Goal: Transaction & Acquisition: Download file/media

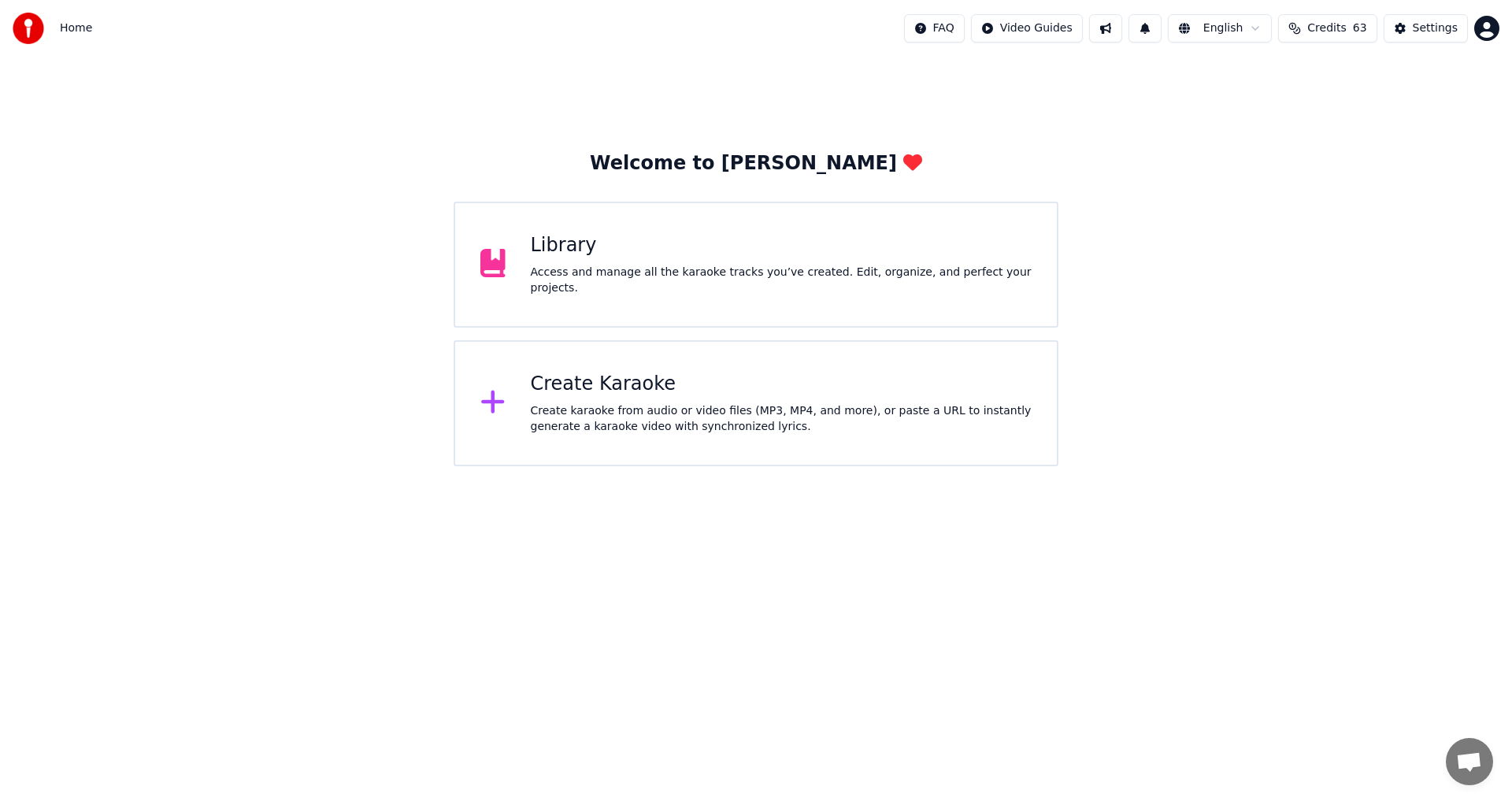
click at [792, 411] on div "Create karaoke from audio or video files (MP3, MP4, and more), or paste a URL t…" at bounding box center [781, 419] width 501 height 32
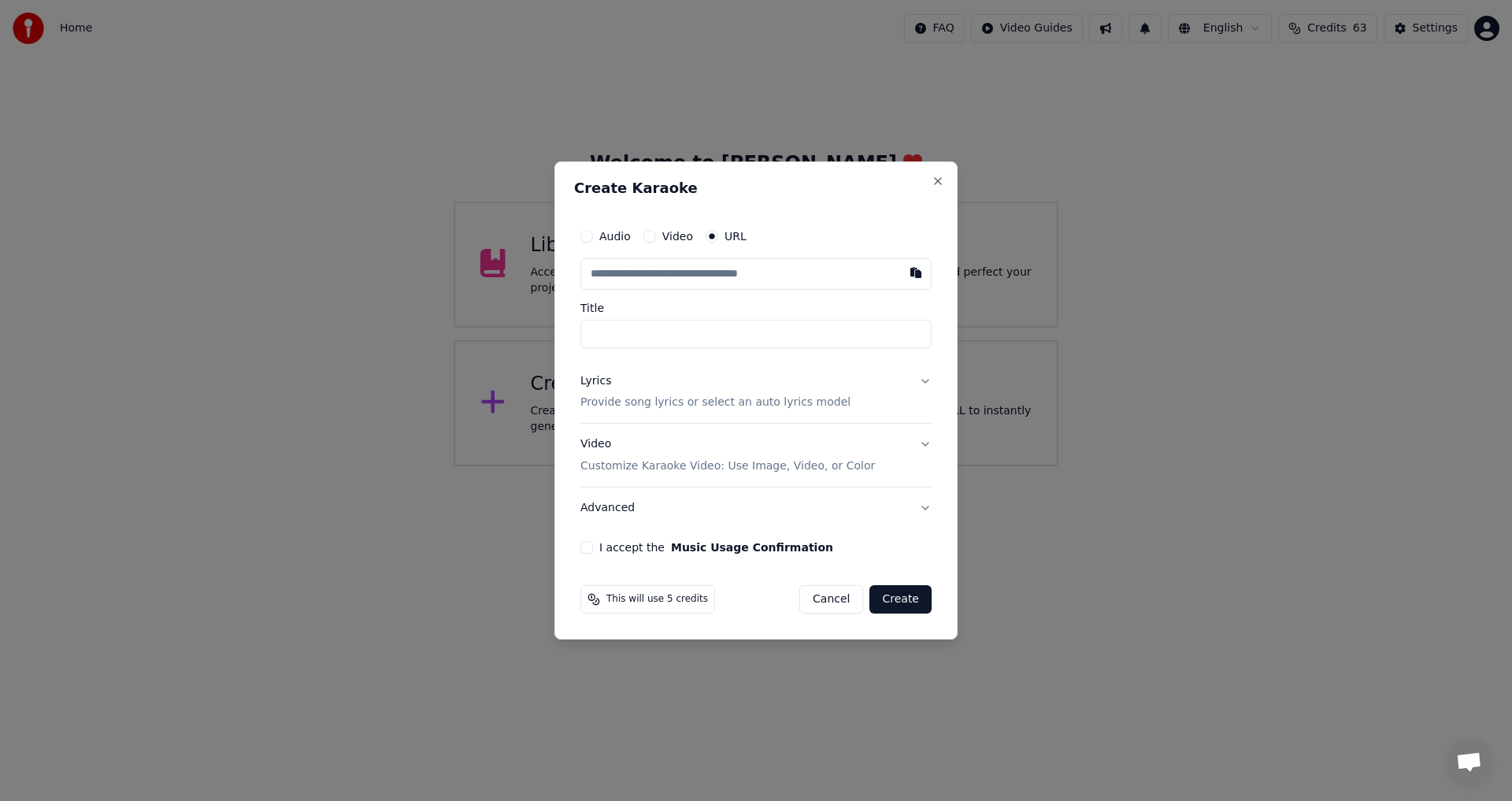
drag, startPoint x: 792, startPoint y: 597, endPoint x: 824, endPoint y: 600, distance: 32.1
click at [821, 600] on div "This will use 5 credits Cancel Create" at bounding box center [756, 600] width 351 height 28
click at [826, 600] on button "Cancel" at bounding box center [831, 600] width 64 height 28
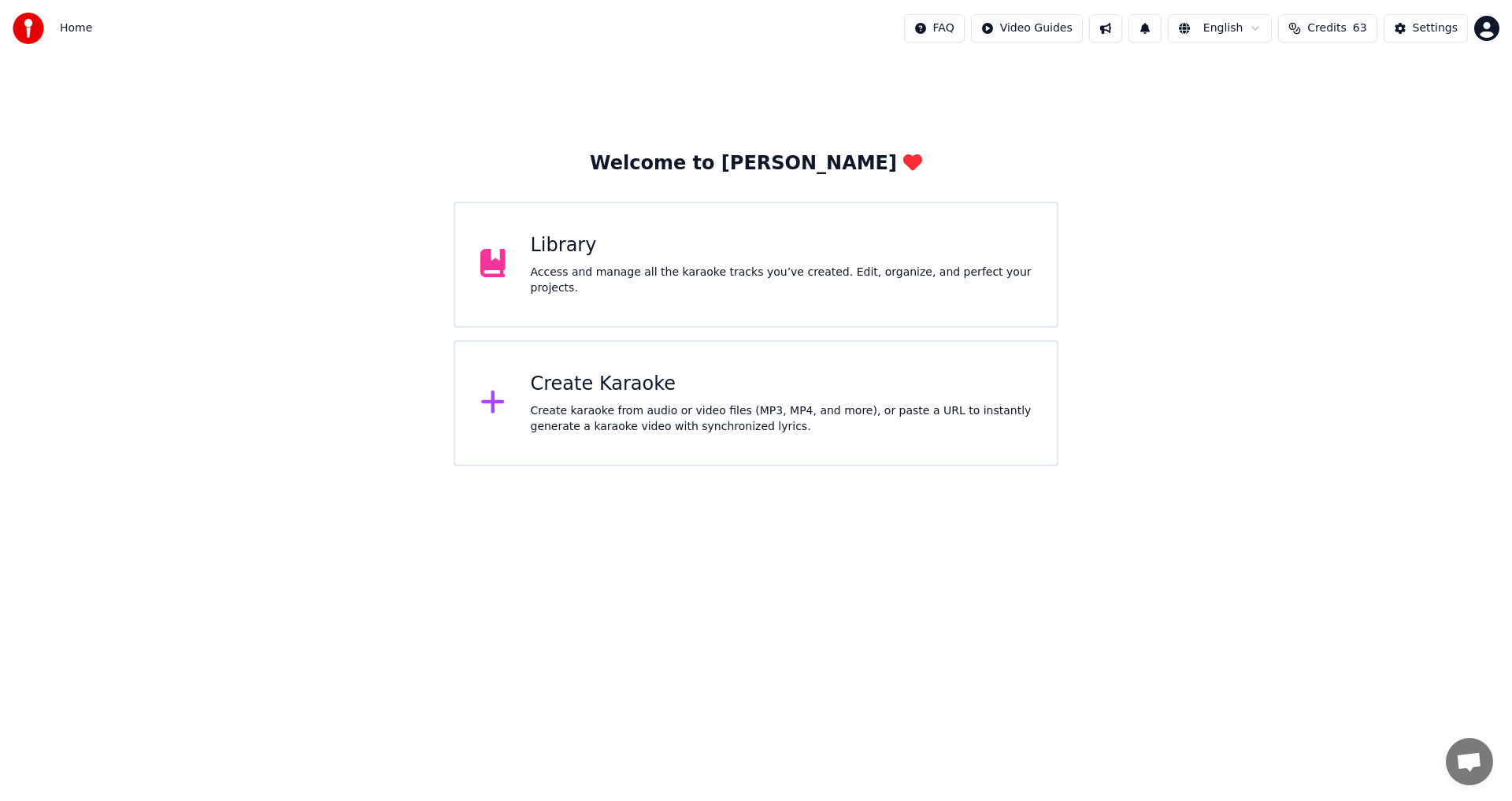
click at [816, 258] on div "Library" at bounding box center [781, 246] width 501 height 25
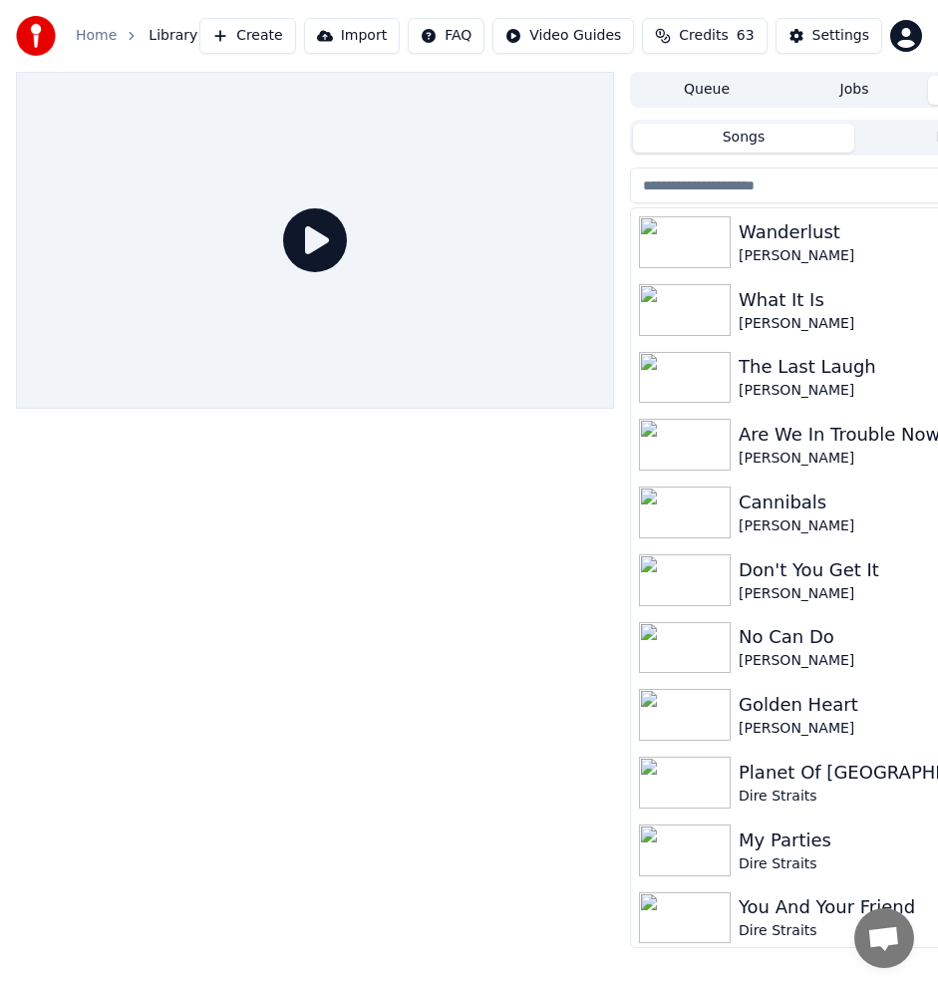
click at [275, 38] on button "Create" at bounding box center [247, 36] width 97 height 36
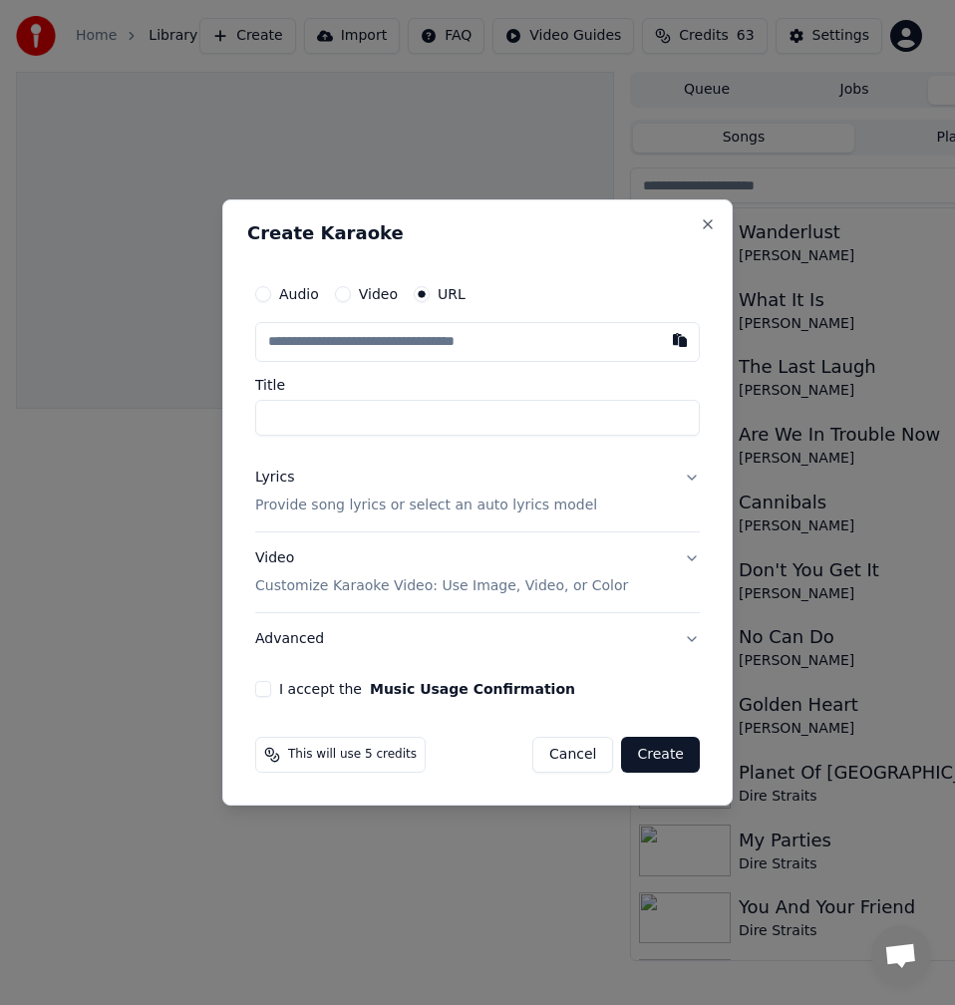
click at [551, 336] on input "text" at bounding box center [477, 342] width 445 height 40
click at [542, 326] on input "text" at bounding box center [477, 342] width 445 height 40
click at [673, 346] on button "button" at bounding box center [680, 340] width 40 height 36
type input "**********"
click at [370, 421] on input "**********" at bounding box center [477, 418] width 445 height 36
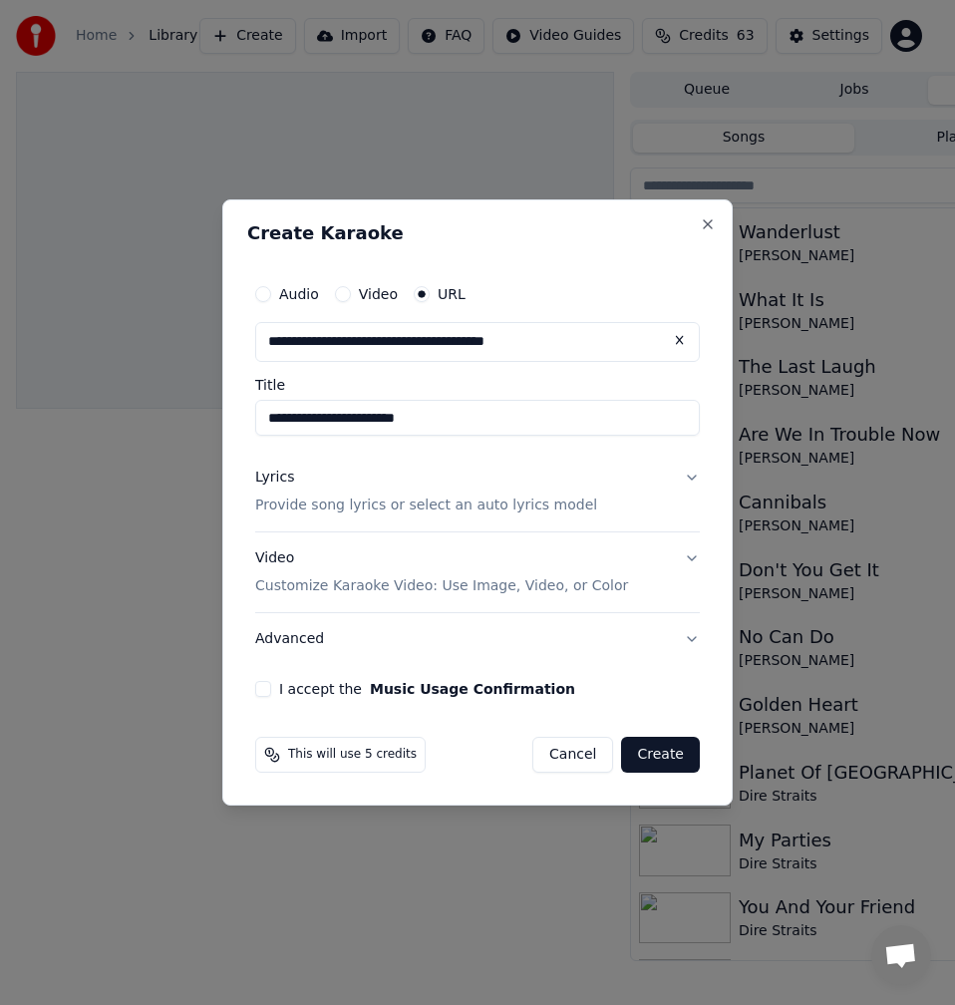
type input "**********"
click at [377, 500] on p "Provide song lyrics or select an auto lyrics model" at bounding box center [426, 506] width 342 height 20
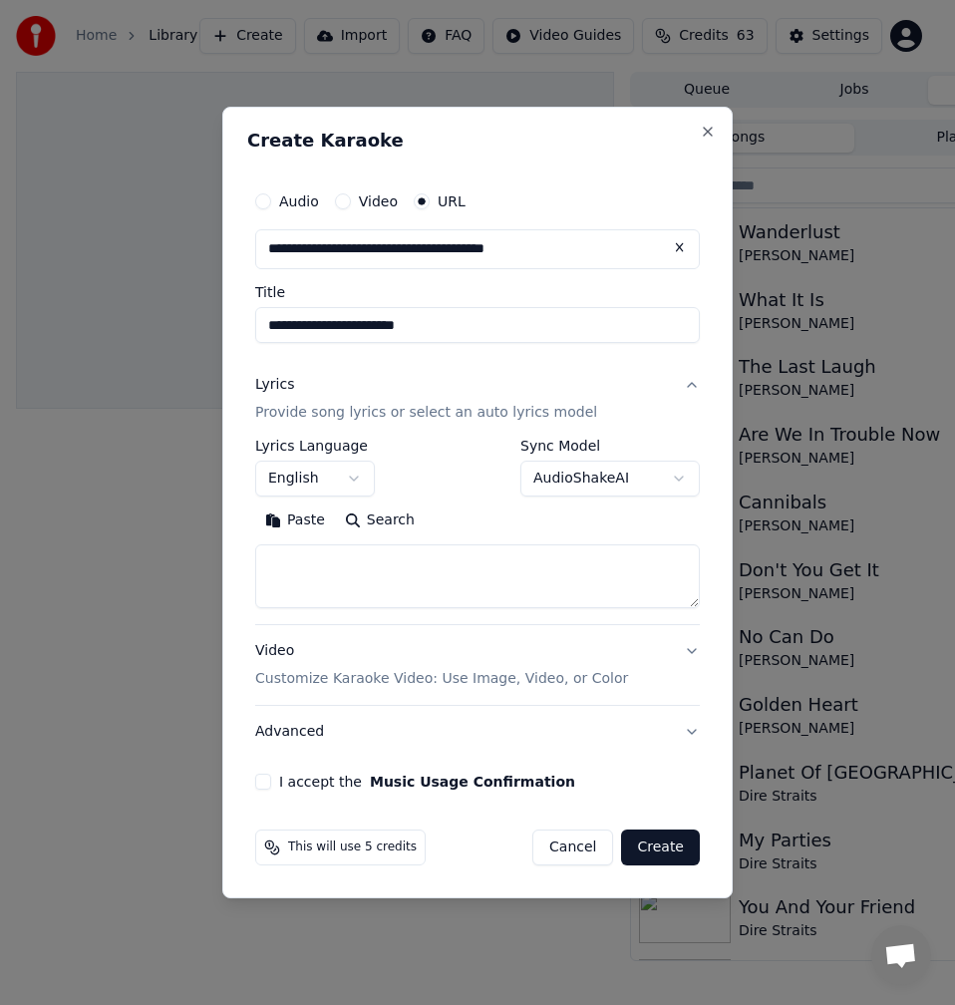
click at [386, 520] on button "Search" at bounding box center [380, 521] width 90 height 32
click at [479, 516] on button "Expand" at bounding box center [471, 521] width 94 height 32
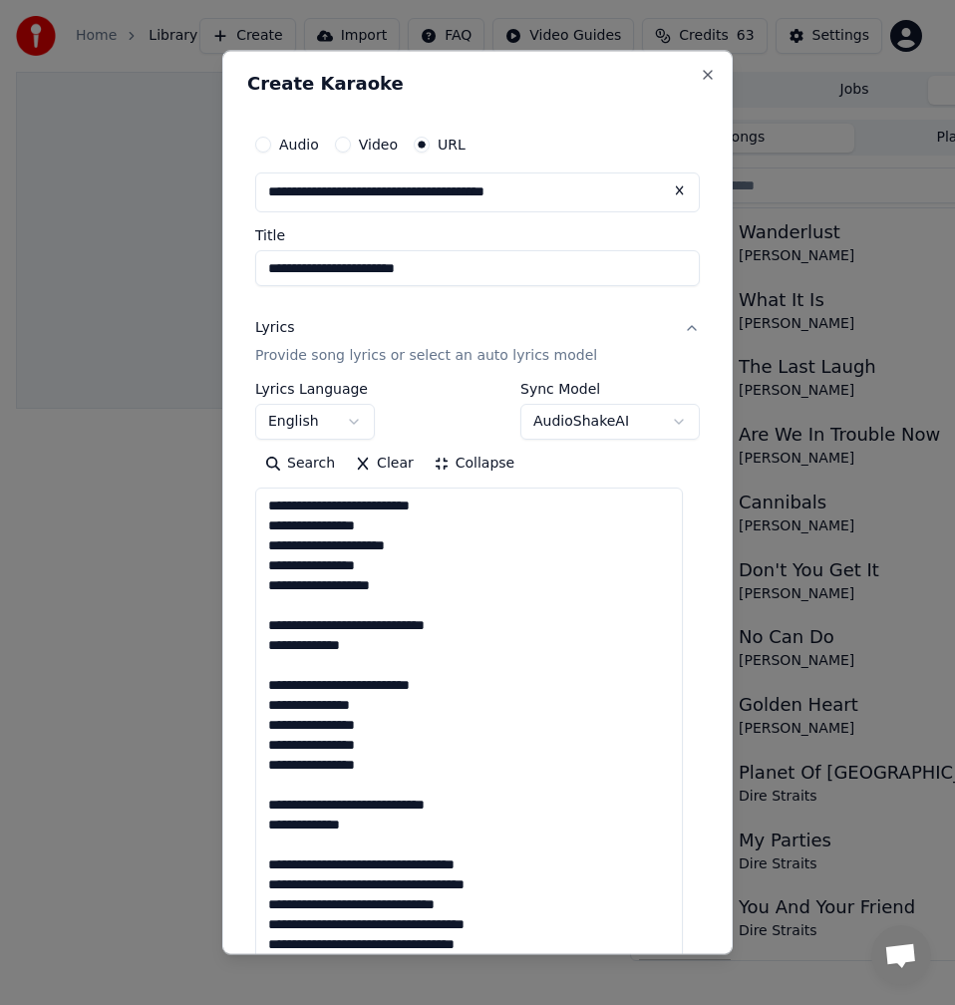
click at [371, 603] on textarea at bounding box center [469, 924] width 428 height 873
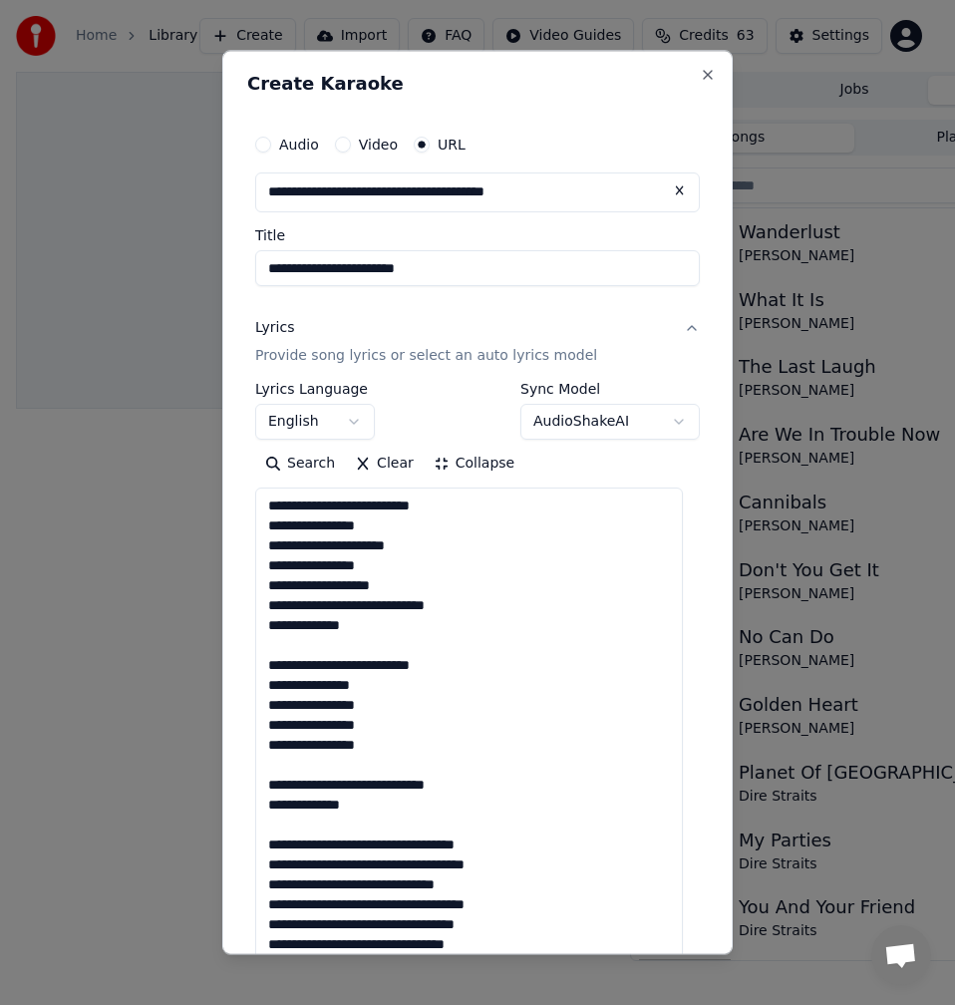
click at [318, 643] on textarea at bounding box center [469, 924] width 428 height 873
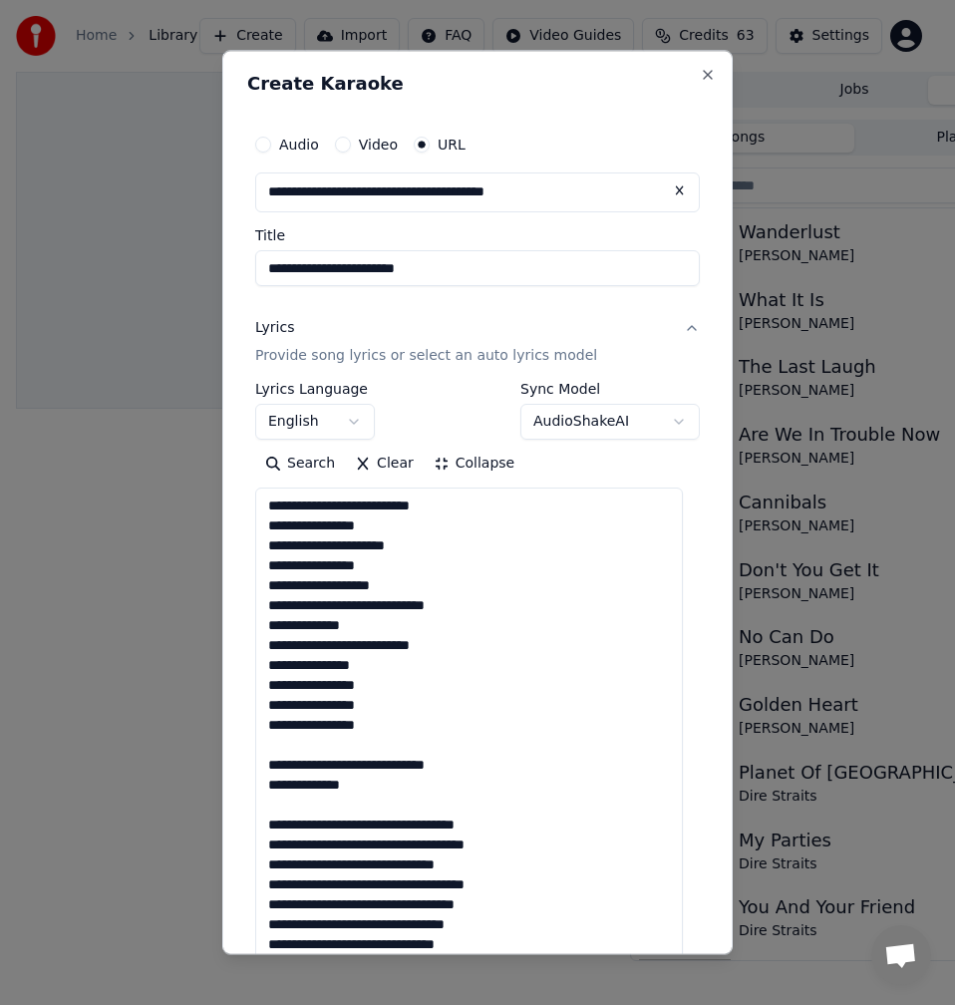
click at [321, 740] on textarea at bounding box center [469, 924] width 428 height 873
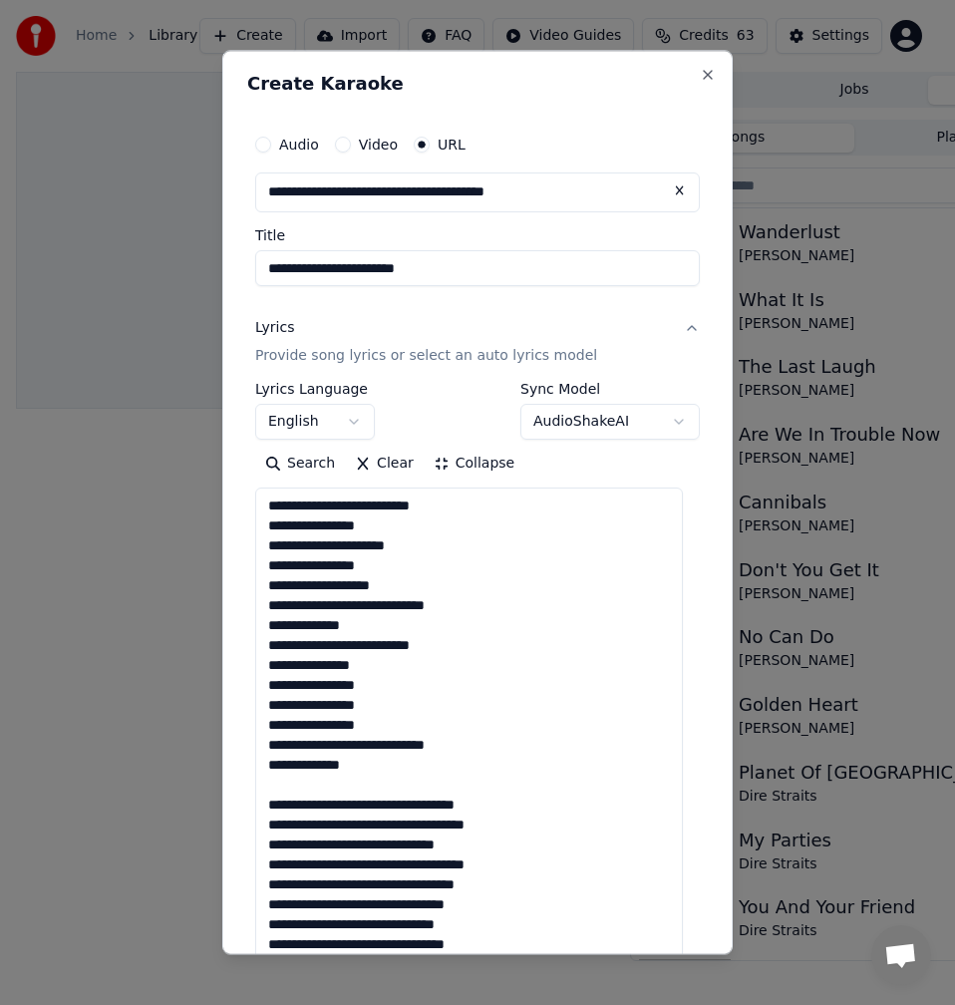
click at [318, 783] on textarea at bounding box center [469, 924] width 428 height 873
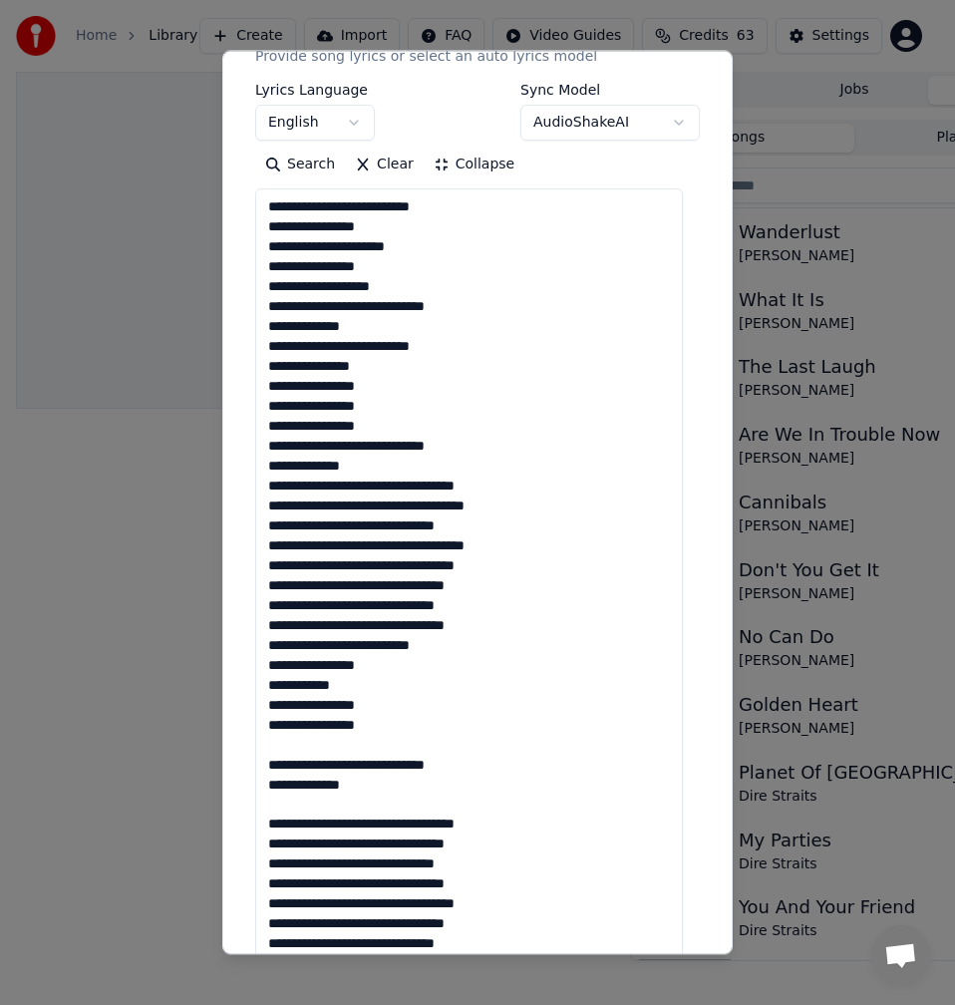
scroll to position [399, 0]
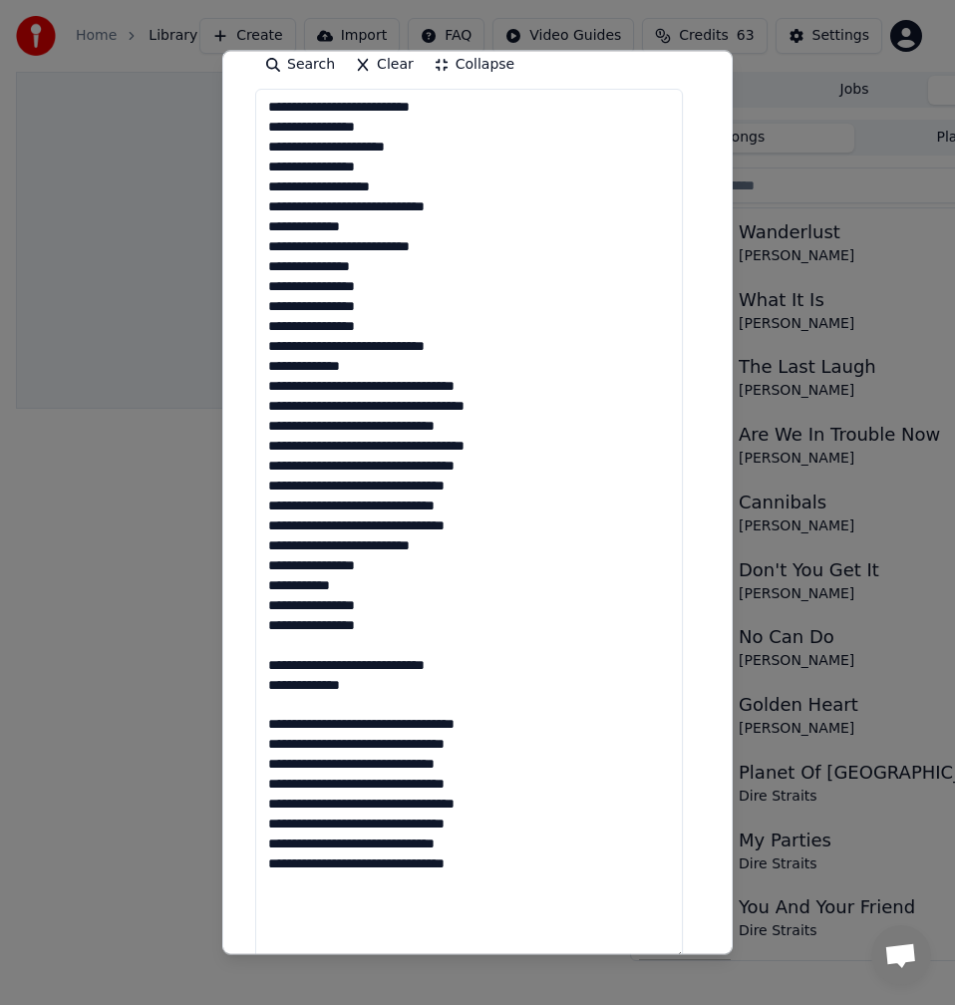
click at [313, 640] on textarea at bounding box center [469, 525] width 428 height 873
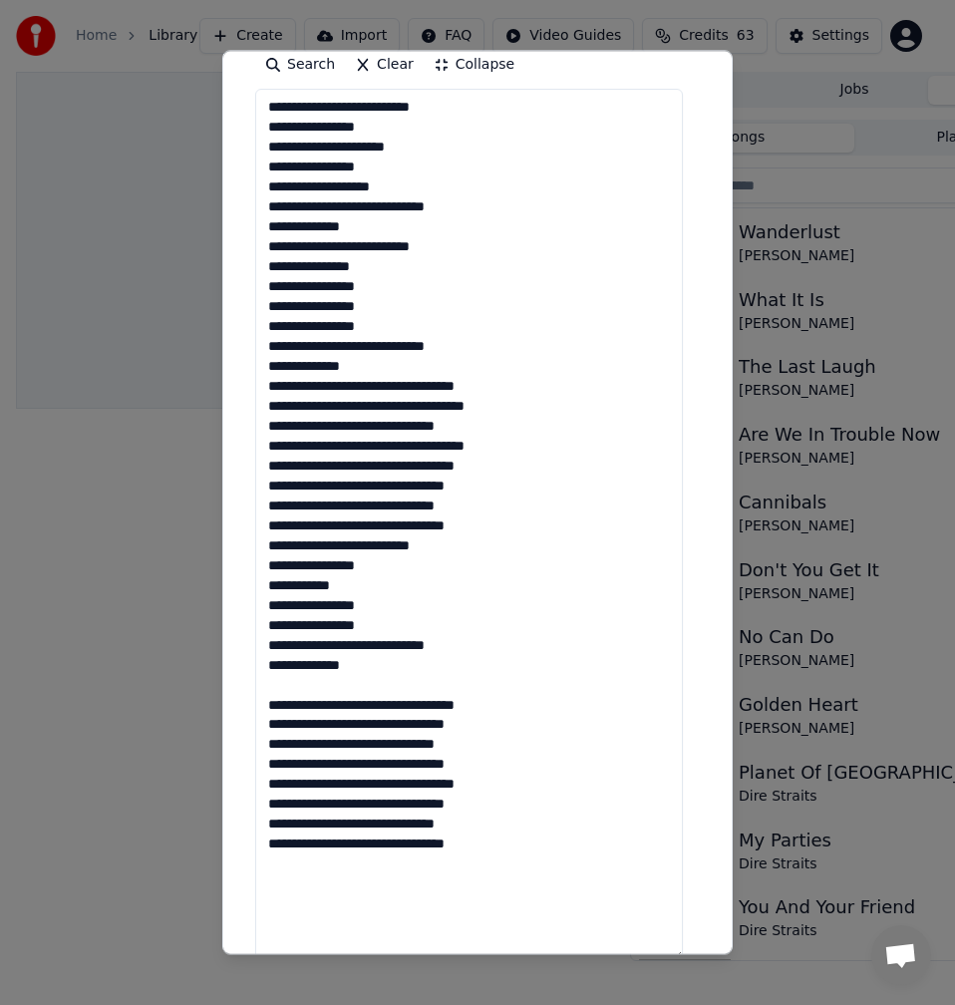
click at [307, 672] on textarea at bounding box center [469, 525] width 428 height 873
click at [295, 682] on textarea at bounding box center [469, 525] width 428 height 873
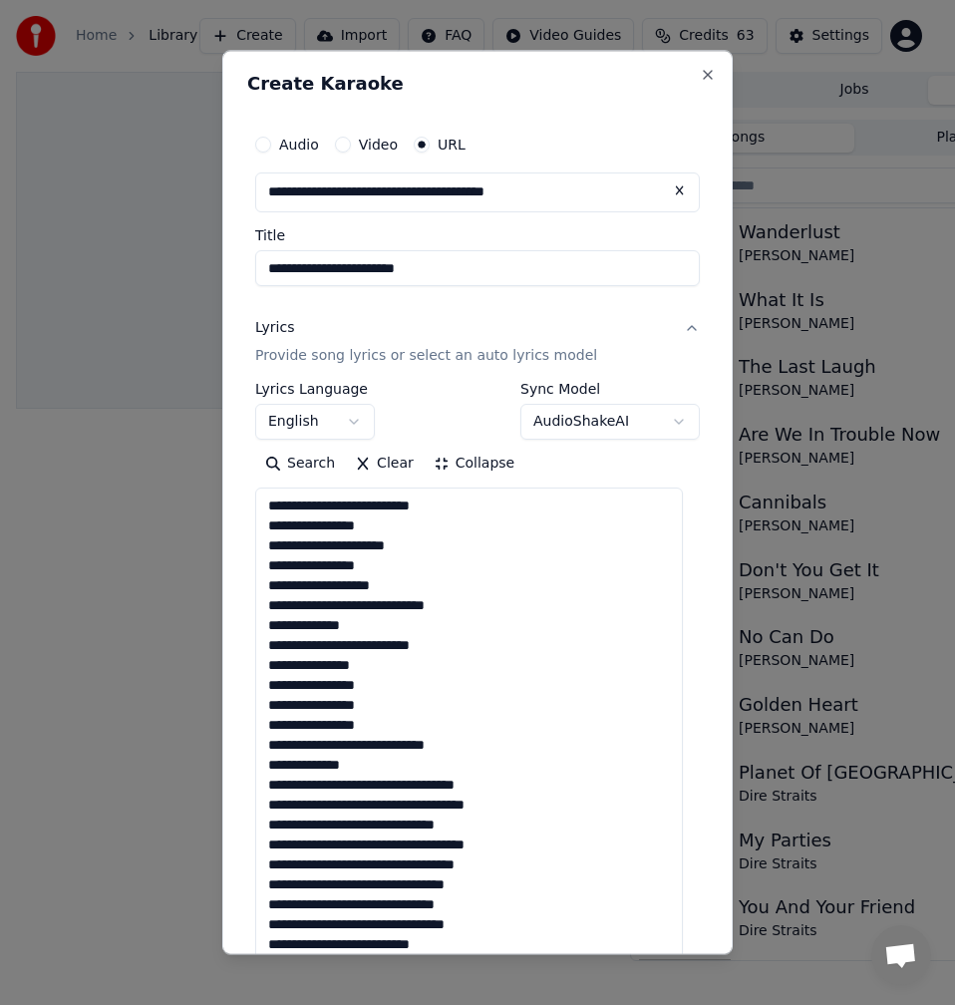
click at [424, 524] on textarea at bounding box center [469, 924] width 428 height 873
click at [434, 549] on textarea at bounding box center [469, 924] width 428 height 873
click at [428, 584] on textarea at bounding box center [469, 924] width 428 height 873
click at [342, 607] on textarea at bounding box center [469, 924] width 428 height 873
click at [354, 604] on textarea at bounding box center [469, 924] width 428 height 873
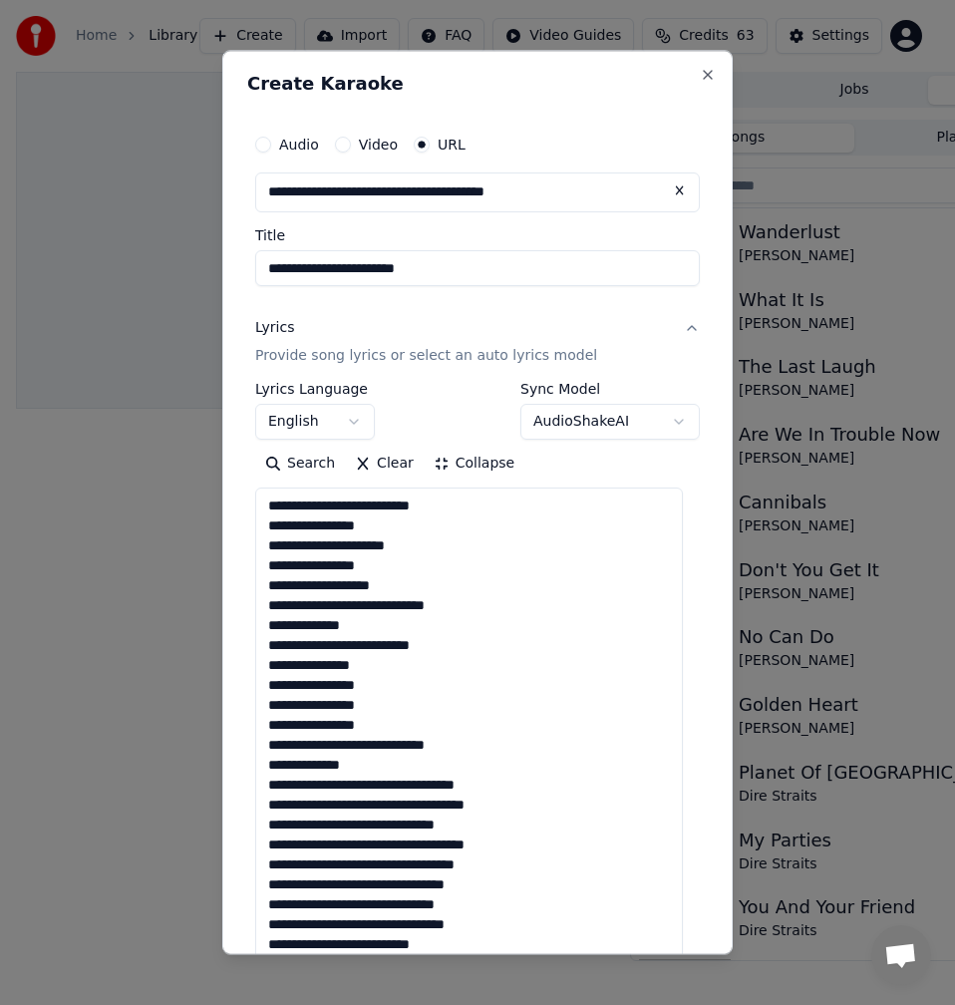
click at [350, 604] on textarea at bounding box center [469, 924] width 428 height 873
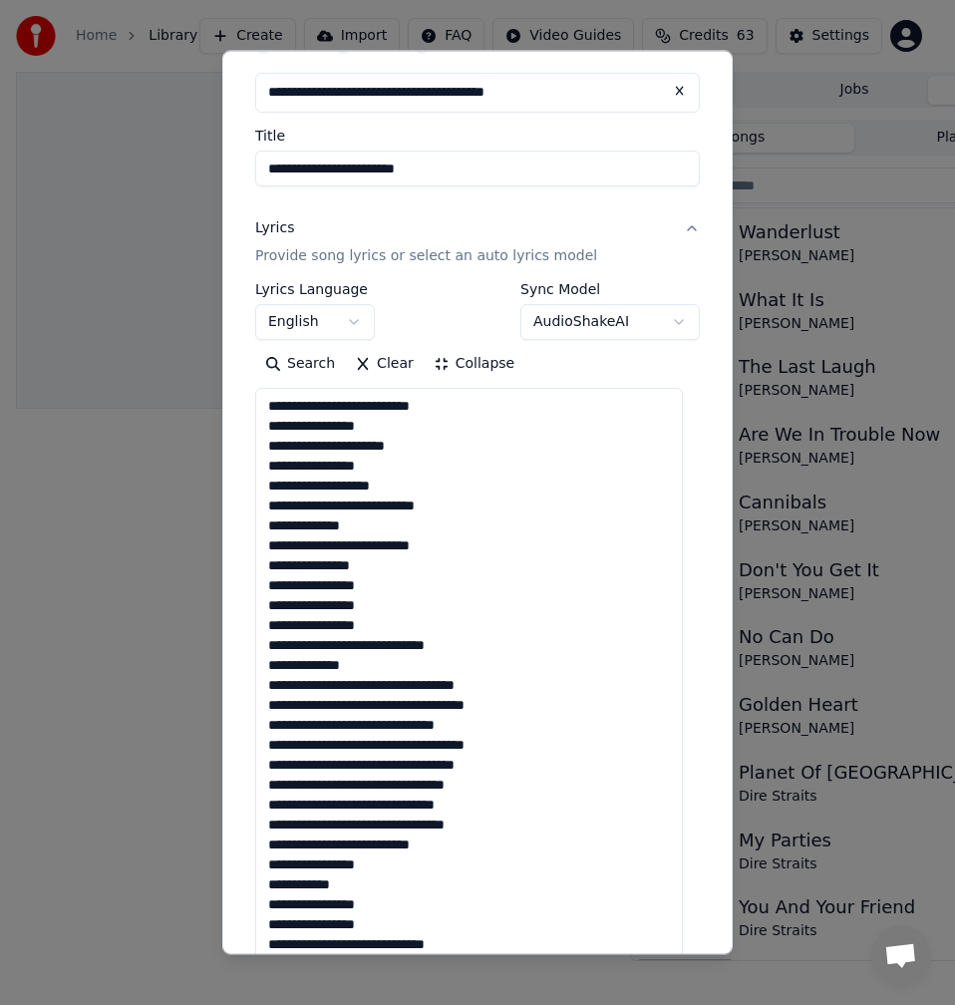
scroll to position [199, 0]
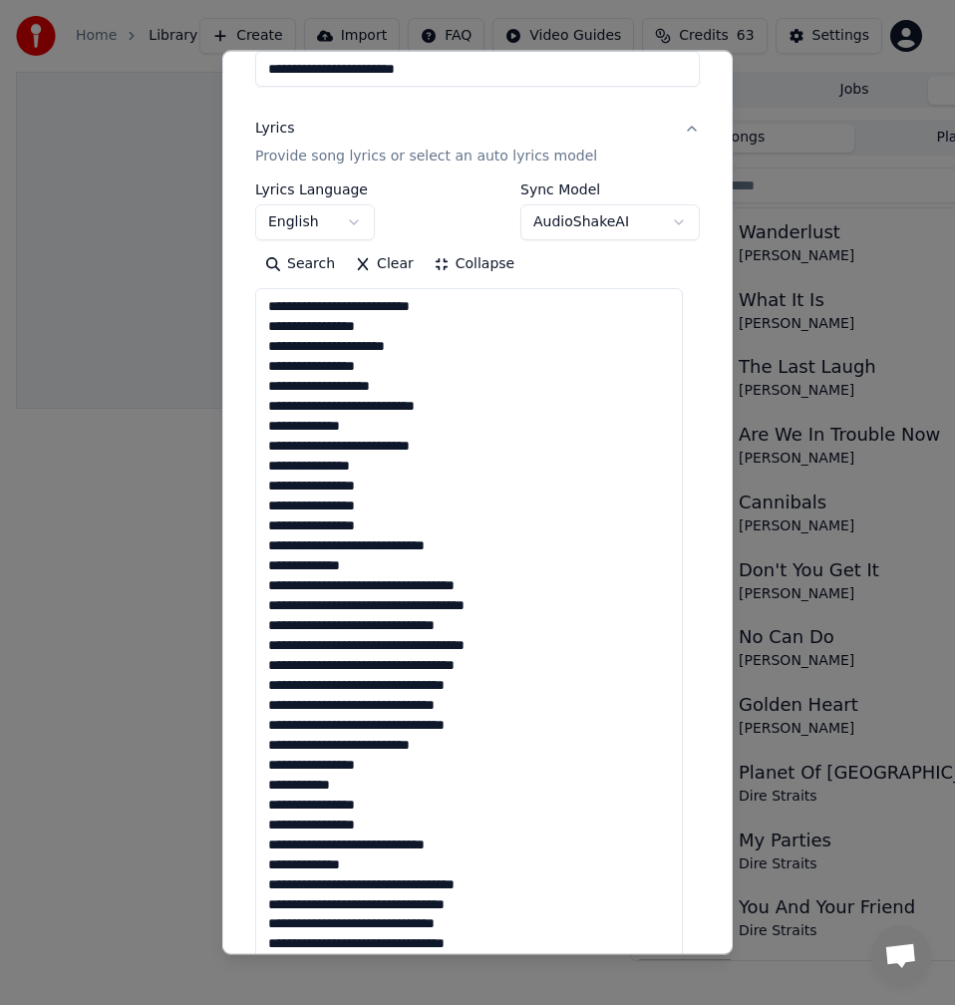
click at [386, 469] on textarea at bounding box center [469, 724] width 428 height 873
click at [392, 493] on textarea at bounding box center [469, 724] width 428 height 873
click at [400, 509] on textarea at bounding box center [469, 724] width 428 height 873
click at [408, 523] on textarea at bounding box center [469, 724] width 428 height 873
click at [348, 549] on textarea at bounding box center [469, 724] width 428 height 873
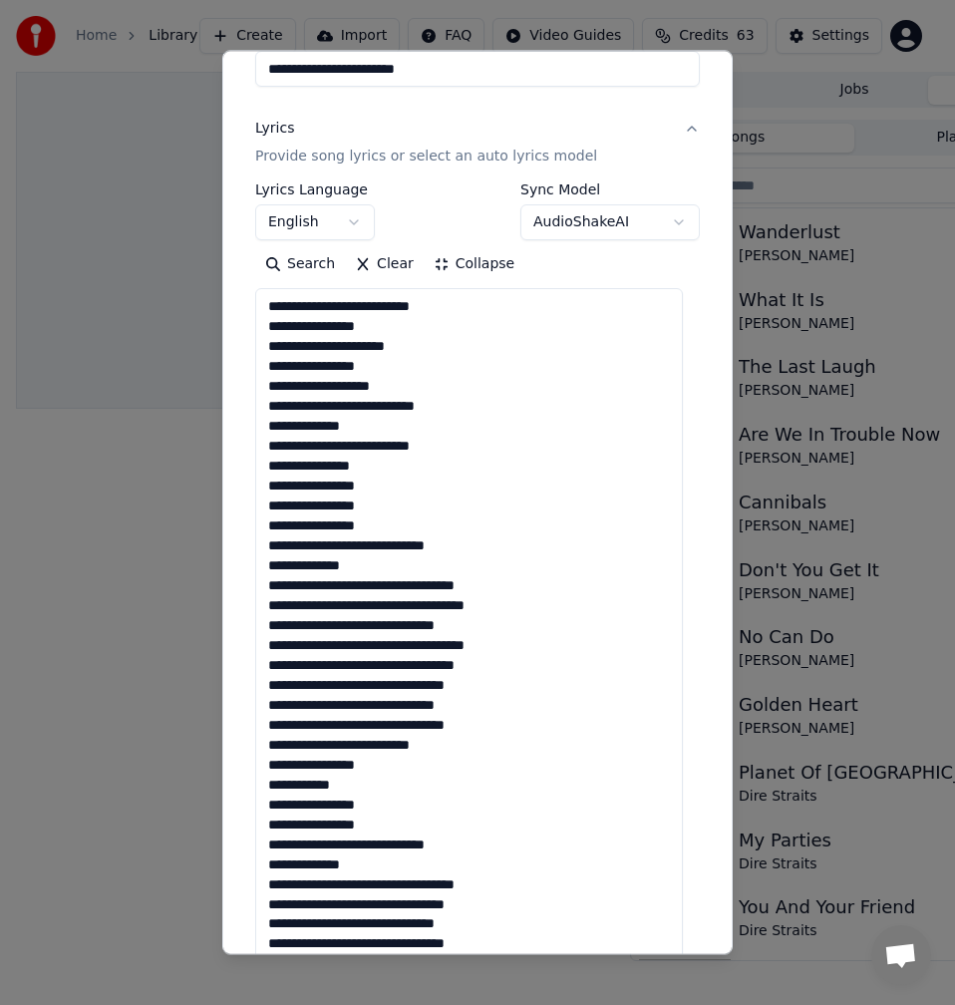
click at [394, 566] on textarea at bounding box center [469, 724] width 428 height 873
click at [340, 410] on textarea at bounding box center [469, 724] width 428 height 873
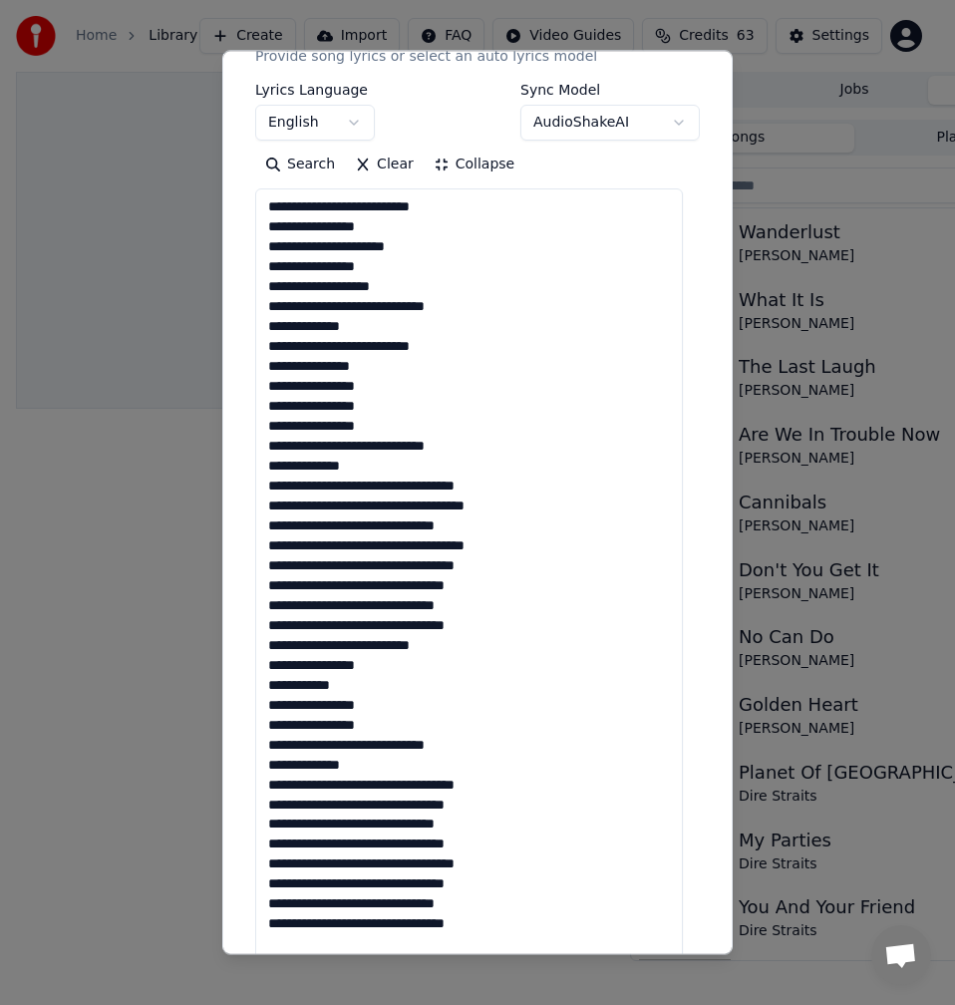
click at [380, 485] on textarea at bounding box center [469, 624] width 428 height 873
click at [378, 478] on textarea at bounding box center [469, 624] width 428 height 873
click at [377, 493] on textarea at bounding box center [469, 624] width 428 height 873
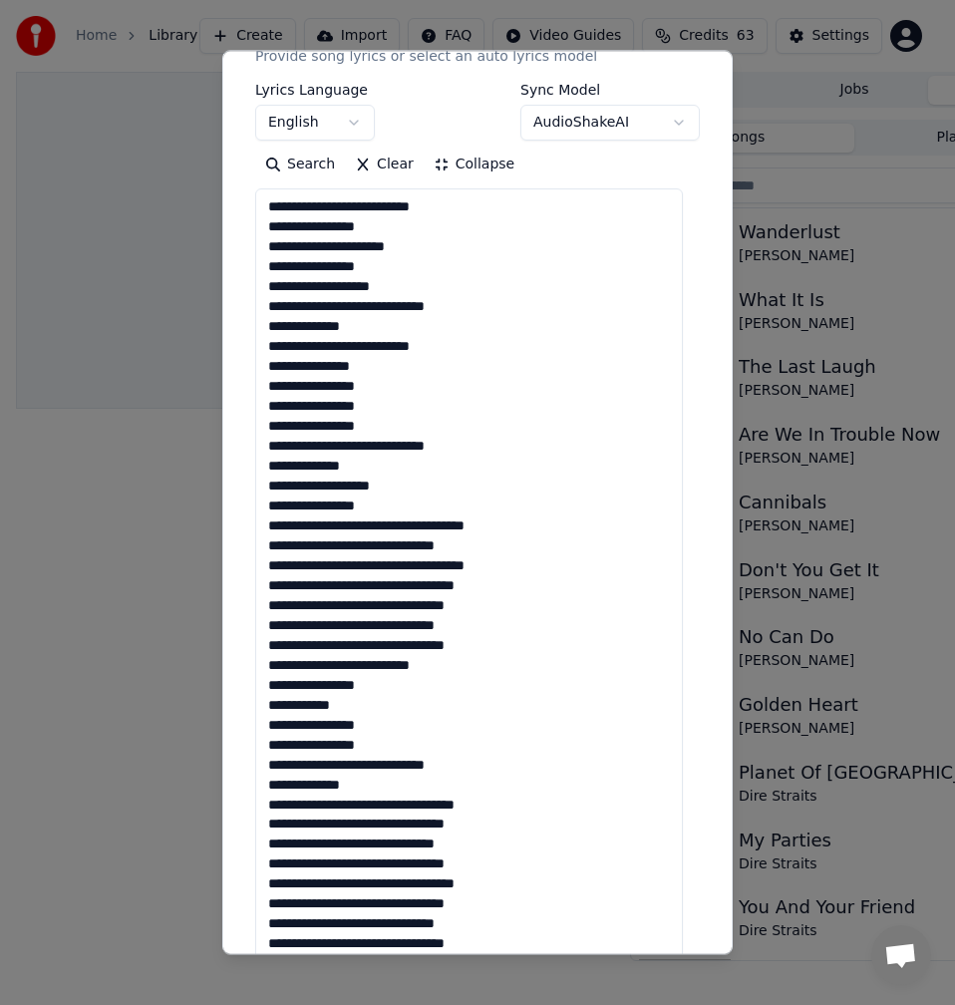
click at [376, 527] on textarea at bounding box center [469, 624] width 428 height 873
click at [269, 506] on textarea at bounding box center [469, 624] width 428 height 873
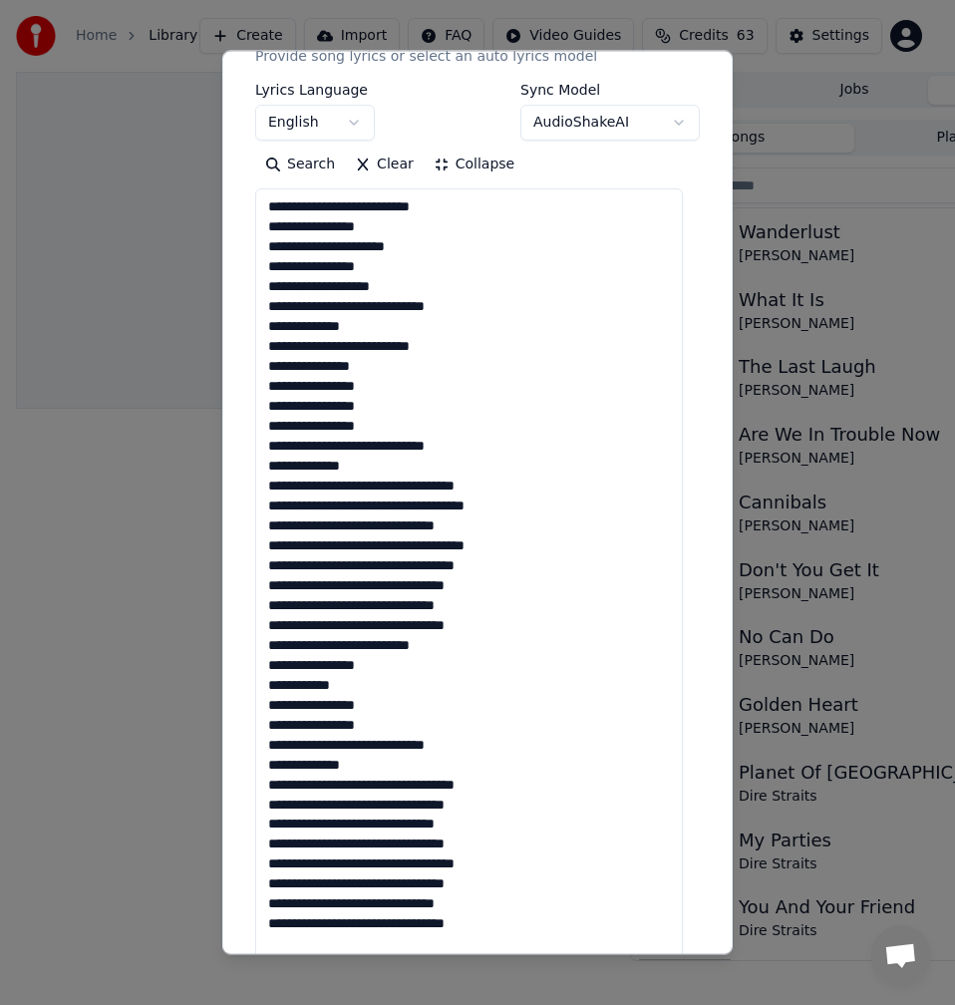
click at [397, 485] on textarea at bounding box center [469, 624] width 428 height 873
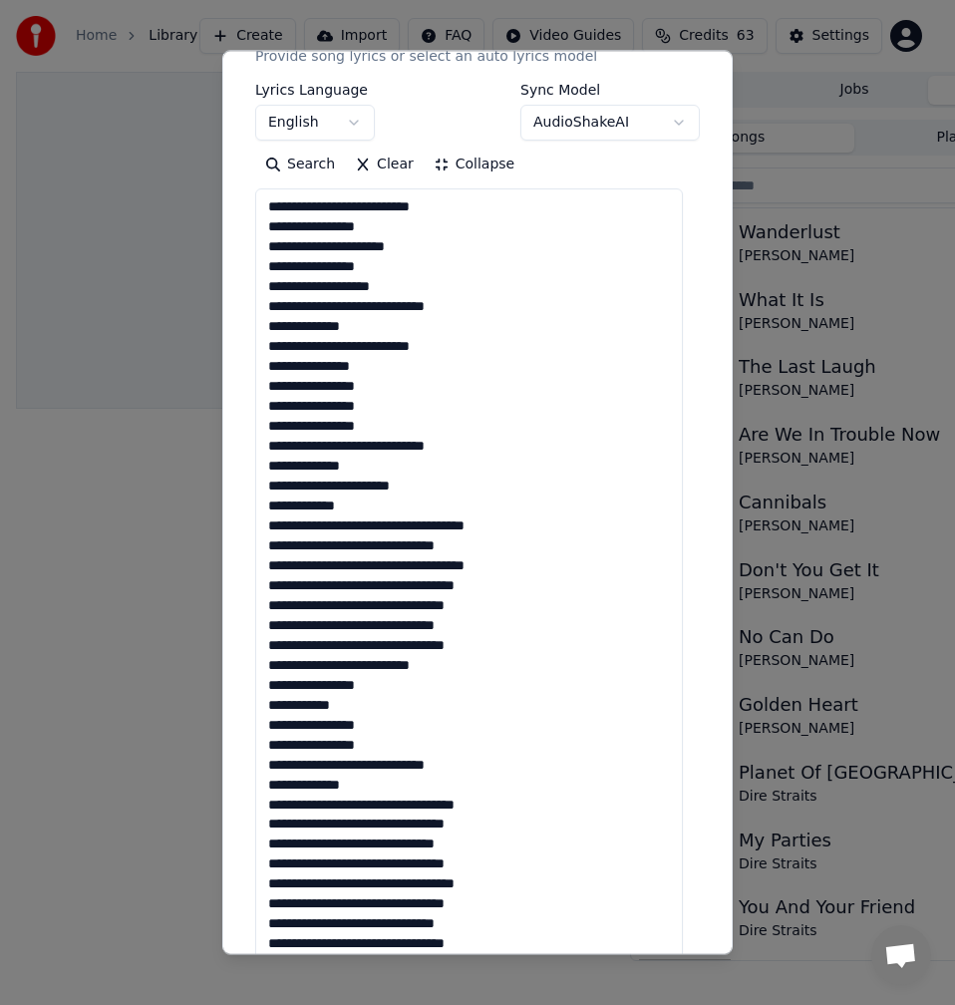
click at [398, 521] on textarea at bounding box center [469, 624] width 428 height 873
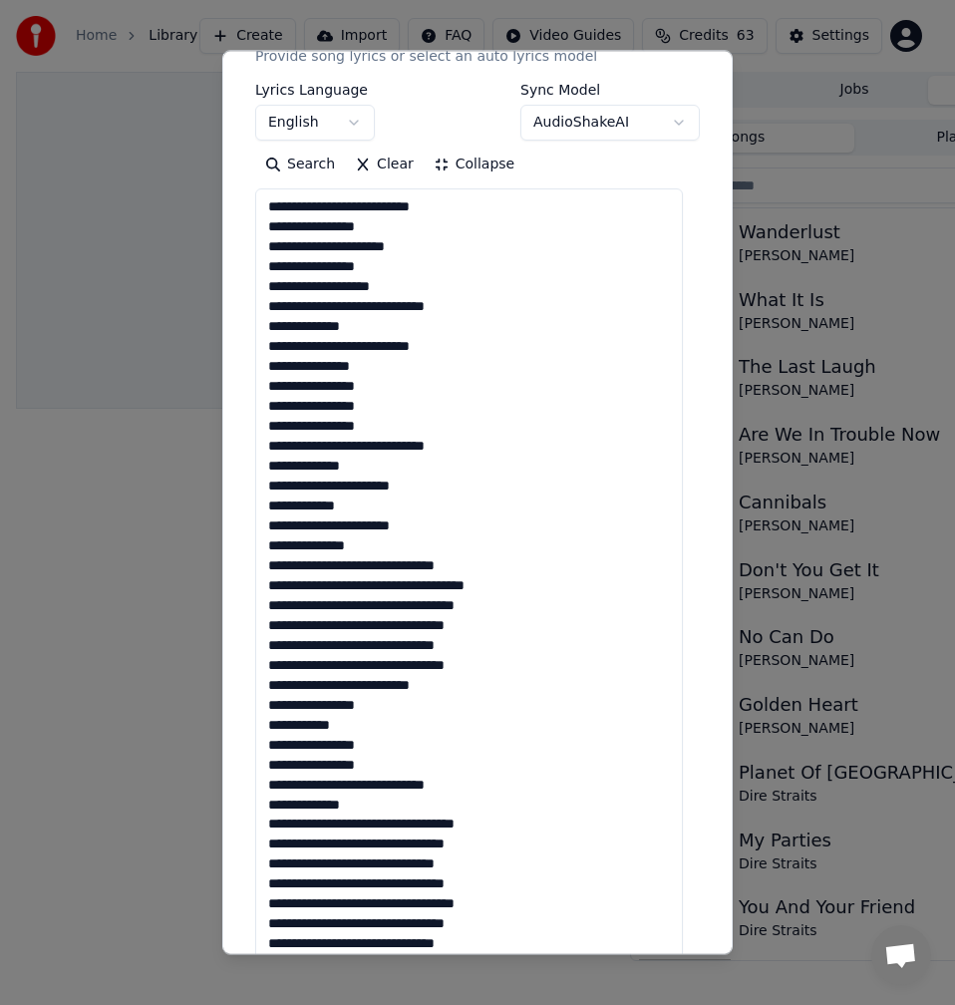
click at [369, 566] on textarea at bounding box center [469, 624] width 428 height 873
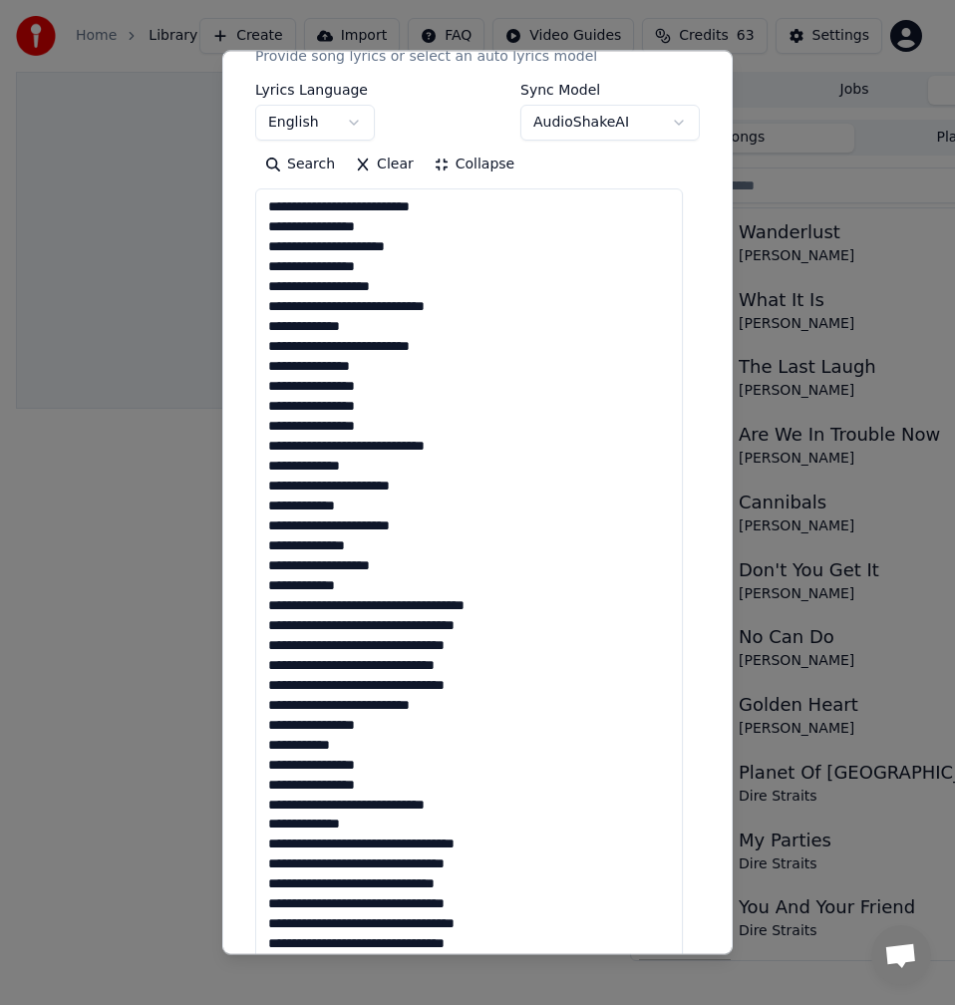
drag, startPoint x: 281, startPoint y: 588, endPoint x: 268, endPoint y: 586, distance: 13.1
click at [268, 586] on textarea at bounding box center [469, 624] width 428 height 873
drag, startPoint x: 279, startPoint y: 539, endPoint x: 254, endPoint y: 539, distance: 24.9
click at [254, 539] on div "**********" at bounding box center [477, 534] width 461 height 1433
drag, startPoint x: 279, startPoint y: 508, endPoint x: 254, endPoint y: 508, distance: 24.9
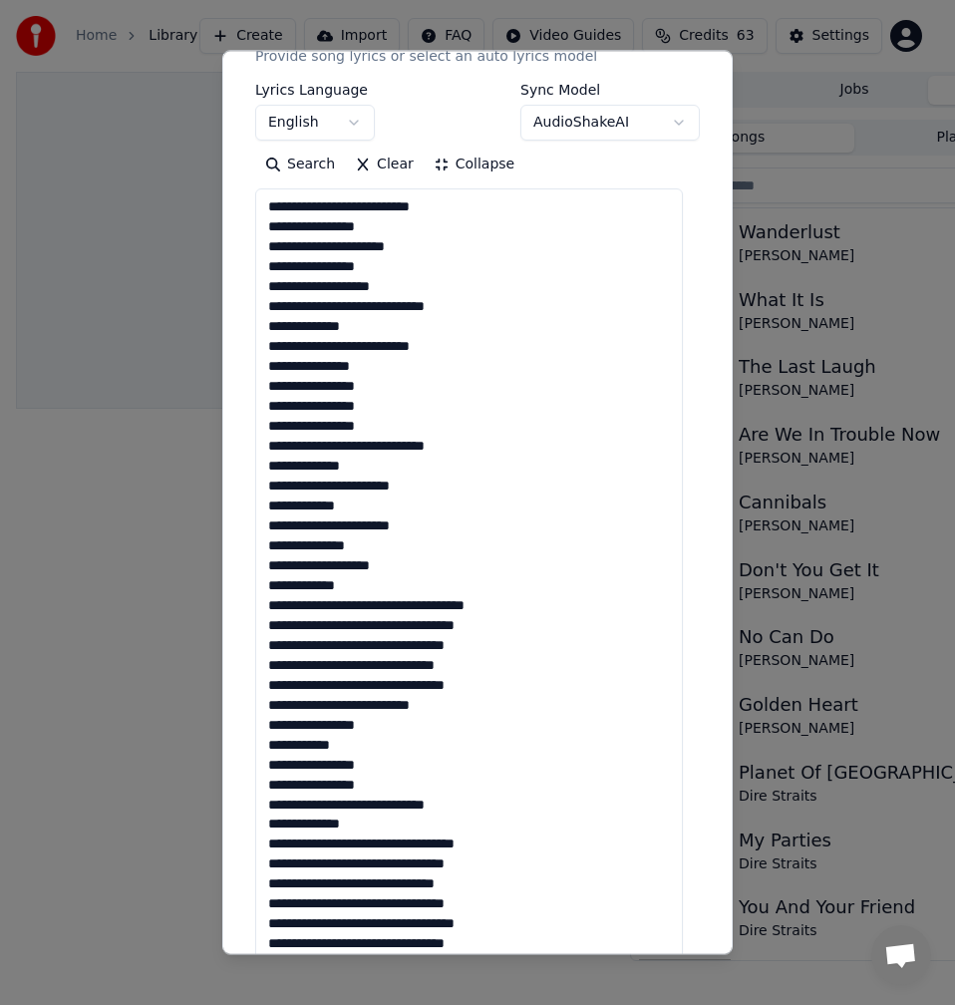
click at [254, 508] on div "**********" at bounding box center [477, 534] width 461 height 1433
click at [409, 604] on textarea at bounding box center [469, 624] width 428 height 873
click at [415, 607] on textarea at bounding box center [469, 624] width 428 height 873
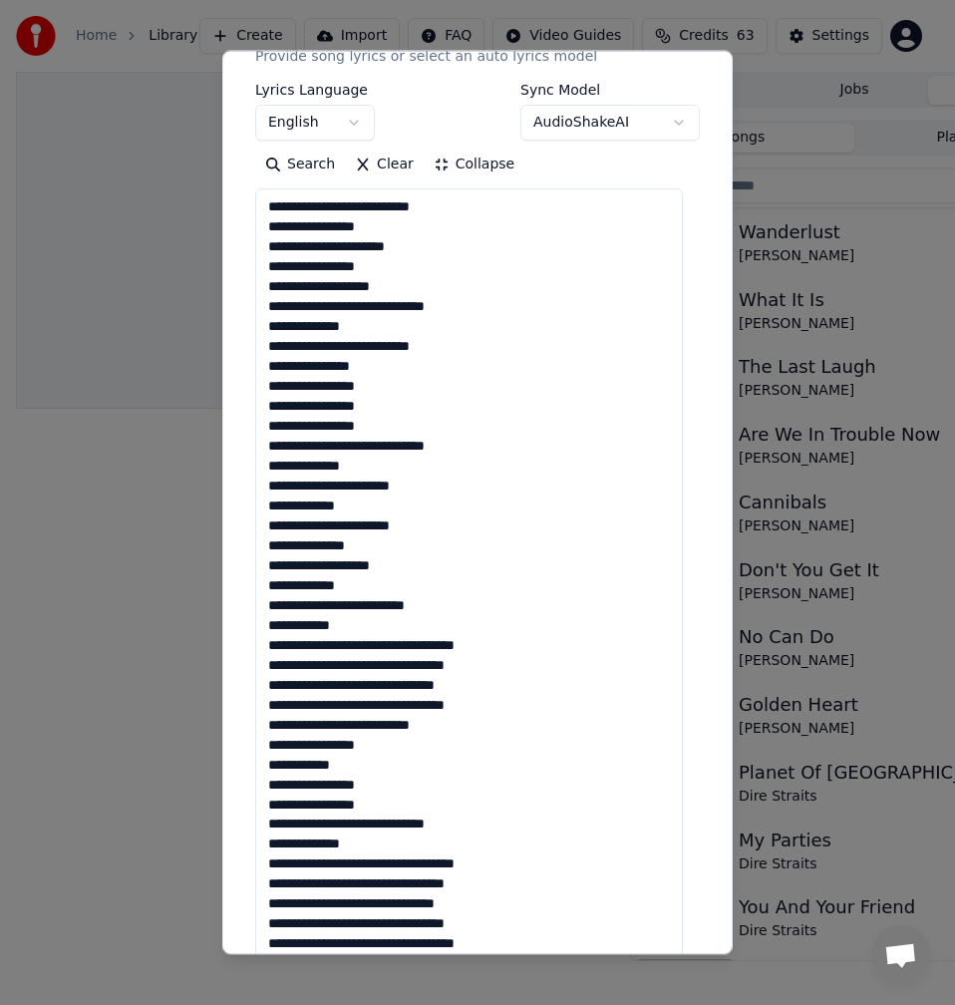
click at [413, 644] on textarea at bounding box center [469, 624] width 428 height 873
click at [268, 626] on textarea at bounding box center [469, 624] width 428 height 873
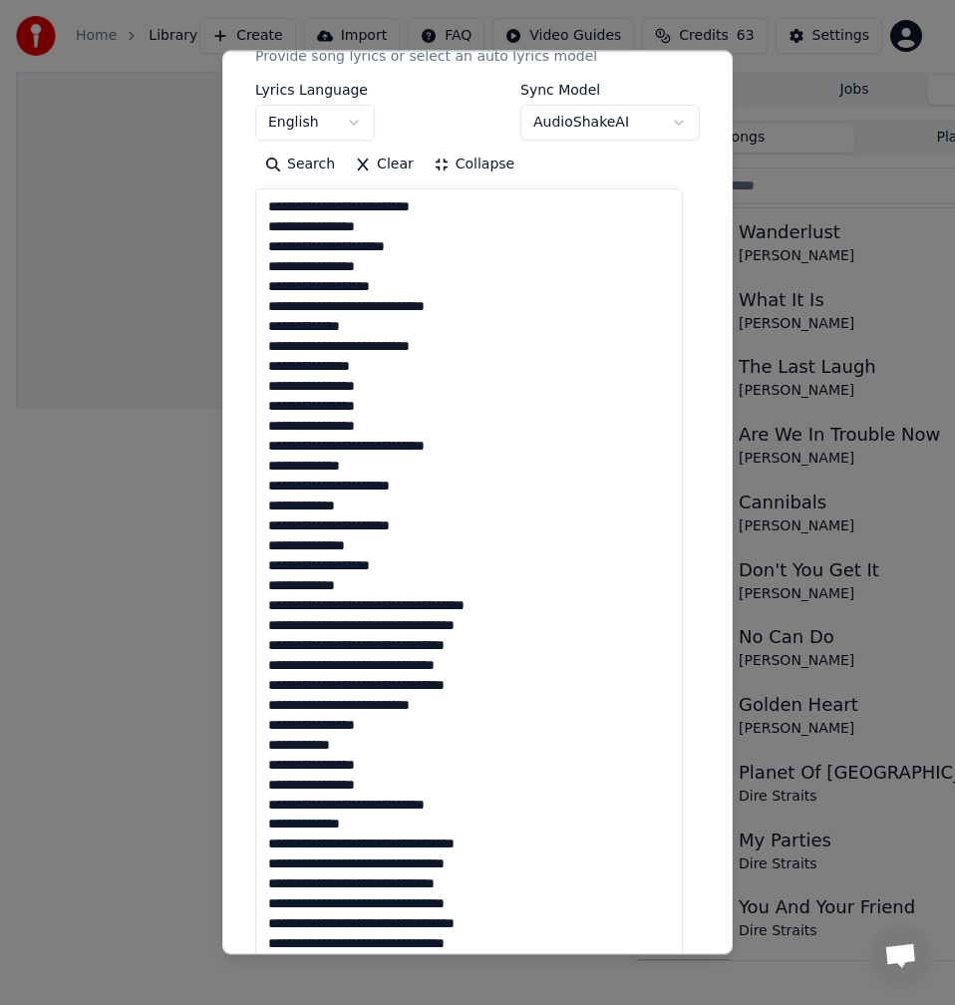
click at [401, 608] on textarea at bounding box center [469, 624] width 428 height 873
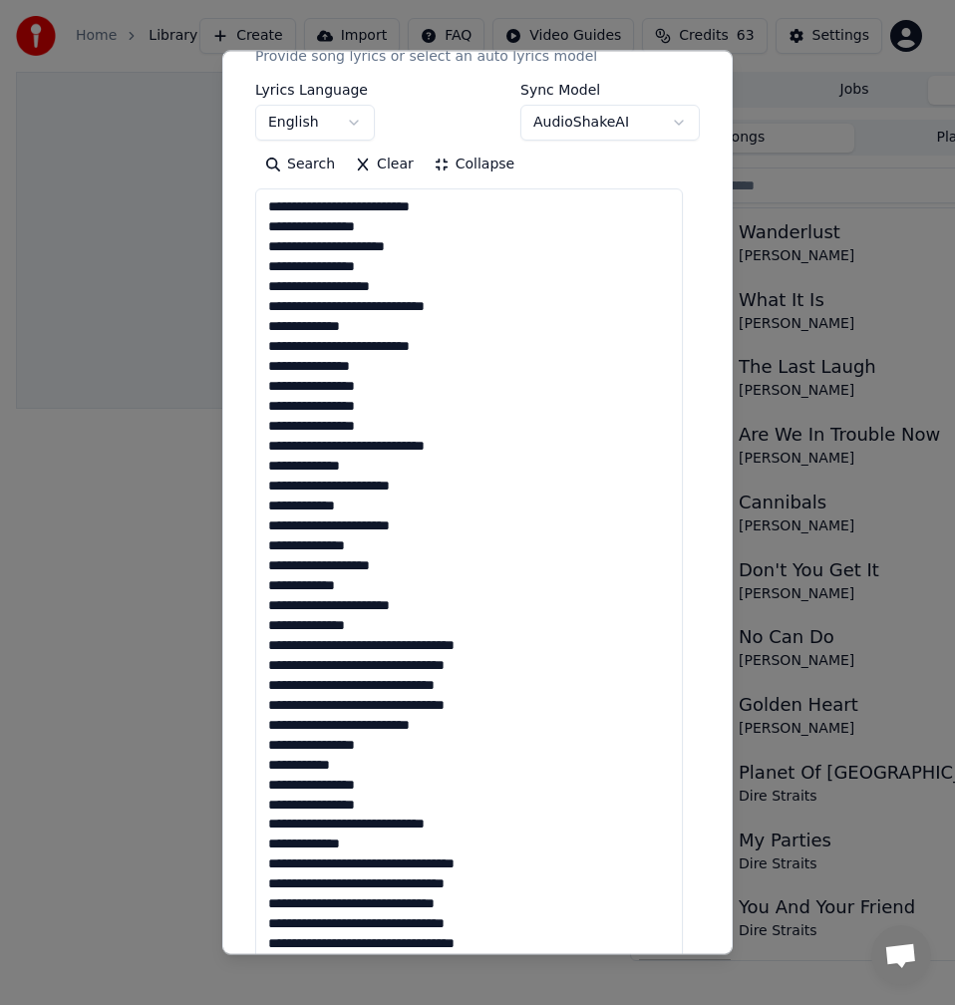
click at [400, 647] on textarea at bounding box center [469, 624] width 428 height 873
click at [399, 645] on textarea at bounding box center [469, 624] width 428 height 873
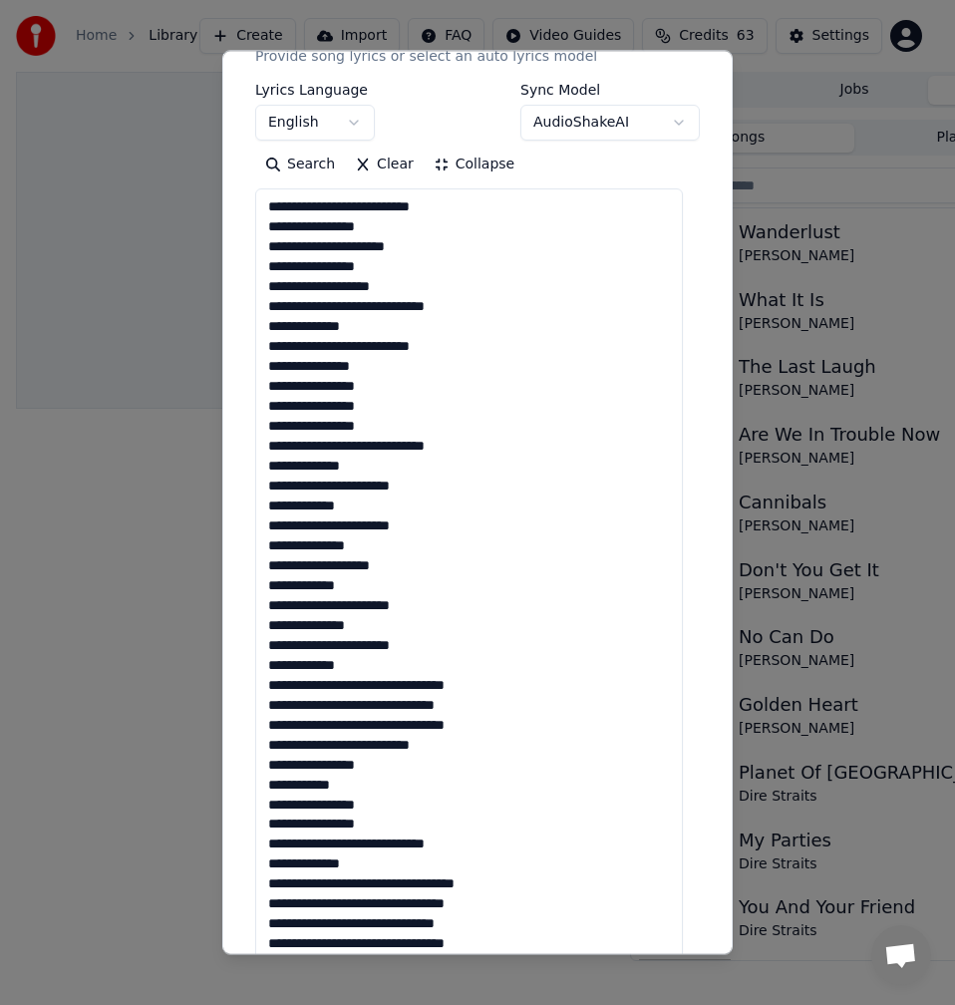
click at [371, 689] on textarea at bounding box center [469, 624] width 428 height 873
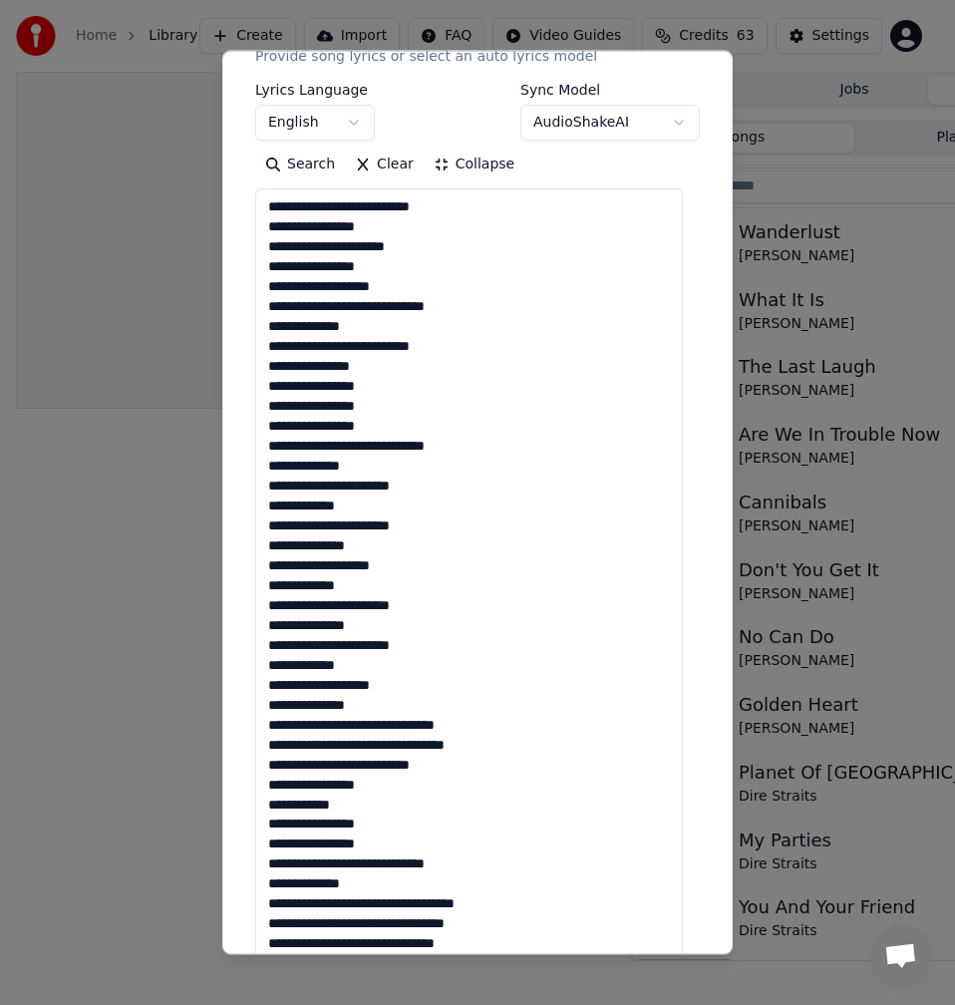
click at [366, 721] on textarea at bounding box center [469, 624] width 428 height 873
click at [371, 727] on textarea at bounding box center [469, 624] width 428 height 873
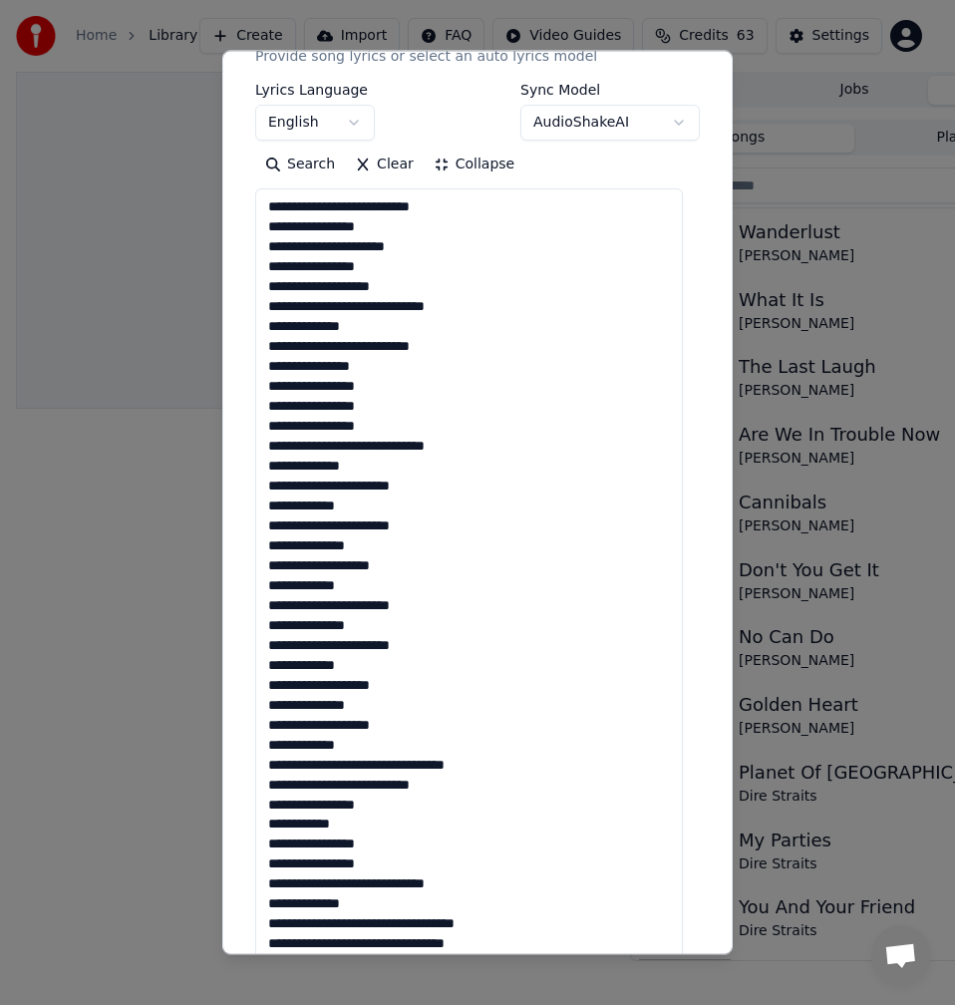
click at [376, 764] on textarea at bounding box center [469, 624] width 428 height 873
click at [371, 767] on textarea at bounding box center [469, 624] width 428 height 873
click at [273, 788] on textarea at bounding box center [469, 624] width 428 height 873
click at [274, 786] on textarea at bounding box center [469, 624] width 428 height 873
click at [267, 785] on textarea at bounding box center [469, 624] width 428 height 873
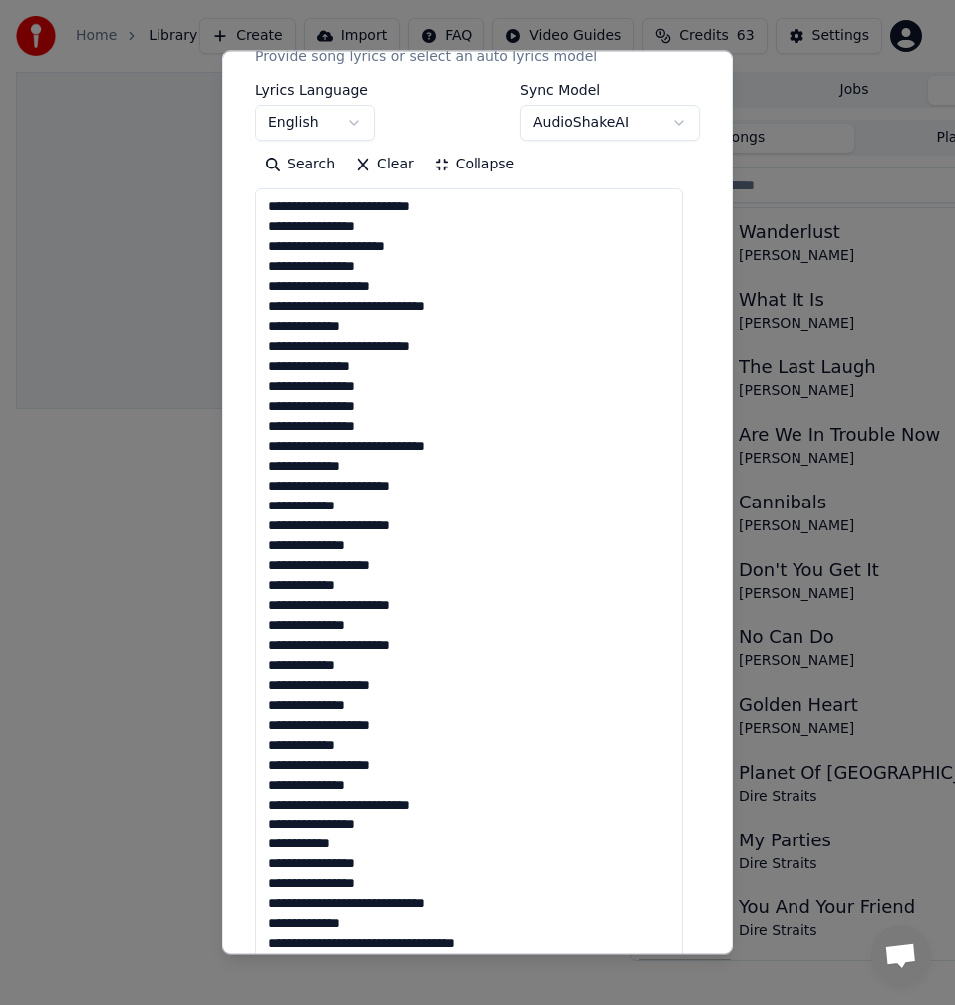
drag, startPoint x: 279, startPoint y: 750, endPoint x: 259, endPoint y: 747, distance: 20.2
click at [259, 747] on textarea at bounding box center [469, 624] width 428 height 873
drag, startPoint x: 281, startPoint y: 701, endPoint x: 263, endPoint y: 701, distance: 17.9
click at [263, 701] on textarea at bounding box center [469, 624] width 428 height 873
drag, startPoint x: 281, startPoint y: 660, endPoint x: 259, endPoint y: 658, distance: 22.0
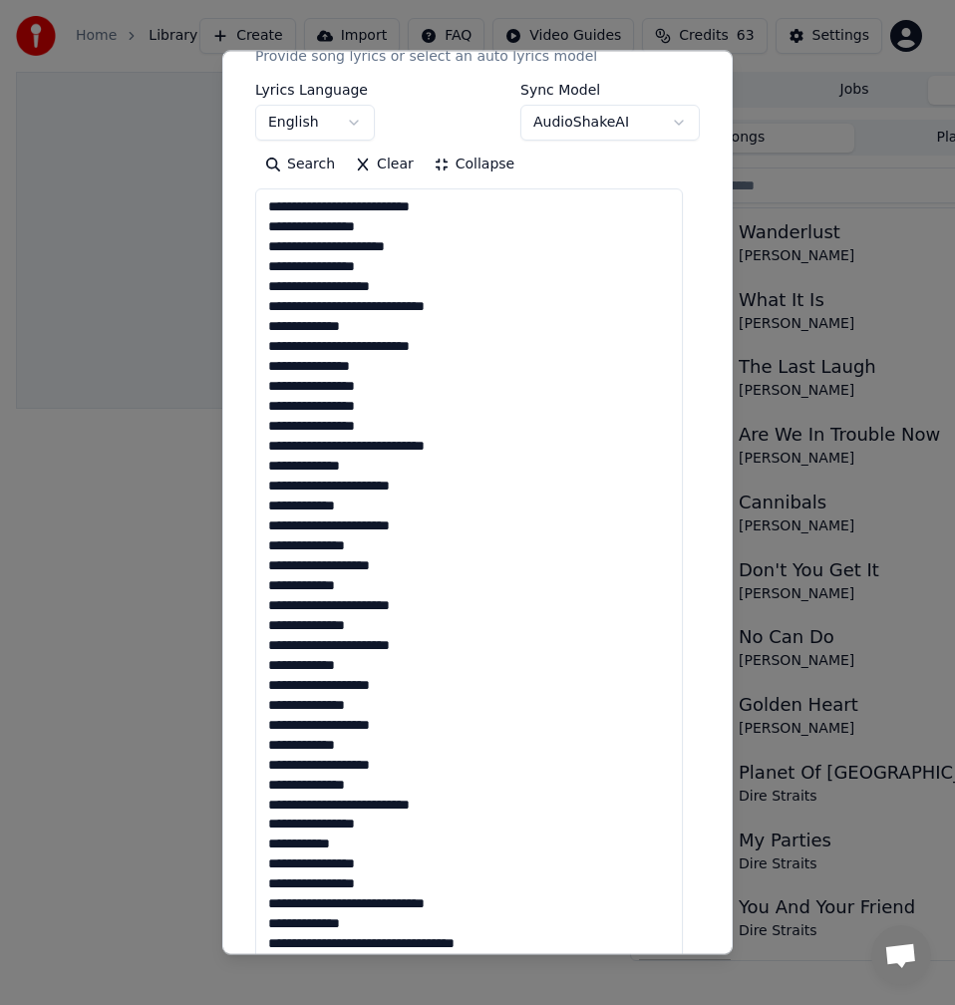
click at [259, 658] on textarea at bounding box center [469, 624] width 428 height 873
drag, startPoint x: 277, startPoint y: 627, endPoint x: 246, endPoint y: 627, distance: 30.9
click at [246, 627] on div "**********" at bounding box center [477, 502] width 511 height 904
click at [396, 371] on textarea at bounding box center [469, 624] width 428 height 873
click at [396, 381] on textarea at bounding box center [469, 624] width 428 height 873
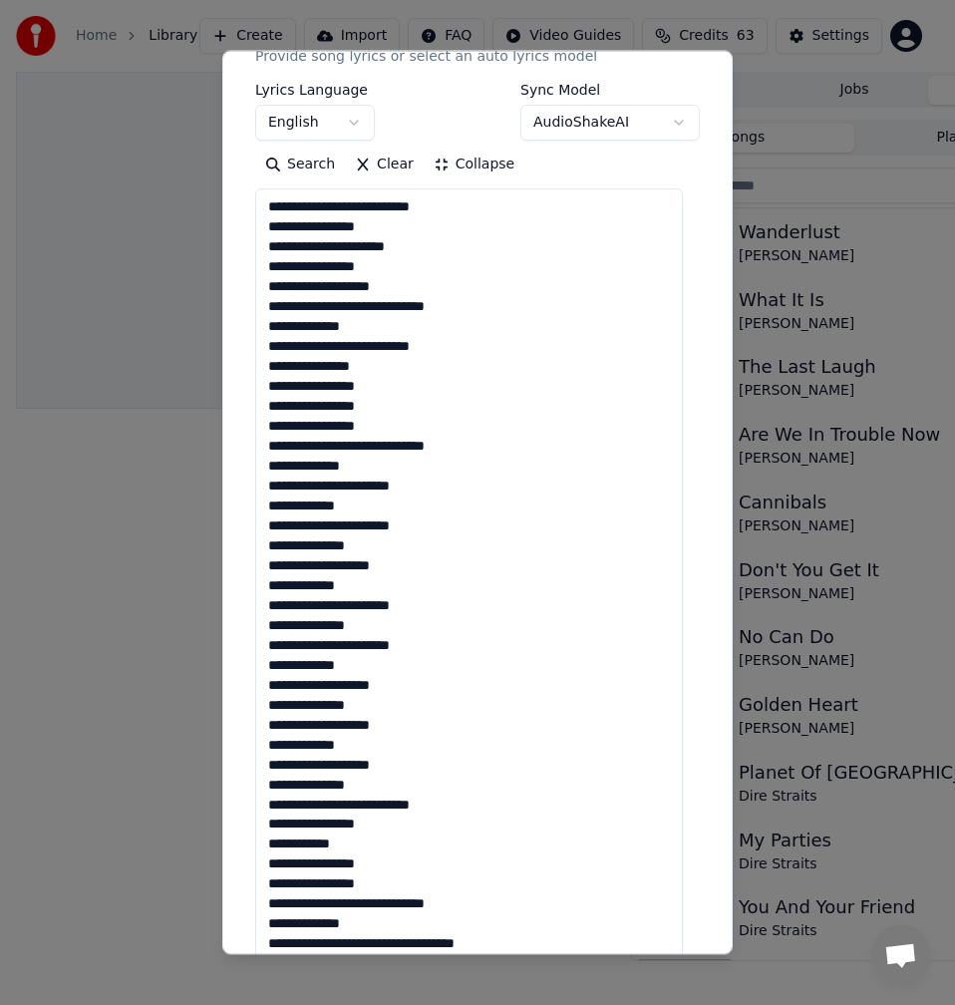
click at [406, 409] on textarea at bounding box center [469, 624] width 428 height 873
click at [411, 446] on textarea at bounding box center [469, 624] width 428 height 873
click at [404, 433] on textarea at bounding box center [469, 624] width 428 height 873
click at [383, 469] on textarea at bounding box center [469, 624] width 428 height 873
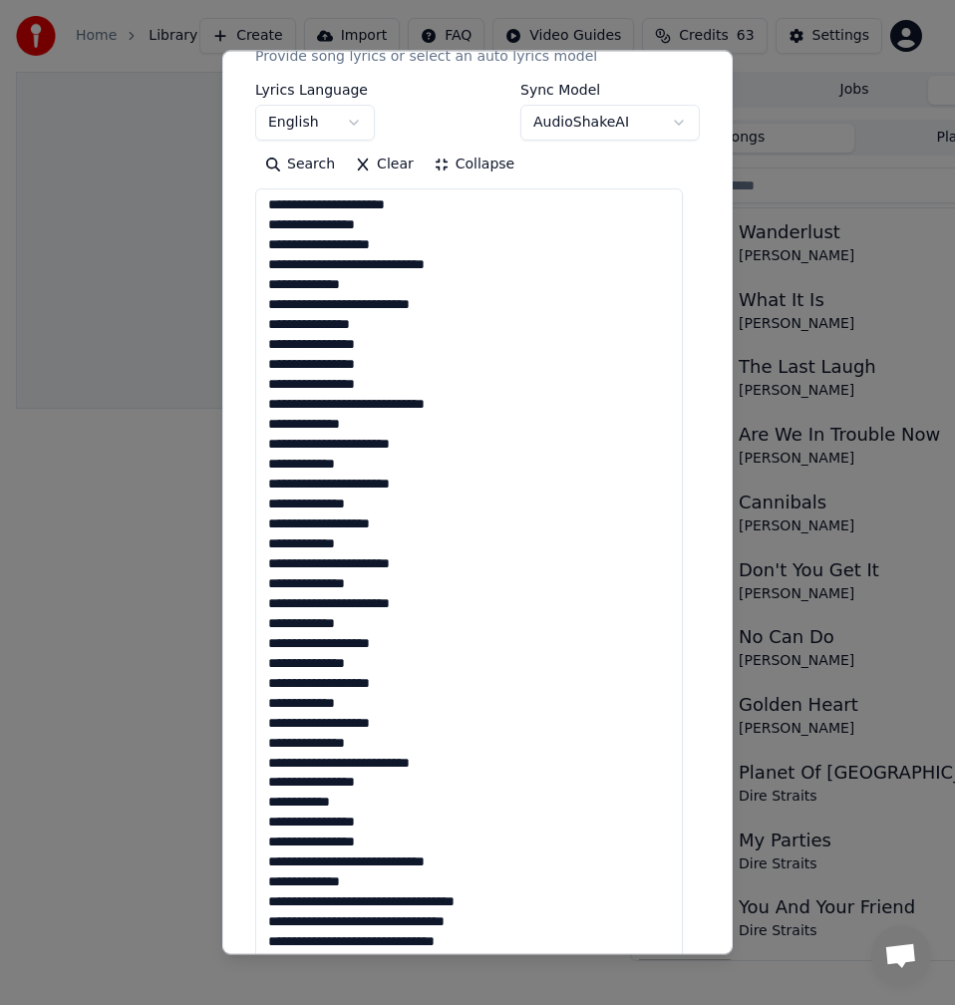
click at [403, 445] on textarea at bounding box center [469, 624] width 428 height 873
click at [373, 467] on textarea at bounding box center [469, 624] width 428 height 873
click at [425, 481] on textarea at bounding box center [469, 624] width 428 height 873
click at [393, 519] on textarea at bounding box center [469, 624] width 428 height 873
click at [393, 508] on textarea at bounding box center [469, 624] width 428 height 873
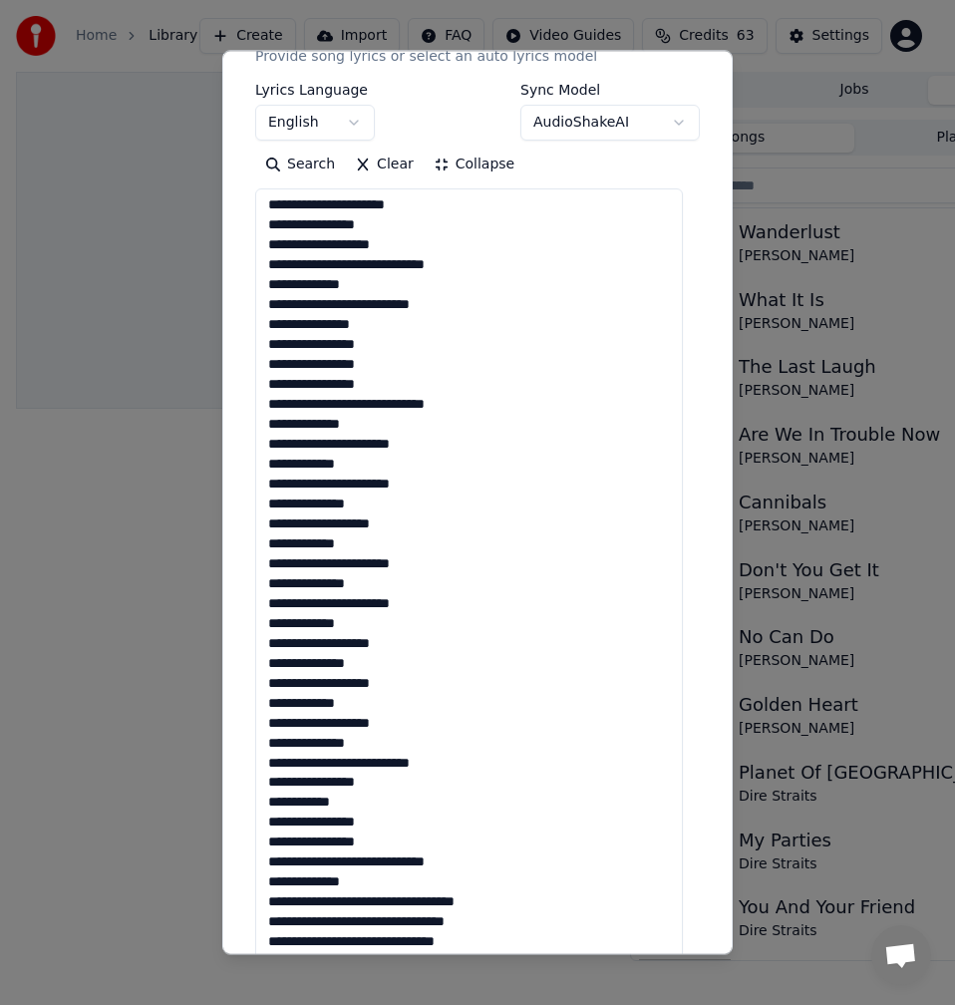
click at [268, 507] on textarea at bounding box center [469, 624] width 428 height 873
click at [386, 522] on textarea at bounding box center [469, 624] width 428 height 873
click at [368, 551] on textarea at bounding box center [469, 624] width 428 height 873
click at [431, 555] on textarea at bounding box center [469, 624] width 428 height 873
click at [385, 585] on textarea at bounding box center [469, 624] width 428 height 873
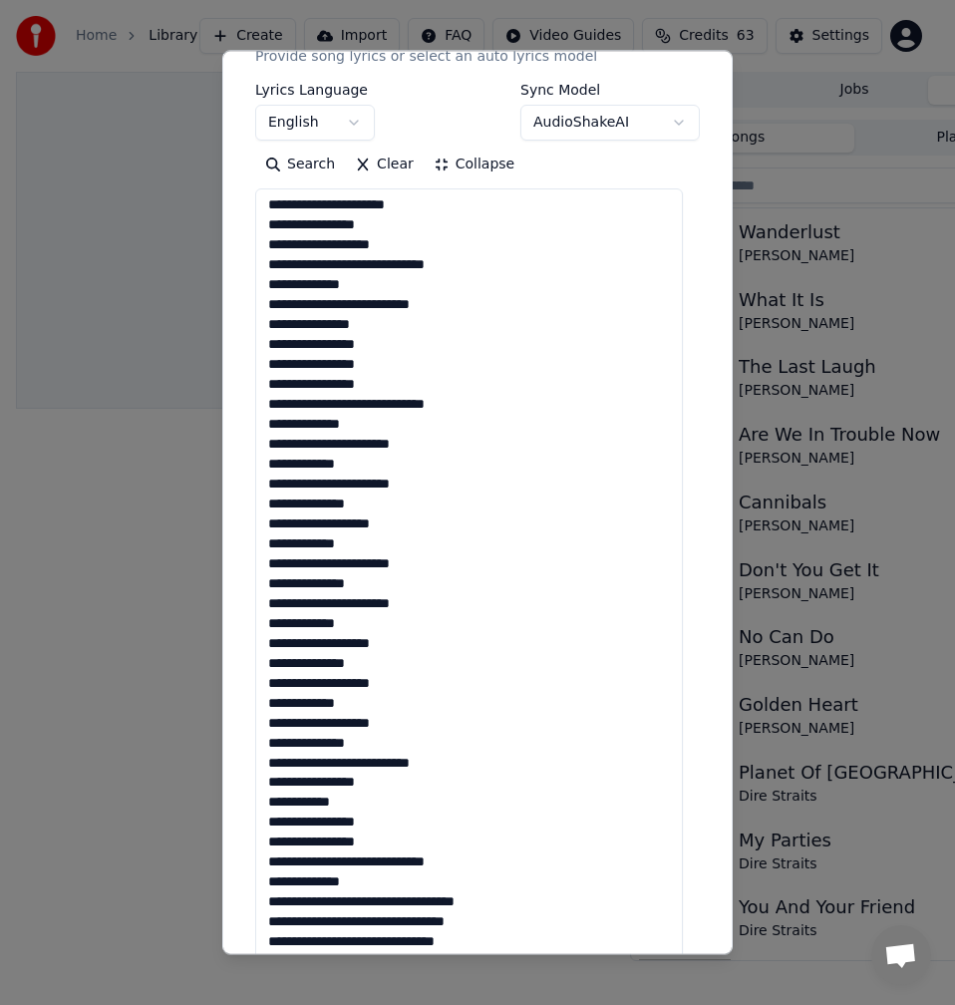
click at [419, 599] on textarea at bounding box center [469, 624] width 428 height 873
drag, startPoint x: 343, startPoint y: 625, endPoint x: 372, endPoint y: 629, distance: 29.2
click at [343, 626] on textarea at bounding box center [469, 624] width 428 height 873
click at [373, 629] on textarea at bounding box center [469, 624] width 428 height 873
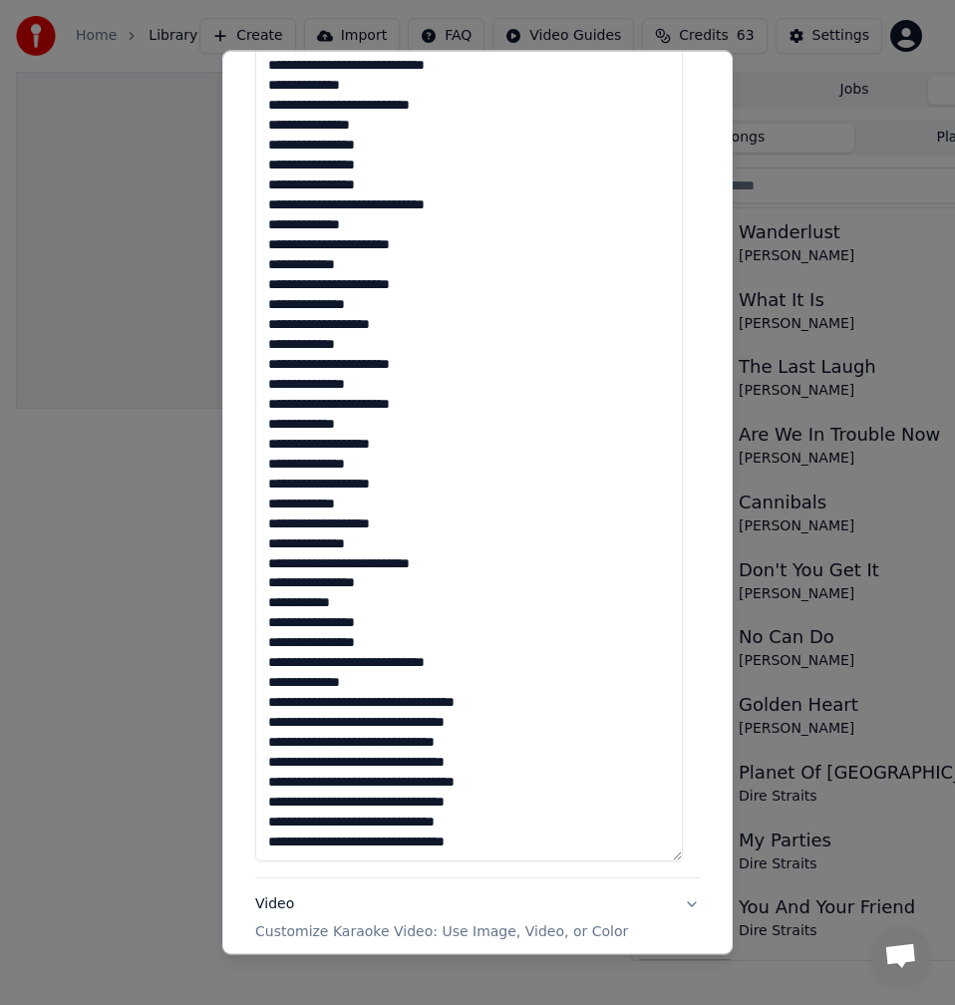
click at [392, 458] on textarea at bounding box center [469, 425] width 428 height 873
click at [394, 448] on textarea at bounding box center [469, 425] width 428 height 873
click at [393, 471] on textarea at bounding box center [469, 425] width 428 height 873
click at [392, 479] on textarea at bounding box center [469, 425] width 428 height 873
click at [386, 495] on textarea at bounding box center [469, 425] width 428 height 873
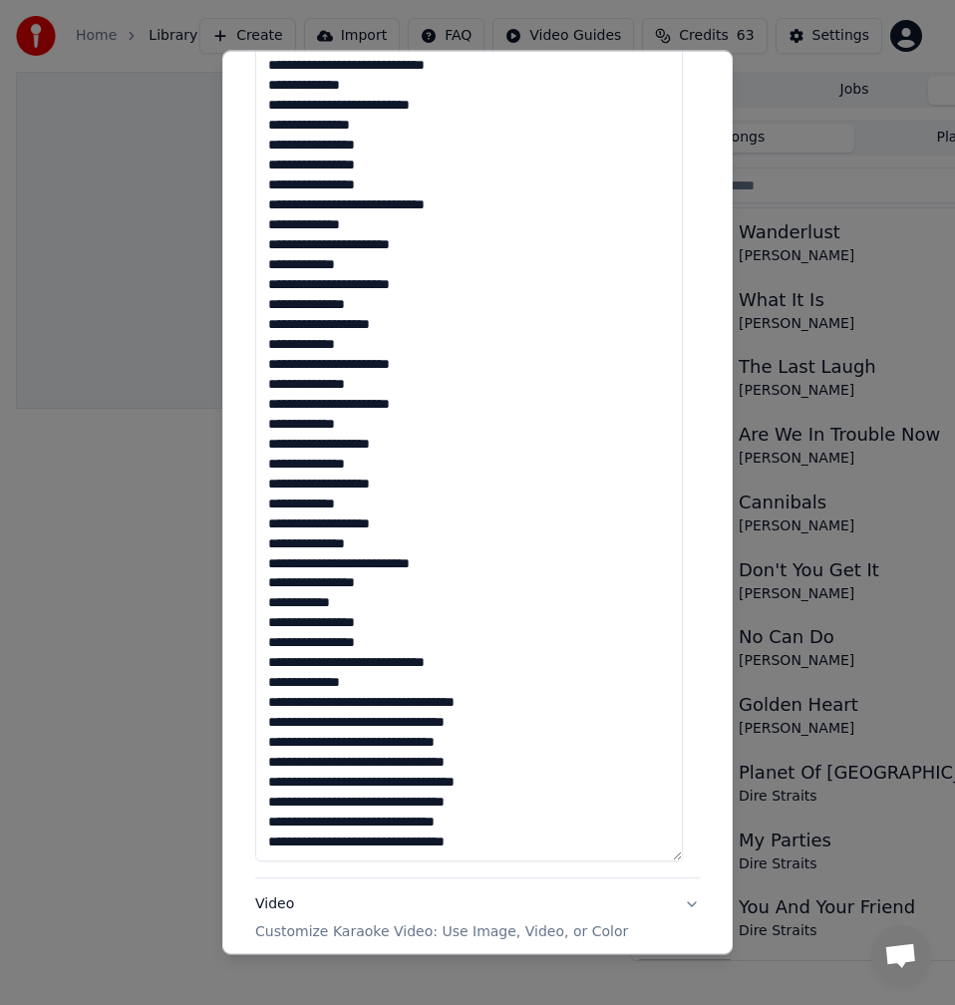
click at [392, 527] on textarea at bounding box center [469, 425] width 428 height 873
click at [385, 564] on textarea at bounding box center [469, 425] width 428 height 873
click at [387, 556] on textarea at bounding box center [469, 425] width 428 height 873
click at [387, 552] on textarea at bounding box center [469, 425] width 428 height 873
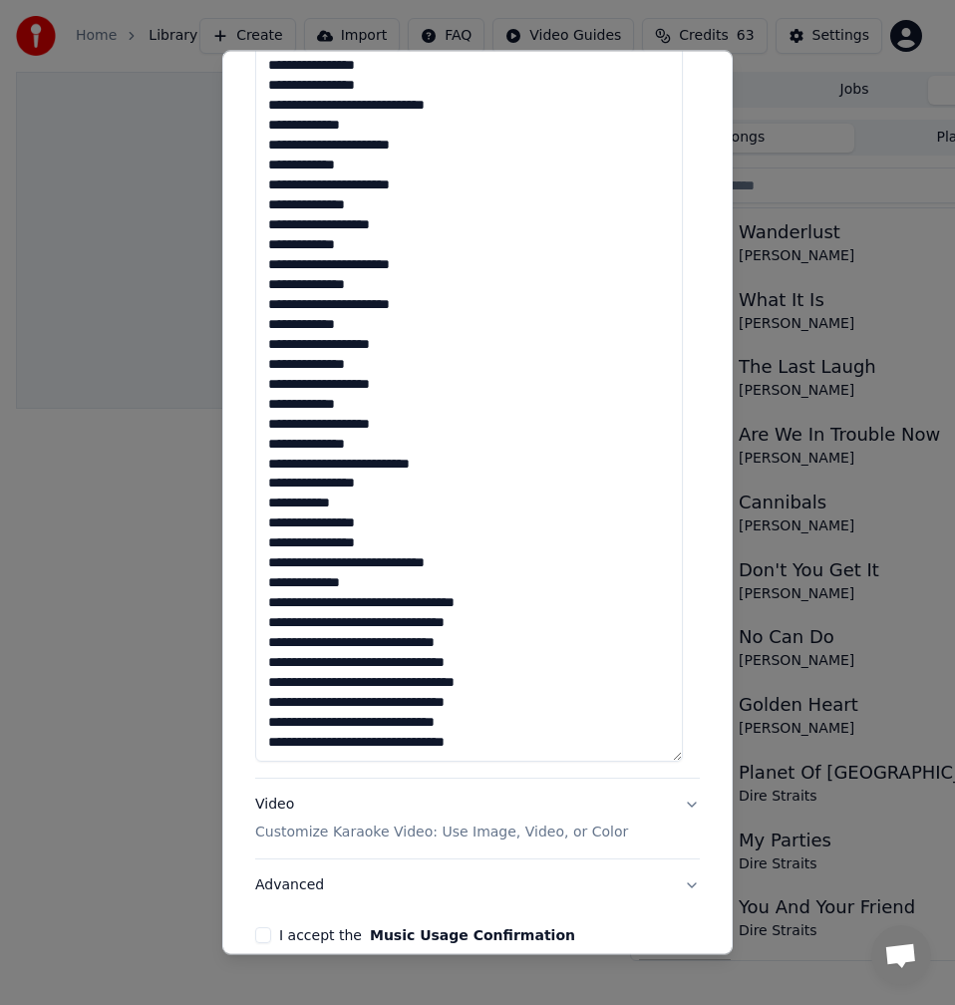
scroll to position [696, 0]
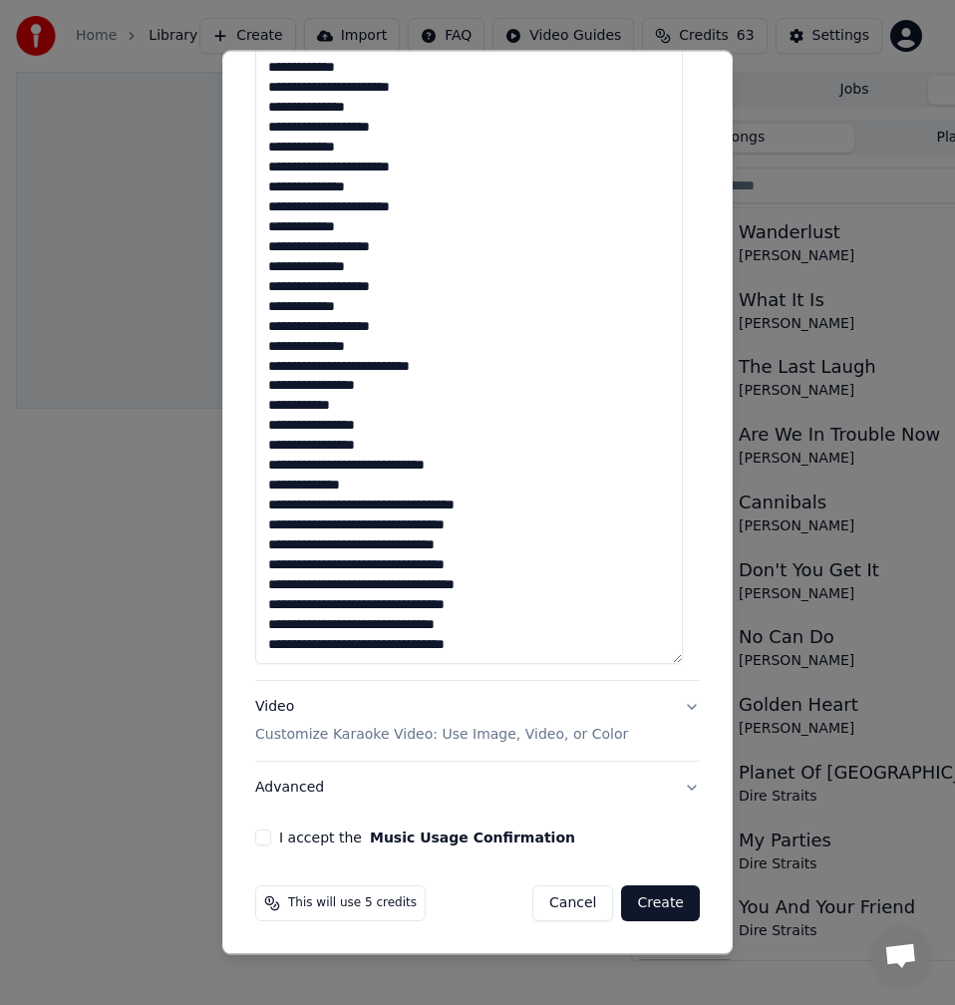
drag, startPoint x: 399, startPoint y: 506, endPoint x: 408, endPoint y: 528, distance: 24.6
click at [399, 514] on textarea at bounding box center [469, 228] width 428 height 873
click at [370, 543] on textarea at bounding box center [469, 228] width 428 height 873
click at [371, 549] on textarea at bounding box center [469, 228] width 428 height 873
click at [367, 582] on textarea at bounding box center [469, 228] width 428 height 873
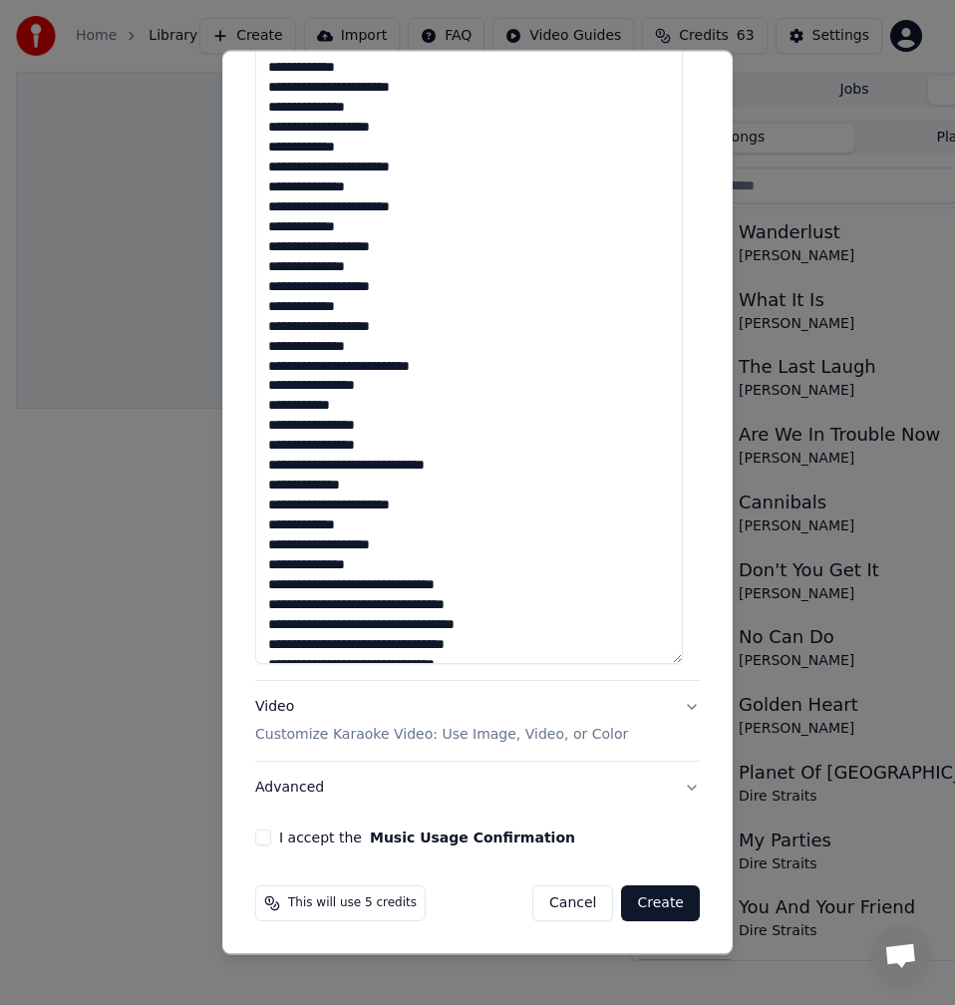
click at [372, 584] on textarea at bounding box center [469, 228] width 428 height 873
click at [368, 585] on textarea at bounding box center [469, 228] width 428 height 873
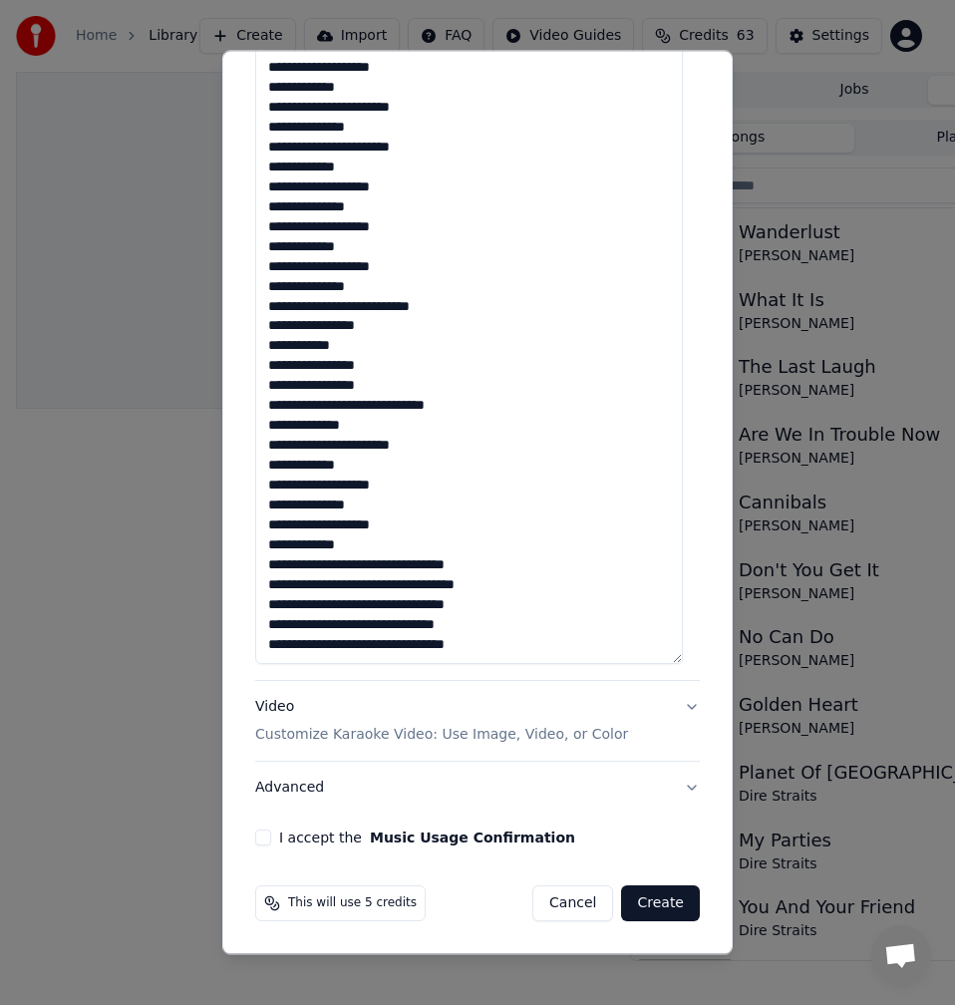
click at [373, 565] on textarea at bounding box center [469, 228] width 428 height 873
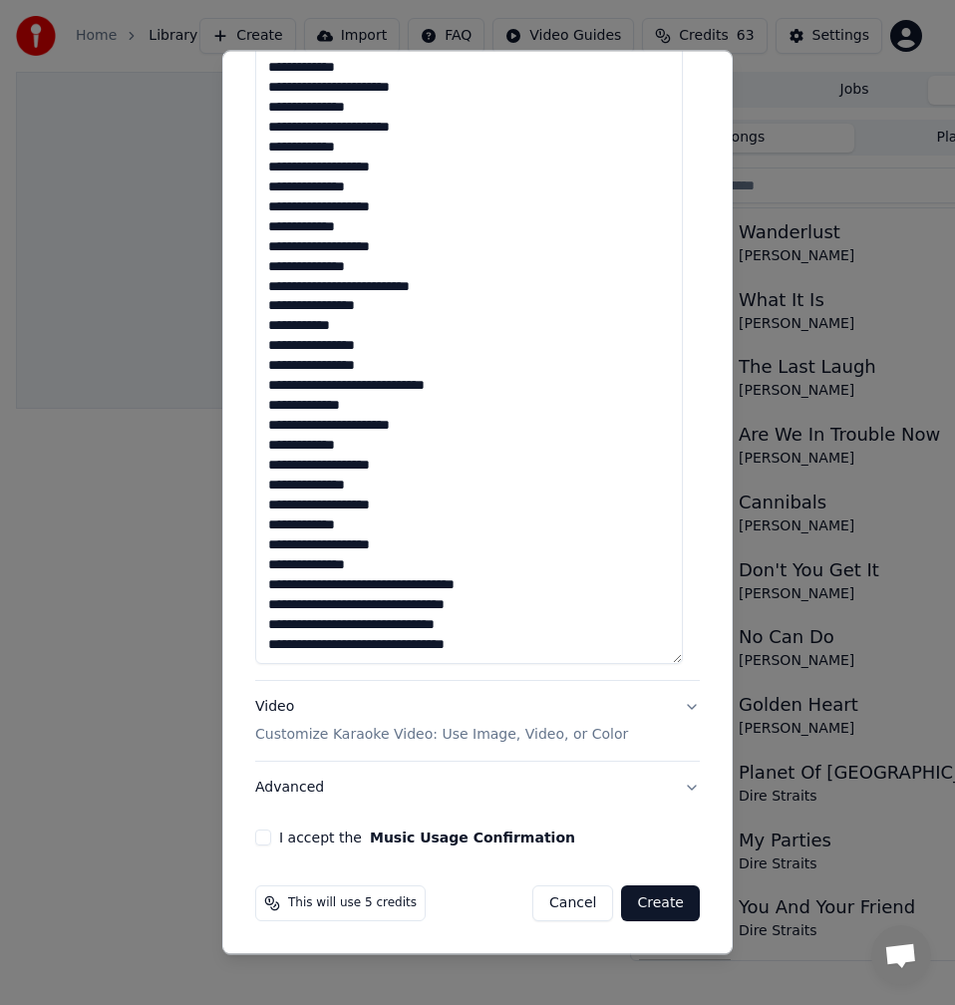
click at [397, 582] on textarea at bounding box center [469, 228] width 428 height 873
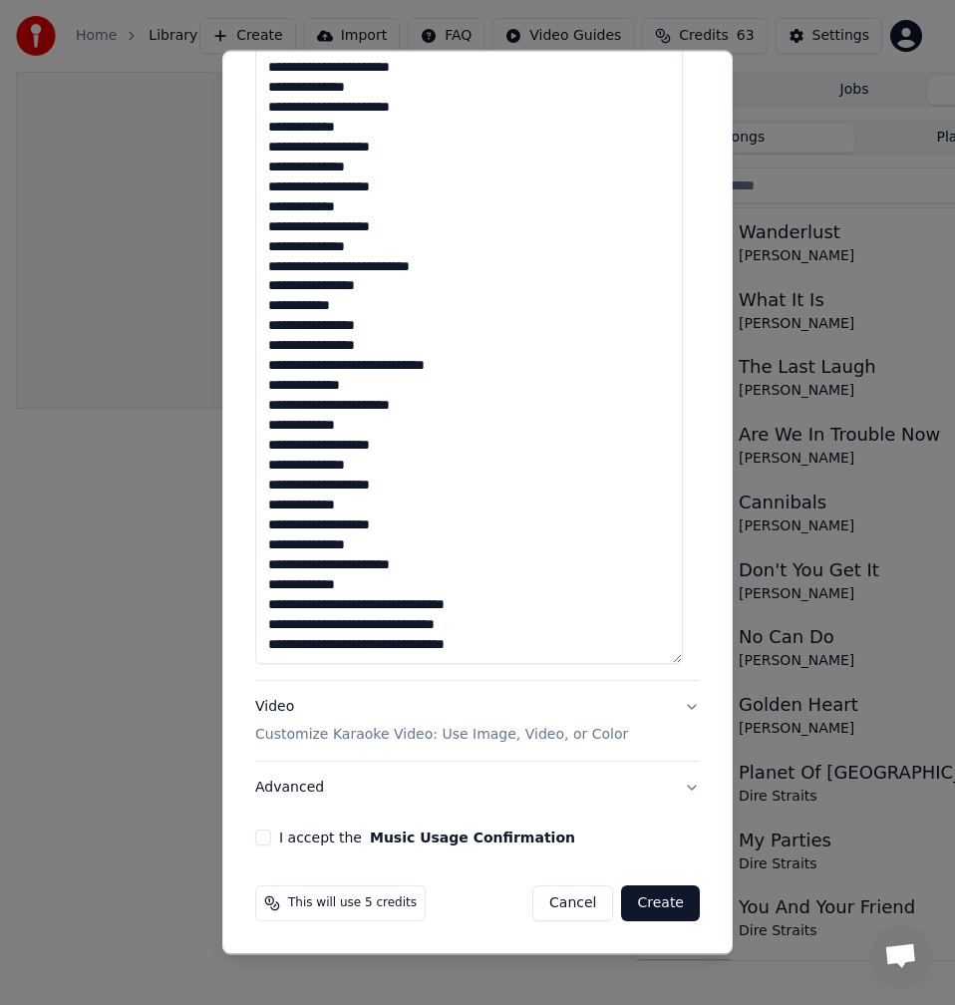
click at [370, 604] on textarea at bounding box center [469, 228] width 428 height 873
click at [374, 609] on textarea at bounding box center [469, 228] width 428 height 873
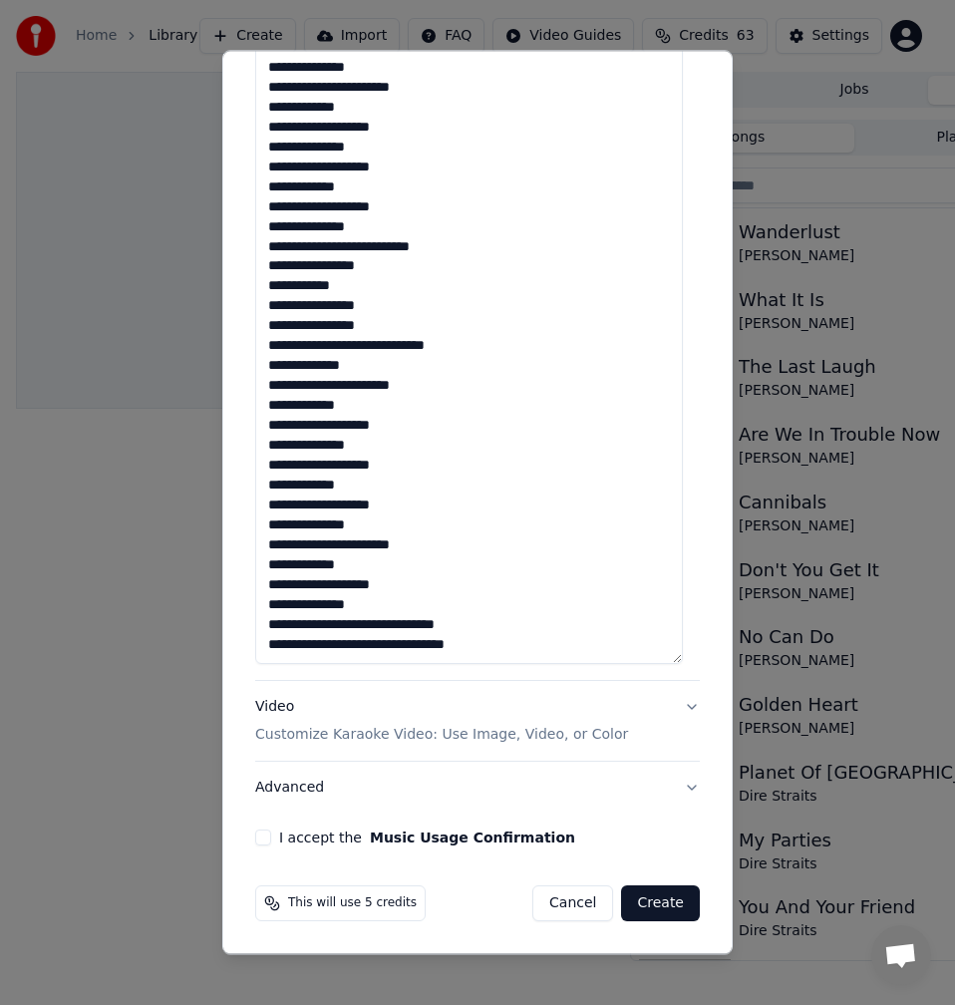
click at [371, 624] on textarea at bounding box center [469, 228] width 428 height 873
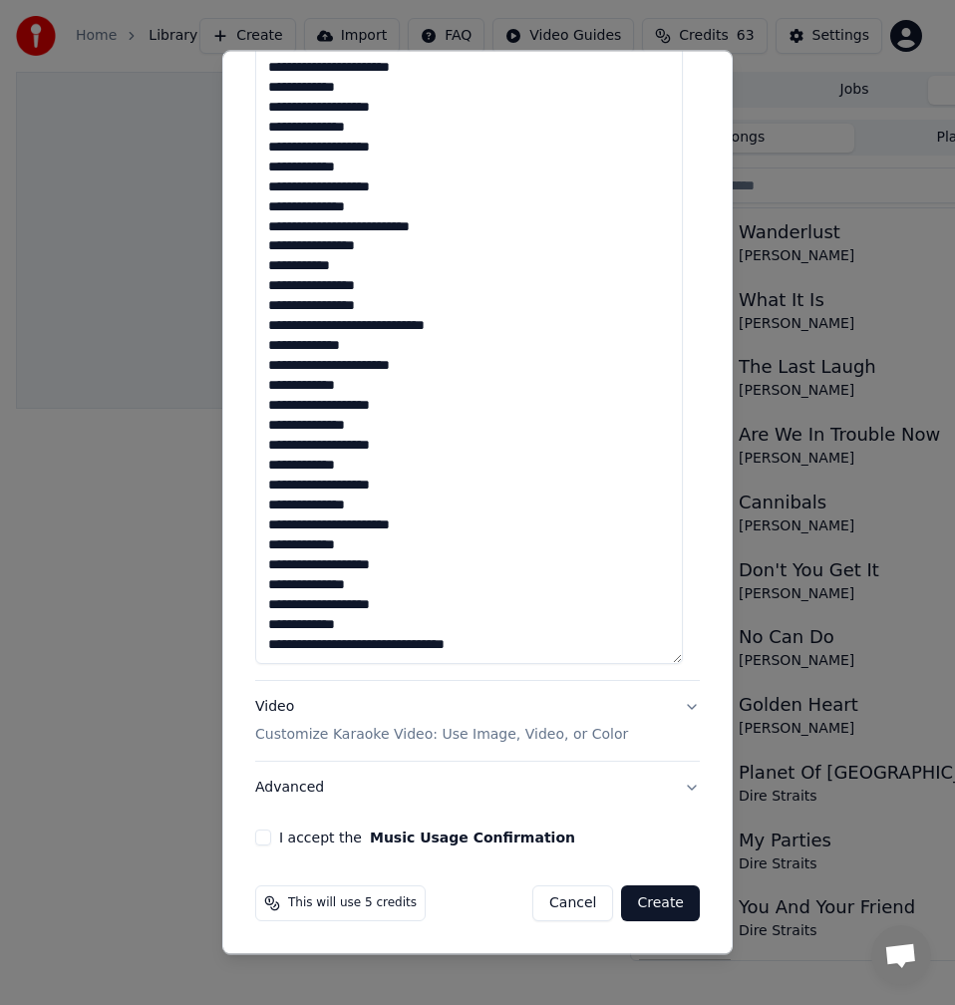
click at [372, 646] on textarea at bounding box center [469, 228] width 428 height 873
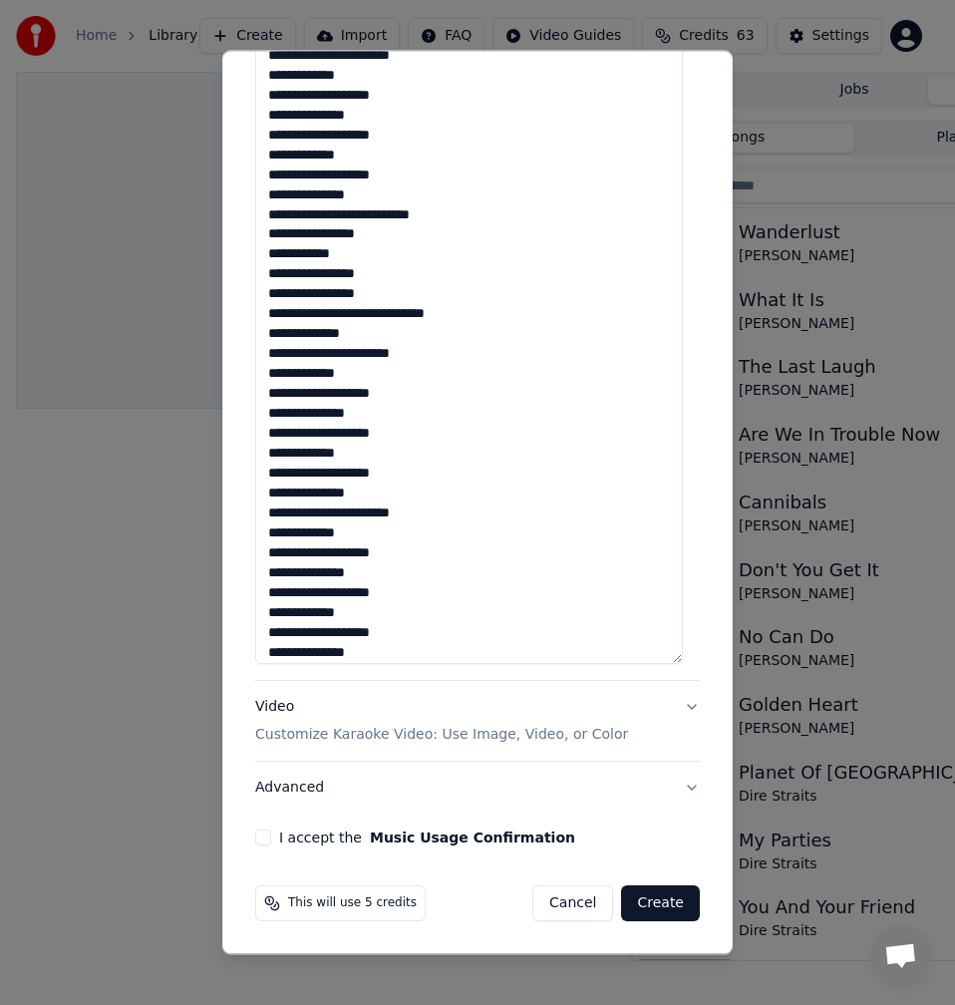
scroll to position [201, 0]
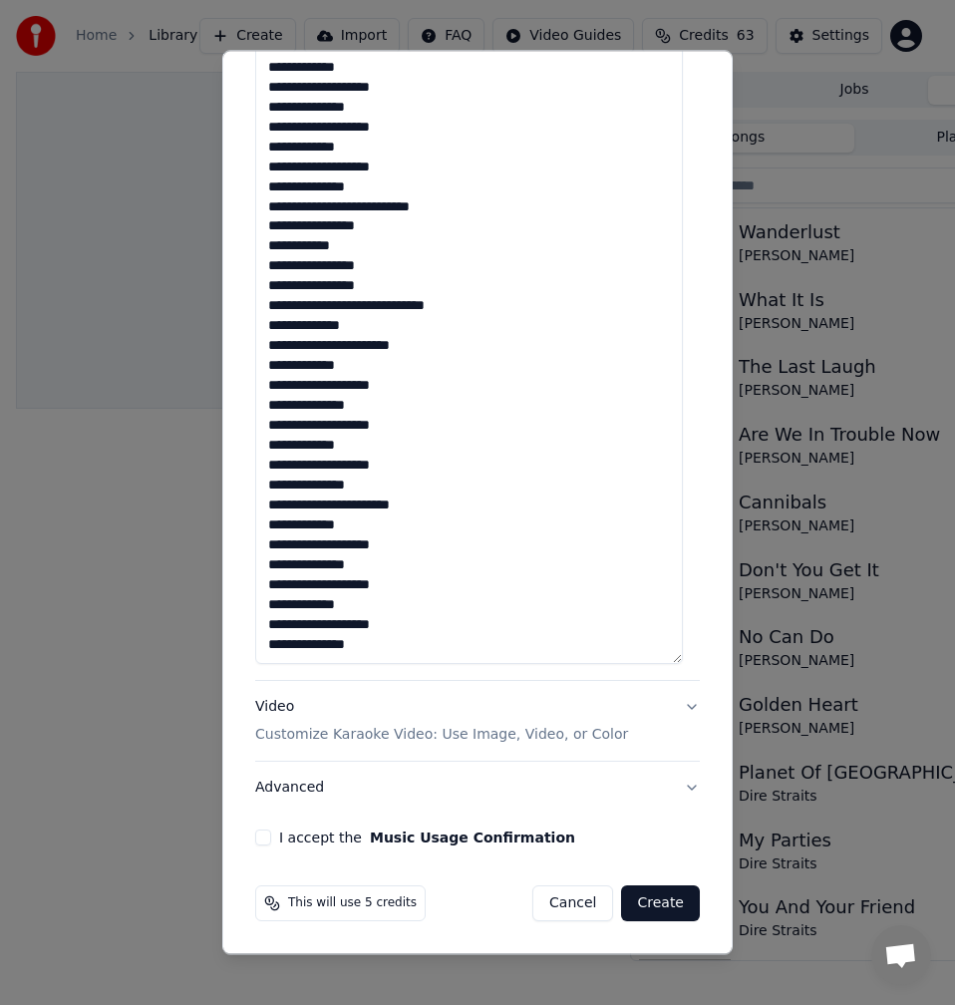
drag, startPoint x: 280, startPoint y: 656, endPoint x: 261, endPoint y: 656, distance: 18.9
click at [261, 656] on textarea at bounding box center [469, 228] width 428 height 873
drag, startPoint x: 270, startPoint y: 607, endPoint x: 260, endPoint y: 606, distance: 10.0
click at [260, 606] on textarea at bounding box center [469, 228] width 428 height 873
drag, startPoint x: 281, startPoint y: 569, endPoint x: 261, endPoint y: 566, distance: 20.2
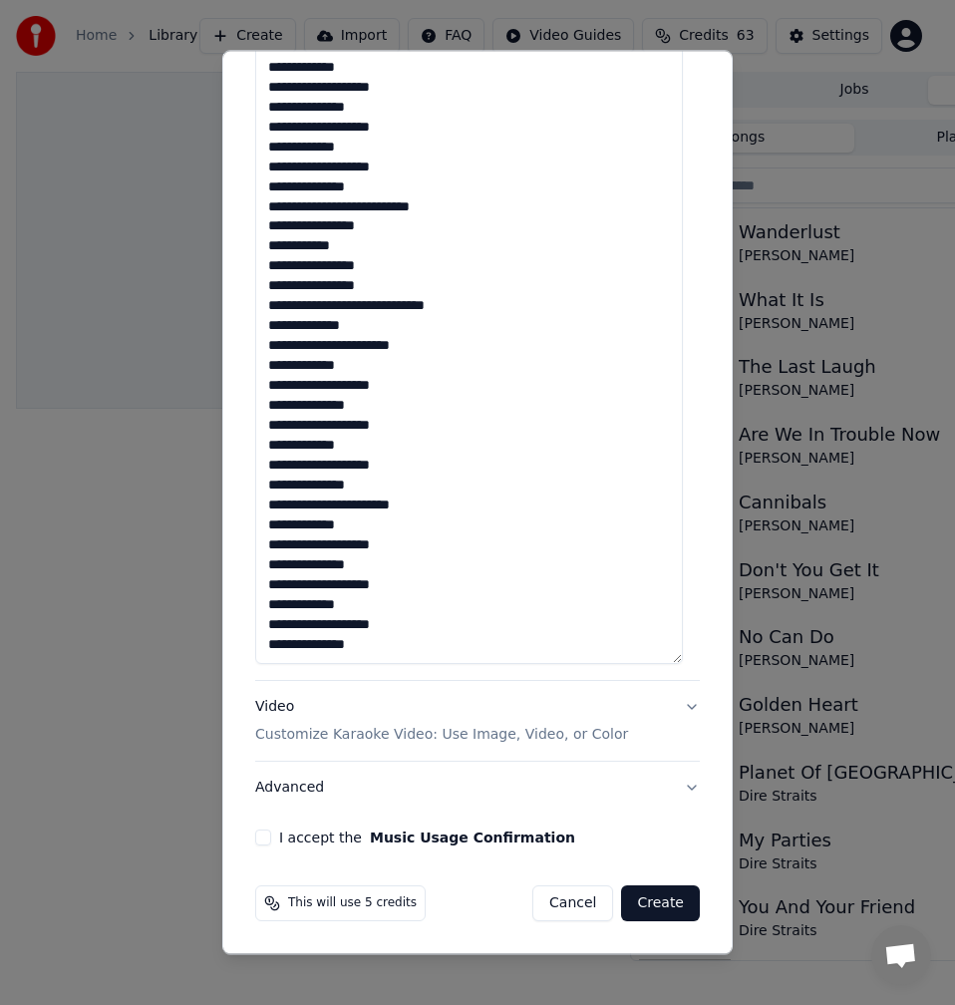
click at [261, 566] on textarea at bounding box center [469, 228] width 428 height 873
drag, startPoint x: 278, startPoint y: 527, endPoint x: 247, endPoint y: 525, distance: 31.0
click at [223, 525] on div "**********" at bounding box center [477, 502] width 511 height 904
drag, startPoint x: 277, startPoint y: 492, endPoint x: 263, endPoint y: 488, distance: 14.5
click at [263, 488] on textarea at bounding box center [469, 228] width 428 height 873
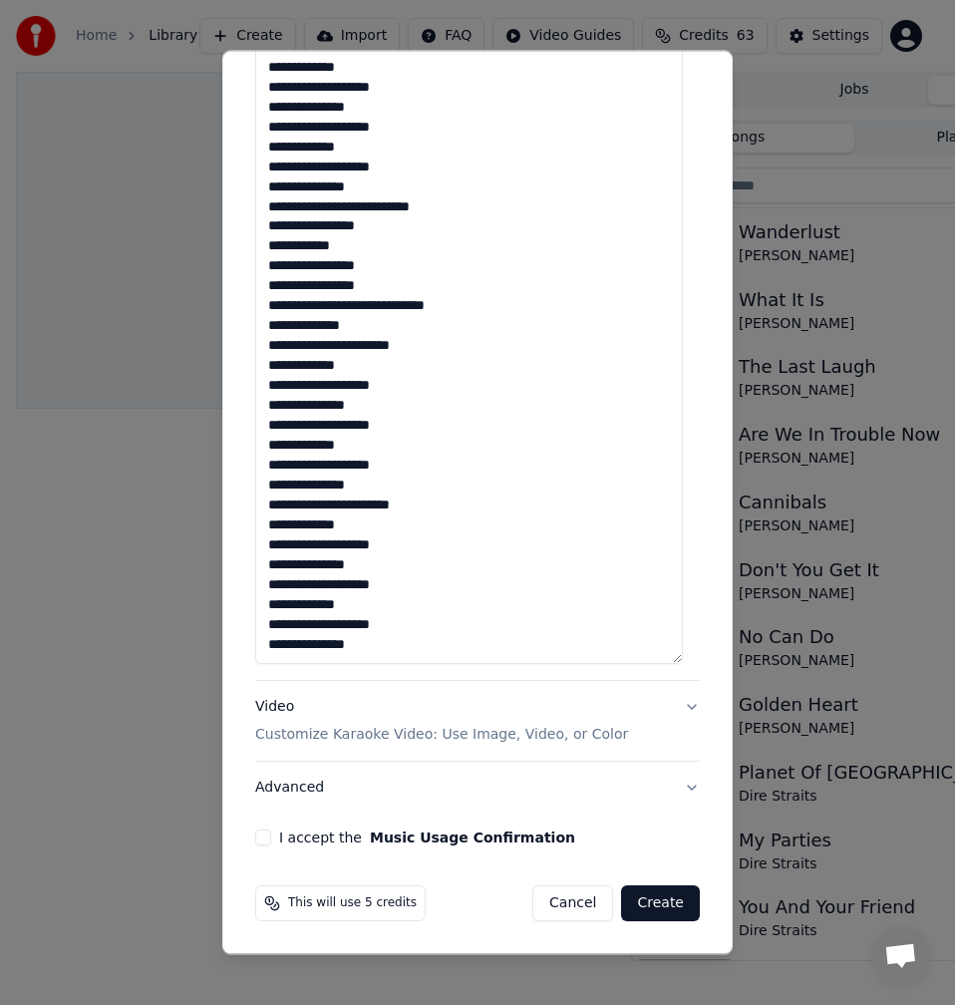
drag, startPoint x: 283, startPoint y: 438, endPoint x: 266, endPoint y: 438, distance: 17.0
click at [266, 438] on textarea at bounding box center [469, 228] width 428 height 873
drag, startPoint x: 280, startPoint y: 409, endPoint x: 263, endPoint y: 409, distance: 17.0
click at [263, 409] on textarea at bounding box center [469, 228] width 428 height 873
drag, startPoint x: 279, startPoint y: 368, endPoint x: 238, endPoint y: 366, distance: 40.9
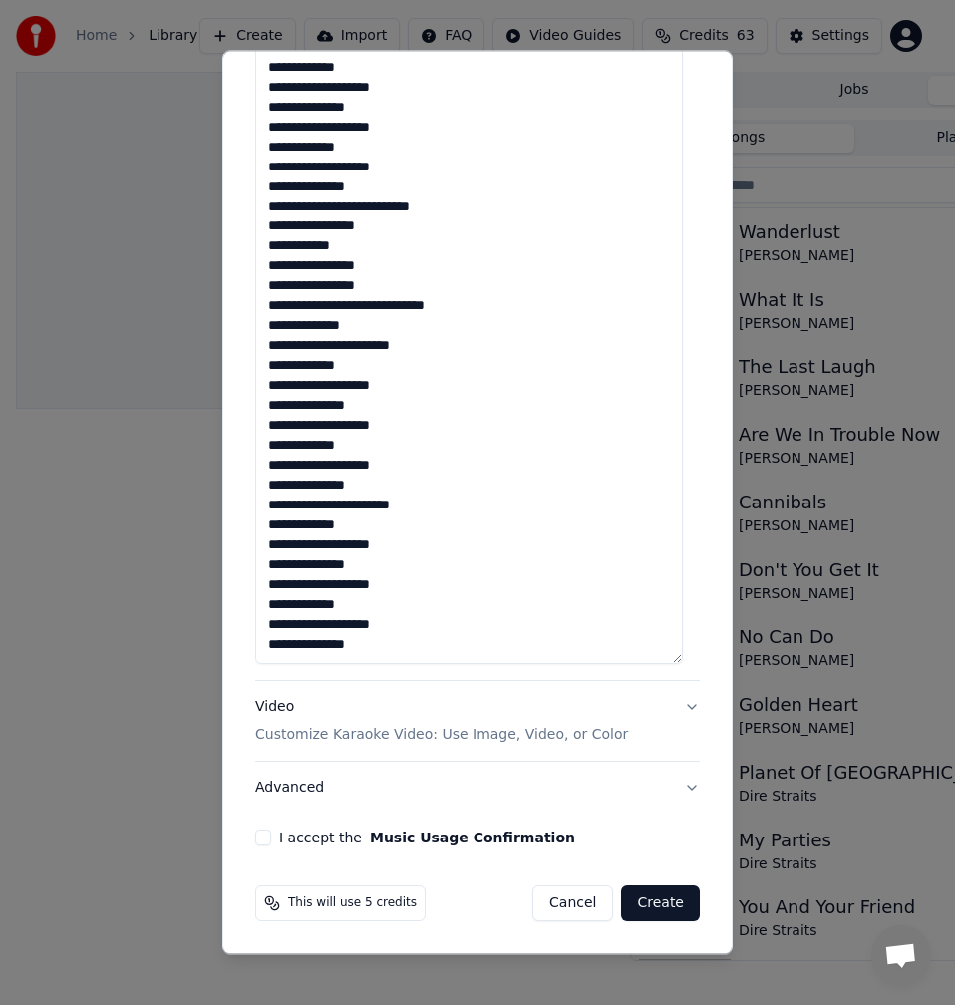
click at [238, 366] on div "**********" at bounding box center [477, 502] width 511 height 904
click at [391, 383] on textarea at bounding box center [469, 228] width 428 height 873
click at [355, 368] on textarea at bounding box center [469, 228] width 428 height 873
drag, startPoint x: 373, startPoint y: 385, endPoint x: 383, endPoint y: 417, distance: 33.4
click at [377, 391] on textarea at bounding box center [469, 228] width 428 height 873
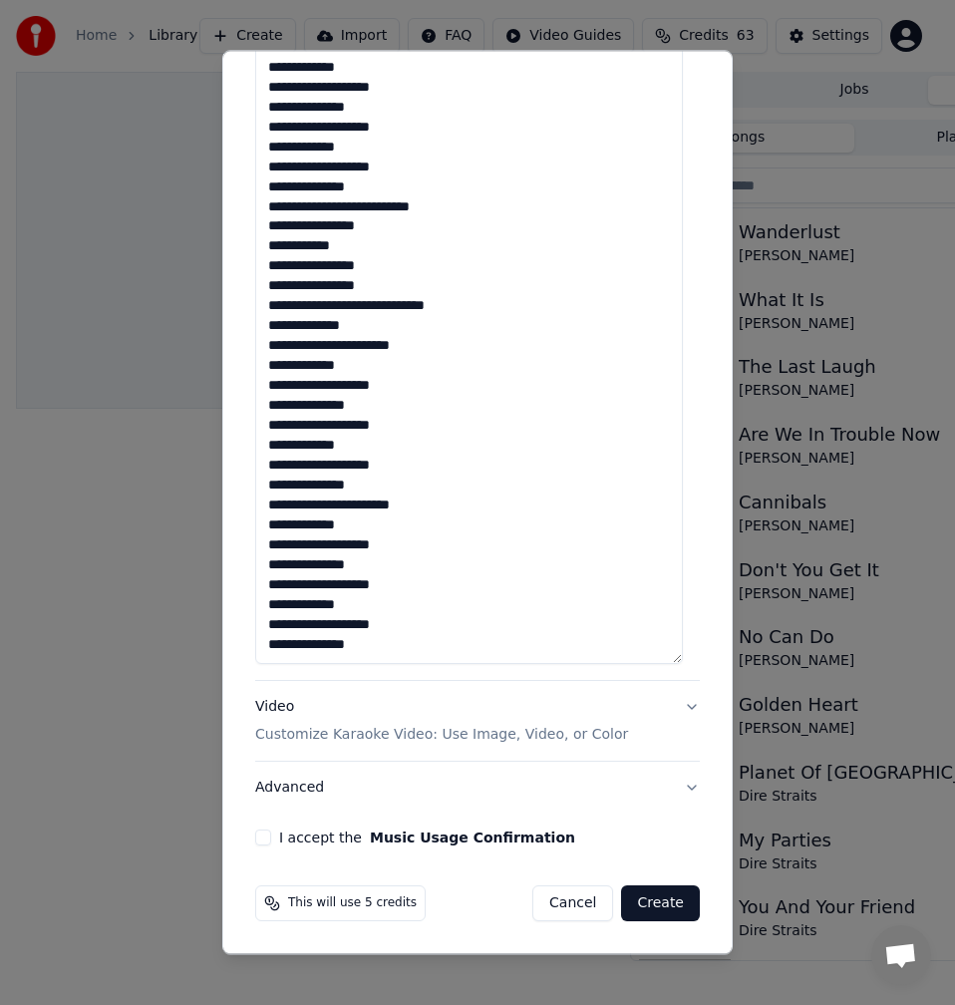
click at [381, 407] on textarea at bounding box center [469, 228] width 428 height 873
click at [363, 448] on textarea at bounding box center [469, 228] width 428 height 873
click at [381, 482] on textarea at bounding box center [469, 228] width 428 height 873
click at [363, 525] on textarea at bounding box center [469, 228] width 428 height 873
click at [393, 549] on textarea at bounding box center [469, 228] width 428 height 873
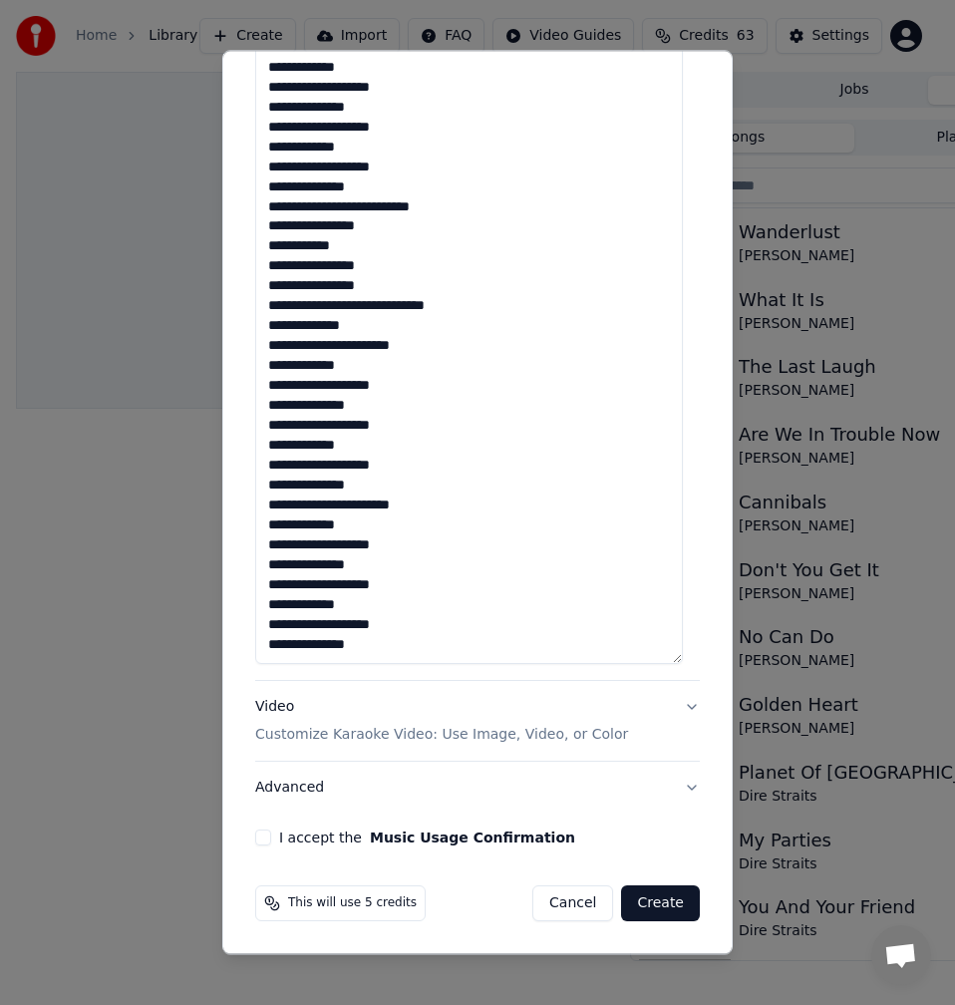
click at [387, 567] on textarea at bounding box center [469, 228] width 428 height 873
click at [381, 578] on textarea at bounding box center [469, 228] width 428 height 873
click at [378, 610] on textarea at bounding box center [469, 228] width 428 height 873
click at [379, 620] on textarea at bounding box center [469, 228] width 428 height 873
click at [387, 635] on textarea at bounding box center [469, 228] width 428 height 873
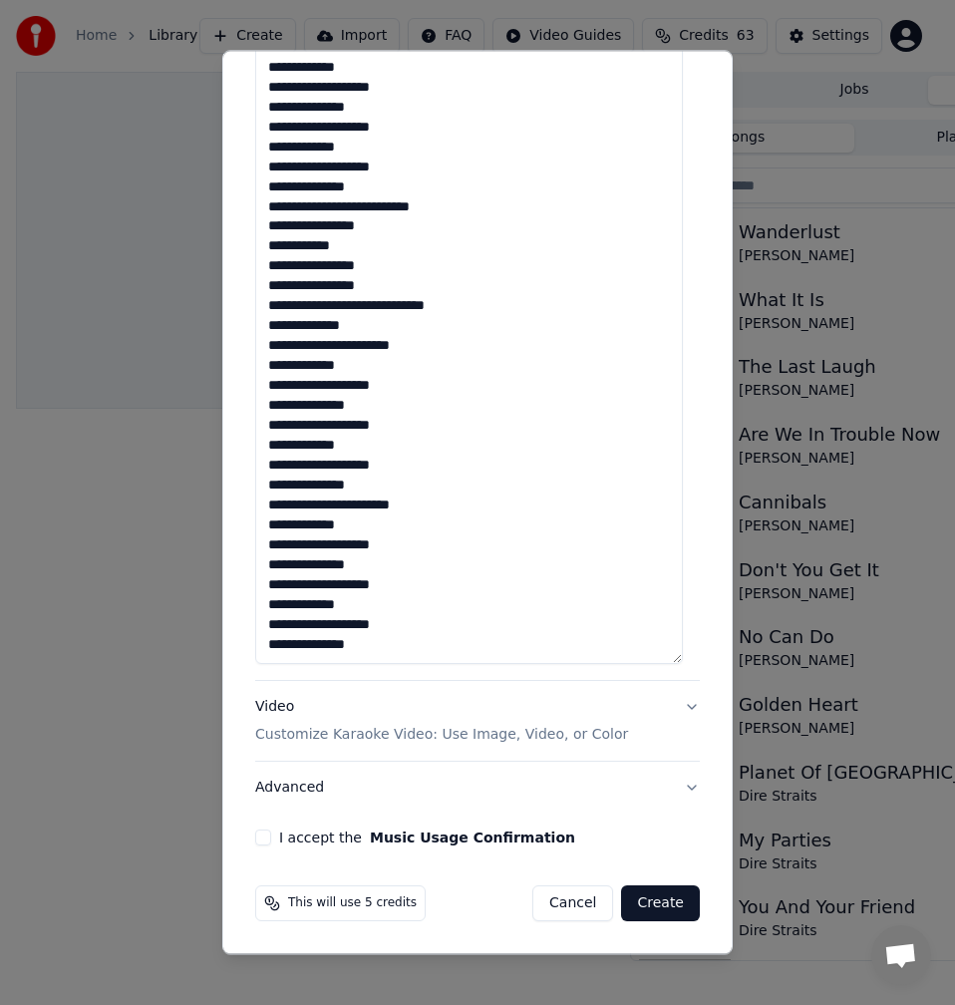
click at [387, 654] on textarea at bounding box center [469, 228] width 428 height 873
type textarea "**********"
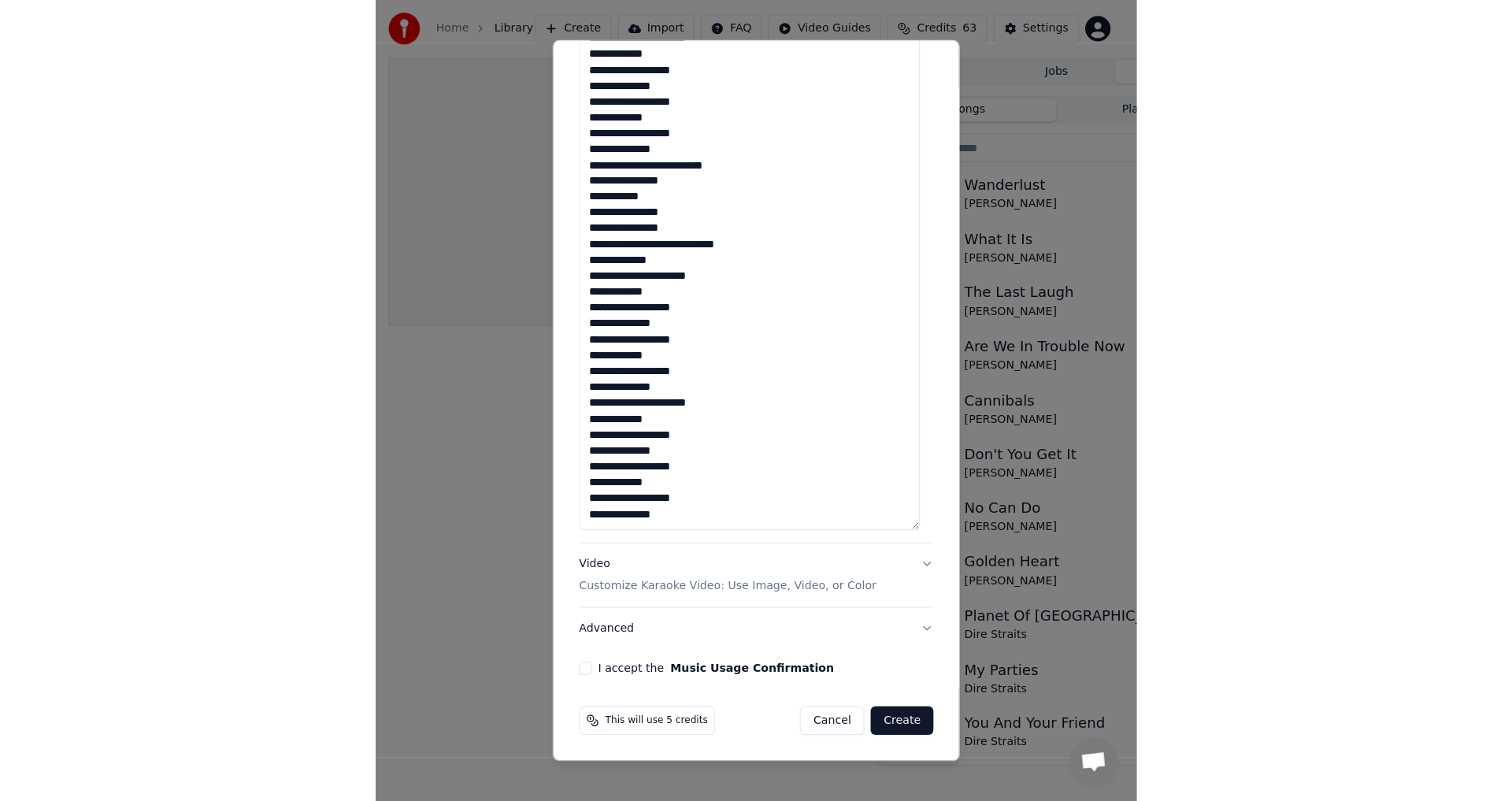
scroll to position [159, 0]
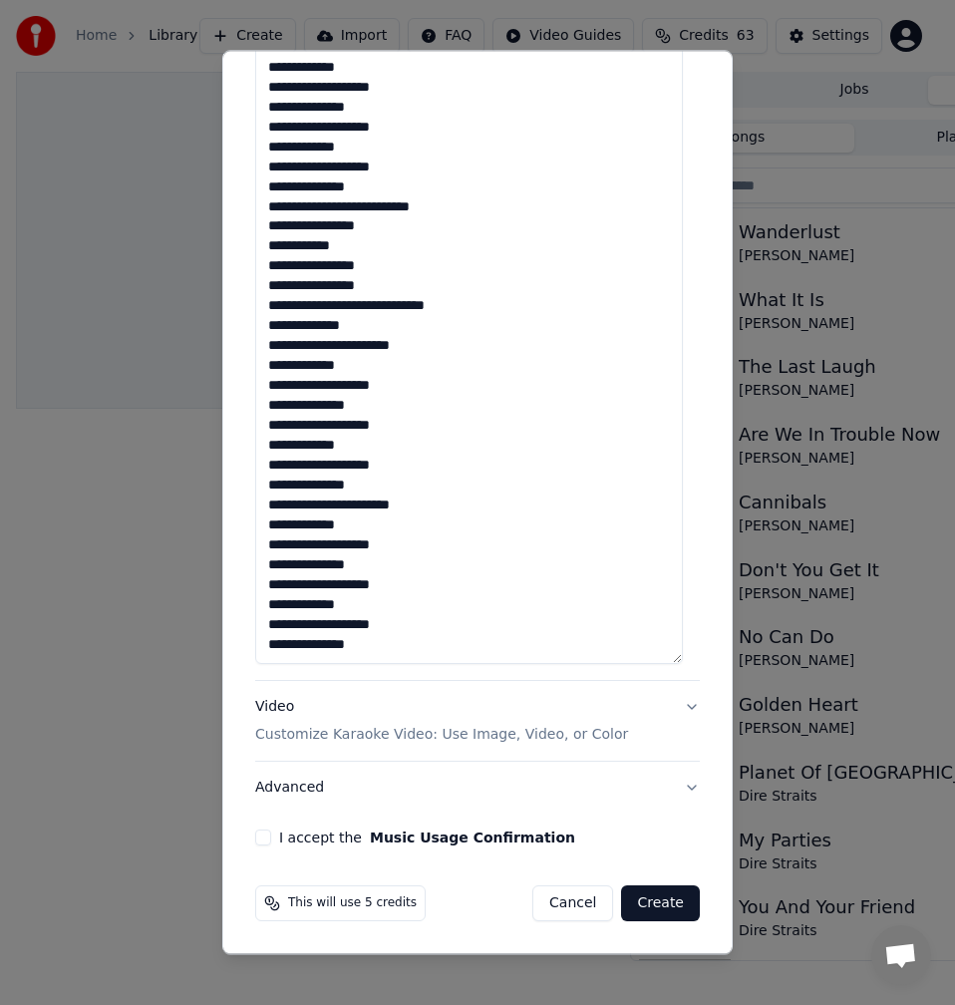
click at [260, 841] on button "I accept the Music Usage Confirmation" at bounding box center [263, 838] width 16 height 16
click at [660, 908] on button "Create" at bounding box center [660, 903] width 79 height 36
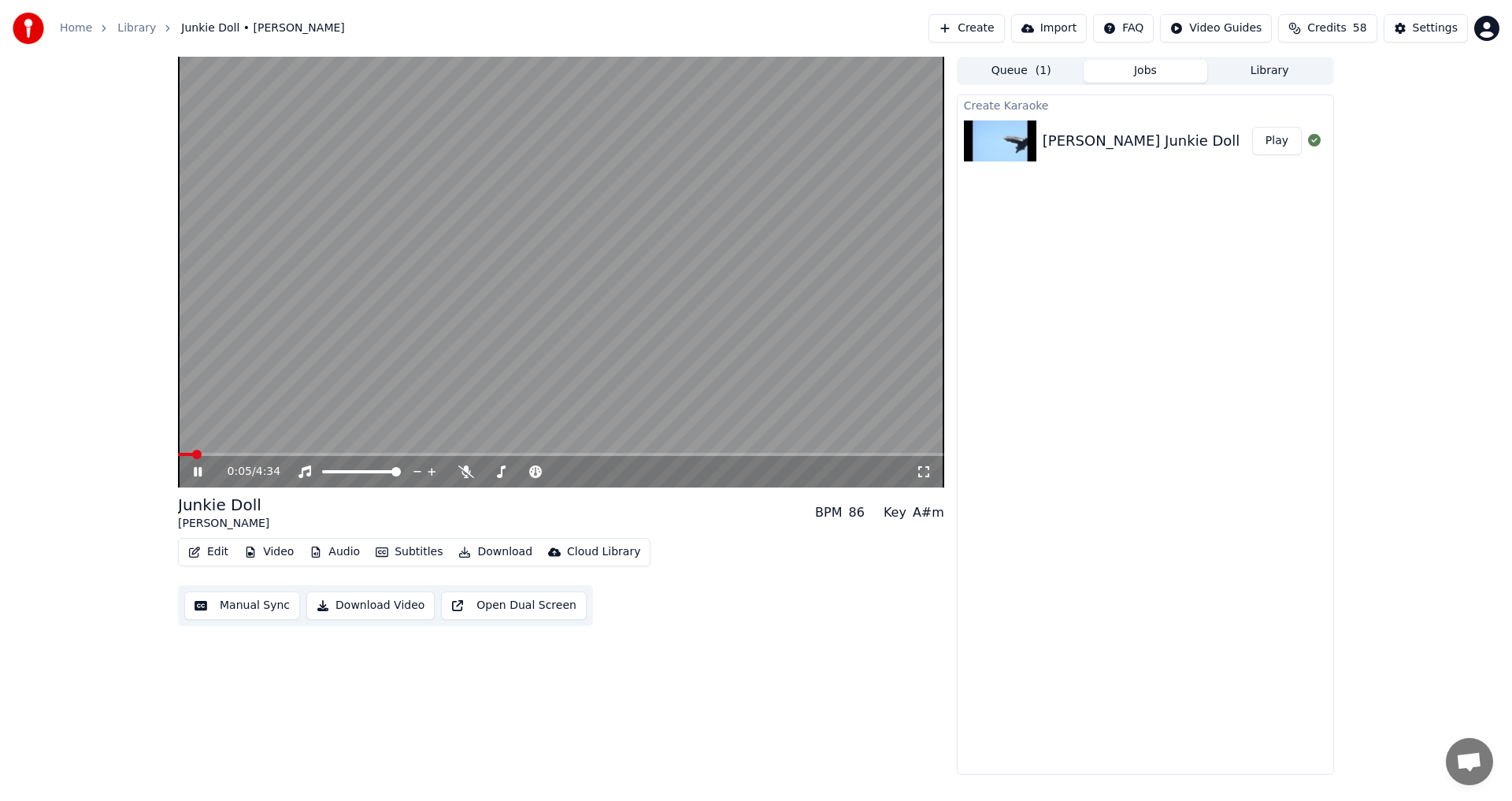
click at [190, 468] on icon at bounding box center [208, 472] width 37 height 13
click at [471, 475] on icon at bounding box center [466, 472] width 16 height 13
click at [202, 476] on icon at bounding box center [208, 472] width 37 height 13
click at [204, 472] on icon at bounding box center [208, 472] width 37 height 13
click at [231, 611] on button "Manual Sync" at bounding box center [242, 606] width 116 height 28
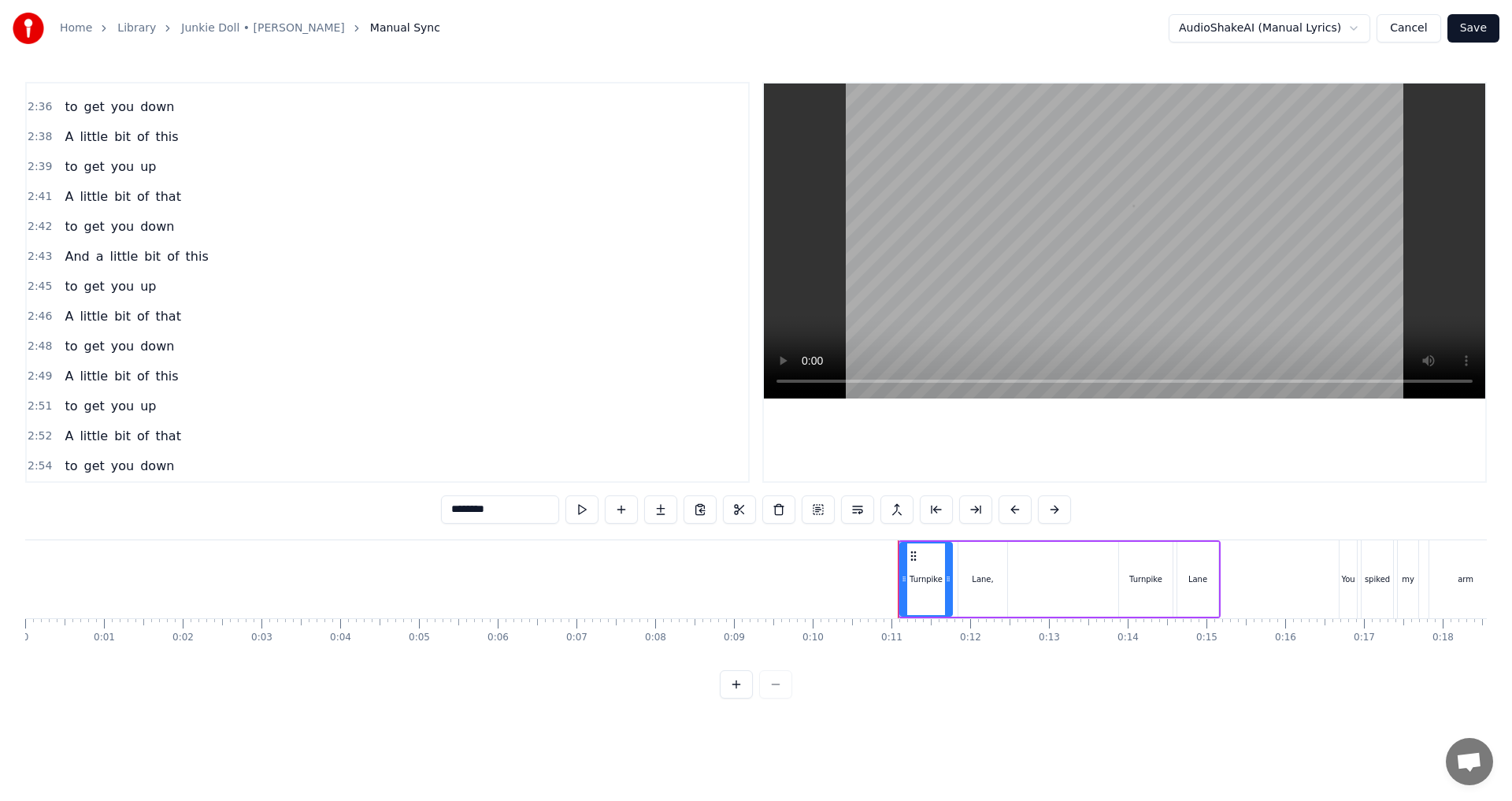
scroll to position [953, 0]
click at [69, 219] on span "My" at bounding box center [73, 223] width 21 height 18
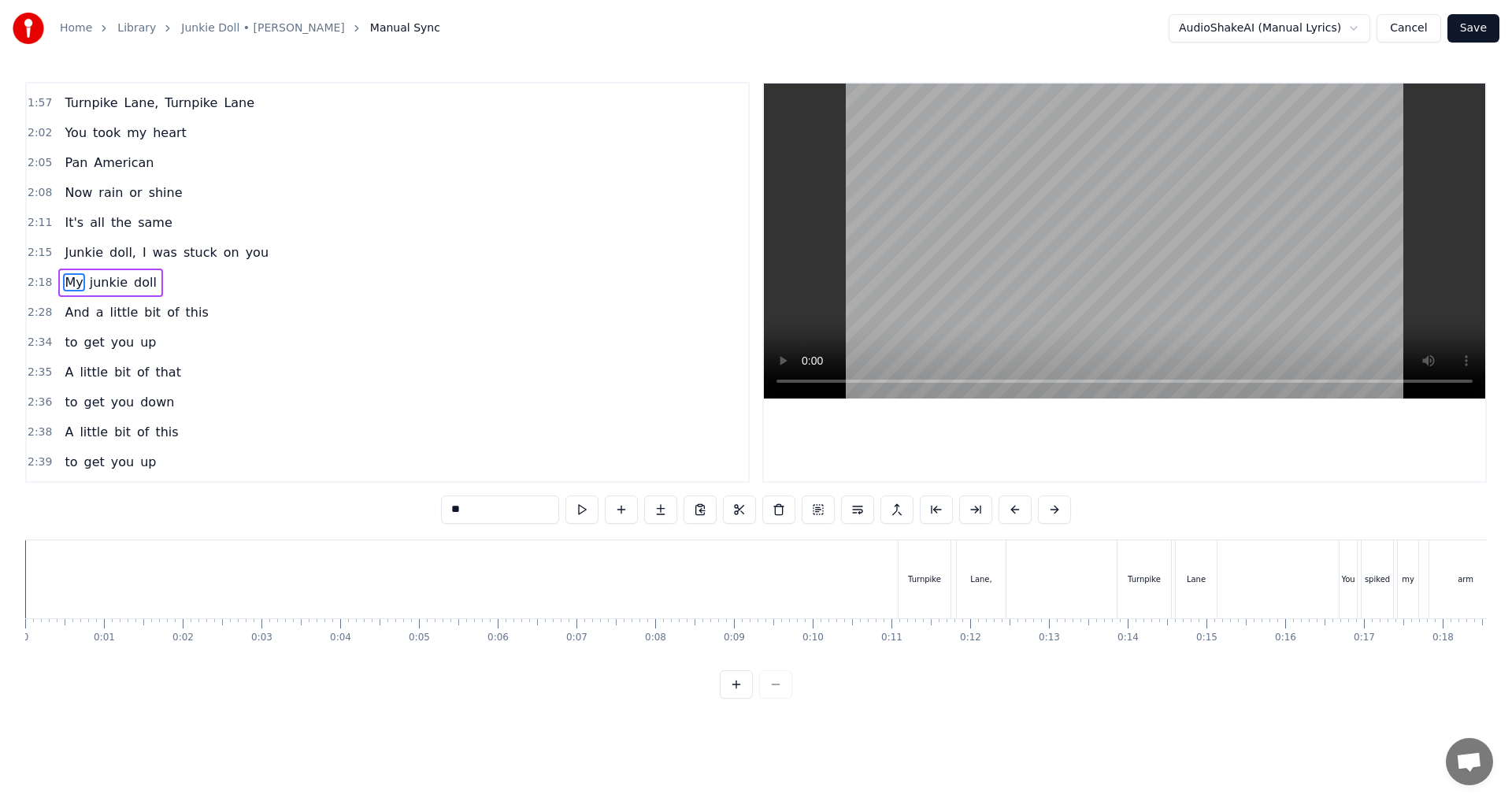
scroll to position [0, 10805]
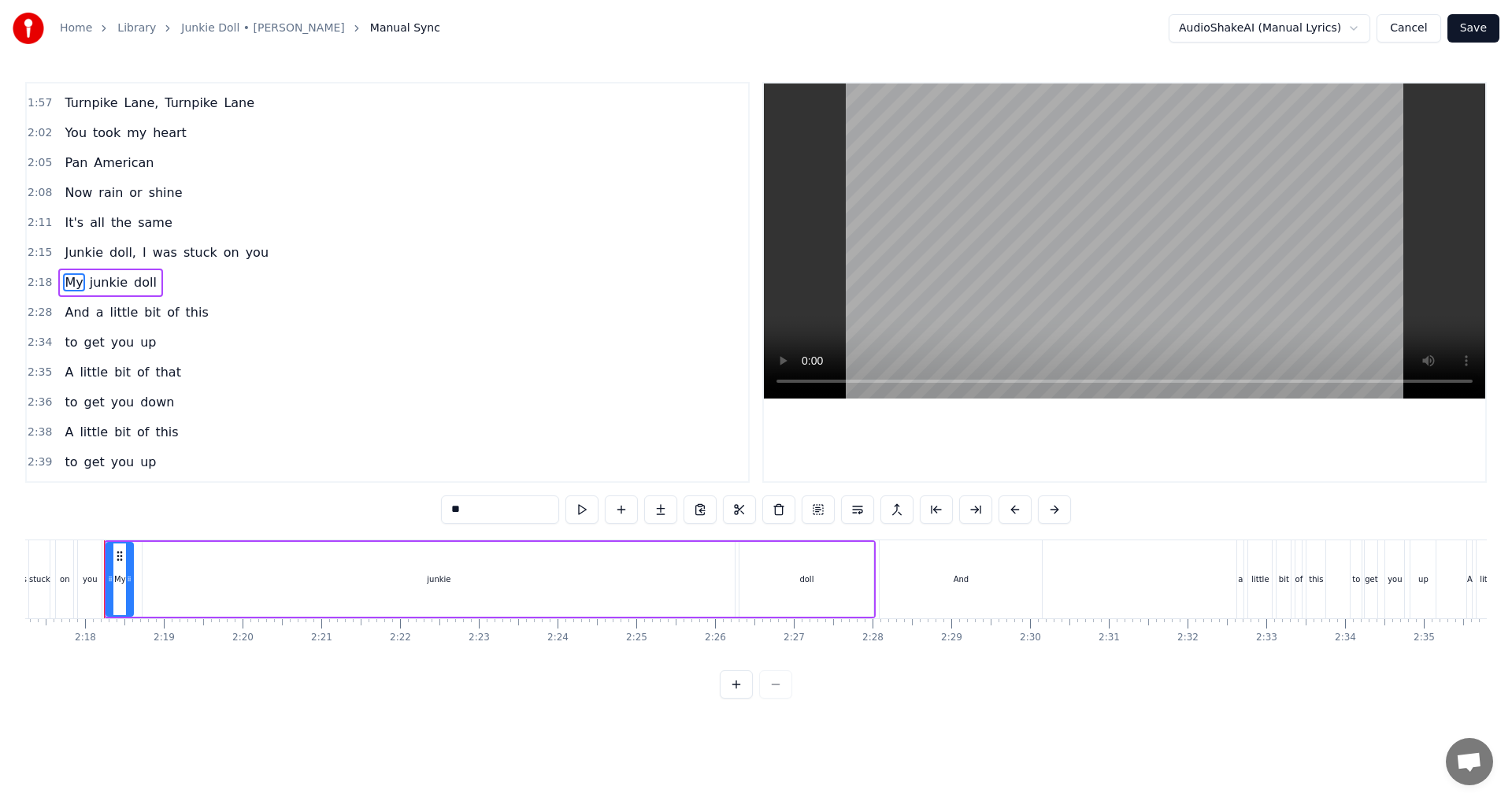
click at [718, 582] on div "junkie" at bounding box center [438, 579] width 592 height 75
drag, startPoint x: 730, startPoint y: 577, endPoint x: 167, endPoint y: 563, distance: 563.2
click at [167, 563] on div at bounding box center [167, 579] width 6 height 72
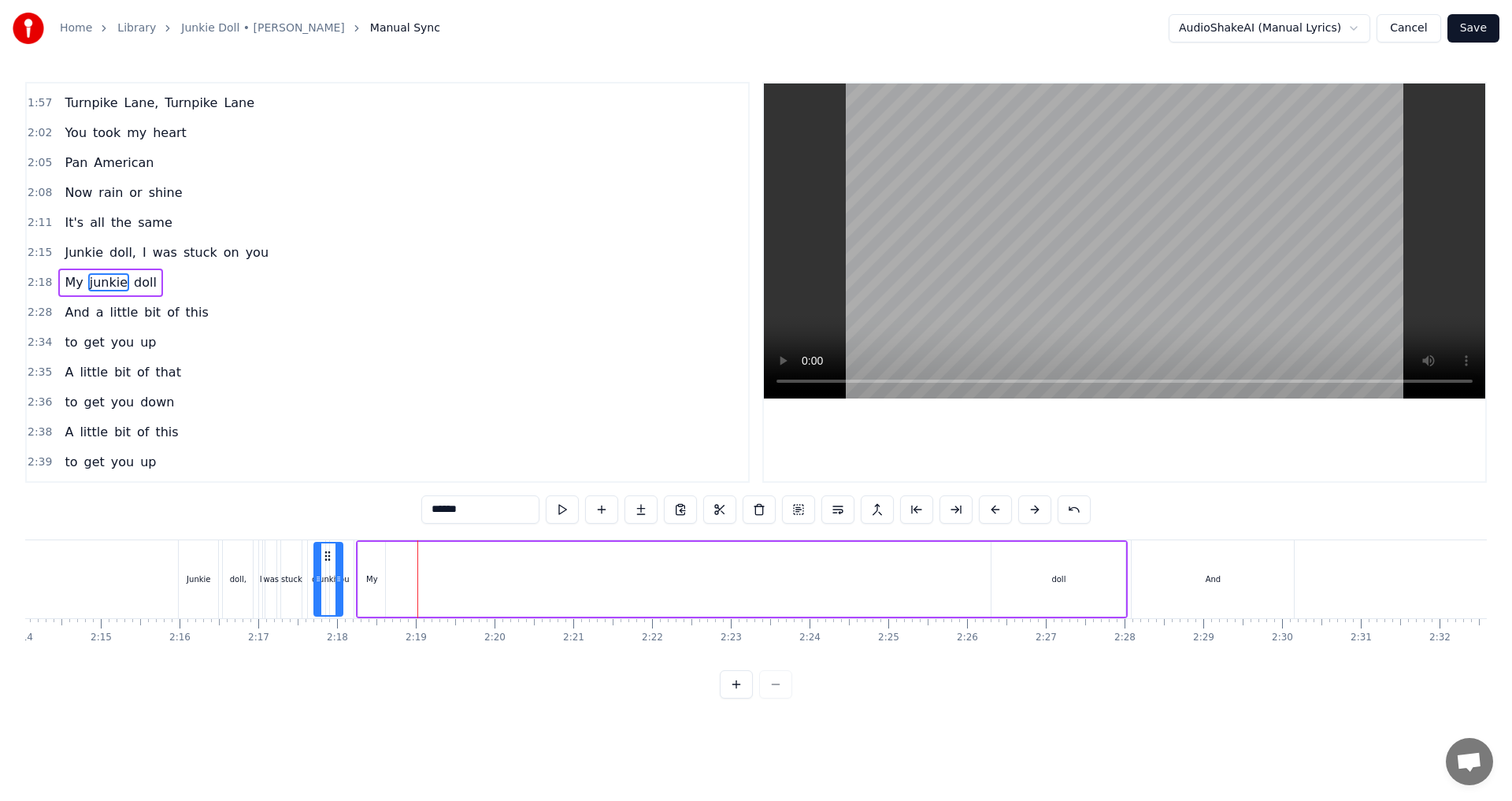
scroll to position [0, 10545]
drag, startPoint x: 156, startPoint y: 556, endPoint x: 411, endPoint y: 551, distance: 255.0
click at [411, 551] on icon at bounding box center [411, 556] width 13 height 13
click at [1065, 581] on div "doll" at bounding box center [1066, 579] width 14 height 12
type input "****"
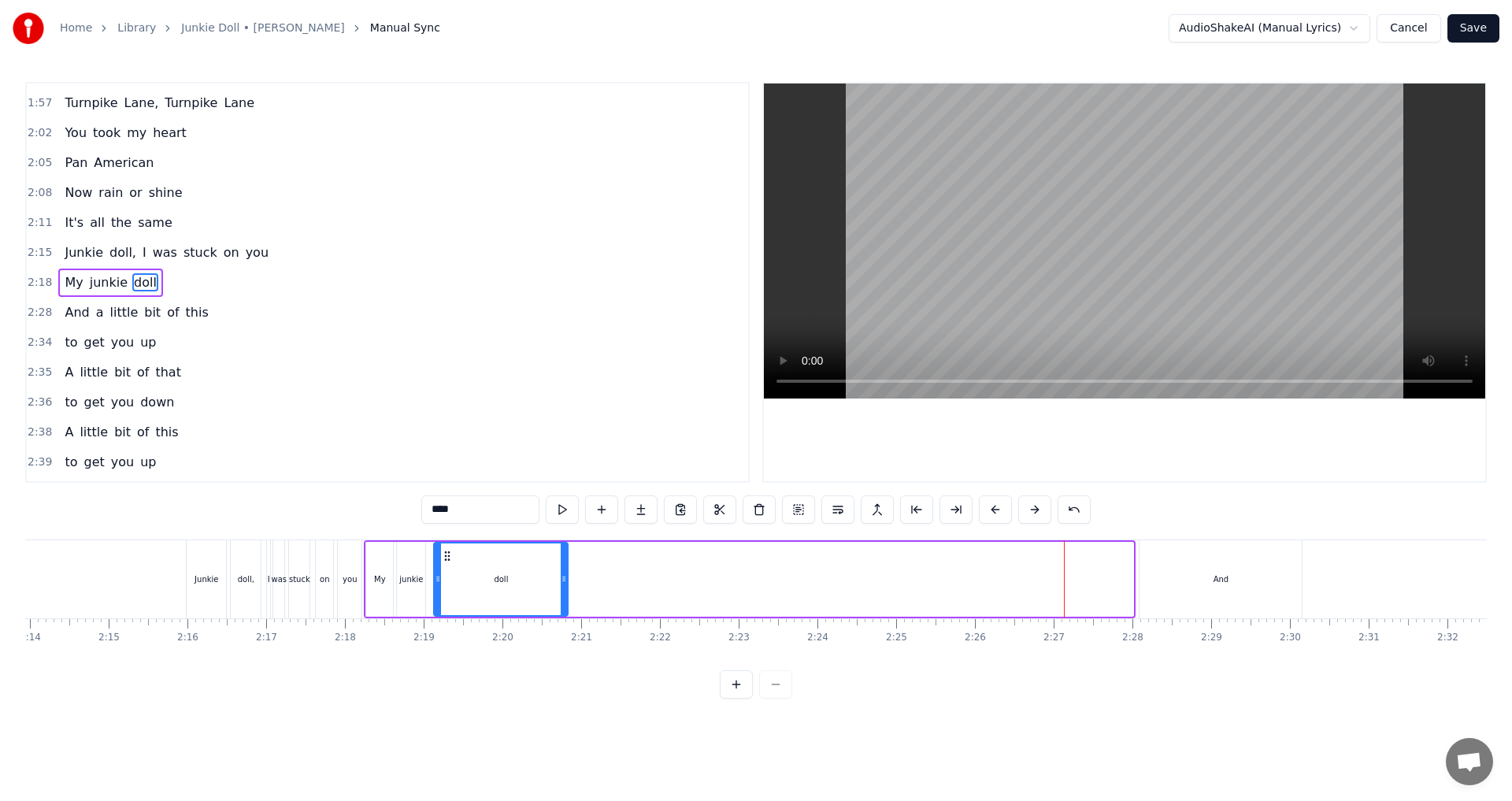
drag, startPoint x: 1009, startPoint y: 552, endPoint x: 444, endPoint y: 586, distance: 566.0
click at [444, 586] on div "doll" at bounding box center [501, 579] width 133 height 72
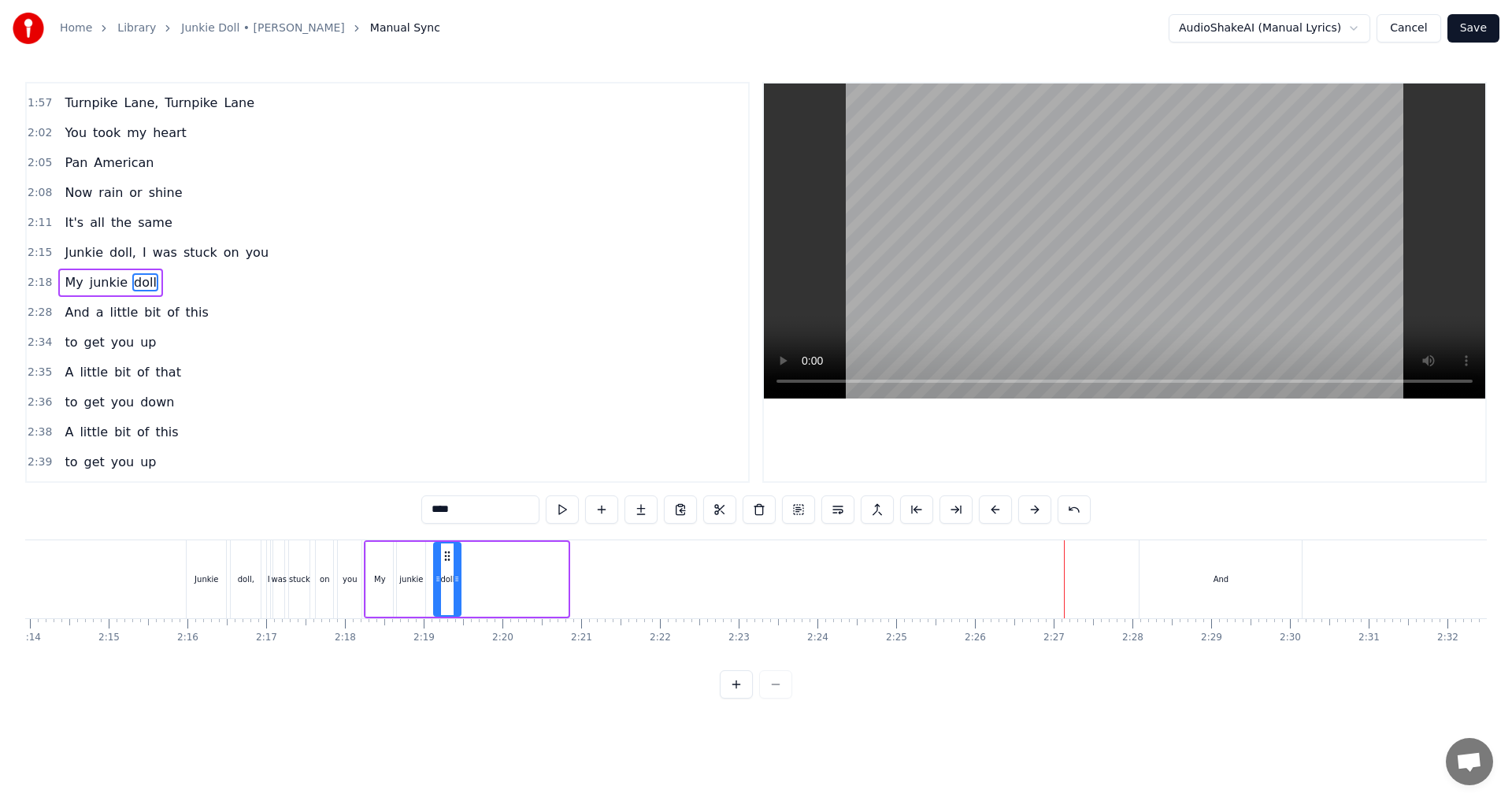
drag, startPoint x: 565, startPoint y: 577, endPoint x: 458, endPoint y: 586, distance: 107.4
click at [458, 586] on div at bounding box center [456, 579] width 6 height 72
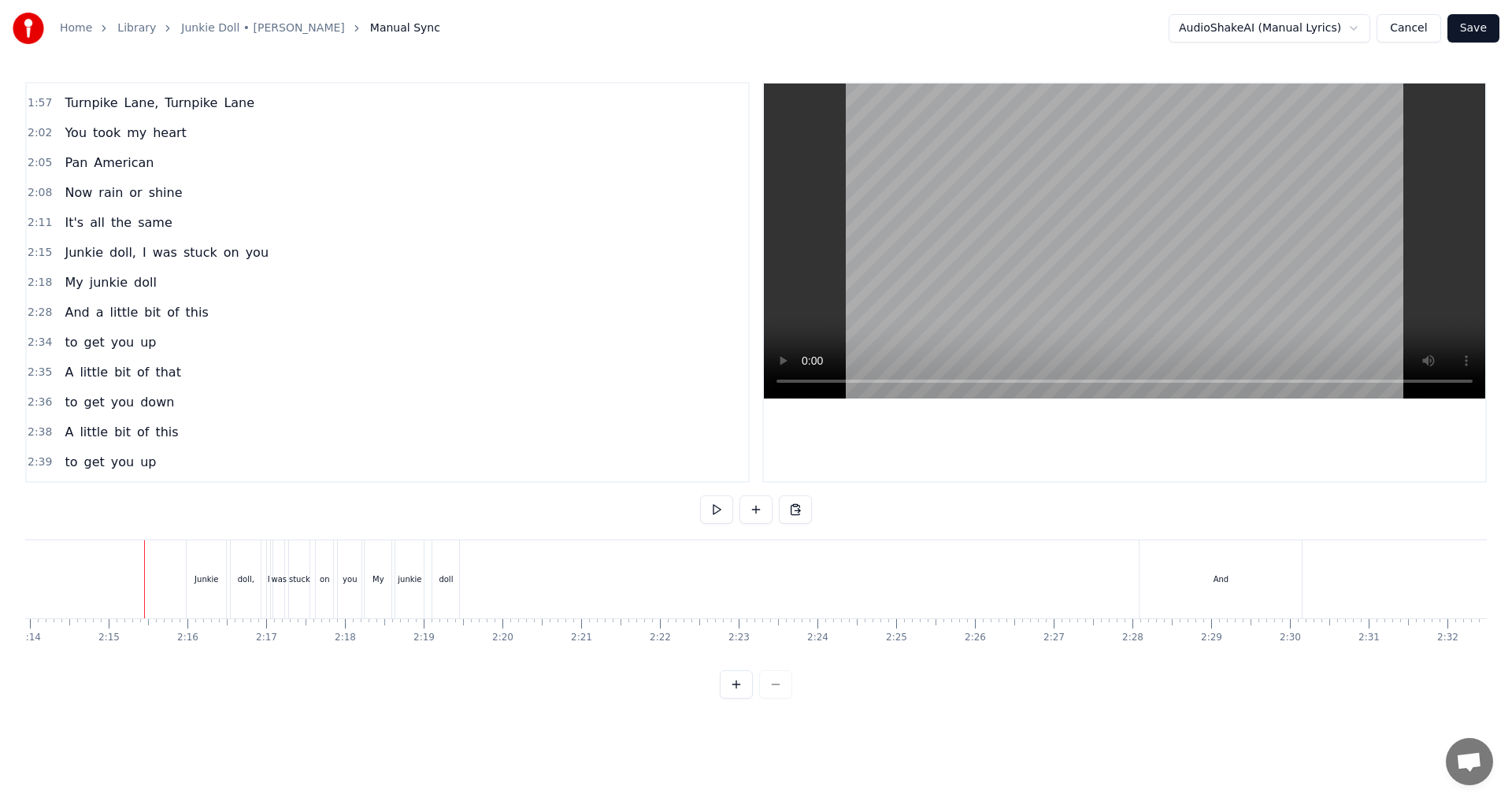
click at [449, 579] on div "doll" at bounding box center [445, 579] width 14 height 12
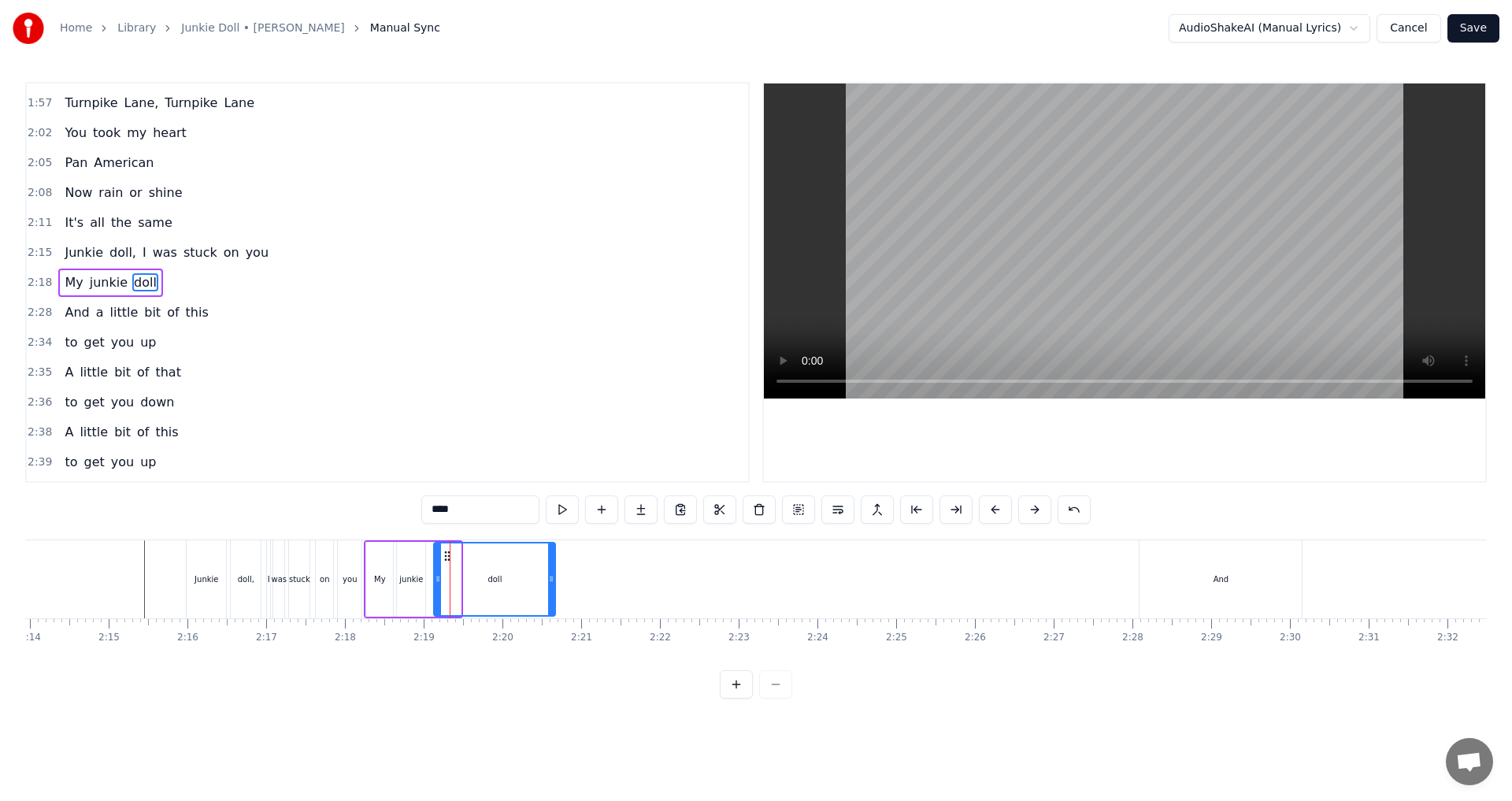
drag, startPoint x: 457, startPoint y: 581, endPoint x: 552, endPoint y: 575, distance: 95.2
click at [552, 575] on icon at bounding box center [551, 579] width 6 height 13
click at [96, 587] on div at bounding box center [275, 579] width 21590 height 78
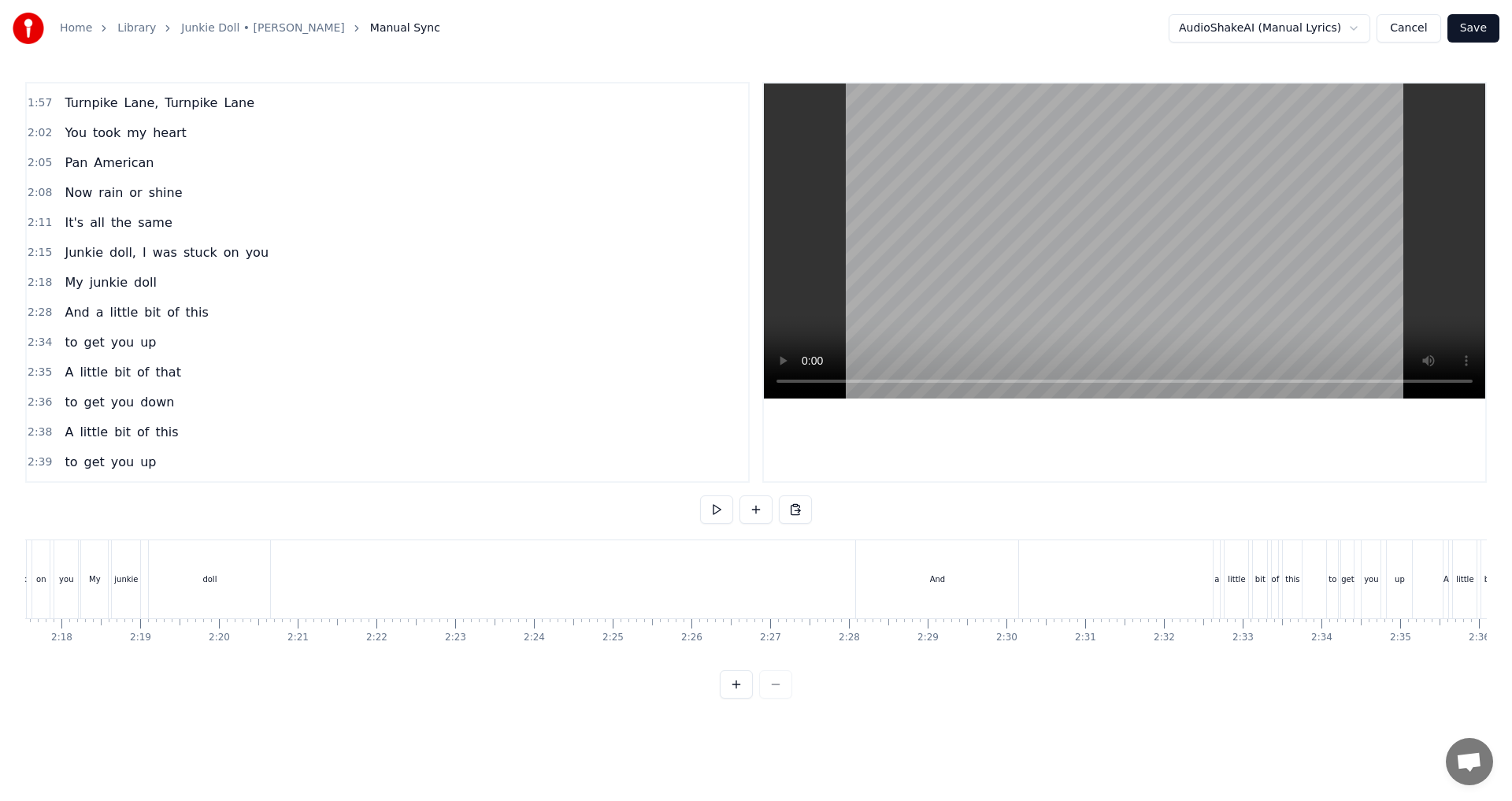
scroll to position [0, 11066]
click at [707, 581] on div "And" at bounding box center [700, 579] width 162 height 78
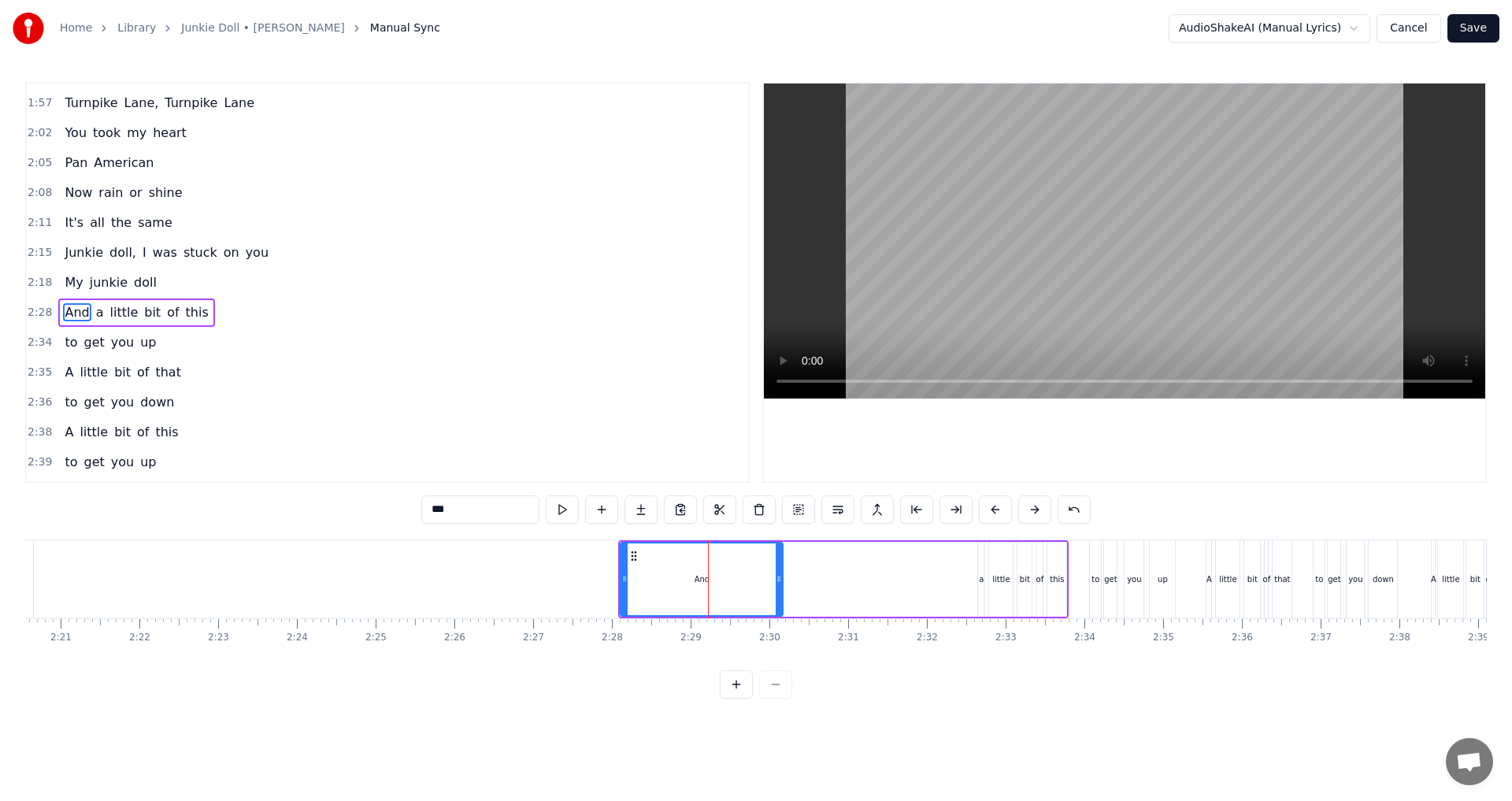
scroll to position [923, 0]
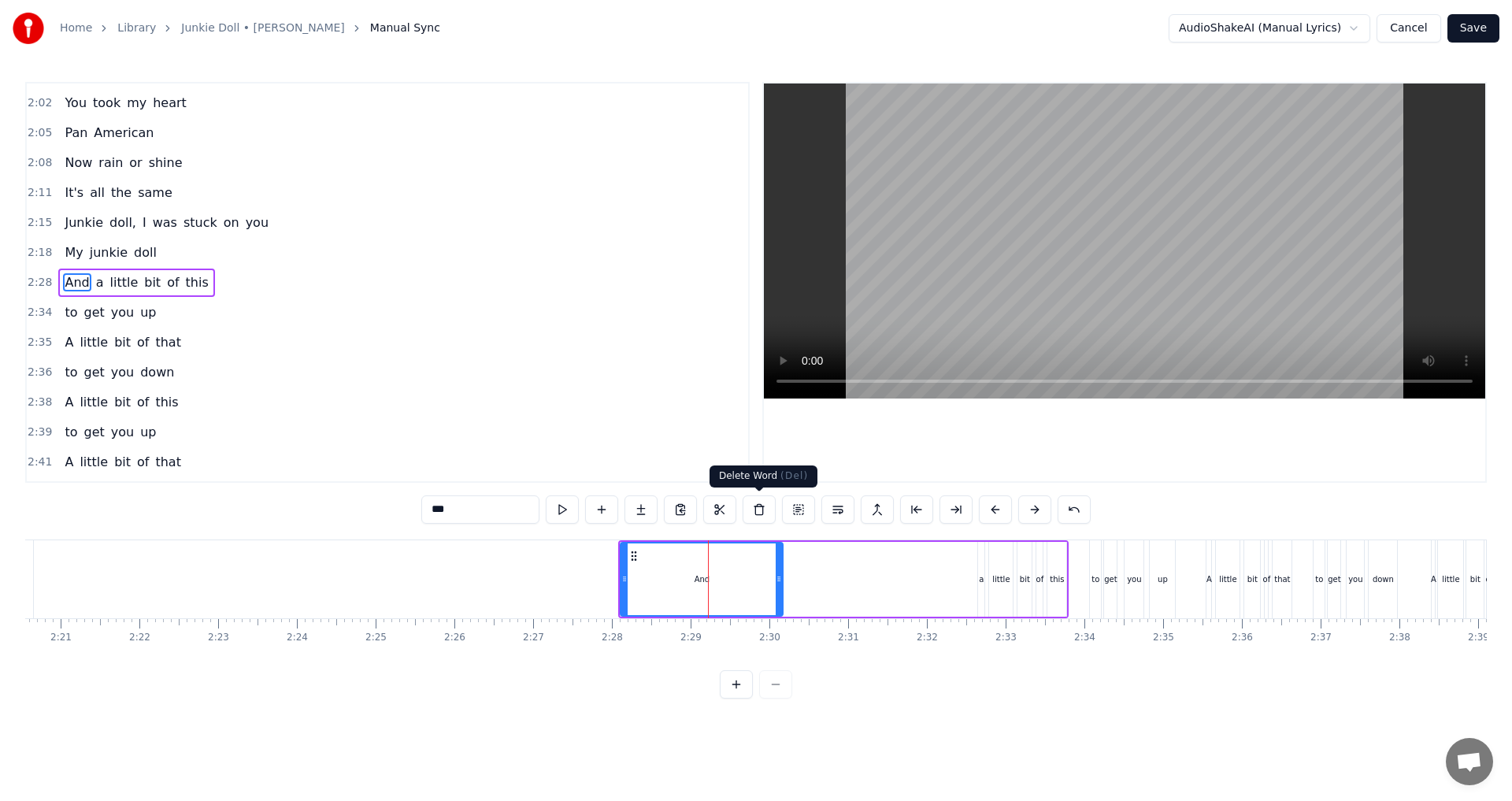
click at [767, 510] on button at bounding box center [759, 510] width 33 height 28
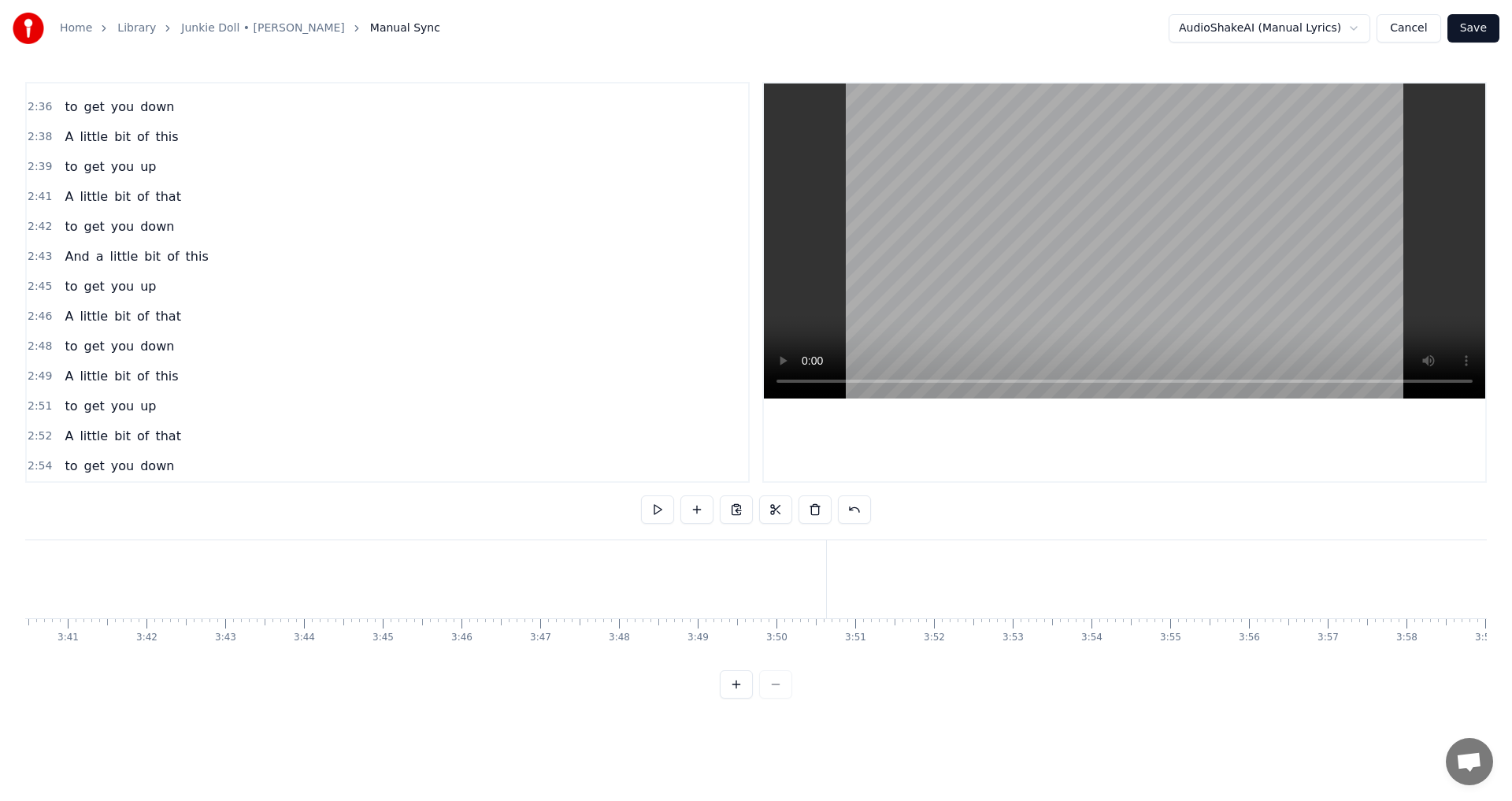
scroll to position [0, 17475]
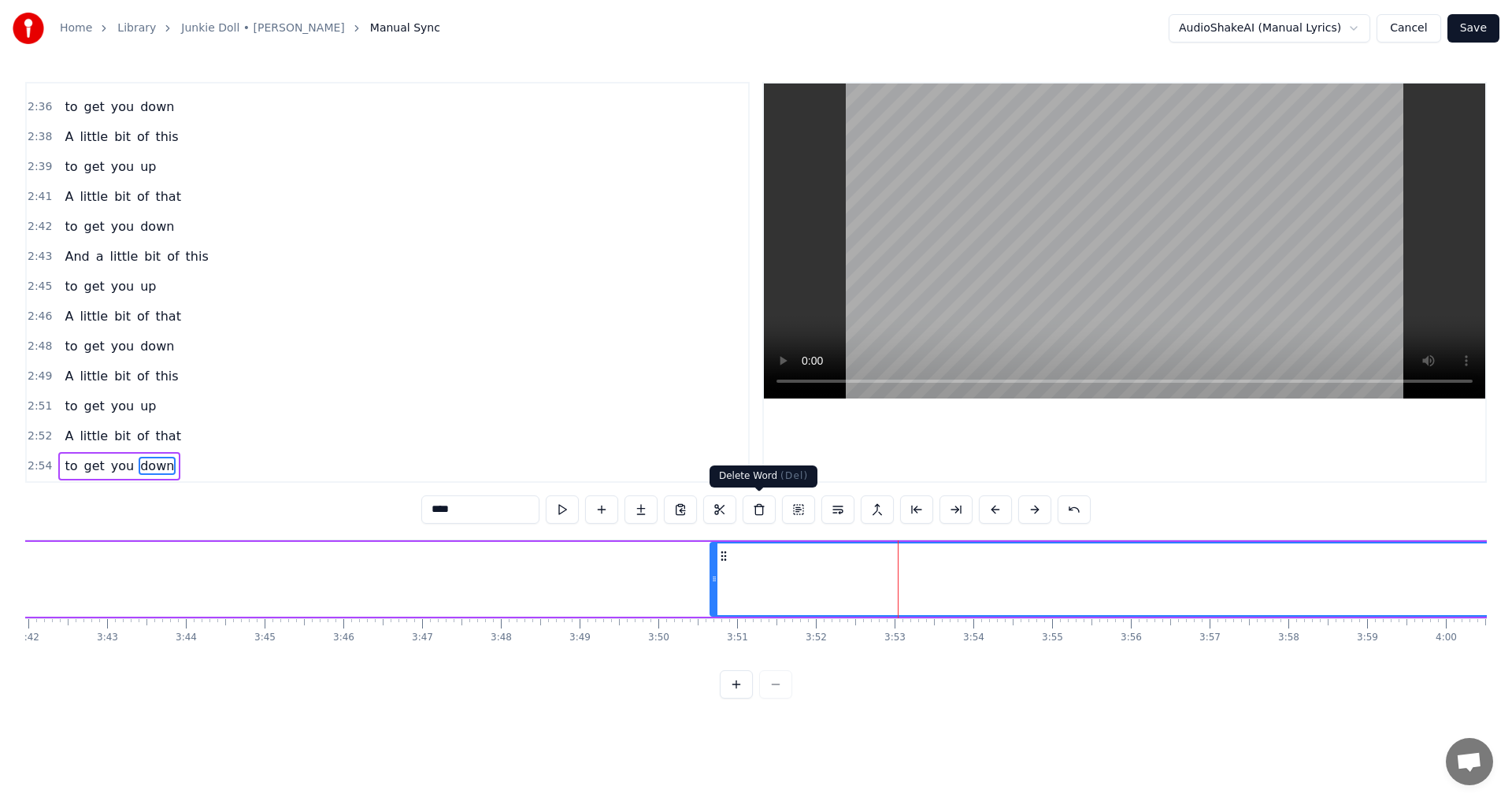
click at [764, 510] on button at bounding box center [759, 510] width 33 height 28
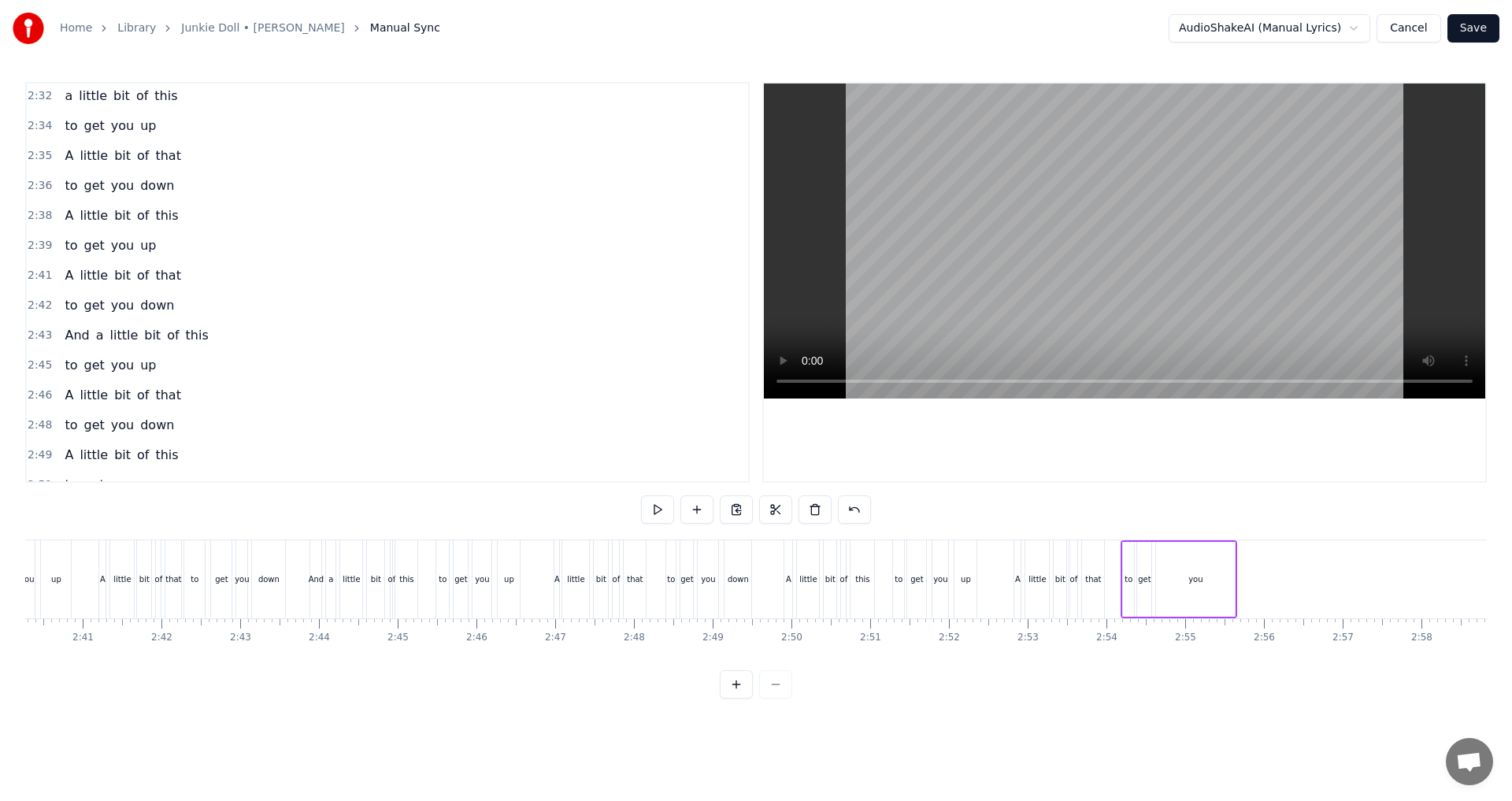
scroll to position [1031, 0]
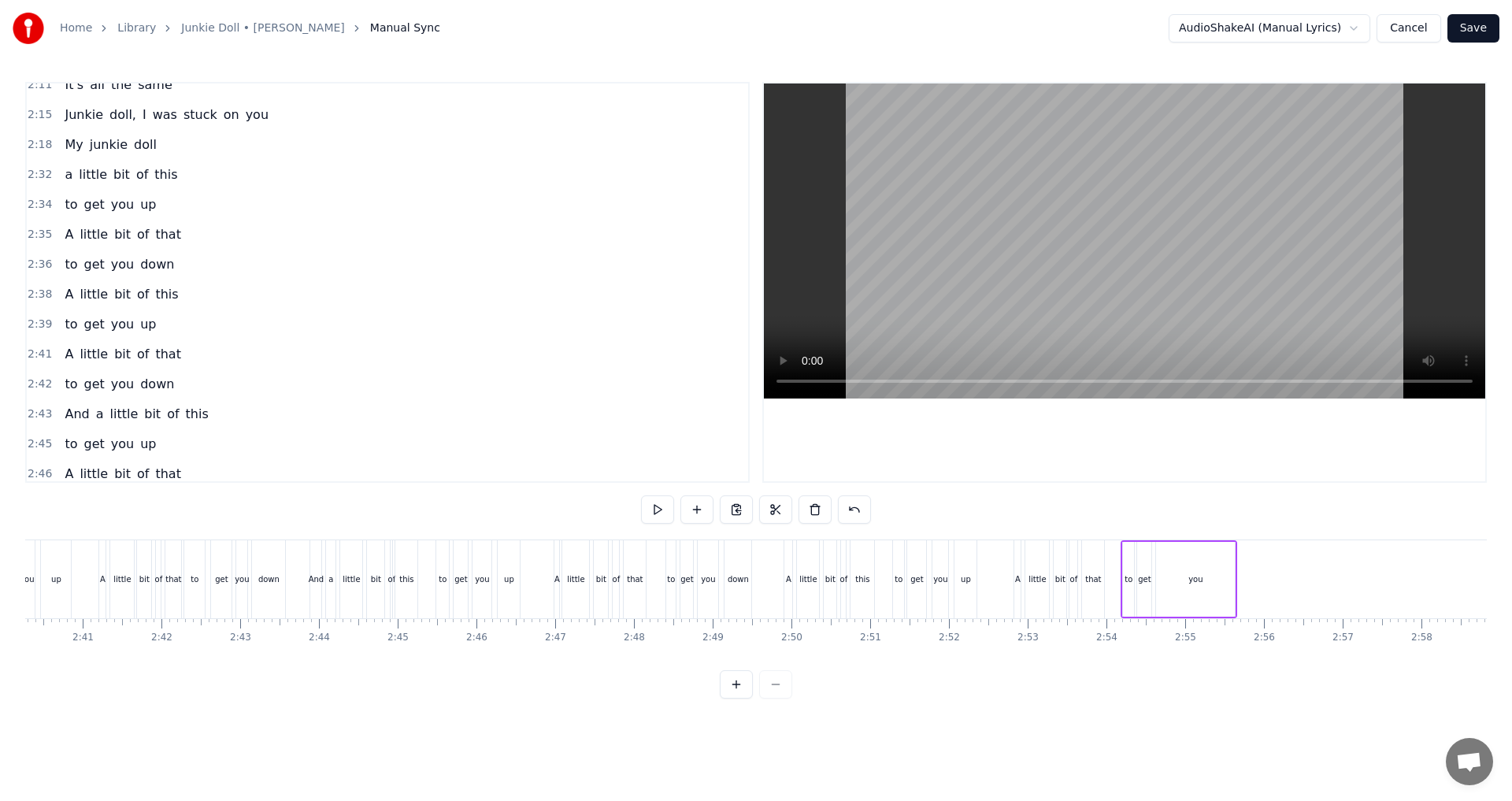
click at [67, 145] on span "My" at bounding box center [73, 145] width 21 height 18
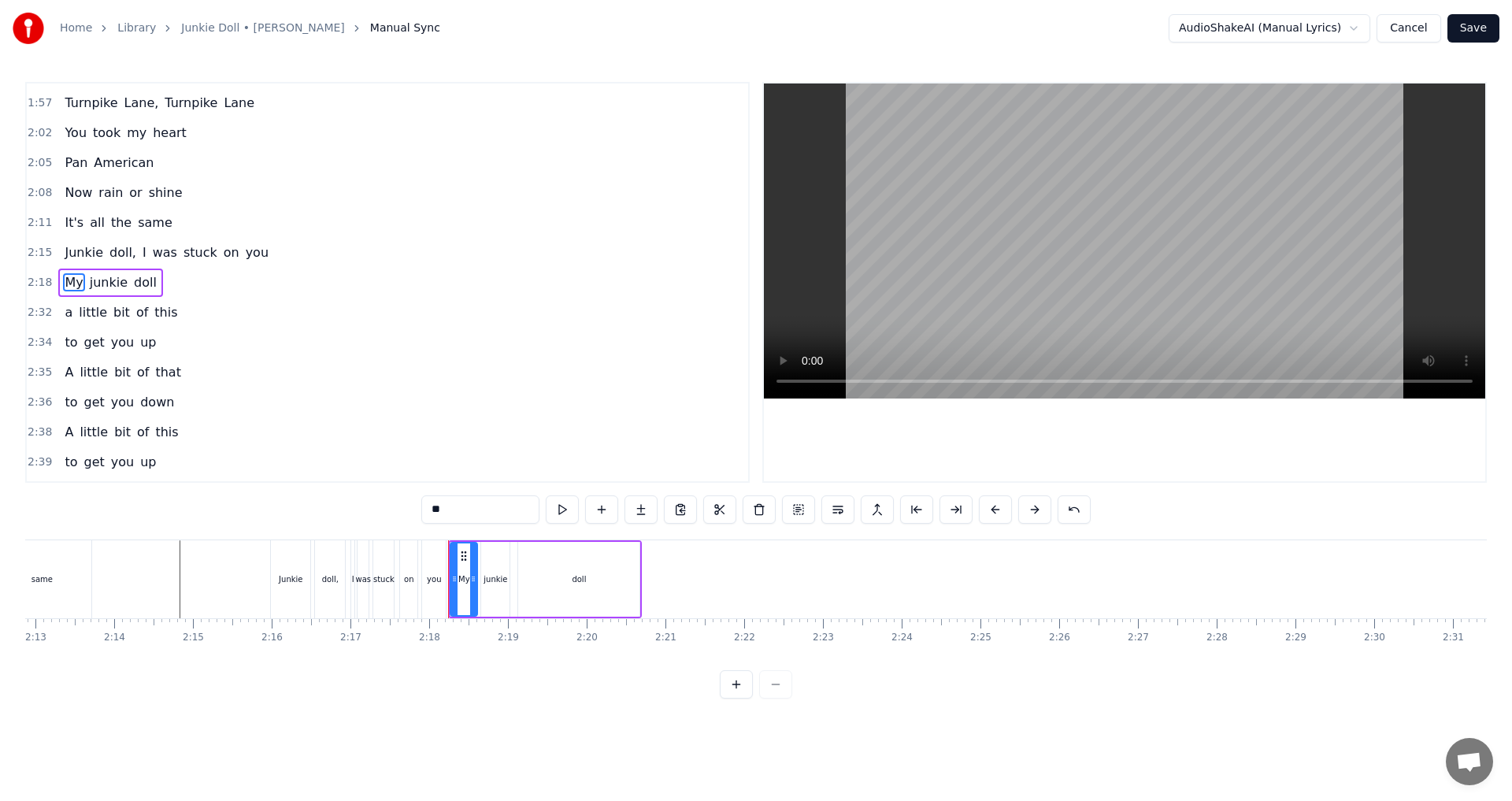
scroll to position [0, 10438]
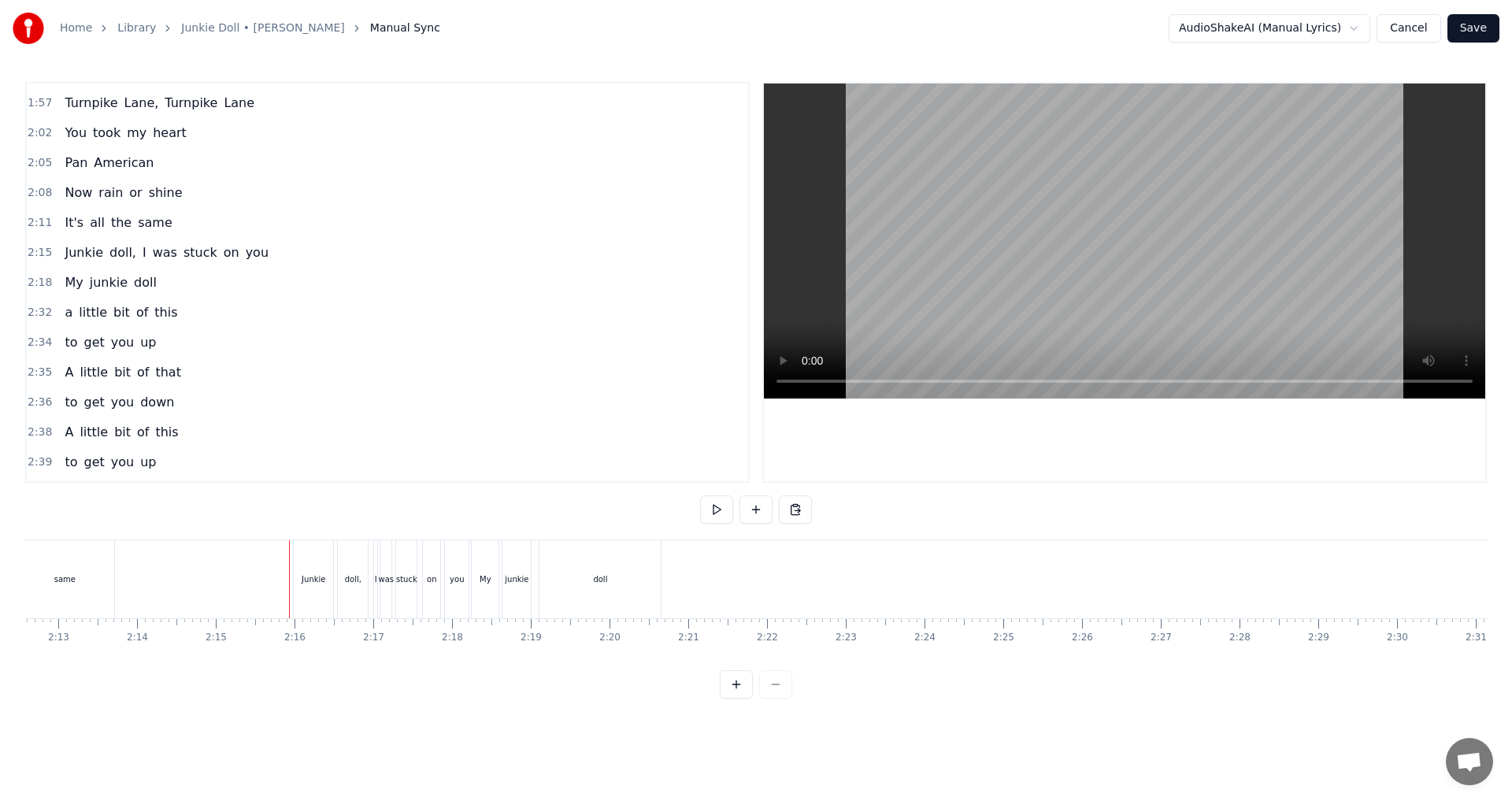
click at [715, 517] on button at bounding box center [716, 510] width 33 height 28
click at [657, 592] on div "doll" at bounding box center [600, 579] width 122 height 78
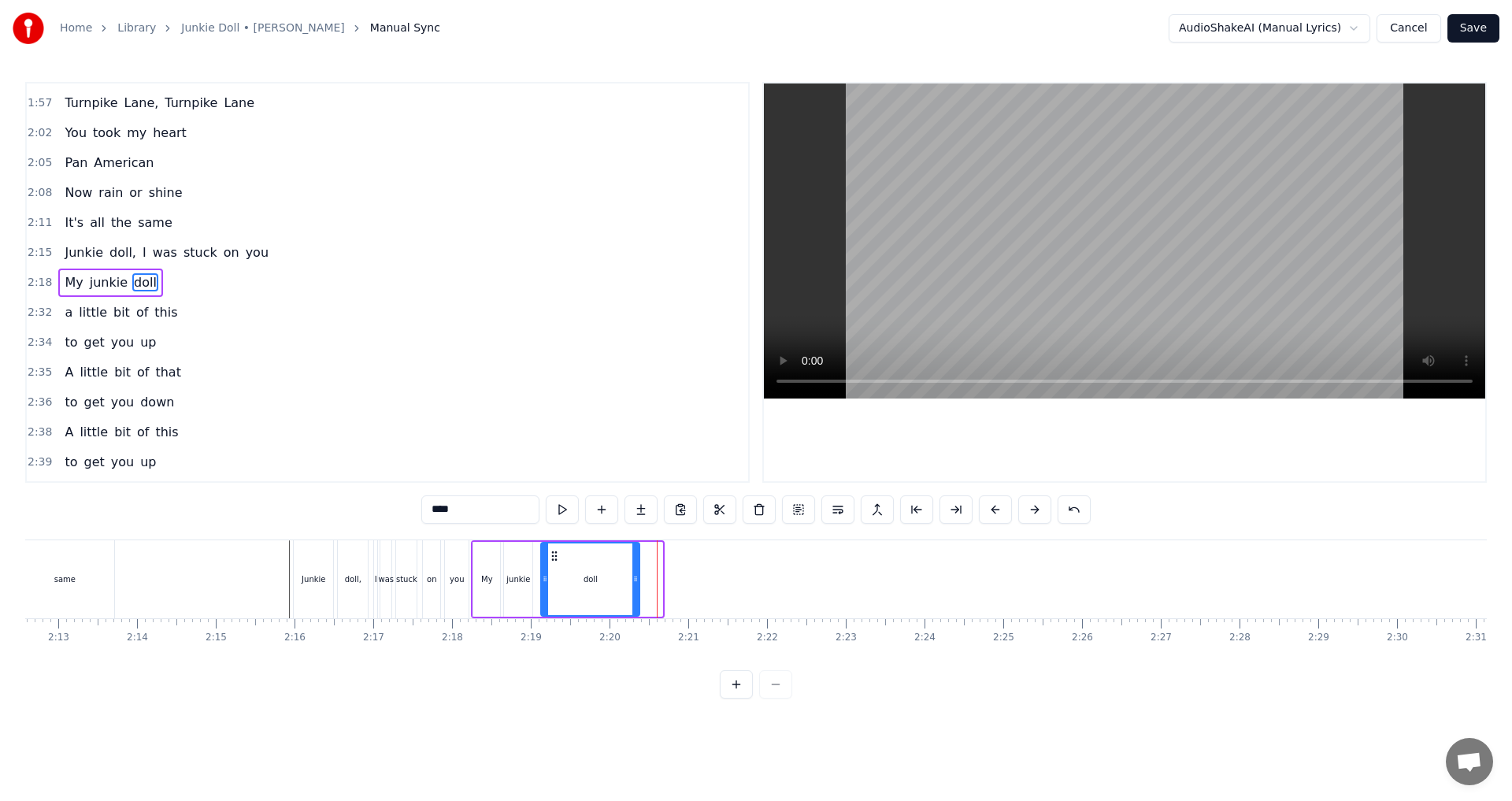
drag, startPoint x: 660, startPoint y: 580, endPoint x: 637, endPoint y: 580, distance: 23.0
click at [637, 580] on icon at bounding box center [636, 579] width 6 height 13
click at [561, 517] on button at bounding box center [562, 510] width 33 height 28
drag, startPoint x: 544, startPoint y: 580, endPoint x: 565, endPoint y: 581, distance: 21.0
click at [565, 581] on icon at bounding box center [566, 579] width 6 height 13
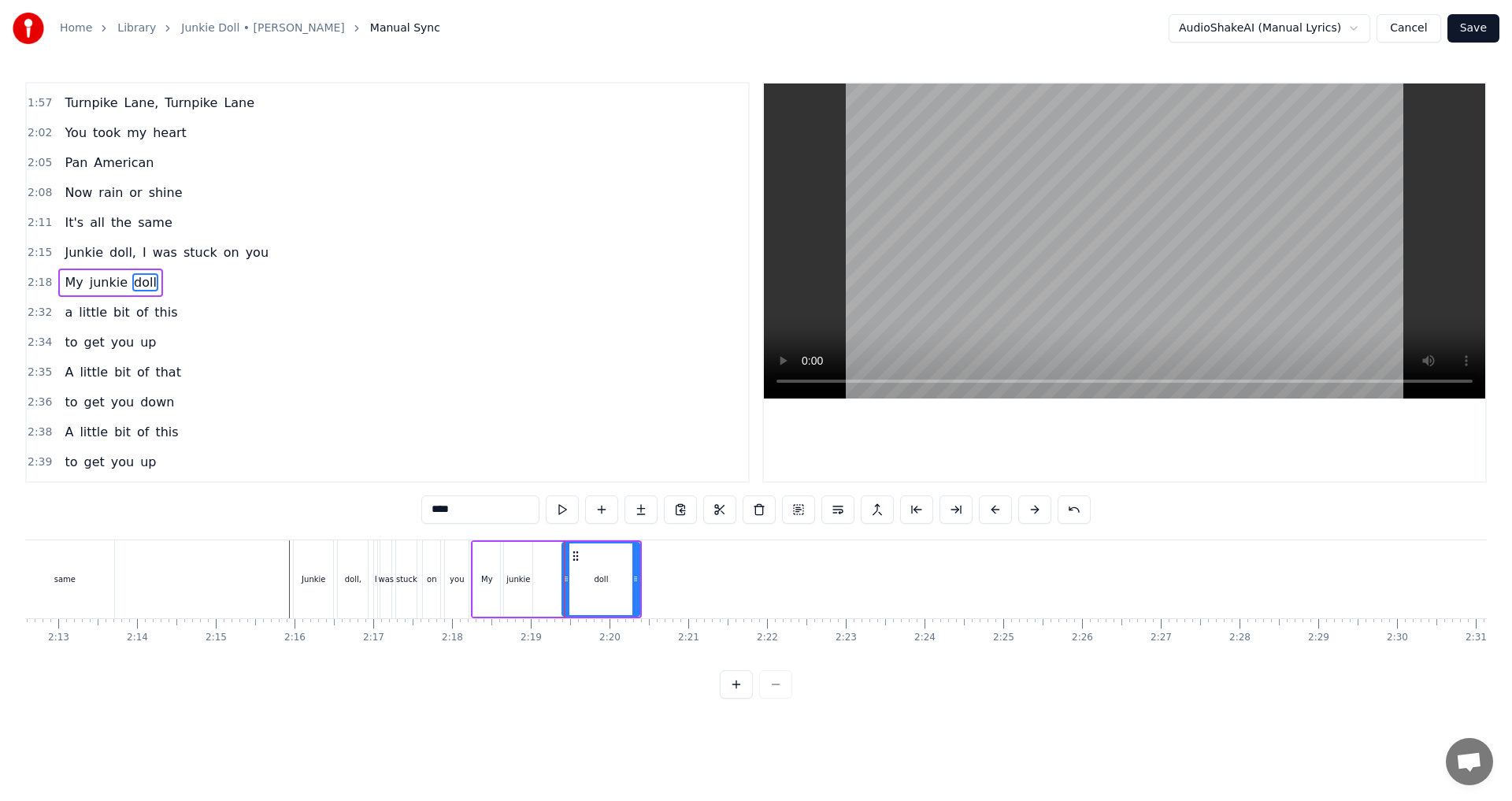
click at [531, 577] on div "junkie" at bounding box center [518, 579] width 28 height 75
drag, startPoint x: 530, startPoint y: 578, endPoint x: 550, endPoint y: 579, distance: 20.0
click at [550, 579] on icon at bounding box center [549, 579] width 6 height 13
click at [571, 581] on div "doll" at bounding box center [601, 579] width 77 height 75
type input "****"
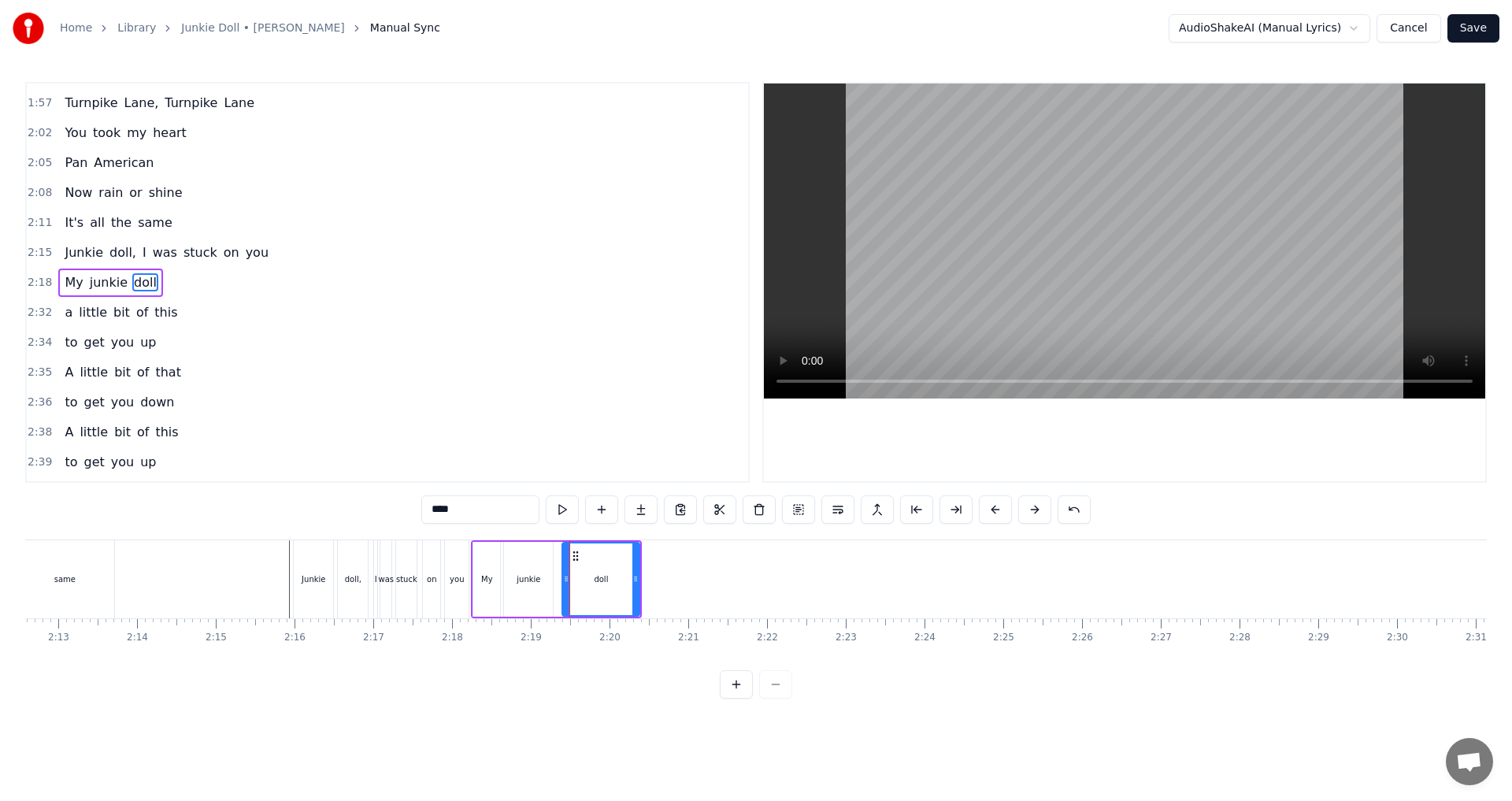
click at [276, 581] on div at bounding box center [382, 579] width 21590 height 78
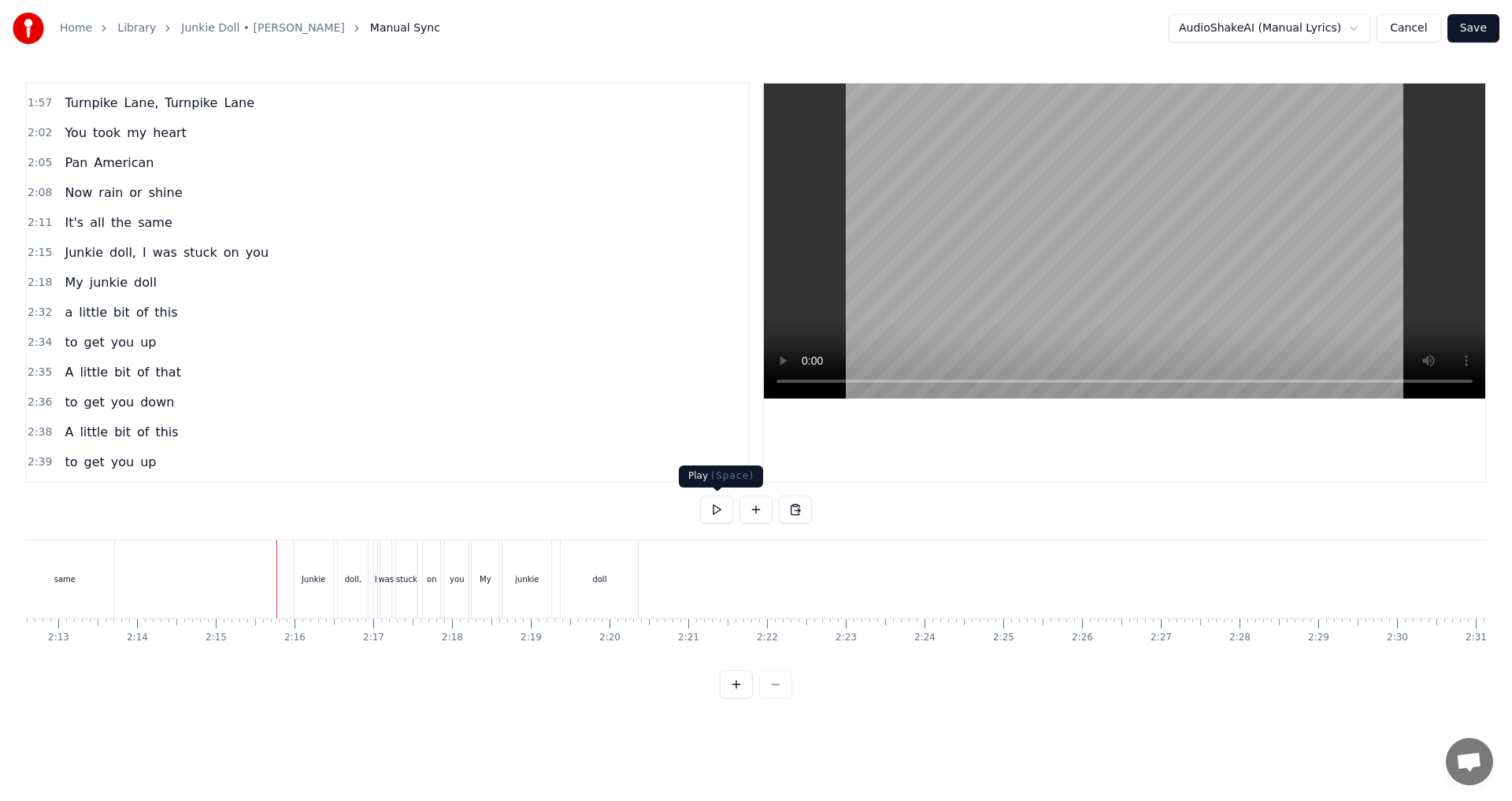
click at [719, 512] on button at bounding box center [716, 510] width 33 height 28
click at [704, 517] on button at bounding box center [716, 510] width 33 height 28
click at [712, 515] on button at bounding box center [716, 510] width 33 height 28
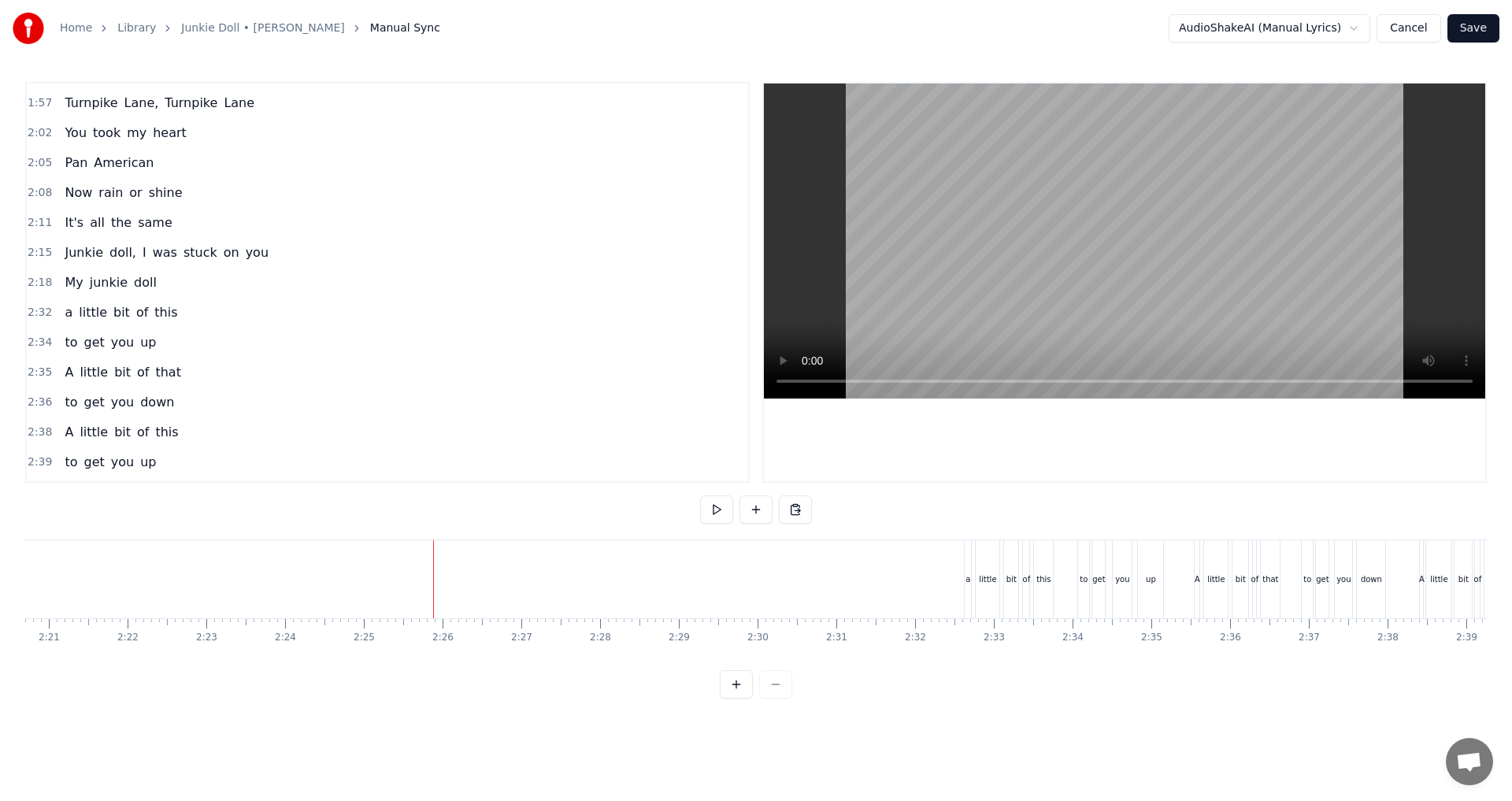
click at [760, 505] on button at bounding box center [756, 510] width 33 height 28
click at [452, 573] on div "<>" at bounding box center [467, 579] width 77 height 75
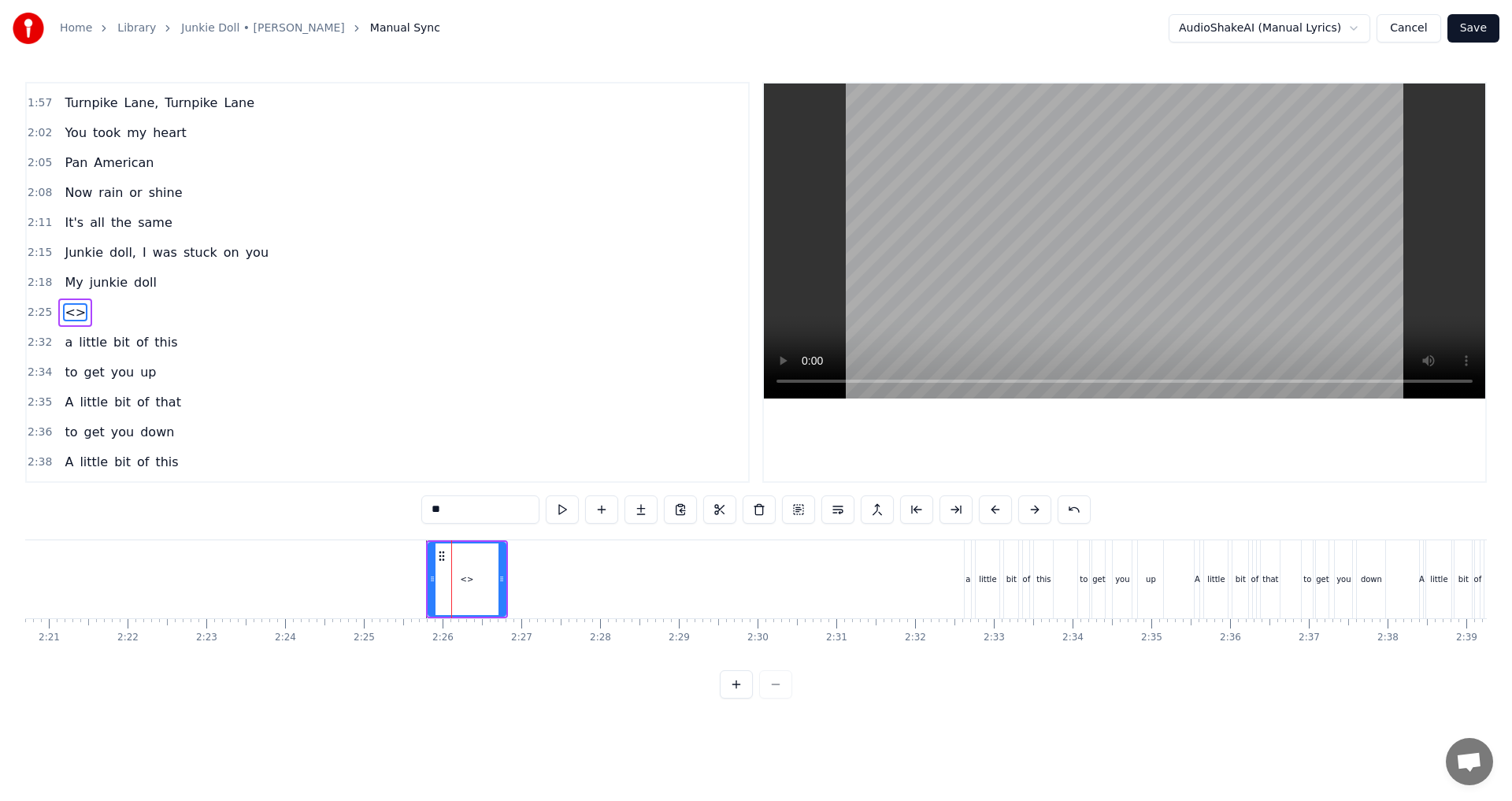
scroll to position [923, 0]
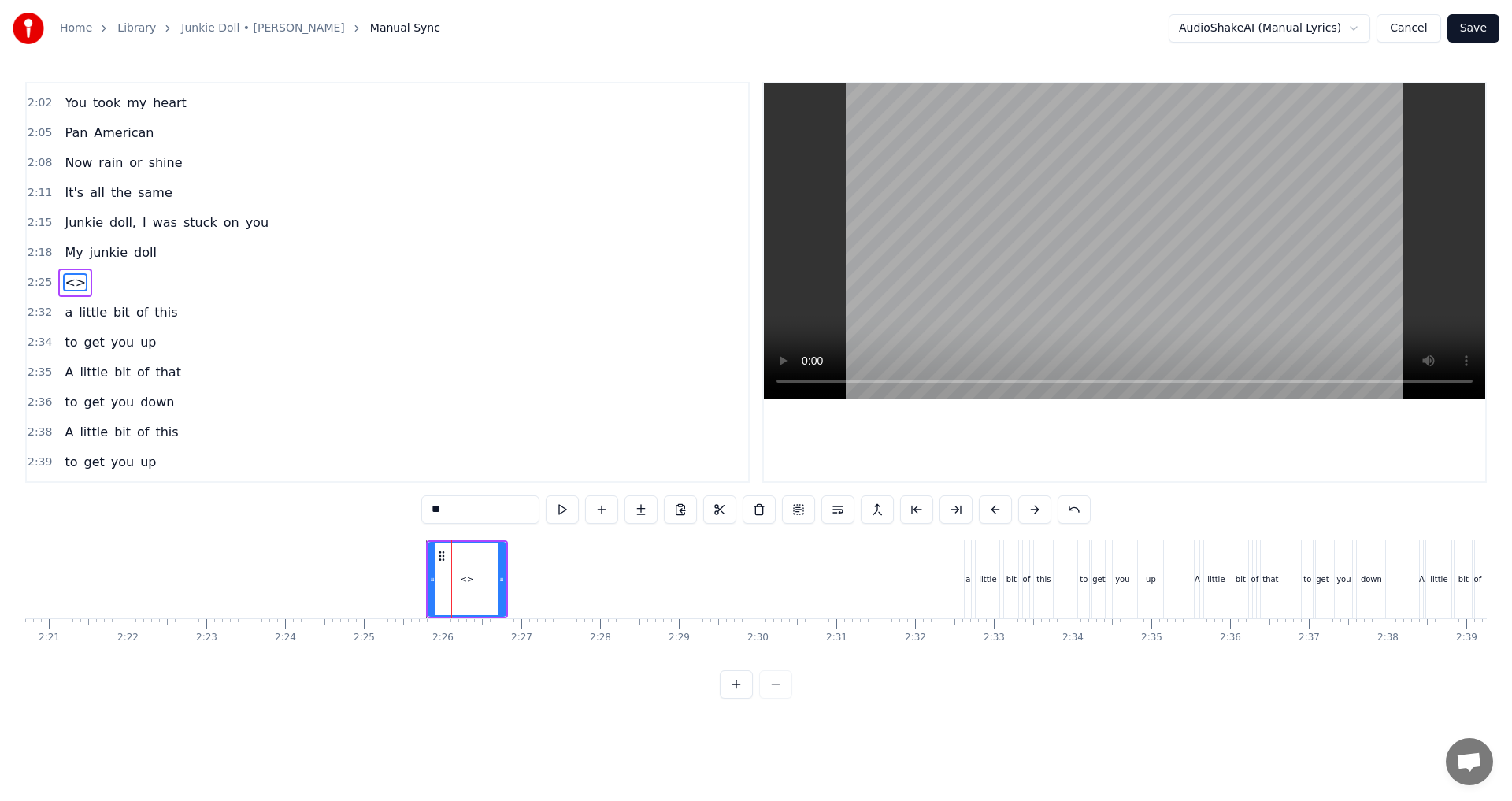
drag, startPoint x: 464, startPoint y: 501, endPoint x: 390, endPoint y: 502, distance: 74.0
click at [391, 502] on div "0:[GEOGRAPHIC_DATA] 0:16 You spiked my arm 0:19 But you missed the vein 0:22 No…" at bounding box center [756, 390] width 1461 height 617
type input "**"
click at [604, 513] on button at bounding box center [602, 510] width 33 height 28
drag, startPoint x: 333, startPoint y: 484, endPoint x: 302, endPoint y: 479, distance: 31.4
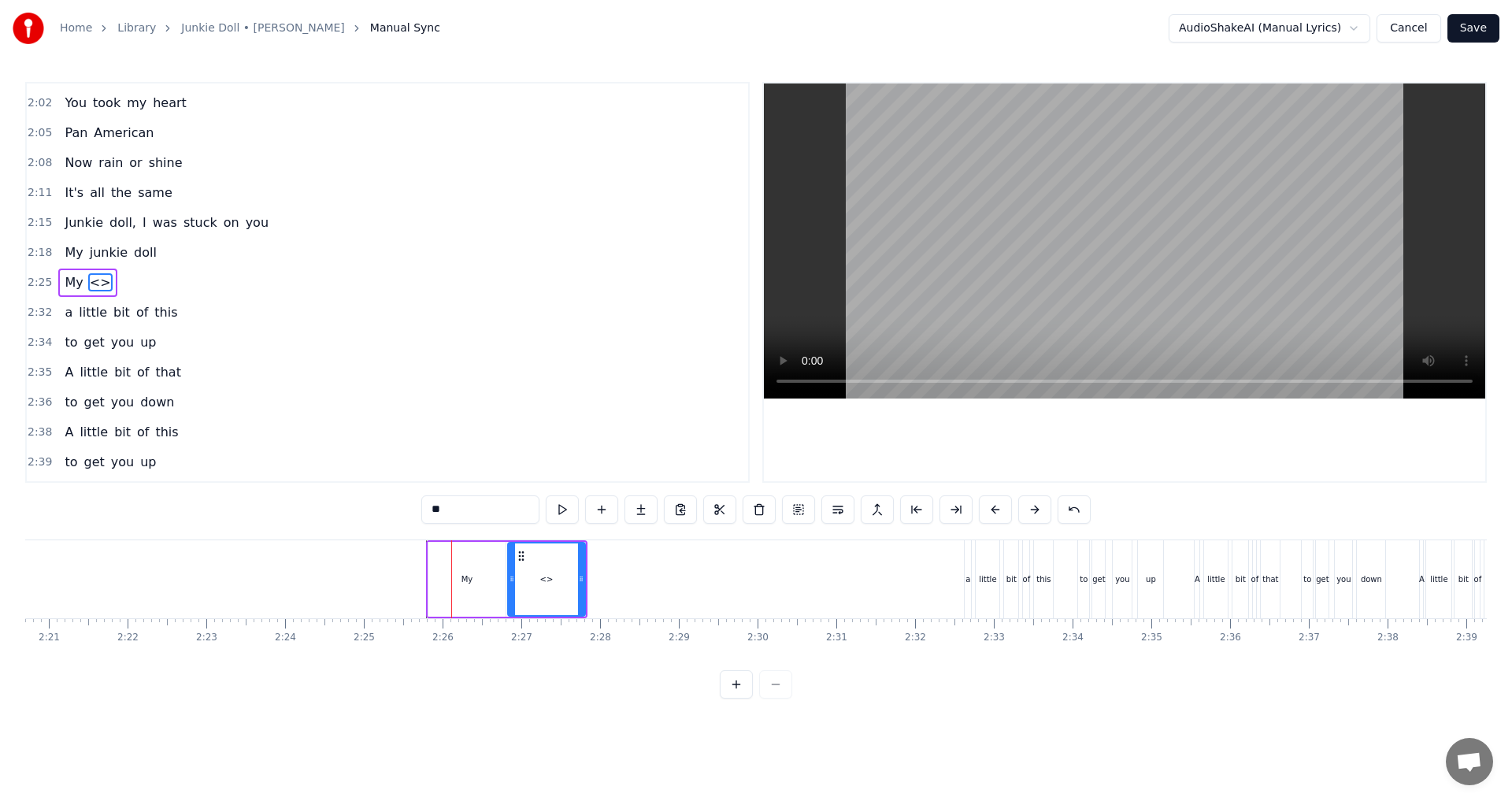
click at [302, 479] on div "0:[GEOGRAPHIC_DATA] 0:16 You spiked my arm 0:19 But you missed the vein 0:22 No…" at bounding box center [756, 390] width 1461 height 617
type input "******"
click at [612, 504] on button at bounding box center [602, 510] width 33 height 28
drag, startPoint x: 495, startPoint y: 506, endPoint x: 272, endPoint y: 502, distance: 223.0
click at [272, 502] on div "0:[GEOGRAPHIC_DATA] 0:16 You spiked my arm 0:19 But you missed the vein 0:22 No…" at bounding box center [756, 390] width 1461 height 617
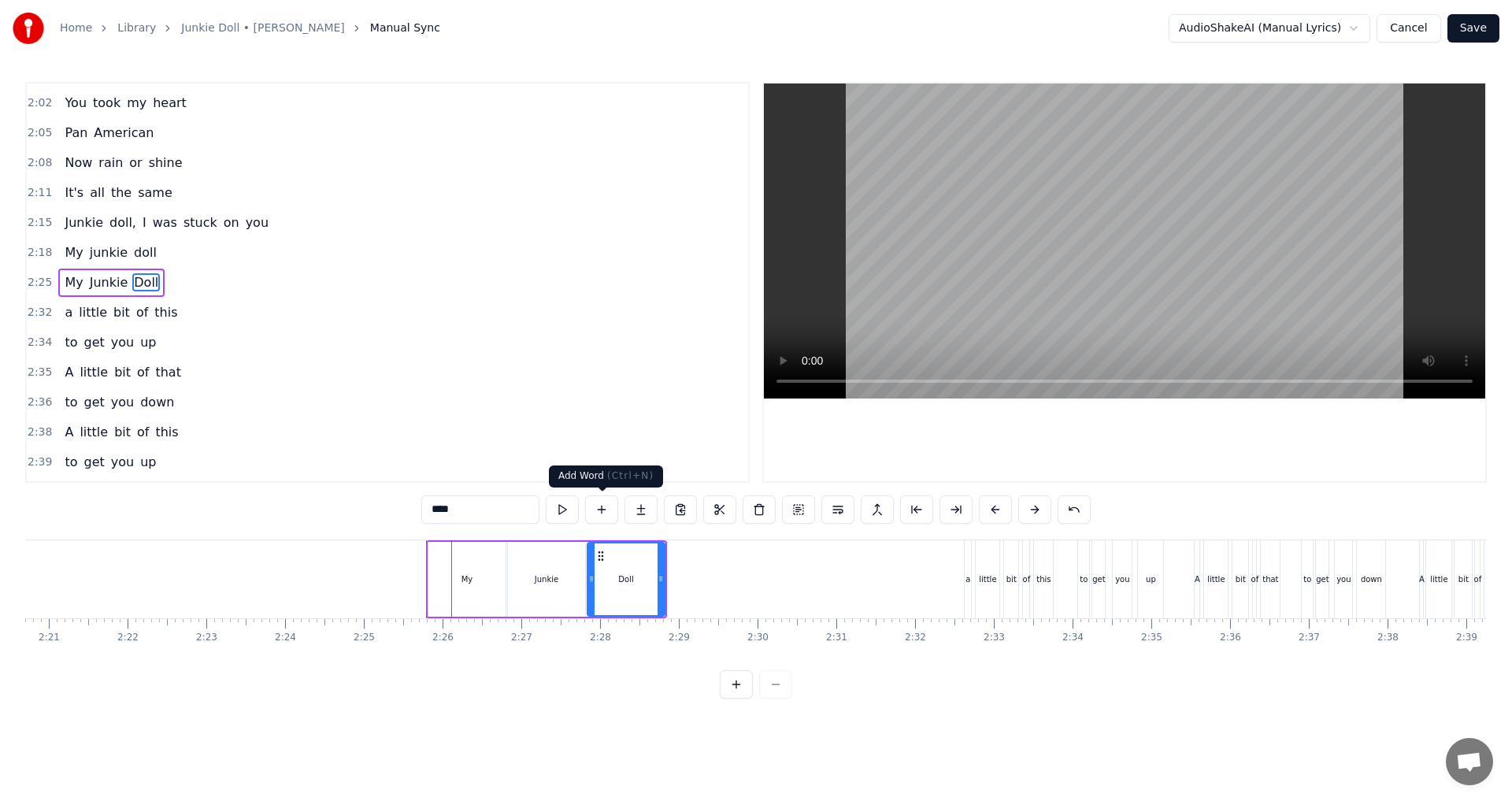
type input "****"
click at [605, 514] on button at bounding box center [602, 510] width 33 height 28
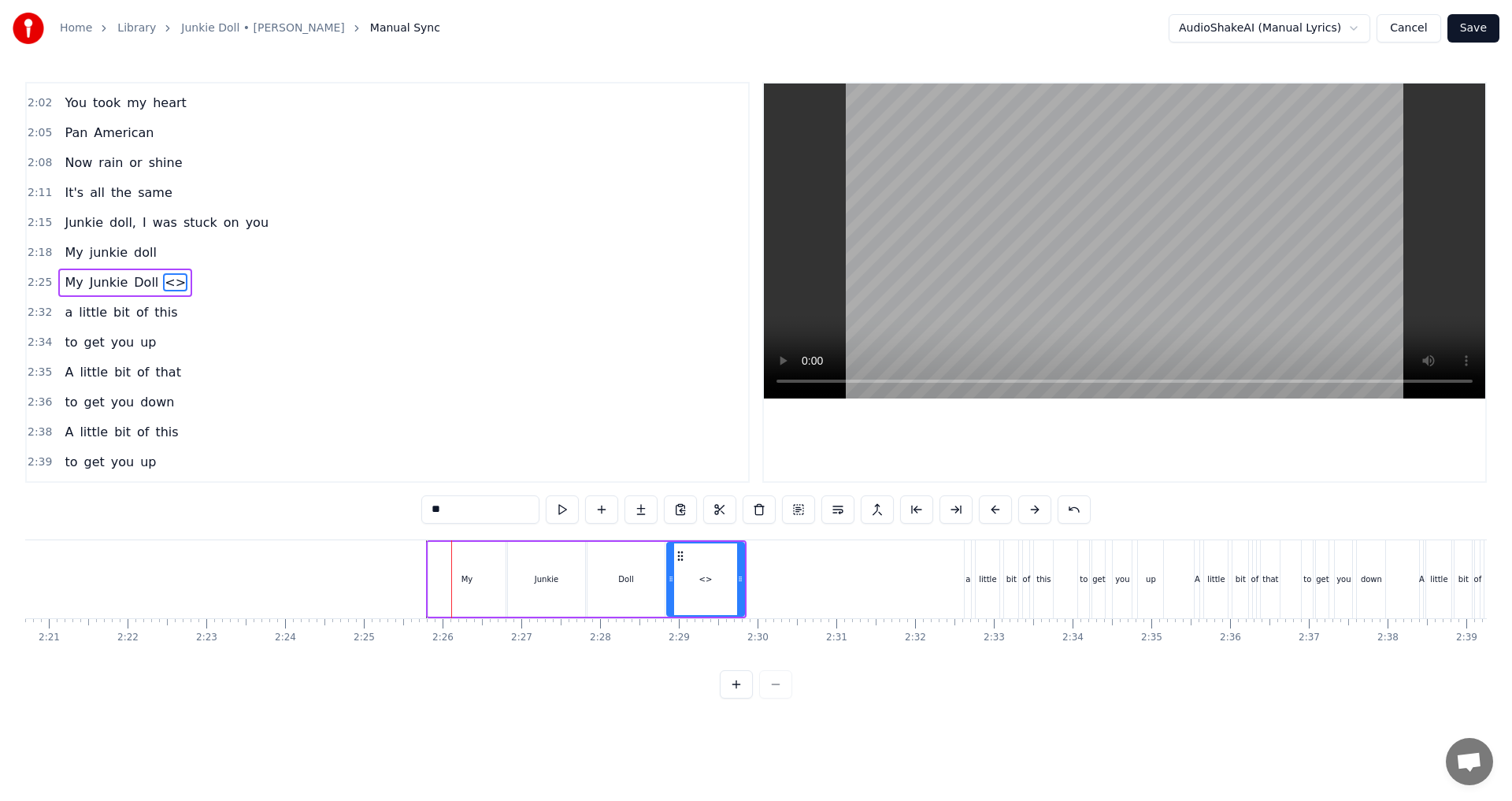
drag, startPoint x: 436, startPoint y: 507, endPoint x: 347, endPoint y: 506, distance: 89.0
click at [347, 506] on div "0:[GEOGRAPHIC_DATA] 0:16 You spiked my arm 0:19 But you missed the vein 0:22 No…" at bounding box center [756, 390] width 1461 height 617
type input "*"
click at [603, 509] on button at bounding box center [602, 510] width 33 height 28
drag, startPoint x: 492, startPoint y: 507, endPoint x: 343, endPoint y: 512, distance: 149.1
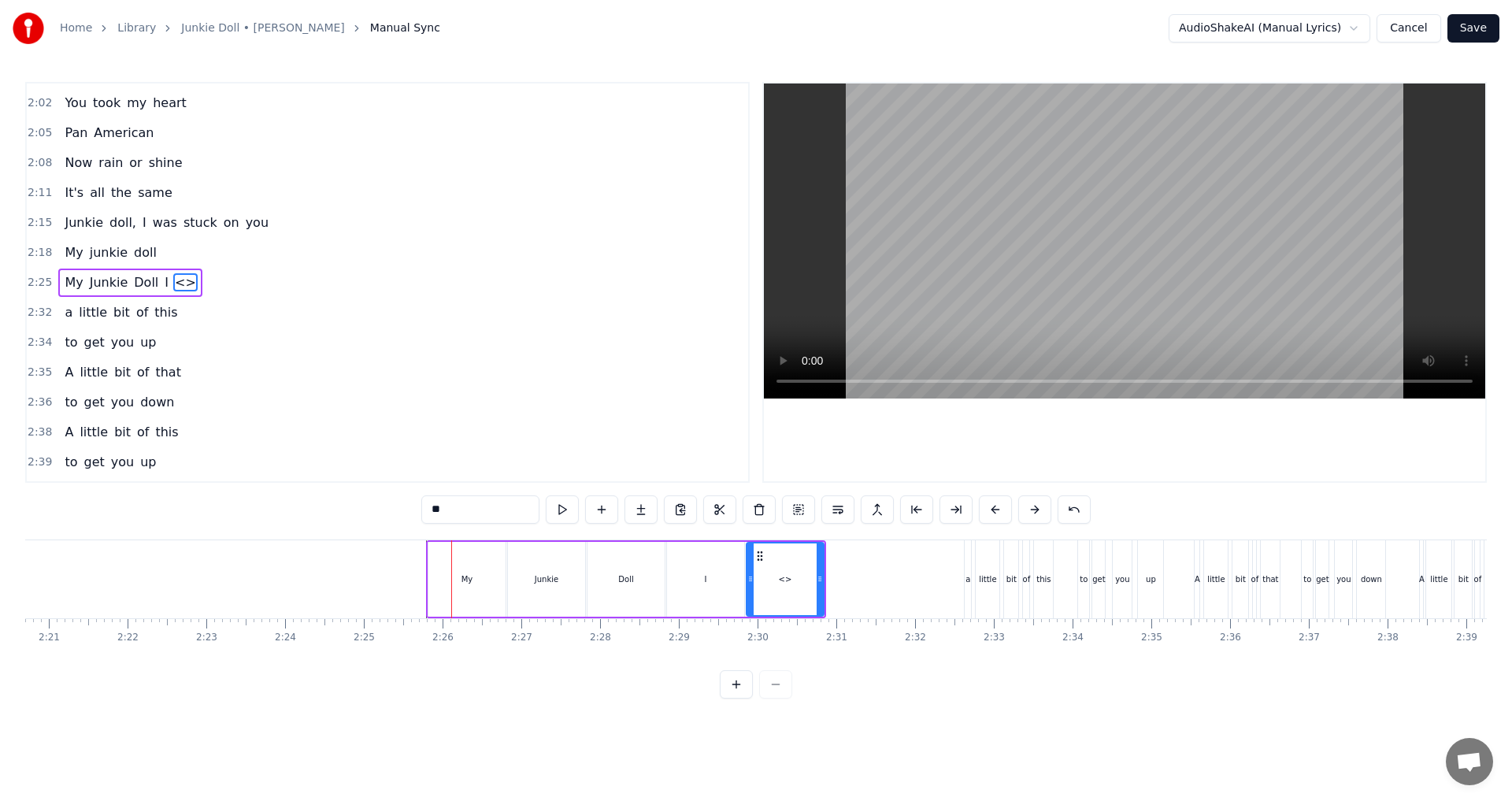
click at [343, 512] on div "0:[GEOGRAPHIC_DATA] 0:16 You spiked my arm 0:19 But you missed the vein 0:22 No…" at bounding box center [756, 390] width 1461 height 617
type input "***"
click at [605, 512] on button at bounding box center [602, 510] width 33 height 28
click at [465, 582] on div "My" at bounding box center [467, 579] width 12 height 12
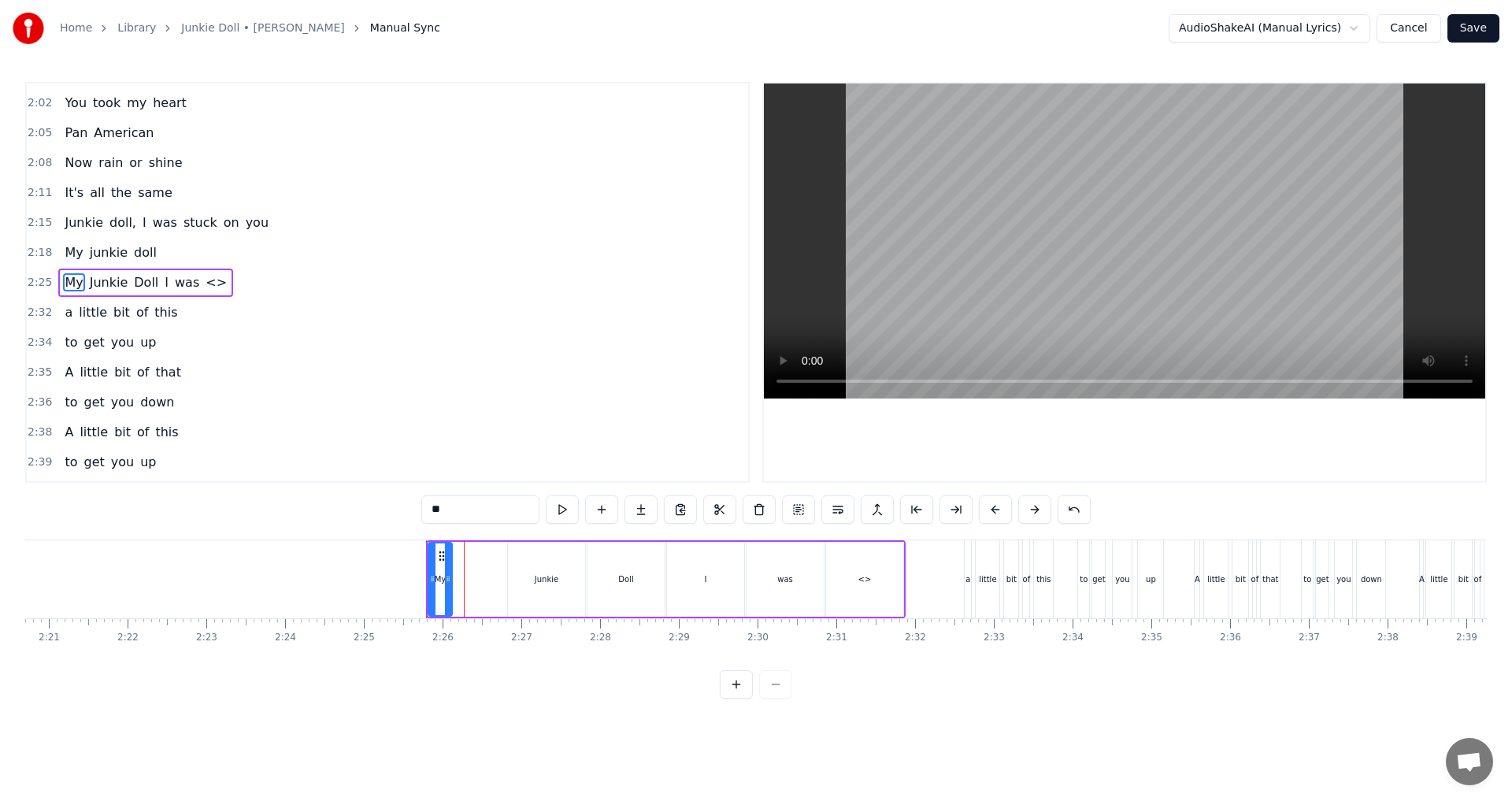
drag, startPoint x: 502, startPoint y: 581, endPoint x: 448, endPoint y: 582, distance: 54.0
click at [448, 582] on icon at bounding box center [448, 579] width 6 height 13
click at [441, 557] on icon at bounding box center [438, 556] width 13 height 13
click at [568, 576] on div "Junkie" at bounding box center [546, 579] width 77 height 75
drag, startPoint x: 523, startPoint y: 552, endPoint x: 470, endPoint y: 564, distance: 54.3
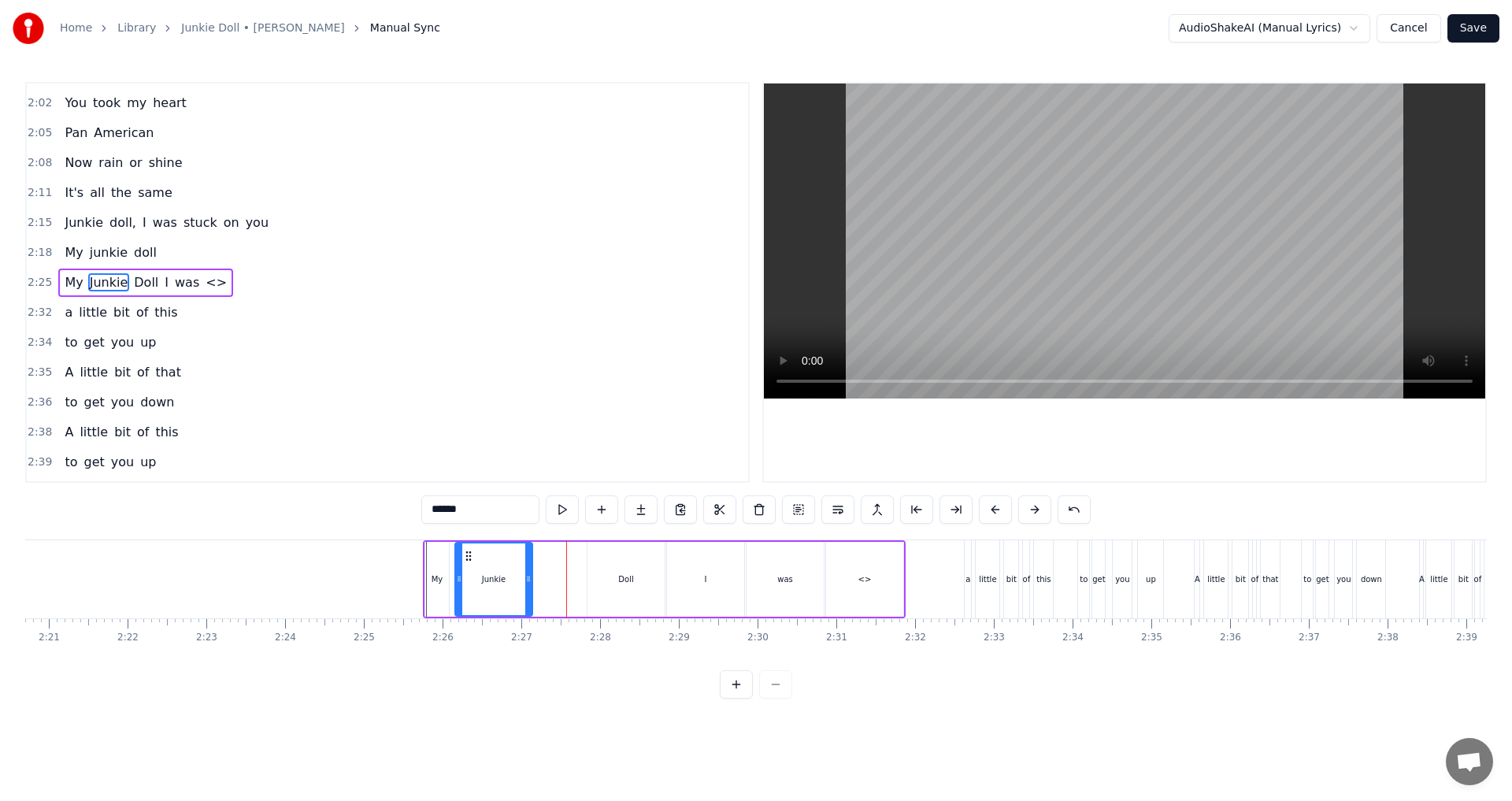
click at [470, 564] on div "Junkie" at bounding box center [493, 579] width 76 height 72
drag, startPoint x: 527, startPoint y: 581, endPoint x: 535, endPoint y: 581, distance: 8.0
click at [535, 581] on icon at bounding box center [537, 579] width 6 height 13
click at [622, 577] on div "Doll" at bounding box center [625, 579] width 15 height 12
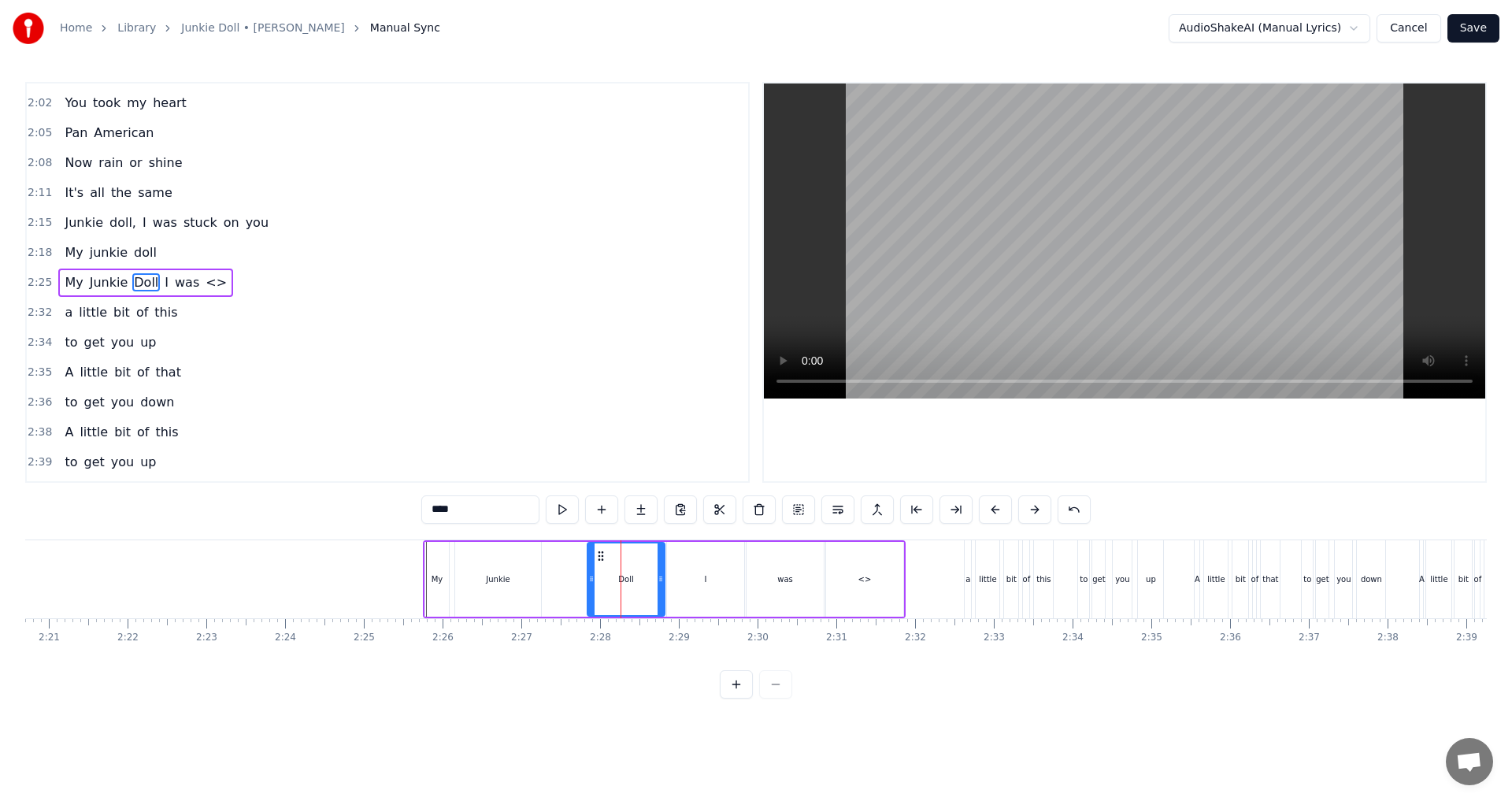
click at [529, 581] on div "Junkie" at bounding box center [497, 579] width 86 height 75
drag, startPoint x: 537, startPoint y: 577, endPoint x: 486, endPoint y: 581, distance: 51.2
click at [486, 581] on icon at bounding box center [486, 579] width 6 height 13
click at [607, 584] on div "Doll" at bounding box center [626, 579] width 77 height 75
type input "****"
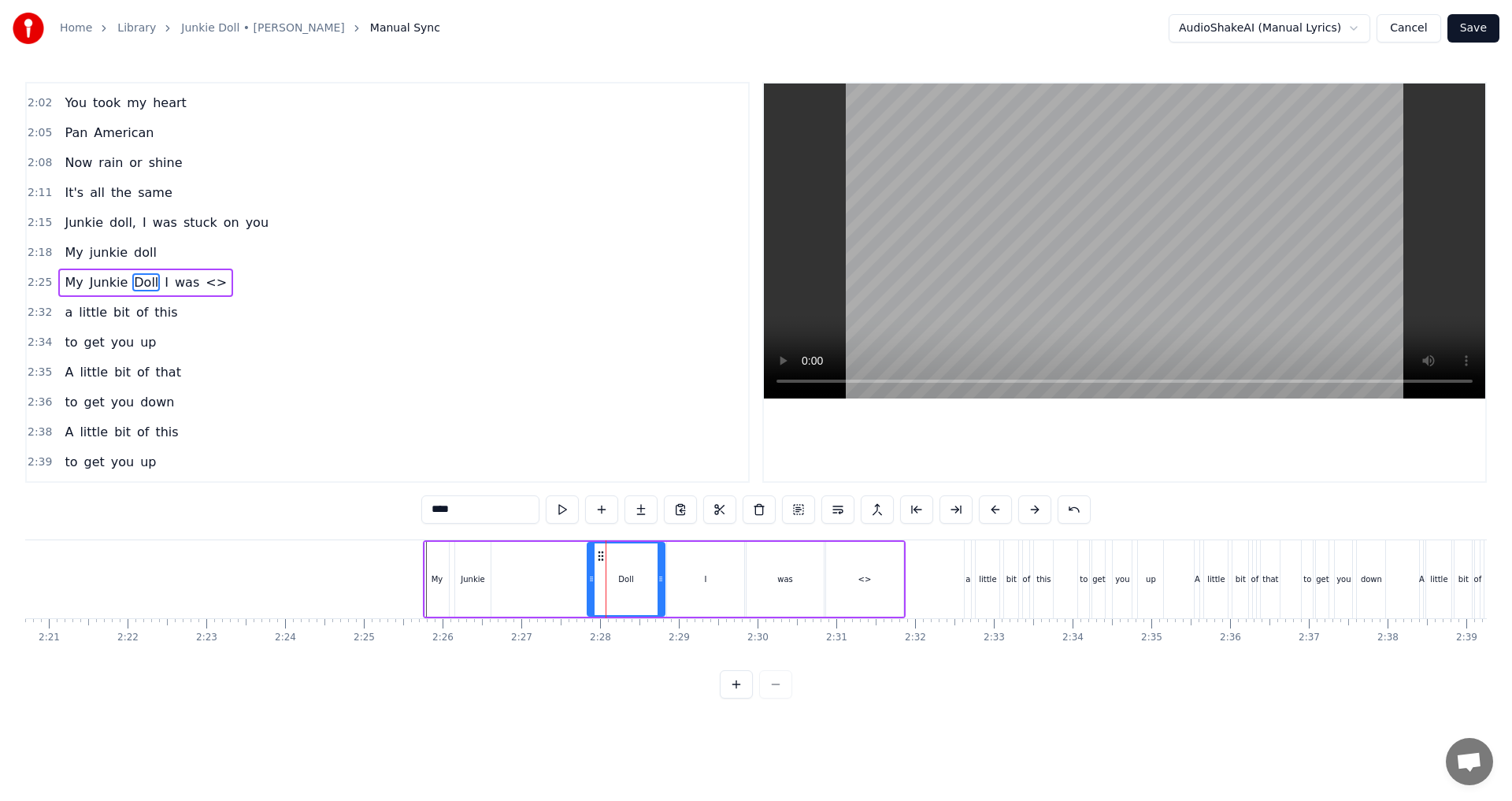
drag, startPoint x: 627, startPoint y: 581, endPoint x: 562, endPoint y: 579, distance: 65.0
click at [535, 579] on div "My Junkie Doll I was <>" at bounding box center [663, 579] width 482 height 78
click at [620, 577] on div "Doll" at bounding box center [625, 579] width 15 height 12
drag, startPoint x: 620, startPoint y: 577, endPoint x: 606, endPoint y: 577, distance: 14.0
click at [606, 577] on div "Doll" at bounding box center [626, 579] width 76 height 72
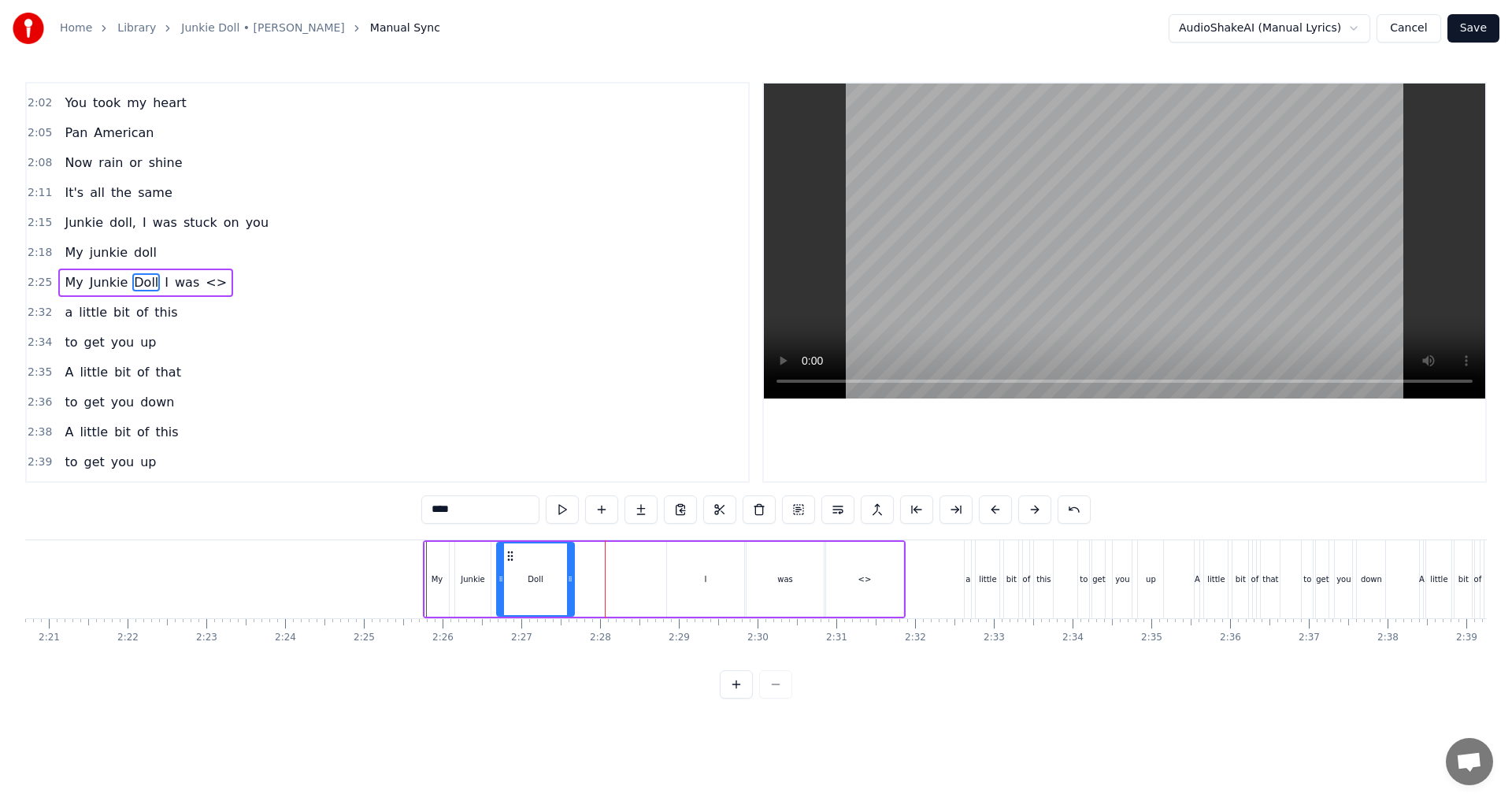
drag, startPoint x: 598, startPoint y: 552, endPoint x: 507, endPoint y: 560, distance: 91.4
click at [507, 560] on icon at bounding box center [510, 556] width 13 height 13
drag, startPoint x: 569, startPoint y: 579, endPoint x: 527, endPoint y: 579, distance: 42.0
click at [527, 579] on circle at bounding box center [527, 579] width 1 height 1
click at [711, 585] on div "I" at bounding box center [706, 579] width 77 height 75
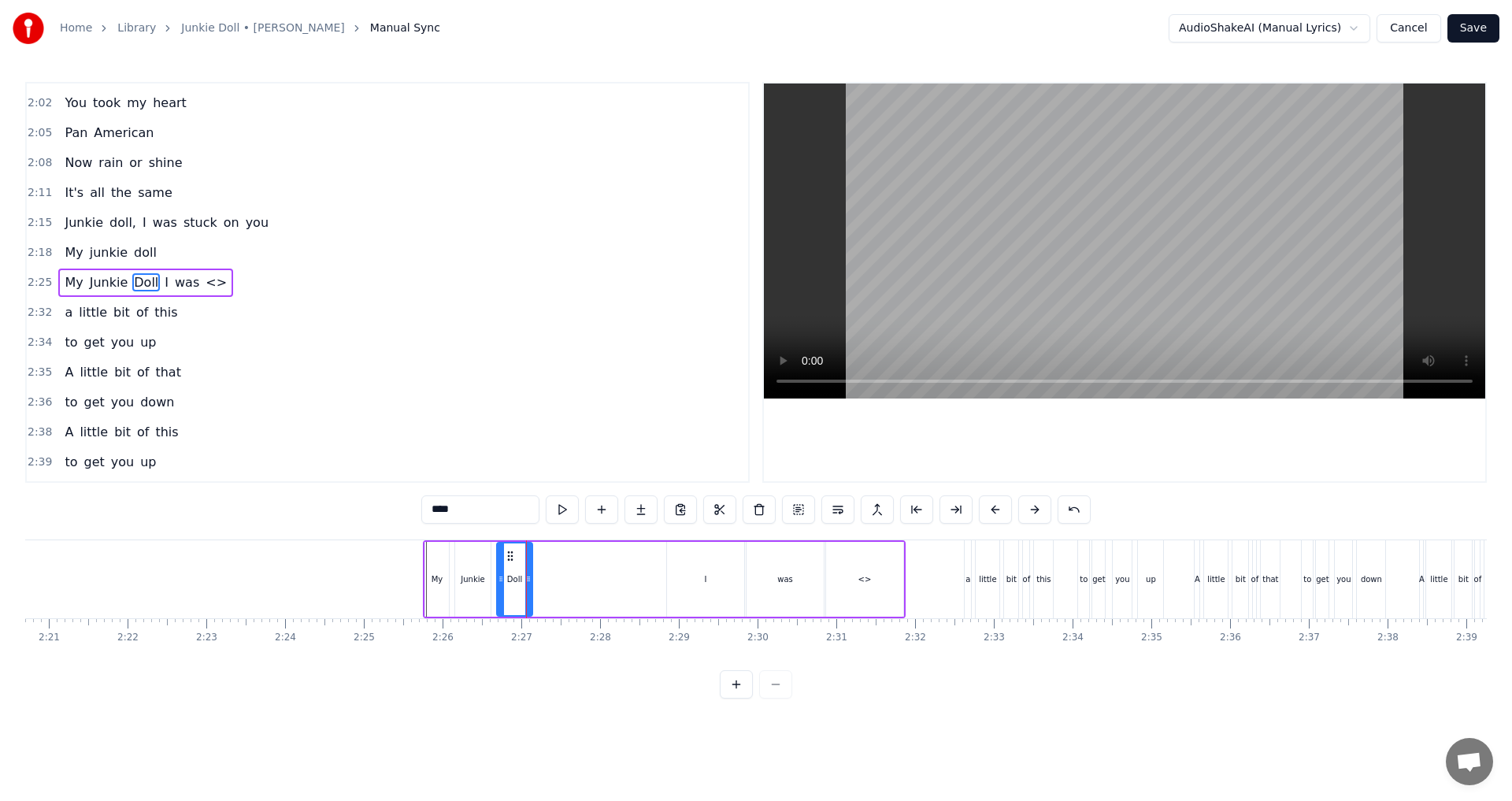
type input "*"
drag, startPoint x: 682, startPoint y: 554, endPoint x: 557, endPoint y: 566, distance: 125.6
click at [557, 566] on div "I" at bounding box center [581, 579] width 76 height 72
drag, startPoint x: 618, startPoint y: 581, endPoint x: 566, endPoint y: 581, distance: 52.0
click at [566, 581] on icon at bounding box center [564, 579] width 6 height 13
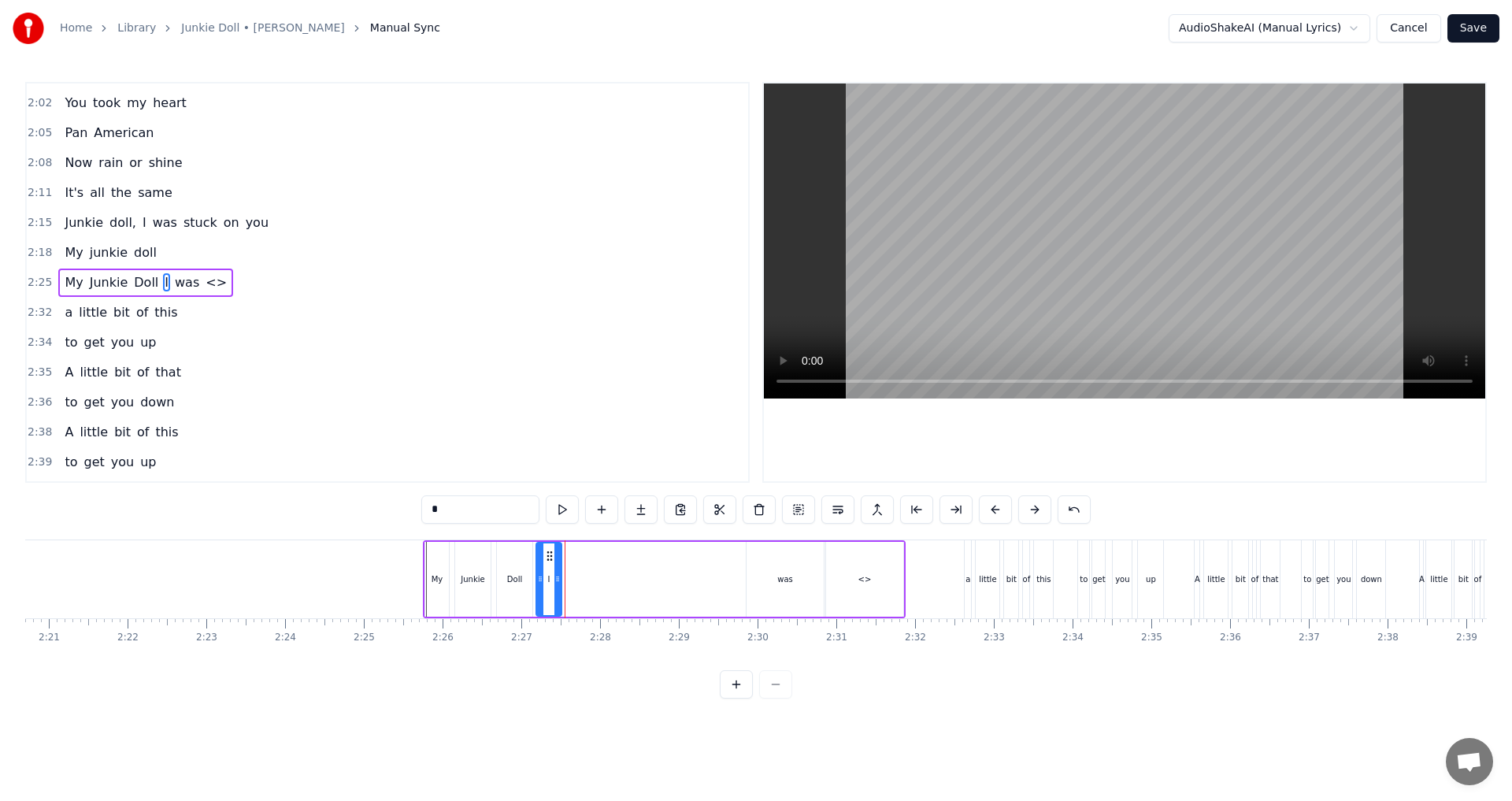
click at [552, 555] on icon at bounding box center [550, 556] width 13 height 13
drag, startPoint x: 556, startPoint y: 577, endPoint x: 548, endPoint y: 578, distance: 8.1
click at [548, 578] on icon at bounding box center [550, 579] width 6 height 13
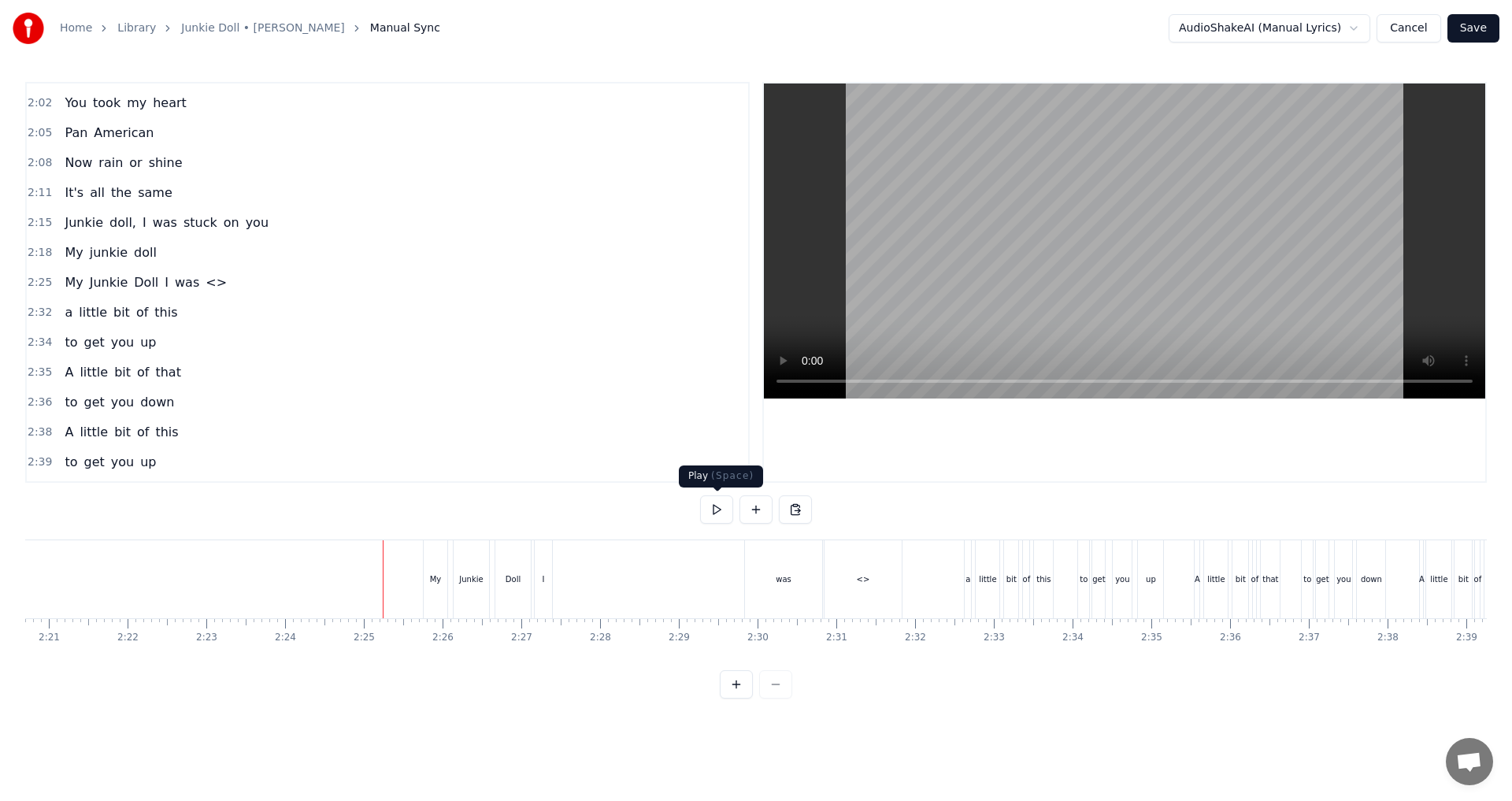
click at [713, 515] on button at bounding box center [716, 510] width 33 height 28
click at [735, 698] on button at bounding box center [736, 685] width 33 height 28
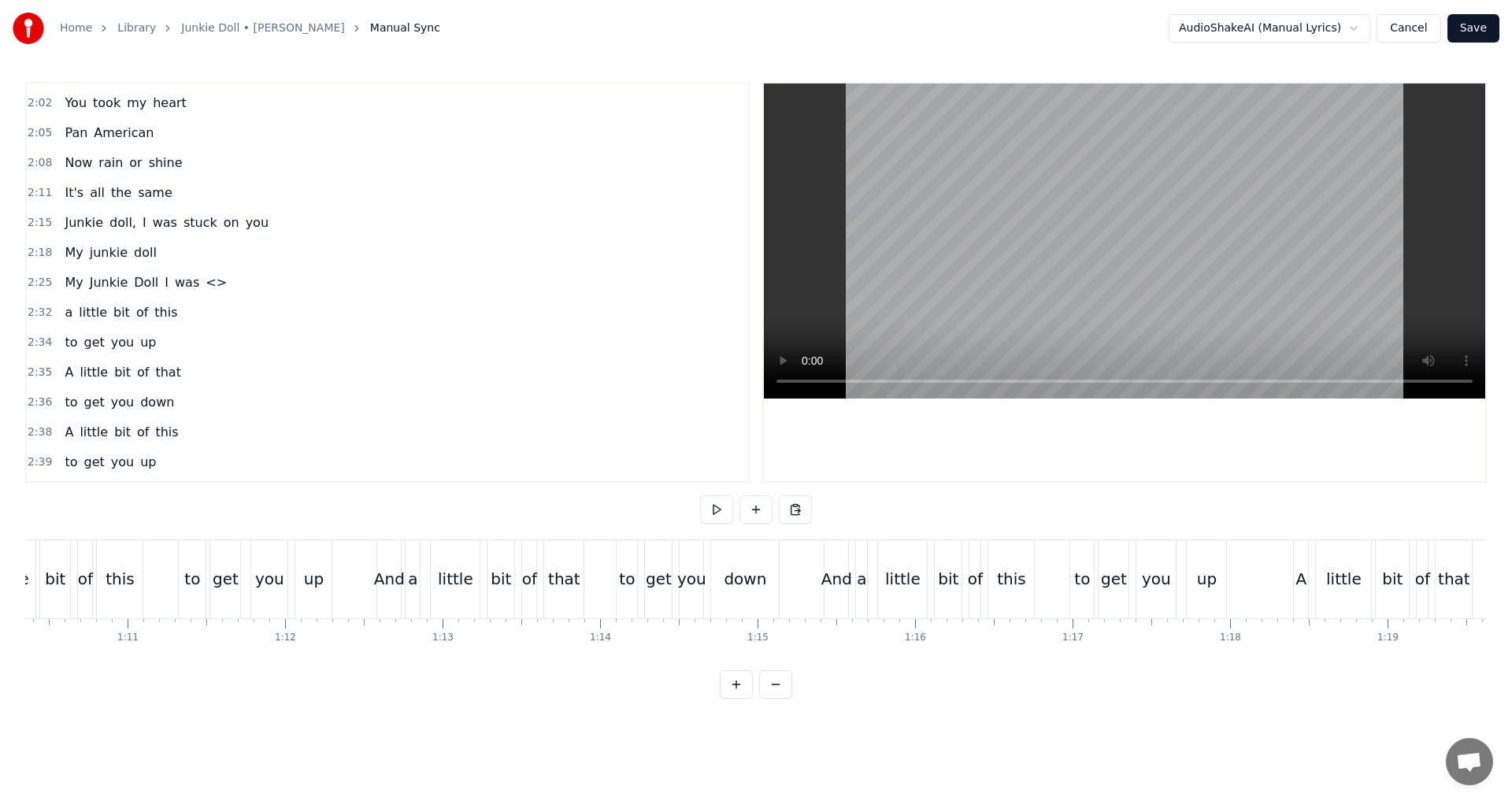
click at [735, 698] on button at bounding box center [736, 685] width 33 height 28
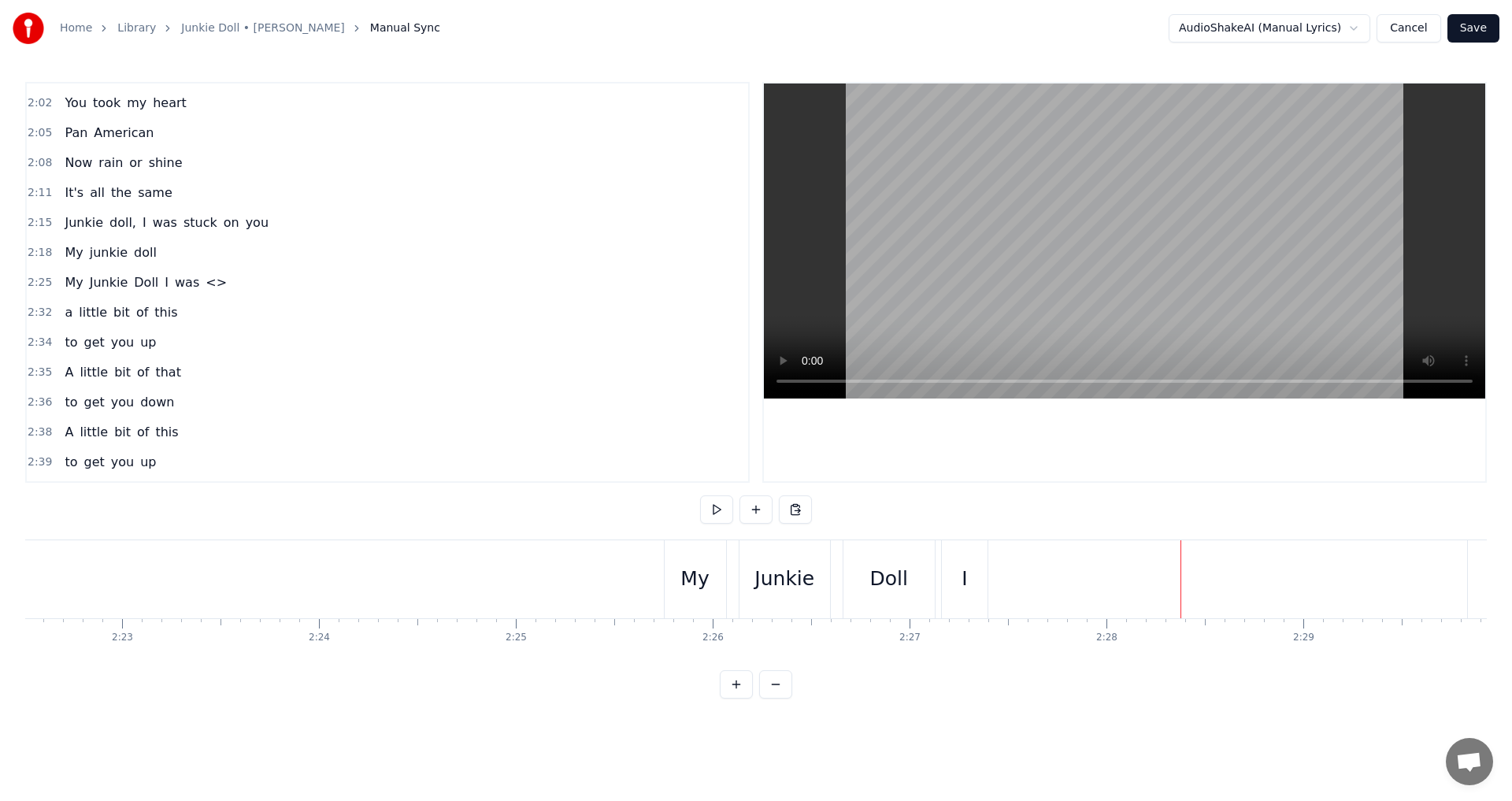
scroll to position [0, 28257]
drag, startPoint x: 495, startPoint y: 586, endPoint x: 485, endPoint y: 585, distance: 10.0
click at [485, 585] on div "My" at bounding box center [487, 579] width 28 height 30
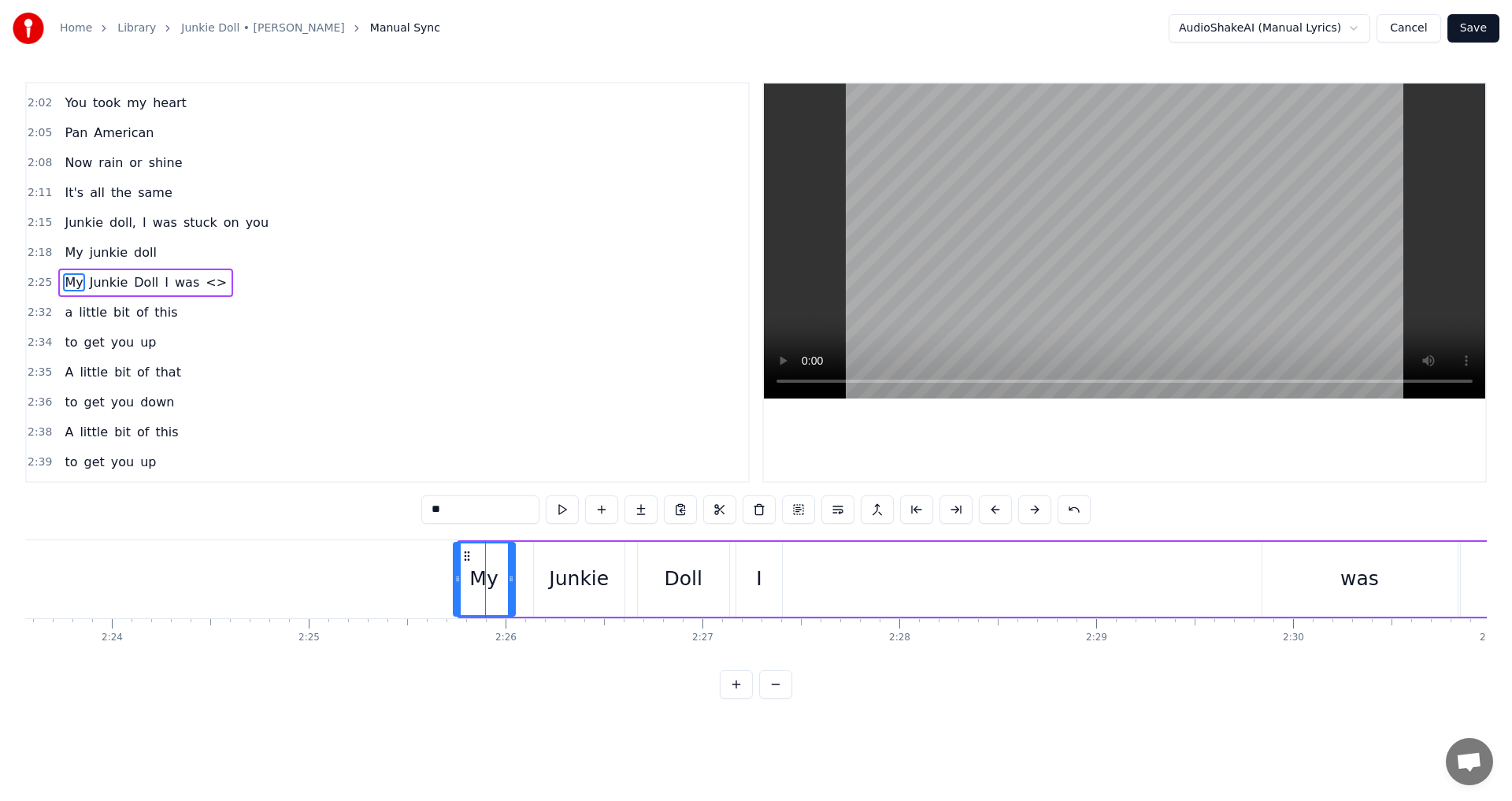
click at [465, 552] on circle at bounding box center [464, 551] width 1 height 1
drag, startPoint x: 512, startPoint y: 577, endPoint x: 501, endPoint y: 576, distance: 11.0
click at [501, 576] on icon at bounding box center [500, 579] width 6 height 13
click at [587, 575] on div "Junkie" at bounding box center [579, 579] width 60 height 30
drag, startPoint x: 543, startPoint y: 552, endPoint x: 521, endPoint y: 552, distance: 22.0
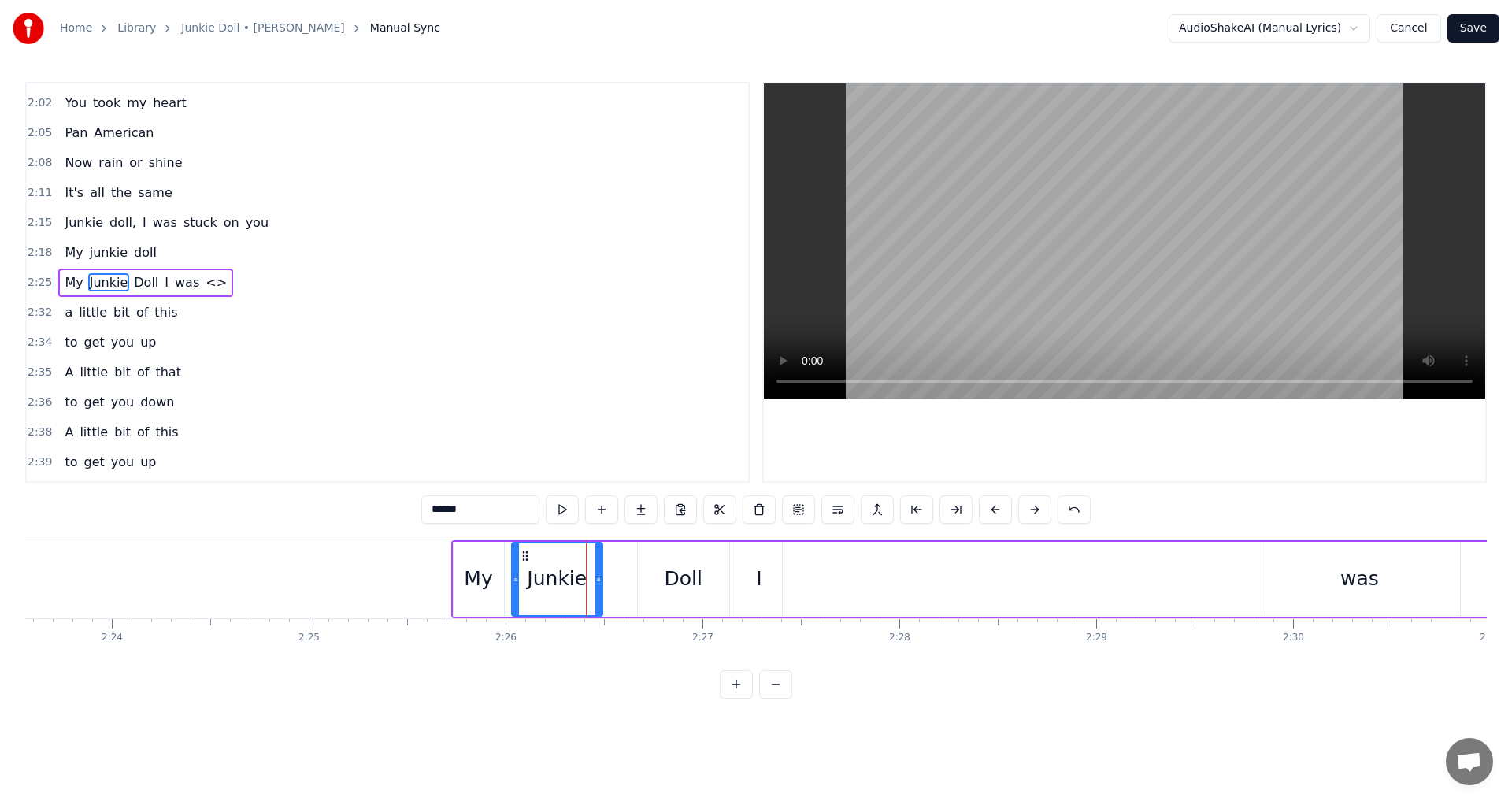
click at [521, 552] on icon at bounding box center [525, 556] width 13 height 13
drag, startPoint x: 601, startPoint y: 579, endPoint x: 591, endPoint y: 578, distance: 10.0
click at [591, 578] on icon at bounding box center [589, 579] width 6 height 13
drag, startPoint x: 696, startPoint y: 581, endPoint x: 658, endPoint y: 581, distance: 38.0
click at [658, 581] on div "Doll" at bounding box center [684, 579] width 92 height 75
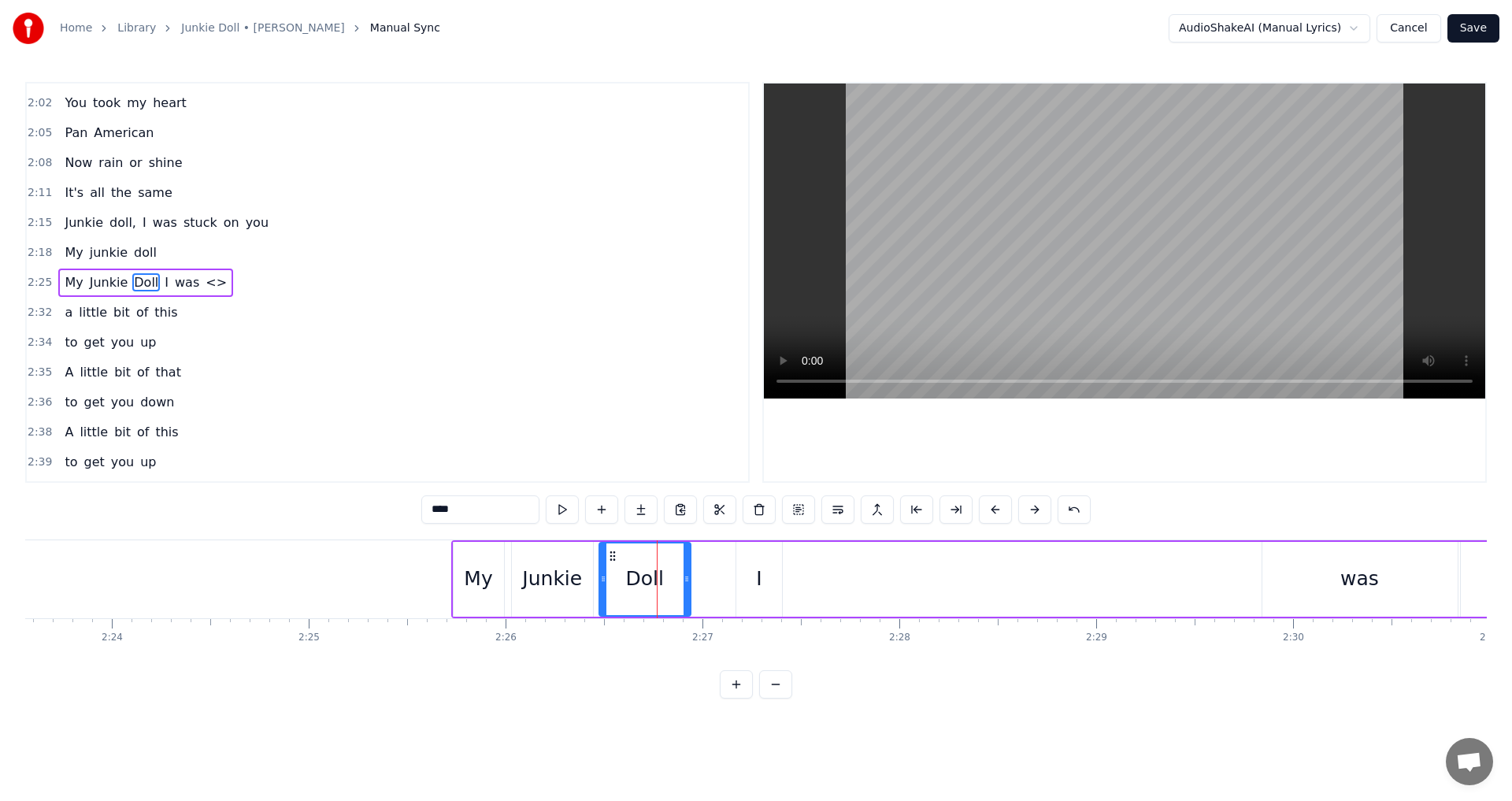
drag, startPoint x: 653, startPoint y: 556, endPoint x: 614, endPoint y: 558, distance: 39.1
click at [614, 558] on icon at bounding box center [613, 556] width 13 height 13
click at [745, 571] on div "I" at bounding box center [759, 579] width 46 height 75
type input "*"
drag, startPoint x: 749, startPoint y: 551, endPoint x: 704, endPoint y: 556, distance: 45.3
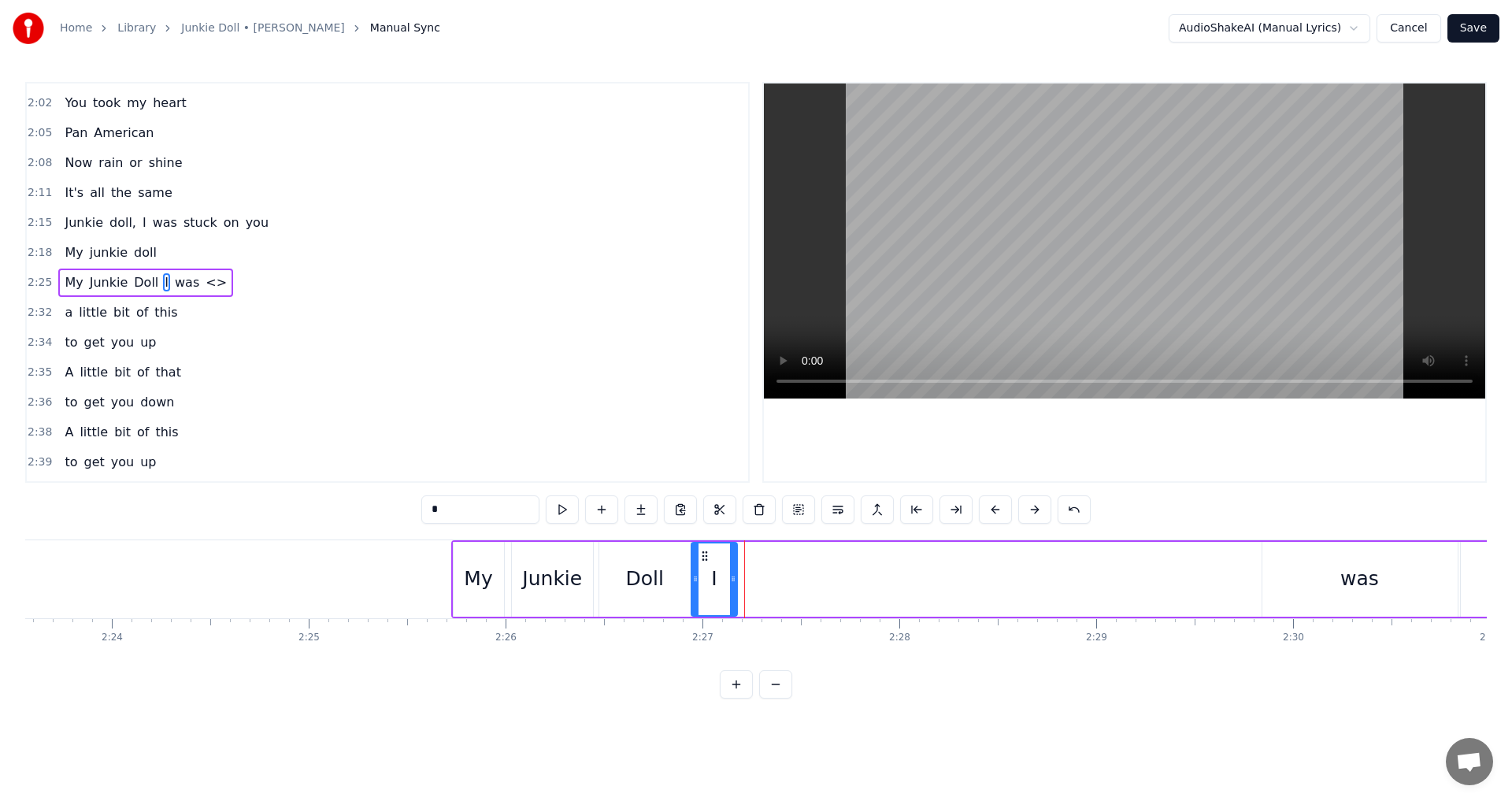
click at [704, 556] on icon at bounding box center [704, 556] width 13 height 13
drag, startPoint x: 730, startPoint y: 581, endPoint x: 716, endPoint y: 581, distance: 14.0
click at [716, 581] on icon at bounding box center [719, 579] width 6 height 13
click at [707, 551] on icon at bounding box center [708, 556] width 13 height 13
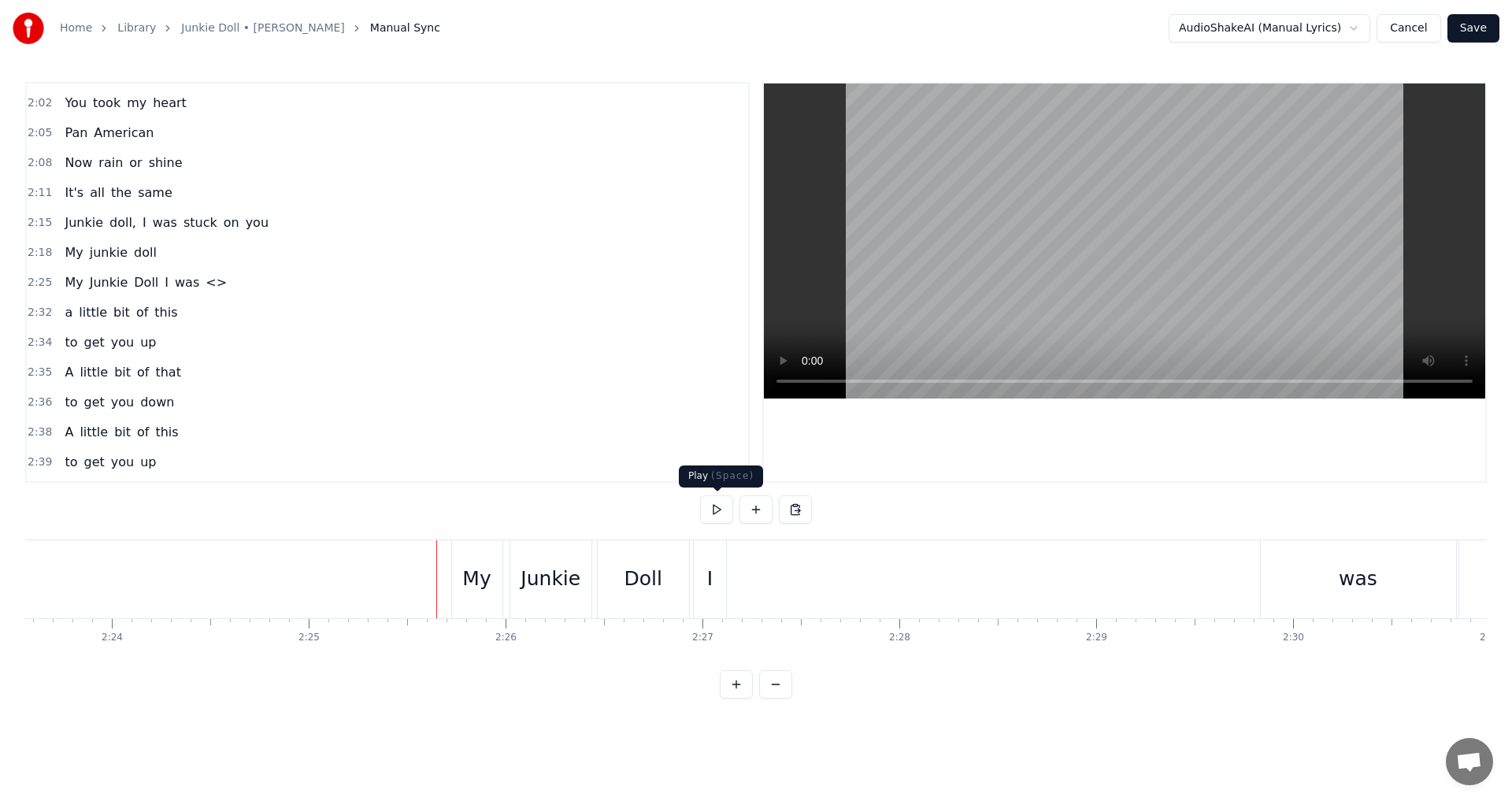
click at [721, 510] on button at bounding box center [716, 510] width 33 height 28
click at [1304, 582] on div "was" at bounding box center [1357, 579] width 195 height 78
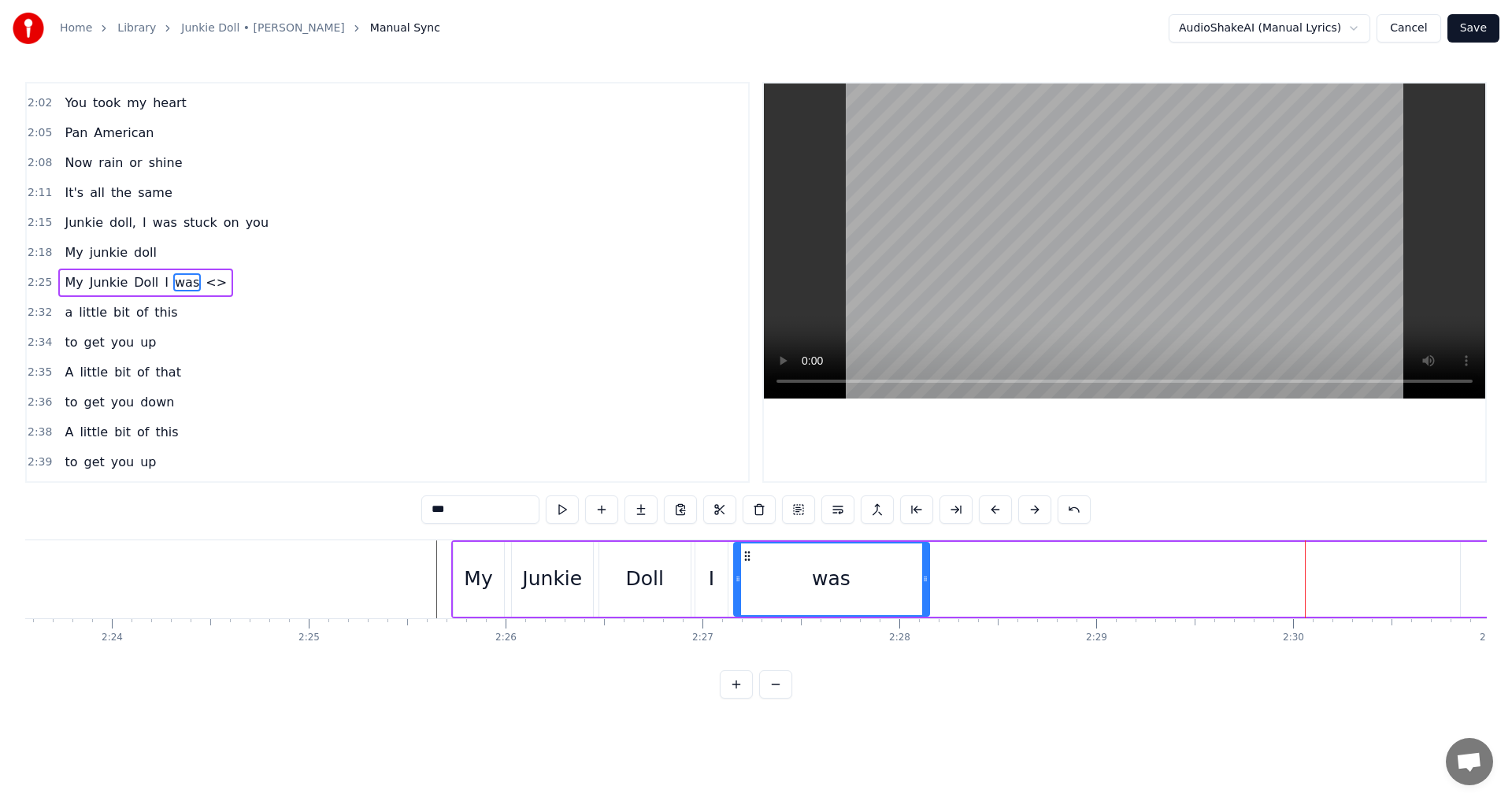
drag, startPoint x: 1273, startPoint y: 557, endPoint x: 745, endPoint y: 588, distance: 528.9
click at [745, 588] on div "was" at bounding box center [831, 579] width 193 height 72
drag, startPoint x: 923, startPoint y: 578, endPoint x: 764, endPoint y: 585, distance: 159.2
click at [764, 585] on div at bounding box center [767, 579] width 6 height 72
click at [803, 582] on div "My Junkie Doll I was <>" at bounding box center [1055, 579] width 1208 height 78
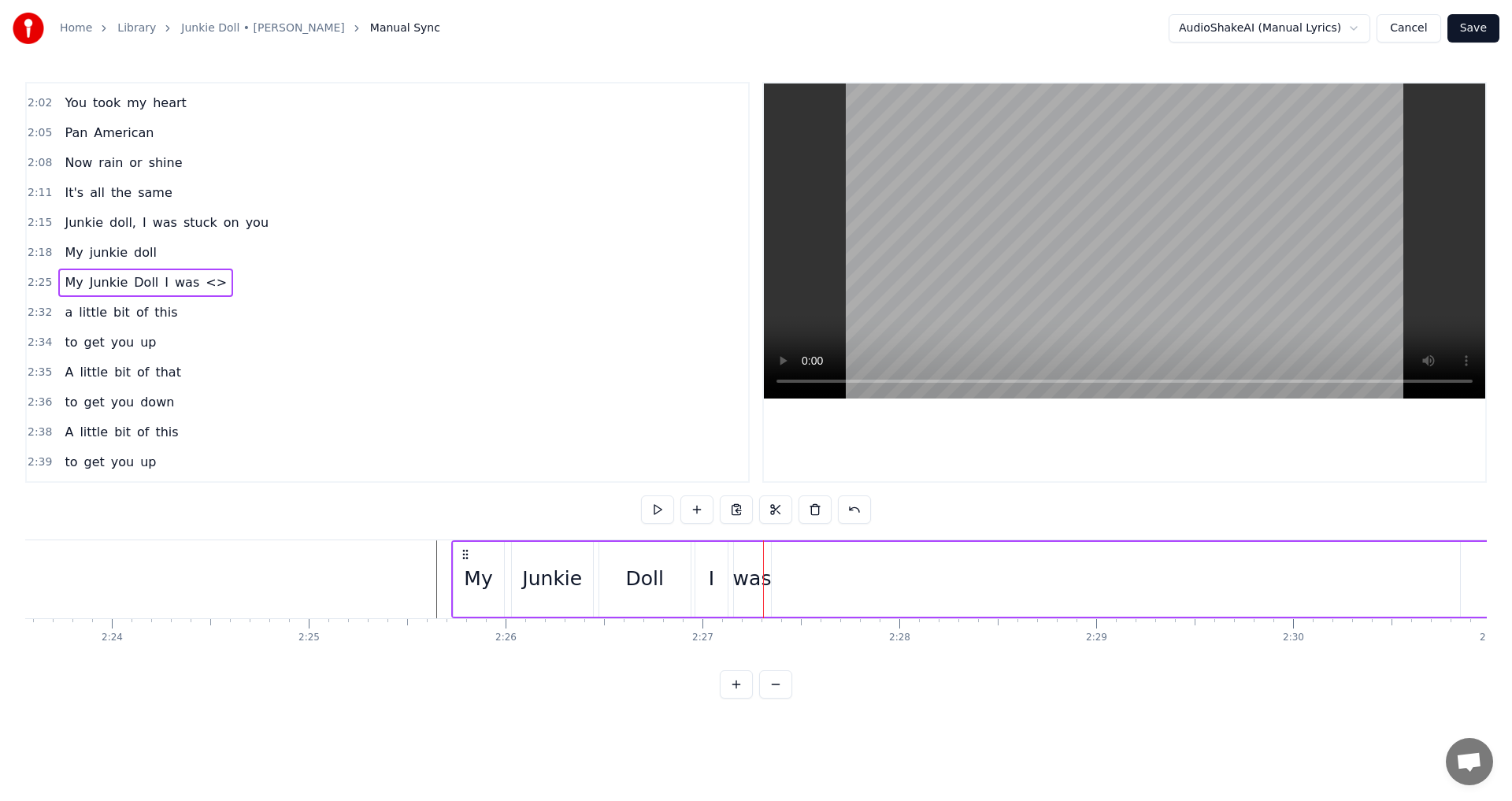
click at [841, 572] on div "My Junkie Doll I was <>" at bounding box center [1055, 579] width 1208 height 78
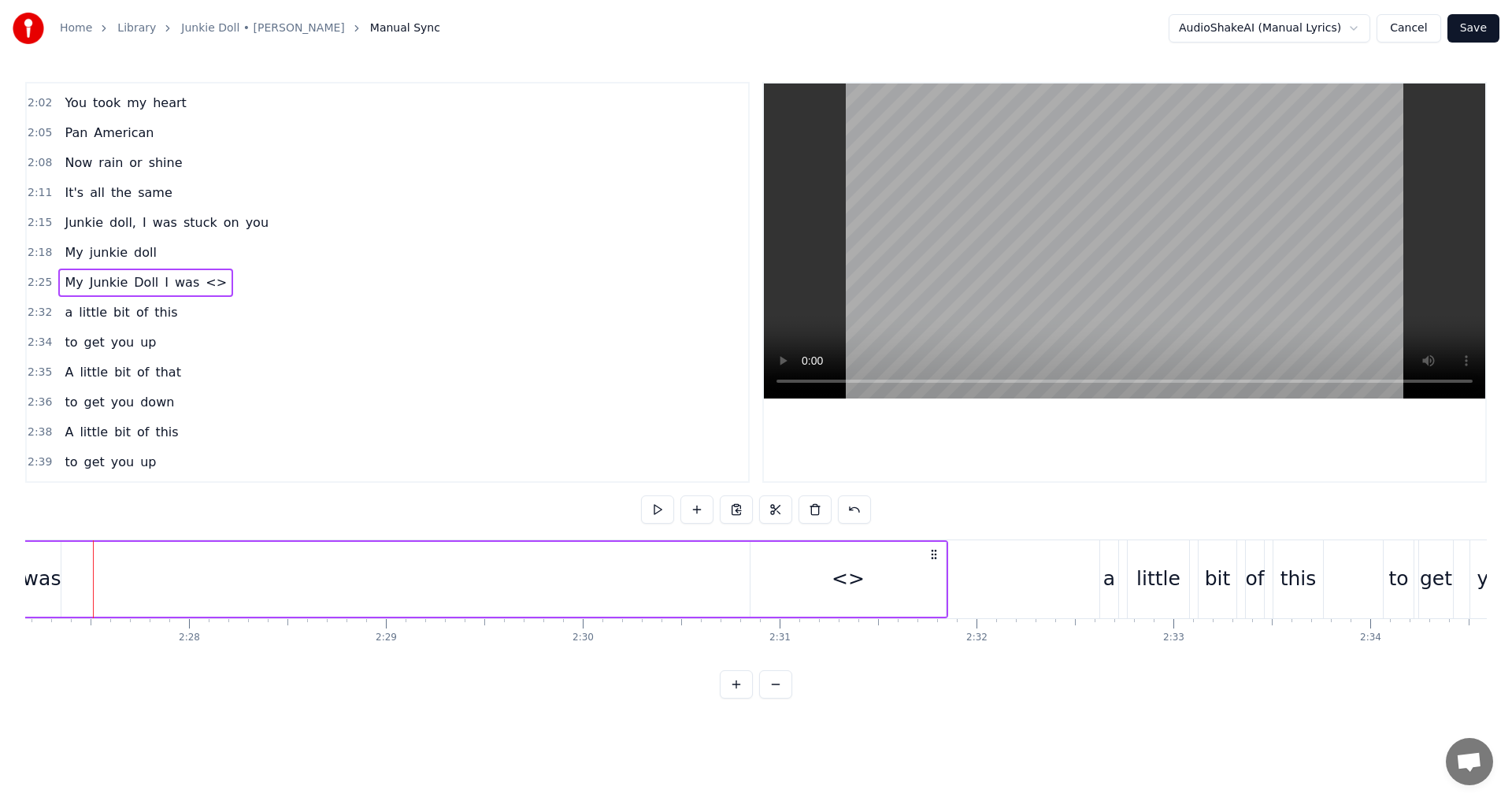
click at [836, 592] on div "<>" at bounding box center [848, 579] width 33 height 30
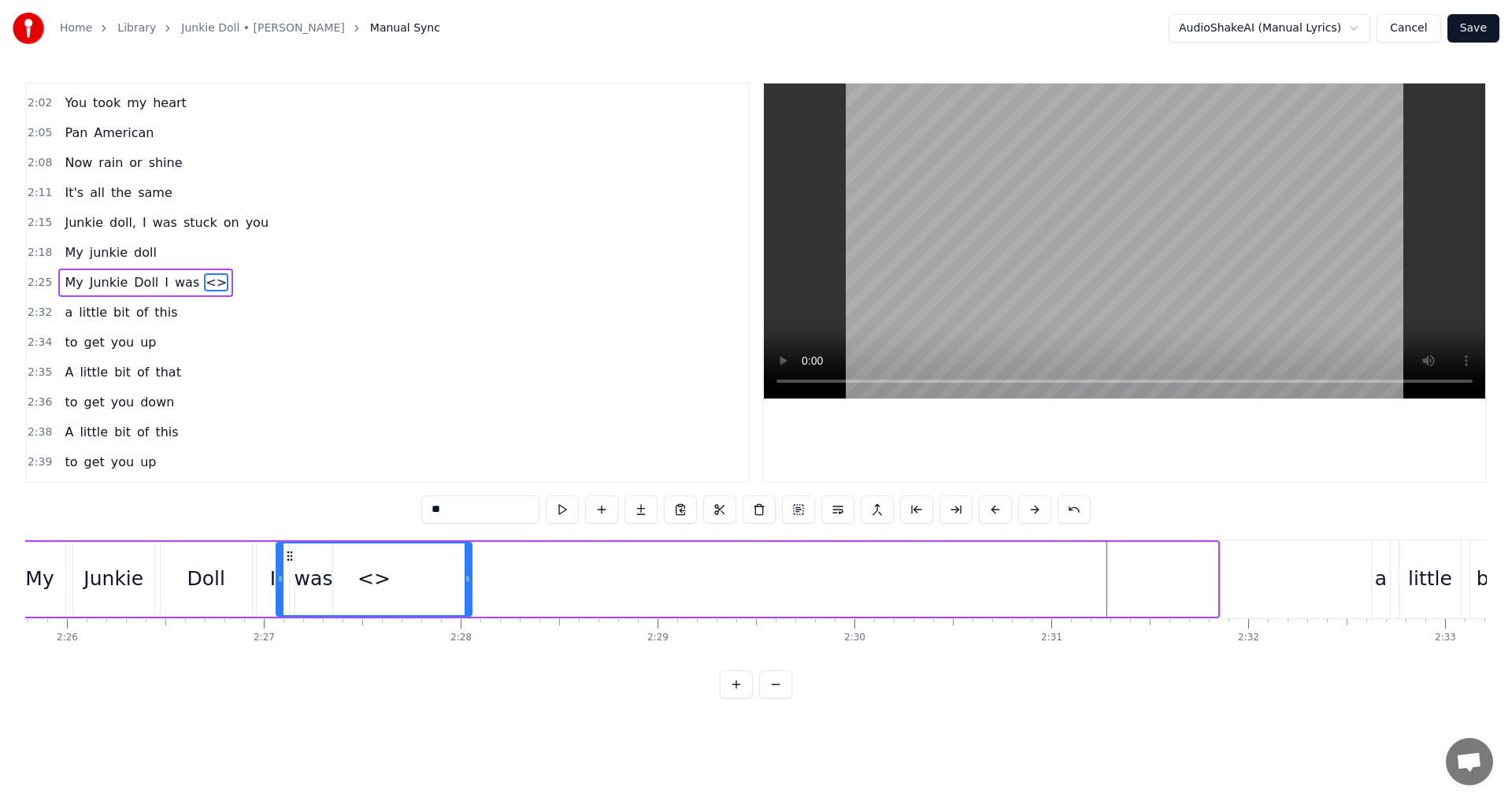
scroll to position [0, 28690]
drag, startPoint x: 760, startPoint y: 558, endPoint x: 362, endPoint y: 582, distance: 398.7
click at [362, 582] on div "<>" at bounding box center [441, 579] width 193 height 72
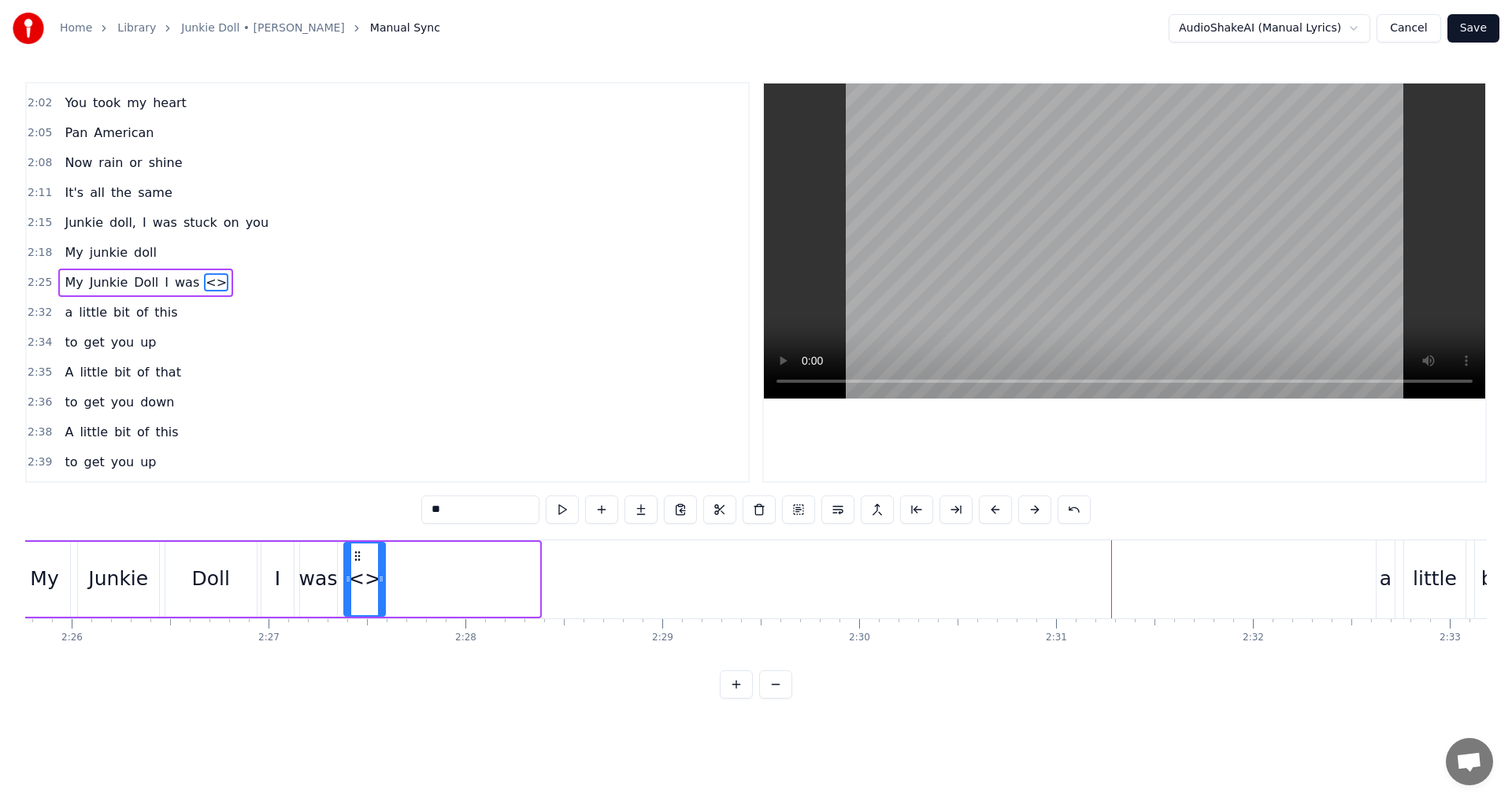
drag, startPoint x: 536, startPoint y: 577, endPoint x: 382, endPoint y: 578, distance: 154.0
click at [382, 578] on icon at bounding box center [381, 579] width 6 height 13
drag, startPoint x: 472, startPoint y: 511, endPoint x: 366, endPoint y: 488, distance: 108.5
click at [366, 488] on div "0:[GEOGRAPHIC_DATA] 0:16 You spiked my arm 0:19 But you missed the vein 0:22 No…" at bounding box center [756, 390] width 1461 height 617
click at [385, 583] on icon at bounding box center [384, 579] width 6 height 13
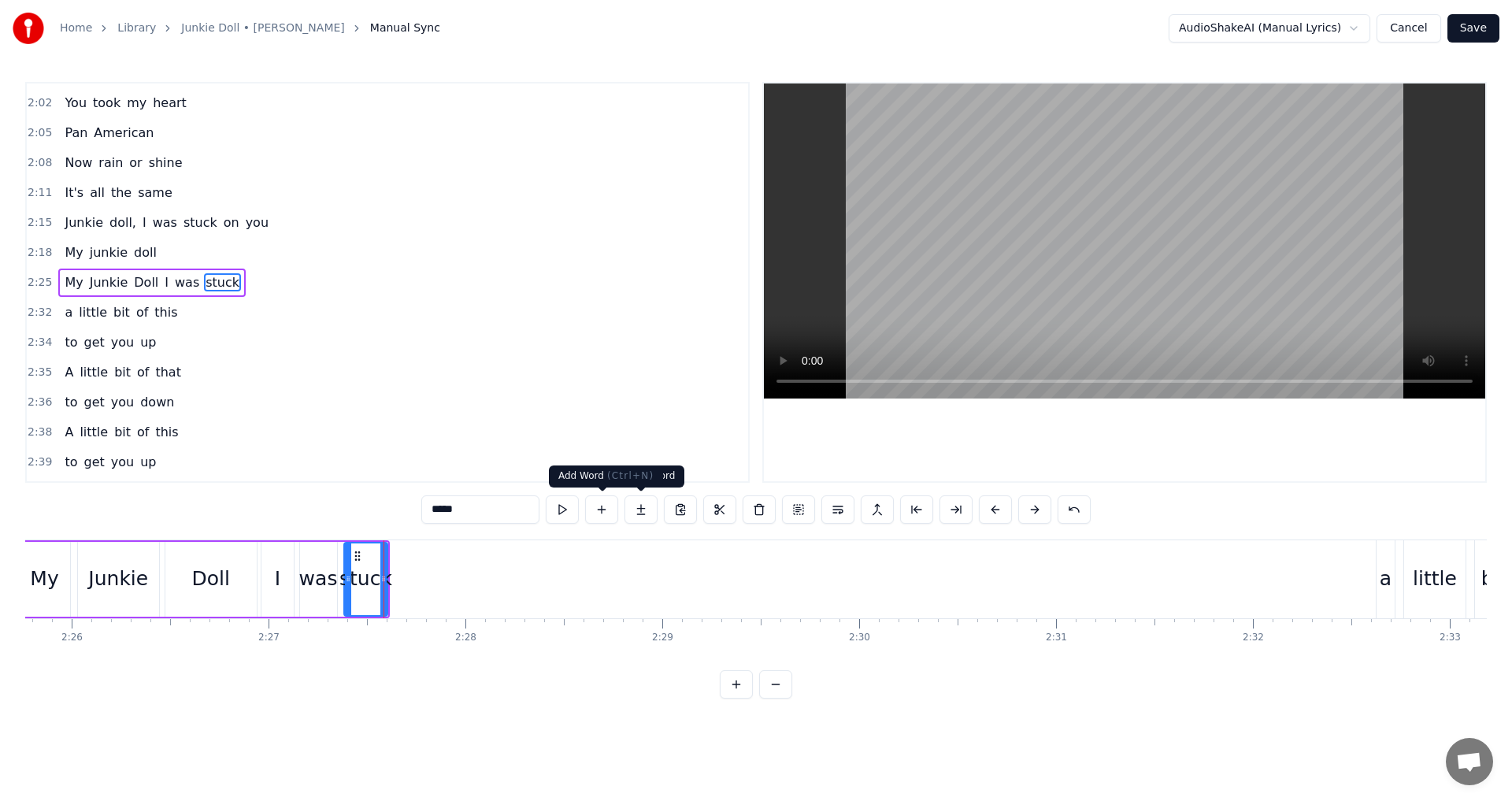
type input "*****"
click at [596, 517] on button at bounding box center [602, 510] width 33 height 28
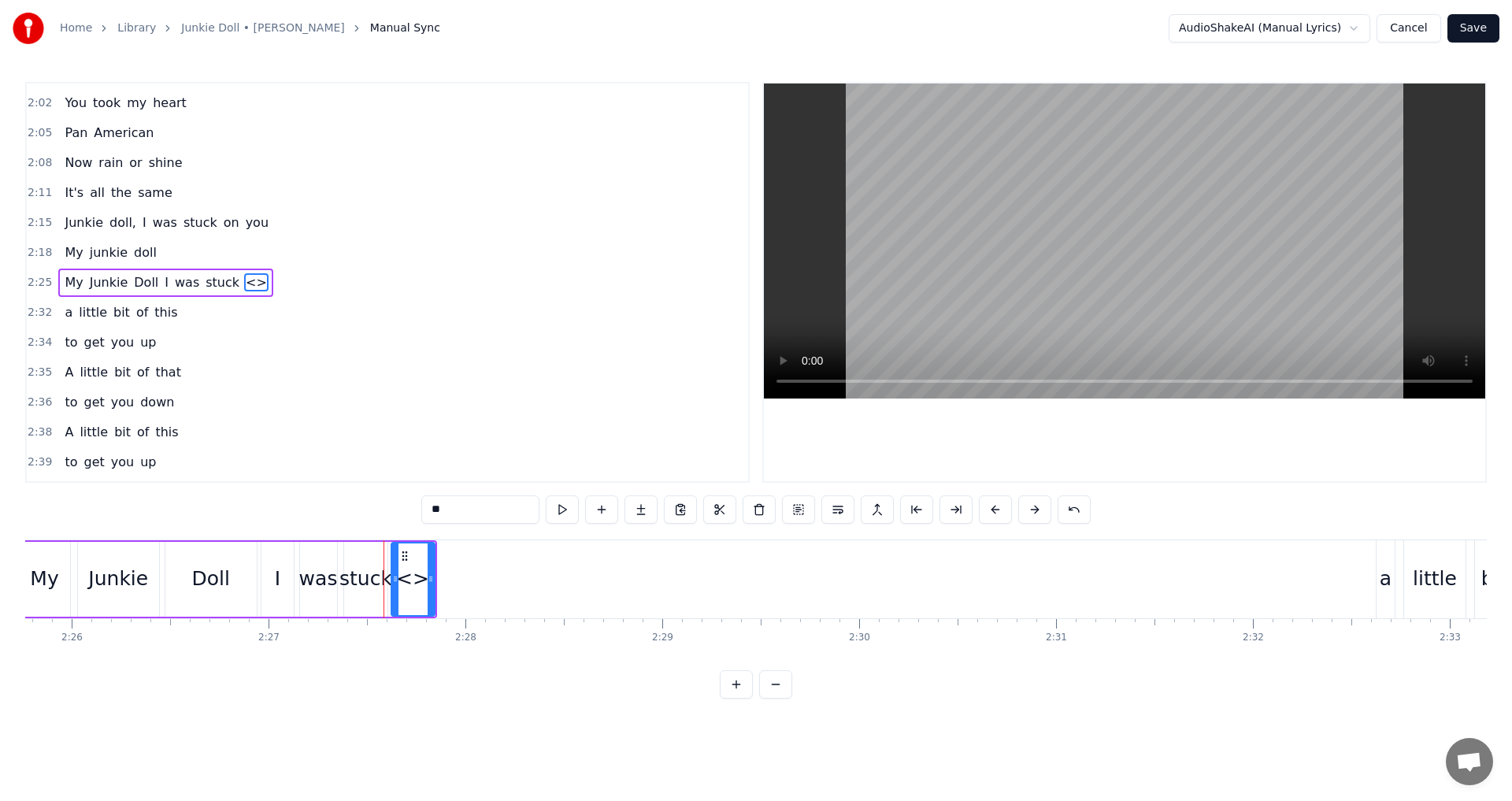
drag, startPoint x: 438, startPoint y: 513, endPoint x: 400, endPoint y: 510, distance: 38.1
click at [400, 510] on div "0:[GEOGRAPHIC_DATA] 0:16 You spiked my arm 0:19 But you missed the vein 0:22 No…" at bounding box center [756, 390] width 1461 height 617
type input "**"
click at [596, 513] on button at bounding box center [602, 510] width 33 height 28
click at [260, 495] on div "0:[GEOGRAPHIC_DATA] 0:16 You spiked my arm 0:19 But you missed the vein 0:22 No…" at bounding box center [756, 390] width 1461 height 617
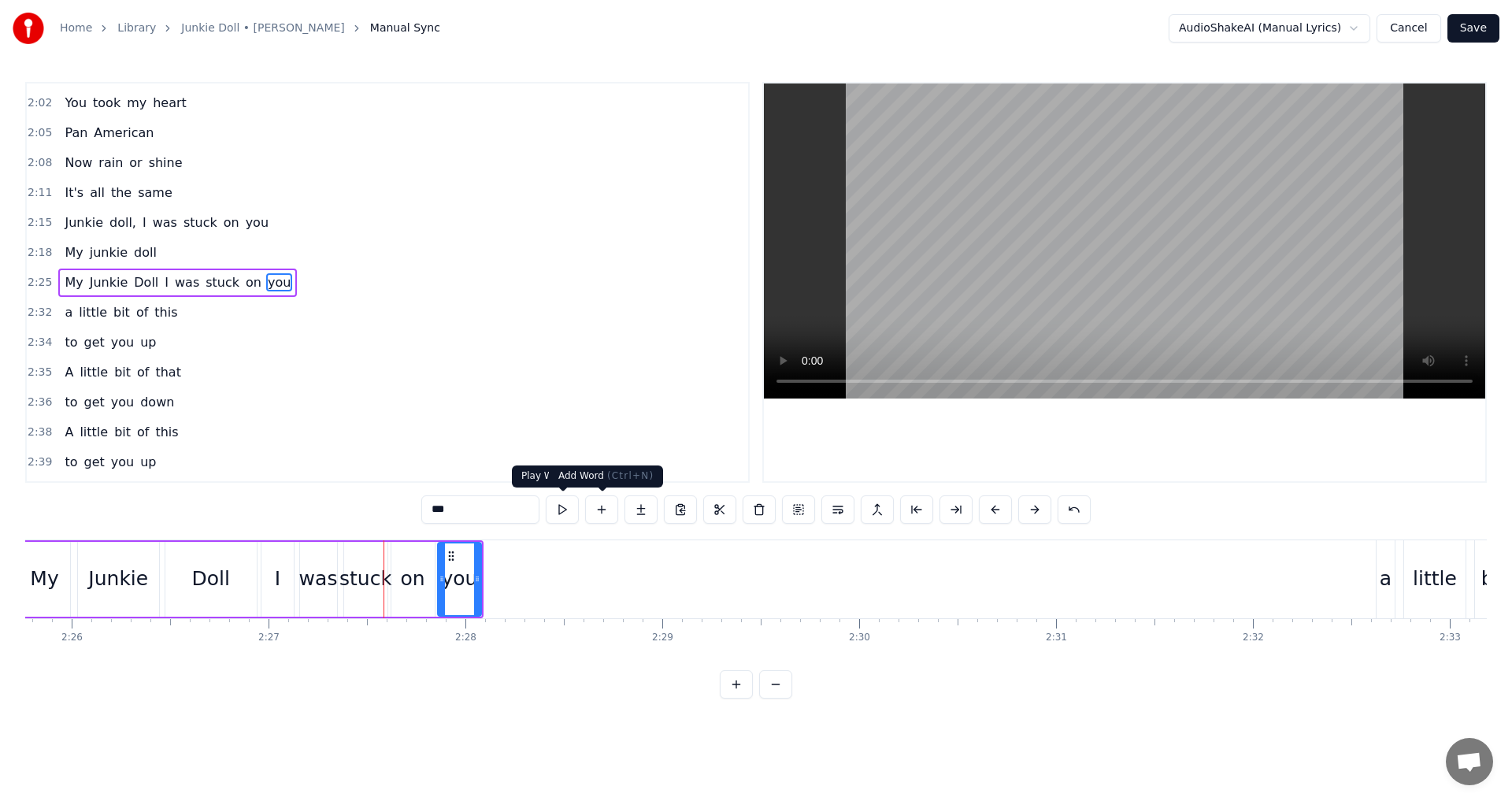
type input "***"
click at [604, 513] on button at bounding box center [602, 510] width 33 height 28
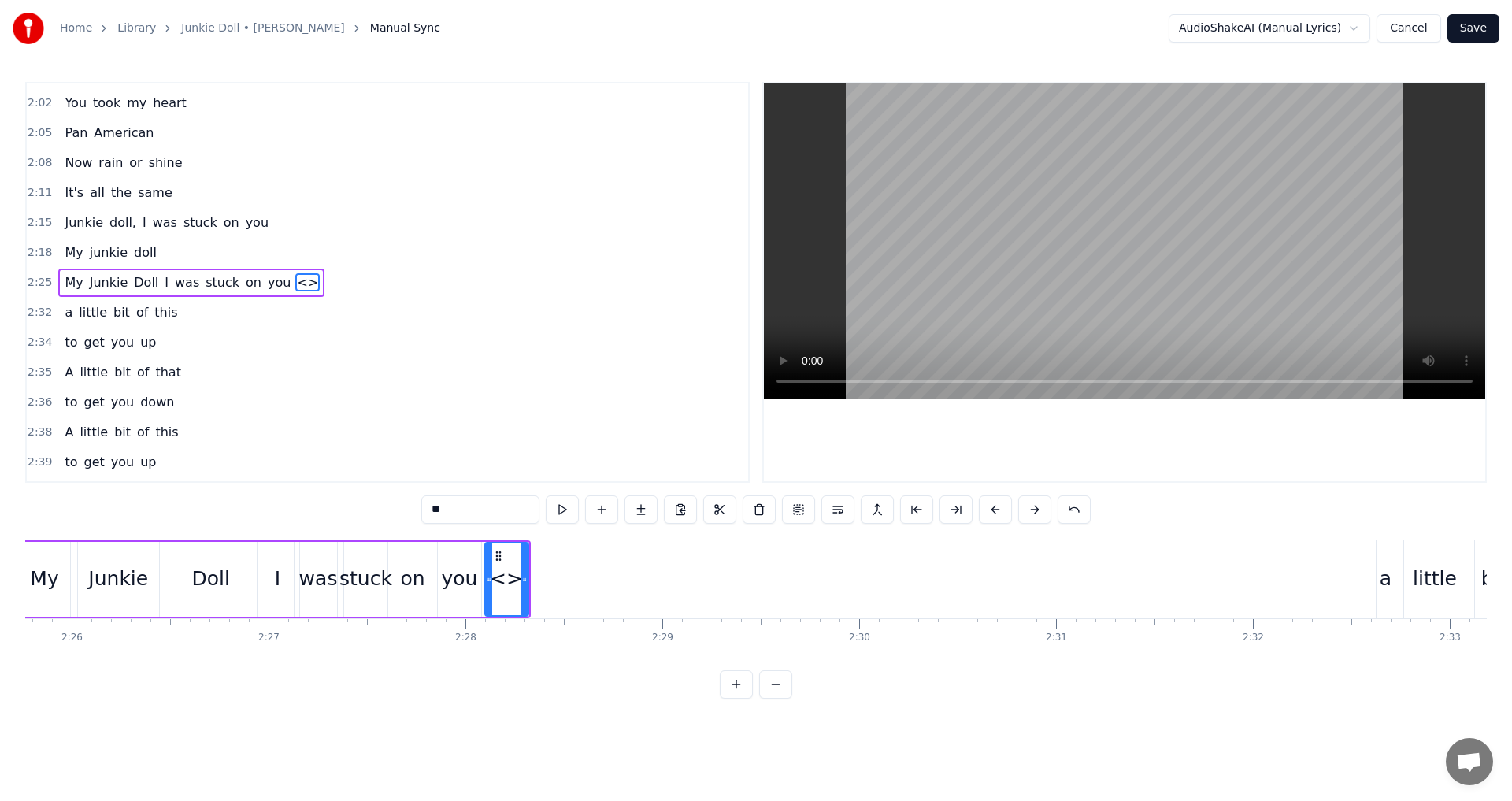
click at [467, 575] on div "you" at bounding box center [460, 579] width 36 height 30
click at [457, 498] on input "***" at bounding box center [480, 510] width 118 height 28
click at [520, 606] on div "<>" at bounding box center [506, 579] width 43 height 75
drag, startPoint x: 242, startPoint y: 495, endPoint x: 213, endPoint y: 490, distance: 29.4
click at [206, 491] on div "0:[GEOGRAPHIC_DATA] 0:16 You spiked my arm 0:19 But you missed the vein 0:22 No…" at bounding box center [756, 390] width 1461 height 617
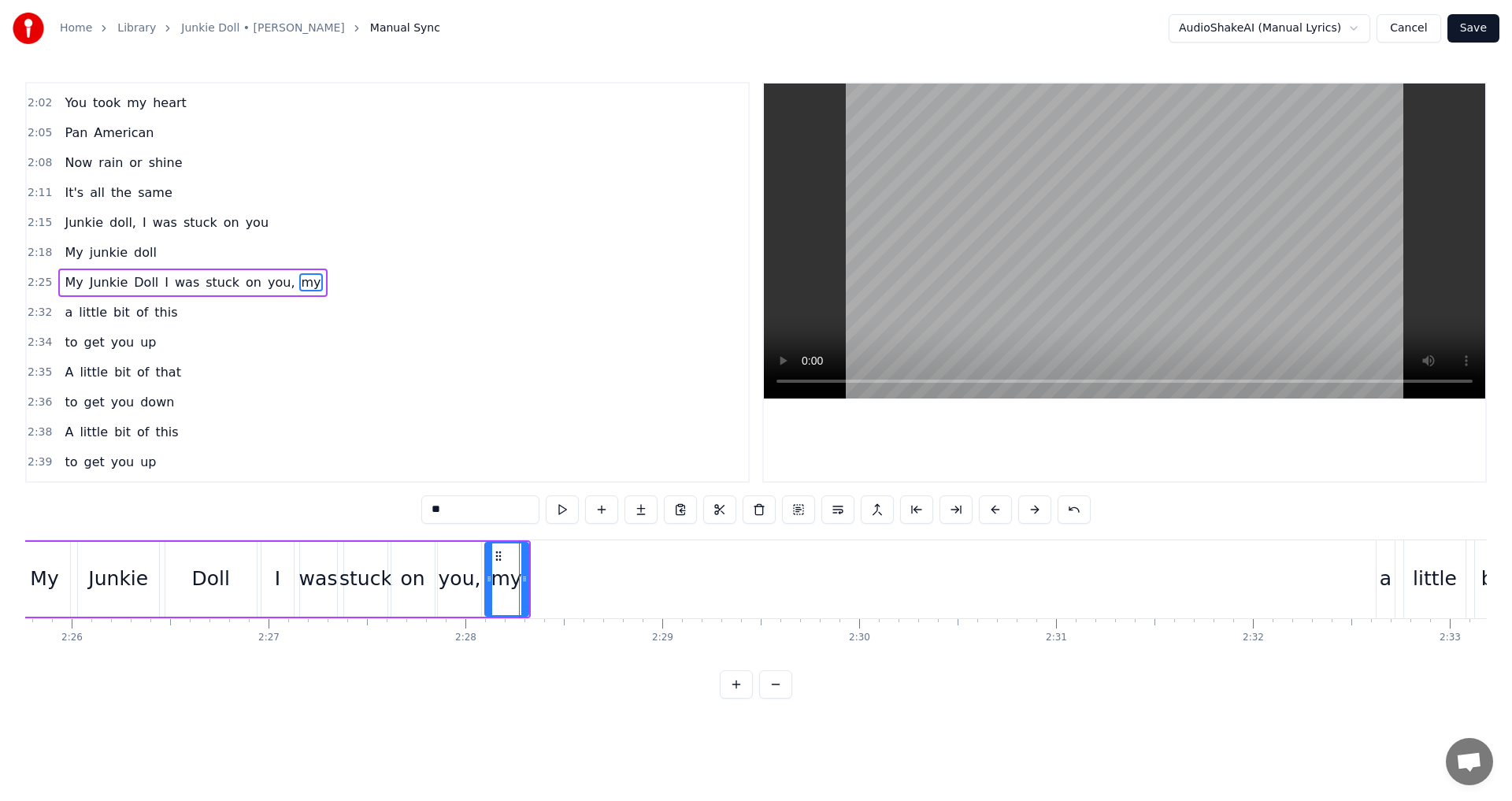
type input "**"
click at [601, 511] on button at bounding box center [602, 510] width 33 height 28
drag, startPoint x: 456, startPoint y: 513, endPoint x: 256, endPoint y: 513, distance: 200.0
click at [256, 513] on div "0:[GEOGRAPHIC_DATA] 0:16 You spiked my arm 0:19 But you missed the vein 0:22 No…" at bounding box center [756, 390] width 1461 height 617
type input "******"
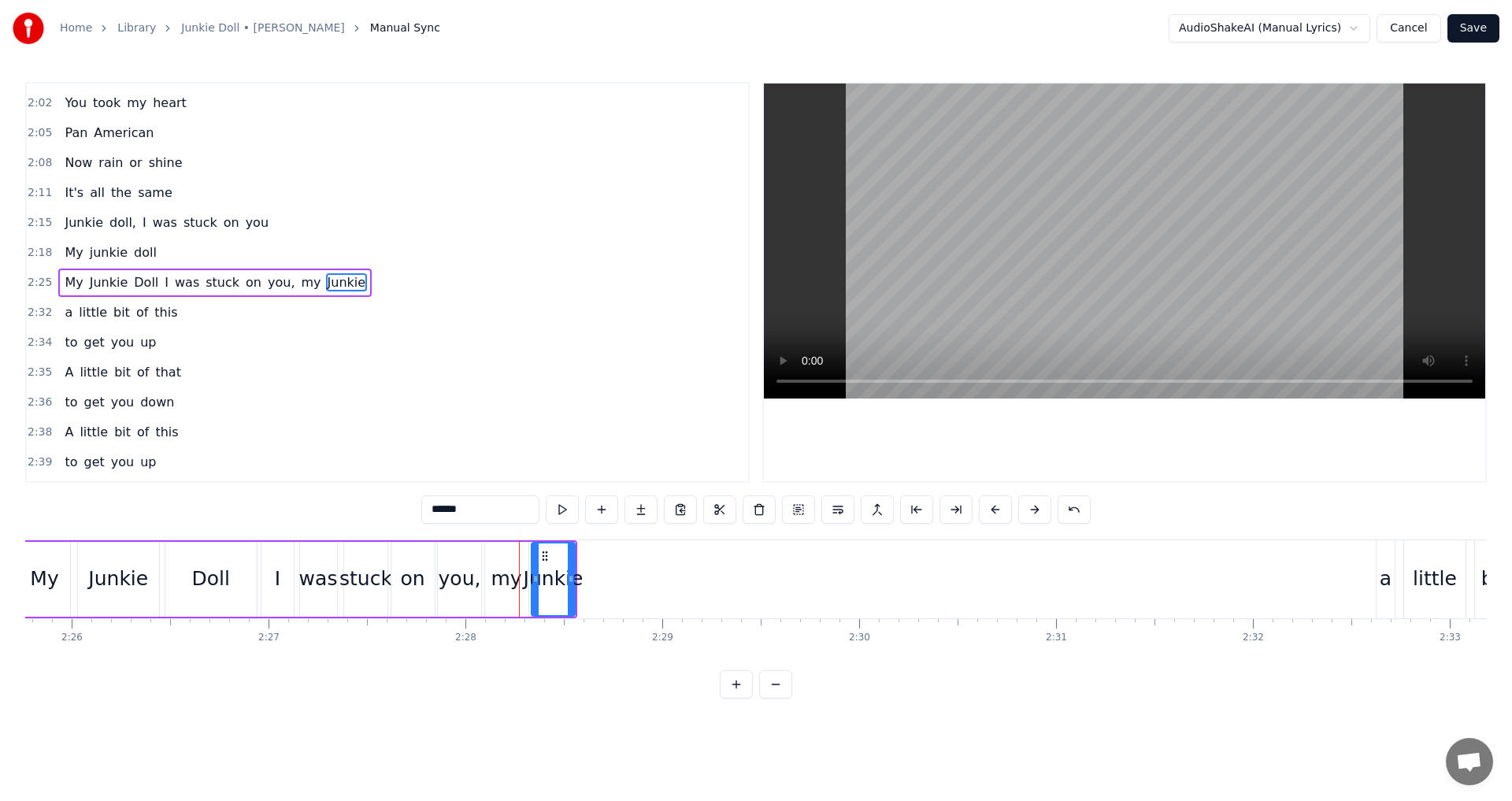
click at [598, 510] on button at bounding box center [602, 510] width 33 height 28
drag, startPoint x: 430, startPoint y: 510, endPoint x: 226, endPoint y: 510, distance: 204.0
click at [226, 510] on div "0:[GEOGRAPHIC_DATA] 0:16 You spiked my arm 0:19 But you missed the vein 0:22 No…" at bounding box center [756, 390] width 1461 height 617
type input "****"
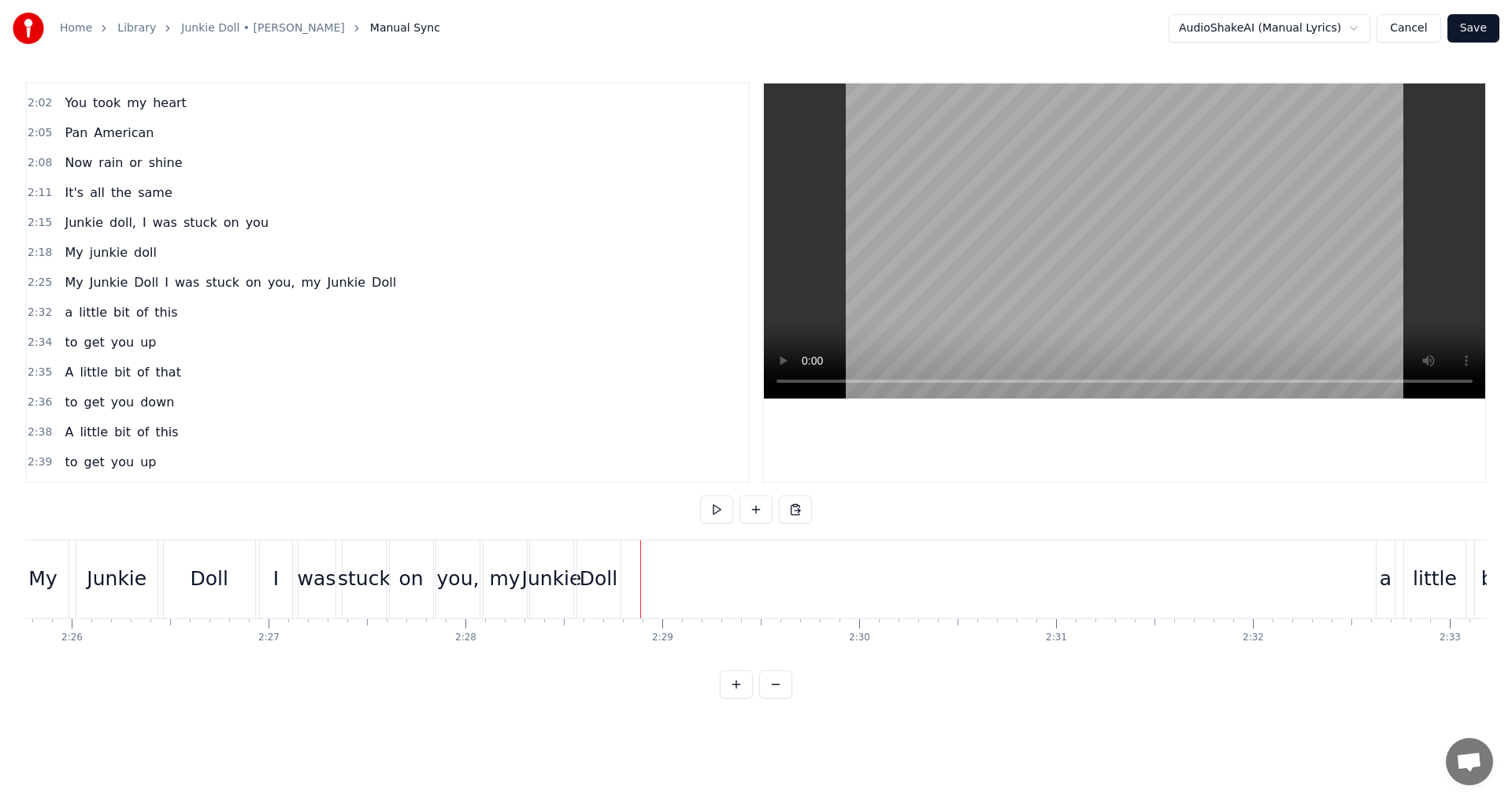
click at [592, 579] on div "Doll" at bounding box center [598, 579] width 38 height 30
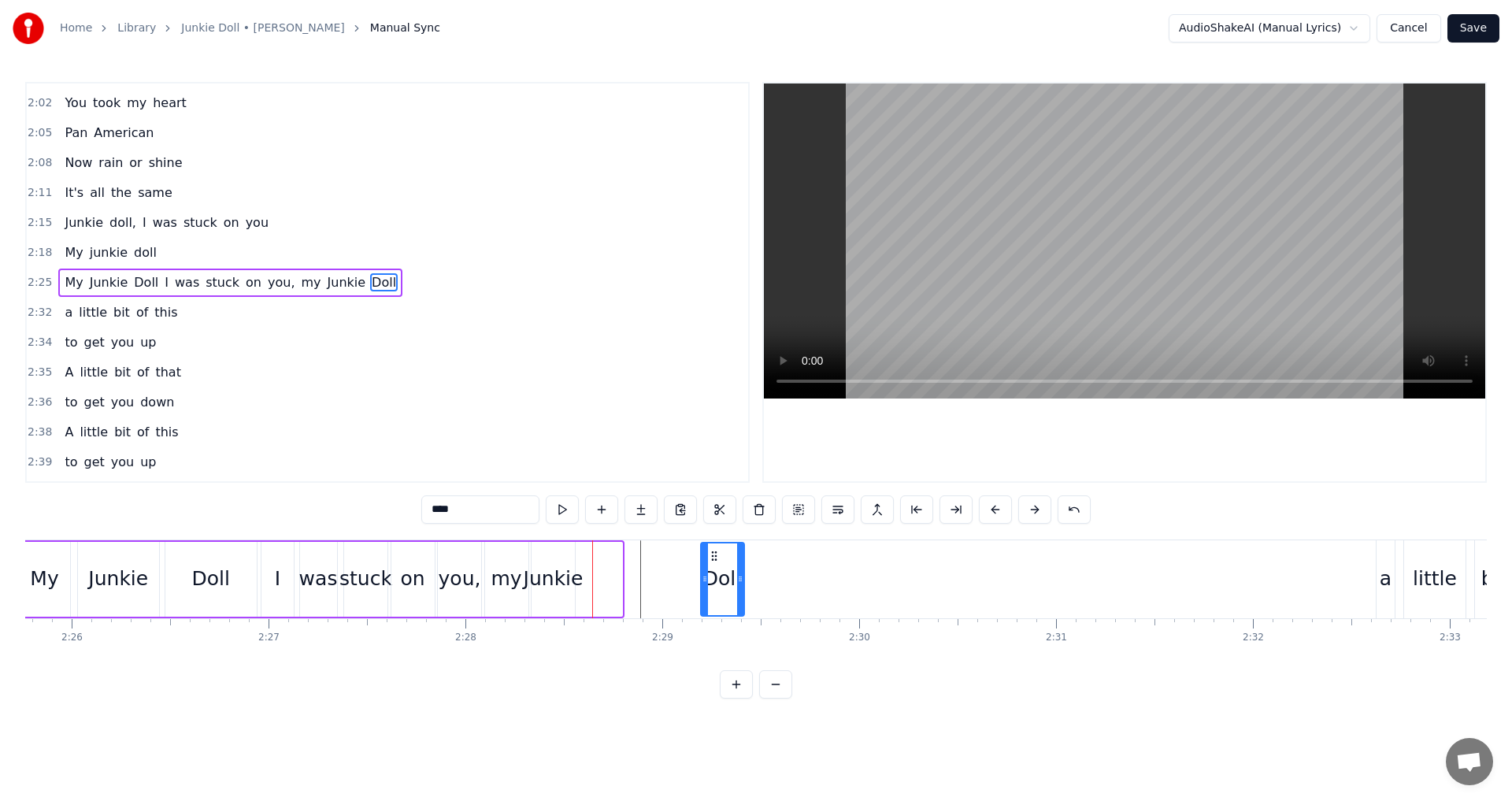
drag, startPoint x: 595, startPoint y: 553, endPoint x: 716, endPoint y: 533, distance: 122.6
click at [716, 533] on div "0:[GEOGRAPHIC_DATA] 0:16 You spiked my arm 0:19 But you missed the vein 0:22 No…" at bounding box center [756, 390] width 1461 height 617
click at [553, 571] on div "Junkie" at bounding box center [553, 579] width 60 height 30
drag, startPoint x: 545, startPoint y: 555, endPoint x: 651, endPoint y: 554, distance: 106.0
click at [651, 554] on icon at bounding box center [651, 556] width 13 height 13
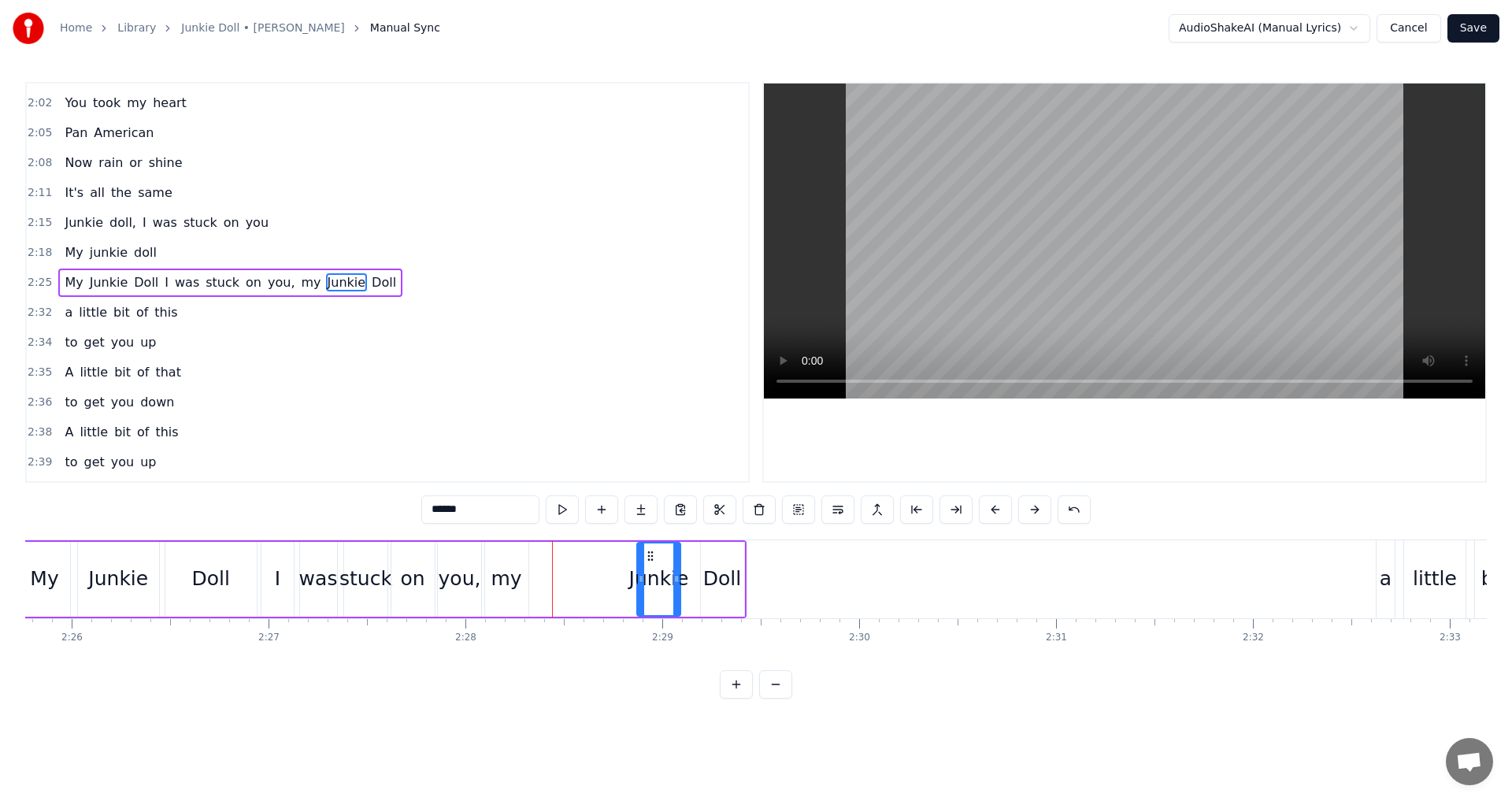
click at [512, 560] on div "my" at bounding box center [506, 579] width 43 height 75
drag, startPoint x: 501, startPoint y: 551, endPoint x: 542, endPoint y: 555, distance: 41.2
click at [542, 555] on icon at bounding box center [538, 556] width 13 height 13
click at [459, 578] on div "you," at bounding box center [460, 579] width 43 height 30
type input "****"
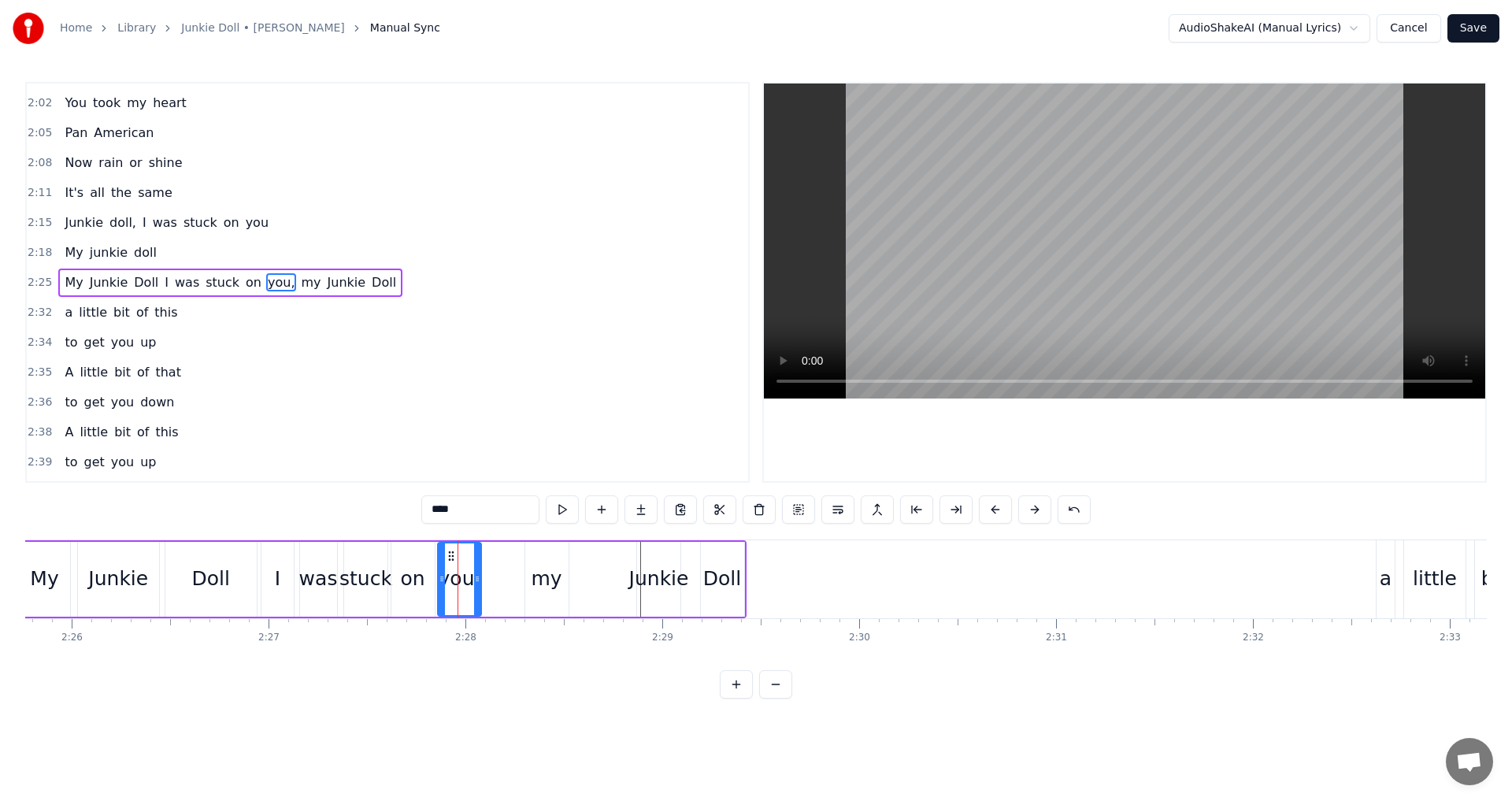
drag, startPoint x: 454, startPoint y: 548, endPoint x: 484, endPoint y: 550, distance: 30.1
click at [484, 550] on div "My Junkie Doll I was stuck on you, my Junkie Doll" at bounding box center [381, 579] width 729 height 78
click at [455, 558] on div "you," at bounding box center [459, 579] width 43 height 75
drag, startPoint x: 448, startPoint y: 550, endPoint x: 486, endPoint y: 550, distance: 38.0
click at [486, 550] on icon at bounding box center [490, 556] width 13 height 13
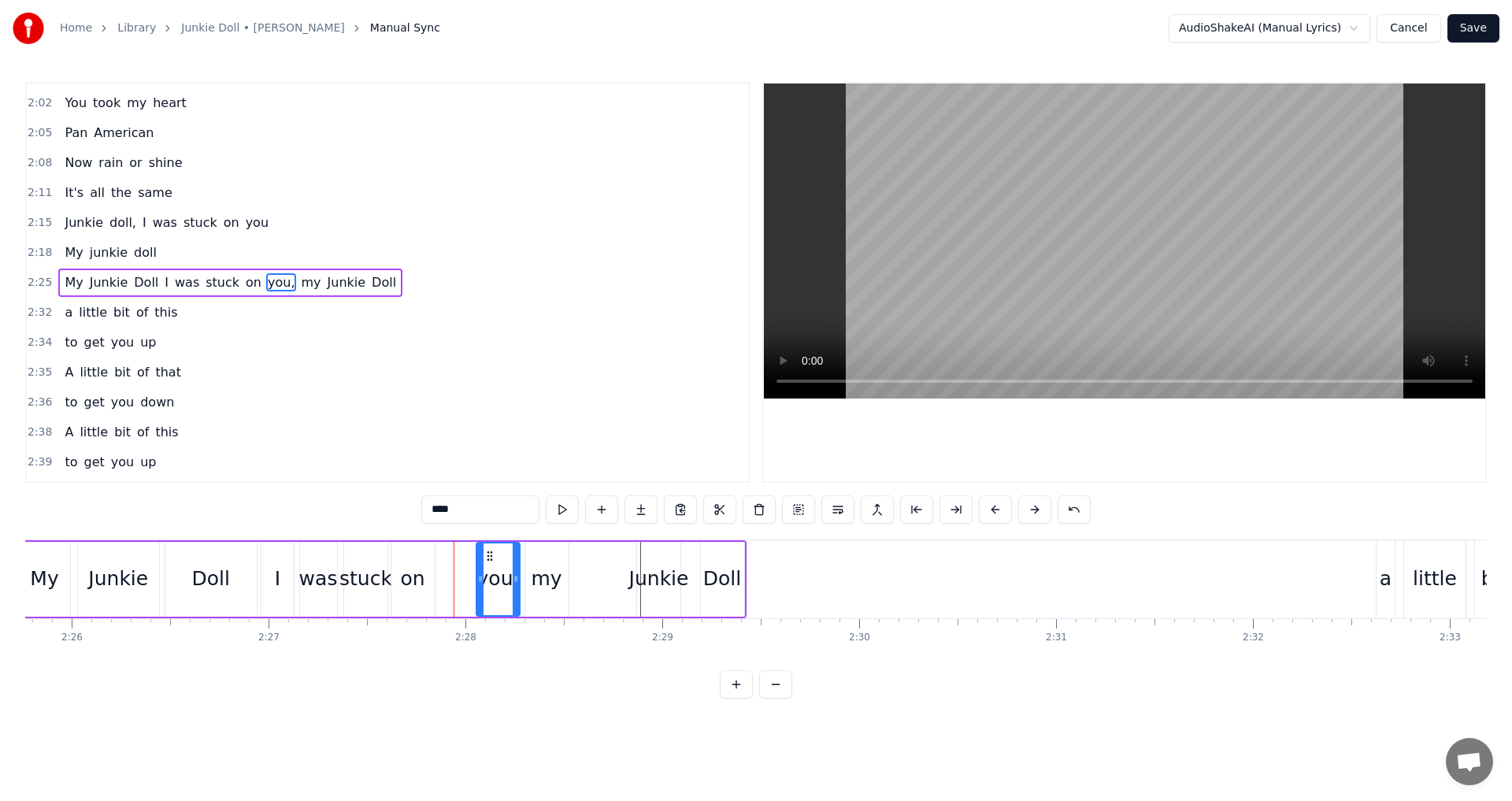
click at [414, 558] on div "on" at bounding box center [413, 579] width 43 height 75
drag, startPoint x: 403, startPoint y: 553, endPoint x: 437, endPoint y: 552, distance: 34.0
click at [437, 552] on circle at bounding box center [437, 551] width 1 height 1
click at [385, 587] on div "stuck" at bounding box center [366, 579] width 53 height 30
type input "*****"
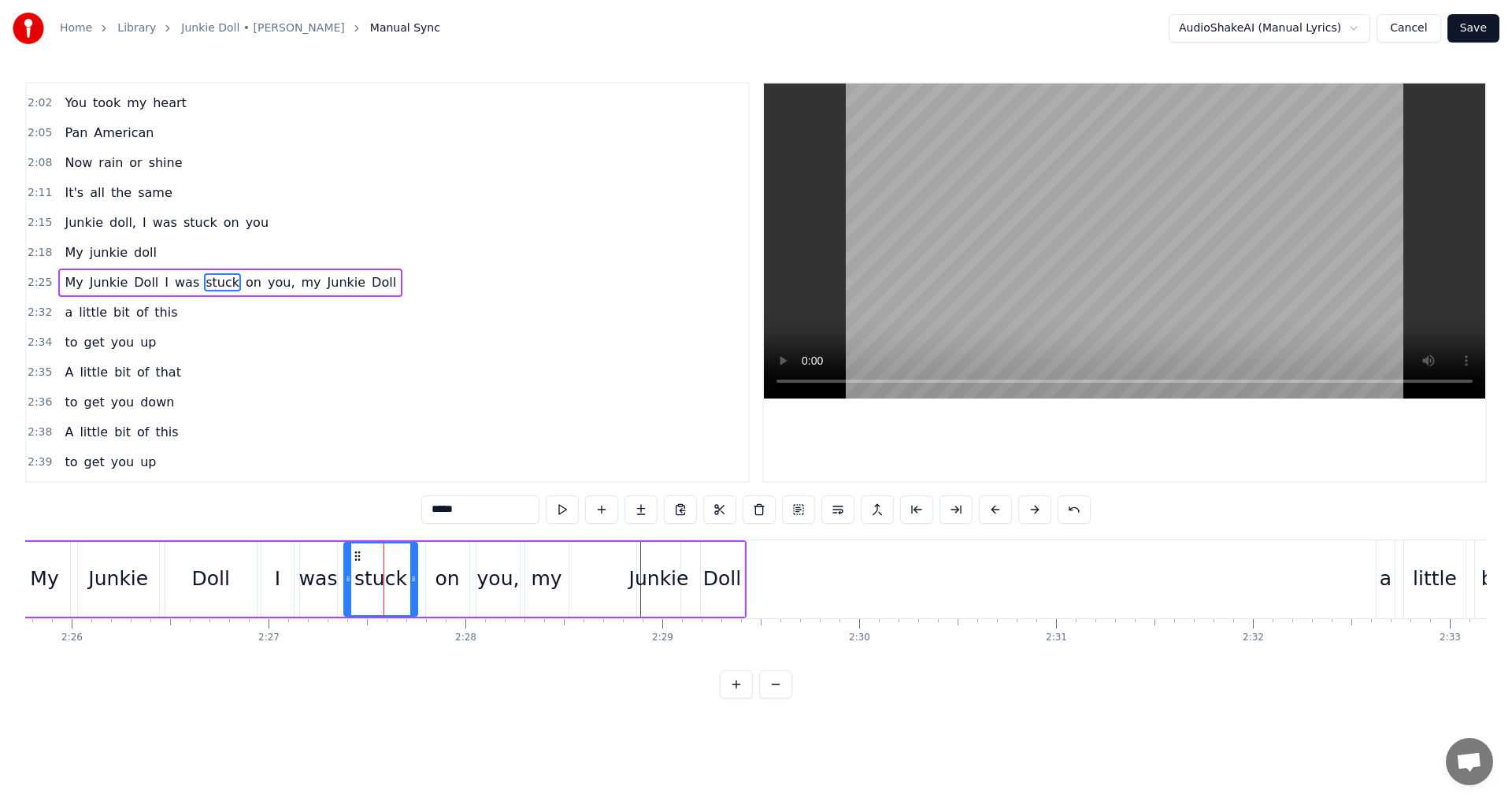
drag, startPoint x: 385, startPoint y: 586, endPoint x: 415, endPoint y: 587, distance: 30.0
click at [415, 587] on div at bounding box center [414, 579] width 6 height 72
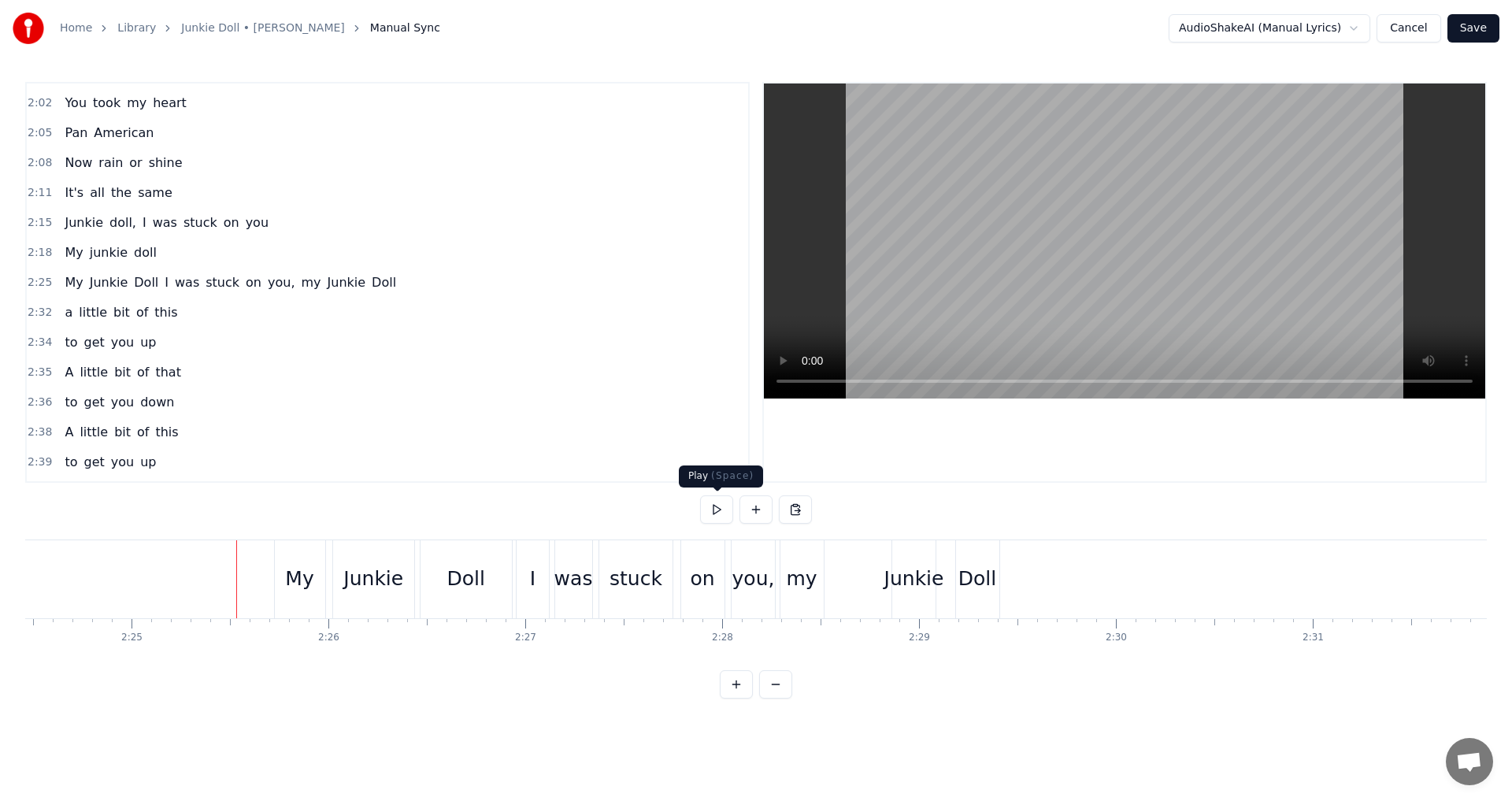
click at [725, 518] on button at bounding box center [716, 510] width 33 height 28
click at [923, 573] on div "Junkie" at bounding box center [914, 579] width 60 height 30
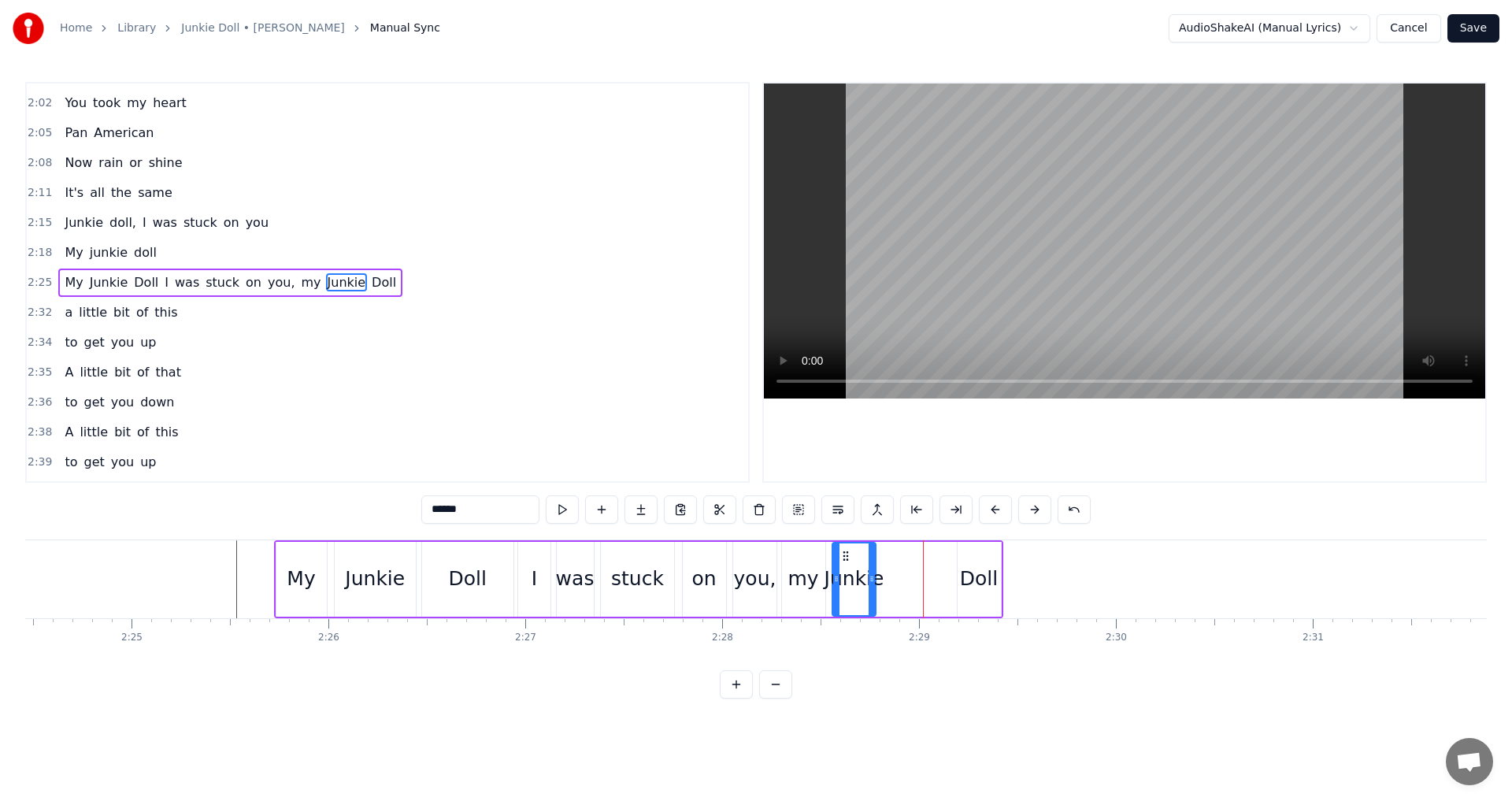
drag, startPoint x: 906, startPoint y: 551, endPoint x: 844, endPoint y: 555, distance: 62.1
click at [844, 555] on icon at bounding box center [846, 556] width 13 height 13
drag, startPoint x: 869, startPoint y: 584, endPoint x: 914, endPoint y: 584, distance: 45.0
click at [914, 584] on icon at bounding box center [917, 579] width 6 height 13
click at [979, 574] on div "Doll" at bounding box center [979, 579] width 38 height 30
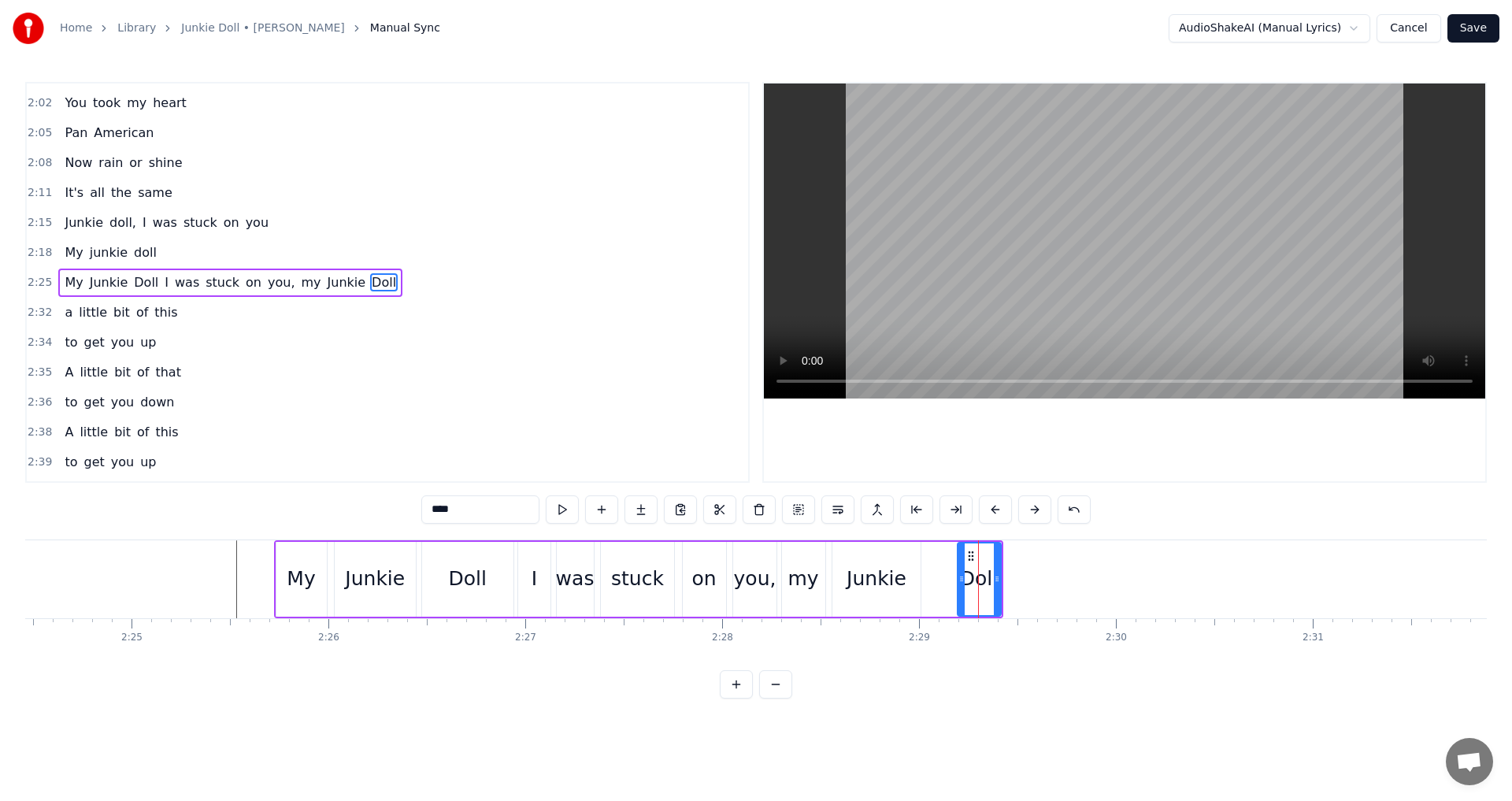
click at [891, 573] on div "Junkie" at bounding box center [876, 579] width 60 height 30
drag, startPoint x: 918, startPoint y: 577, endPoint x: 943, endPoint y: 577, distance: 25.0
click at [943, 577] on icon at bounding box center [941, 579] width 6 height 13
click at [980, 573] on div "Doll" at bounding box center [979, 579] width 38 height 30
drag, startPoint x: 996, startPoint y: 577, endPoint x: 1136, endPoint y: 576, distance: 140.0
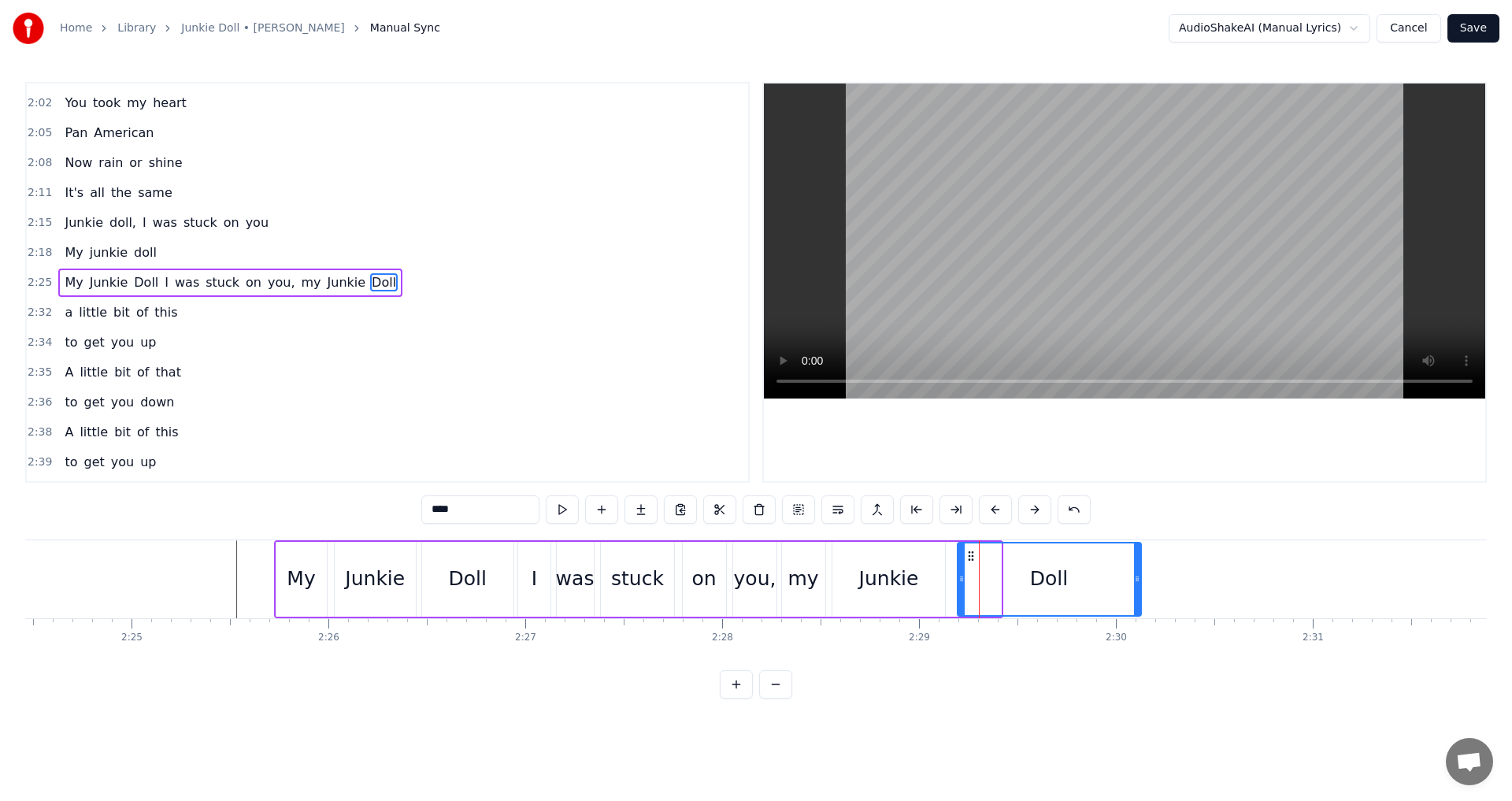
click at [1136, 576] on icon at bounding box center [1137, 579] width 6 height 13
click at [145, 285] on span "Doll" at bounding box center [146, 282] width 28 height 18
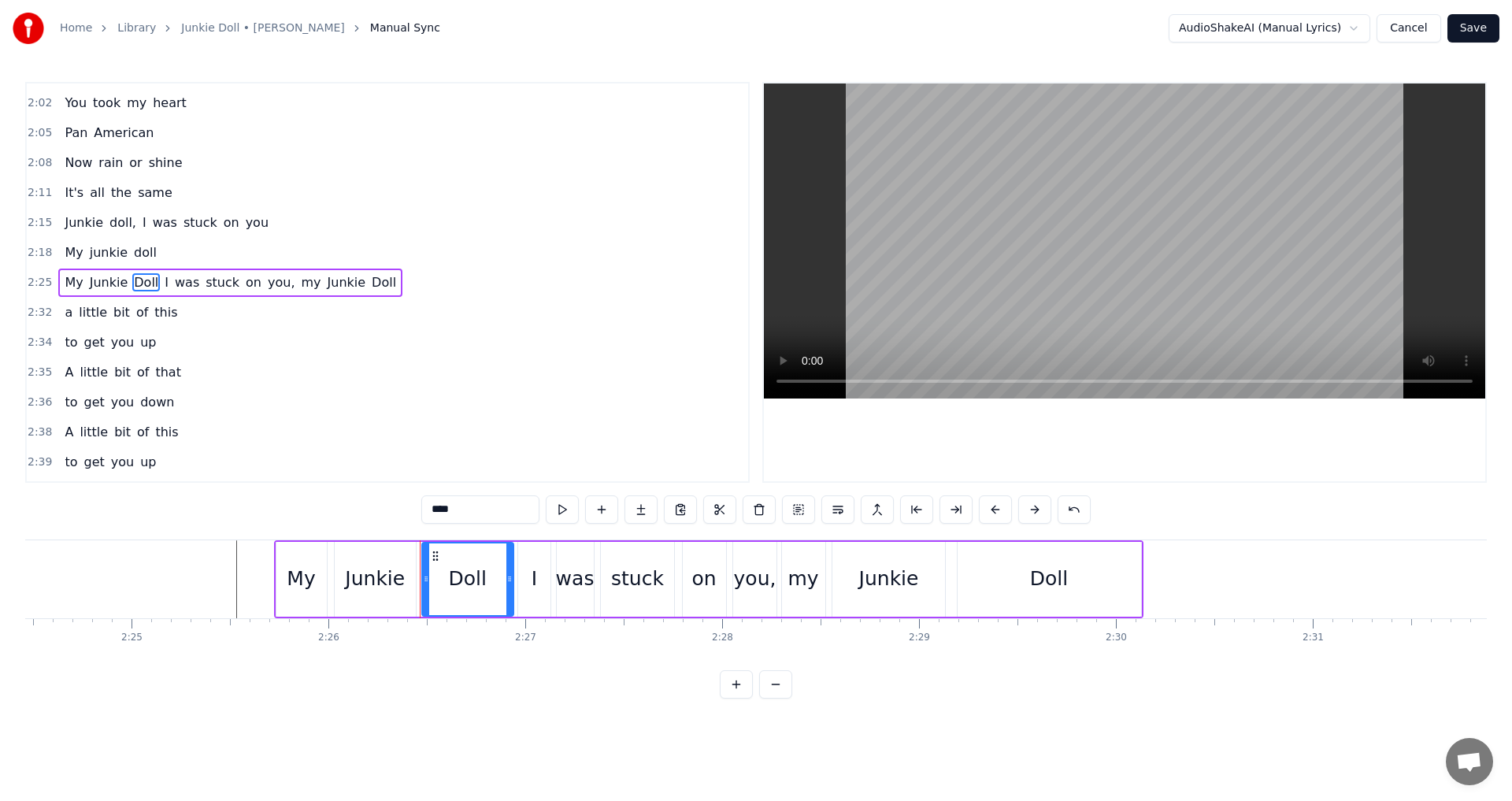
click at [163, 287] on span "I" at bounding box center [166, 282] width 7 height 18
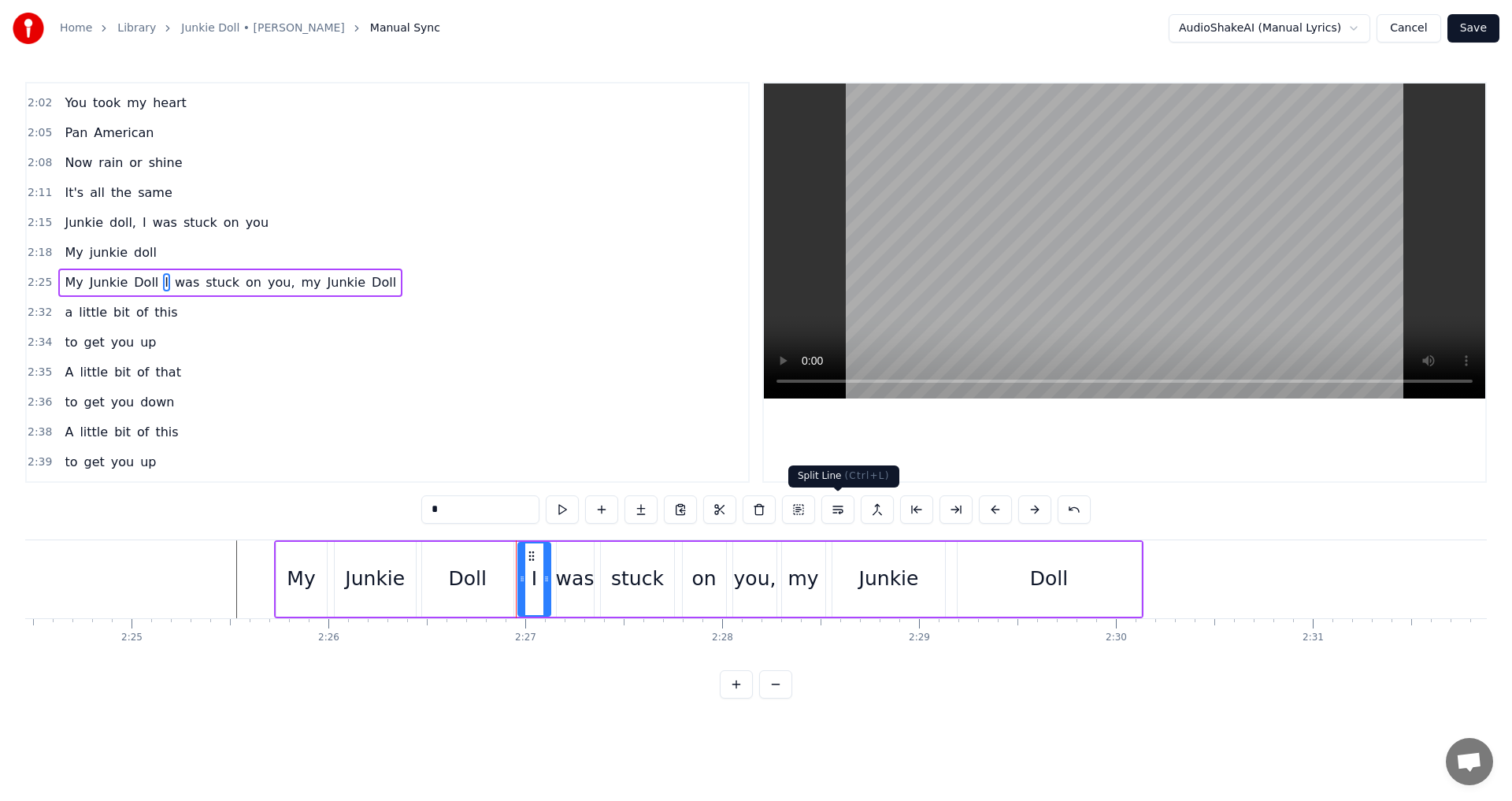
click at [835, 512] on button at bounding box center [838, 510] width 33 height 28
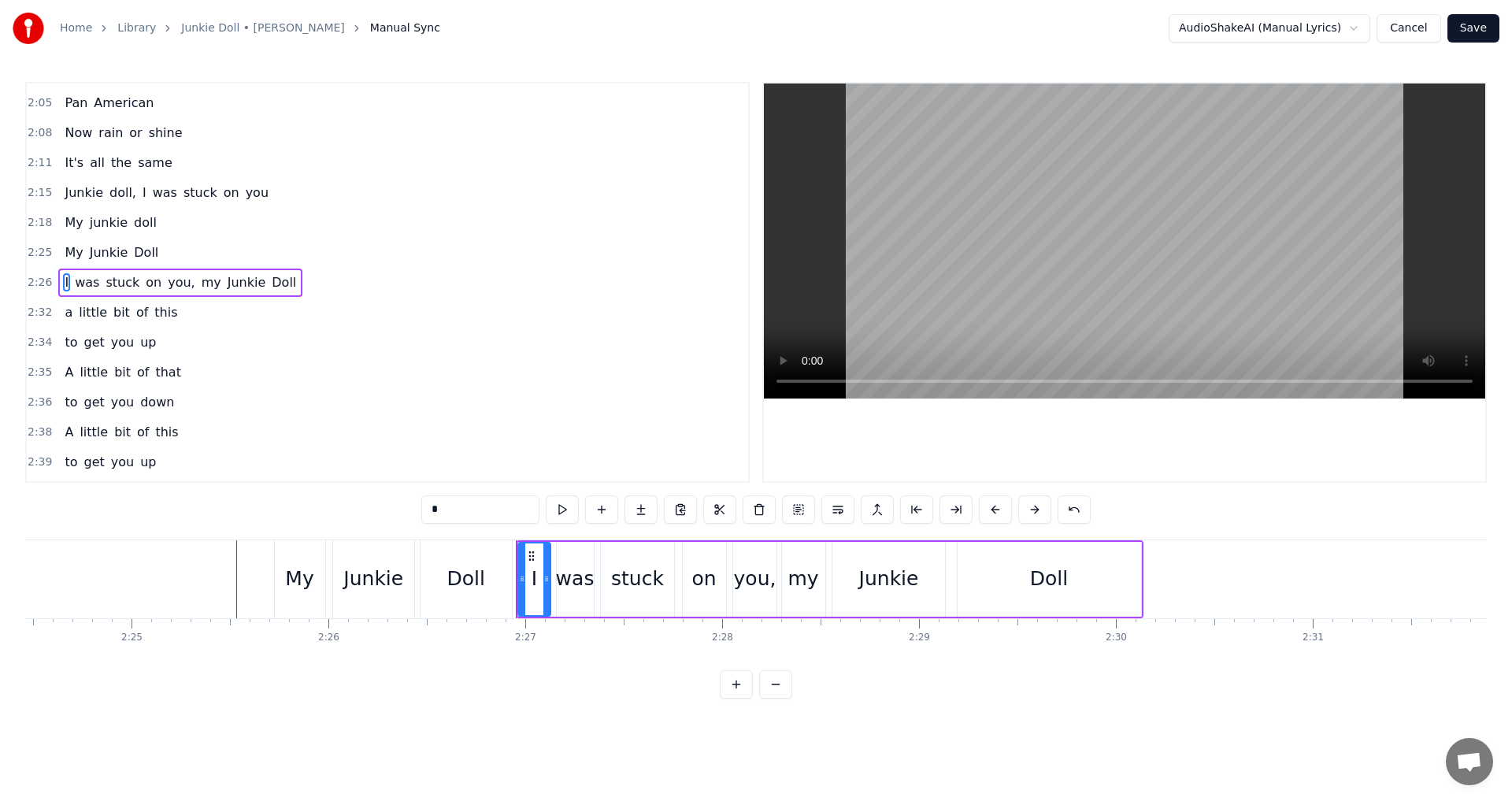
click at [200, 283] on span "my" at bounding box center [211, 282] width 23 height 18
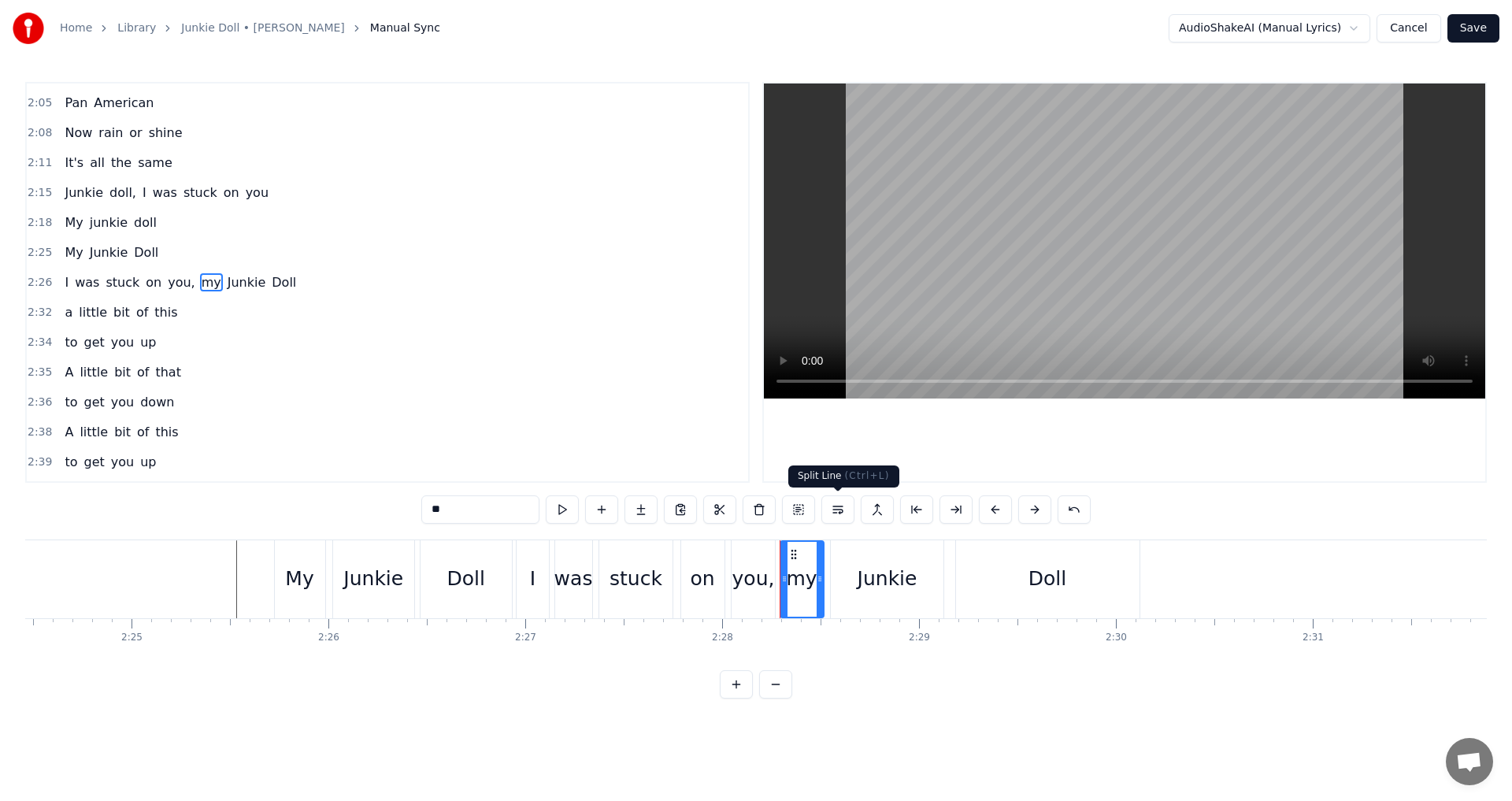
click at [851, 510] on button at bounding box center [838, 510] width 33 height 28
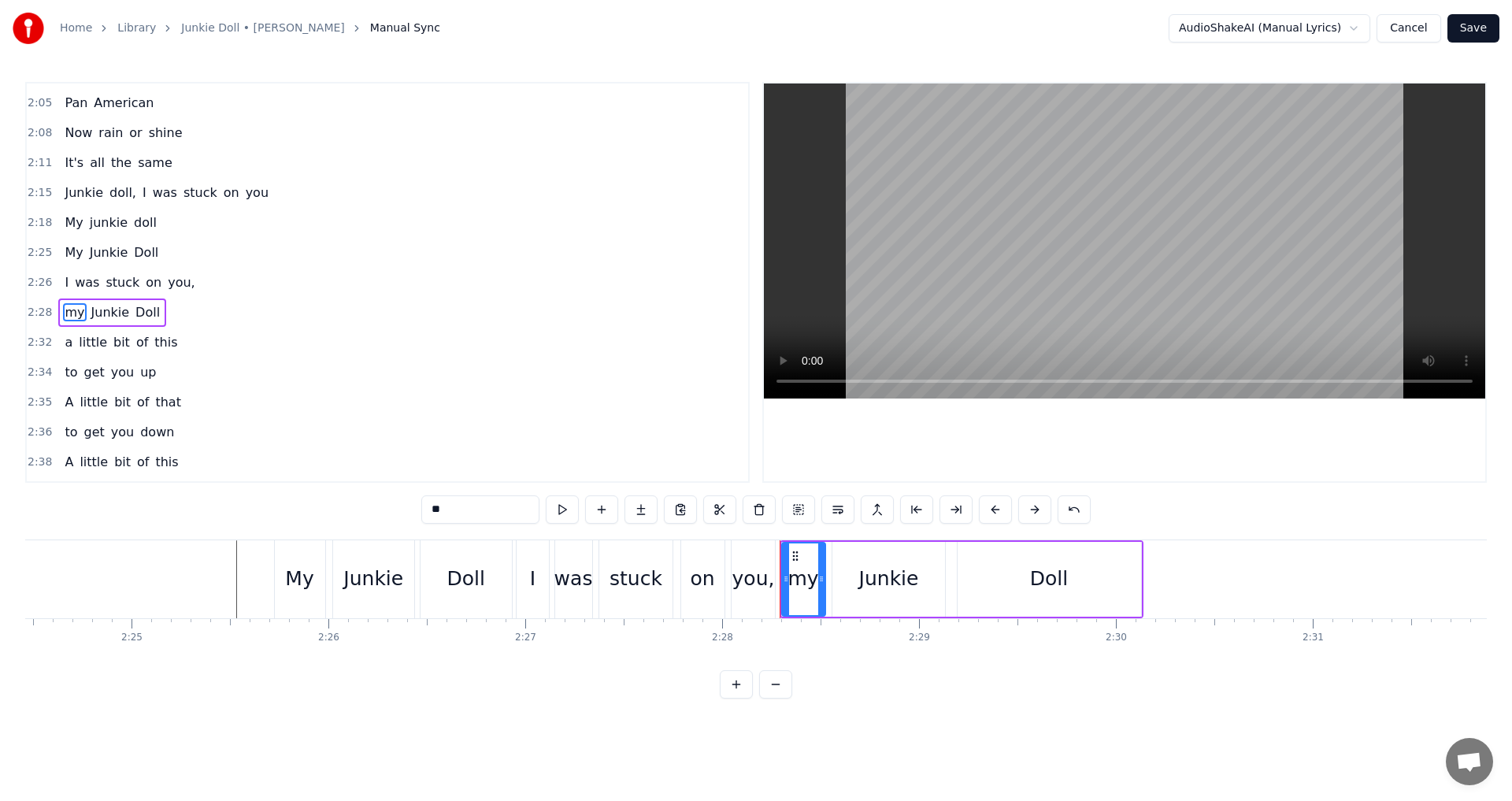
scroll to position [983, 0]
click at [63, 253] on span "I" at bounding box center [66, 252] width 7 height 18
type input "*"
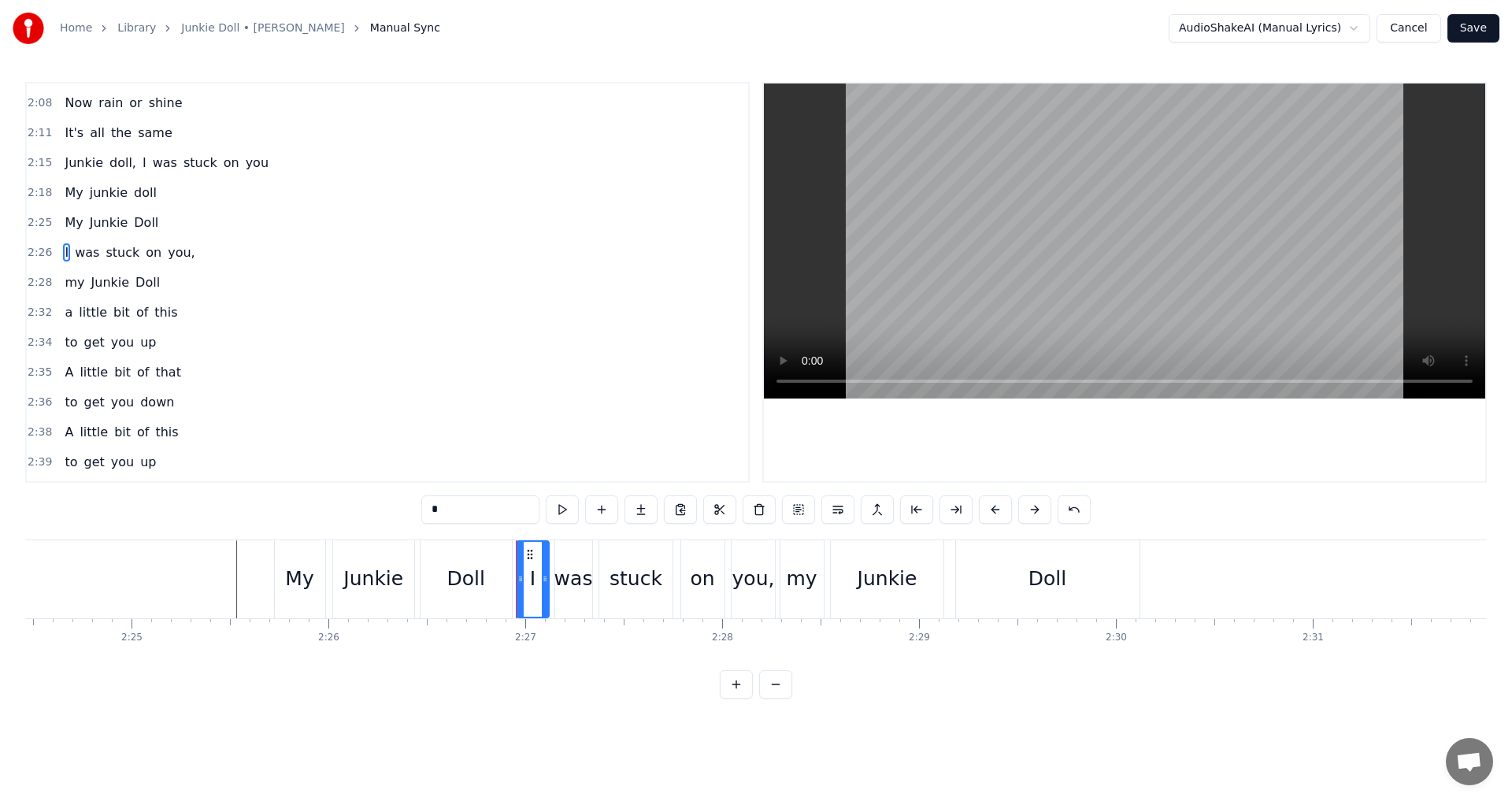
scroll to position [953, 0]
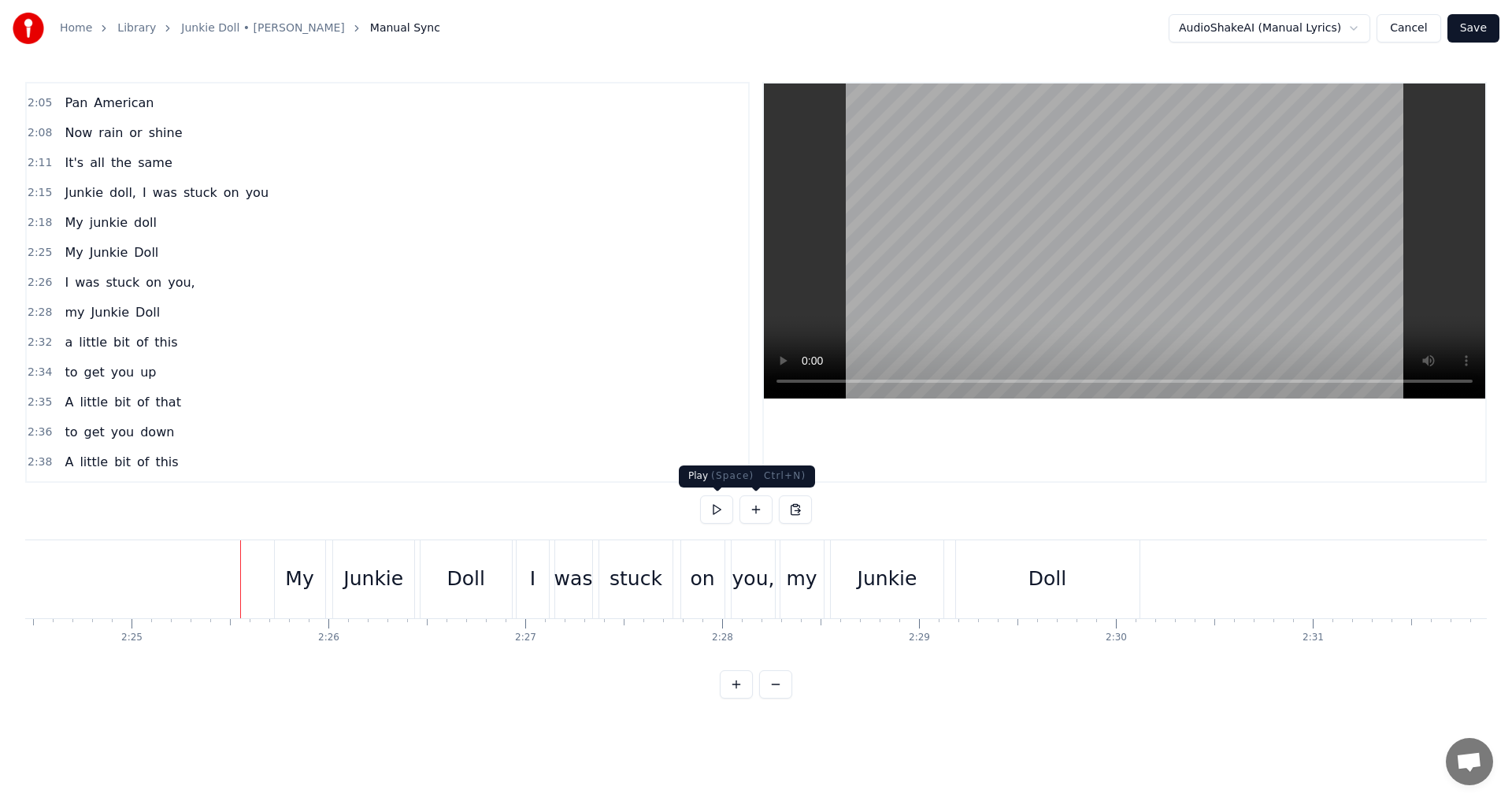
click at [729, 511] on button at bounding box center [716, 510] width 33 height 28
click at [716, 511] on button at bounding box center [716, 510] width 33 height 28
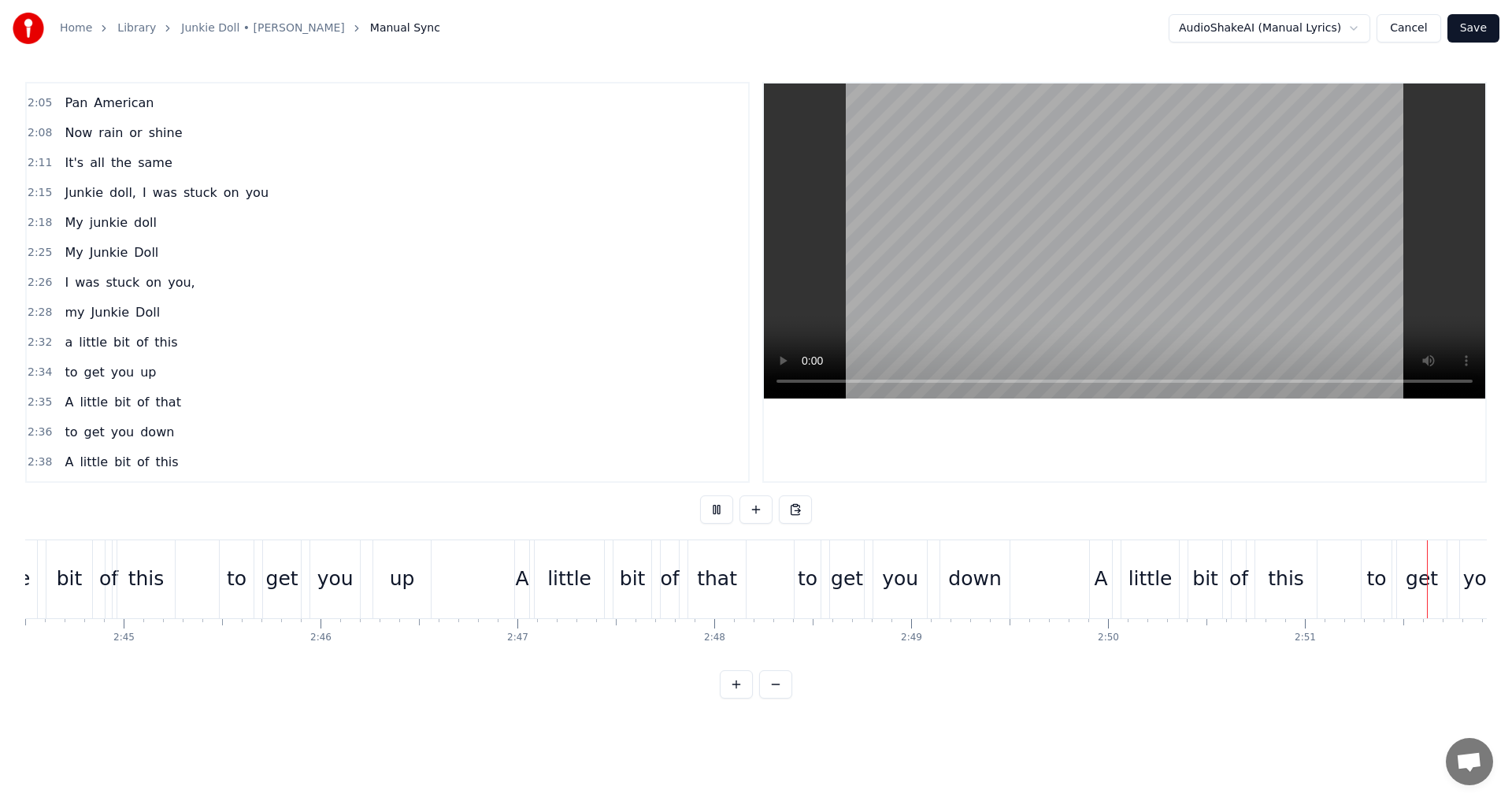
scroll to position [0, 33688]
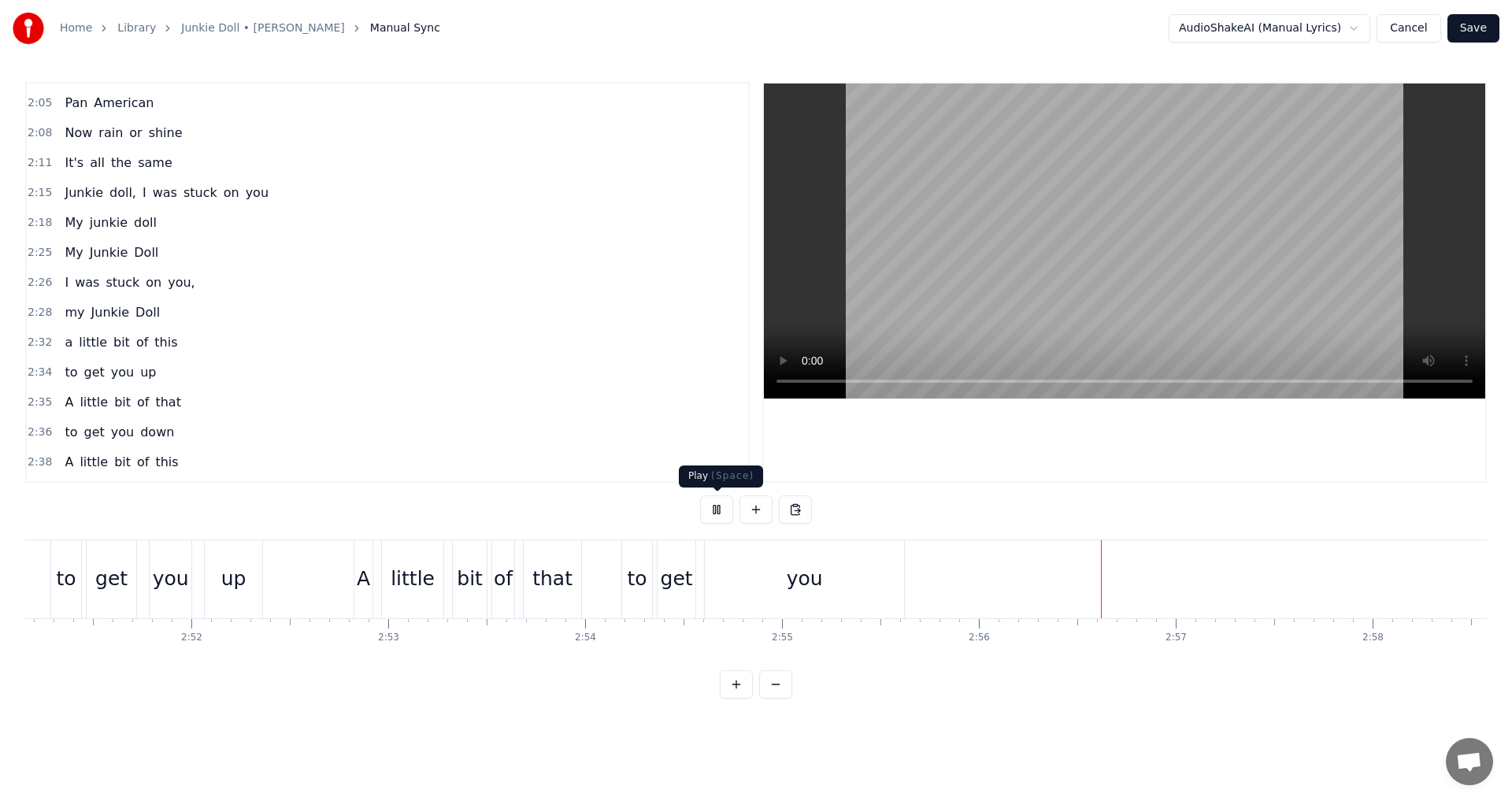
click at [722, 506] on button at bounding box center [716, 510] width 33 height 28
click at [872, 581] on div "you" at bounding box center [804, 579] width 199 height 78
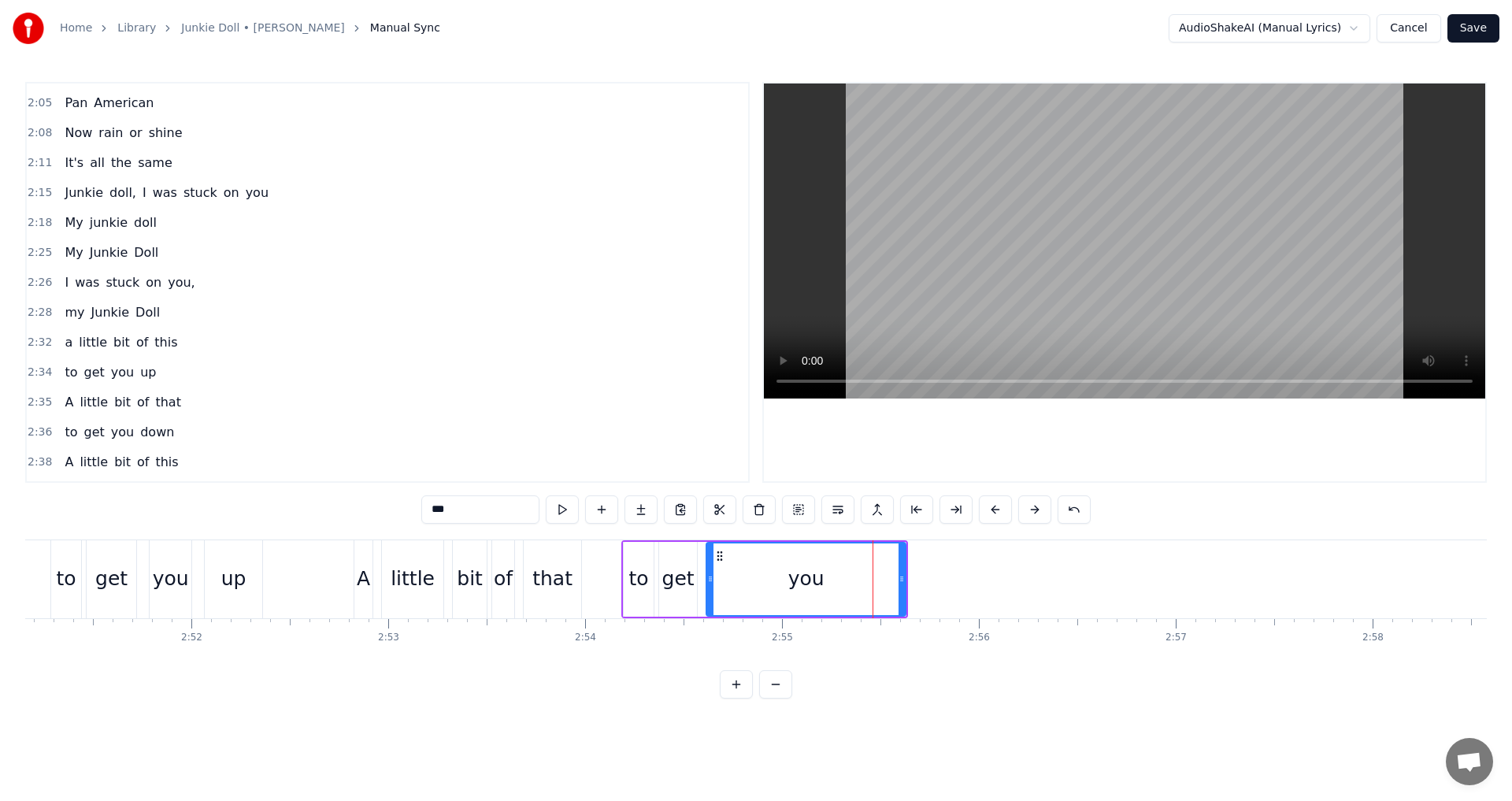
scroll to position [1278, 0]
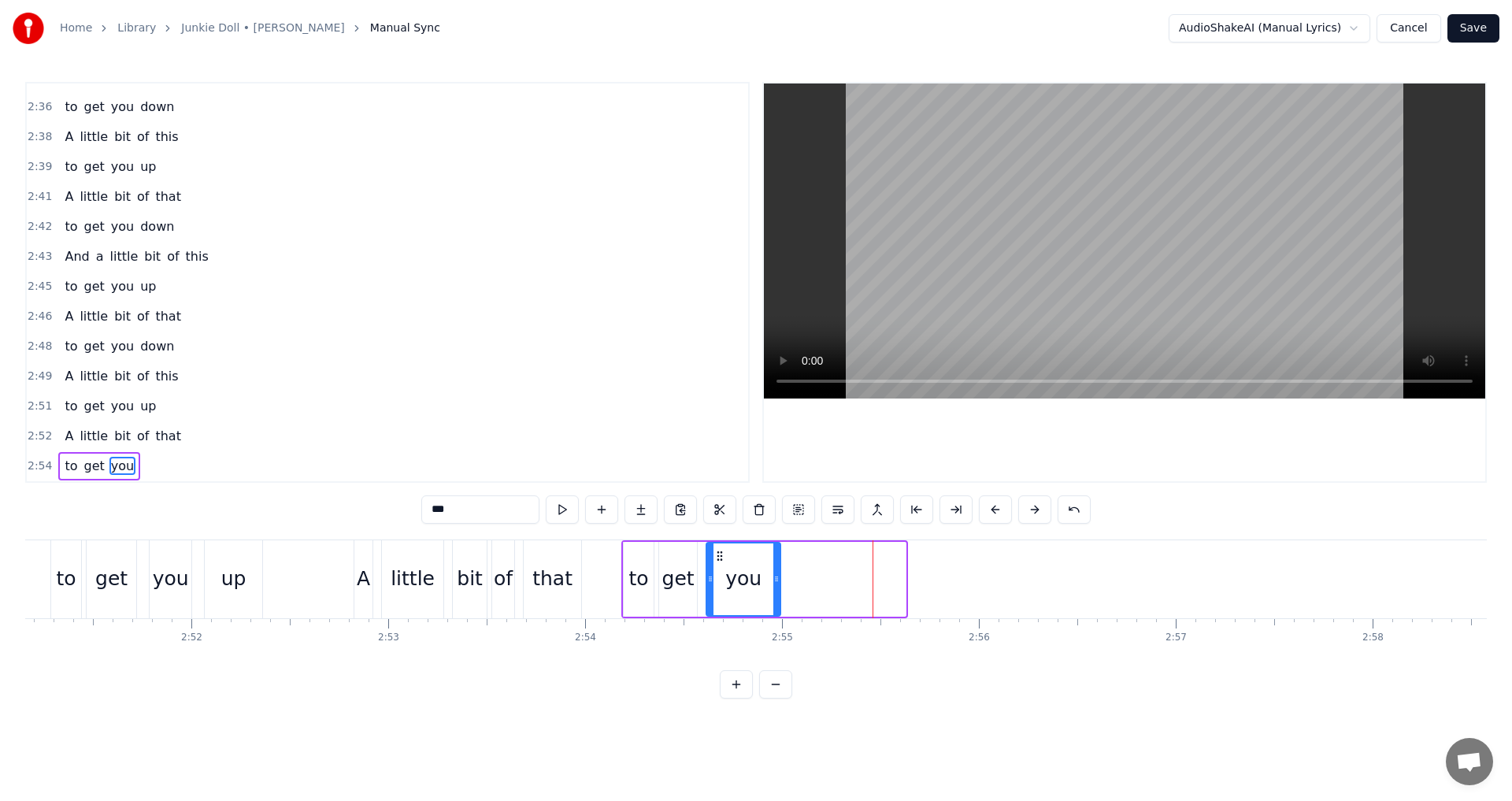
drag, startPoint x: 901, startPoint y: 578, endPoint x: 775, endPoint y: 576, distance: 126.0
click at [775, 576] on icon at bounding box center [776, 579] width 6 height 13
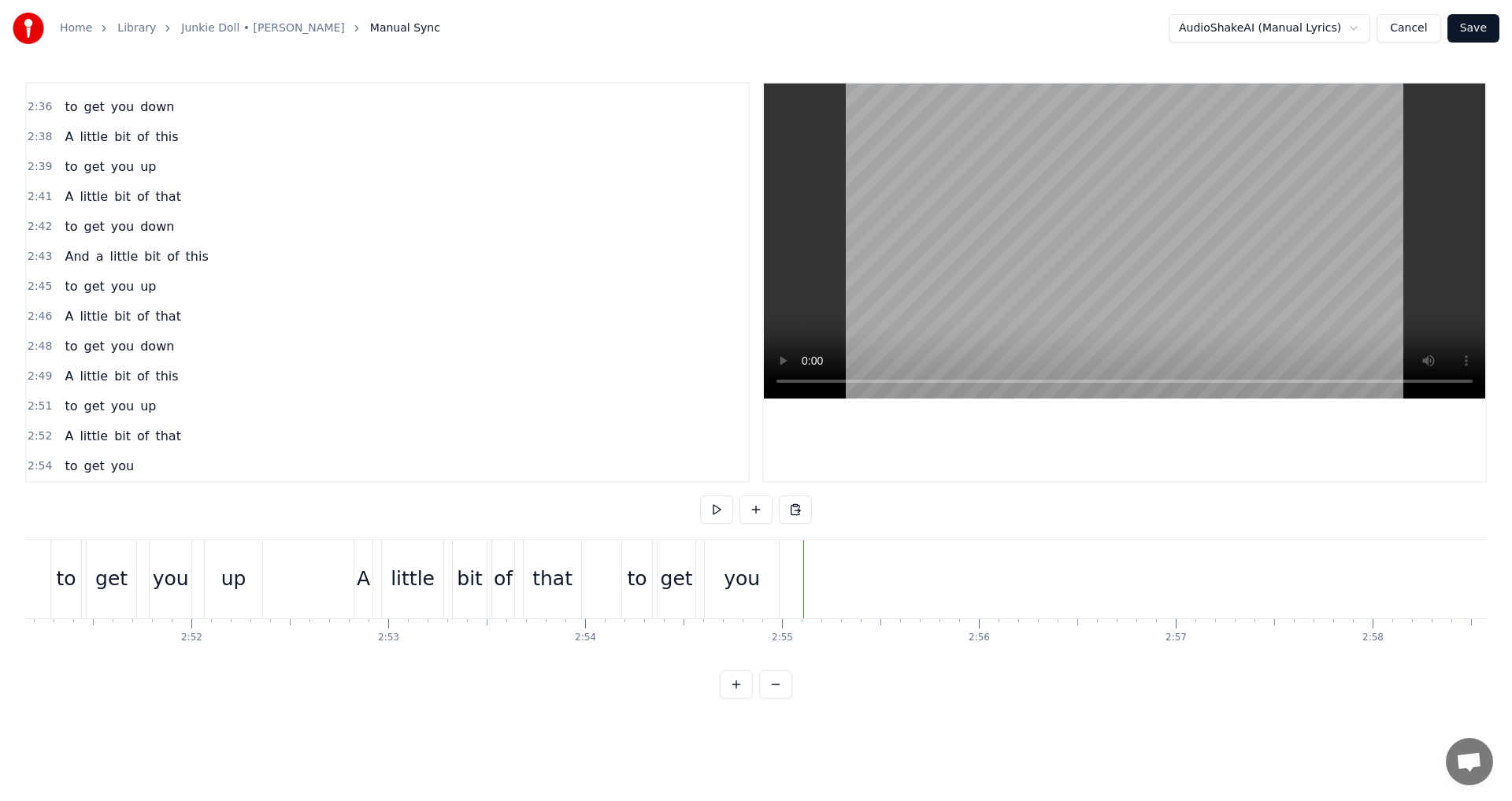
click at [764, 592] on div "you" at bounding box center [741, 579] width 74 height 78
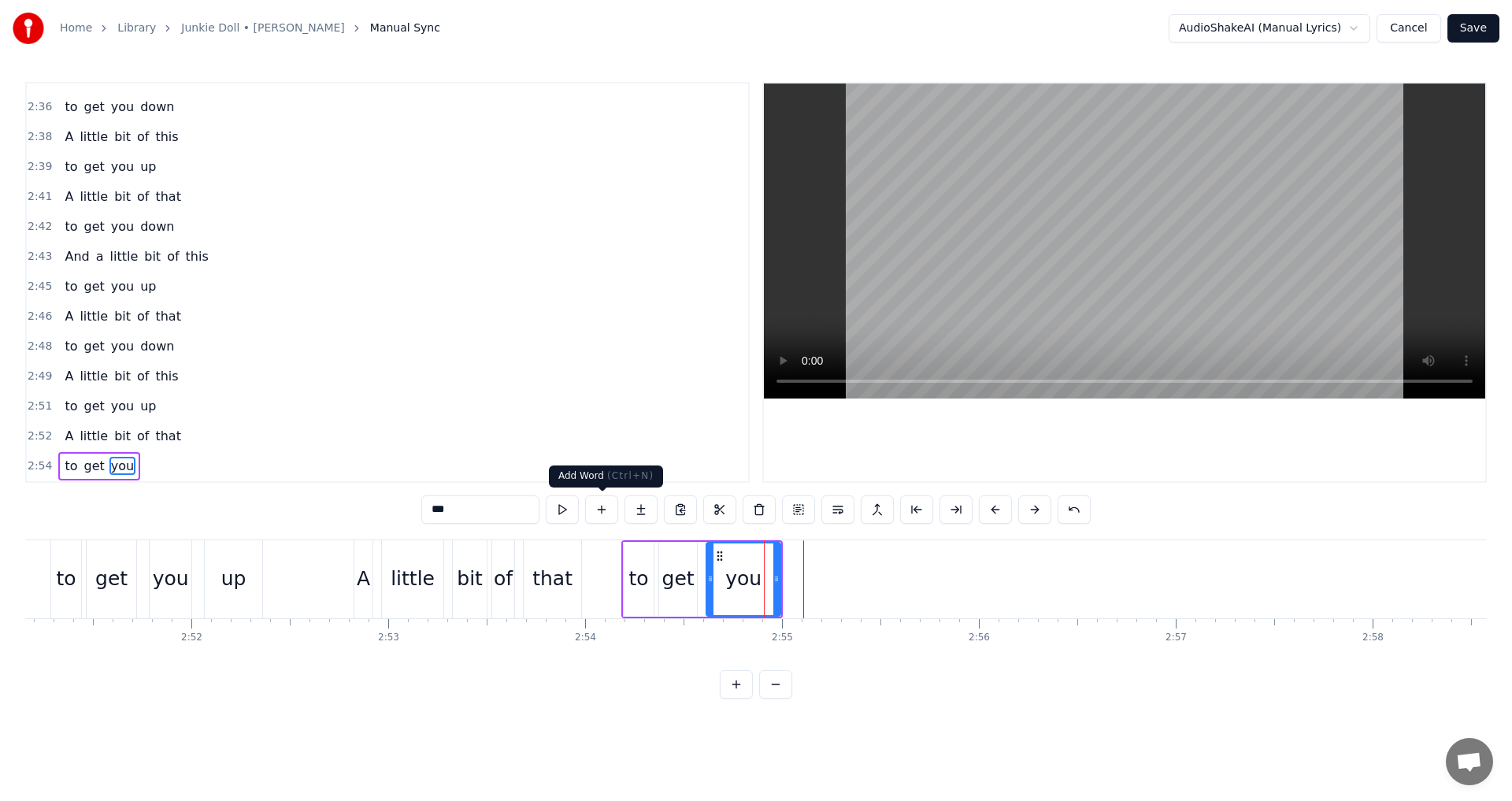
click at [606, 505] on button at bounding box center [602, 510] width 33 height 28
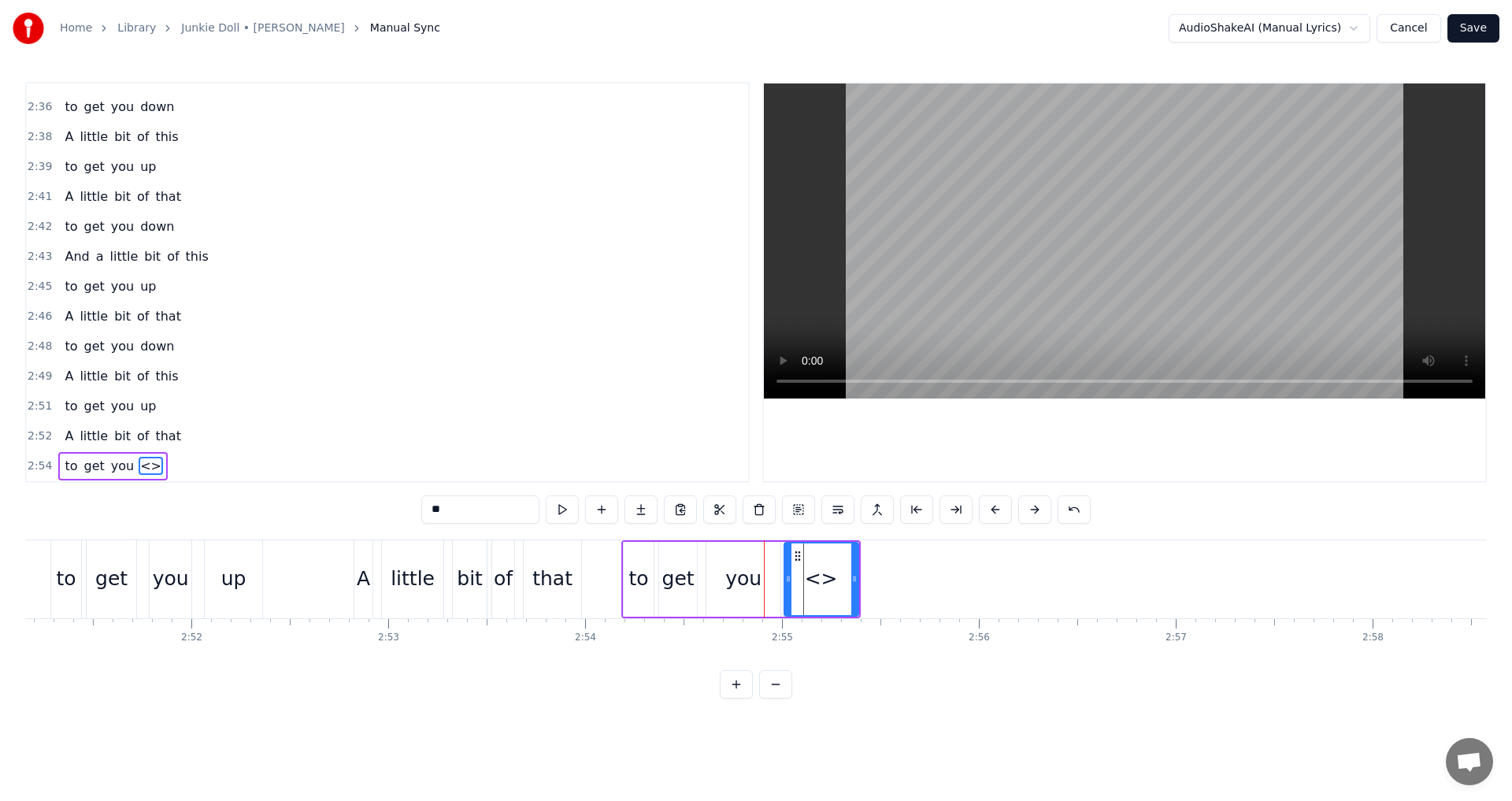
drag, startPoint x: 413, startPoint y: 525, endPoint x: 327, endPoint y: 518, distance: 86.3
click at [382, 521] on div "0:[GEOGRAPHIC_DATA] 0:16 You spiked my arm 0:19 But you missed the vein 0:22 No…" at bounding box center [756, 390] width 1461 height 617
type input "****"
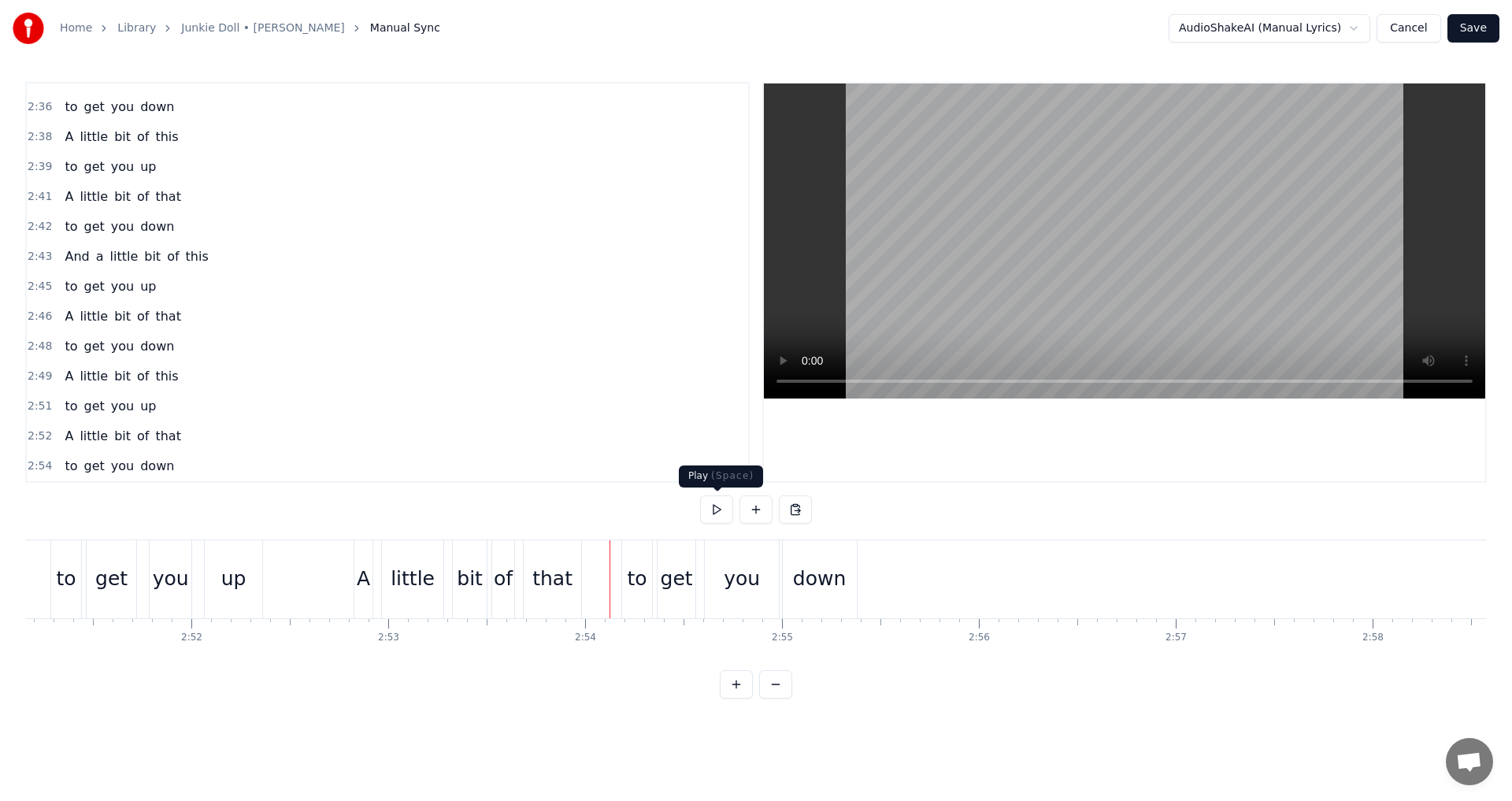
drag, startPoint x: 707, startPoint y: 516, endPoint x: 736, endPoint y: 513, distance: 29.2
click at [715, 516] on button at bounding box center [716, 510] width 33 height 28
click at [736, 513] on div at bounding box center [756, 510] width 112 height 28
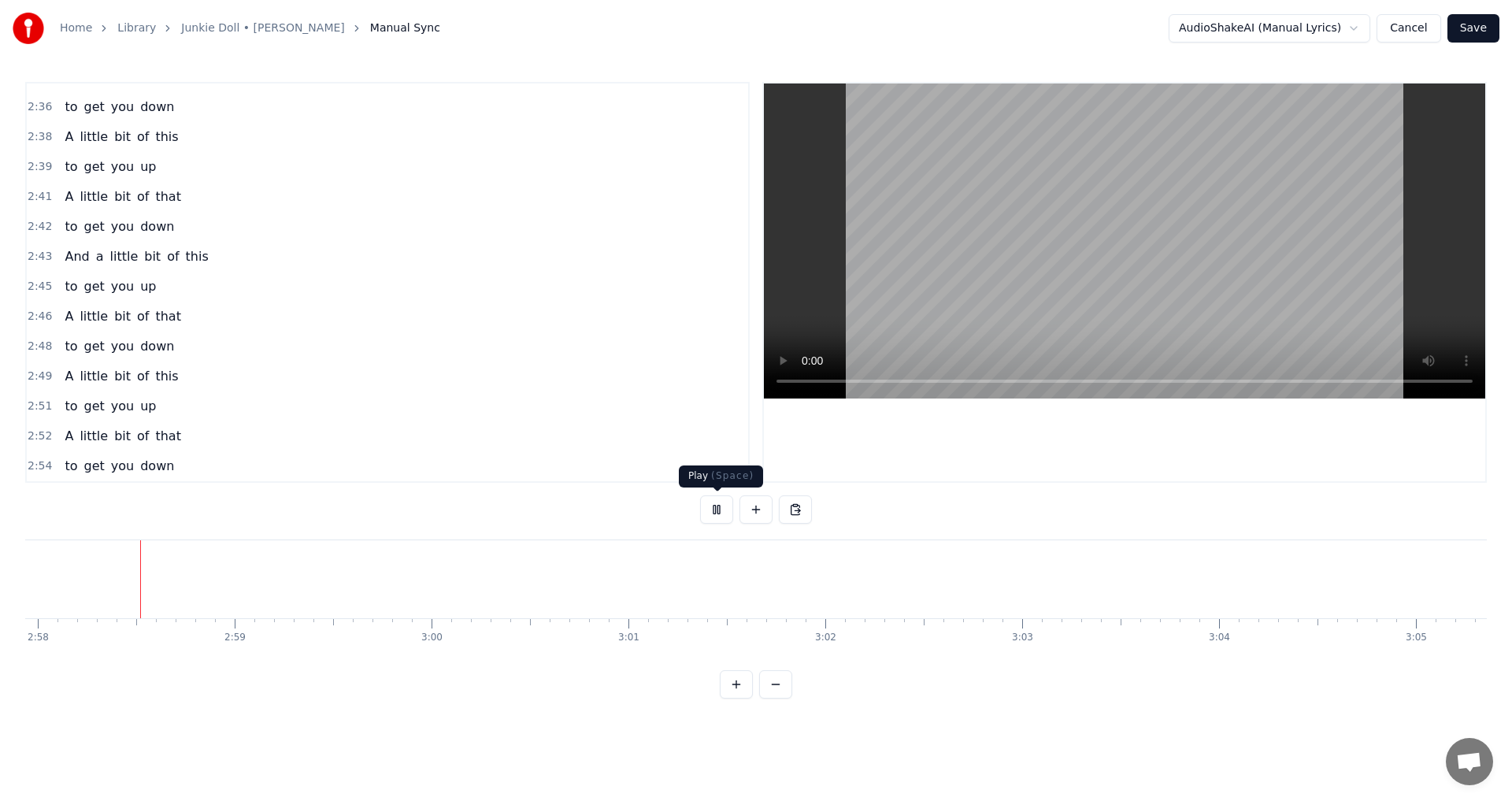
click at [718, 513] on button at bounding box center [716, 510] width 33 height 28
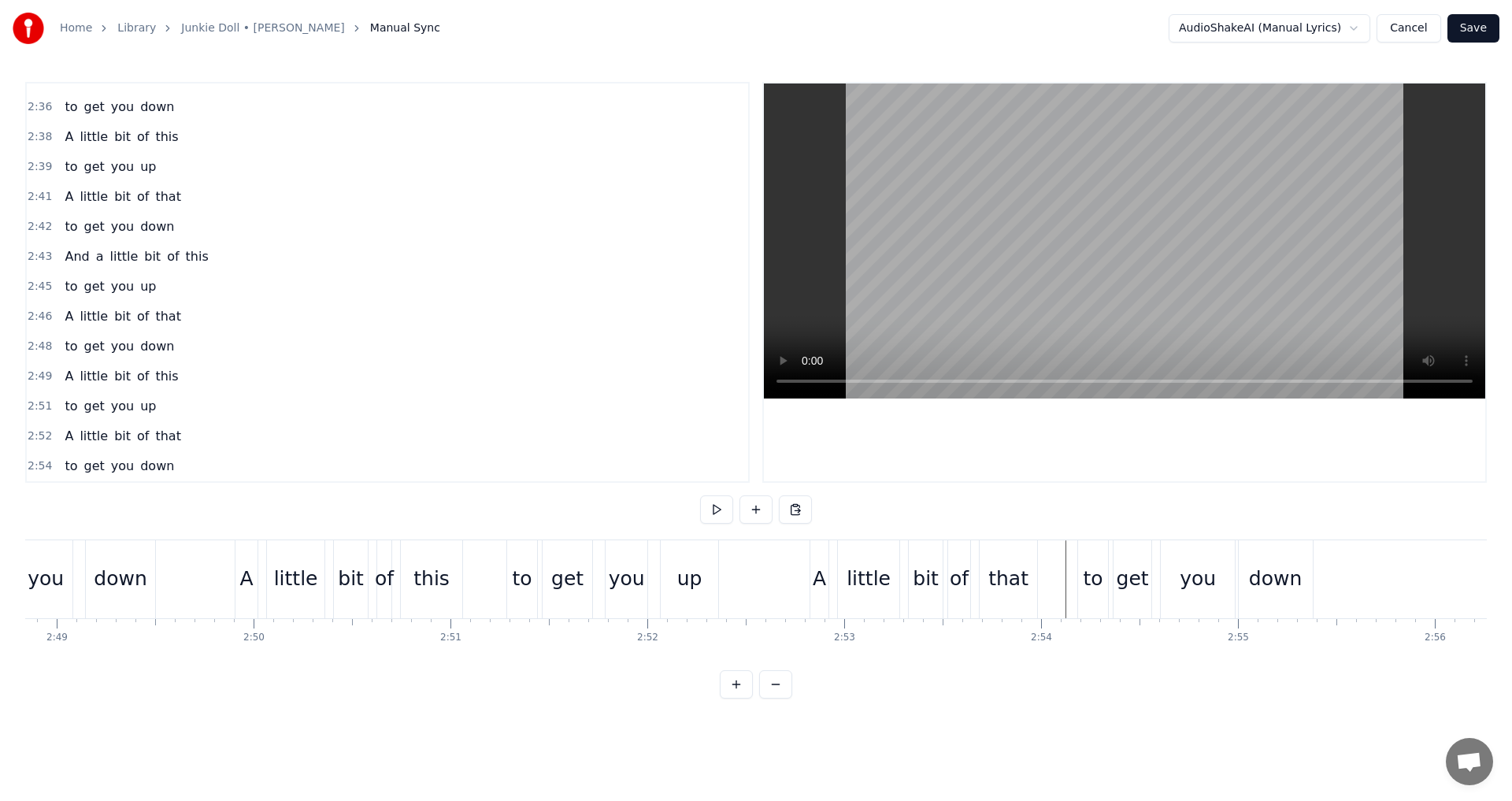
scroll to position [0, 33676]
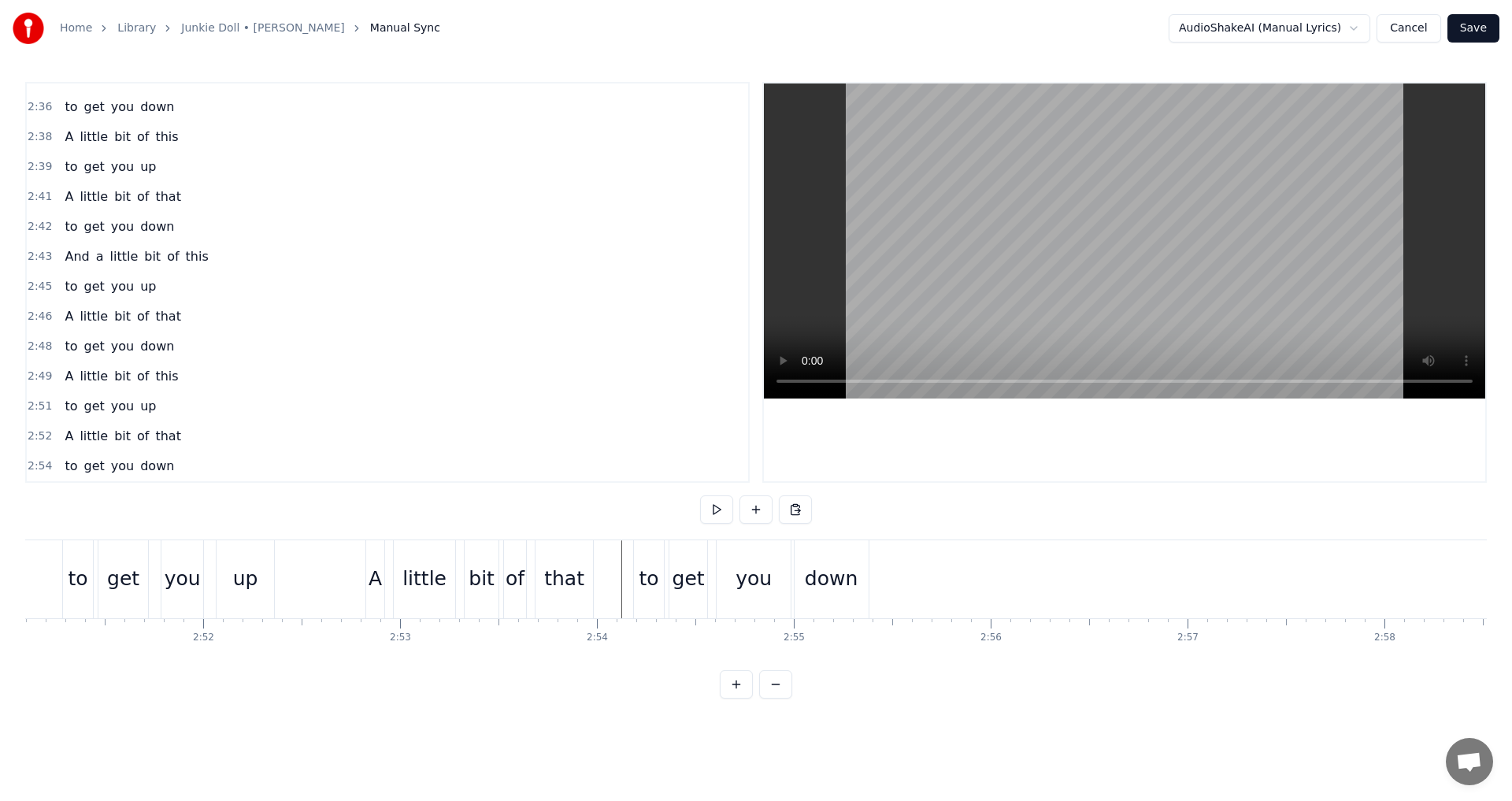
click at [861, 596] on div "down" at bounding box center [831, 579] width 74 height 78
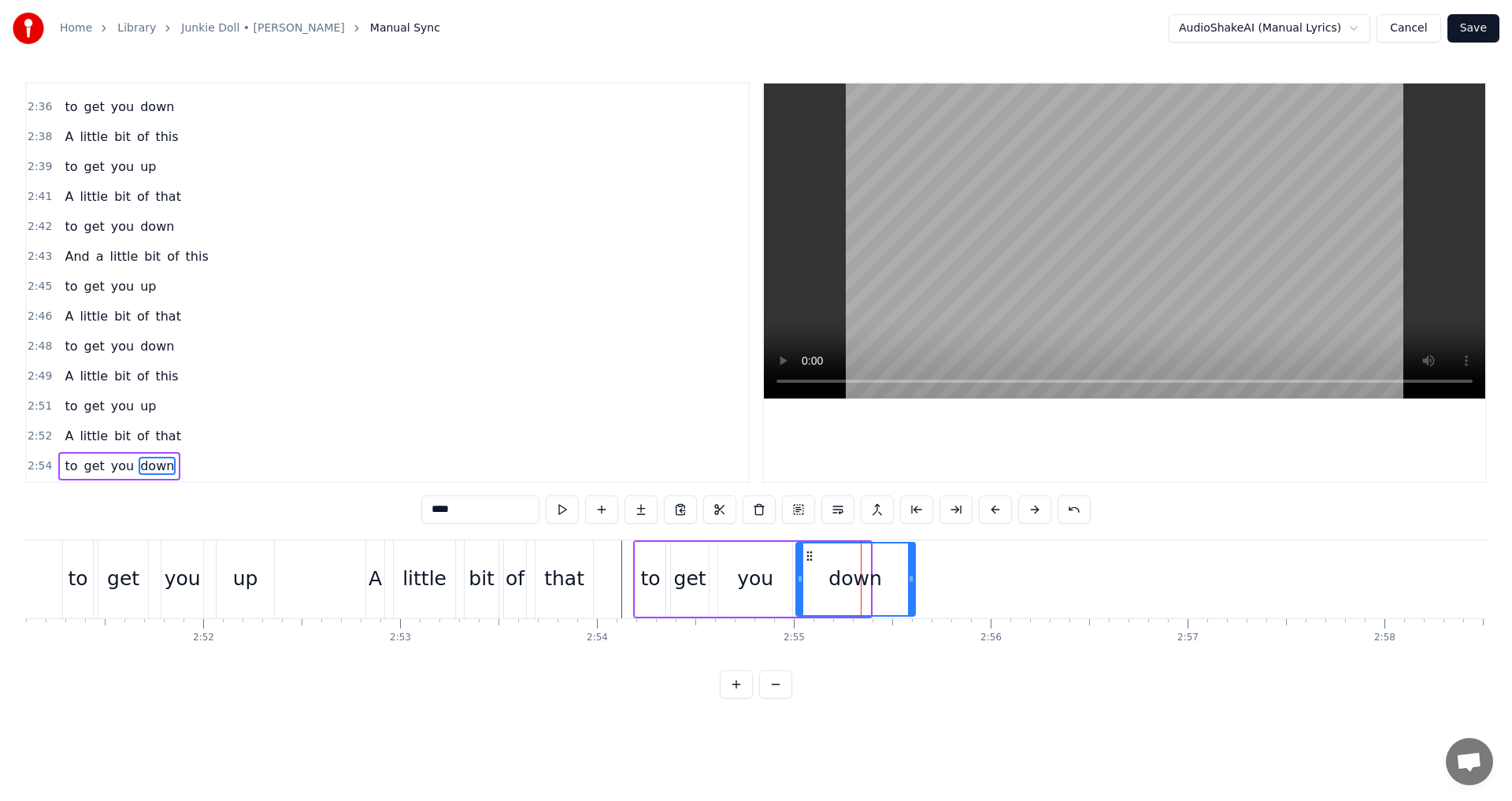
drag, startPoint x: 867, startPoint y: 585, endPoint x: 912, endPoint y: 589, distance: 45.2
click at [912, 589] on div at bounding box center [911, 579] width 6 height 72
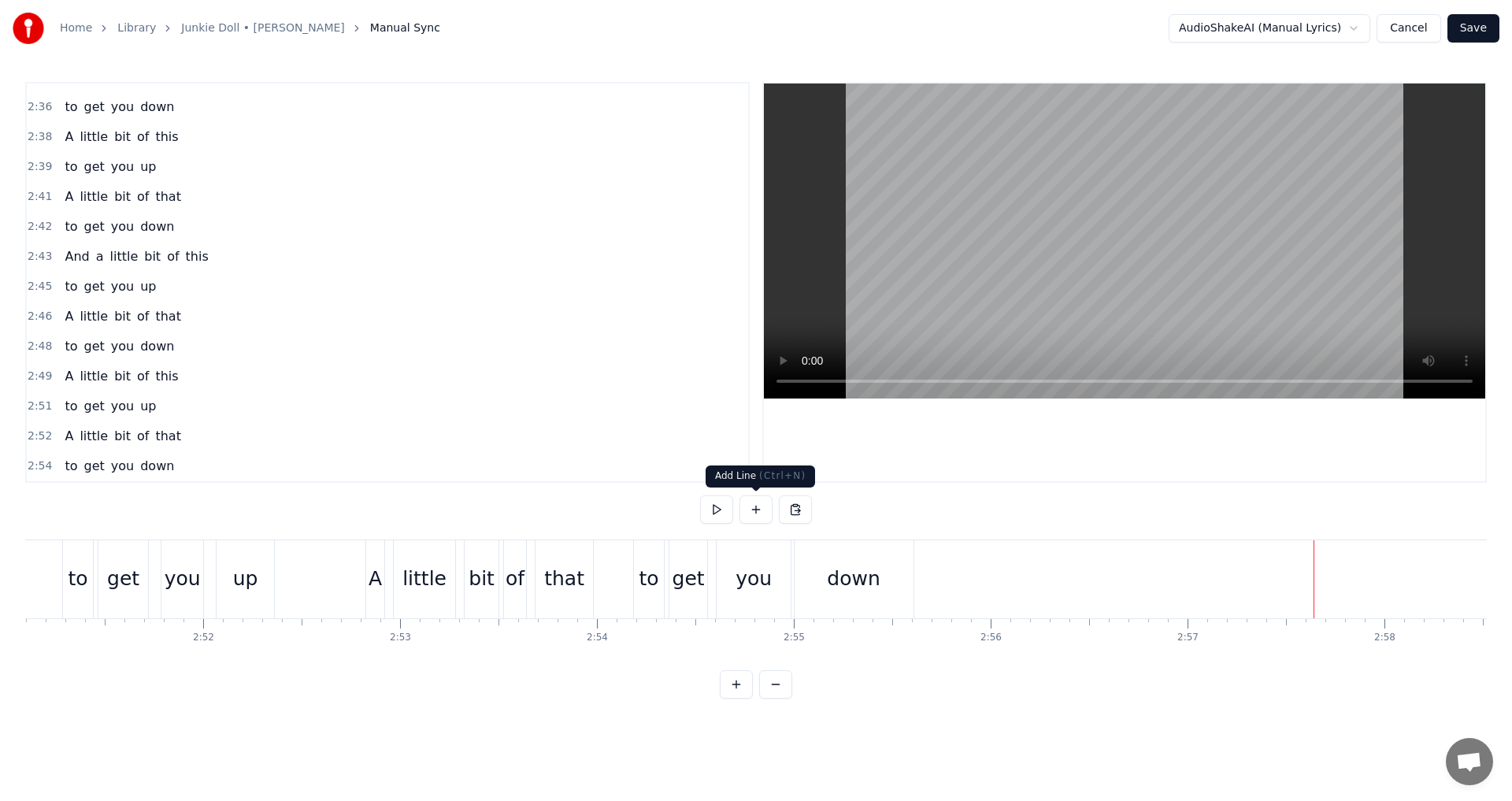
click at [757, 523] on button at bounding box center [756, 510] width 33 height 28
click at [1418, 577] on div "<>" at bounding box center [1413, 579] width 33 height 30
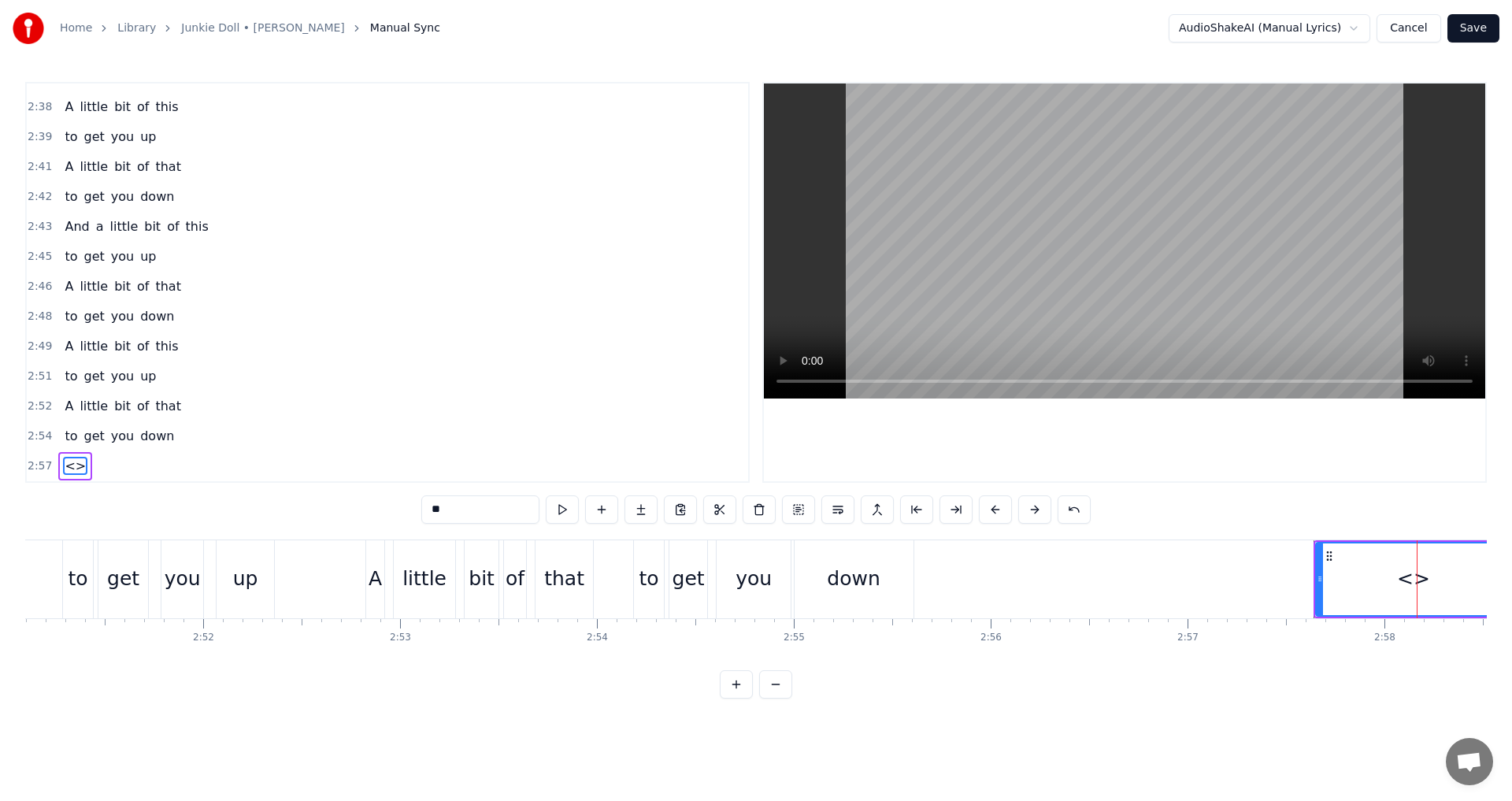
scroll to position [0, 34988]
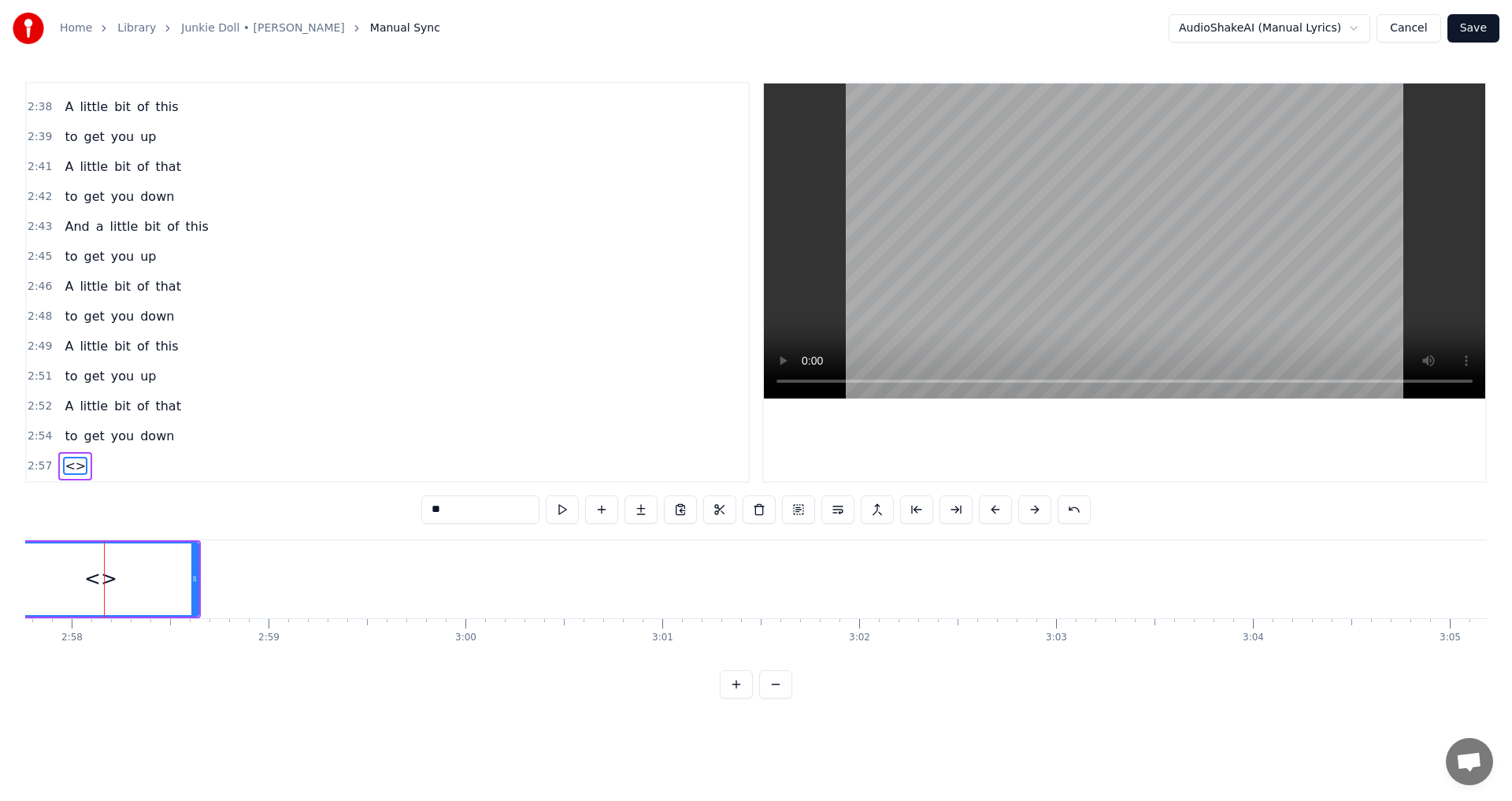
drag, startPoint x: 375, startPoint y: 498, endPoint x: 344, endPoint y: 498, distance: 31.0
click at [352, 498] on div "0:[GEOGRAPHIC_DATA] 0:16 You spiked my arm 0:19 But you missed the vein 0:22 No…" at bounding box center [756, 390] width 1461 height 617
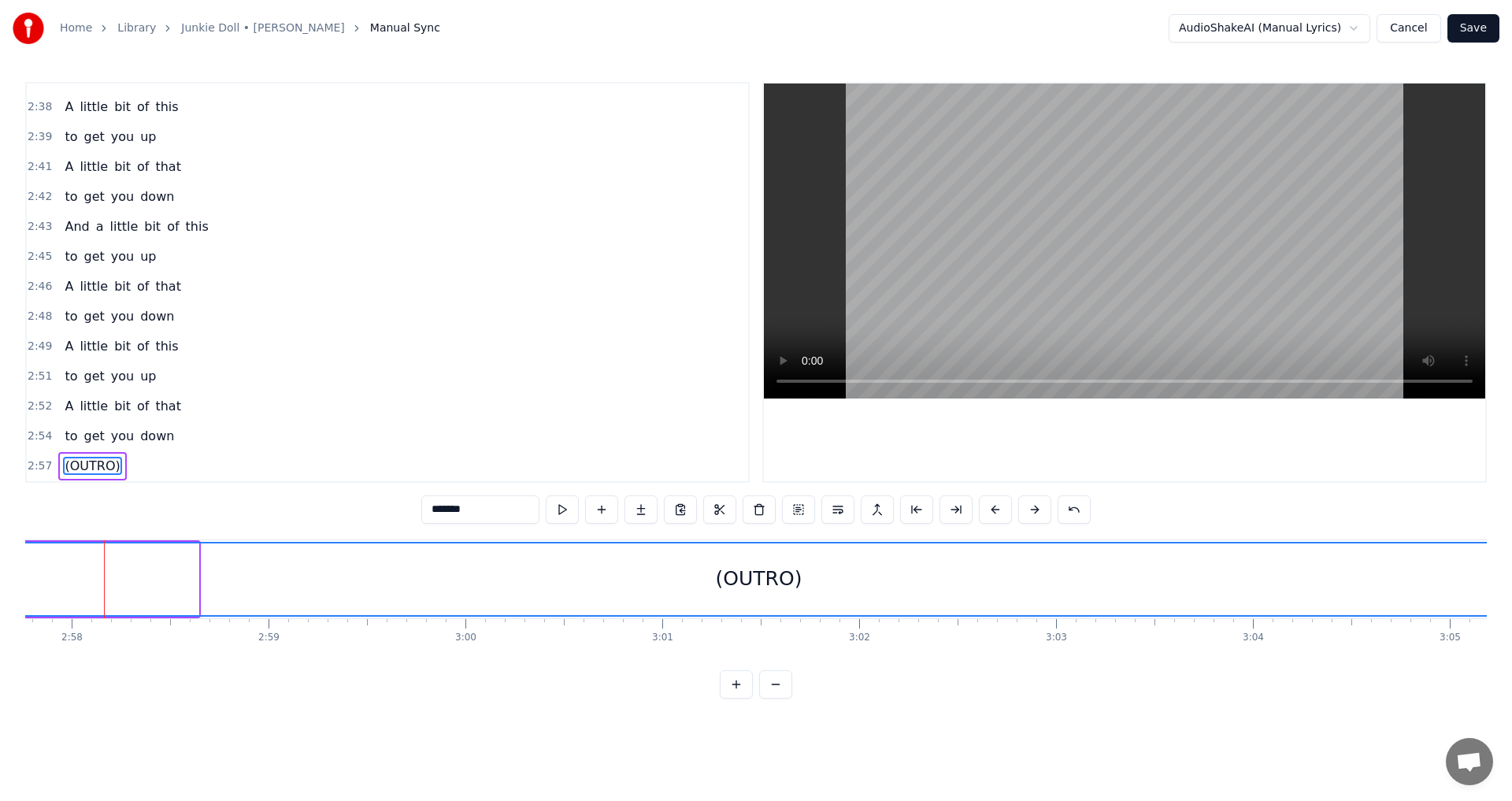
drag, startPoint x: 195, startPoint y: 573, endPoint x: 1511, endPoint y: 591, distance: 1316.1
click at [1511, 591] on div "Home Library Junkie Doll • [PERSON_NAME] Manual Sync AudioShakeAI (Manual Lyric…" at bounding box center [756, 349] width 1512 height 698
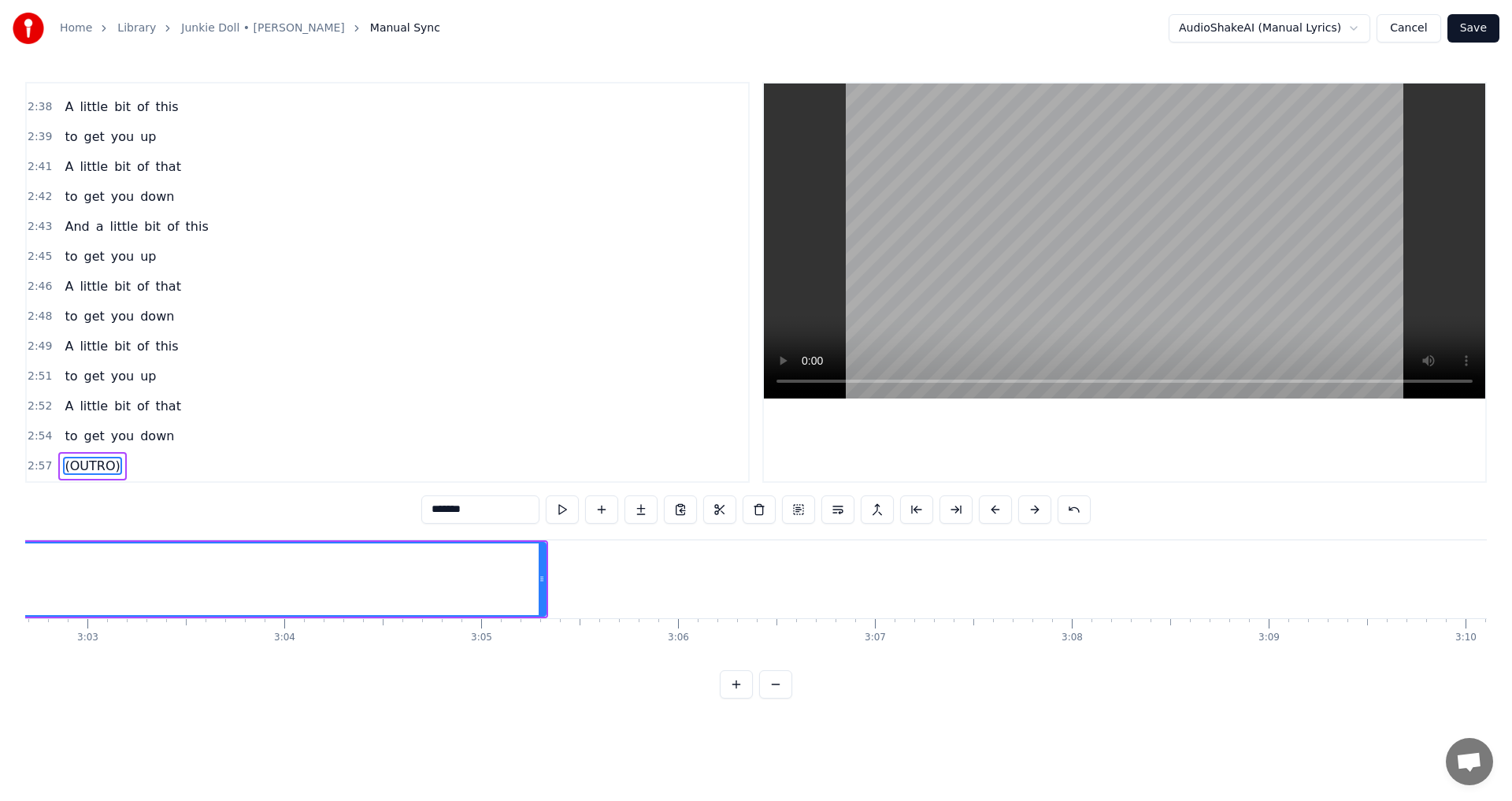
scroll to position [0, 36016]
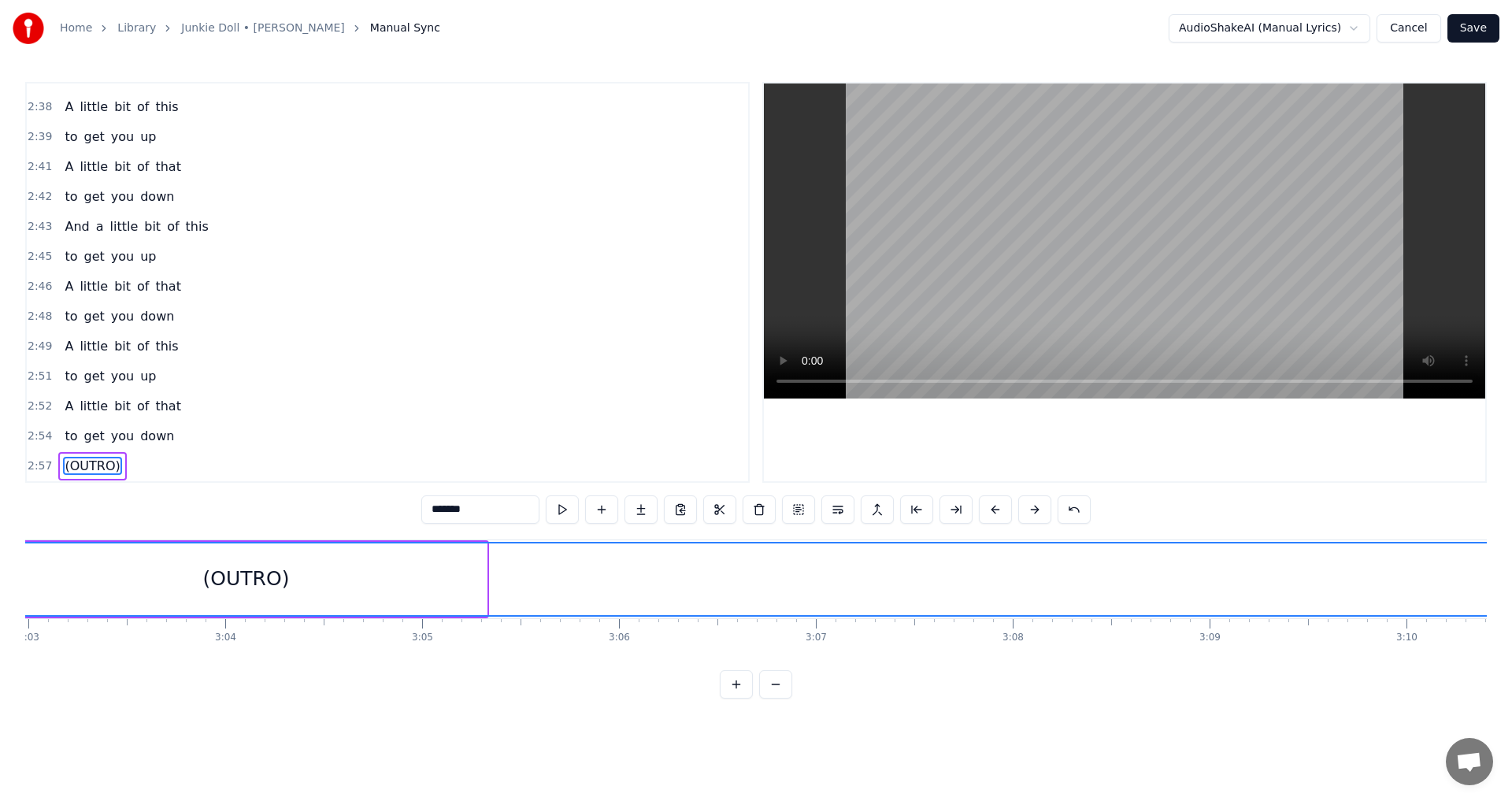
drag, startPoint x: 481, startPoint y: 573, endPoint x: 1511, endPoint y: 605, distance: 1030.5
click at [1511, 605] on div "Home Library Junkie Doll • [PERSON_NAME] Manual Sync AudioShakeAI (Manual Lyric…" at bounding box center [756, 349] width 1512 height 698
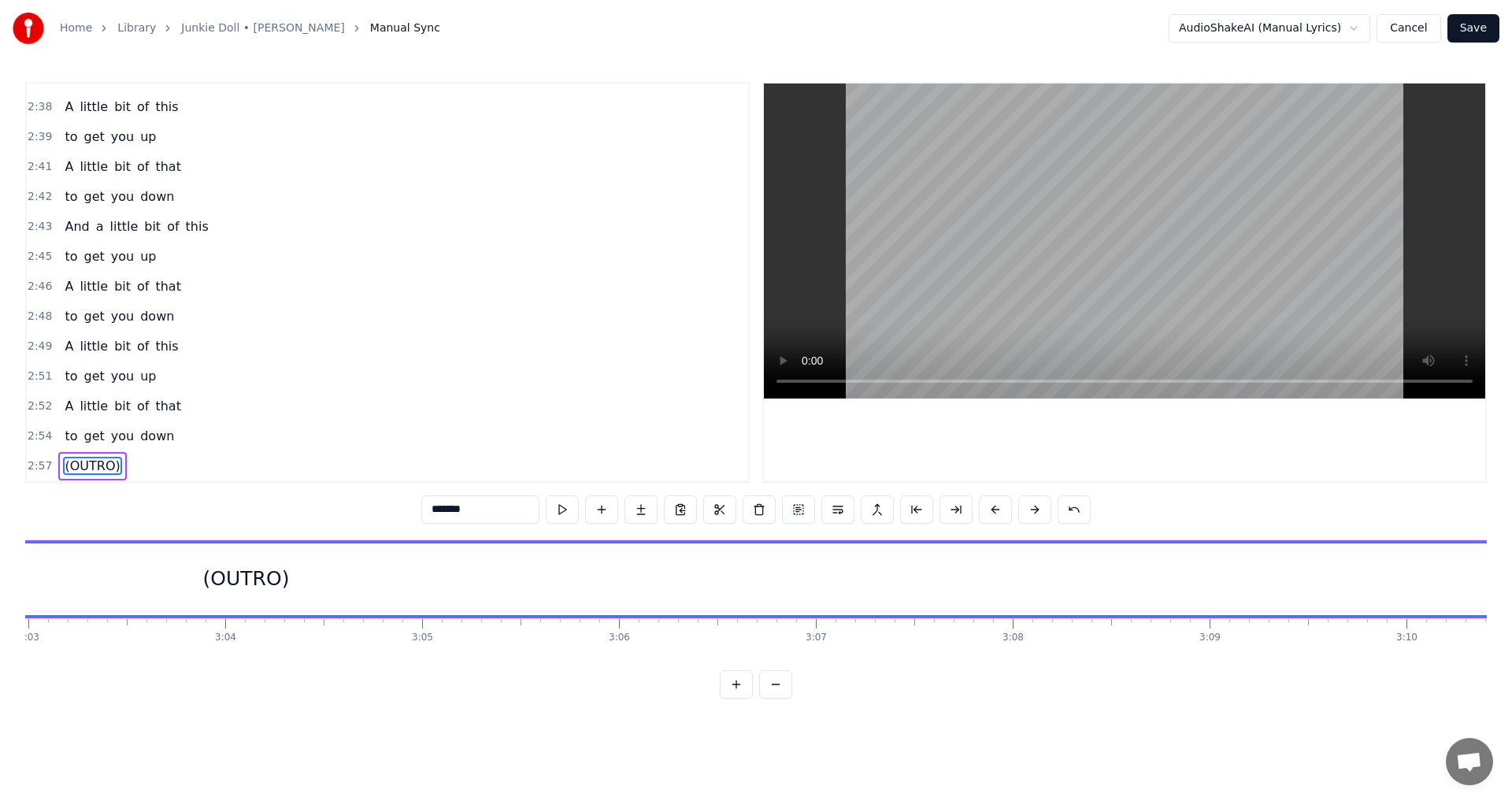
type input "*******"
click at [784, 696] on button at bounding box center [775, 685] width 33 height 28
click at [784, 696] on div at bounding box center [756, 685] width 73 height 28
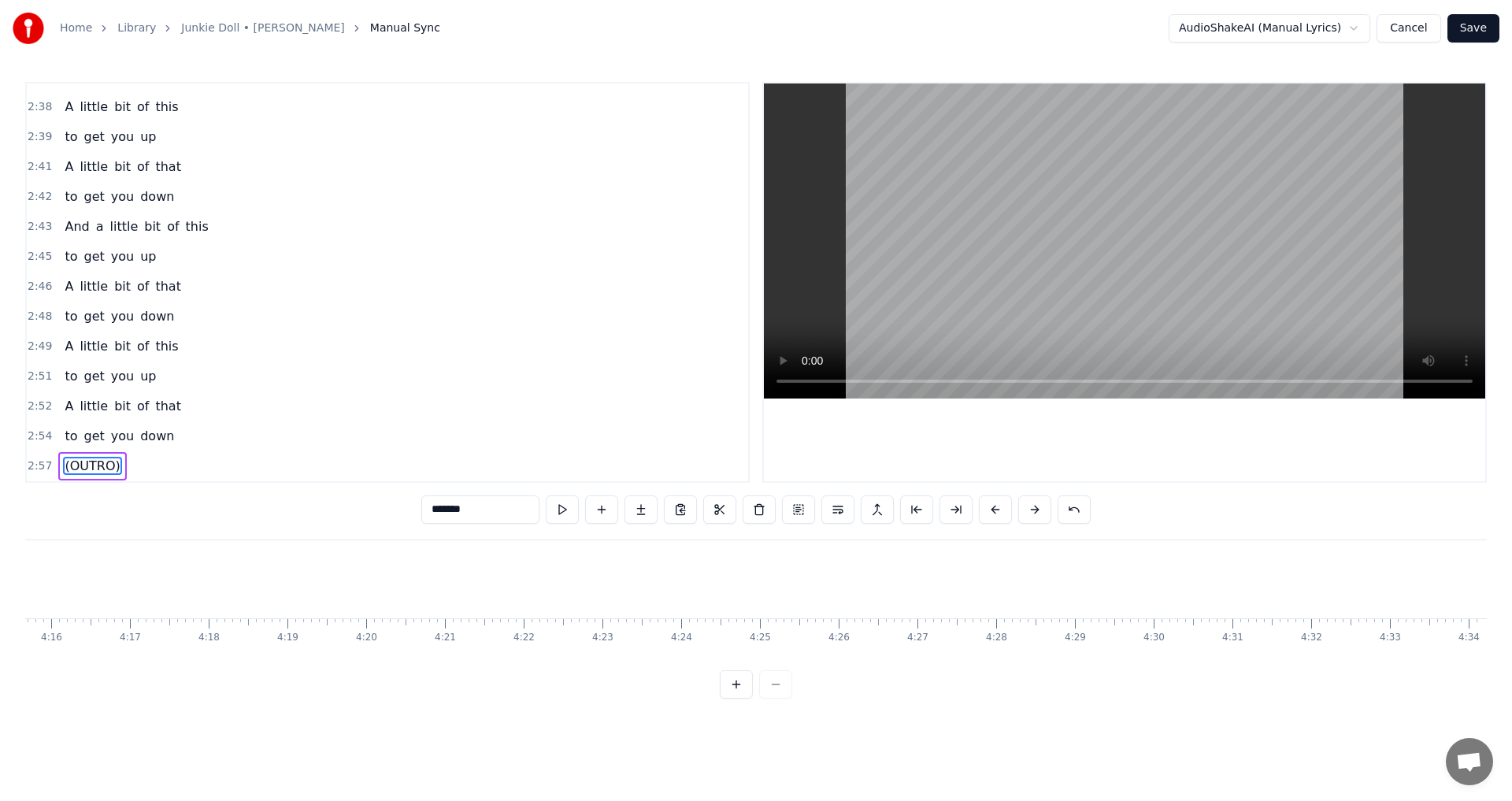
click at [784, 696] on div at bounding box center [756, 685] width 73 height 28
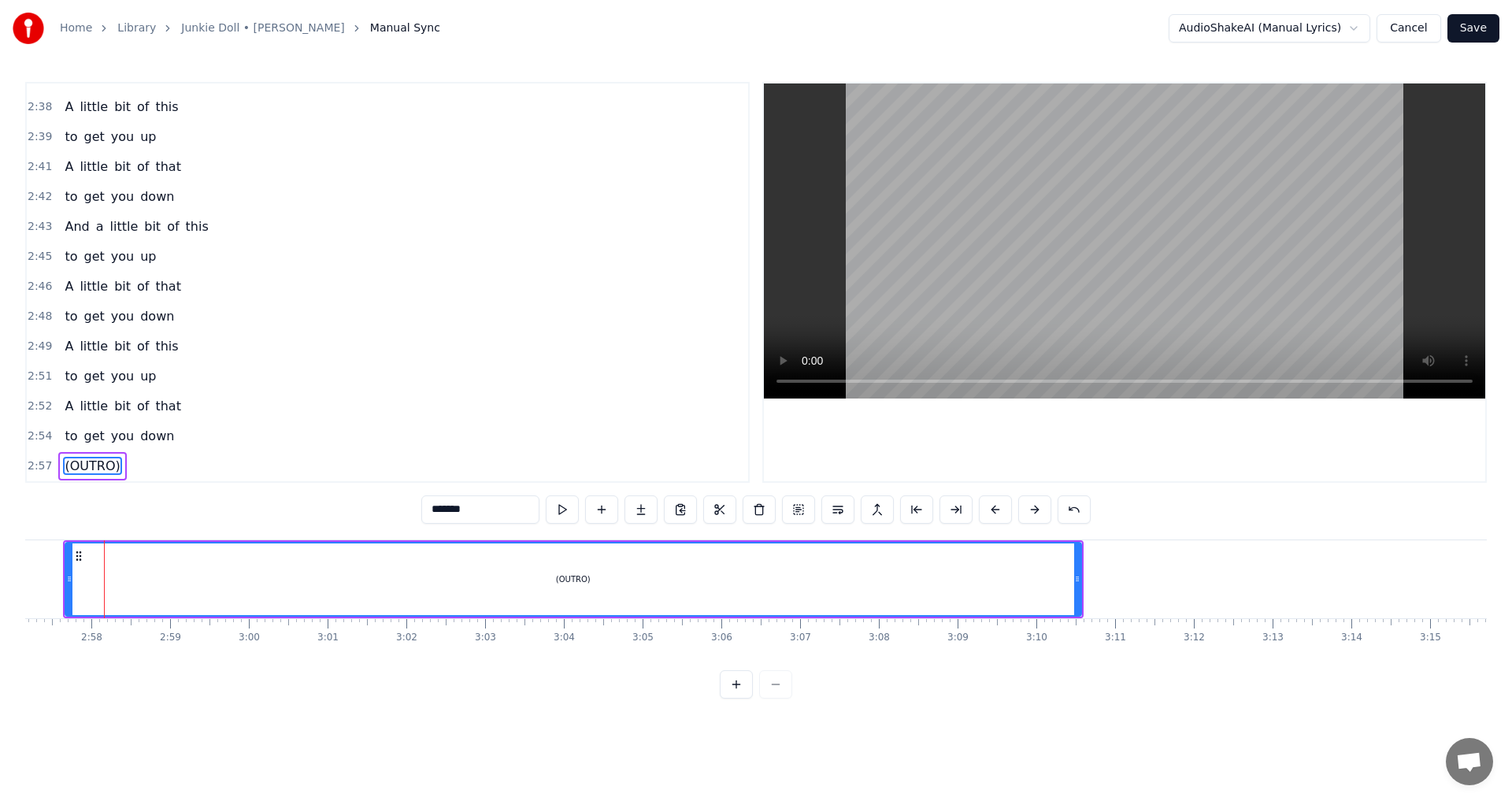
click at [784, 696] on div at bounding box center [756, 685] width 73 height 28
click at [1075, 578] on icon at bounding box center [1077, 579] width 6 height 13
click at [1082, 580] on div "(OUTRO)" at bounding box center [574, 579] width 1019 height 75
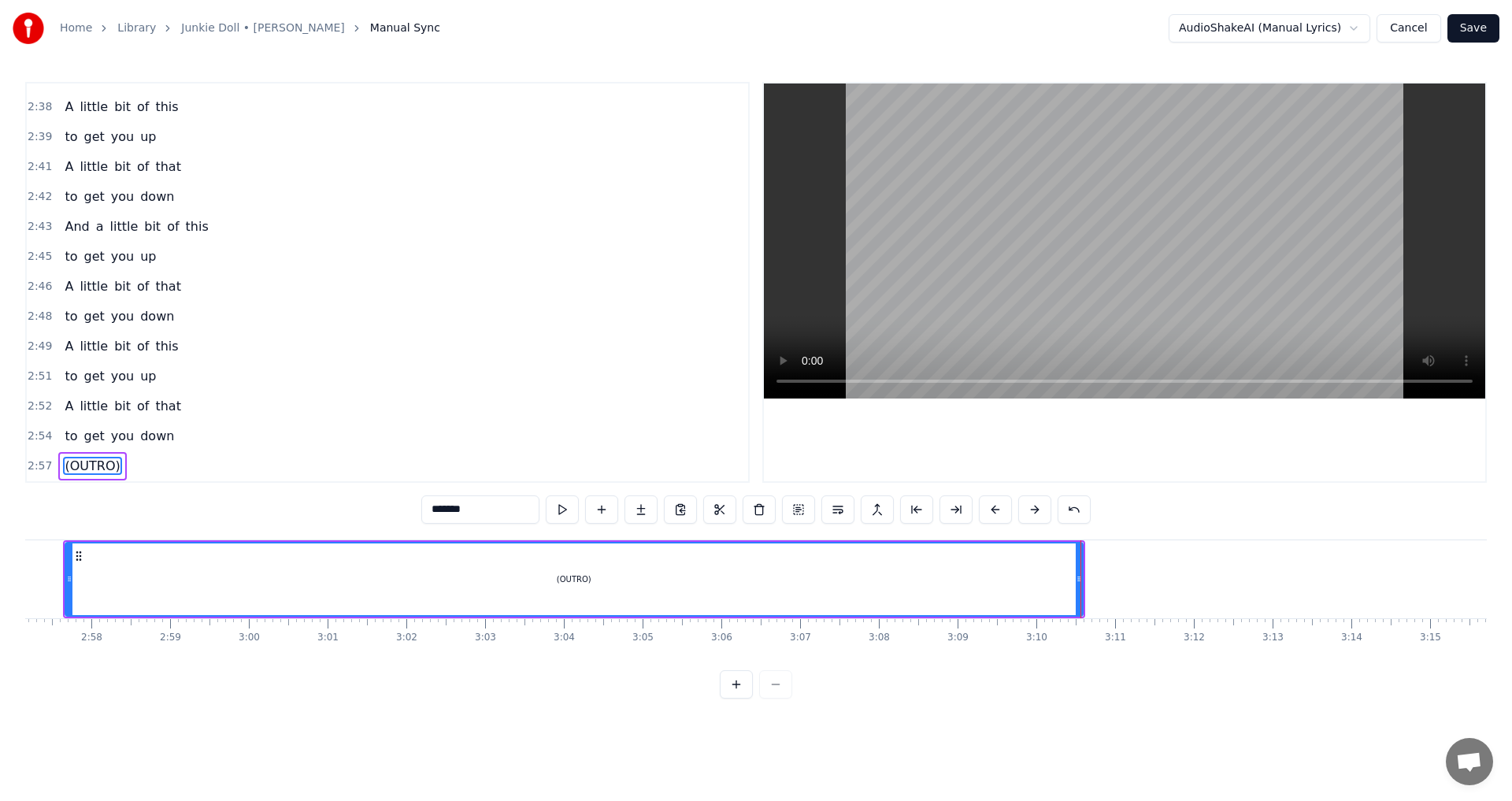
click at [1080, 577] on div at bounding box center [1080, 579] width 1 height 78
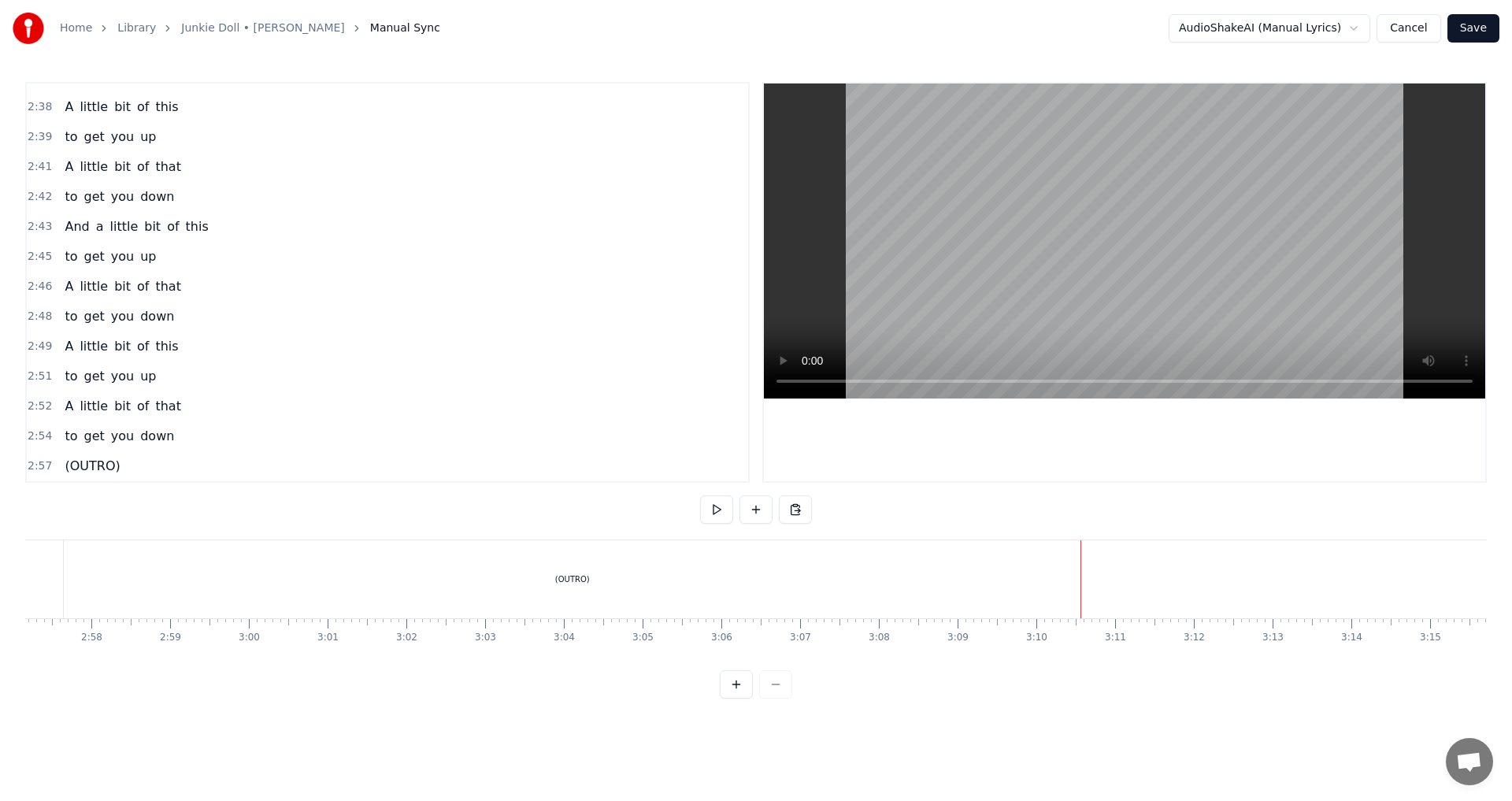
click at [628, 588] on div "(OUTRO)" at bounding box center [572, 579] width 1017 height 78
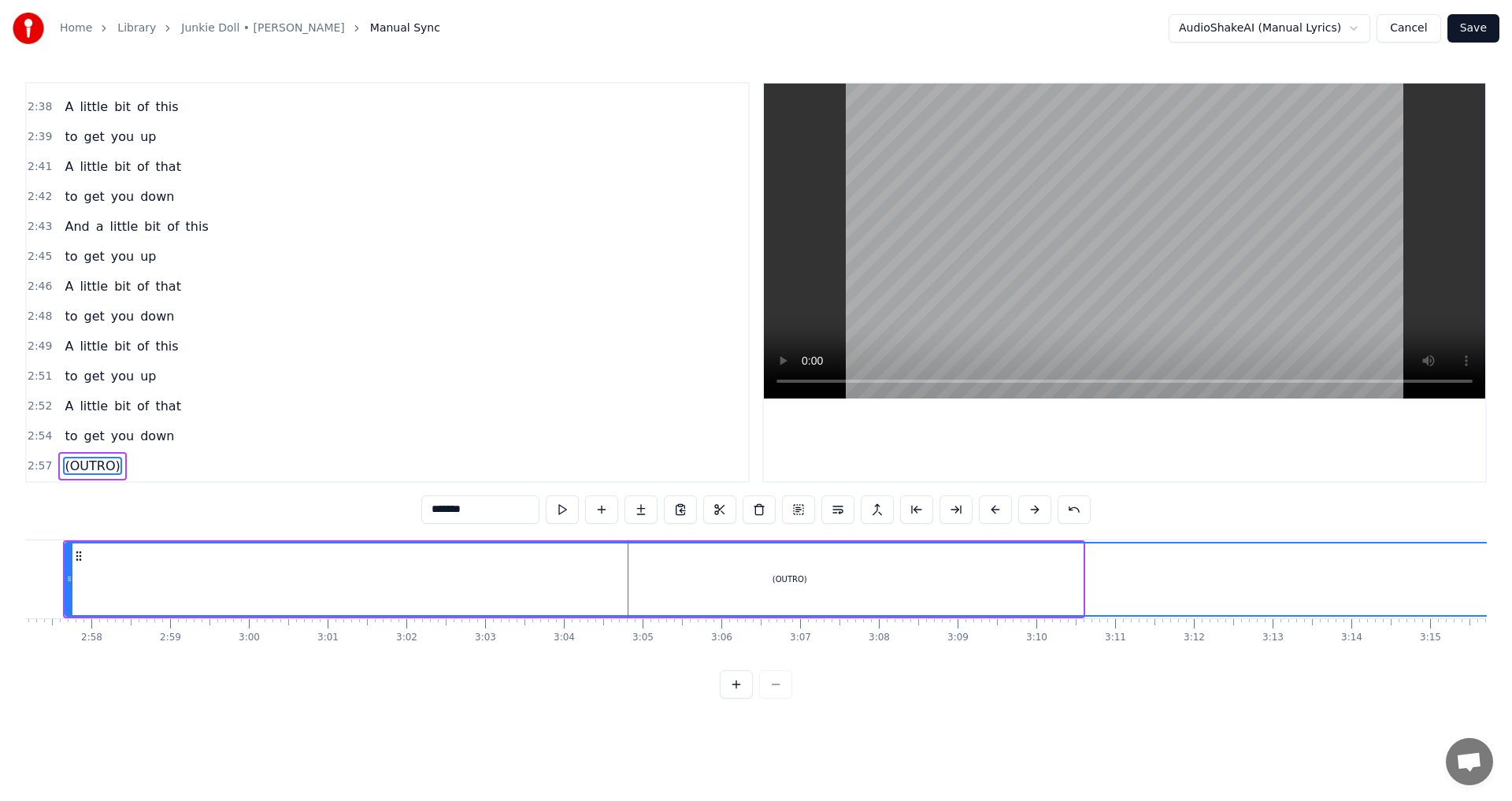
drag, startPoint x: 1079, startPoint y: 581, endPoint x: 1511, endPoint y: 585, distance: 432.0
click at [1511, 585] on div "Home Library Junkie Doll • [PERSON_NAME] Manual Sync AudioShakeAI (Manual Lyric…" at bounding box center [756, 349] width 1512 height 698
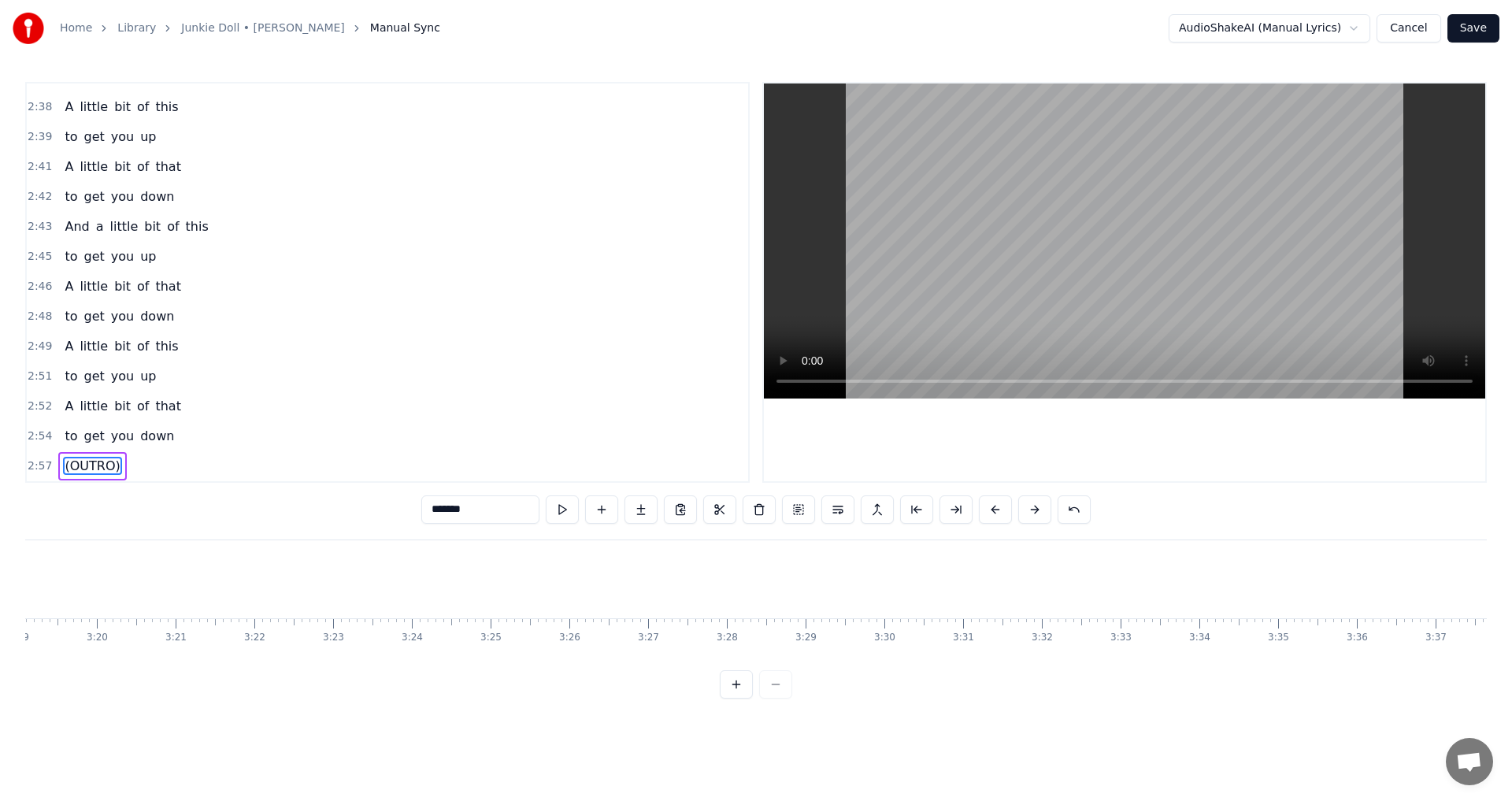
scroll to position [0, 15390]
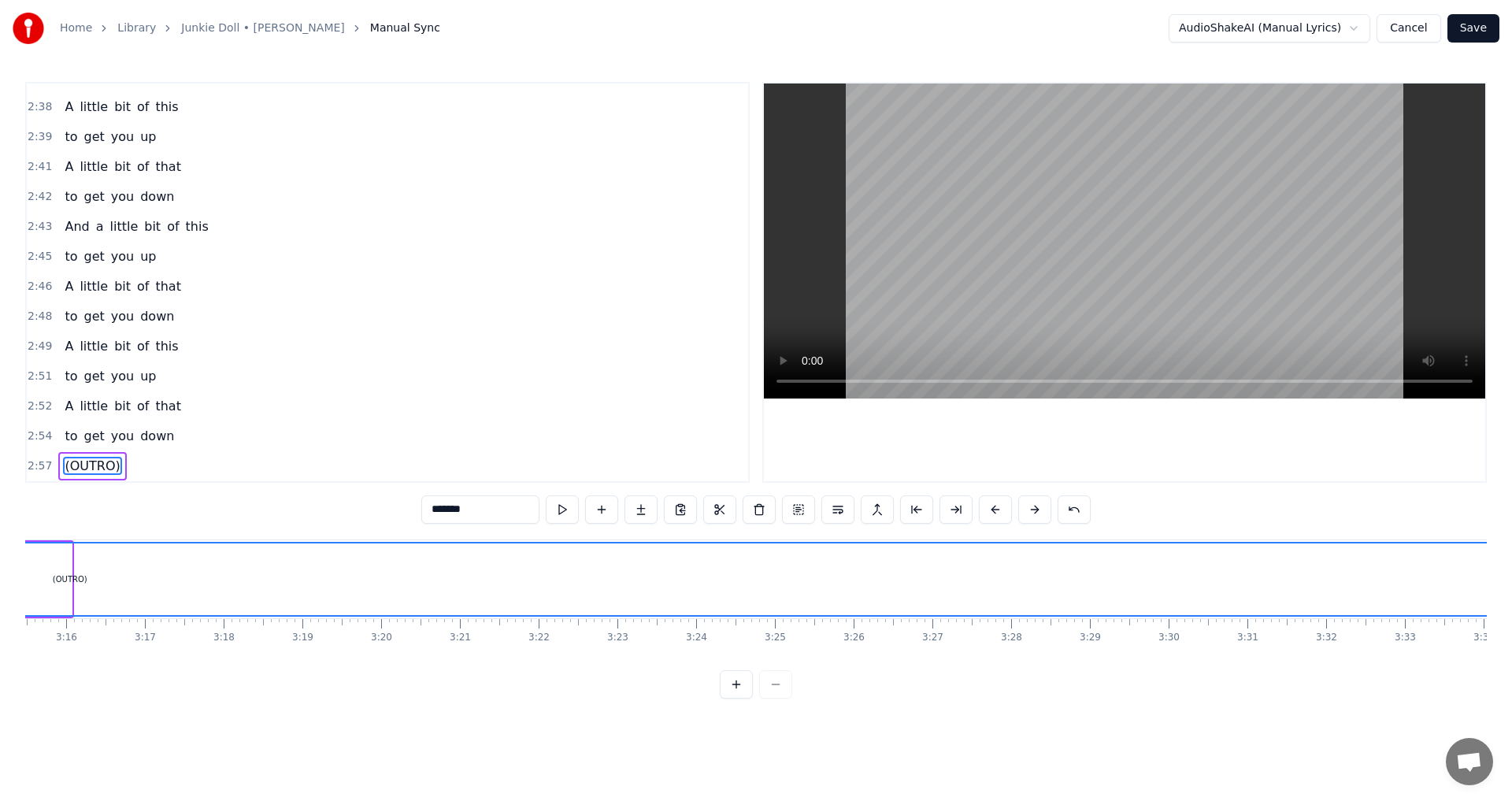
drag, startPoint x: 66, startPoint y: 577, endPoint x: 1511, endPoint y: 600, distance: 1445.2
click at [1511, 600] on div "Home Library Junkie Doll • [PERSON_NAME] Manual Sync AudioShakeAI (Manual Lyric…" at bounding box center [756, 349] width 1512 height 698
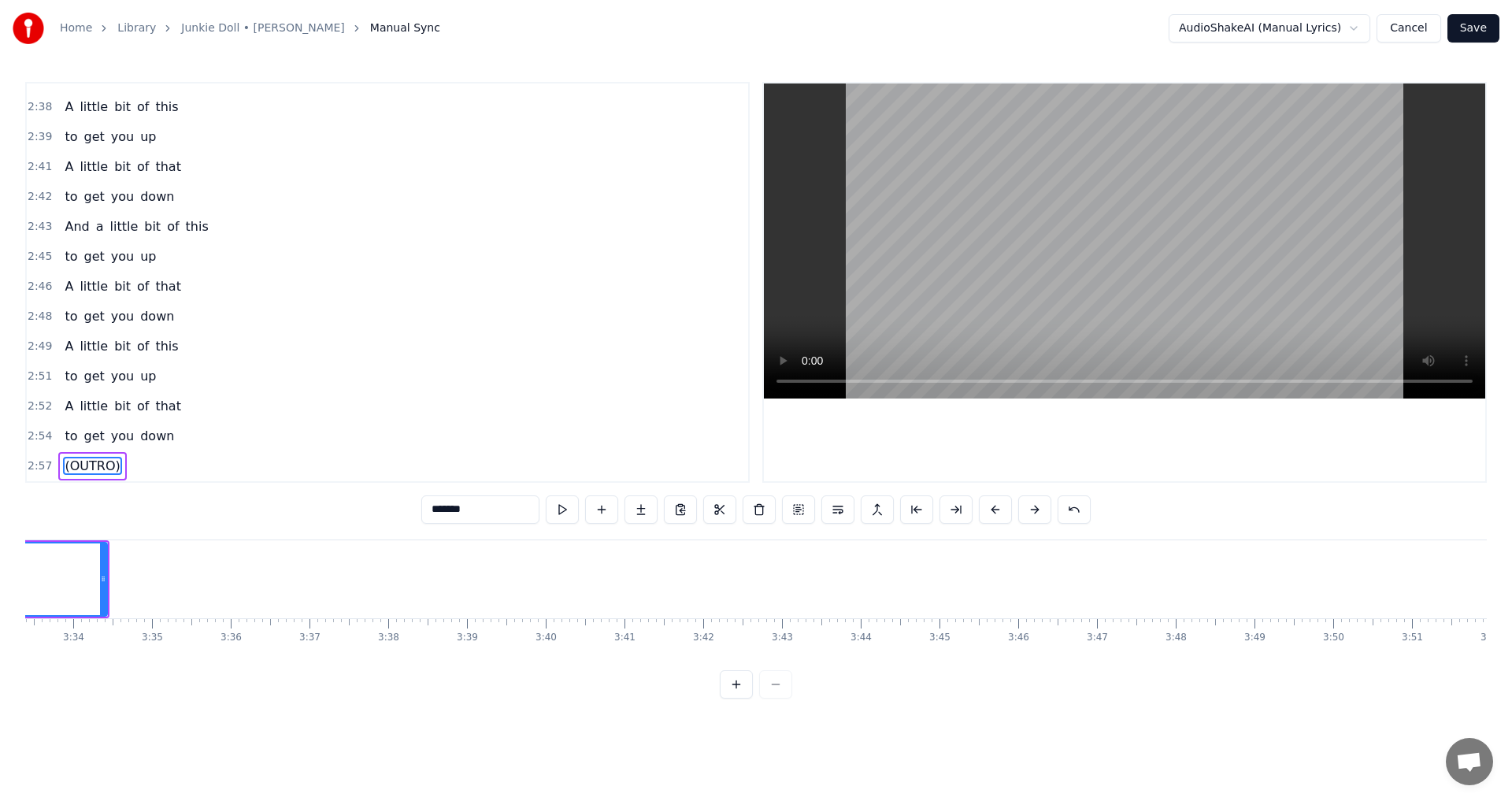
scroll to position [0, 16848]
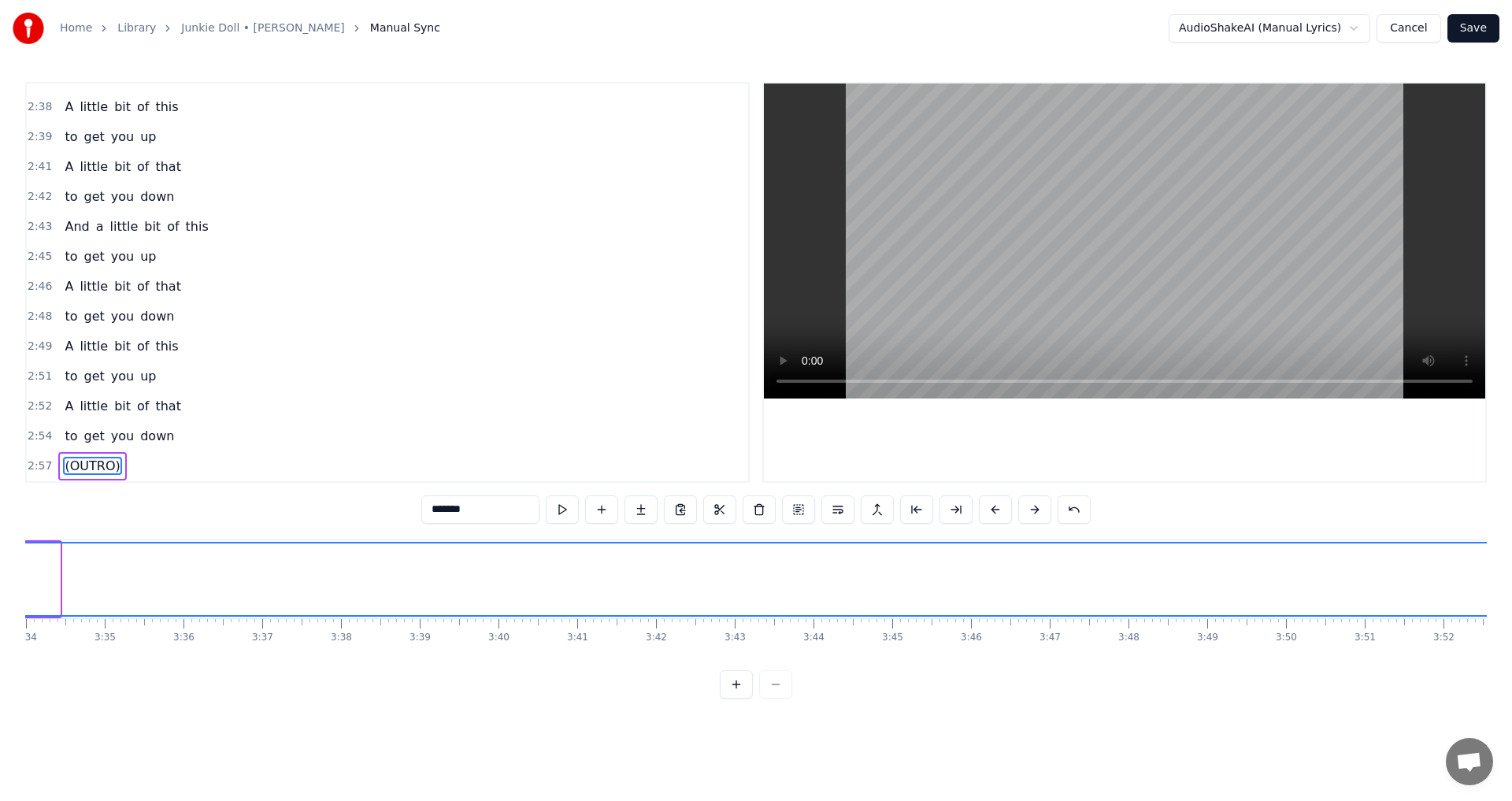
drag, startPoint x: 55, startPoint y: 571, endPoint x: 1511, endPoint y: 572, distance: 1456.0
click at [1511, 572] on div "Home Library Junkie Doll • [PERSON_NAME] Manual Sync AudioShakeAI (Manual Lyric…" at bounding box center [756, 349] width 1512 height 698
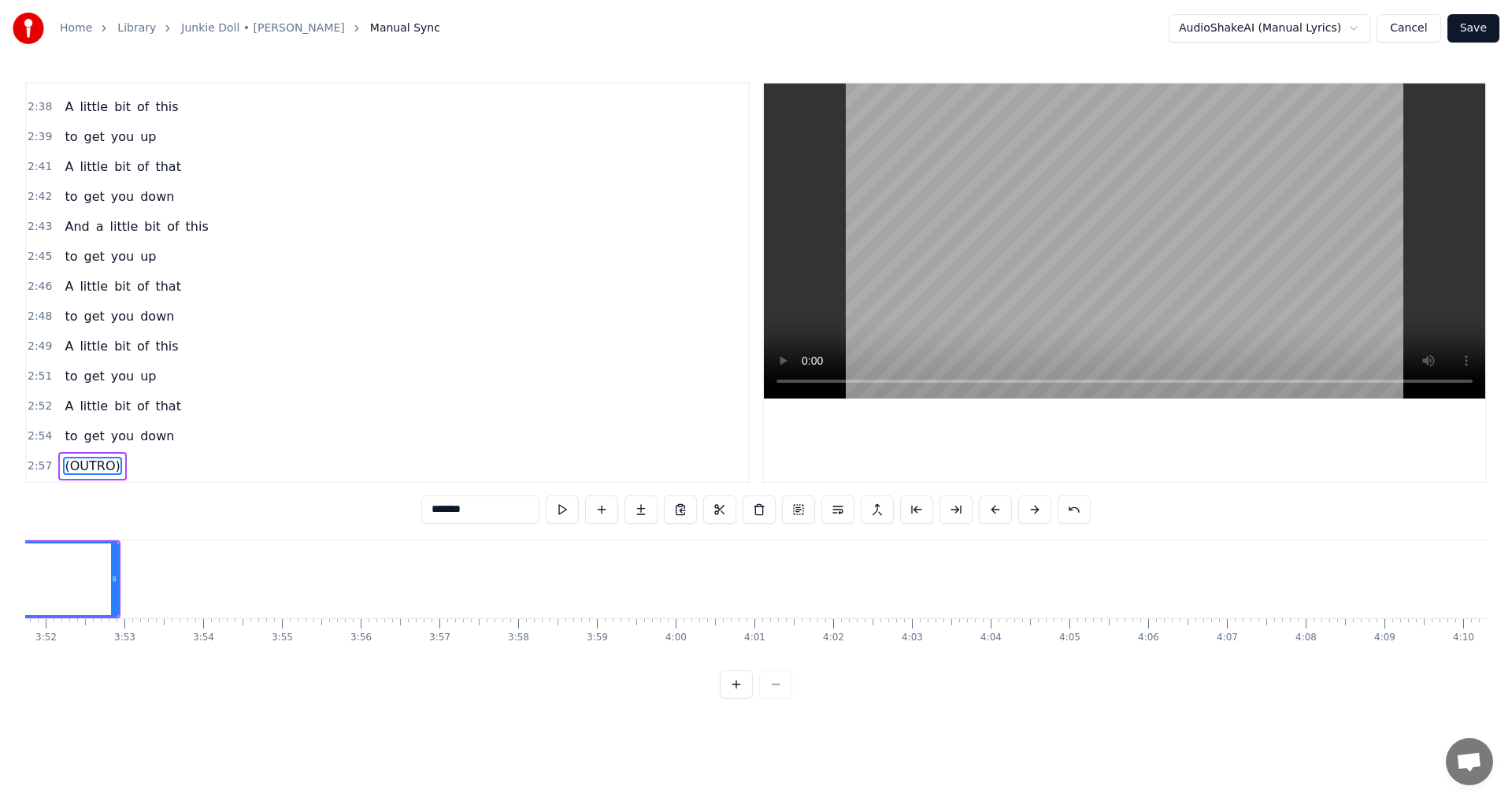
scroll to position [0, 18363]
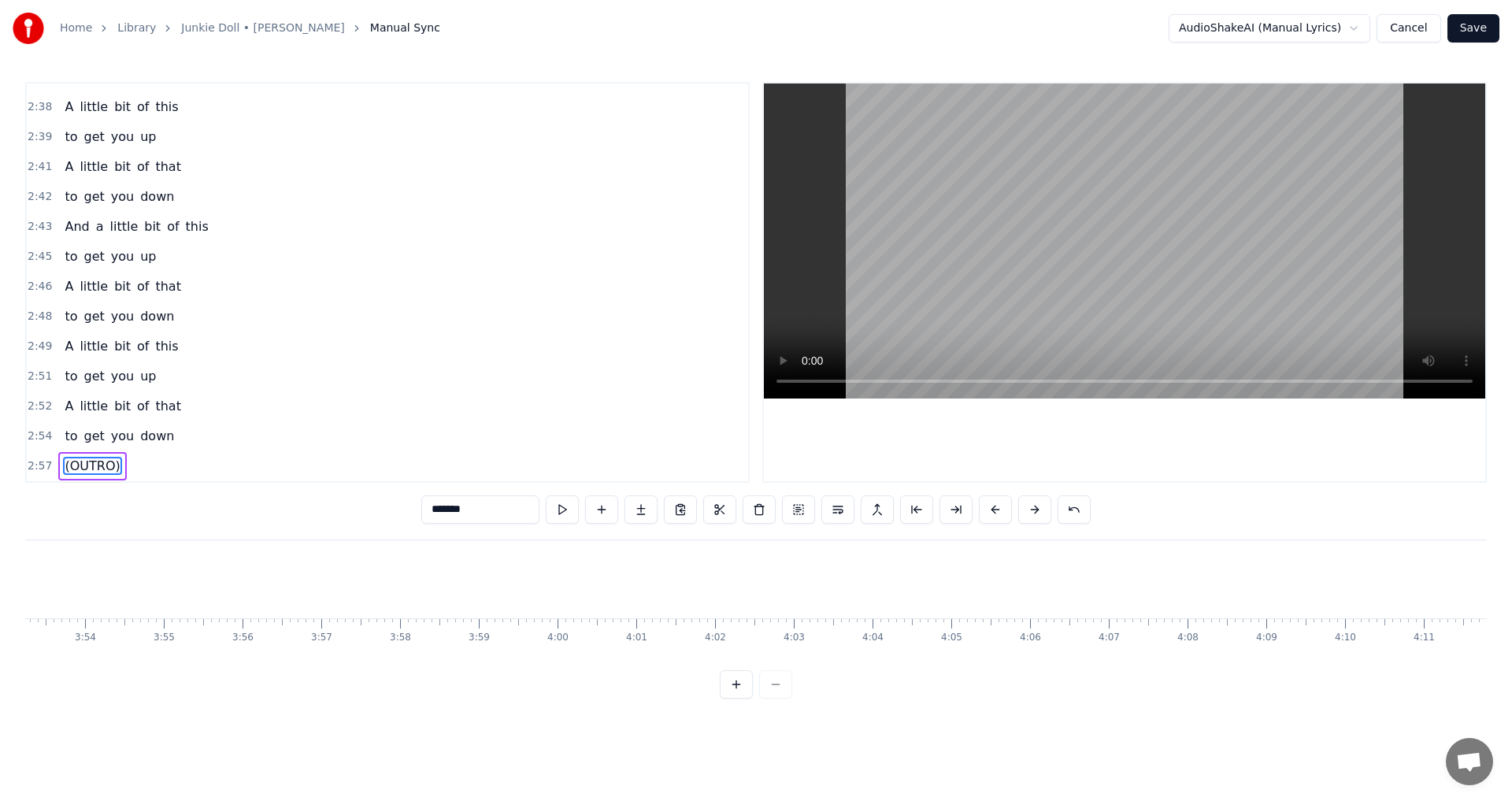
click at [1321, 658] on div "[GEOGRAPHIC_DATA], [GEOGRAPHIC_DATA] You spiked my arm But you missed the vein …" at bounding box center [756, 599] width 1461 height 118
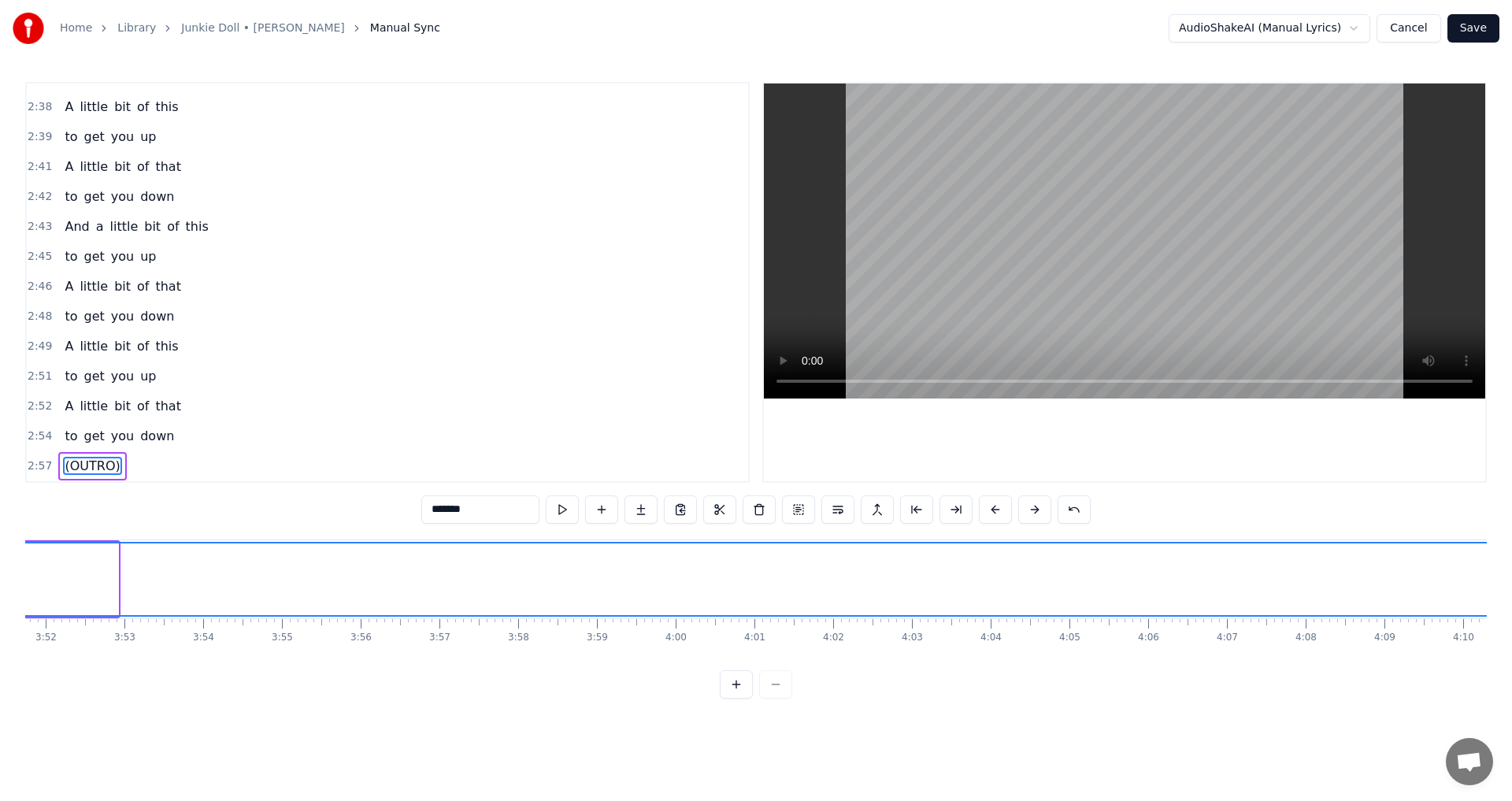
drag, startPoint x: 114, startPoint y: 577, endPoint x: 1511, endPoint y: 562, distance: 1397.1
click at [1511, 562] on div "Home Library Junkie Doll • [PERSON_NAME] Manual Sync AudioShakeAI (Manual Lyric…" at bounding box center [756, 349] width 1512 height 698
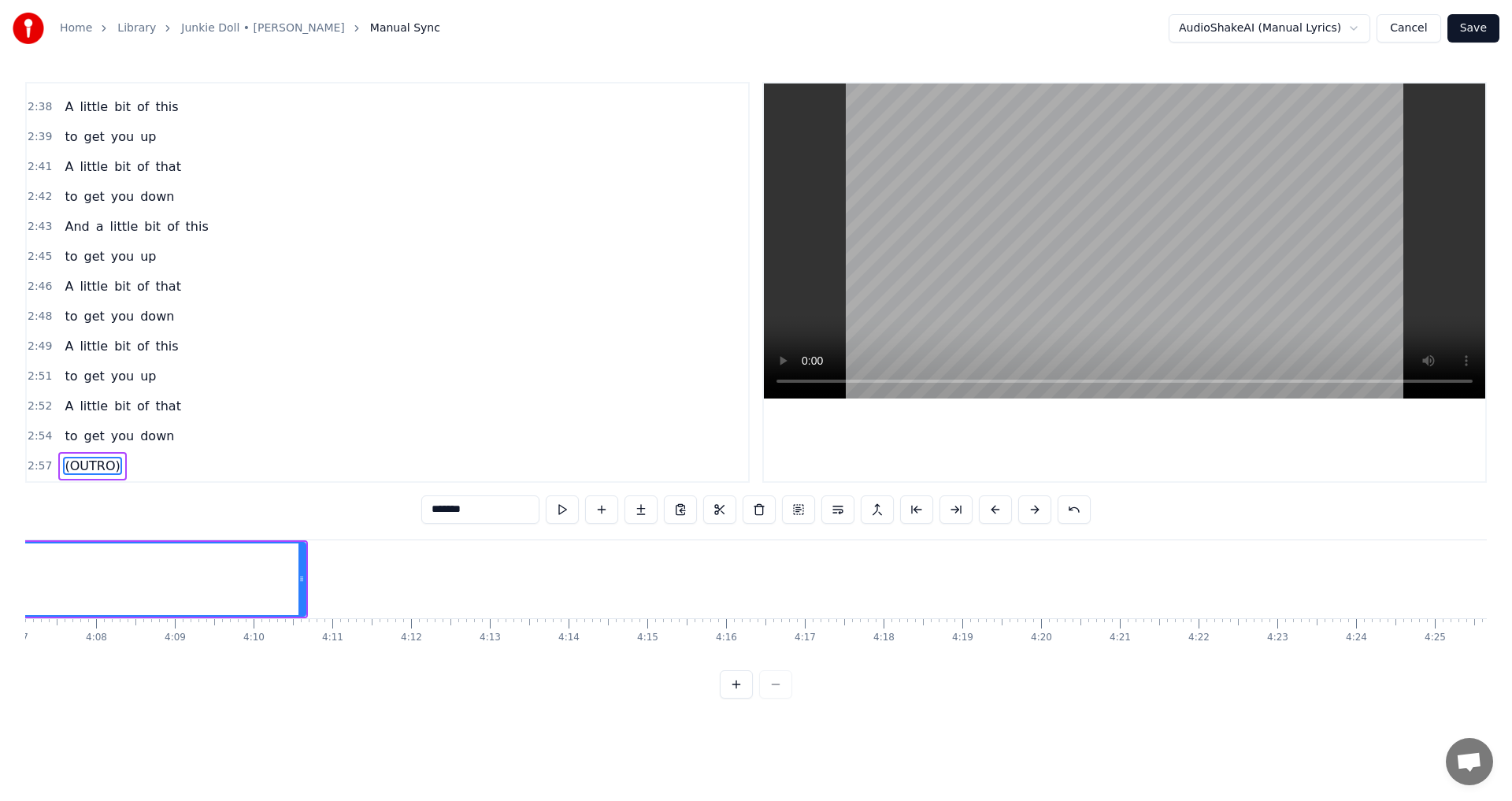
scroll to position [0, 19560]
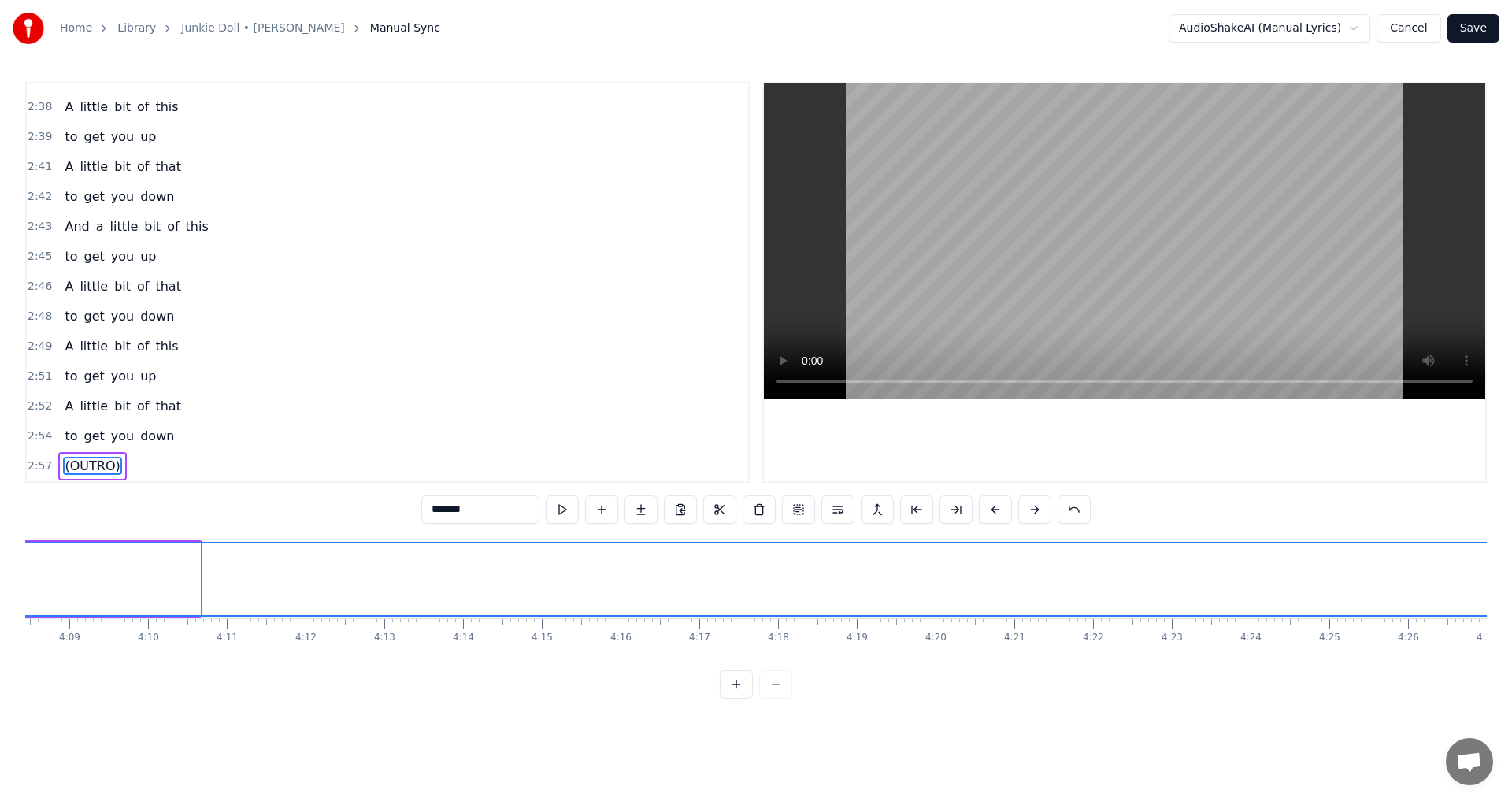
drag, startPoint x: 198, startPoint y: 577, endPoint x: 1511, endPoint y: 599, distance: 1313.2
click at [1511, 599] on div "Home Library Junkie Doll • [PERSON_NAME] Manual Sync AudioShakeAI (Manual Lyric…" at bounding box center [756, 349] width 1512 height 698
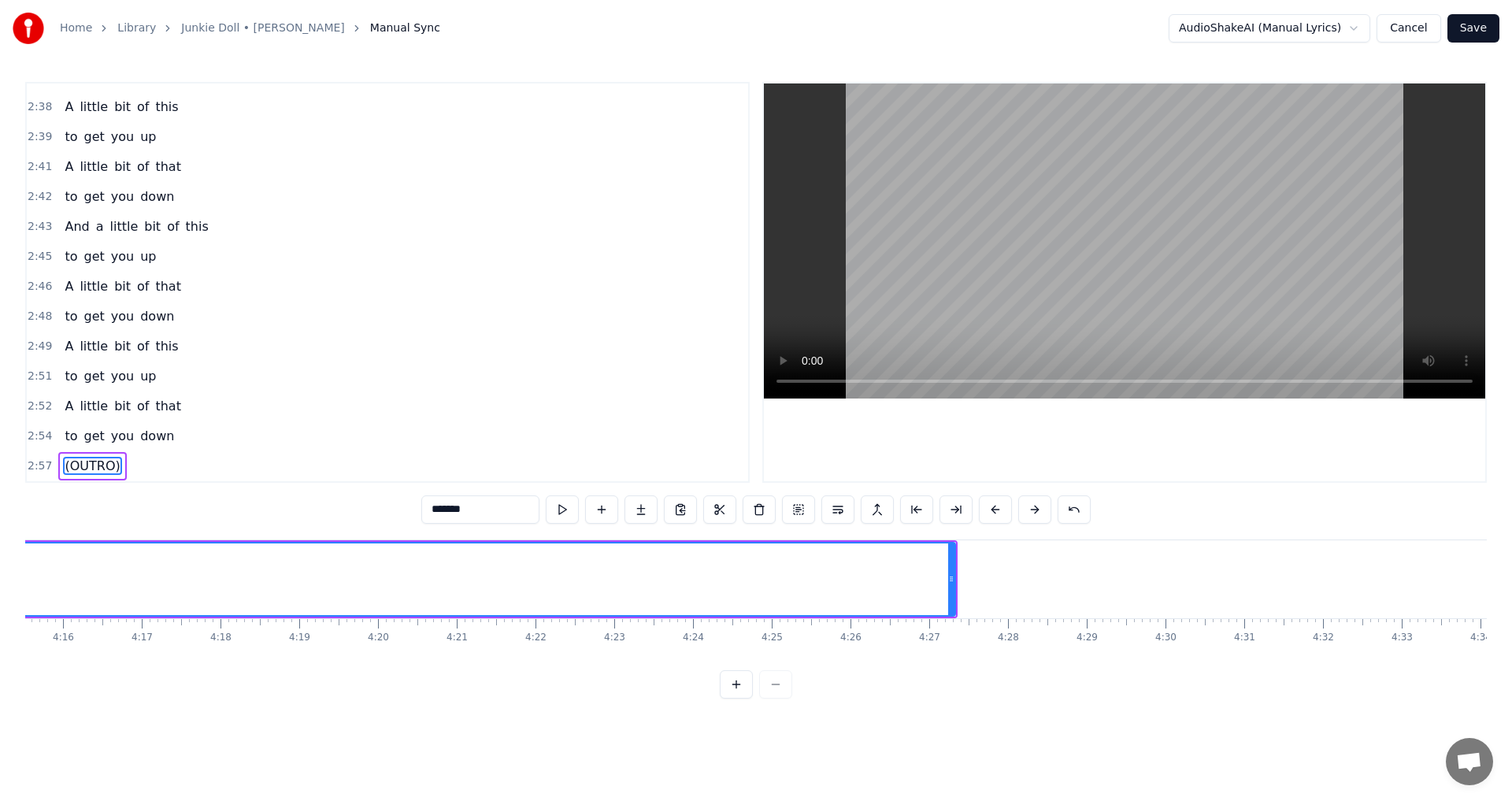
scroll to position [0, 20129]
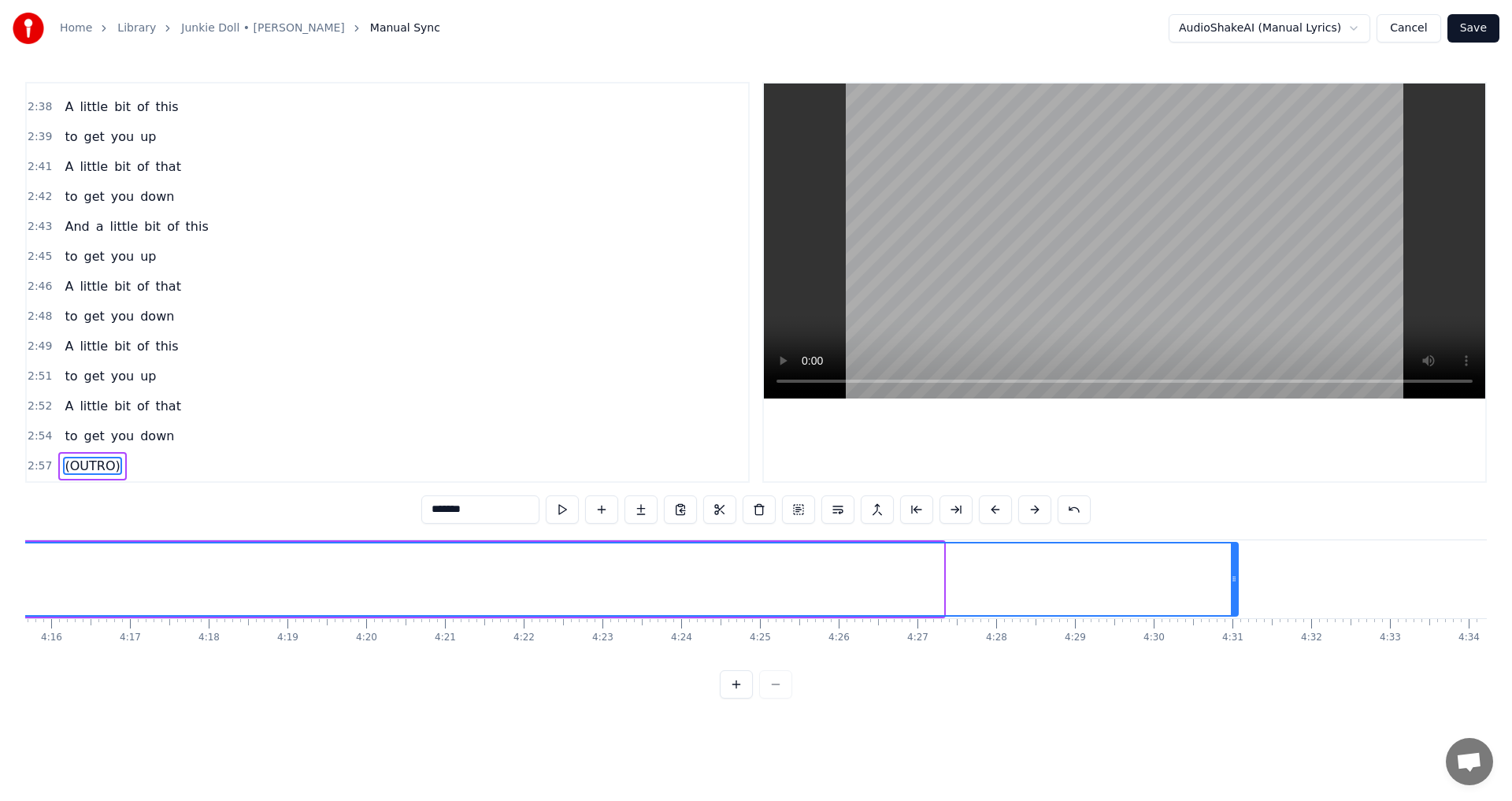
drag, startPoint x: 942, startPoint y: 573, endPoint x: 1236, endPoint y: 584, distance: 294.2
click at [1236, 584] on icon at bounding box center [1234, 579] width 6 height 13
click at [1472, 34] on button "Save" at bounding box center [1473, 28] width 52 height 28
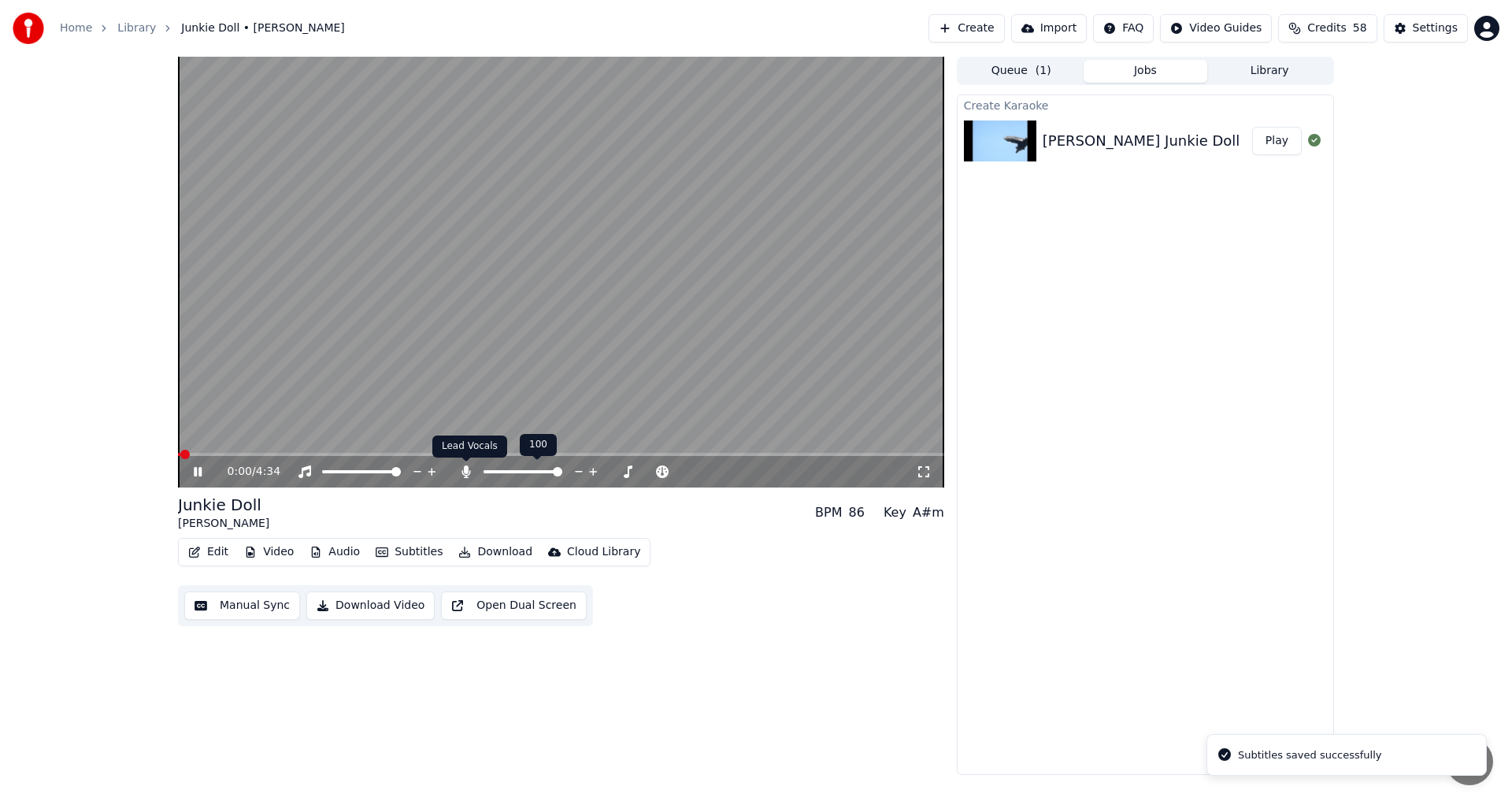
click at [466, 471] on icon at bounding box center [465, 472] width 9 height 13
click at [197, 471] on icon at bounding box center [197, 472] width 8 height 9
click at [277, 547] on button "Video" at bounding box center [268, 552] width 62 height 22
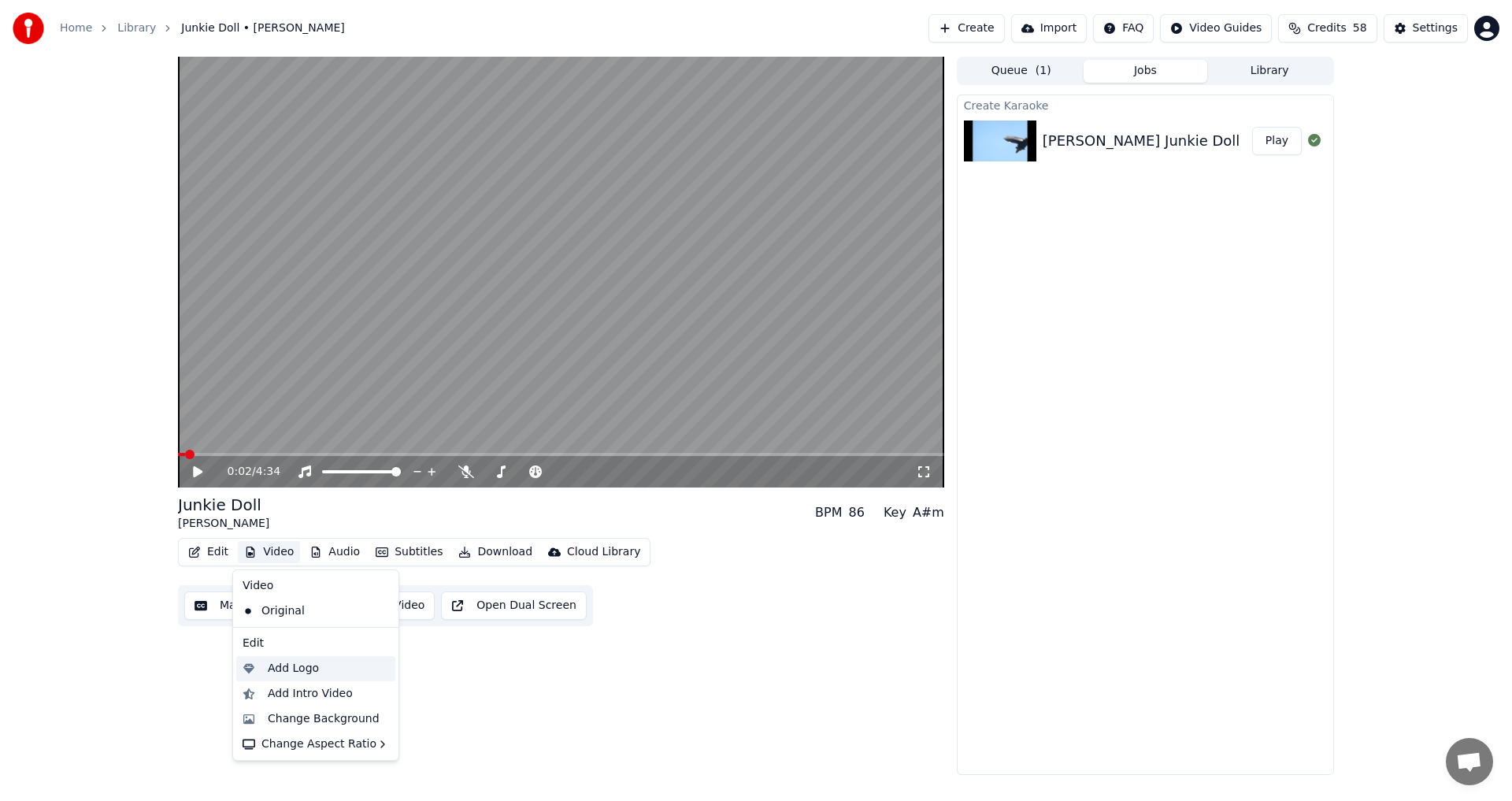
click at [293, 668] on div "Add Logo" at bounding box center [293, 669] width 51 height 16
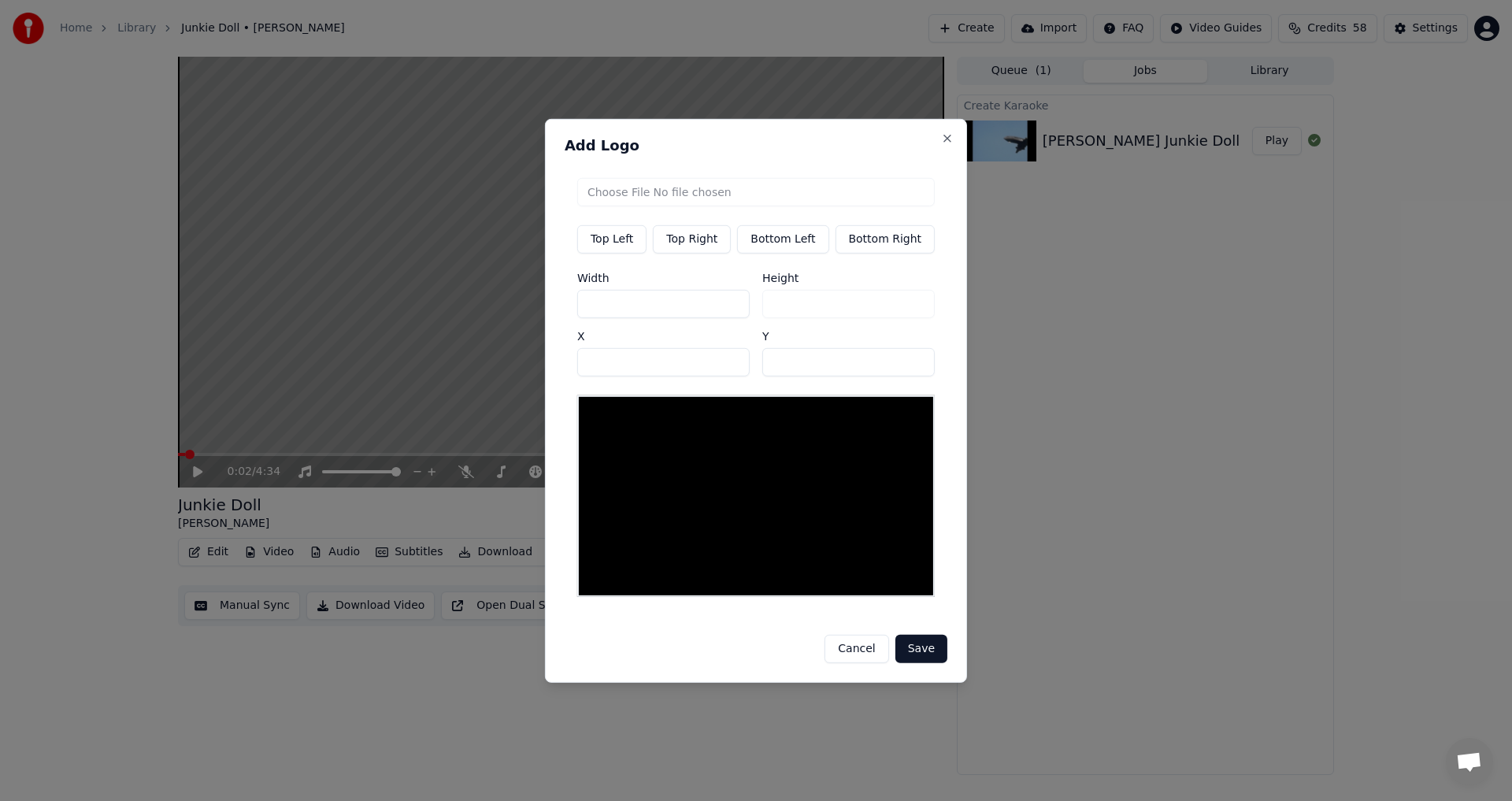
click at [695, 240] on button "Top Right" at bounding box center [692, 239] width 78 height 28
type input "***"
click at [711, 195] on input "file" at bounding box center [756, 191] width 358 height 28
type input "**********"
type input "***"
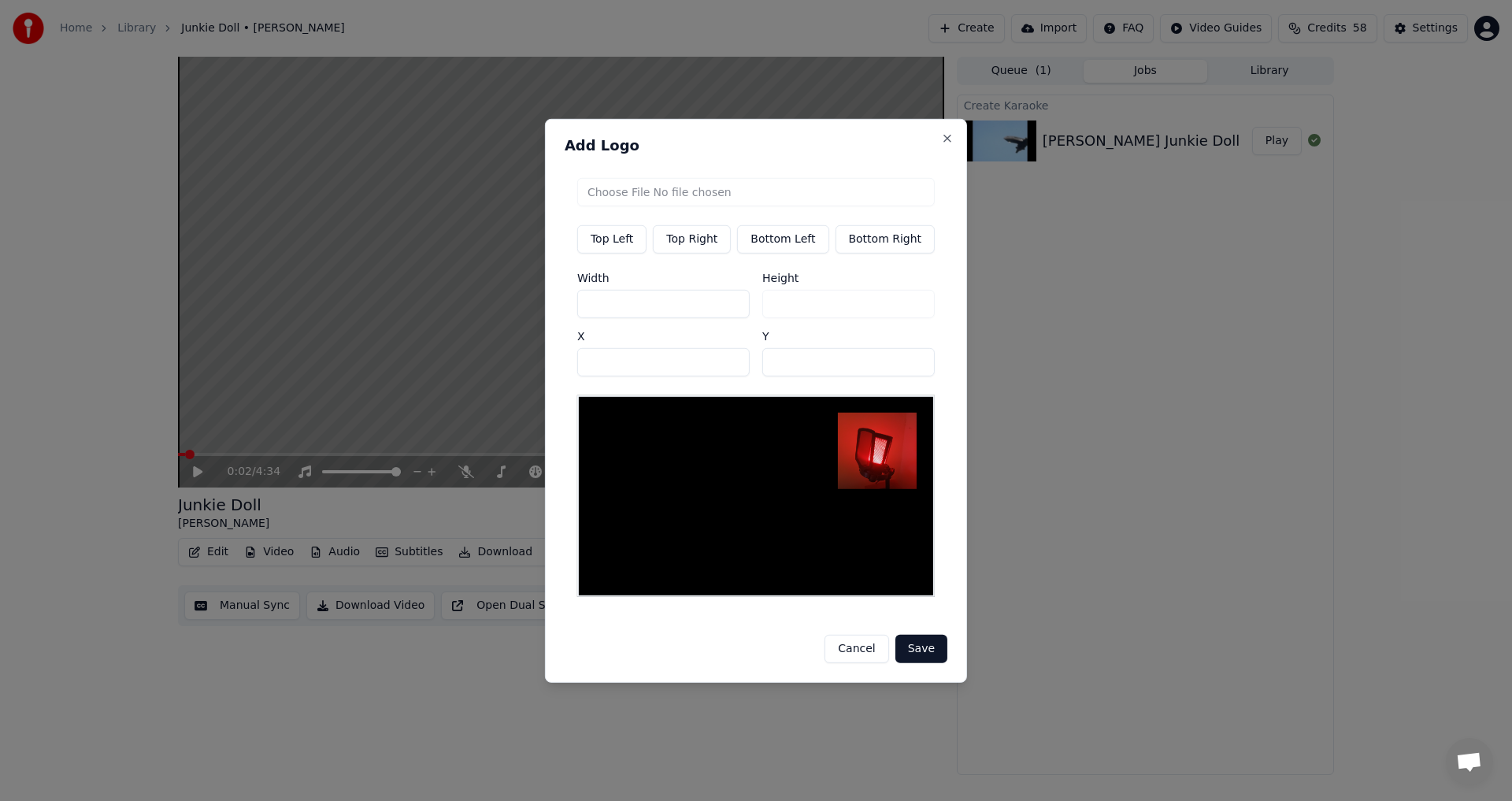
drag, startPoint x: 627, startPoint y: 310, endPoint x: 475, endPoint y: 327, distance: 152.9
click at [484, 327] on body "Home Library Junkie Doll • [PERSON_NAME] Create Import FAQ Video Guides Credits…" at bounding box center [756, 400] width 1512 height 801
type input "*"
type input "**"
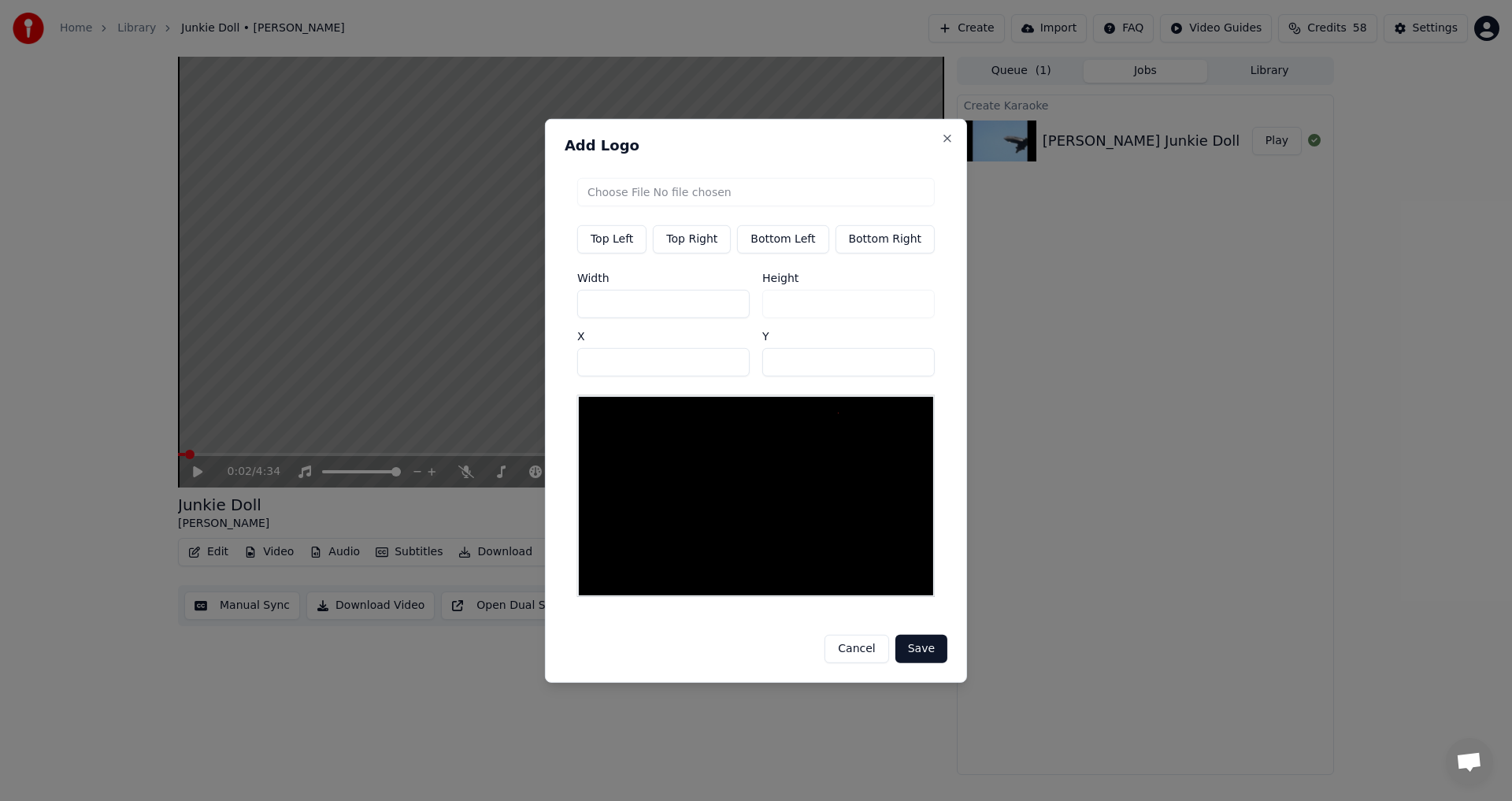
type input "**"
type input "***"
drag, startPoint x: 822, startPoint y: 363, endPoint x: 729, endPoint y: 363, distance: 93.0
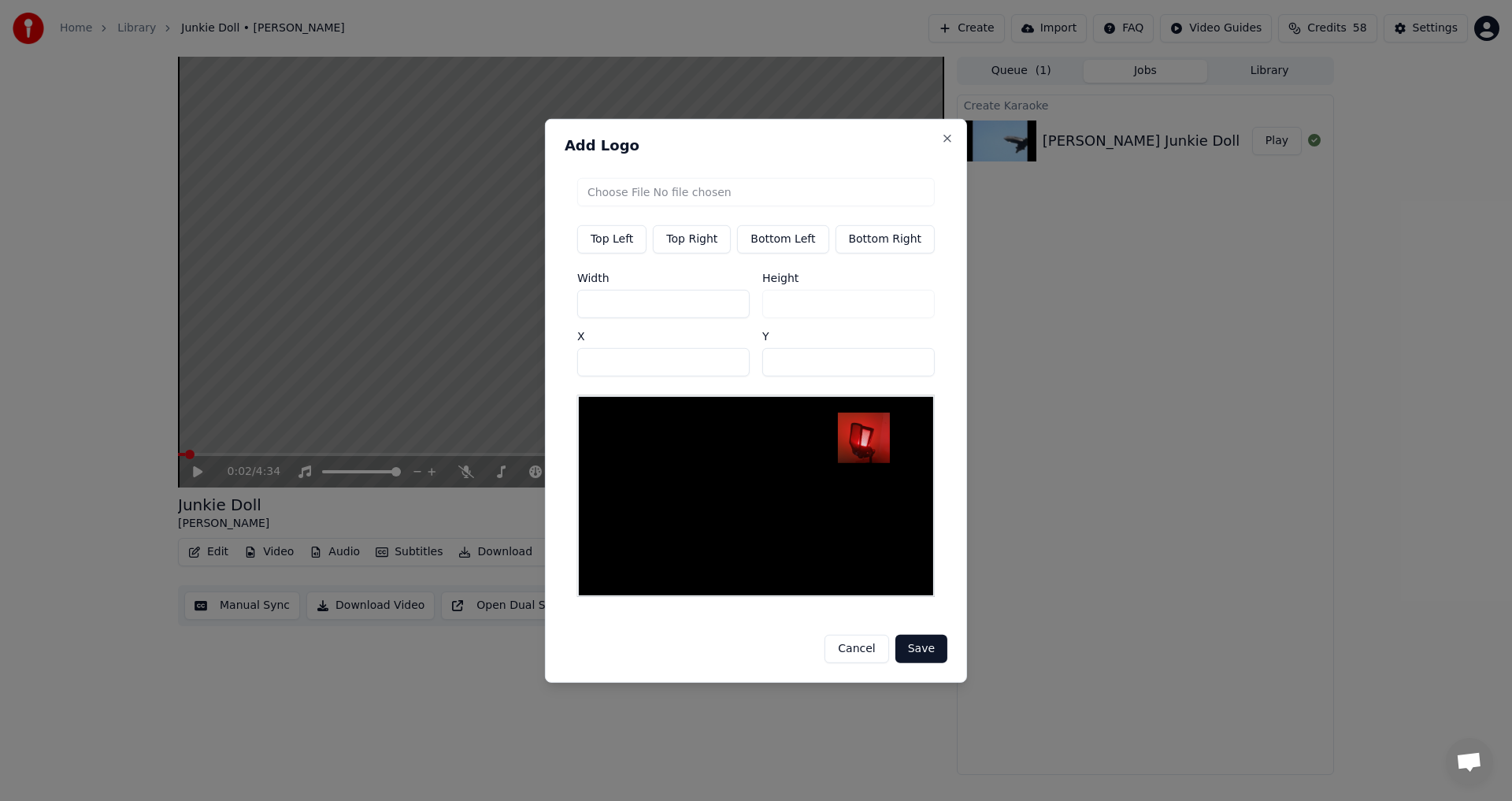
click at [736, 363] on div "Width *** Height *** X *** Y **" at bounding box center [756, 324] width 358 height 104
type input "**"
drag, startPoint x: 538, startPoint y: 370, endPoint x: 453, endPoint y: 367, distance: 85.1
click at [453, 367] on body "Home Library Junkie Doll • [PERSON_NAME] Create Import FAQ Video Guides Credits…" at bounding box center [756, 400] width 1512 height 801
drag, startPoint x: 631, startPoint y: 368, endPoint x: 423, endPoint y: 358, distance: 208.2
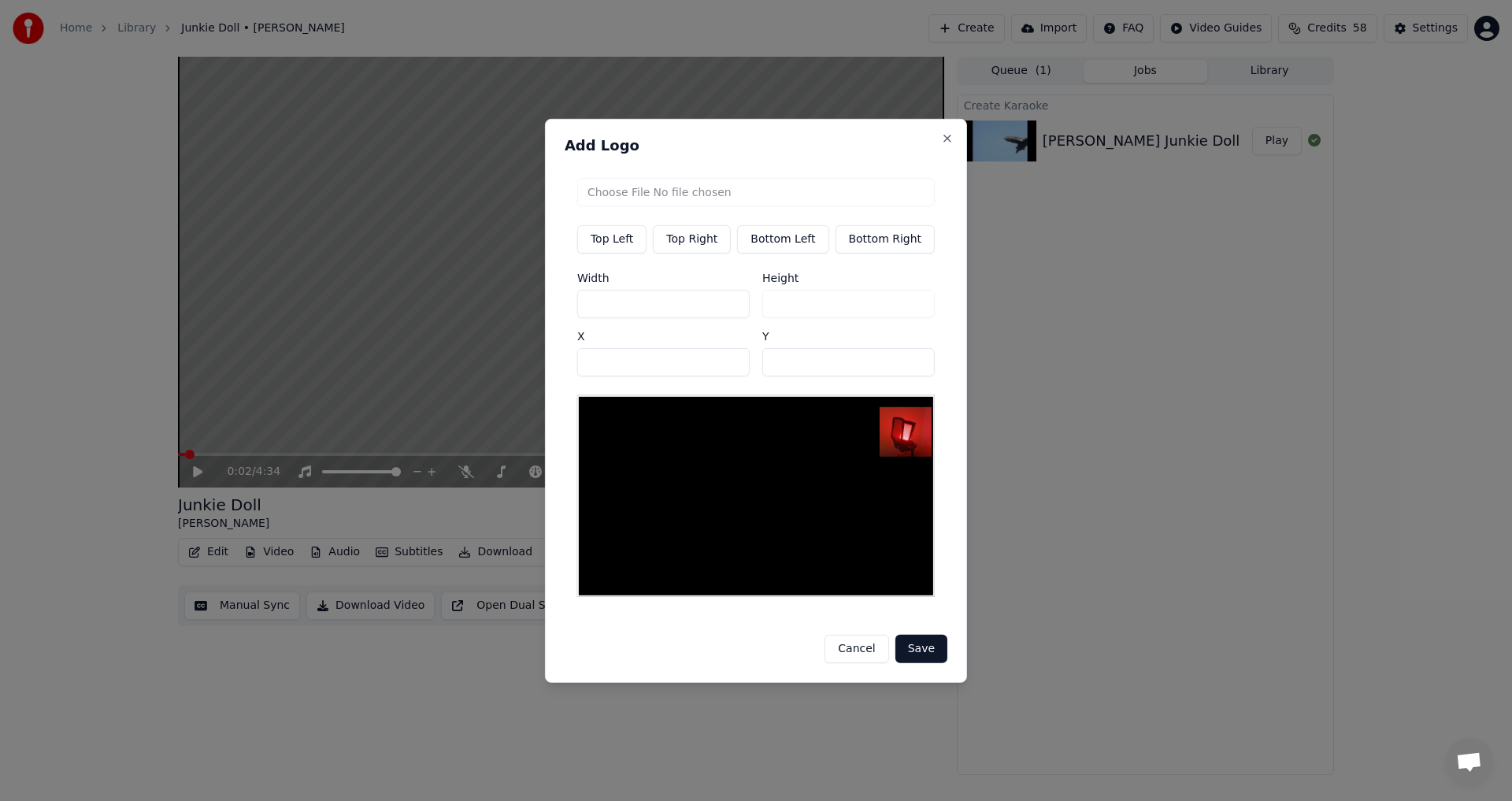
click at [475, 365] on body "Home Library Junkie Doll • [PERSON_NAME] Create Import FAQ Video Guides Credits…" at bounding box center [756, 400] width 1512 height 801
type input "***"
click at [925, 654] on button "Save" at bounding box center [921, 649] width 52 height 28
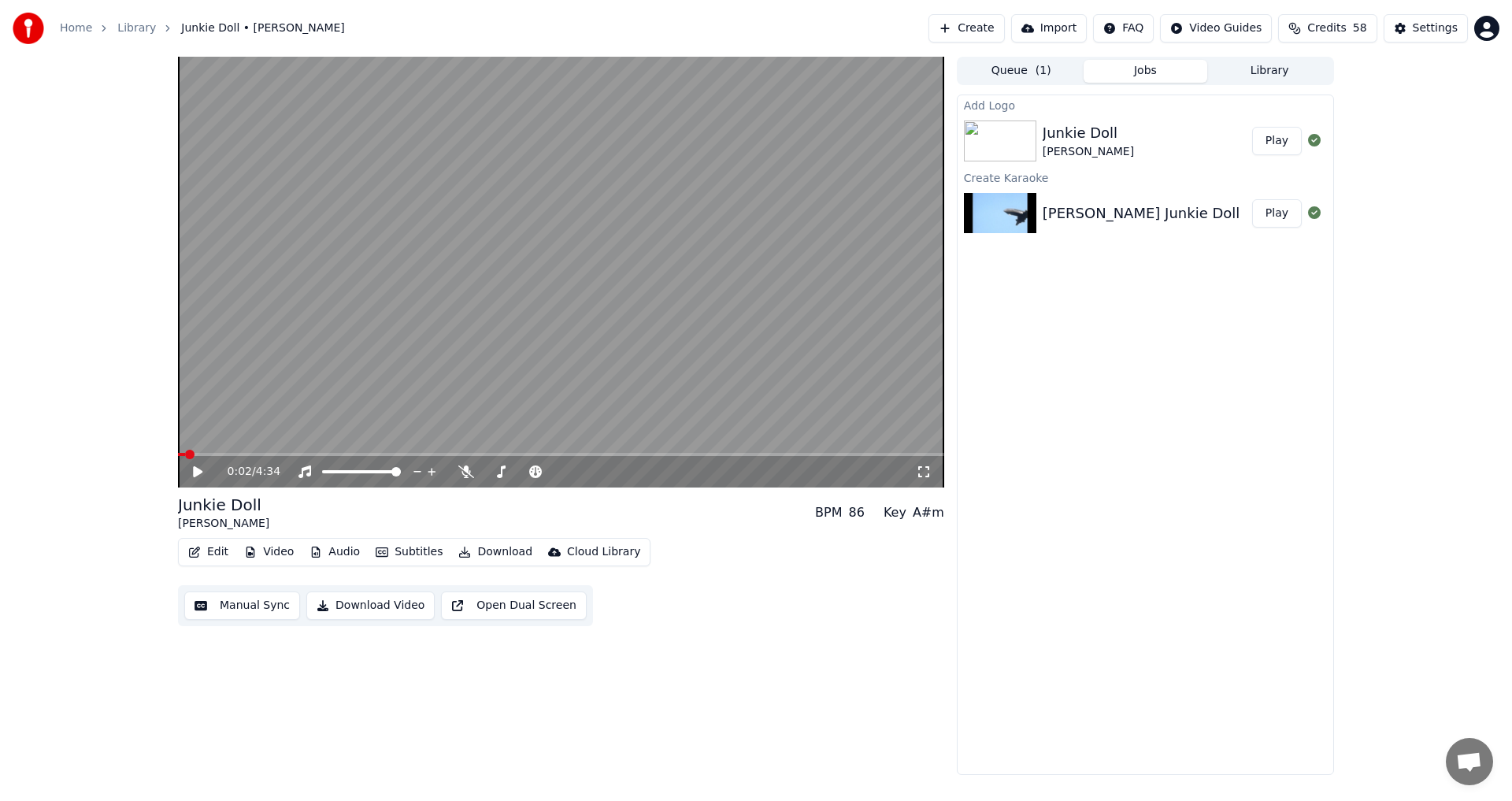
click at [1285, 145] on button "Play" at bounding box center [1276, 141] width 50 height 28
click at [208, 472] on icon at bounding box center [208, 472] width 37 height 13
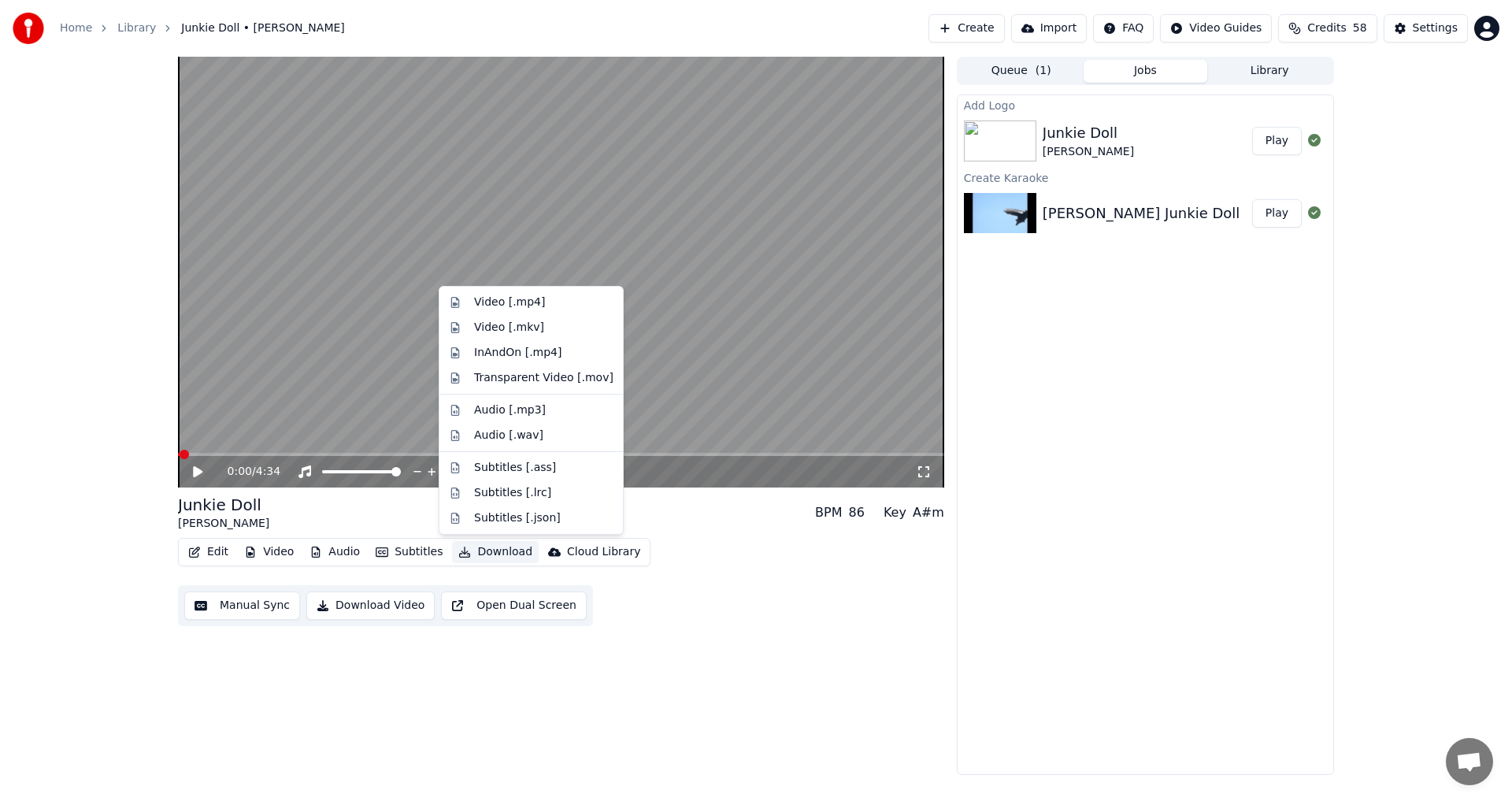
click at [493, 558] on button "Download" at bounding box center [495, 552] width 87 height 22
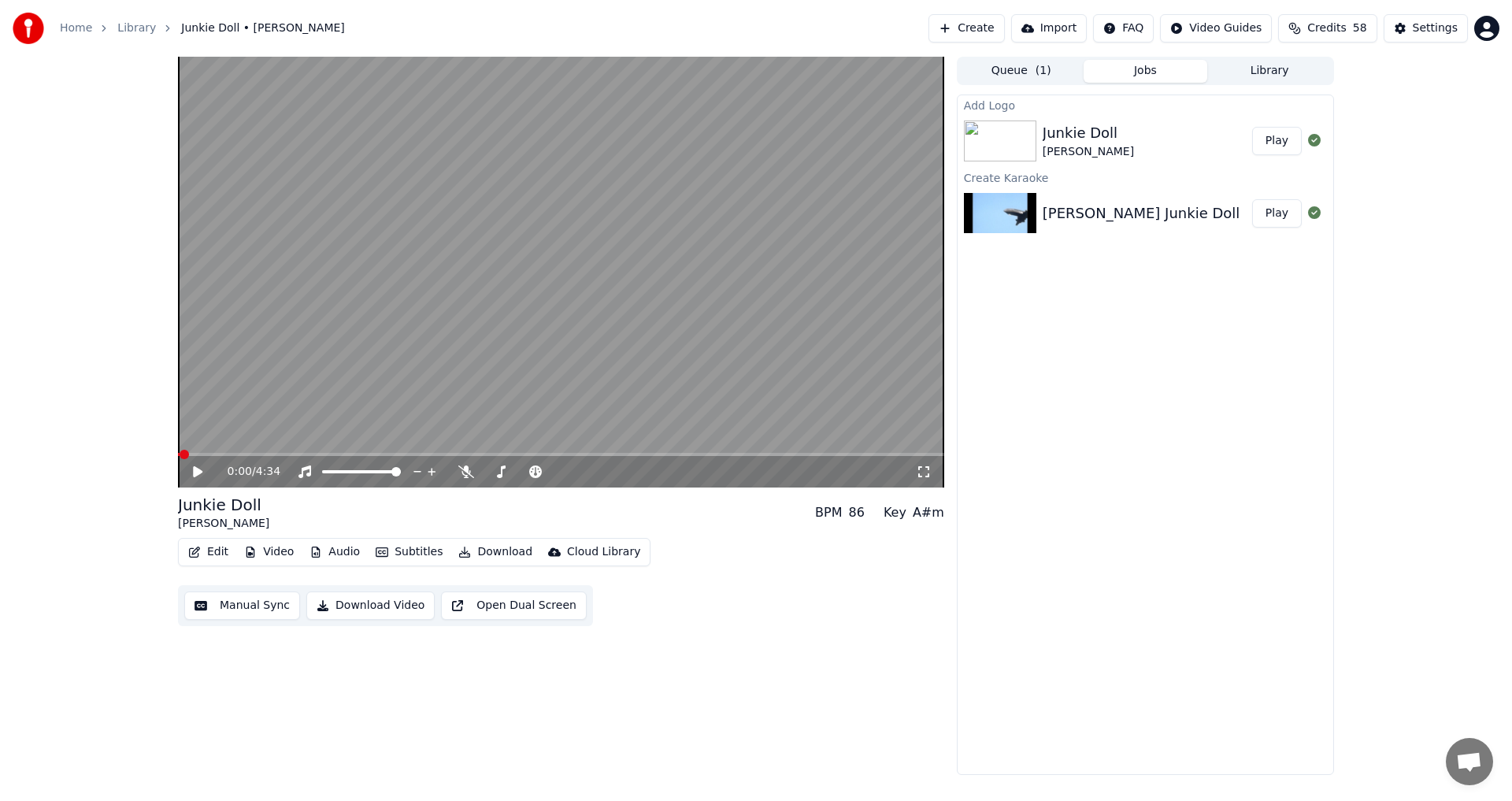
click at [707, 595] on div "Edit Video Audio Subtitles Download Cloud Library Manual Sync Download Video Op…" at bounding box center [561, 582] width 766 height 88
click at [492, 551] on button "Download" at bounding box center [495, 552] width 87 height 22
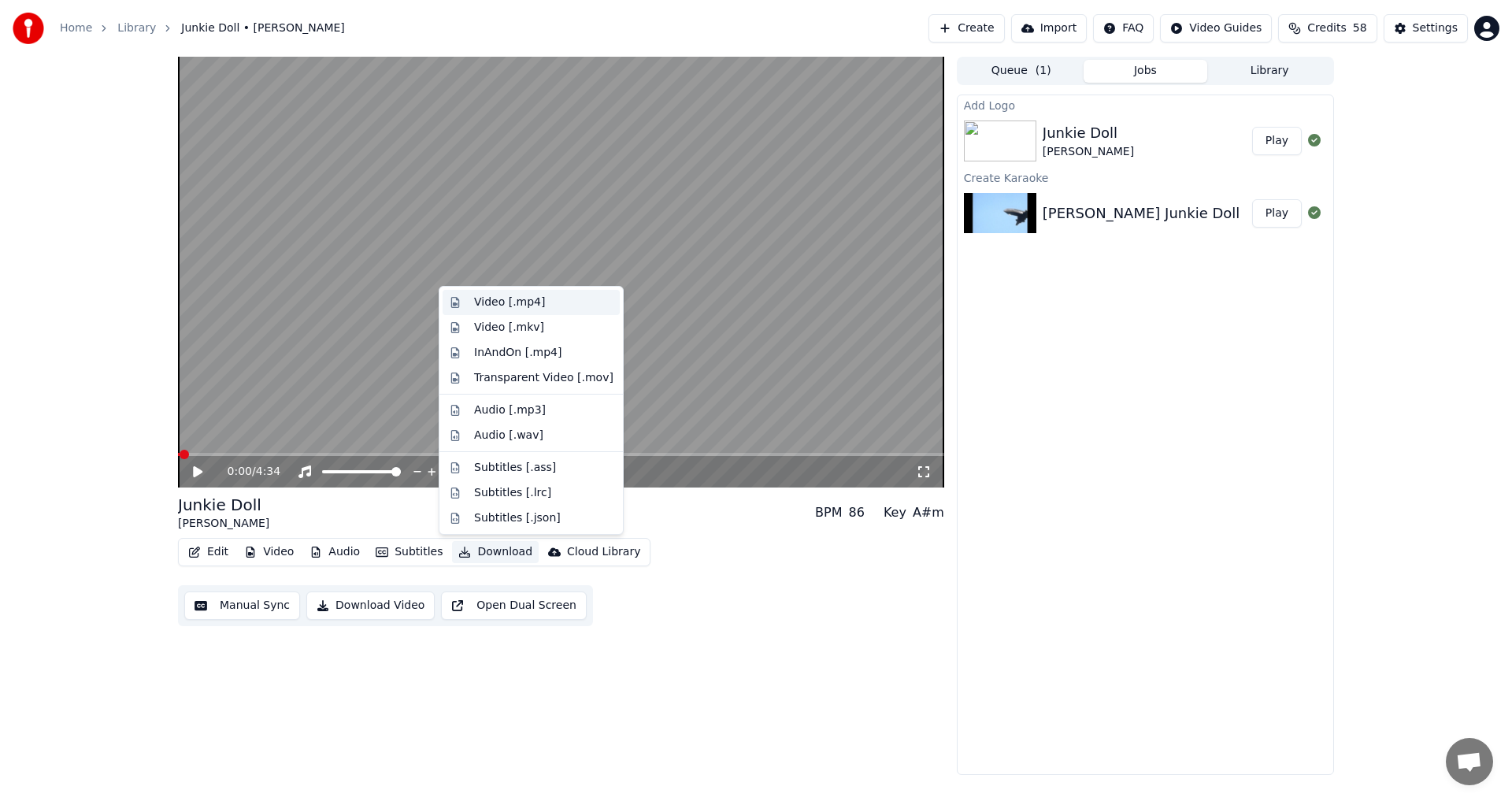
click at [488, 306] on div "Video [.mp4]" at bounding box center [509, 303] width 71 height 16
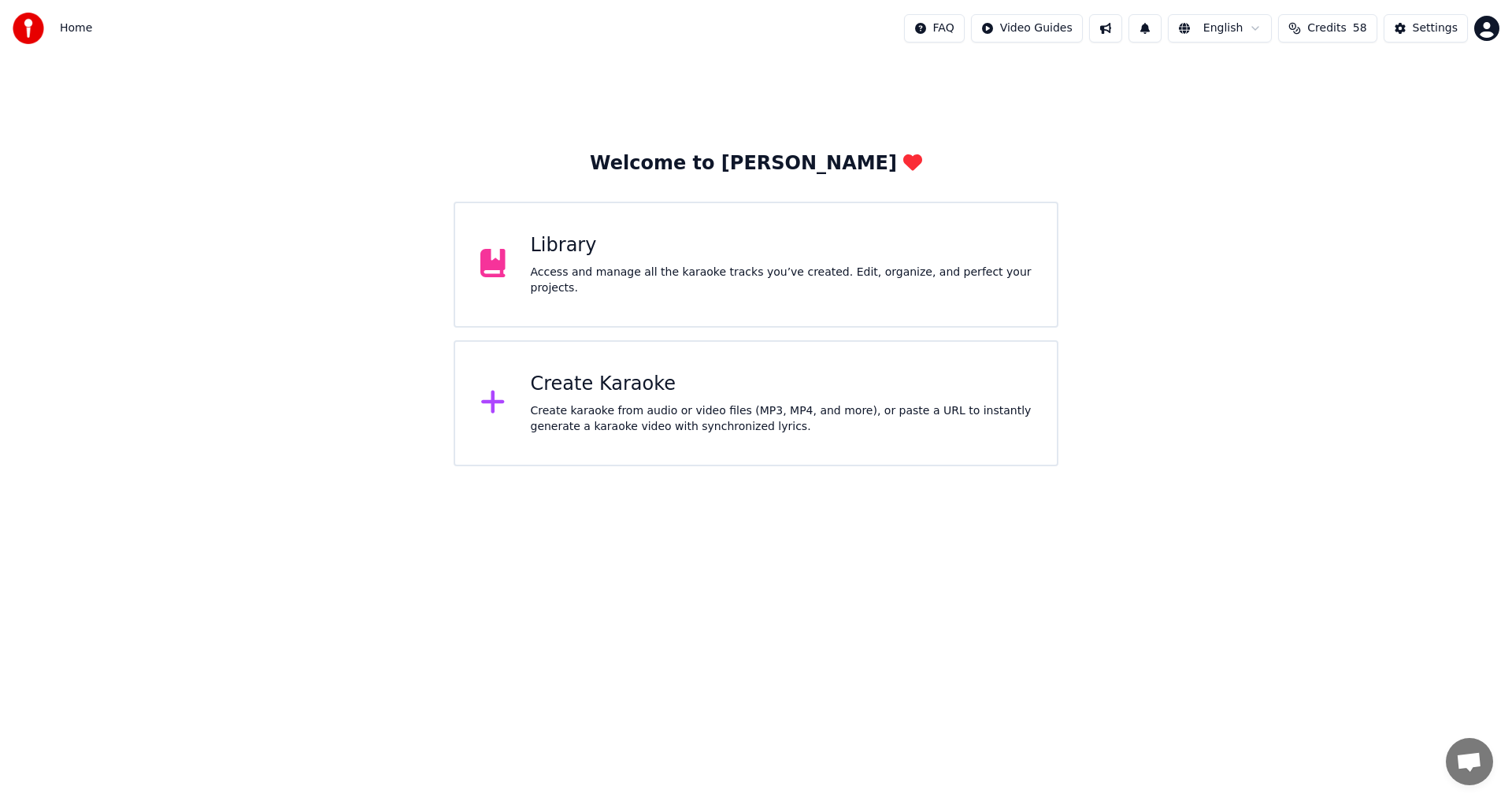
click at [792, 393] on div "Create Karaoke" at bounding box center [781, 385] width 501 height 25
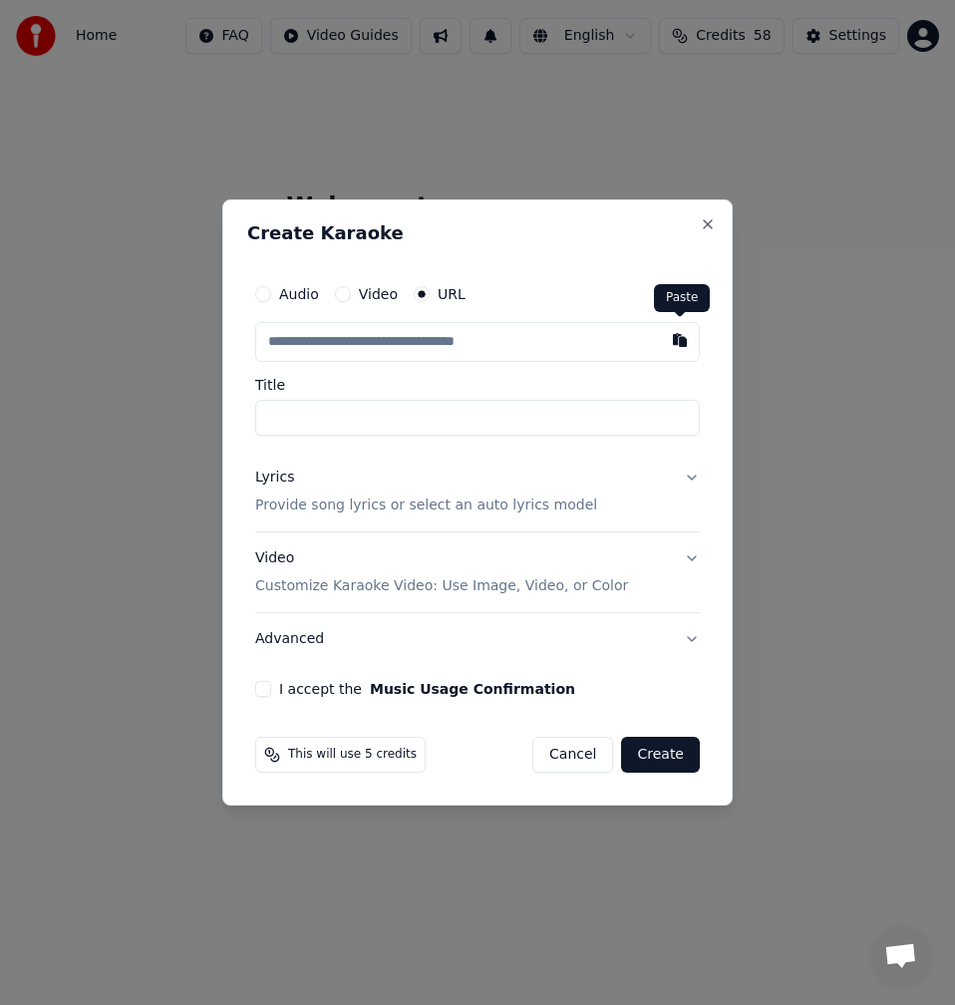
click at [676, 337] on button "button" at bounding box center [680, 340] width 40 height 36
type input "**********"
click at [319, 416] on input "**********" at bounding box center [477, 418] width 445 height 36
drag, startPoint x: 424, startPoint y: 409, endPoint x: 316, endPoint y: 414, distance: 107.8
click at [316, 414] on input "**********" at bounding box center [477, 418] width 445 height 36
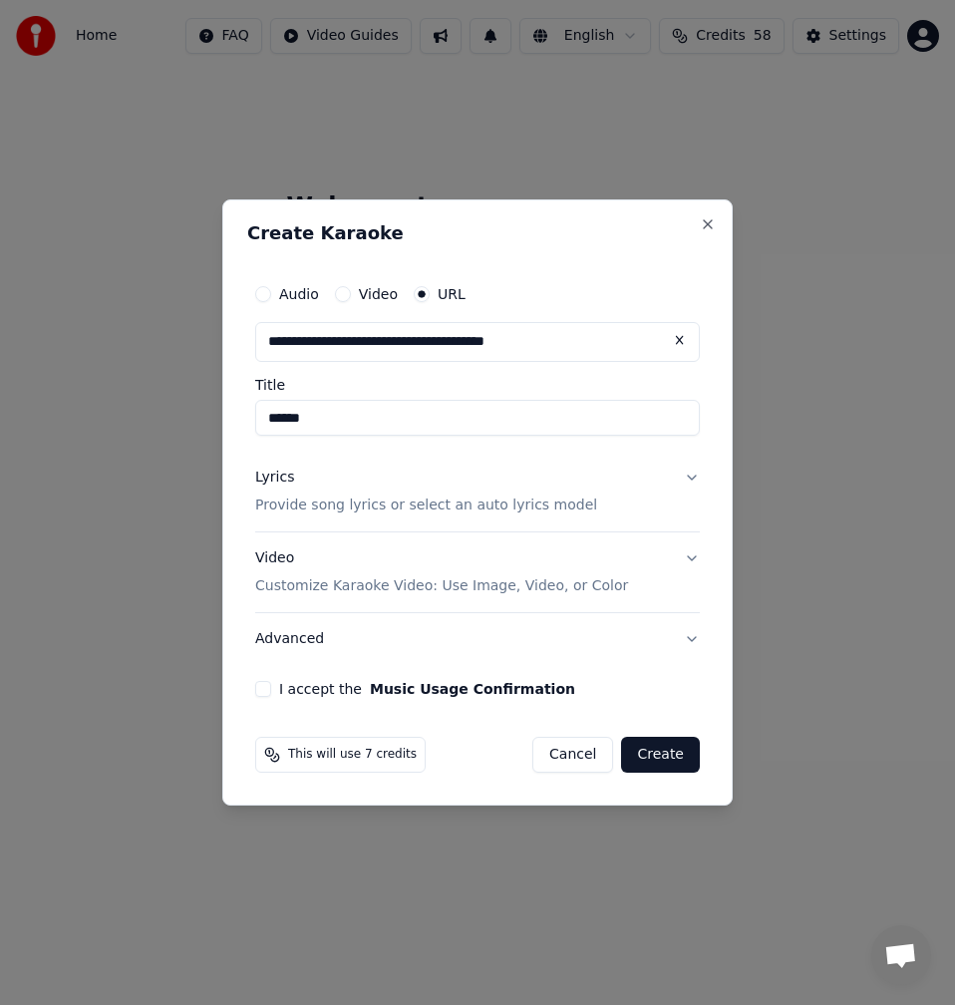
click at [259, 421] on input "******" at bounding box center [477, 418] width 445 height 36
type input "**********"
click at [304, 493] on div "Lyrics Provide song lyrics or select an auto lyrics model" at bounding box center [426, 492] width 342 height 48
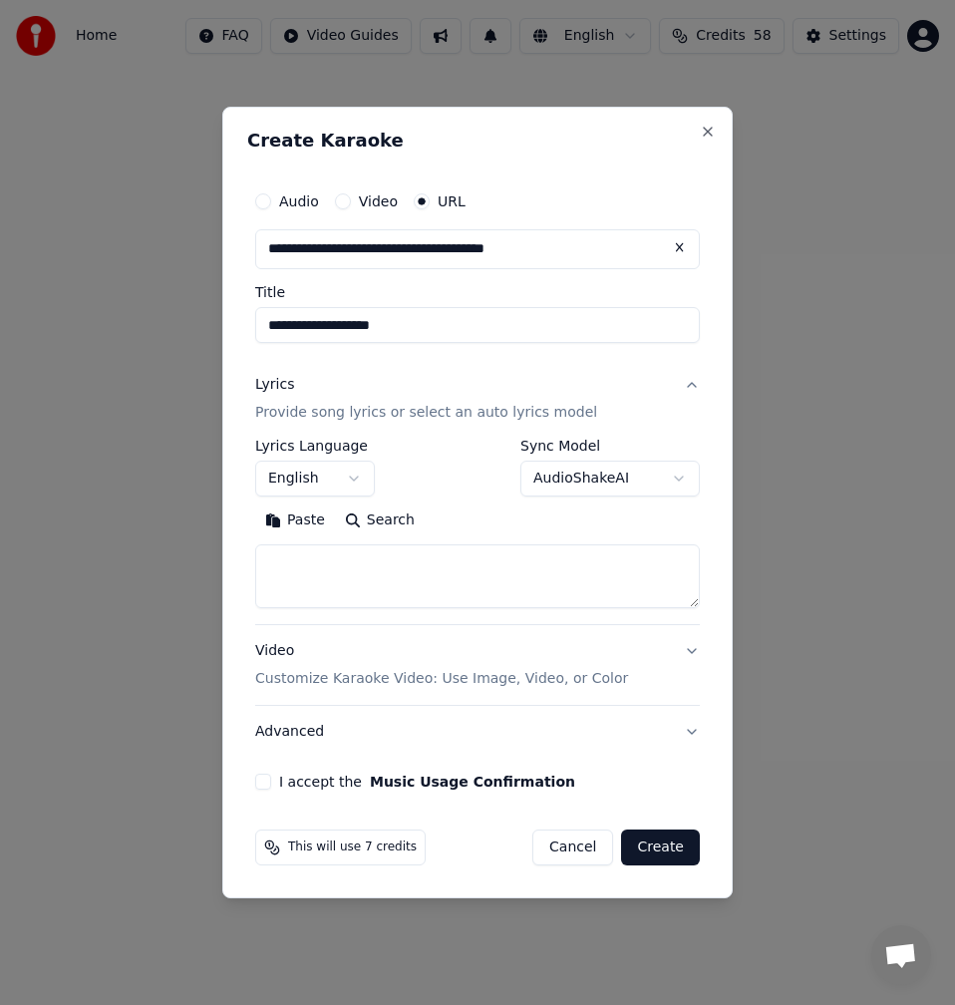
click at [390, 526] on button "Search" at bounding box center [380, 521] width 90 height 32
click at [478, 513] on button "Expand" at bounding box center [471, 521] width 94 height 32
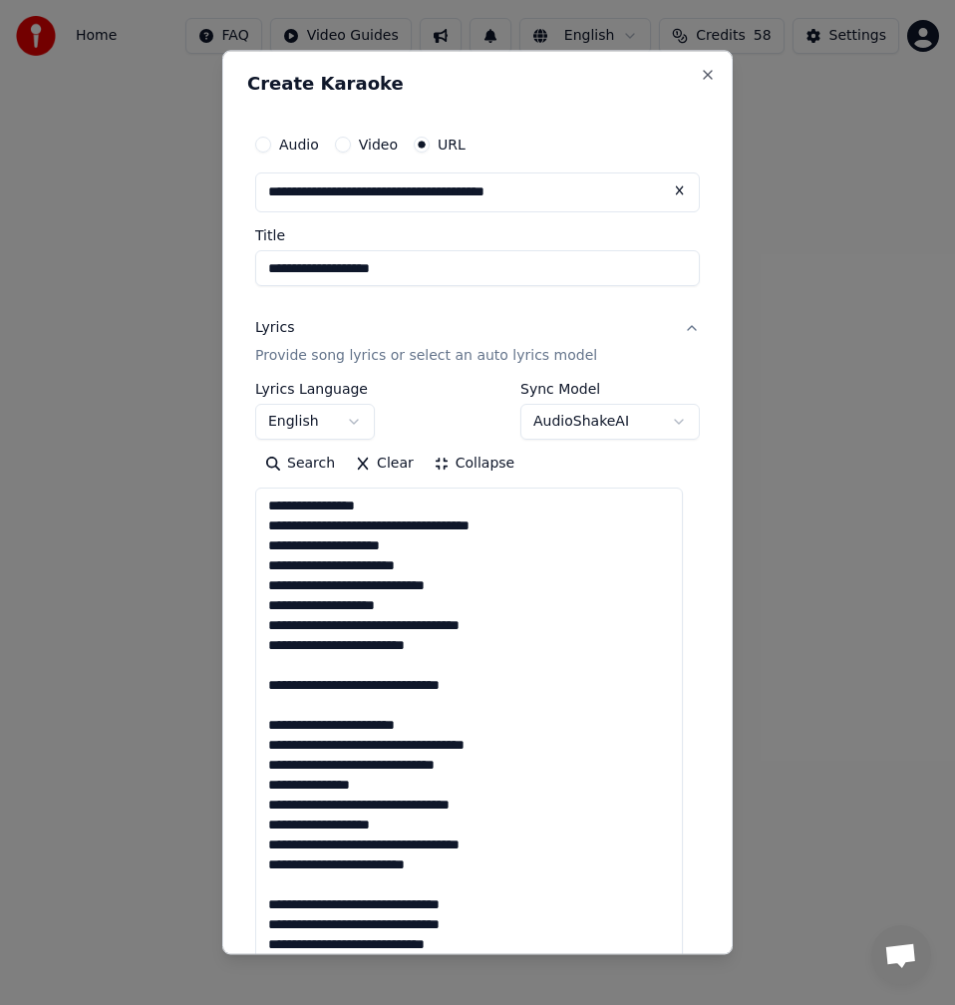
click at [372, 672] on textarea at bounding box center [469, 874] width 428 height 773
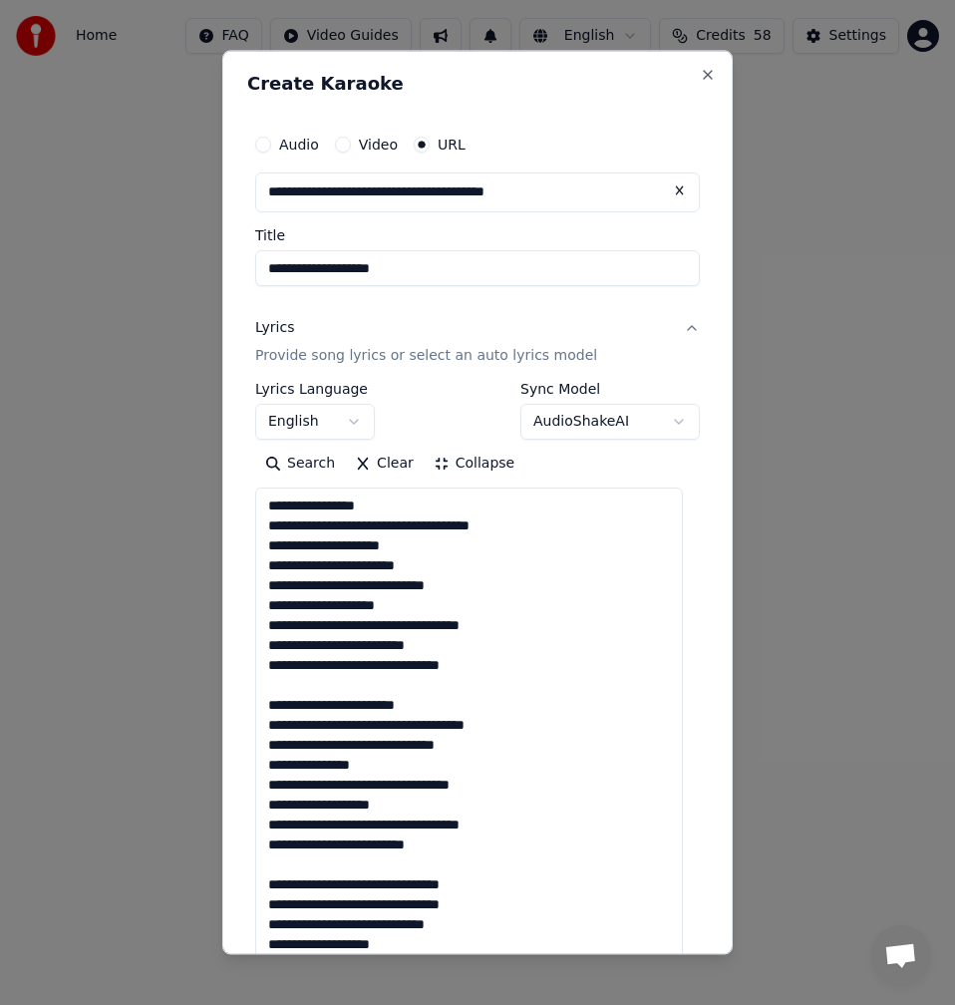
click at [318, 684] on textarea "**********" at bounding box center [469, 874] width 428 height 773
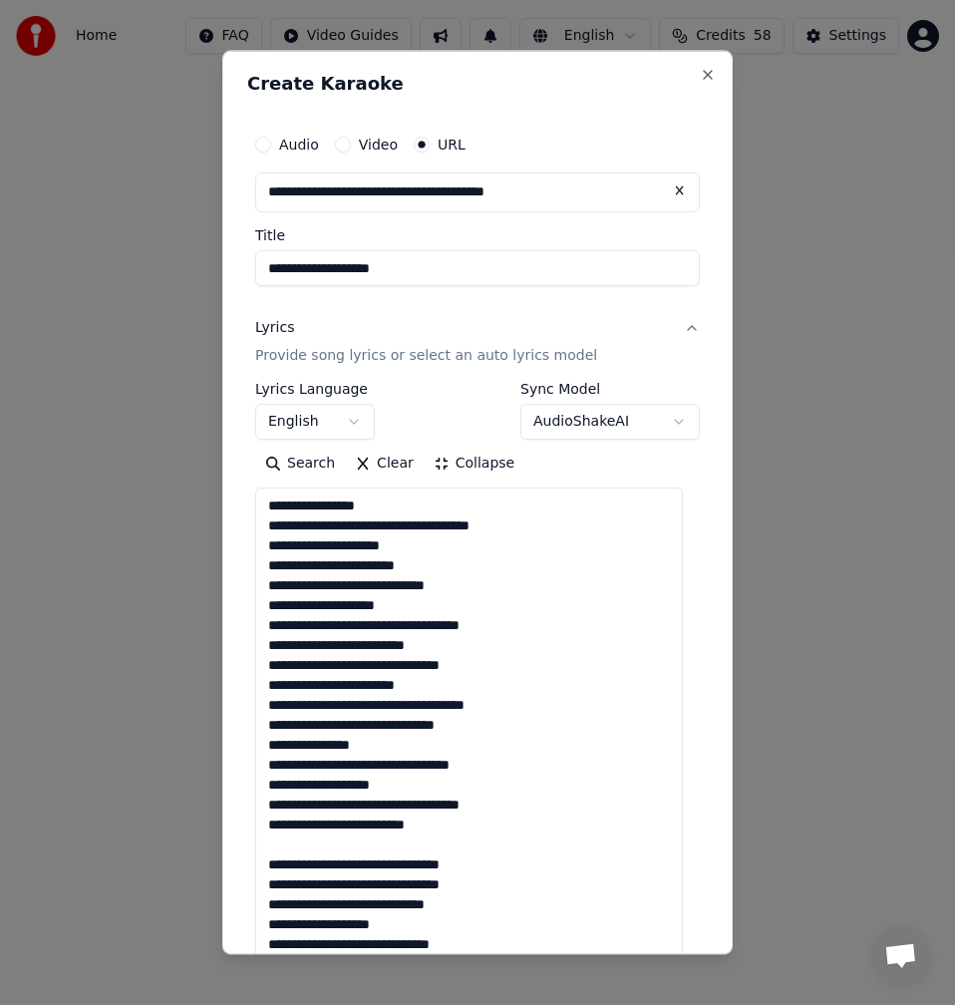
click at [305, 853] on textarea "**********" at bounding box center [469, 874] width 428 height 773
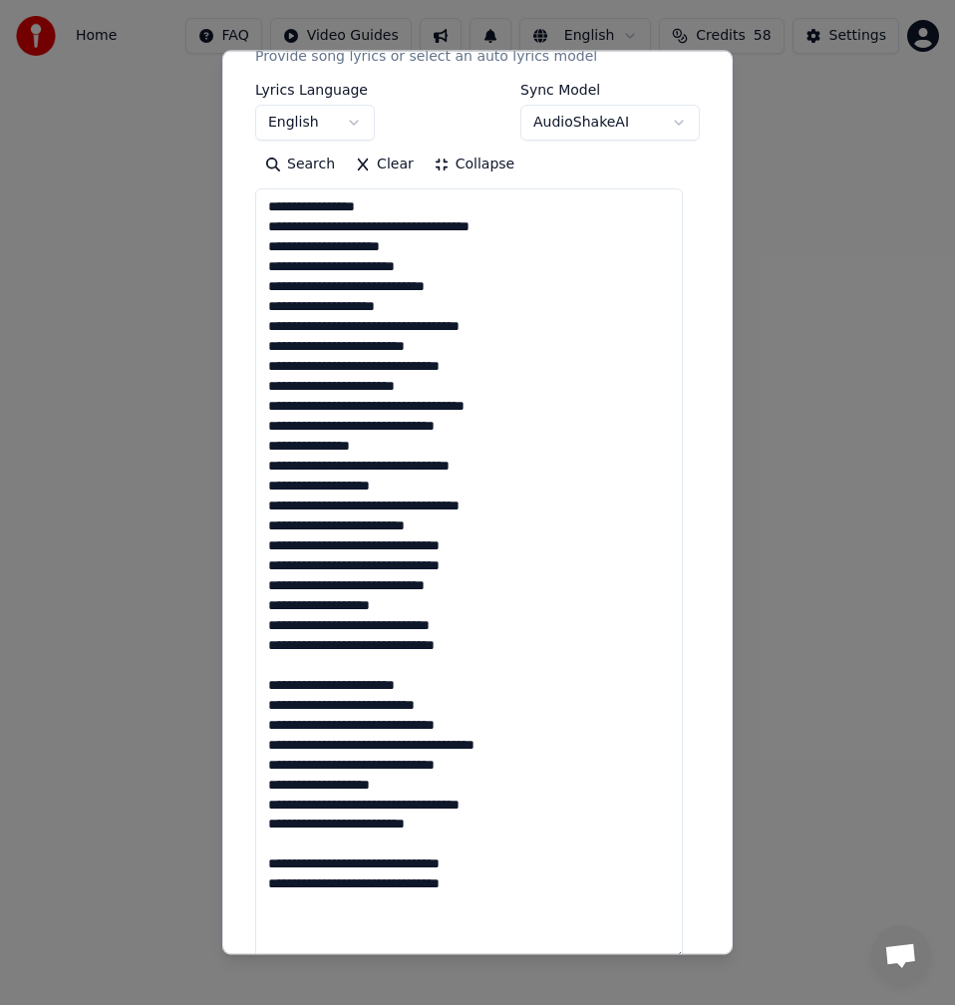
click at [300, 653] on textarea "**********" at bounding box center [469, 574] width 428 height 773
click at [298, 667] on textarea "**********" at bounding box center [469, 574] width 428 height 773
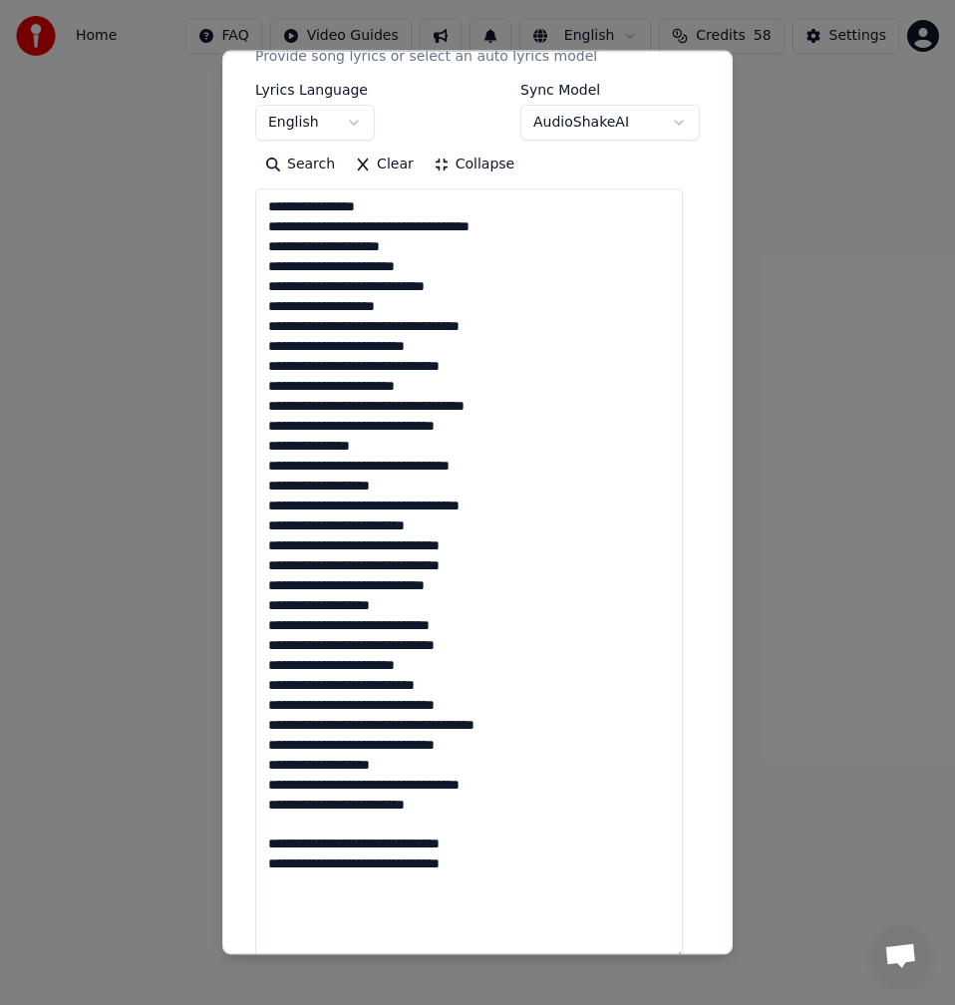
click at [304, 828] on textarea "**********" at bounding box center [469, 574] width 428 height 773
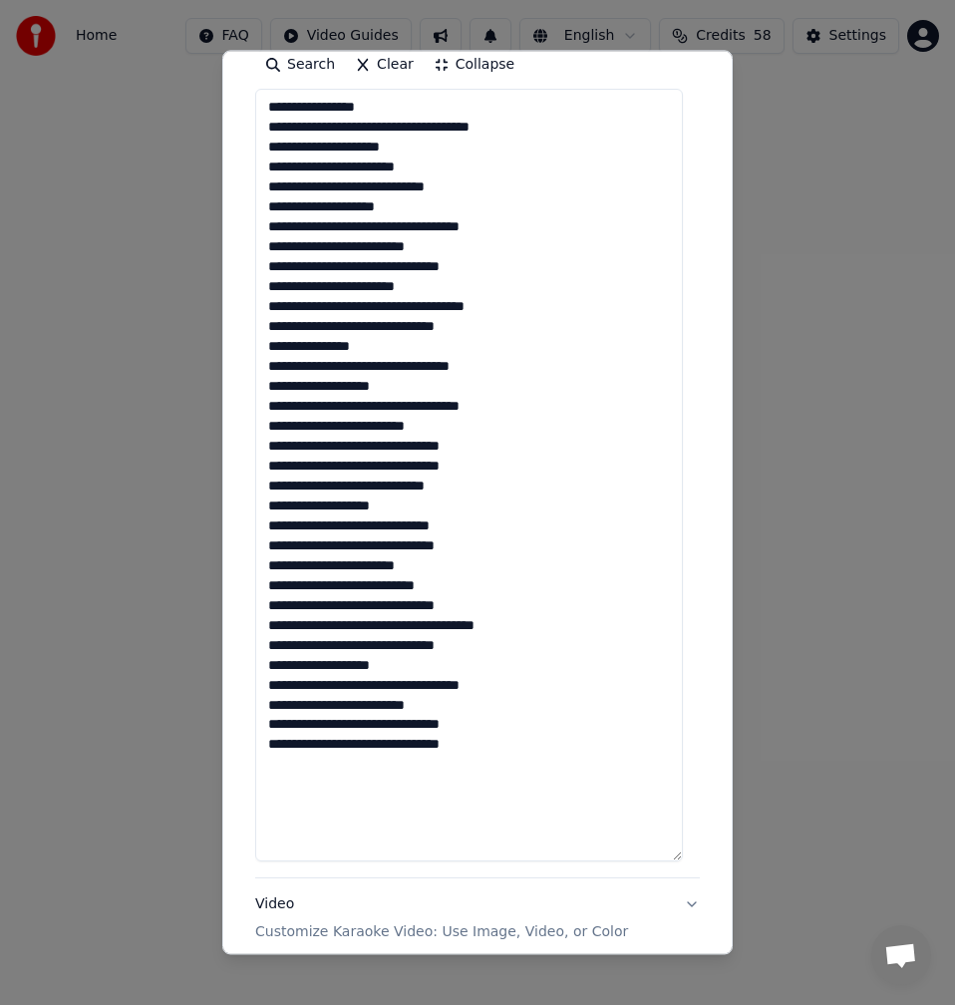
scroll to position [596, 0]
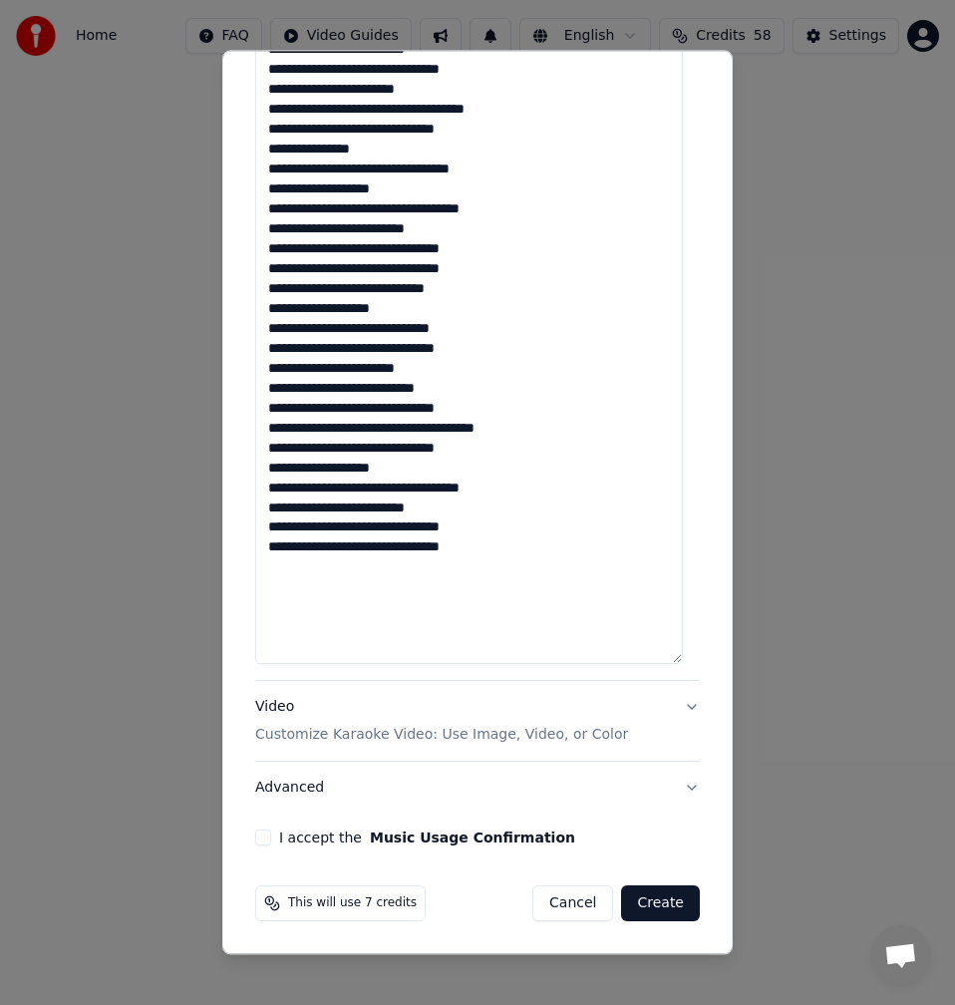
click at [258, 840] on button "I accept the Music Usage Confirmation" at bounding box center [263, 838] width 16 height 16
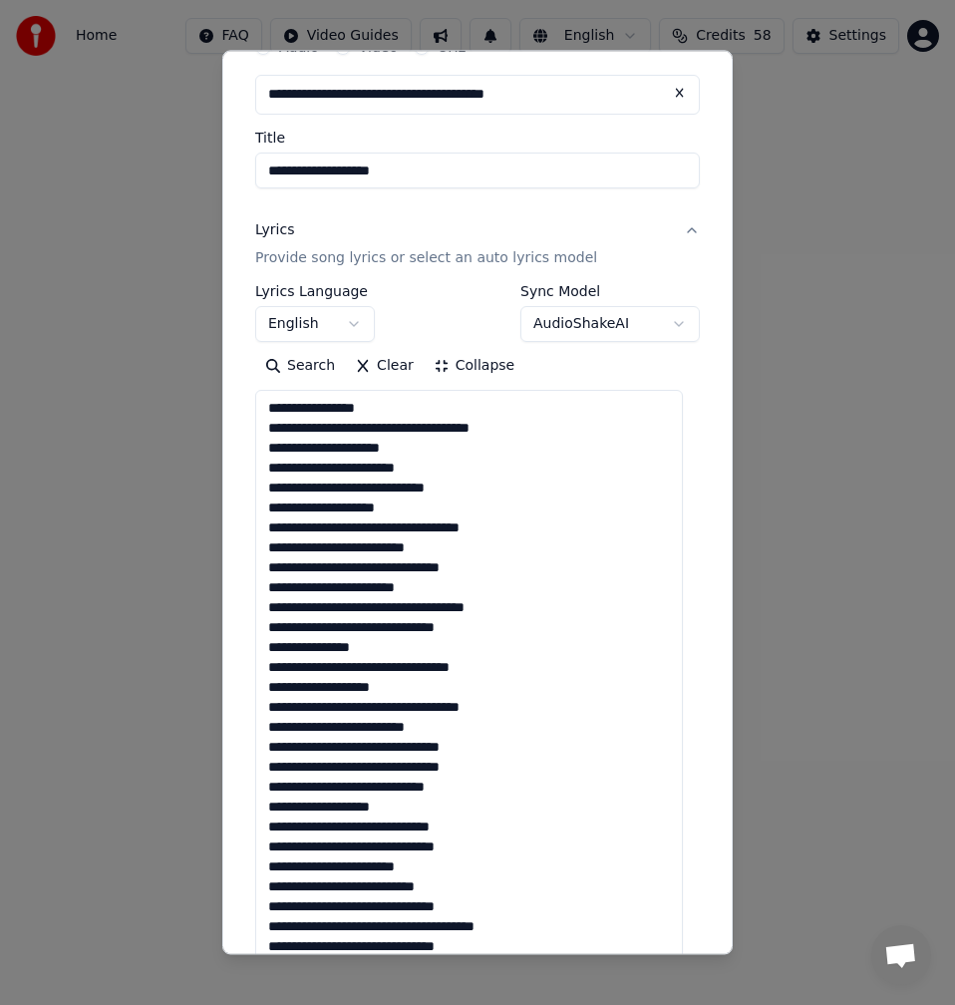
scroll to position [0, 0]
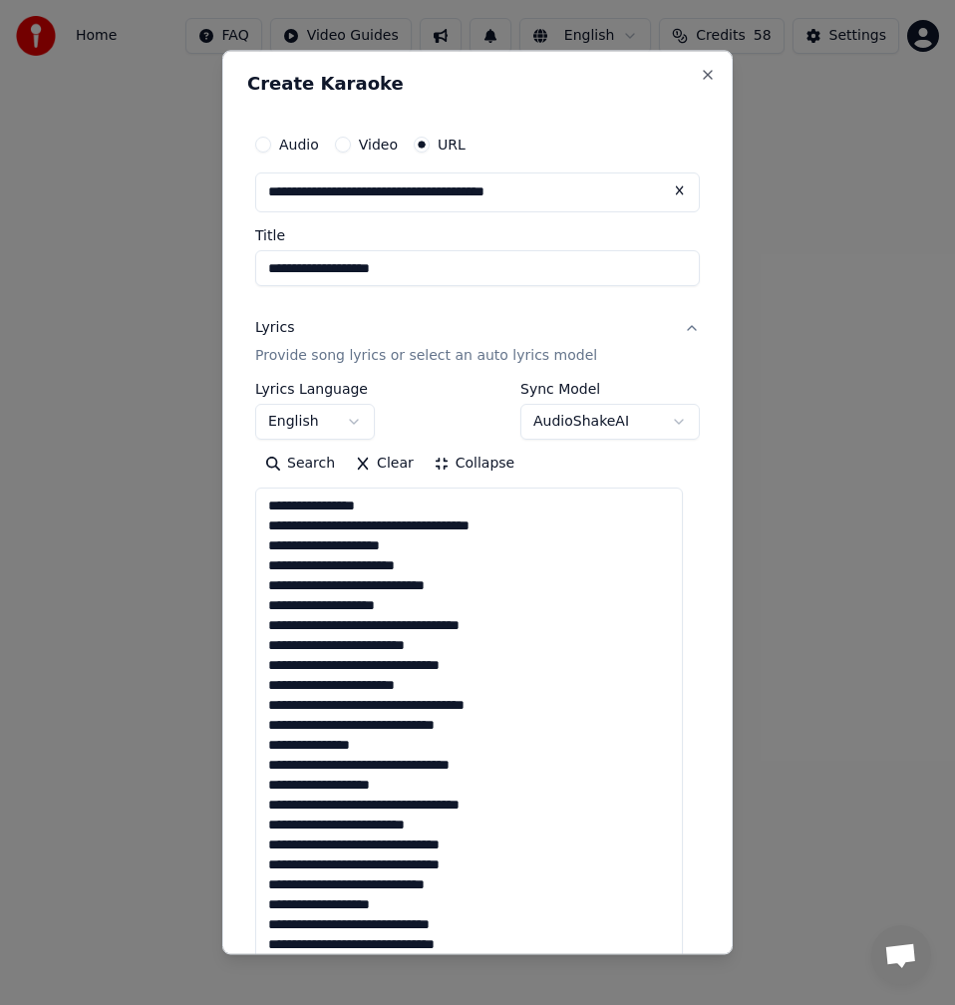
click at [429, 534] on textarea "**********" at bounding box center [469, 874] width 428 height 773
click at [434, 563] on textarea "**********" at bounding box center [469, 874] width 428 height 773
click at [448, 603] on textarea "**********" at bounding box center [469, 874] width 428 height 773
click at [395, 507] on textarea "**********" at bounding box center [469, 874] width 428 height 773
click at [545, 518] on textarea "**********" at bounding box center [469, 874] width 428 height 773
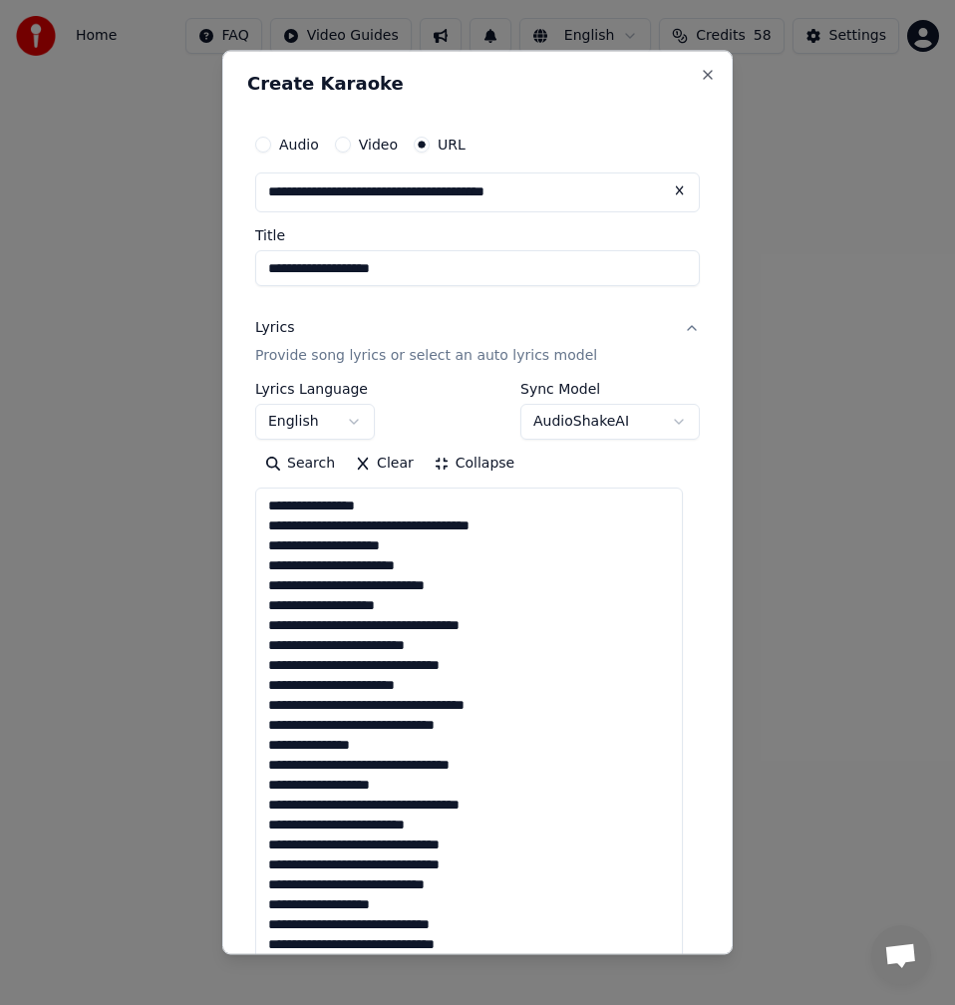
click at [426, 551] on textarea "**********" at bounding box center [469, 874] width 428 height 773
click at [440, 561] on textarea "**********" at bounding box center [469, 874] width 428 height 773
click at [503, 598] on textarea "**********" at bounding box center [469, 874] width 428 height 773
drag, startPoint x: 479, startPoint y: 588, endPoint x: 465, endPoint y: 596, distance: 16.1
click at [478, 588] on textarea "**********" at bounding box center [469, 874] width 428 height 773
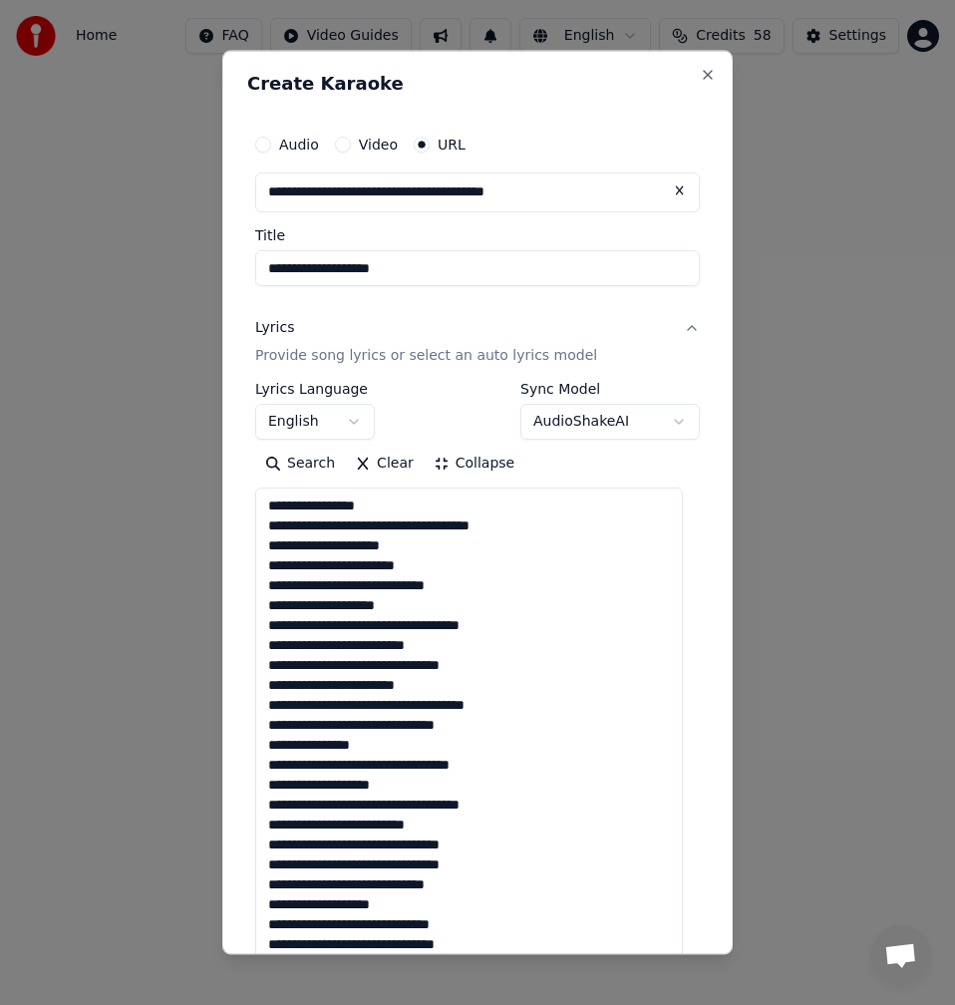
click at [439, 604] on textarea "**********" at bounding box center [469, 874] width 428 height 773
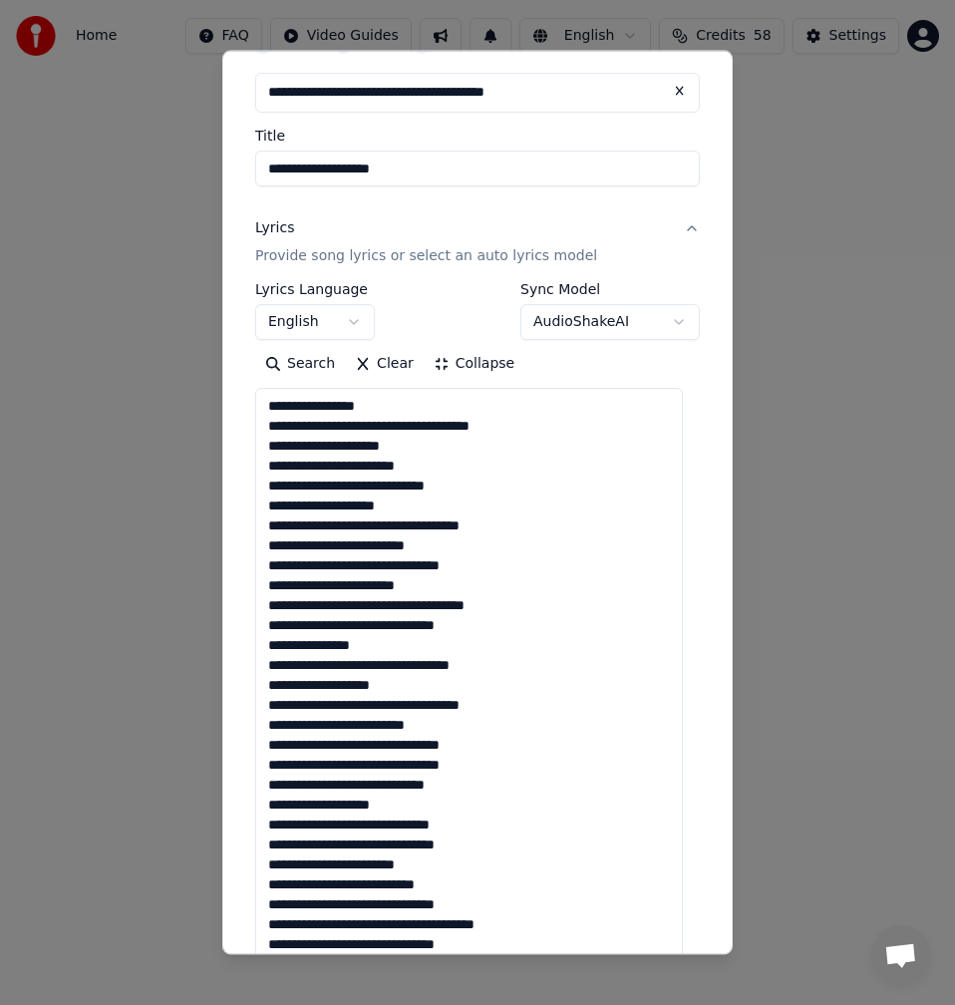
click at [527, 536] on textarea "**********" at bounding box center [469, 774] width 428 height 773
click at [464, 545] on textarea "**********" at bounding box center [469, 774] width 428 height 773
click at [338, 565] on textarea "**********" at bounding box center [469, 774] width 428 height 773
click at [342, 571] on textarea "**********" at bounding box center [469, 774] width 428 height 773
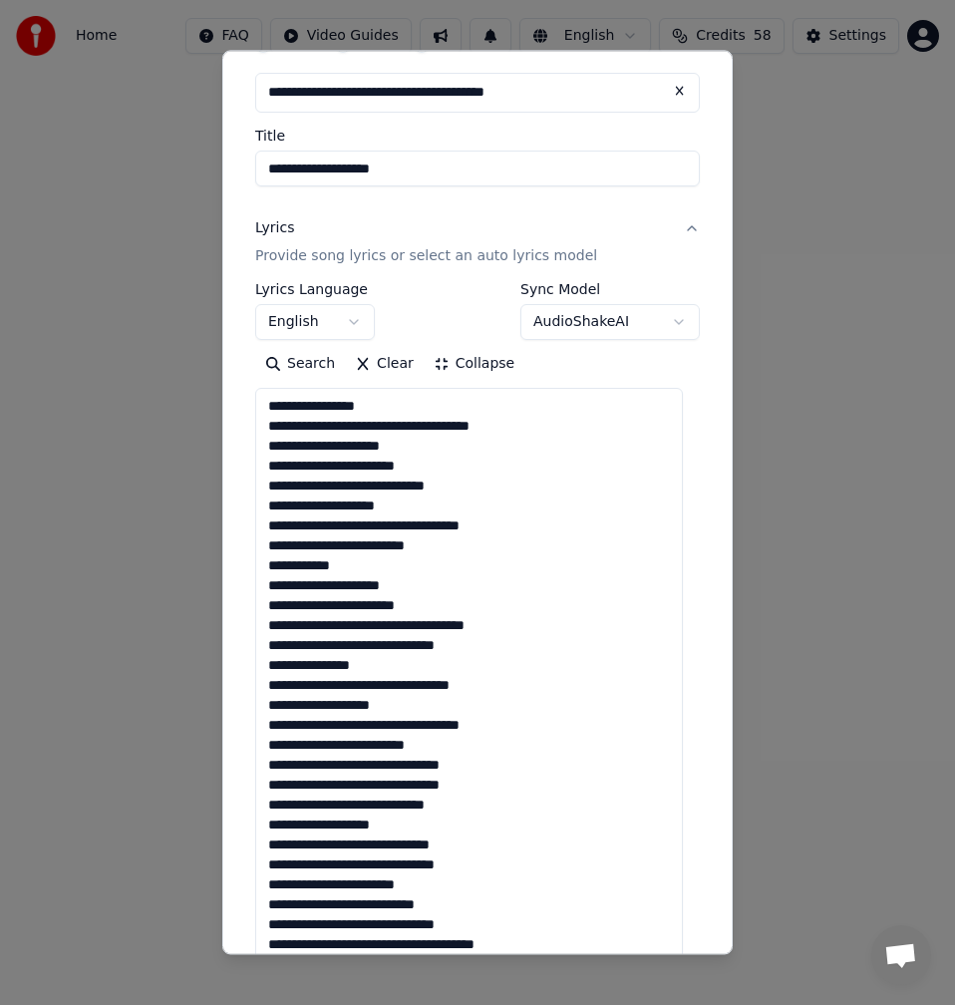
click at [335, 590] on textarea "**********" at bounding box center [469, 774] width 428 height 773
click at [340, 593] on textarea "**********" at bounding box center [469, 774] width 428 height 773
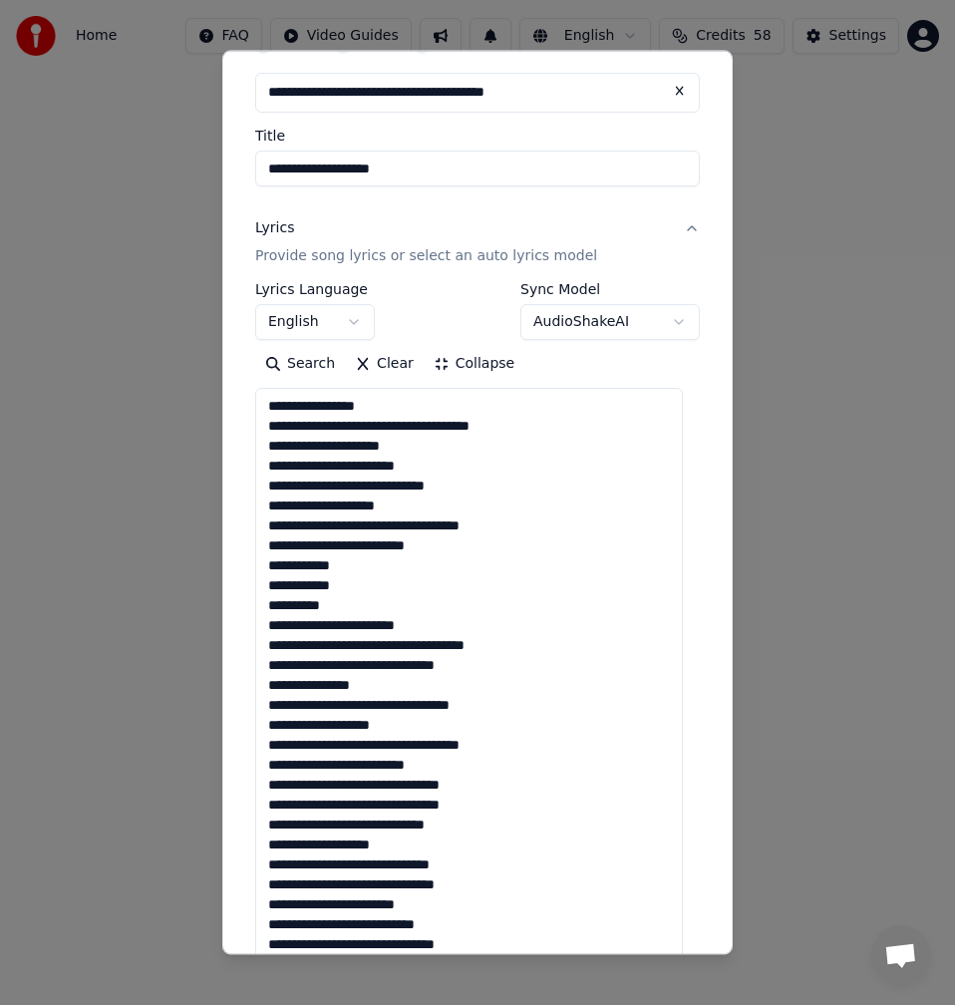
click at [314, 605] on textarea "**********" at bounding box center [469, 774] width 428 height 773
click at [313, 589] on textarea "**********" at bounding box center [469, 774] width 428 height 773
click at [312, 566] on textarea at bounding box center [469, 774] width 428 height 773
click at [314, 566] on textarea at bounding box center [469, 774] width 428 height 773
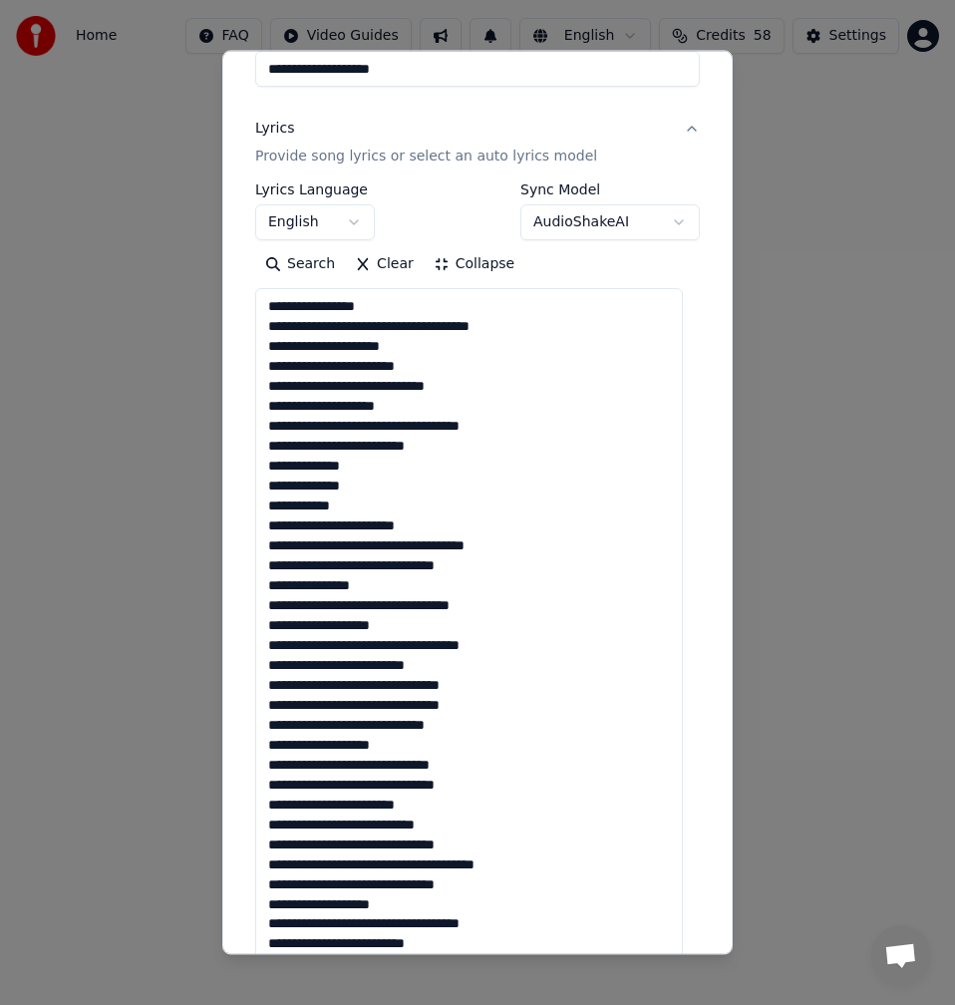
scroll to position [299, 0]
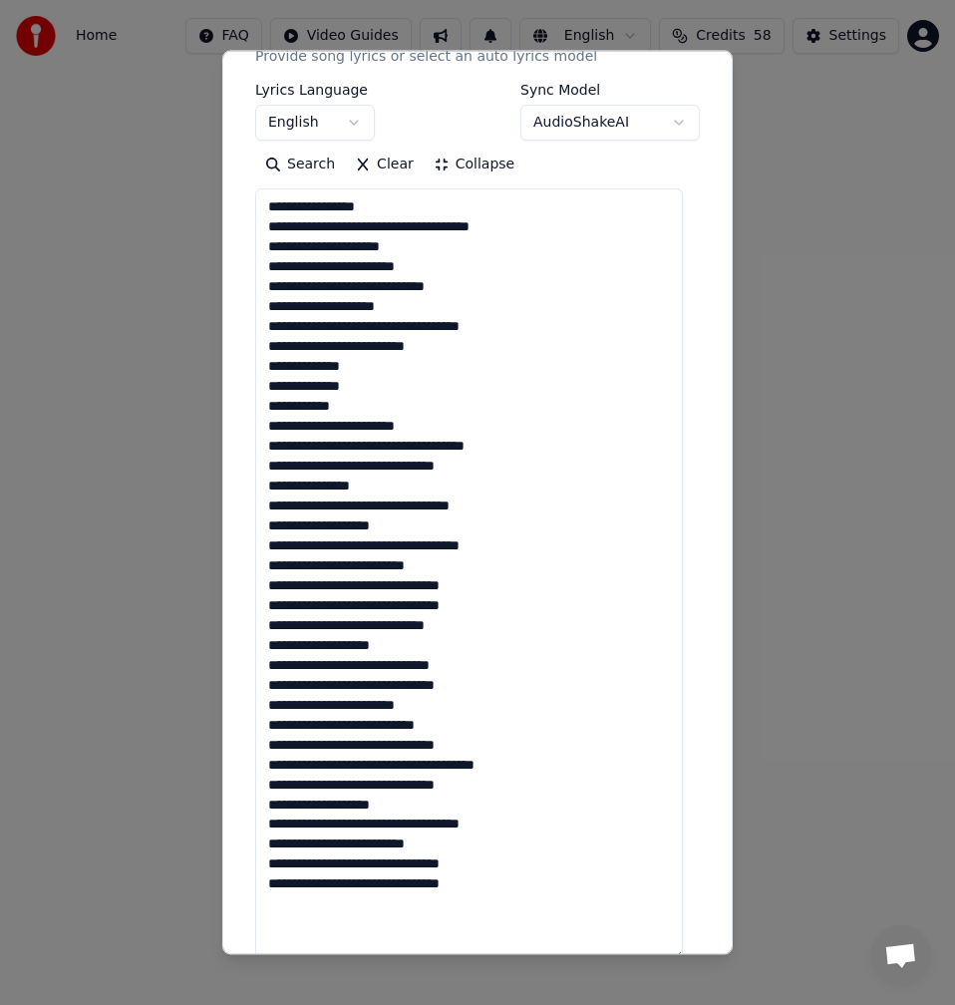
click at [543, 450] on textarea at bounding box center [469, 574] width 428 height 773
click at [491, 466] on textarea at bounding box center [469, 574] width 428 height 773
click at [393, 490] on textarea at bounding box center [469, 574] width 428 height 773
click at [540, 505] on textarea at bounding box center [469, 574] width 428 height 773
click at [414, 527] on textarea at bounding box center [469, 574] width 428 height 773
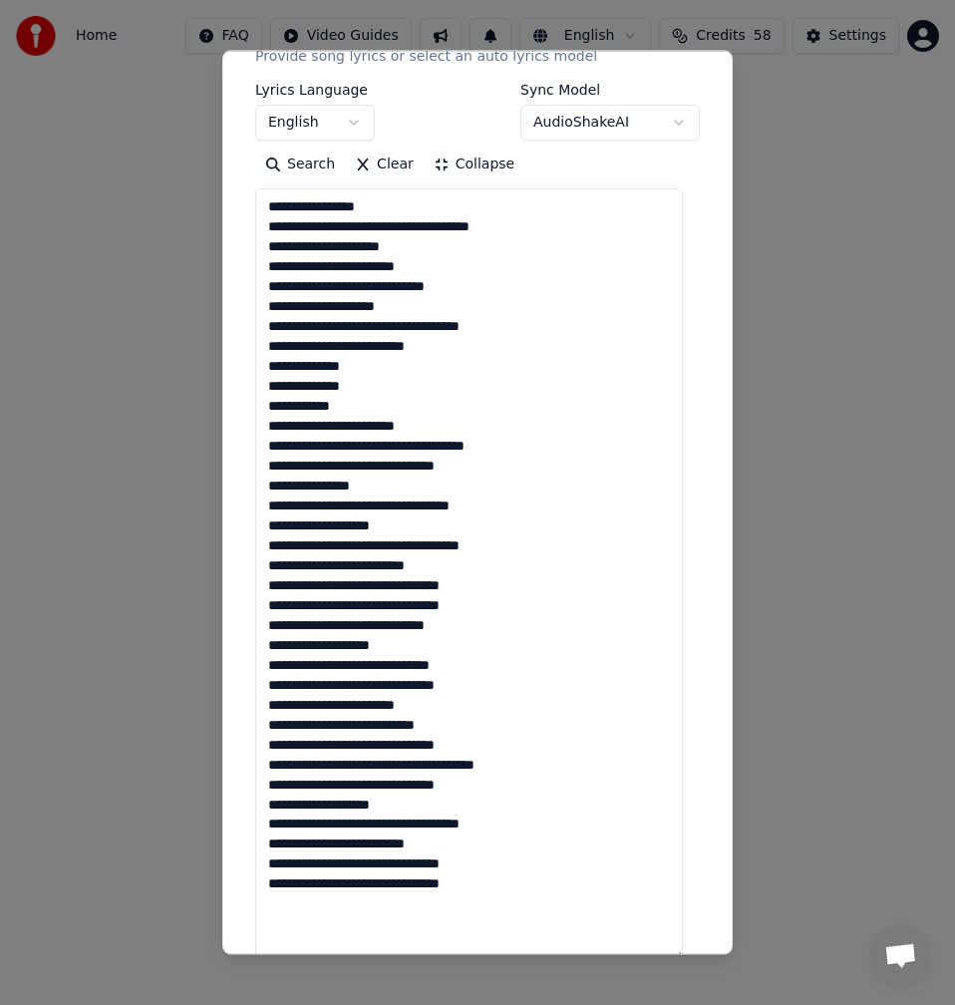
click at [548, 544] on textarea at bounding box center [469, 574] width 428 height 773
click at [451, 563] on textarea at bounding box center [469, 574] width 428 height 773
click at [344, 591] on textarea at bounding box center [469, 574] width 428 height 773
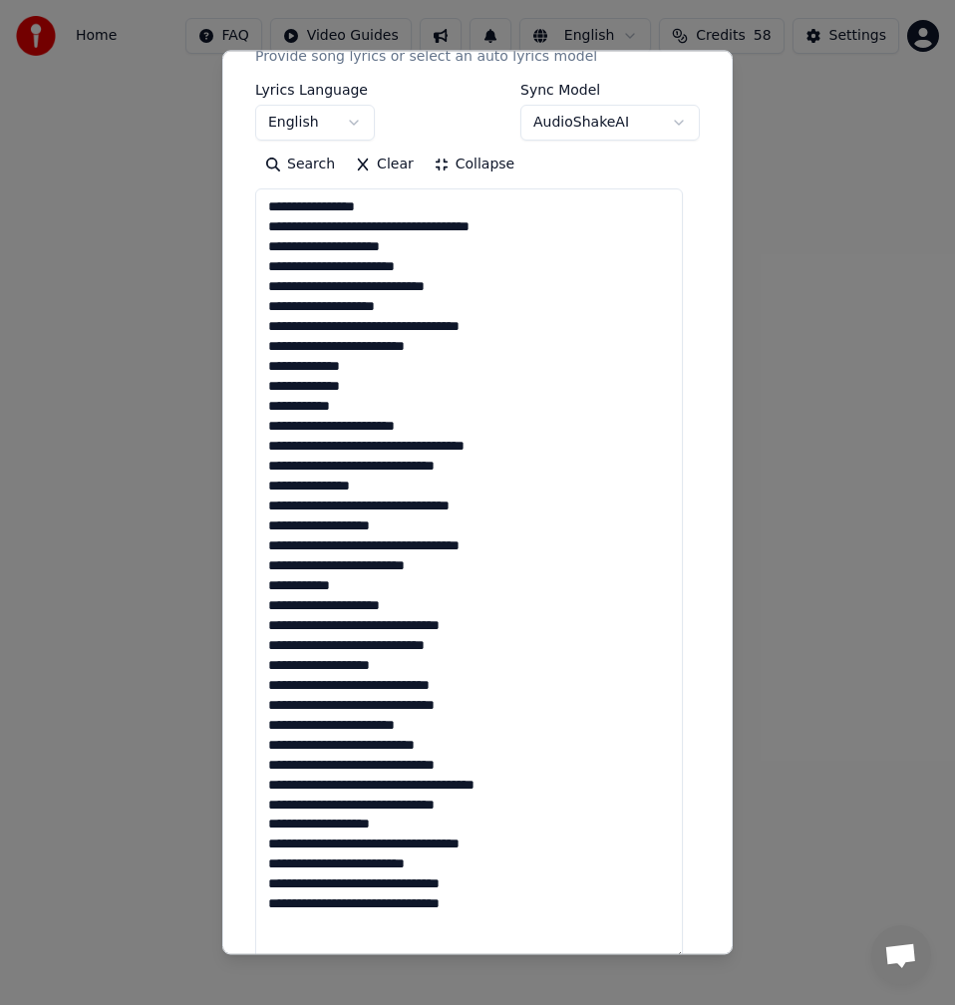
click at [343, 605] on textarea at bounding box center [469, 574] width 428 height 773
click at [342, 612] on textarea at bounding box center [469, 574] width 428 height 773
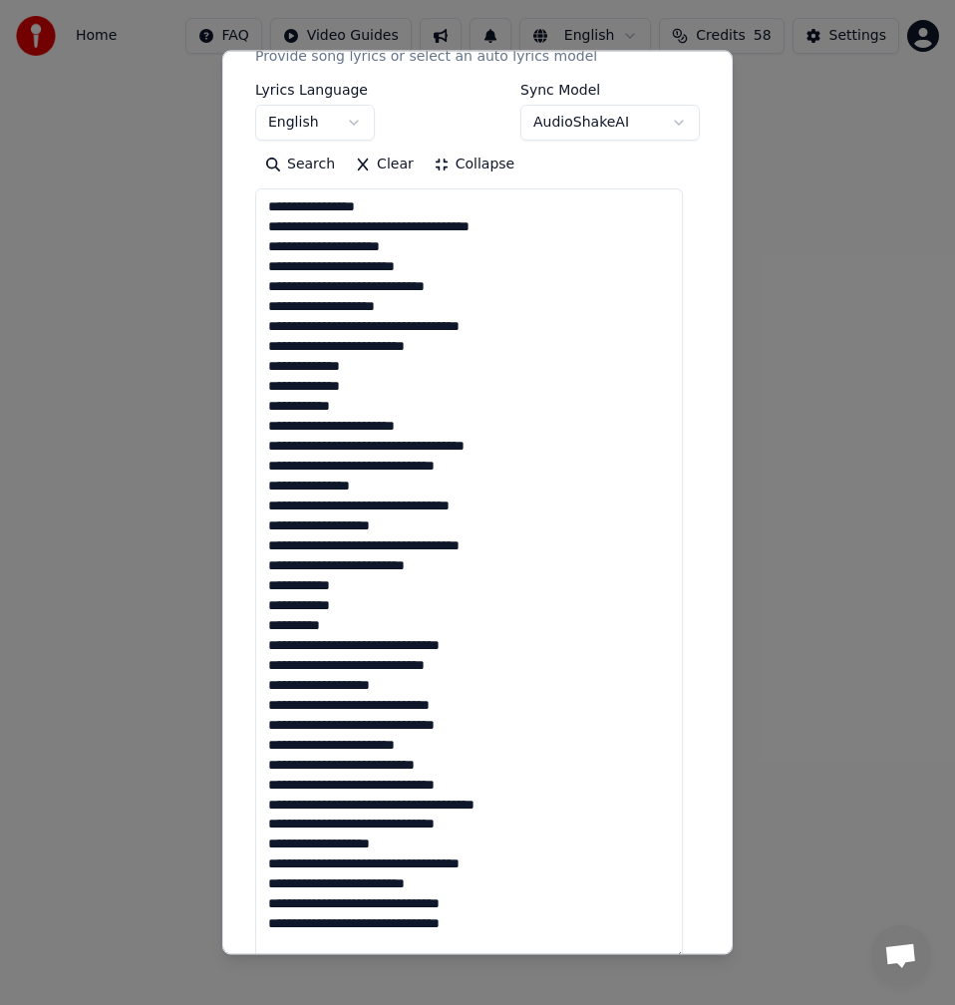
scroll to position [499, 0]
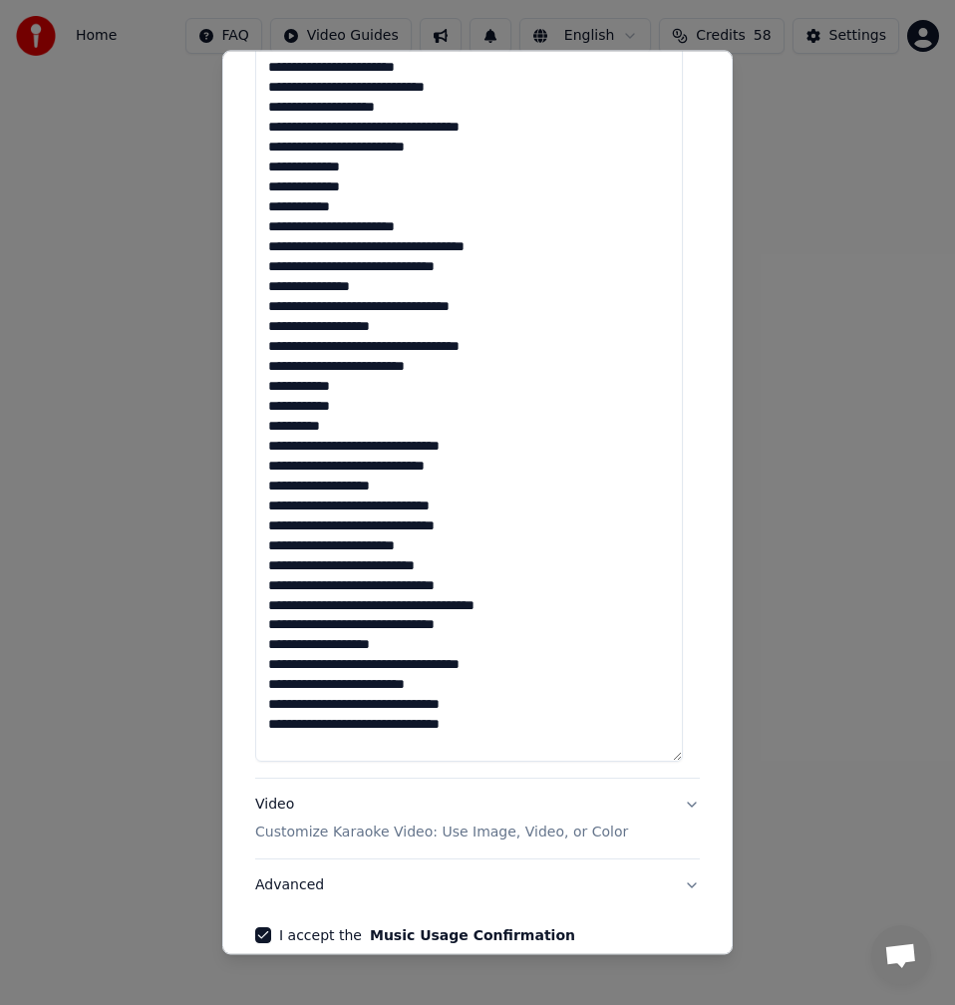
click at [340, 453] on textarea at bounding box center [469, 375] width 428 height 773
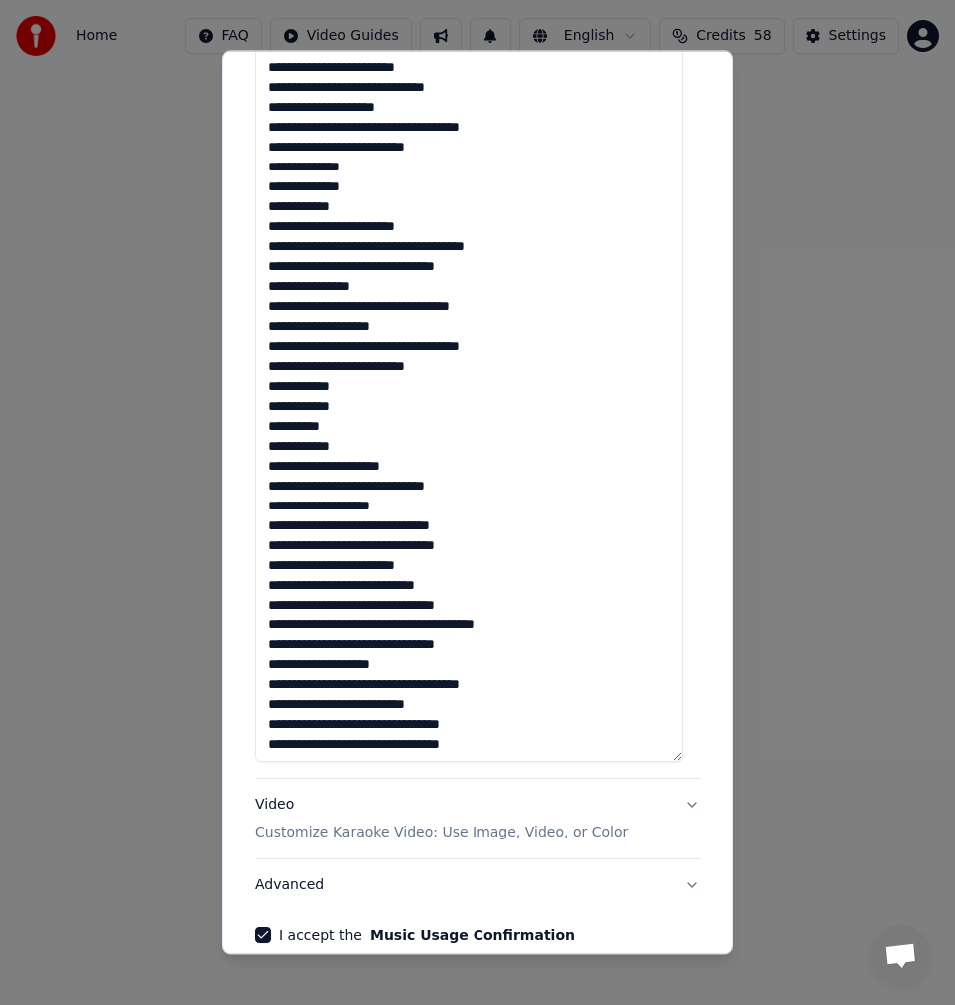
click at [340, 472] on textarea at bounding box center [469, 375] width 428 height 773
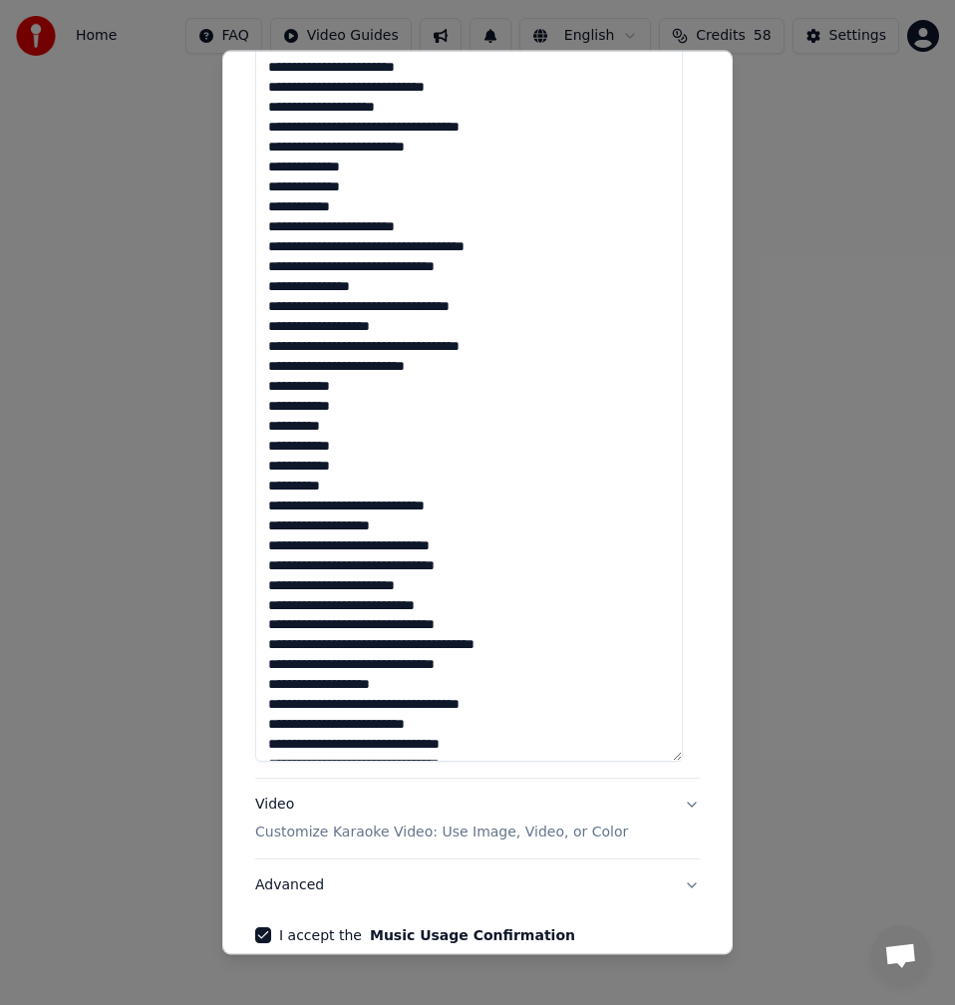
click at [452, 521] on textarea at bounding box center [469, 375] width 428 height 773
click at [544, 555] on textarea at bounding box center [469, 375] width 428 height 773
click at [494, 570] on textarea at bounding box center [469, 375] width 428 height 773
click at [515, 549] on textarea at bounding box center [469, 375] width 428 height 773
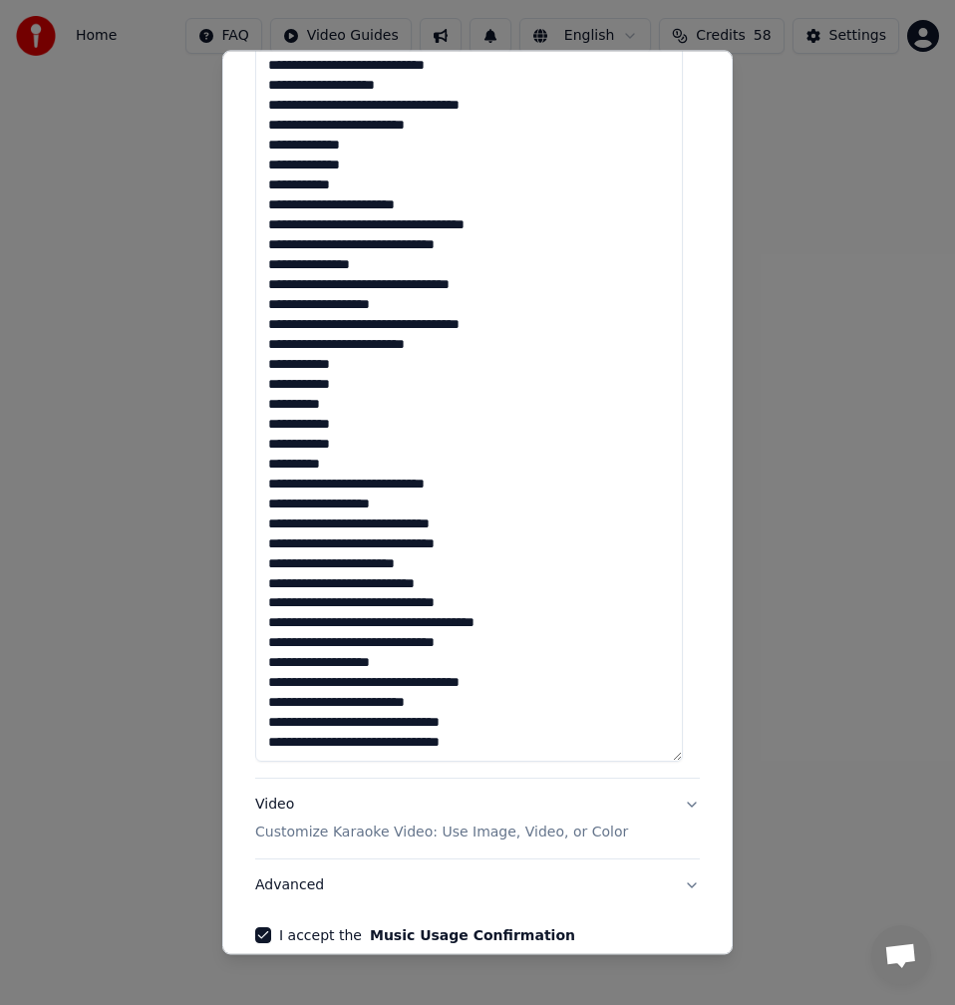
click at [478, 539] on textarea at bounding box center [469, 375] width 428 height 773
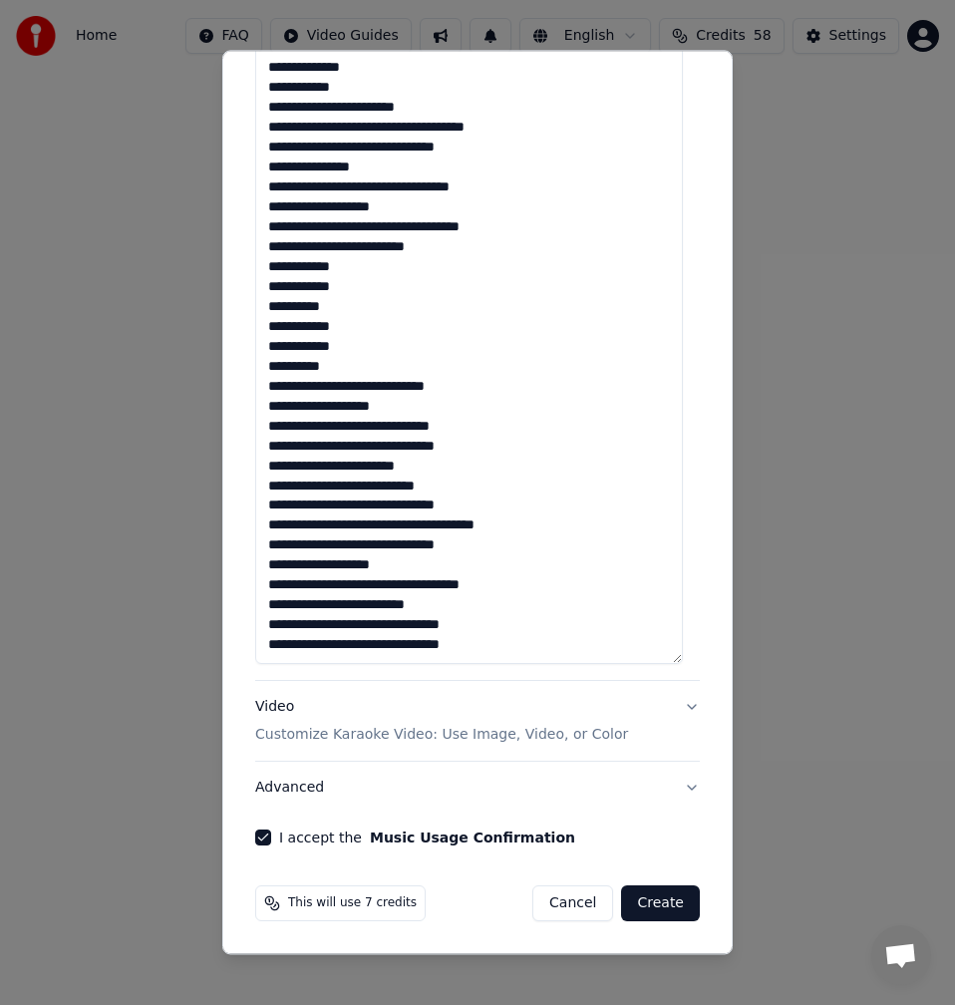
click at [453, 471] on textarea at bounding box center [469, 277] width 428 height 773
click at [472, 486] on textarea at bounding box center [469, 277] width 428 height 773
click at [540, 490] on textarea at bounding box center [469, 277] width 428 height 773
click at [529, 509] on textarea at bounding box center [469, 277] width 428 height 773
click at [544, 529] on textarea at bounding box center [469, 277] width 428 height 773
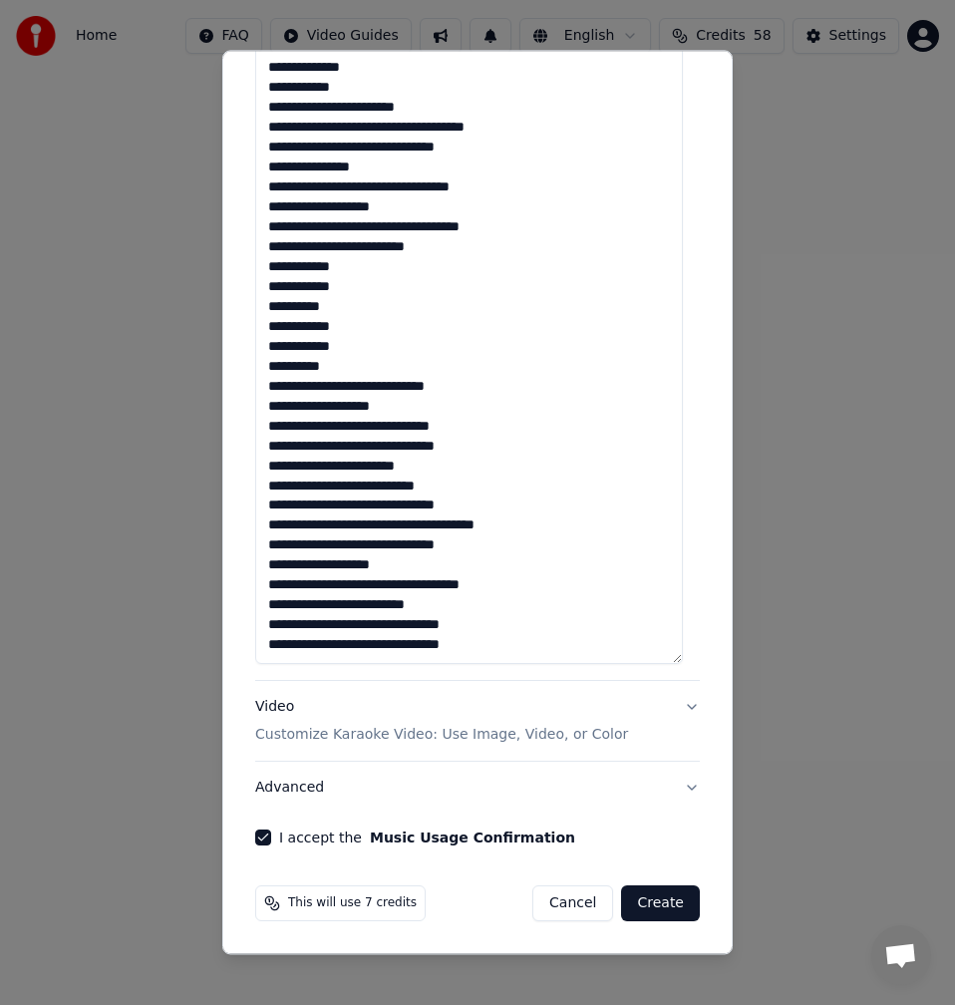
click at [507, 549] on textarea at bounding box center [469, 277] width 428 height 773
click at [436, 564] on textarea at bounding box center [469, 277] width 428 height 773
click at [429, 566] on textarea at bounding box center [469, 277] width 428 height 773
click at [529, 579] on textarea at bounding box center [469, 277] width 428 height 773
click at [458, 614] on textarea at bounding box center [469, 277] width 428 height 773
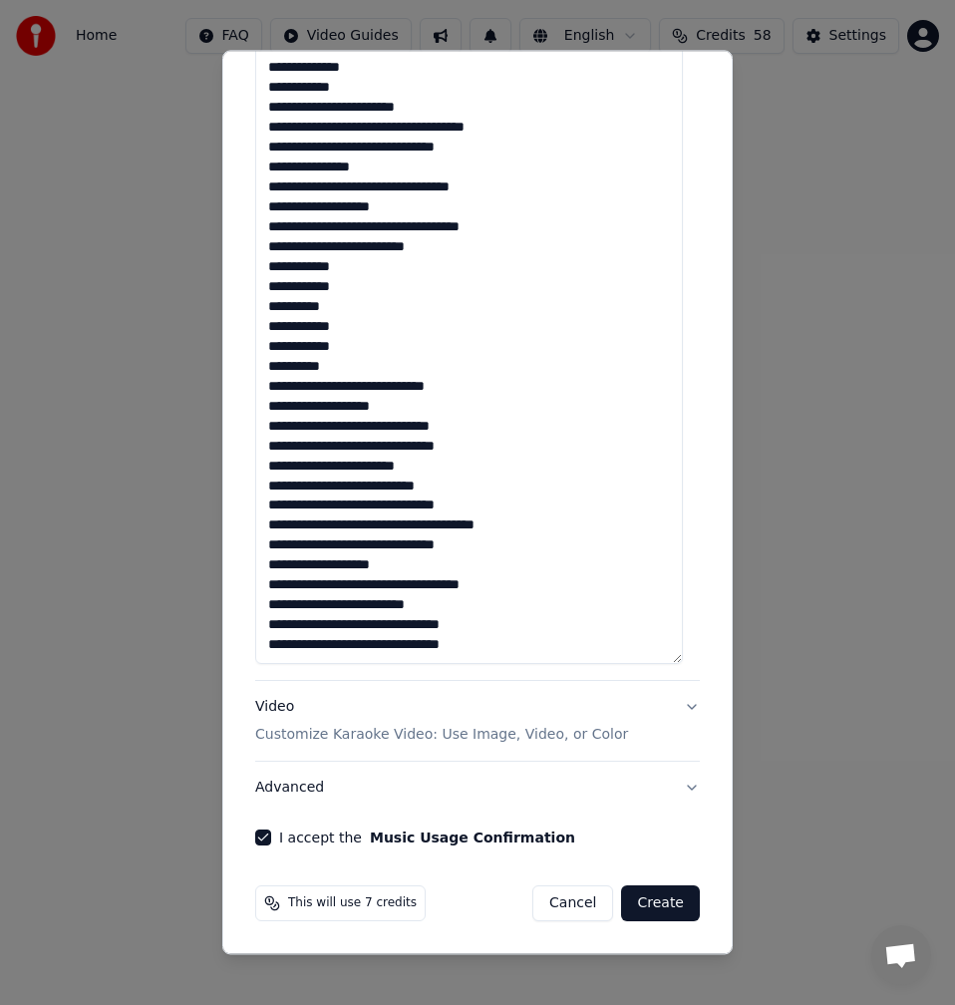
click at [341, 623] on textarea at bounding box center [469, 277] width 428 height 773
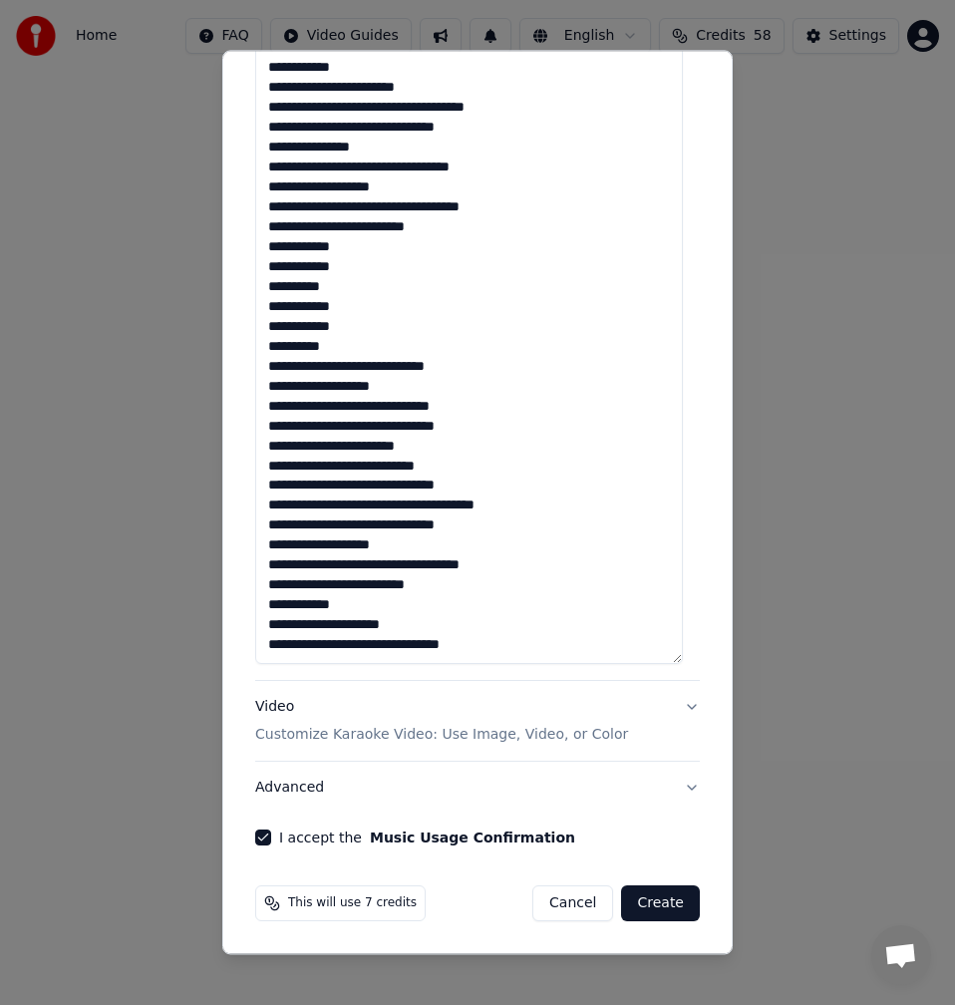
click at [337, 630] on textarea at bounding box center [469, 277] width 428 height 773
click at [342, 631] on textarea at bounding box center [469, 277] width 428 height 773
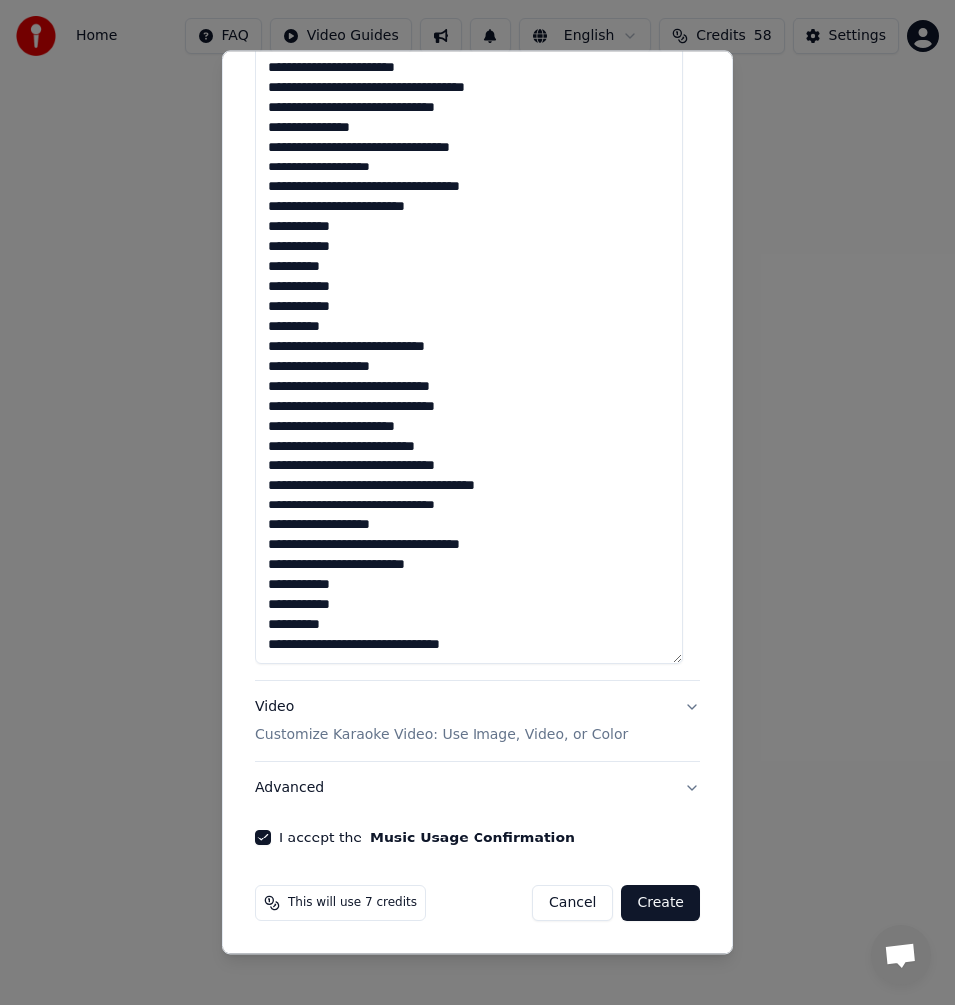
click at [342, 651] on textarea at bounding box center [469, 277] width 428 height 773
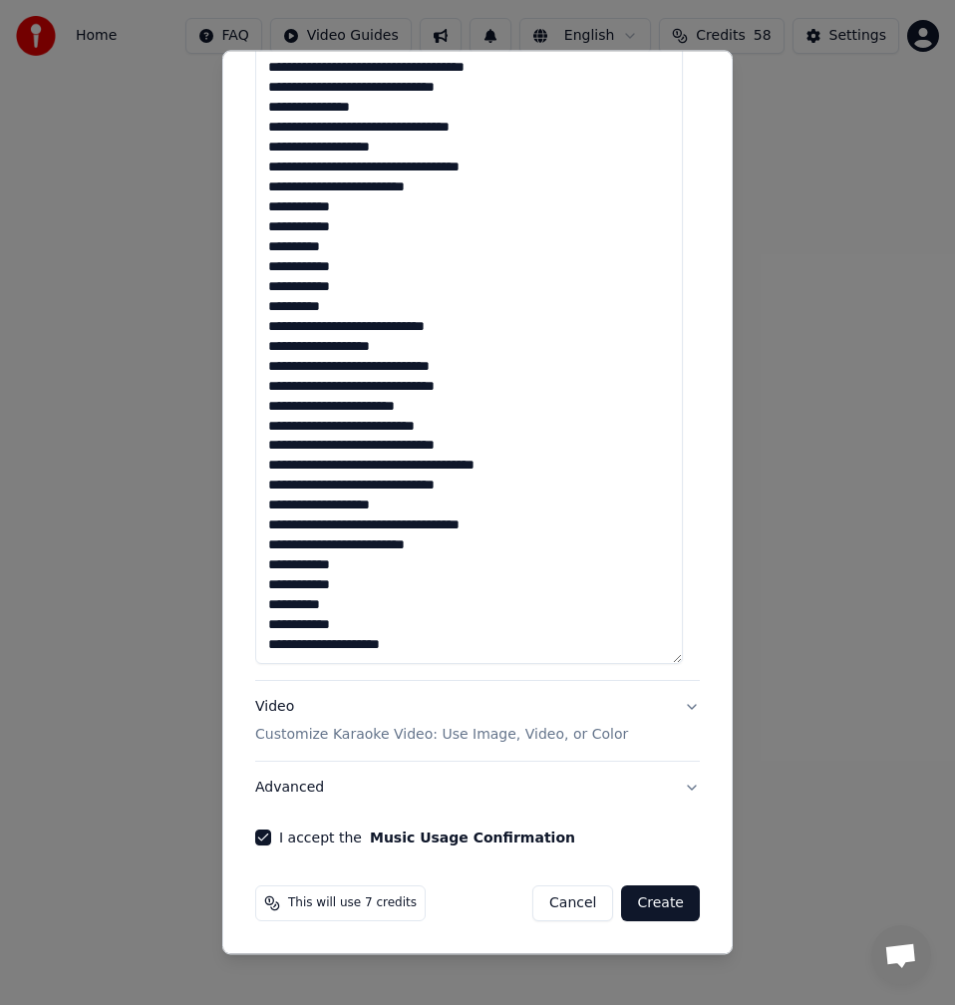
click at [340, 641] on textarea at bounding box center [469, 277] width 428 height 773
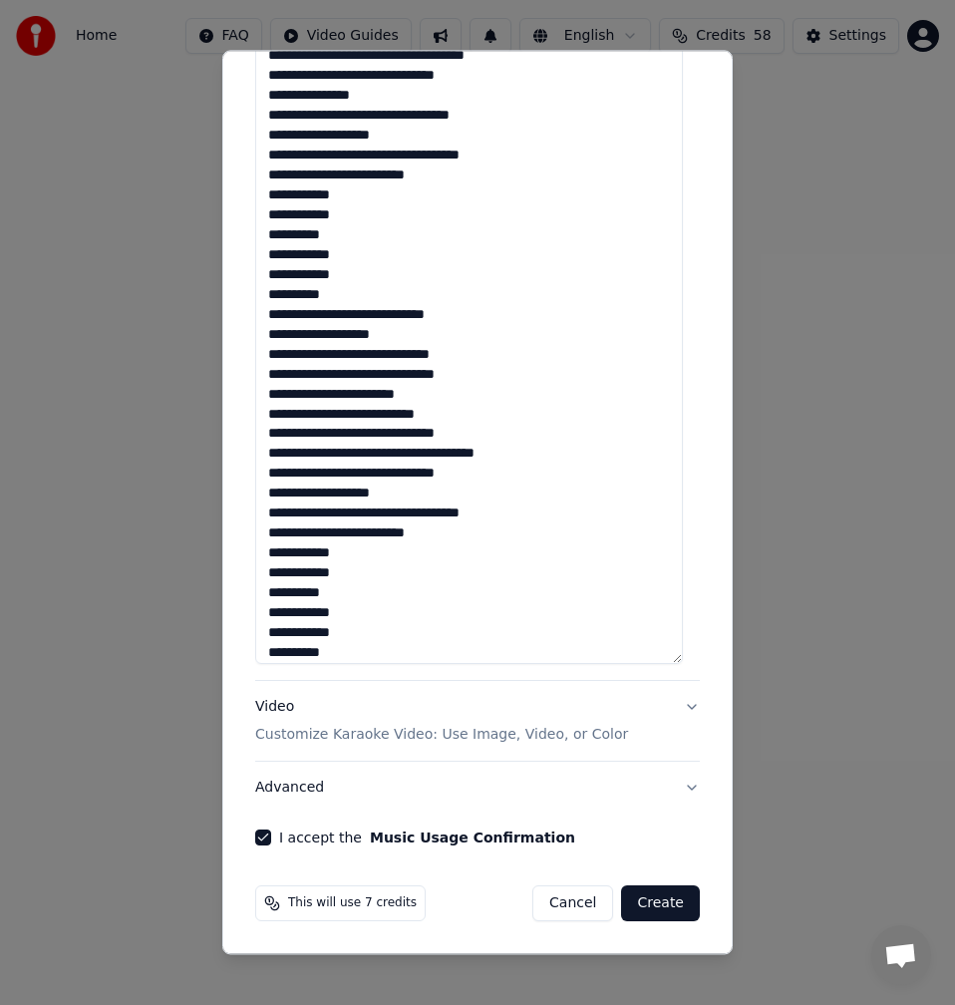
scroll to position [102, 0]
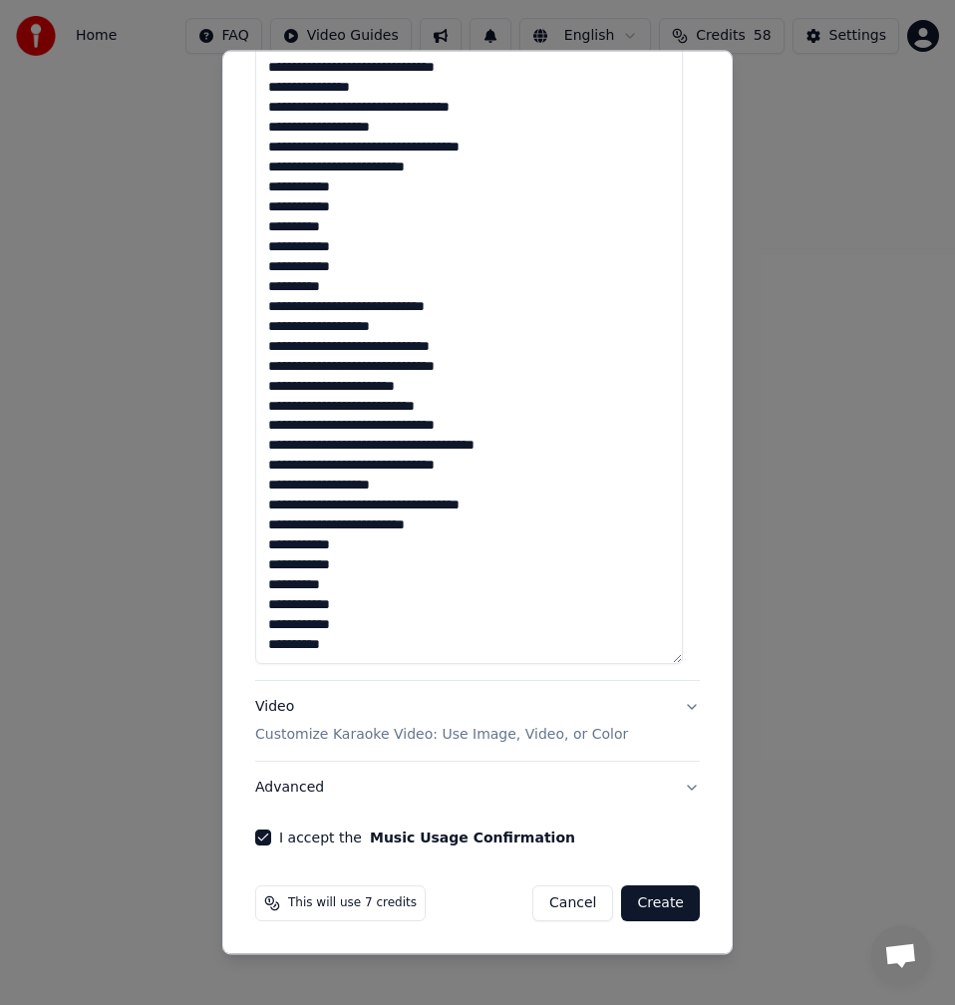
click at [355, 632] on textarea at bounding box center [469, 277] width 428 height 773
click at [363, 647] on textarea at bounding box center [469, 277] width 428 height 773
type textarea "**********"
click at [673, 781] on button "Advanced" at bounding box center [477, 788] width 445 height 52
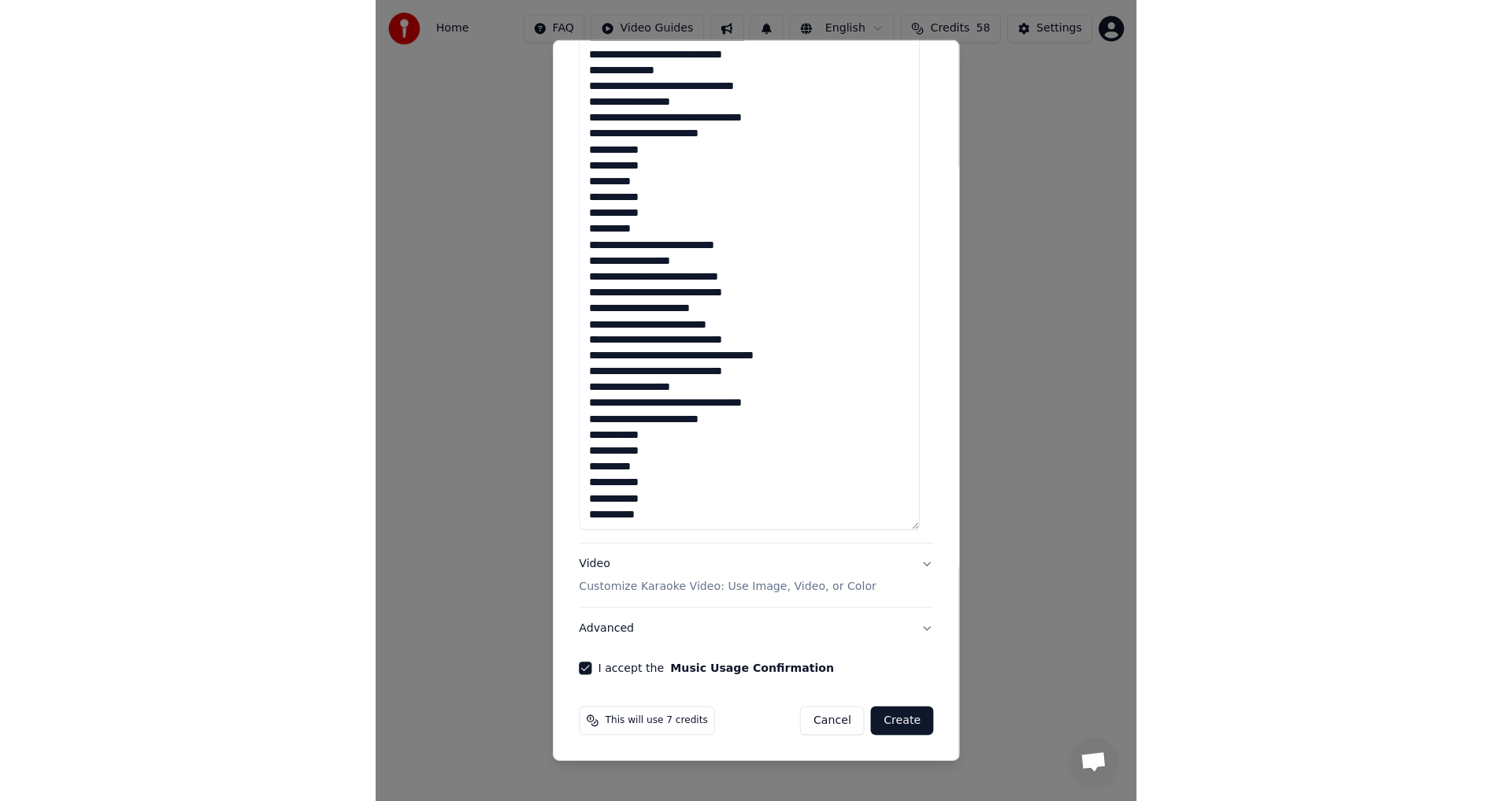
scroll to position [0, 0]
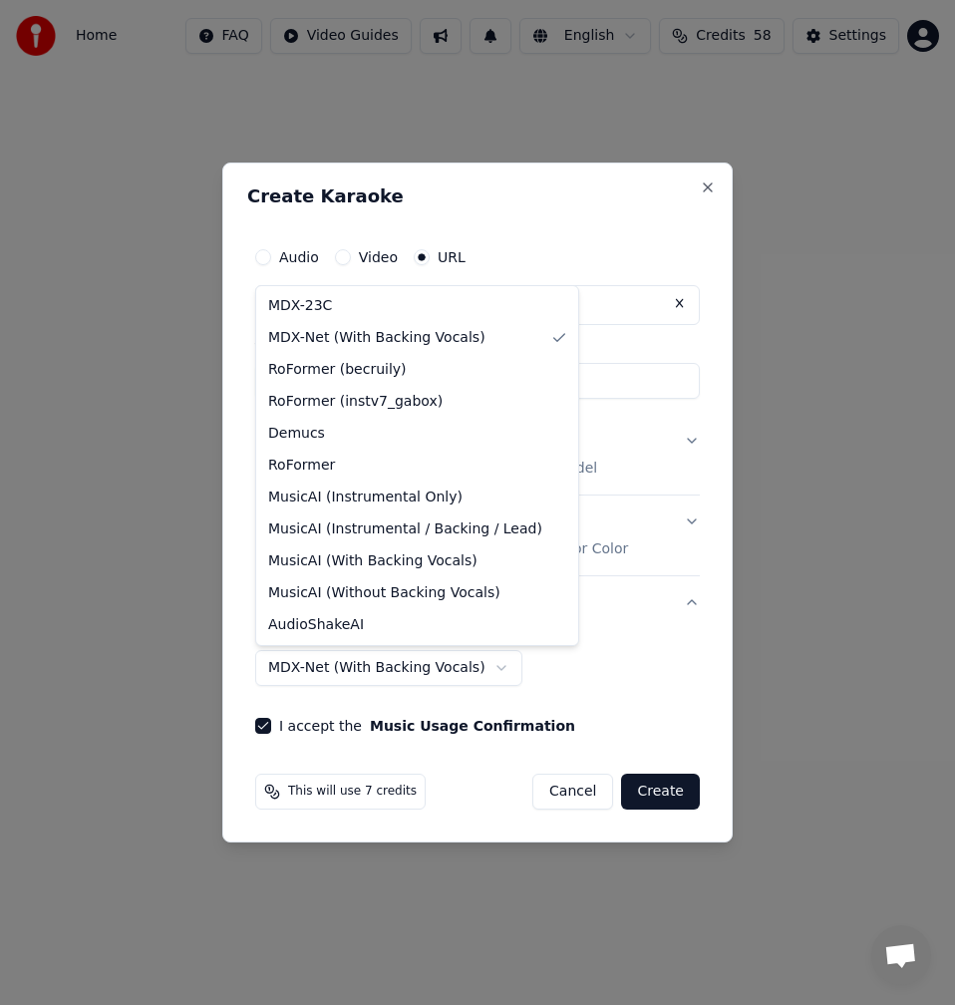
click at [475, 658] on body "**********" at bounding box center [477, 329] width 955 height 658
select select "******"
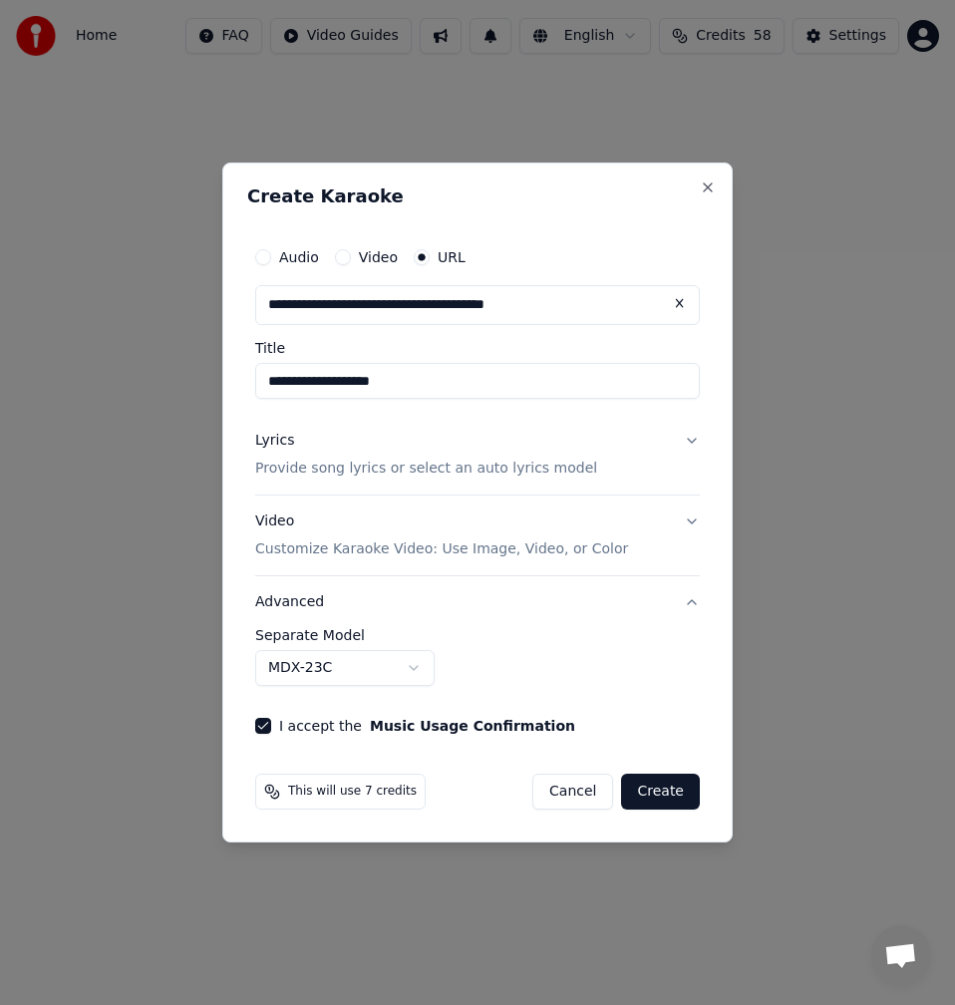
click at [690, 799] on button "Create" at bounding box center [660, 792] width 79 height 36
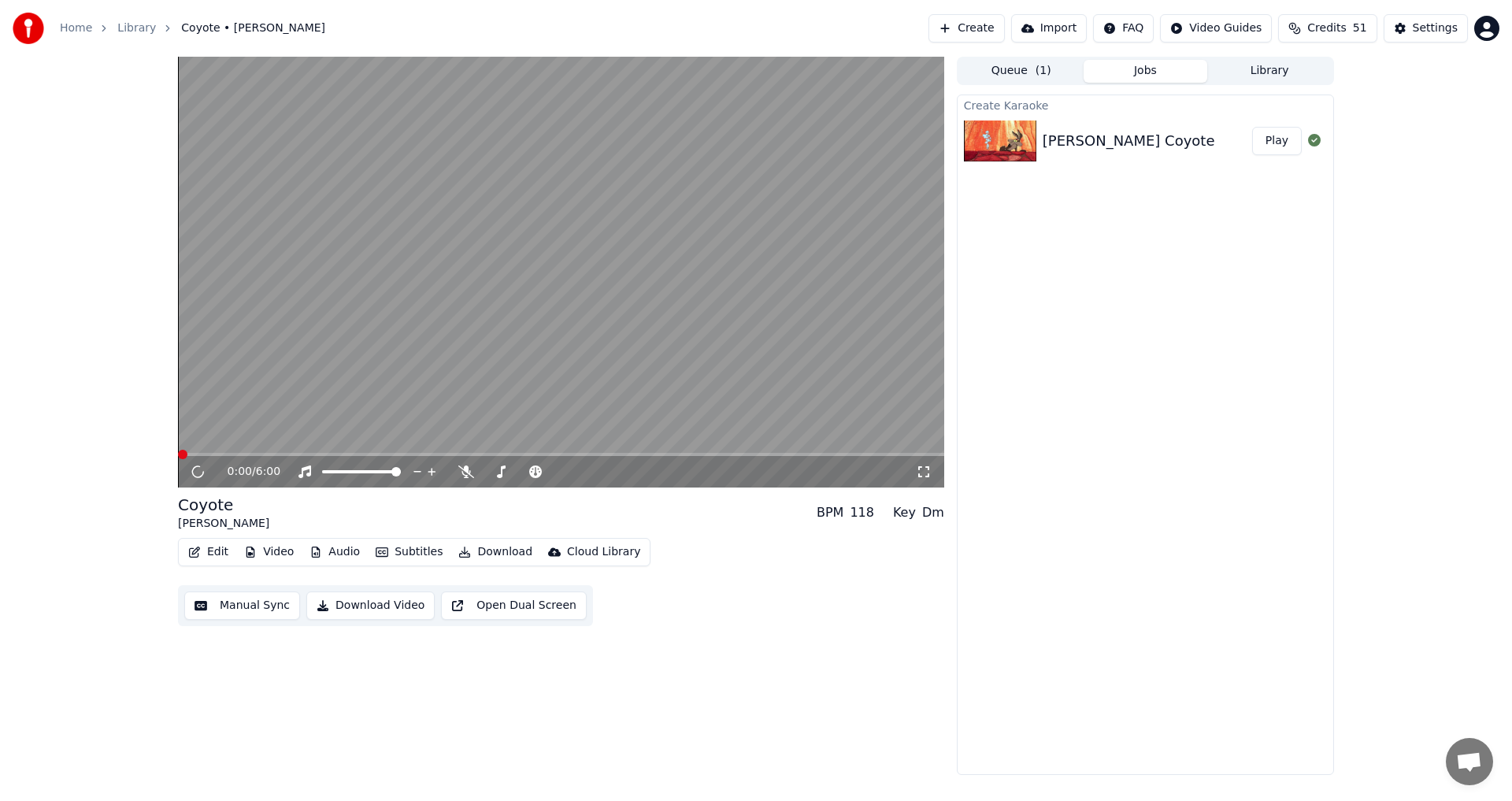
click at [662, 655] on div "0:00 / 6:00 Coyote Mark Knopfler BPM 118 Key Dm Edit Video Audio Subtitles Down…" at bounding box center [561, 416] width 766 height 718
click at [196, 472] on icon at bounding box center [197, 472] width 8 height 9
click at [196, 472] on icon at bounding box center [197, 472] width 9 height 11
click at [460, 476] on icon at bounding box center [466, 472] width 16 height 13
click at [201, 472] on icon at bounding box center [197, 472] width 8 height 9
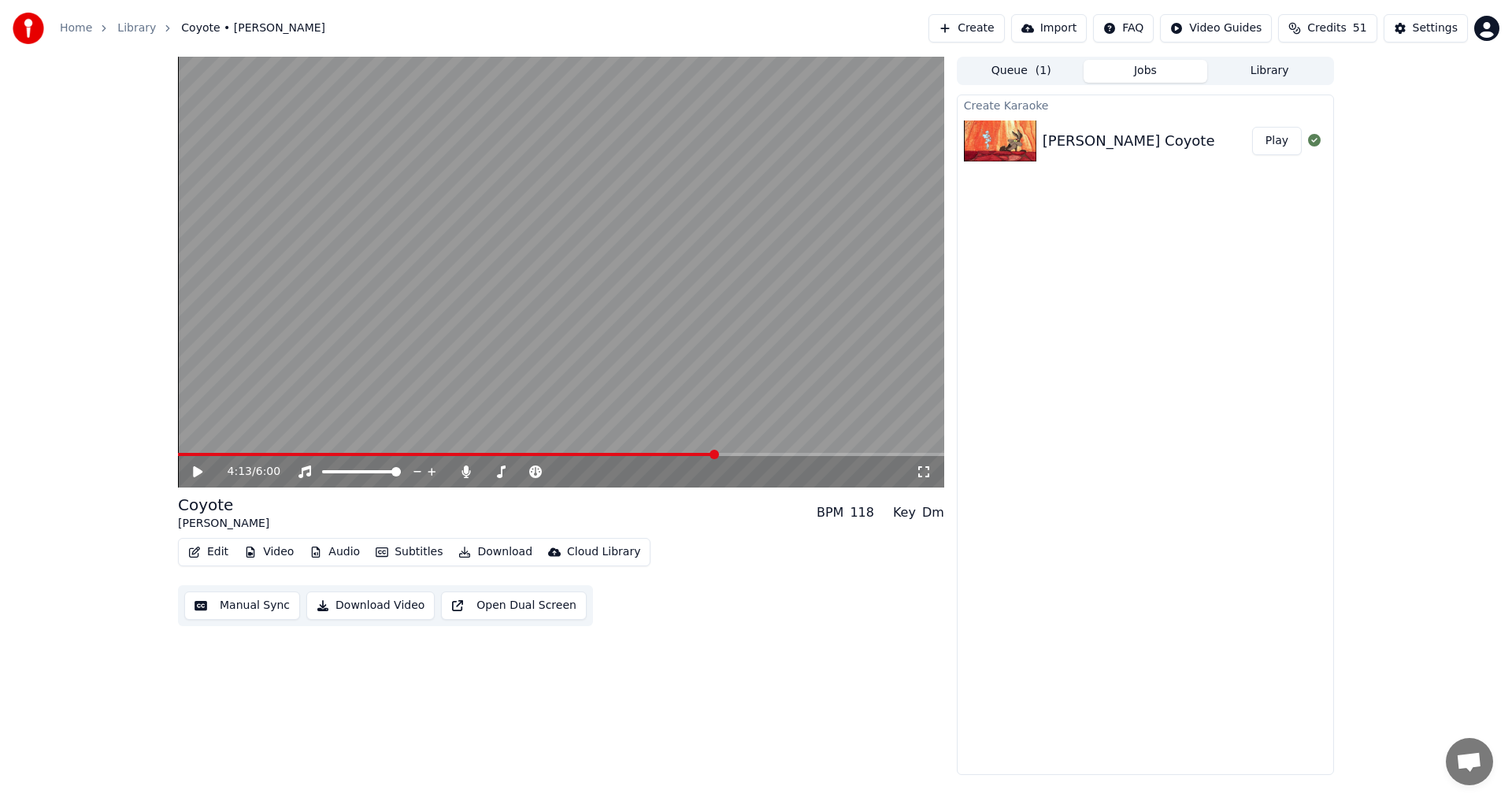
click at [253, 609] on button "Manual Sync" at bounding box center [242, 606] width 116 height 28
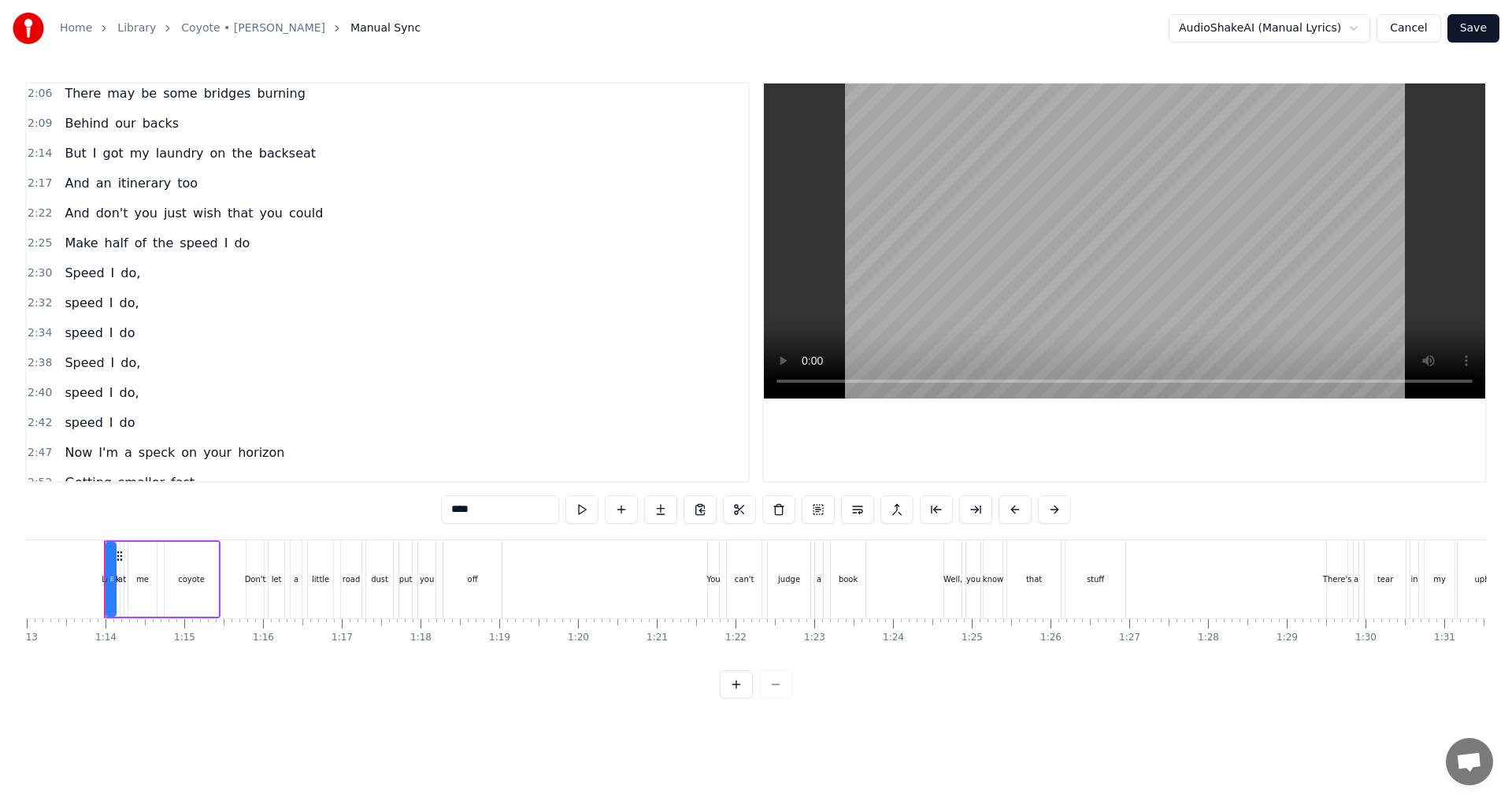
scroll to position [472, 0]
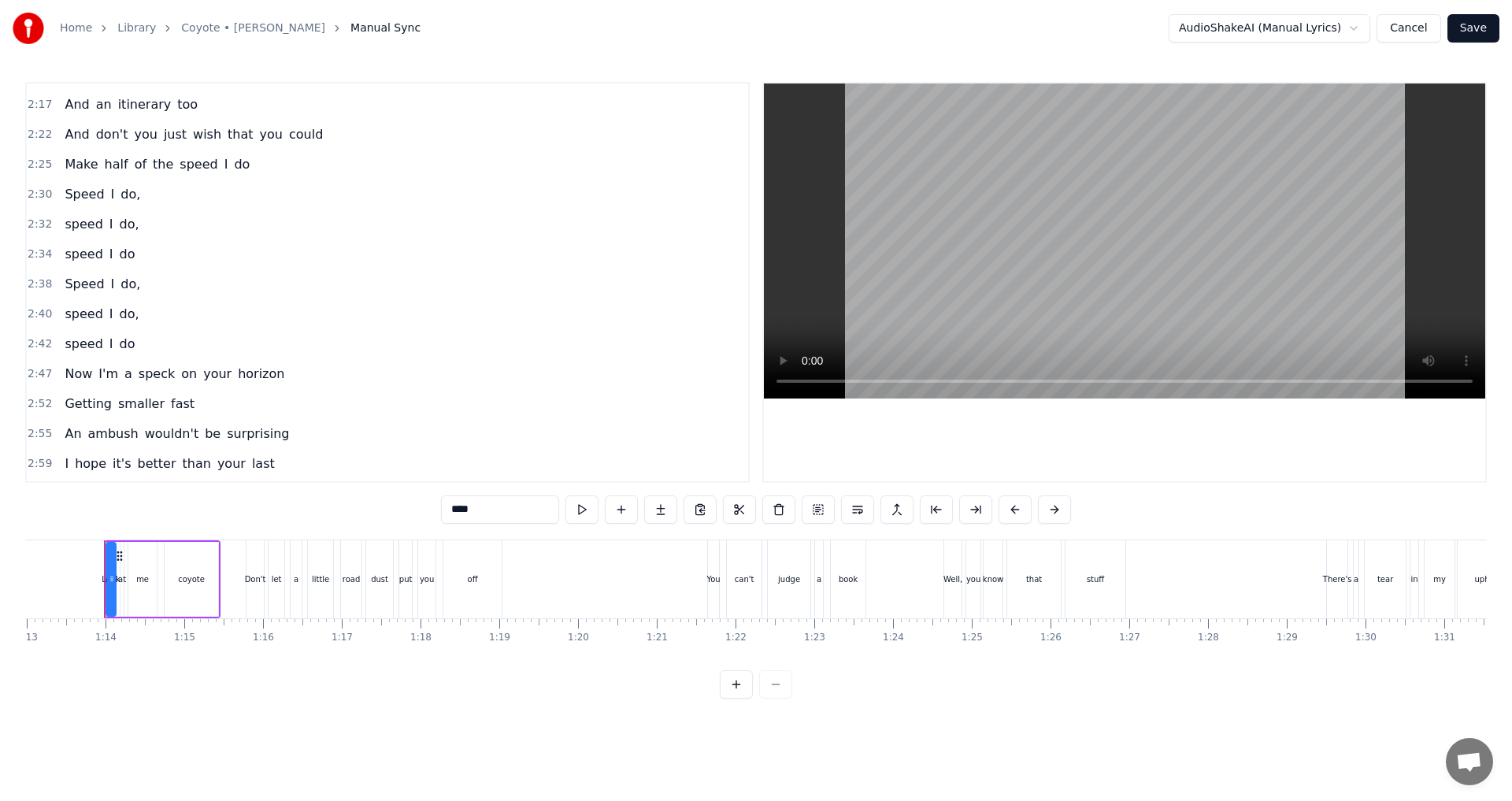
click at [110, 194] on span "I" at bounding box center [113, 194] width 7 height 18
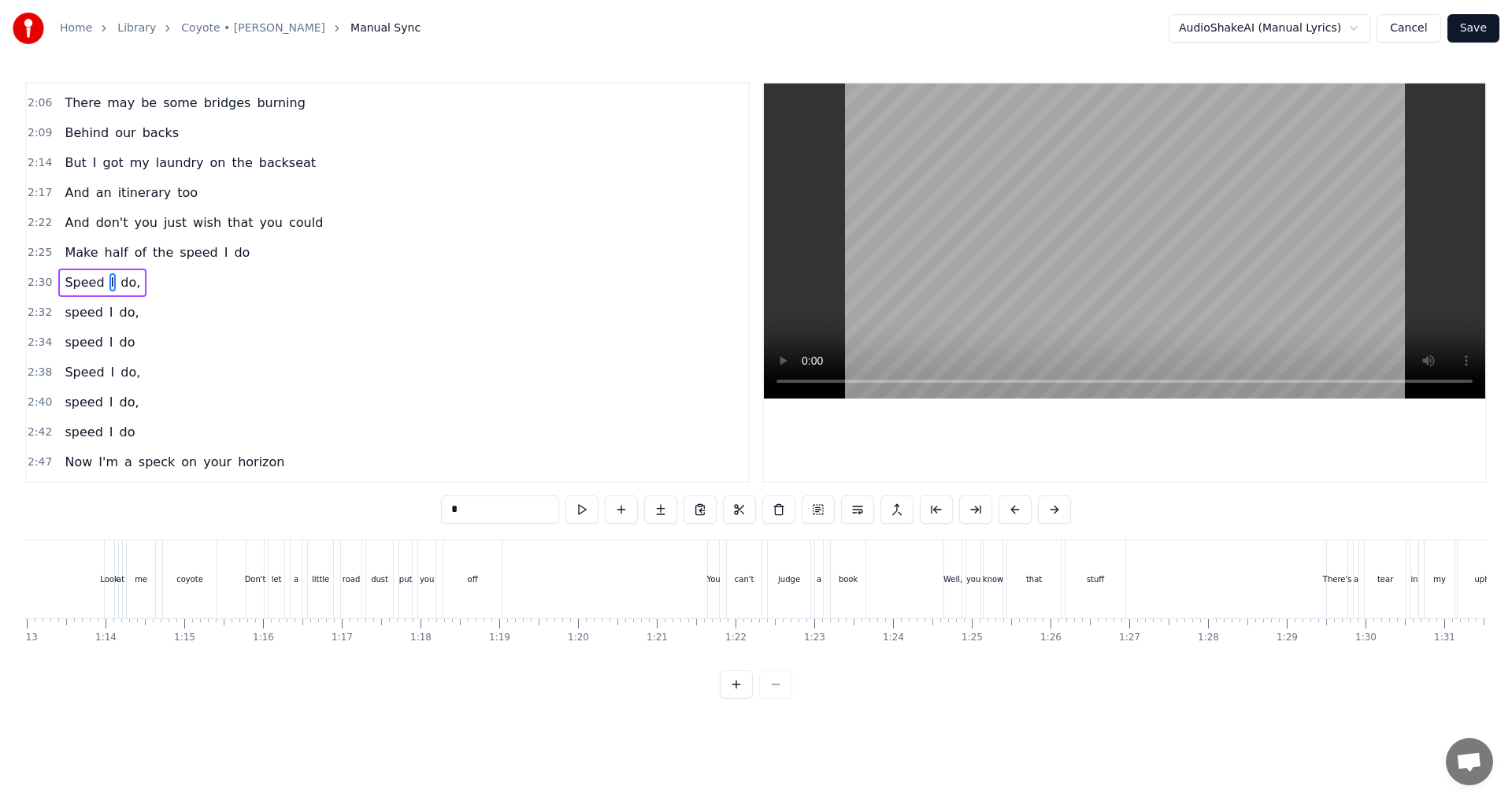
scroll to position [0, 11776]
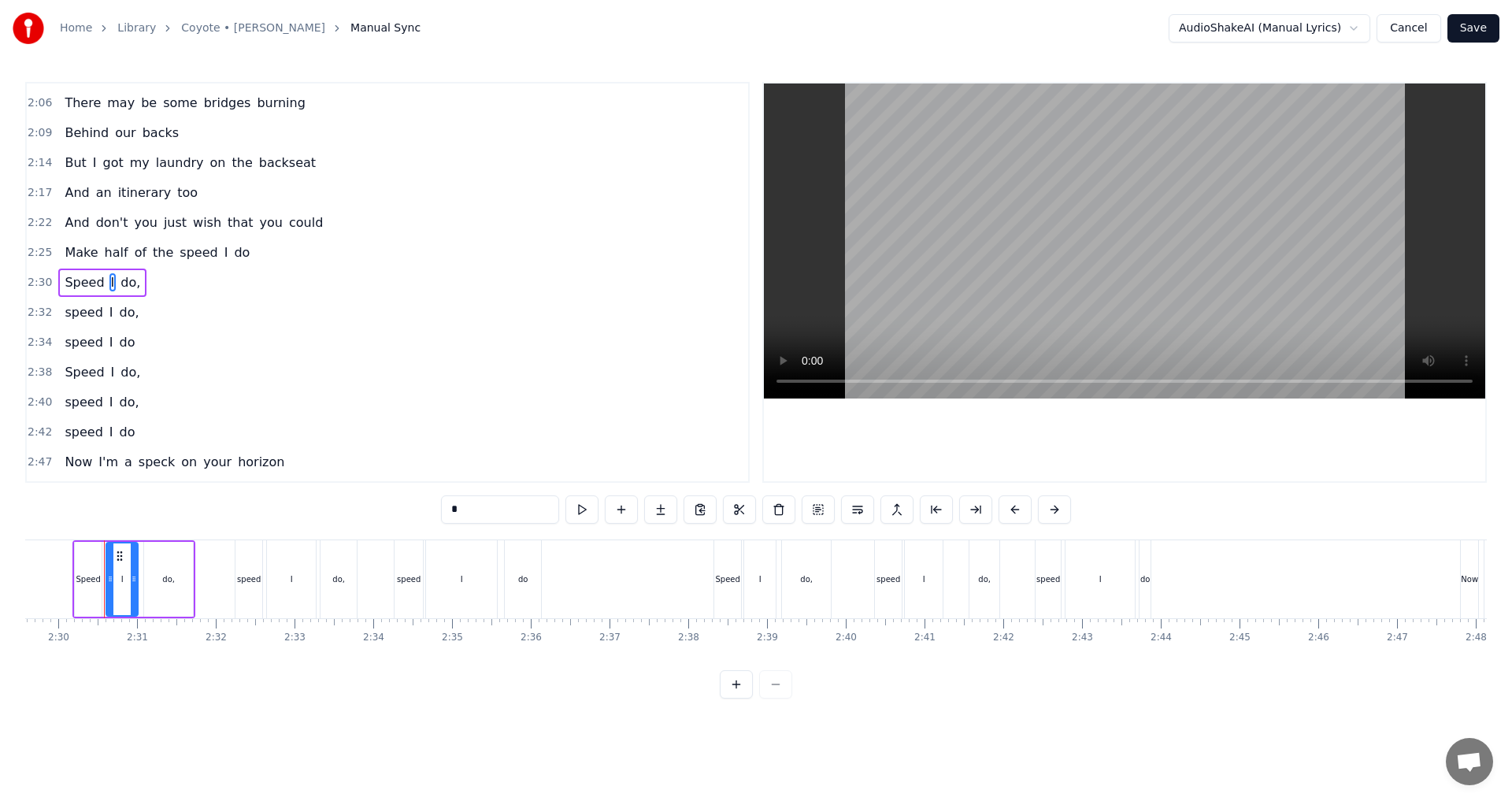
click at [284, 593] on div "I" at bounding box center [291, 579] width 49 height 78
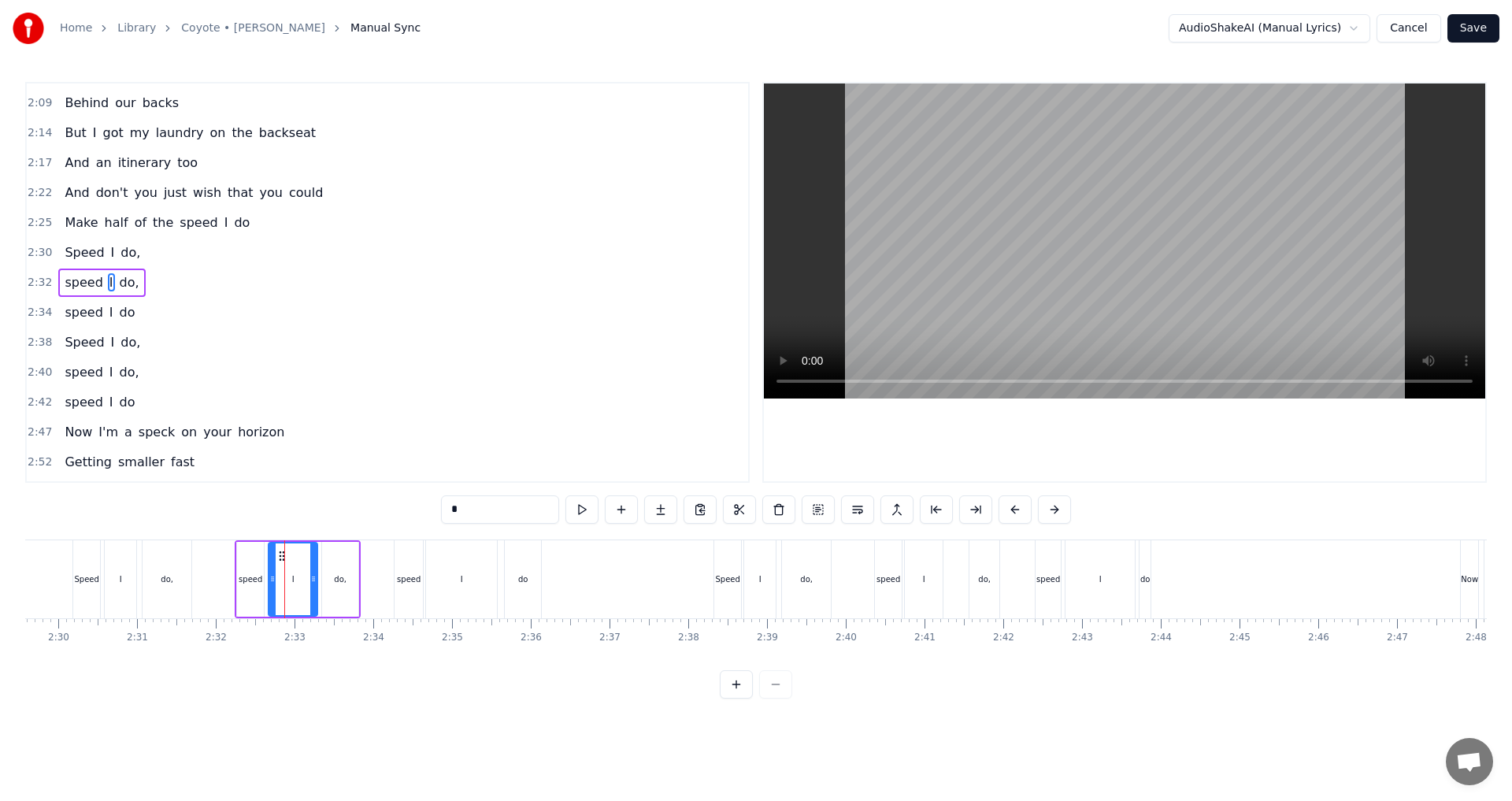
click at [467, 507] on input "*" at bounding box center [500, 510] width 118 height 28
click at [471, 584] on div "I" at bounding box center [461, 579] width 71 height 78
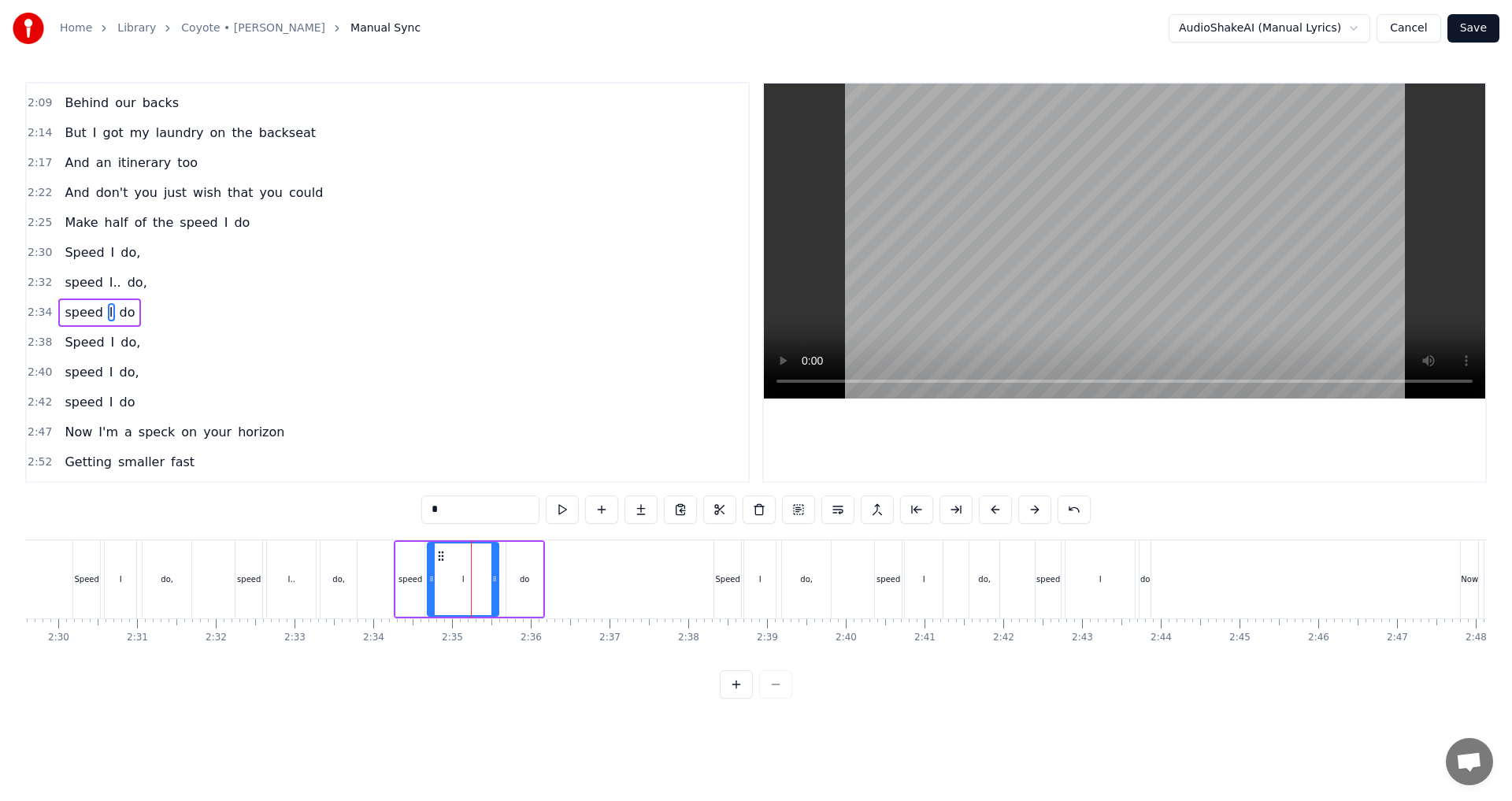
scroll to position [444, 0]
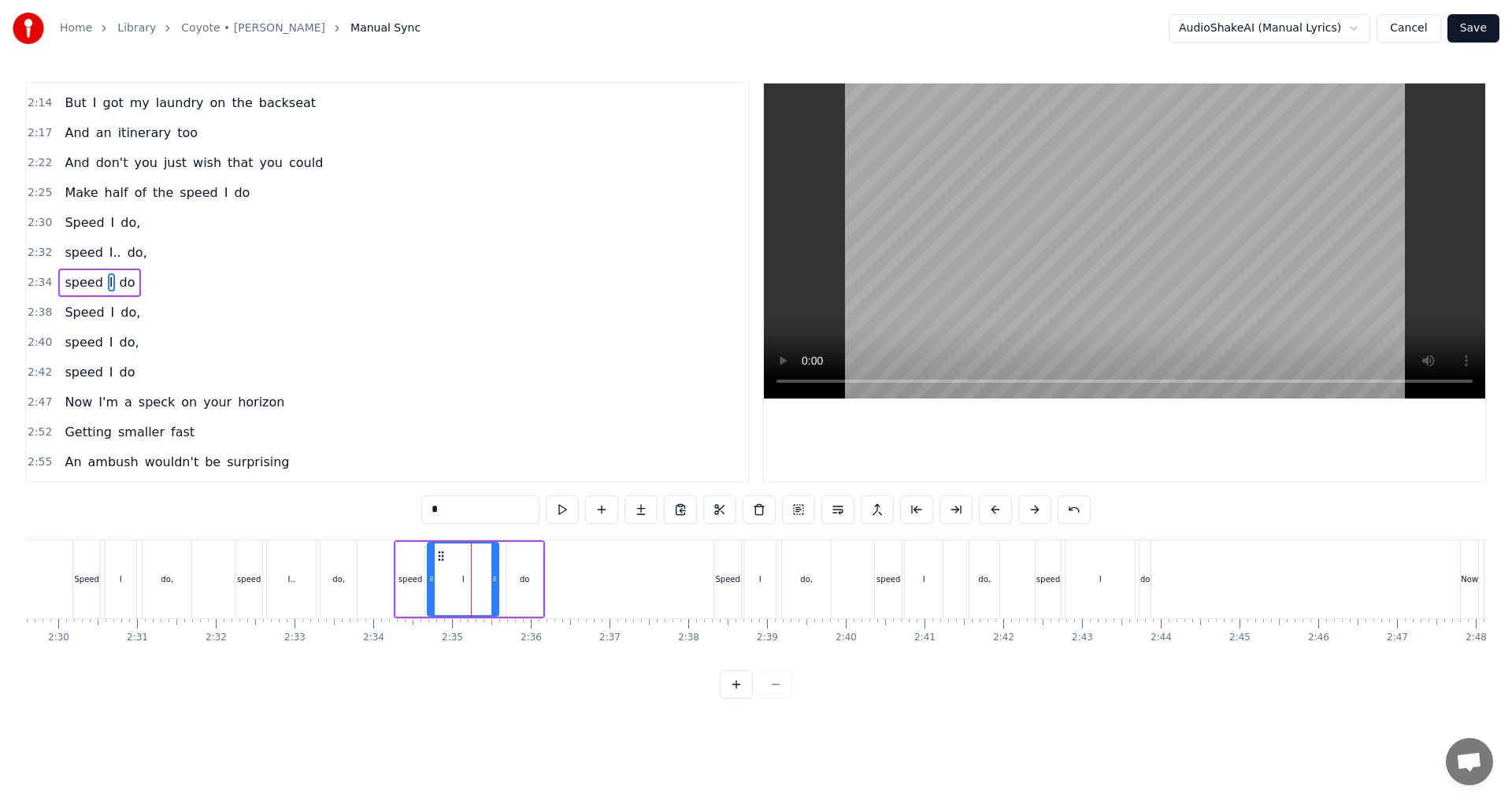
click at [457, 519] on input "*" at bounding box center [480, 510] width 118 height 28
click at [295, 601] on div "I.." at bounding box center [291, 579] width 49 height 78
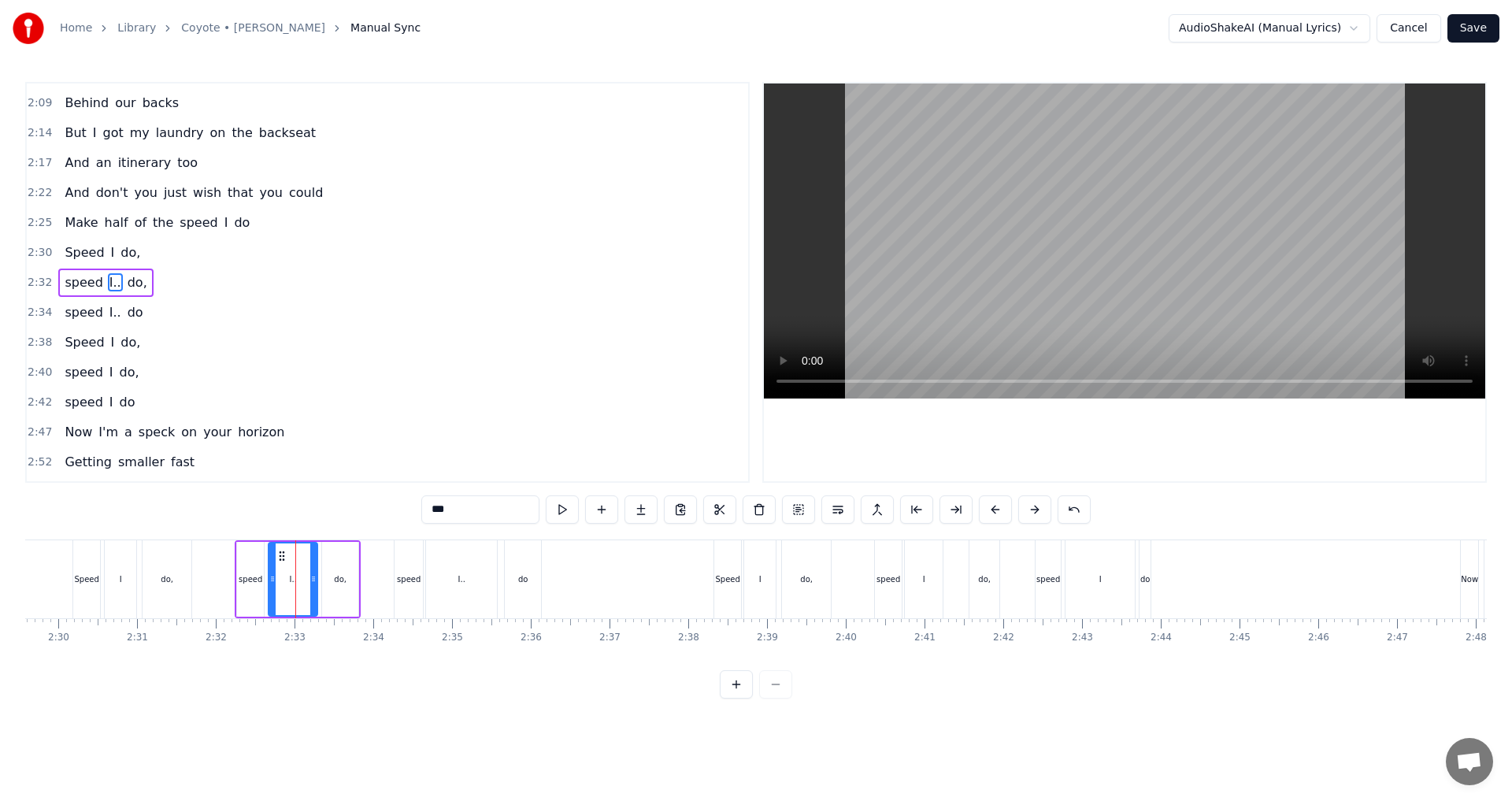
click at [127, 592] on div "I" at bounding box center [121, 579] width 32 height 78
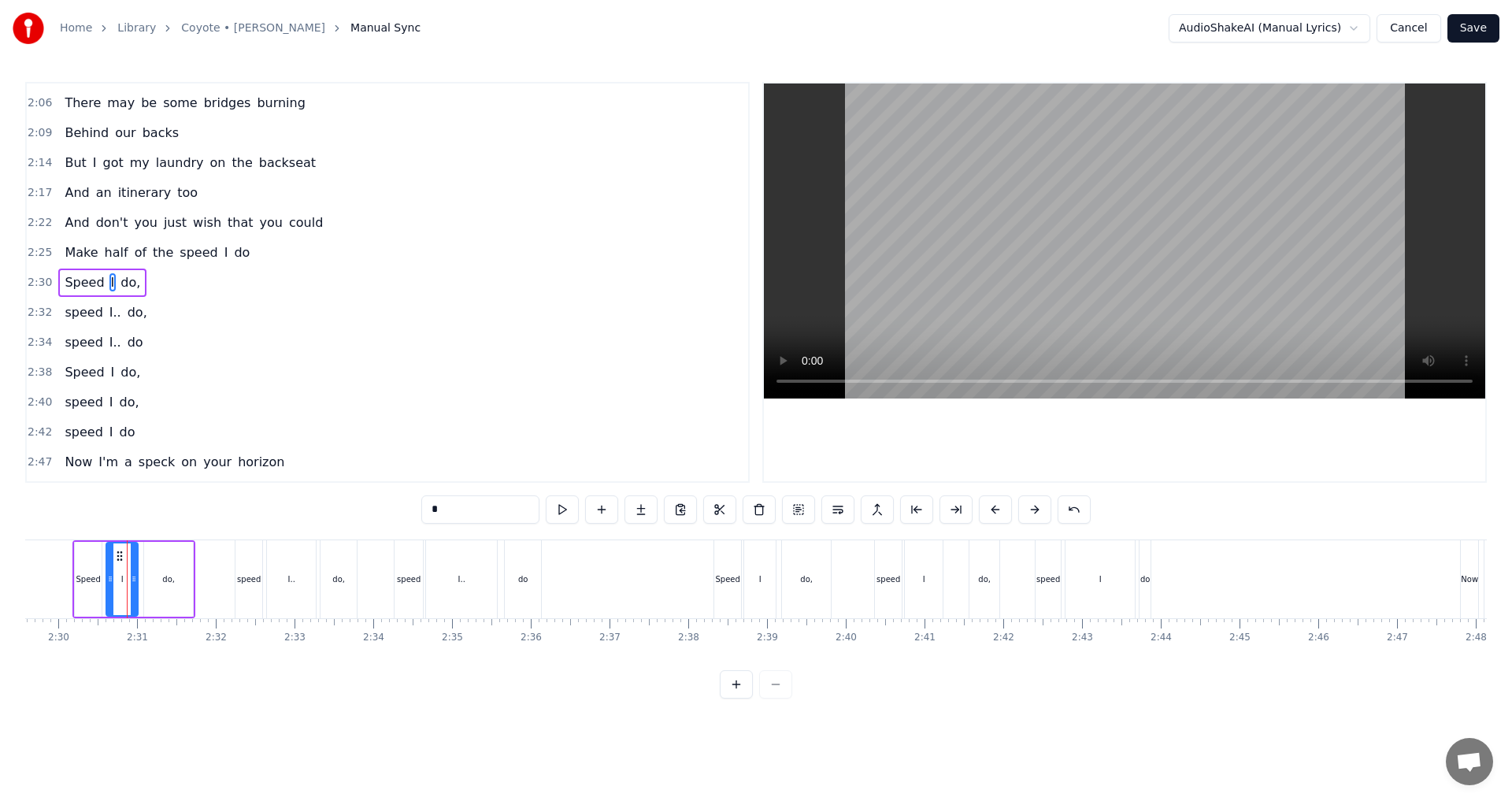
click at [472, 503] on input "*" at bounding box center [480, 510] width 118 height 28
type input "**"
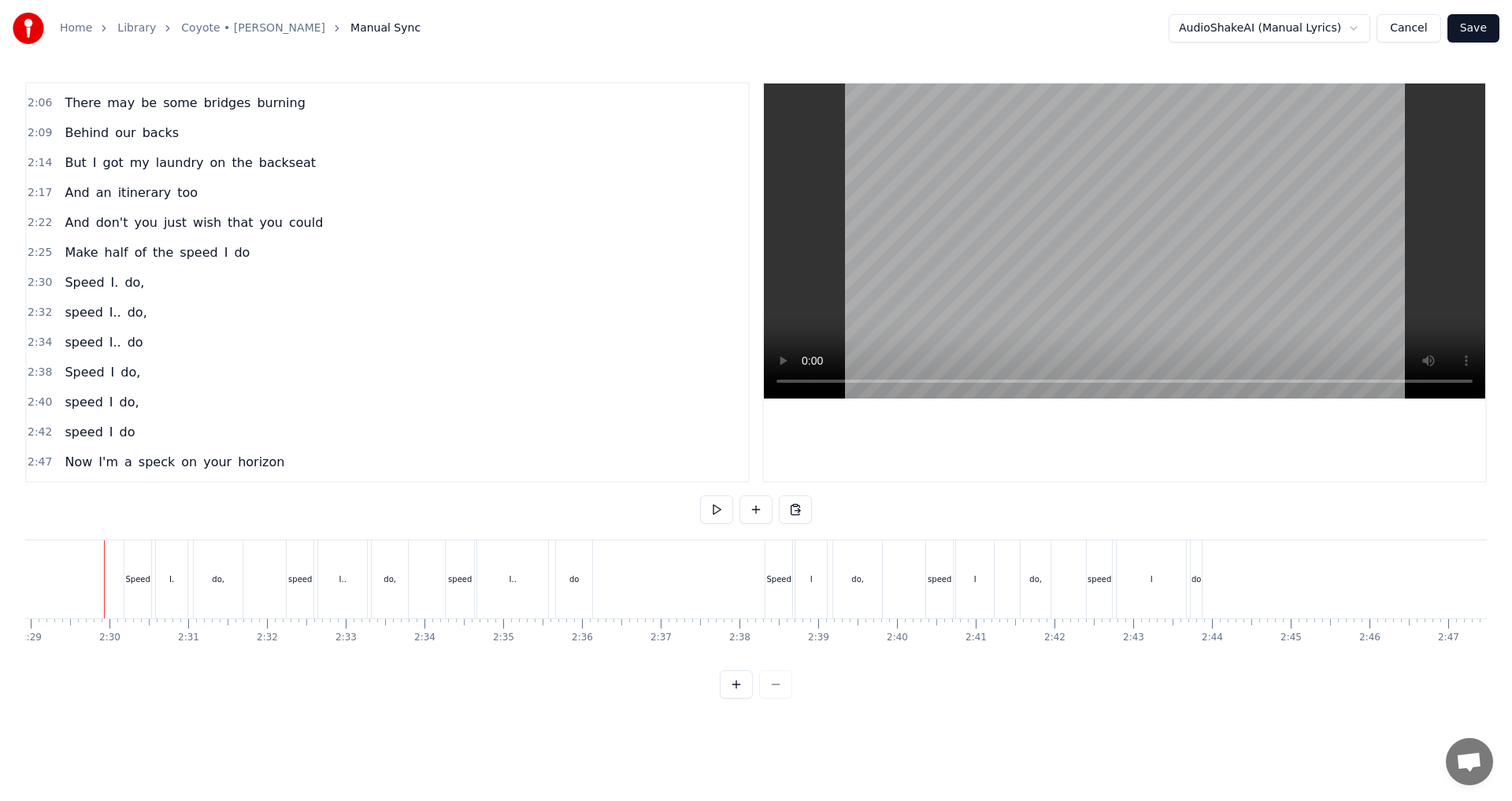
click at [176, 593] on div "I." at bounding box center [171, 579] width 32 height 78
click at [475, 510] on input "**" at bounding box center [480, 510] width 118 height 28
click at [817, 586] on div "I" at bounding box center [811, 579] width 32 height 78
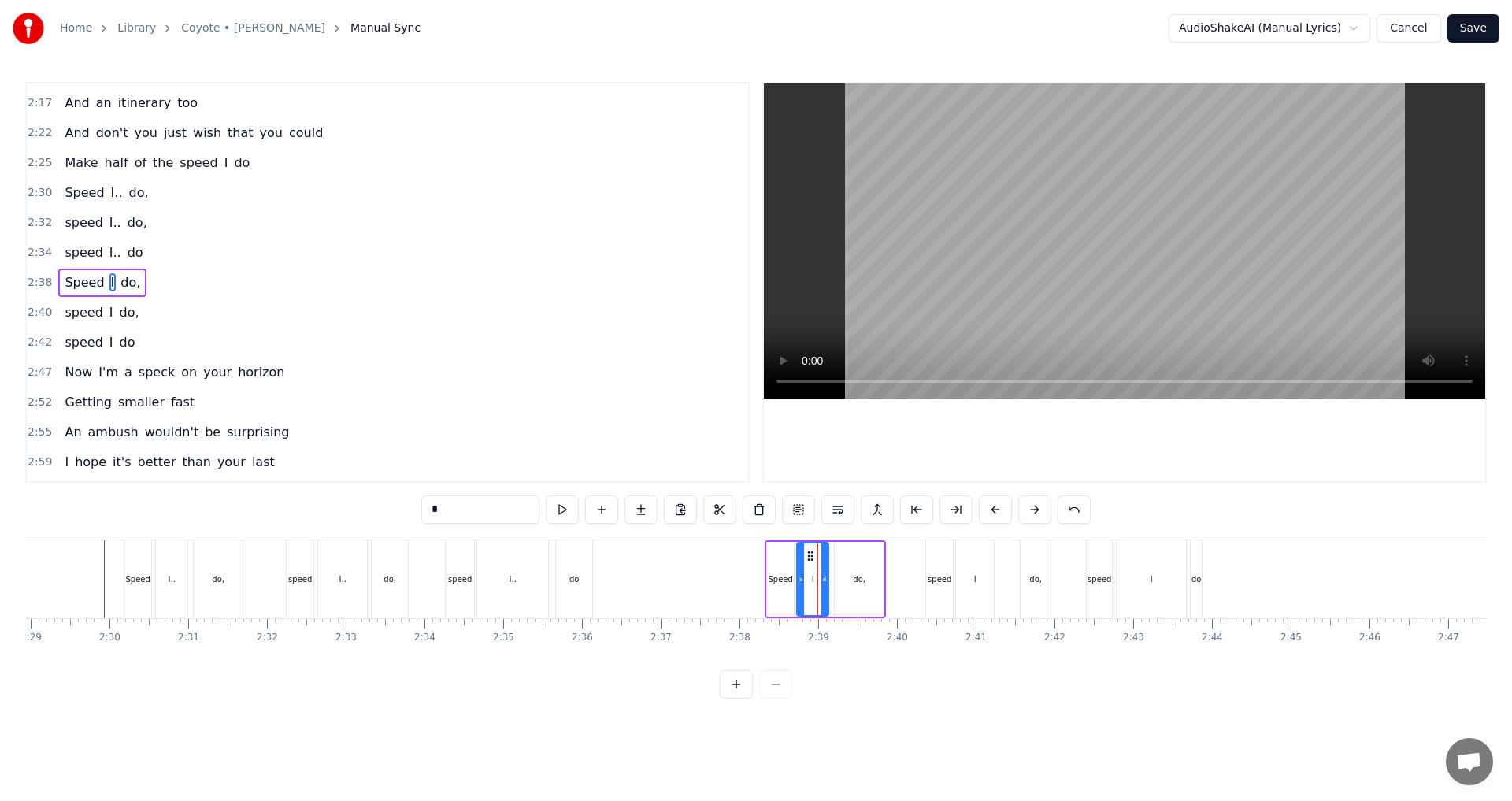
click at [442, 510] on input "*" at bounding box center [480, 510] width 118 height 28
click at [967, 581] on div "I" at bounding box center [975, 579] width 38 height 78
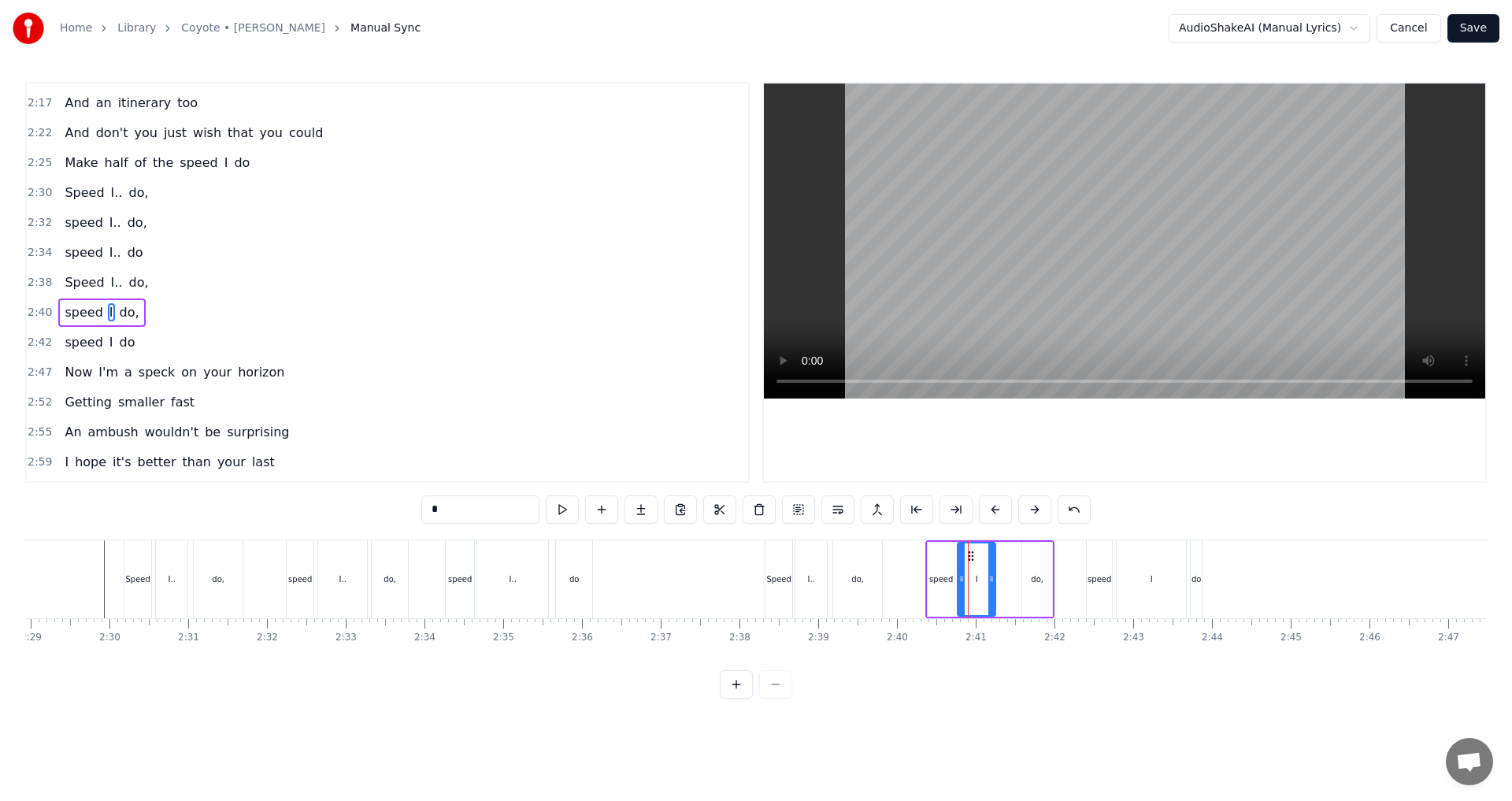
scroll to position [504, 0]
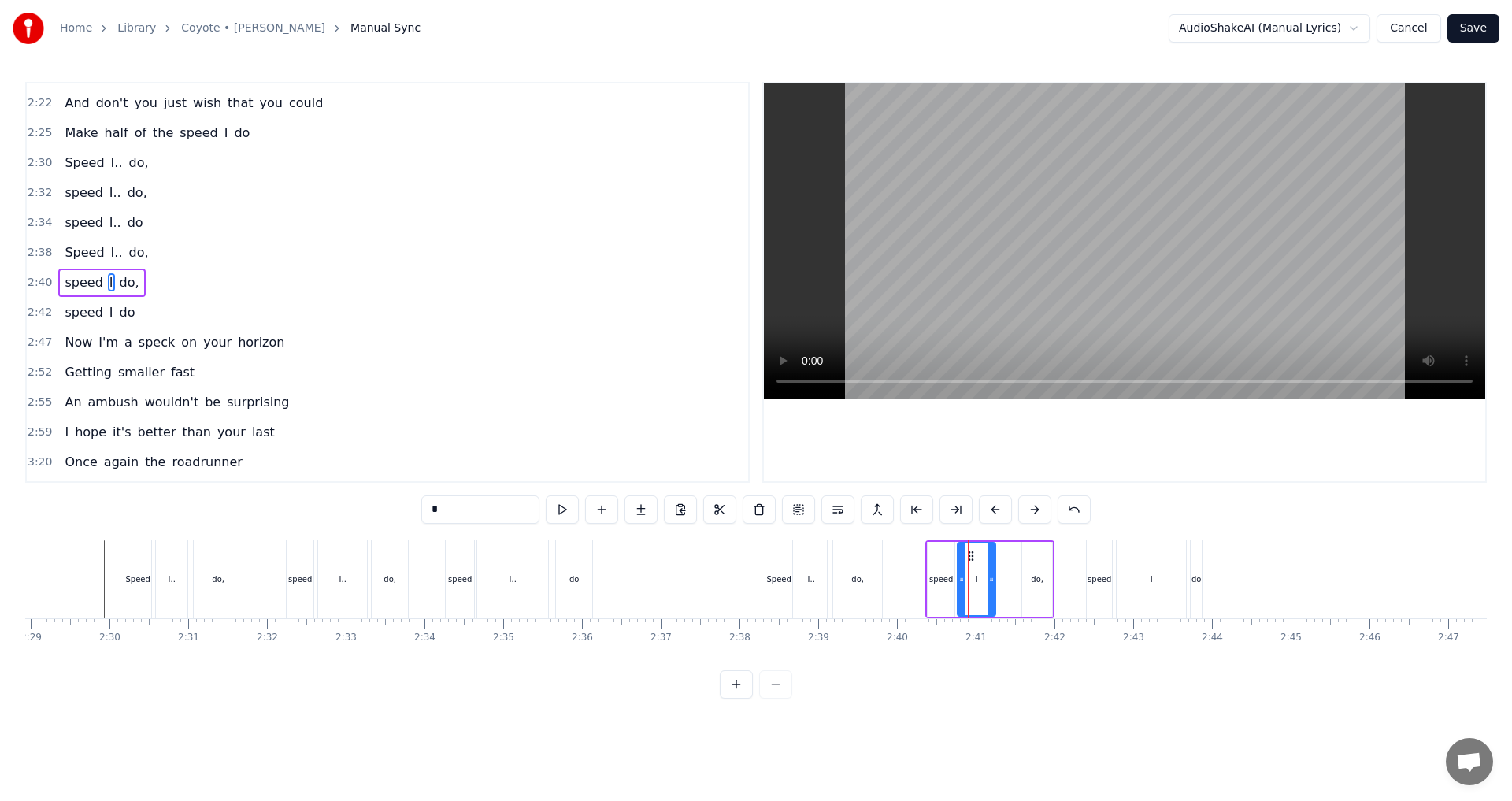
click at [446, 512] on input "*" at bounding box center [480, 510] width 118 height 28
click at [1169, 583] on div "I" at bounding box center [1151, 579] width 69 height 78
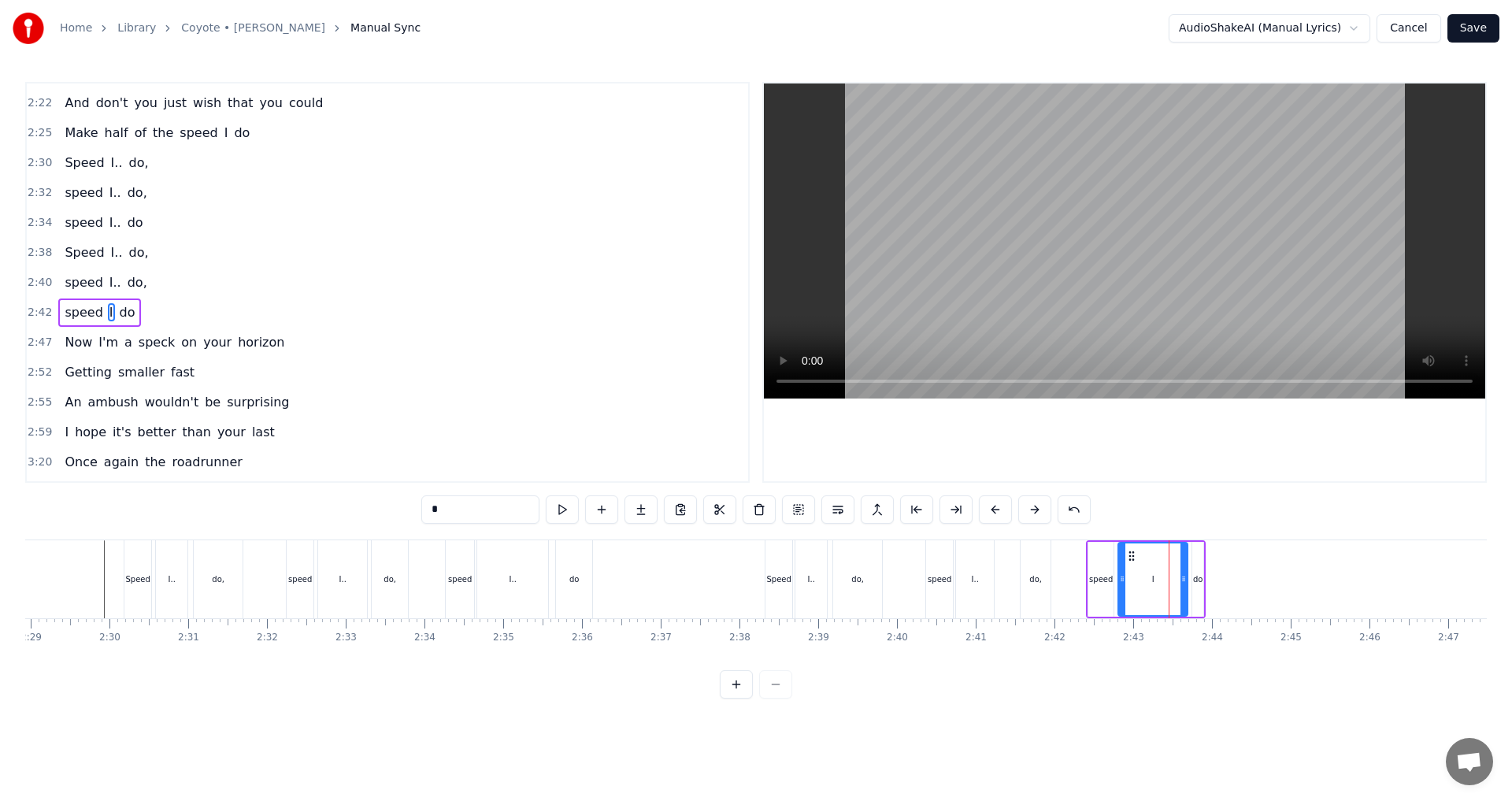
scroll to position [534, 0]
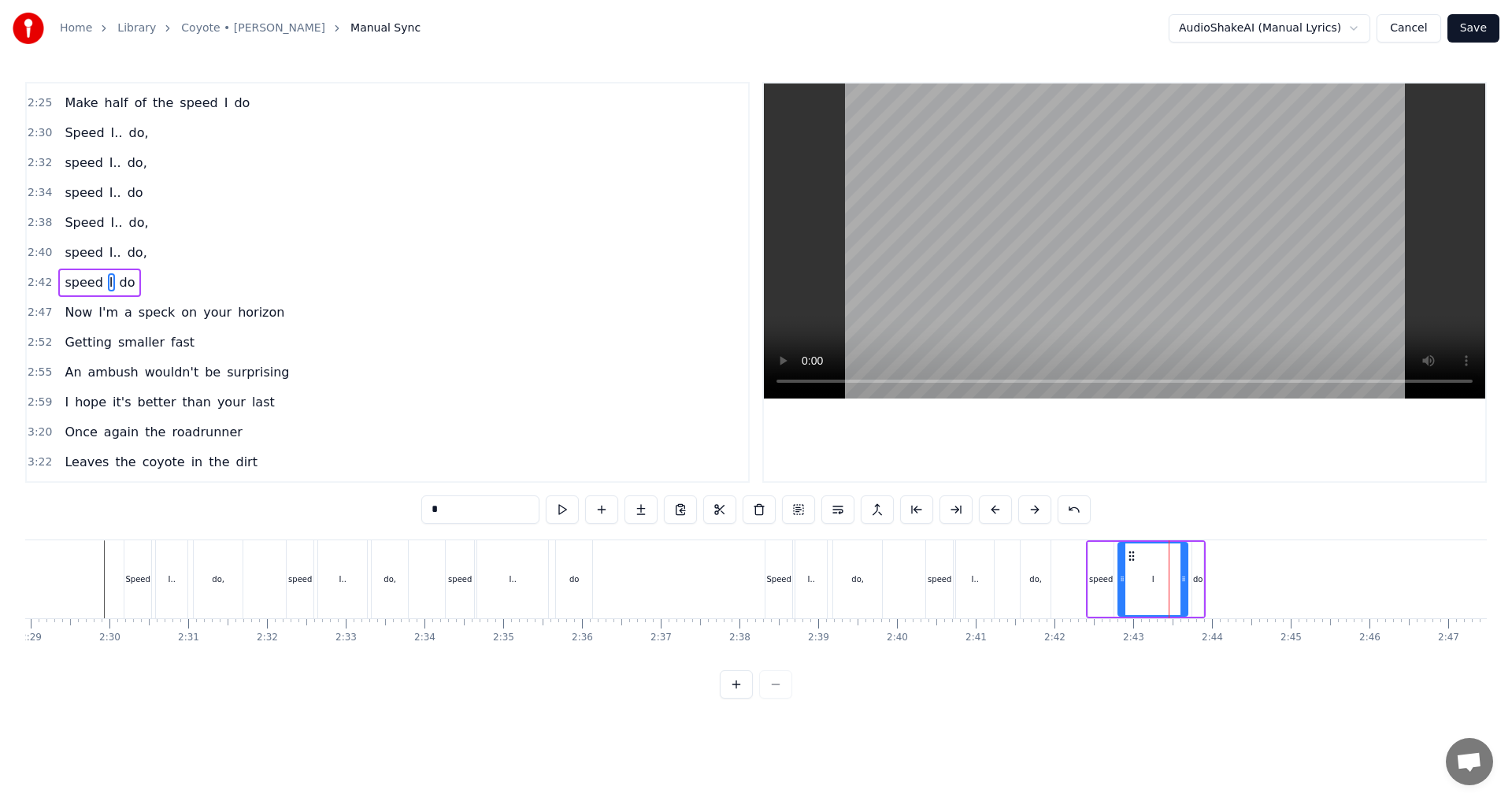
click at [500, 507] on input "*" at bounding box center [480, 510] width 118 height 28
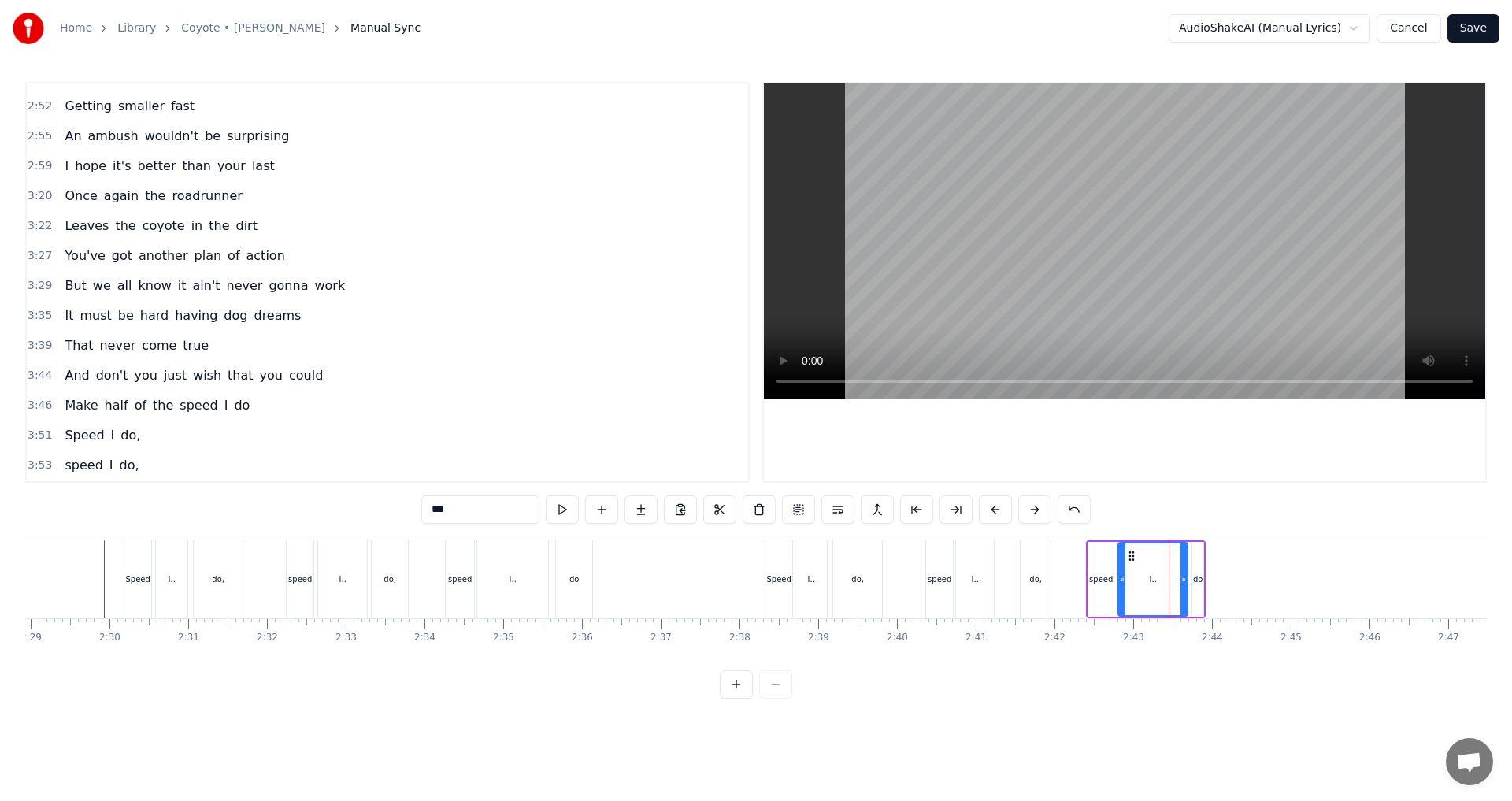
scroll to position [889, 0]
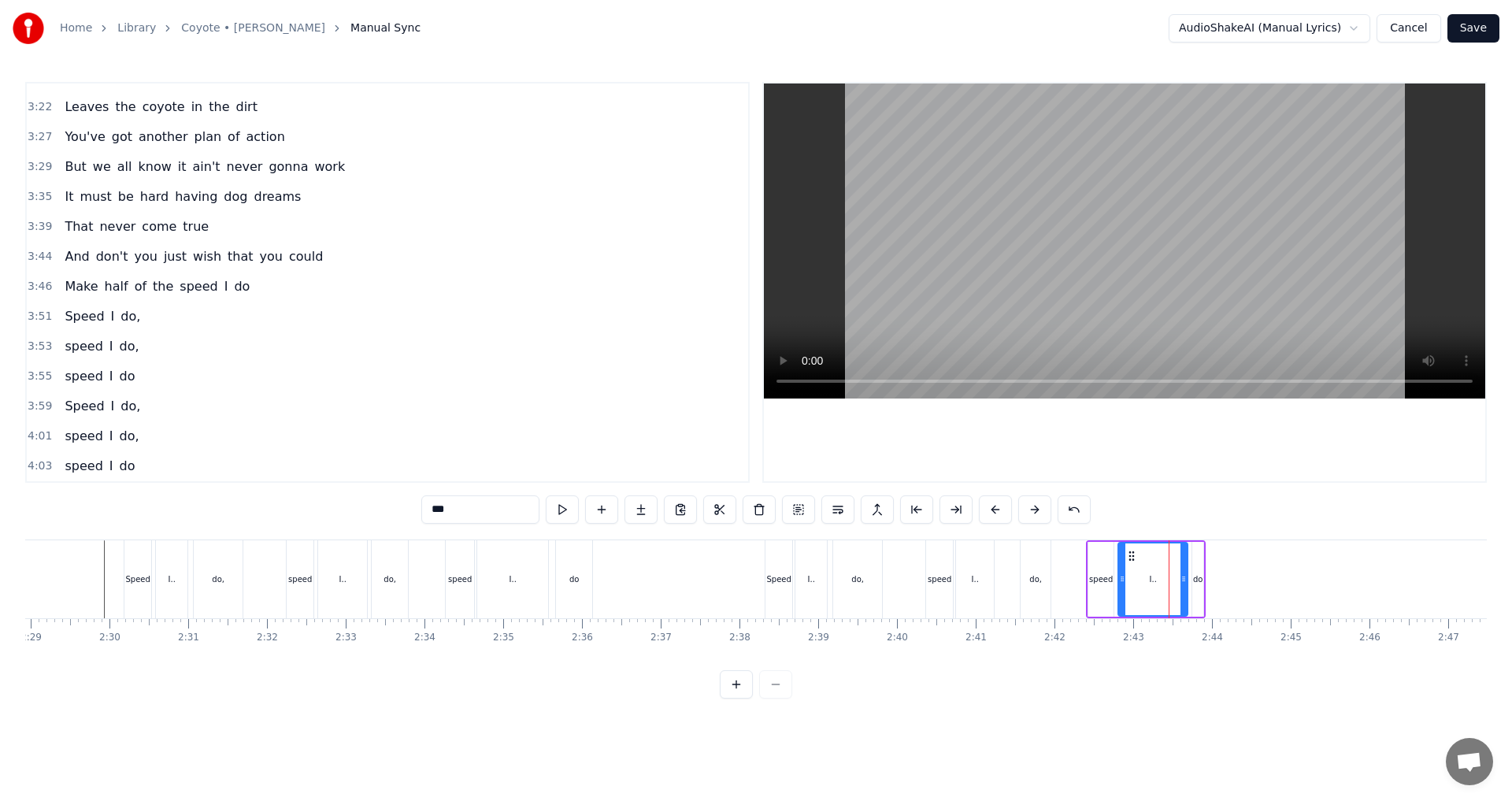
click at [110, 320] on span "I" at bounding box center [113, 316] width 7 height 18
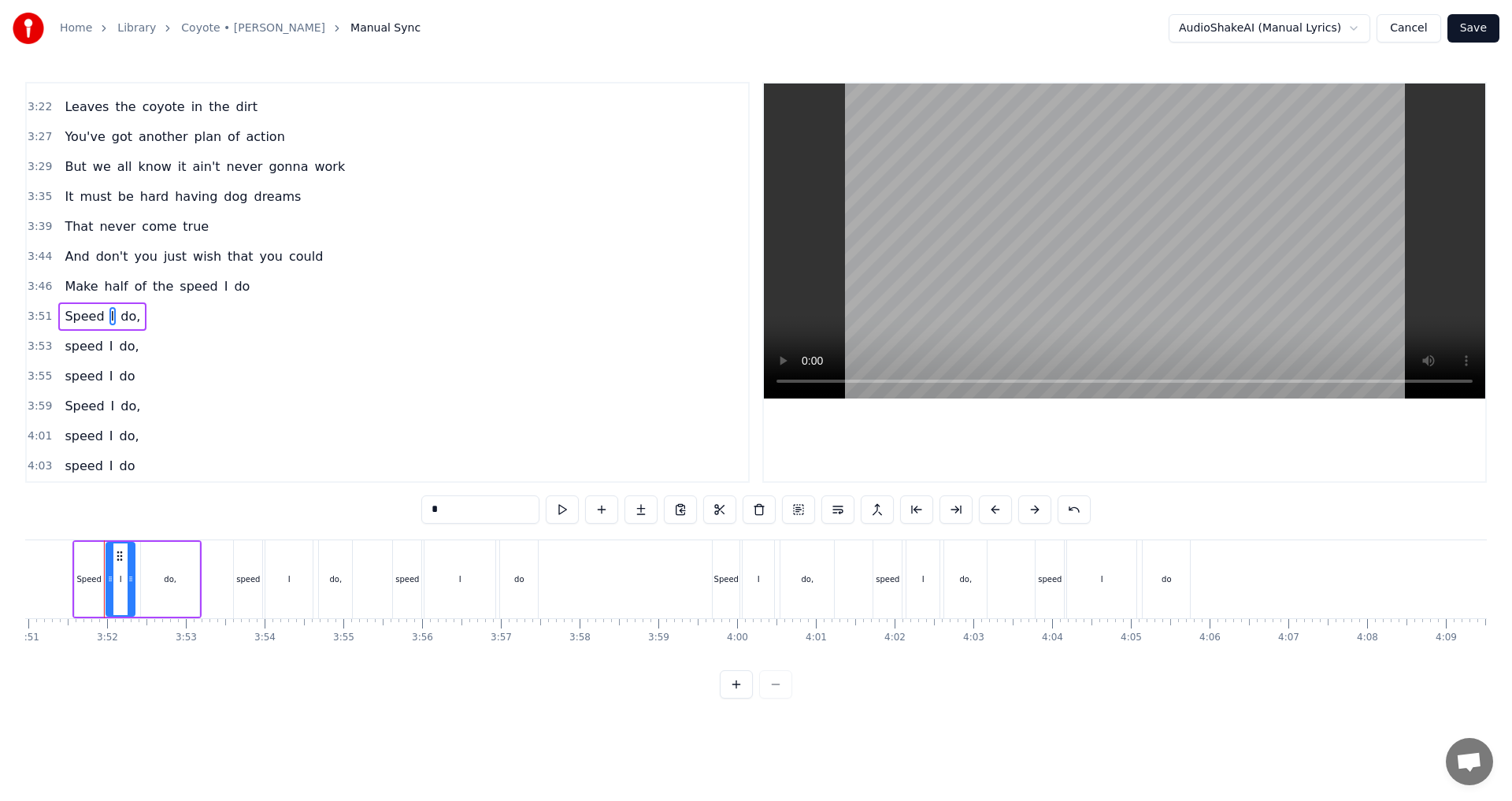
click at [478, 506] on input "*" at bounding box center [480, 510] width 118 height 28
click at [296, 587] on div "I" at bounding box center [289, 579] width 47 height 78
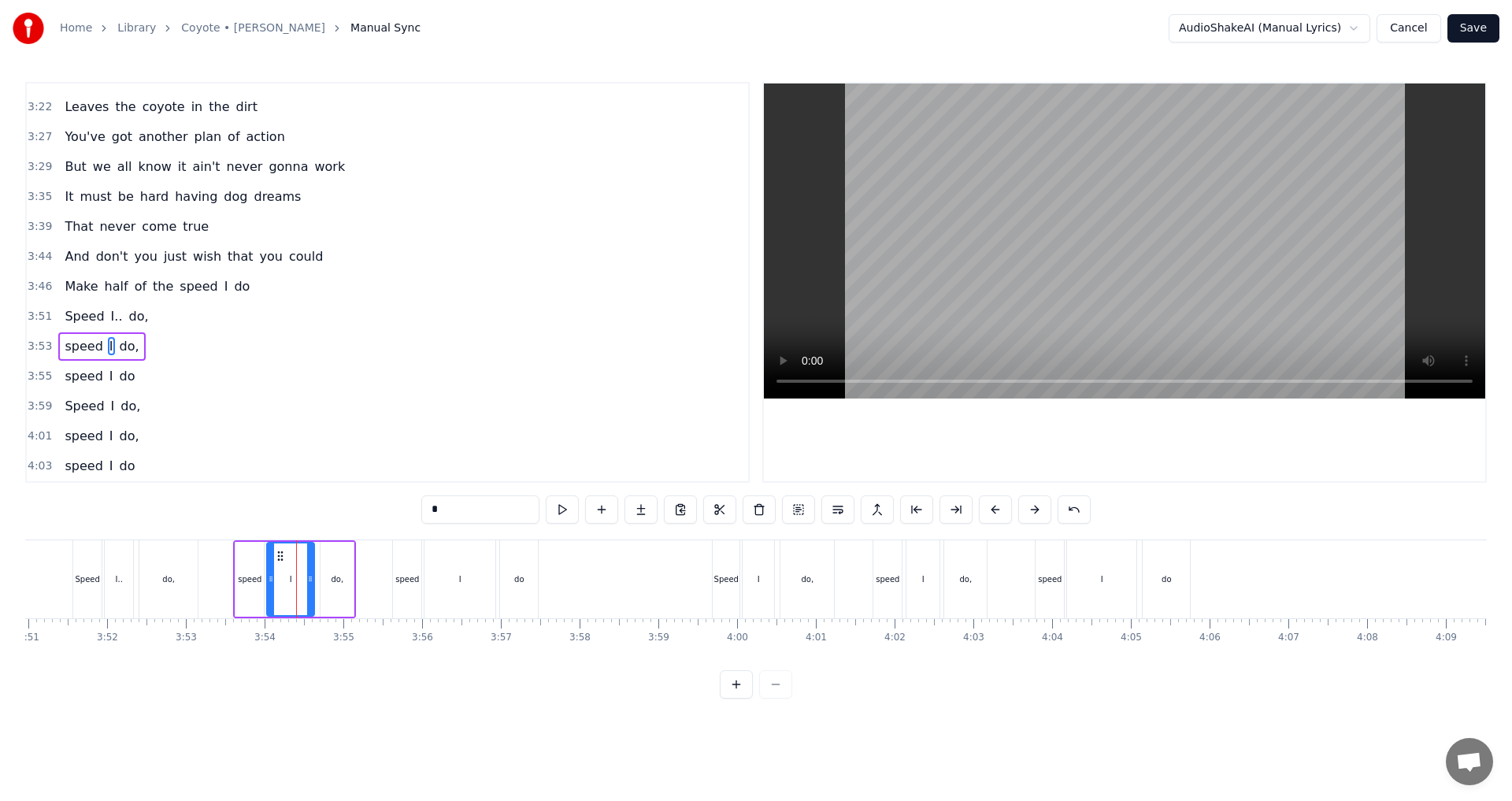
click at [448, 521] on input "*" at bounding box center [480, 510] width 118 height 28
click at [452, 604] on div "I" at bounding box center [460, 579] width 71 height 78
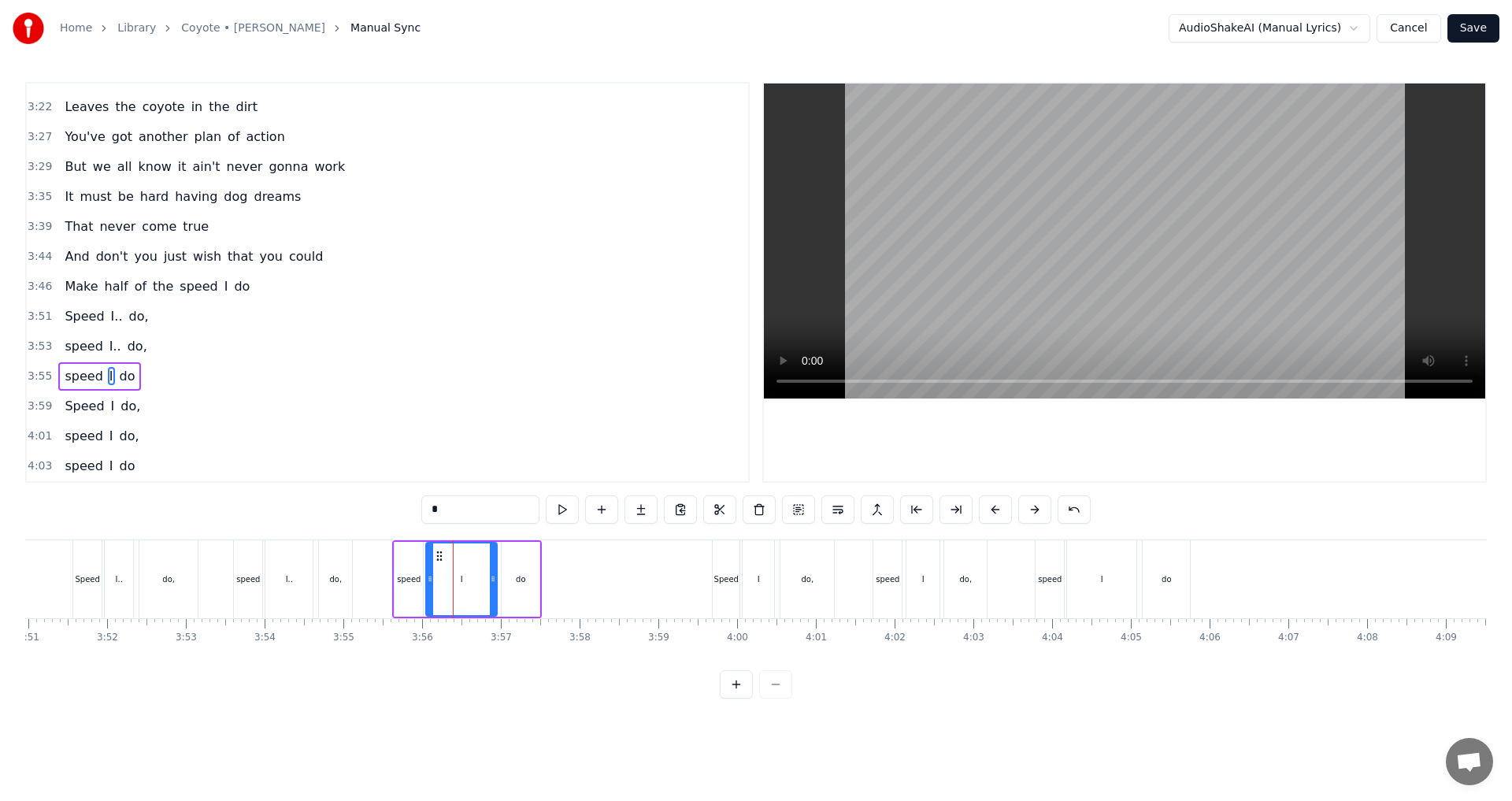
click at [464, 514] on input "*" at bounding box center [480, 510] width 118 height 28
click at [770, 594] on div "I" at bounding box center [758, 579] width 32 height 78
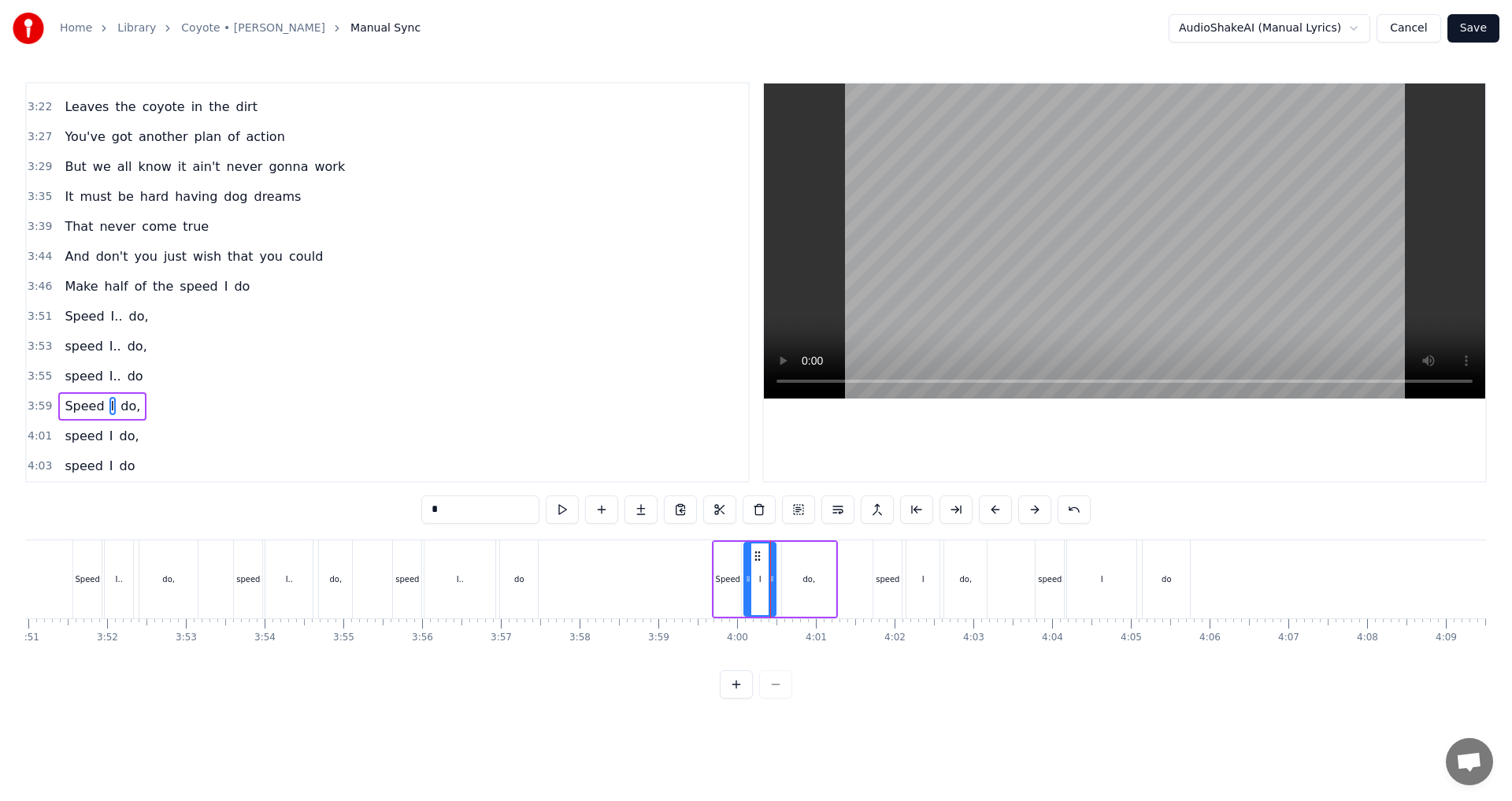
click at [478, 511] on input "*" at bounding box center [480, 510] width 118 height 28
click at [928, 594] on div "I" at bounding box center [923, 579] width 33 height 78
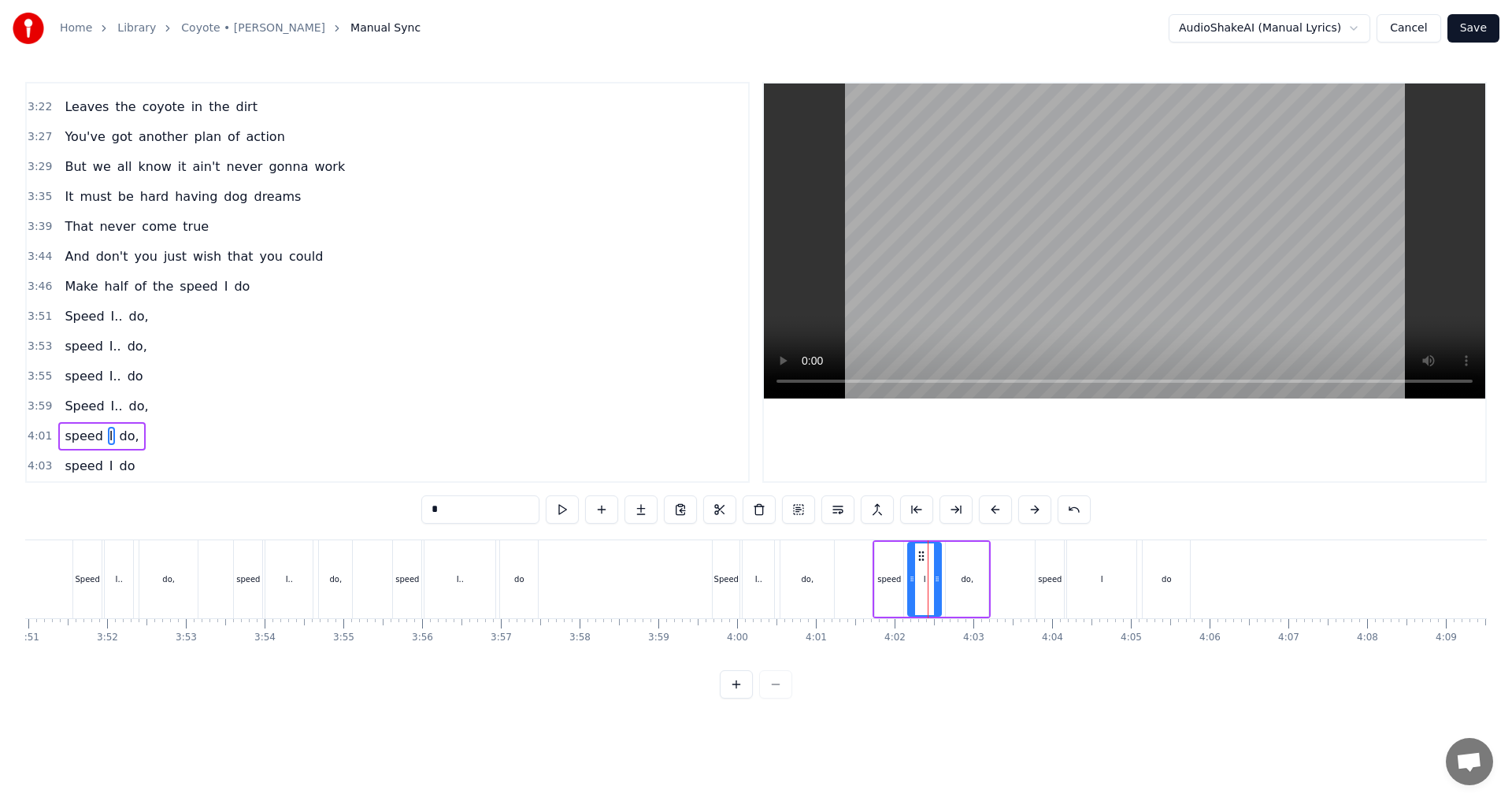
click at [448, 514] on input "*" at bounding box center [480, 510] width 118 height 28
click at [1116, 588] on div "I" at bounding box center [1101, 579] width 69 height 78
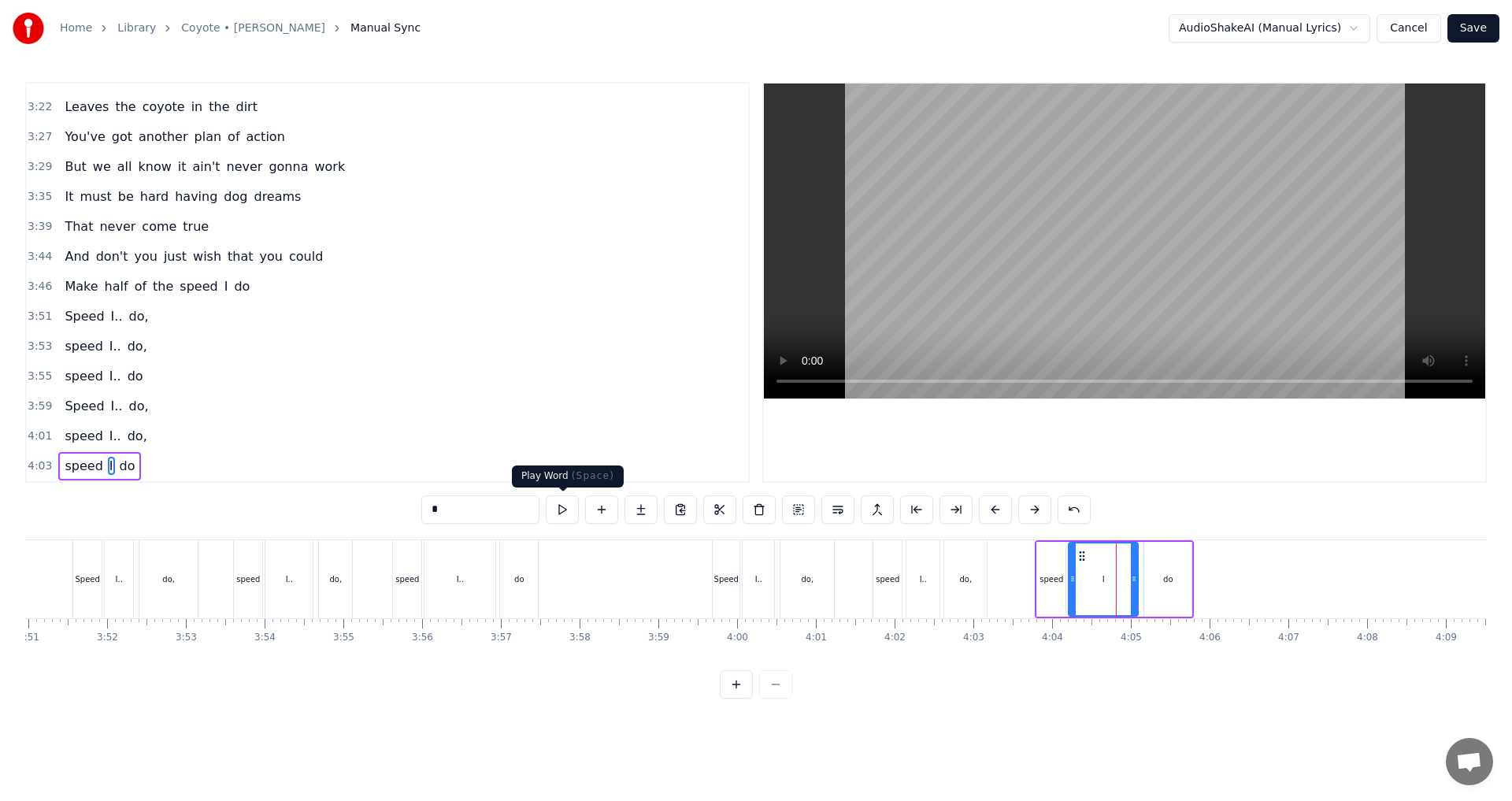
click at [499, 511] on input "*" at bounding box center [480, 510] width 118 height 28
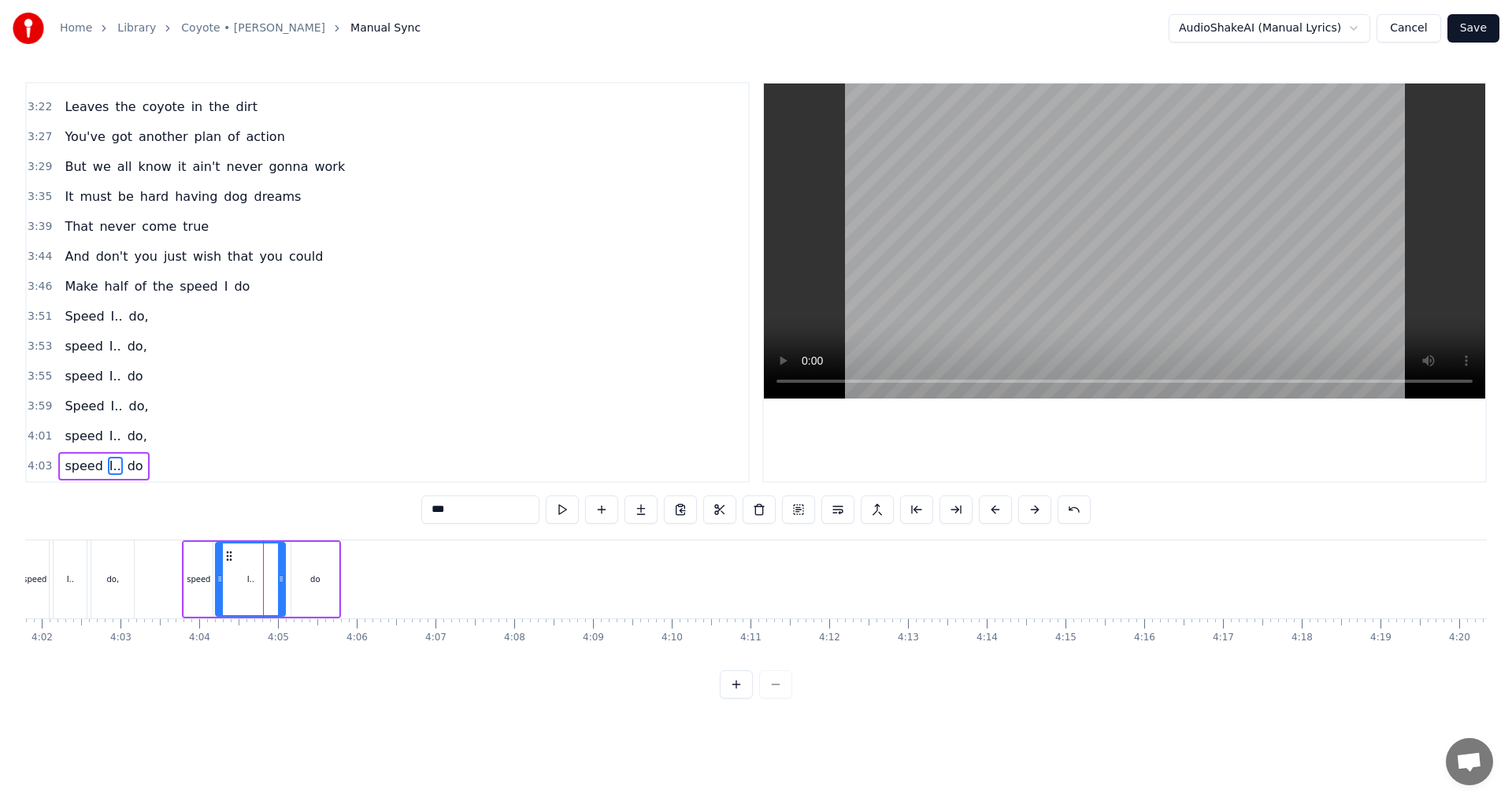
scroll to position [0, 19145]
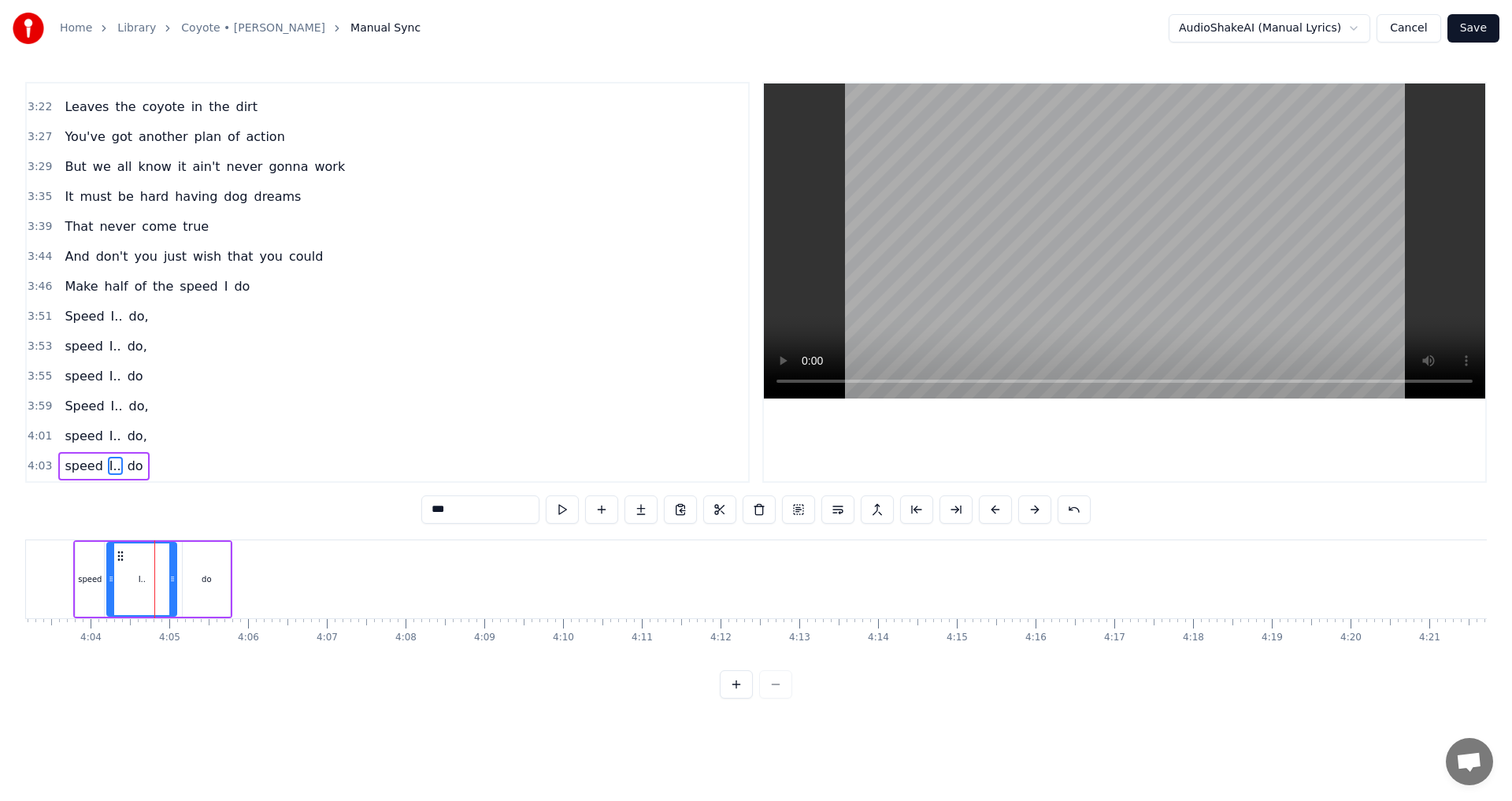
type input "***"
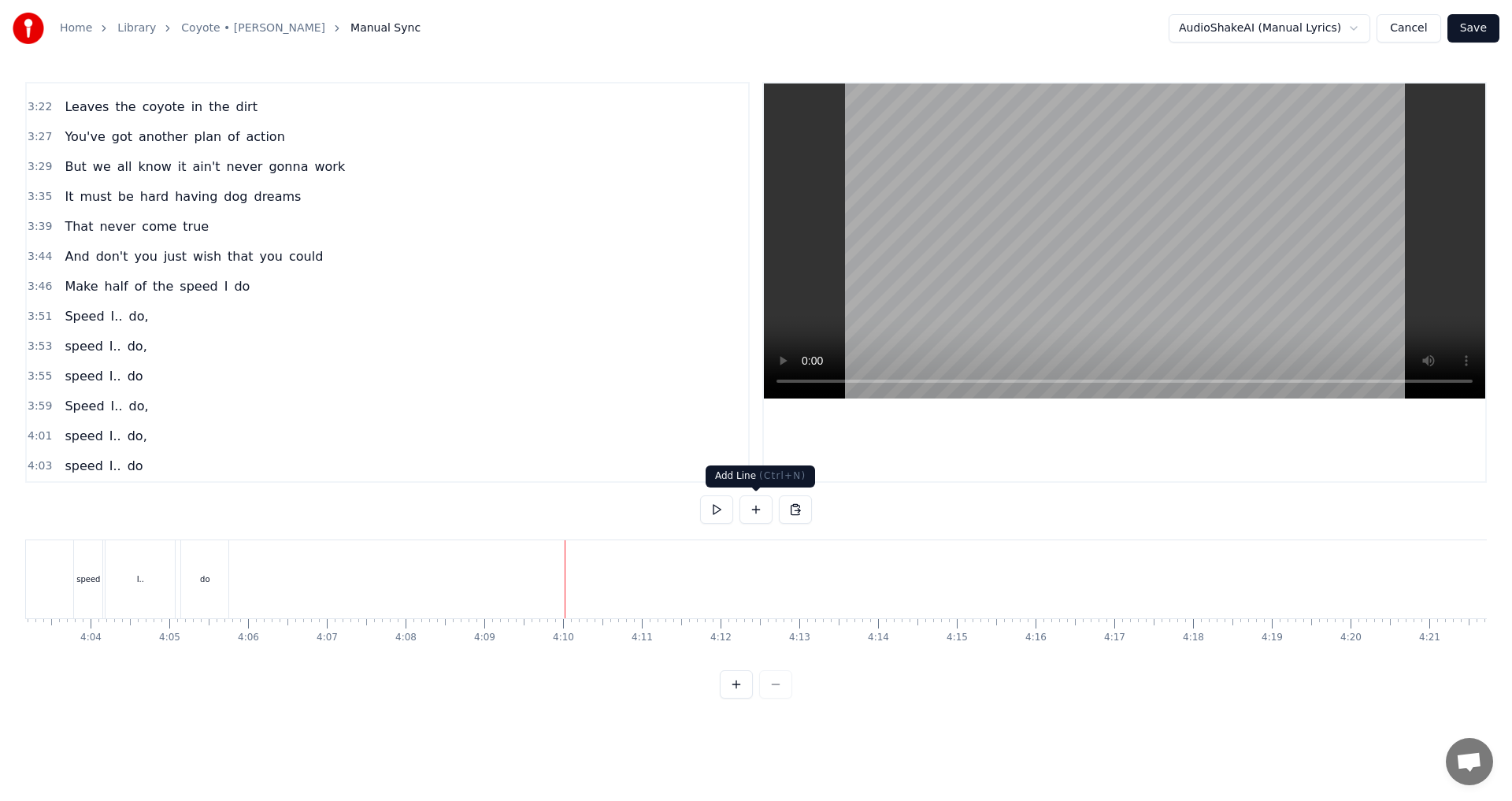
click at [760, 508] on button at bounding box center [756, 510] width 33 height 28
click at [605, 582] on div "<>" at bounding box center [606, 579] width 13 height 12
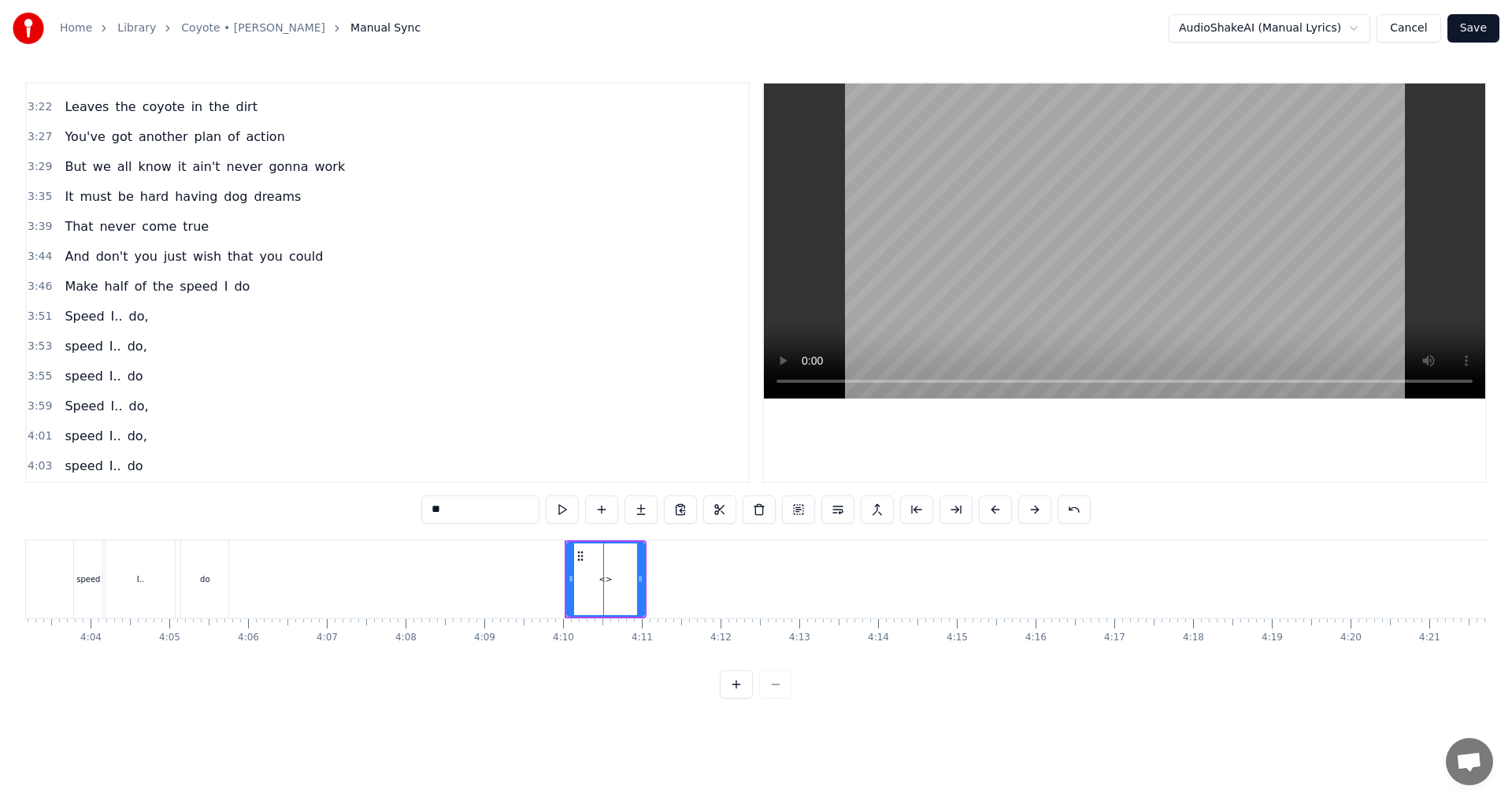
scroll to position [919, 0]
drag, startPoint x: 370, startPoint y: 517, endPoint x: 351, endPoint y: 517, distance: 19.0
click at [351, 517] on div "1:13 Look at me coyote 1:15 Don't let a little road dust put you off 1:21 You c…" at bounding box center [756, 390] width 1461 height 617
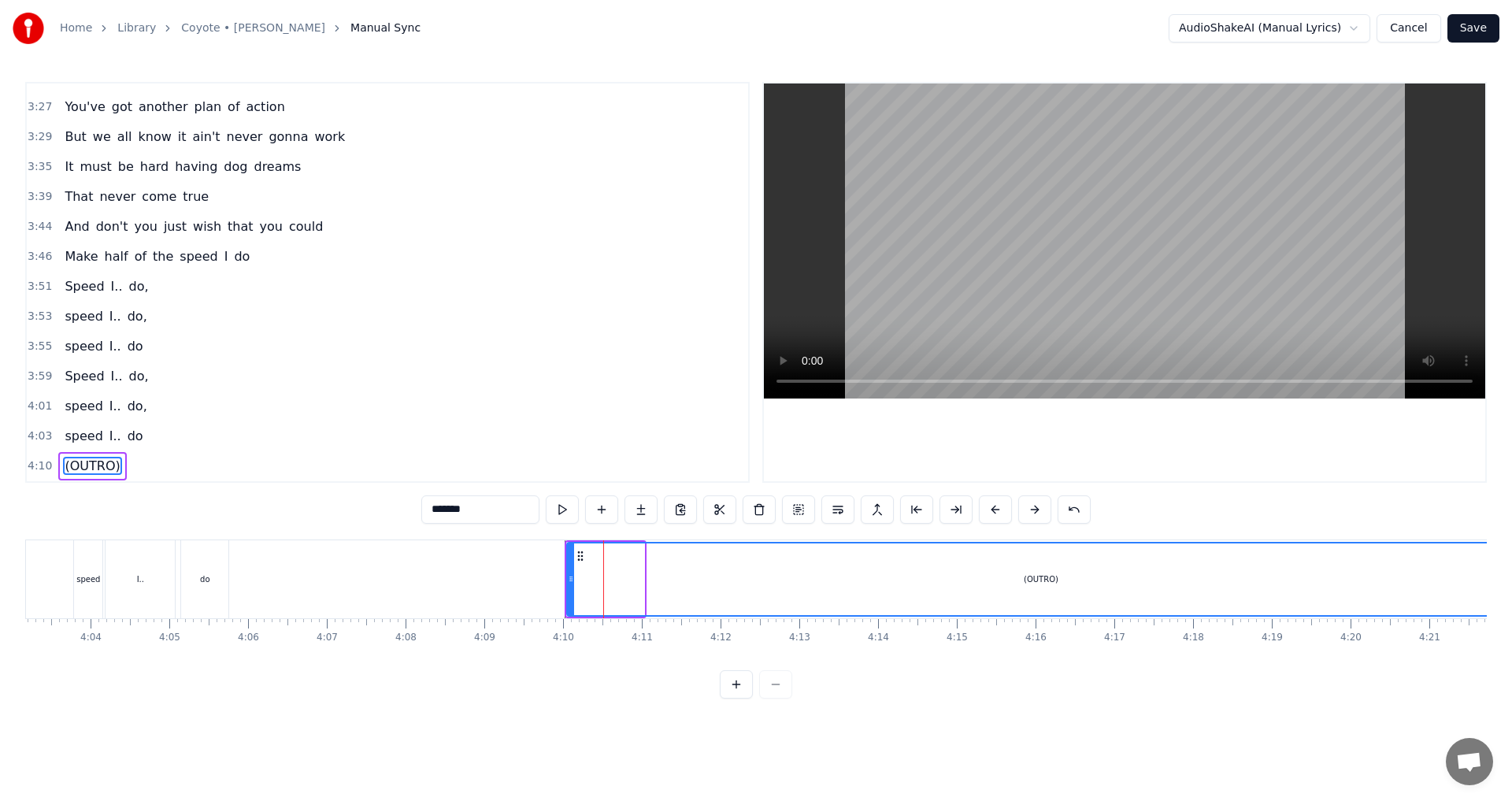
drag, startPoint x: 640, startPoint y: 577, endPoint x: 1511, endPoint y: 565, distance: 871.1
click at [1511, 565] on div "Home Library Coyote • Mark Knopfler Manual Sync AudioShakeAI (Manual Lyrics) Ca…" at bounding box center [756, 349] width 1512 height 698
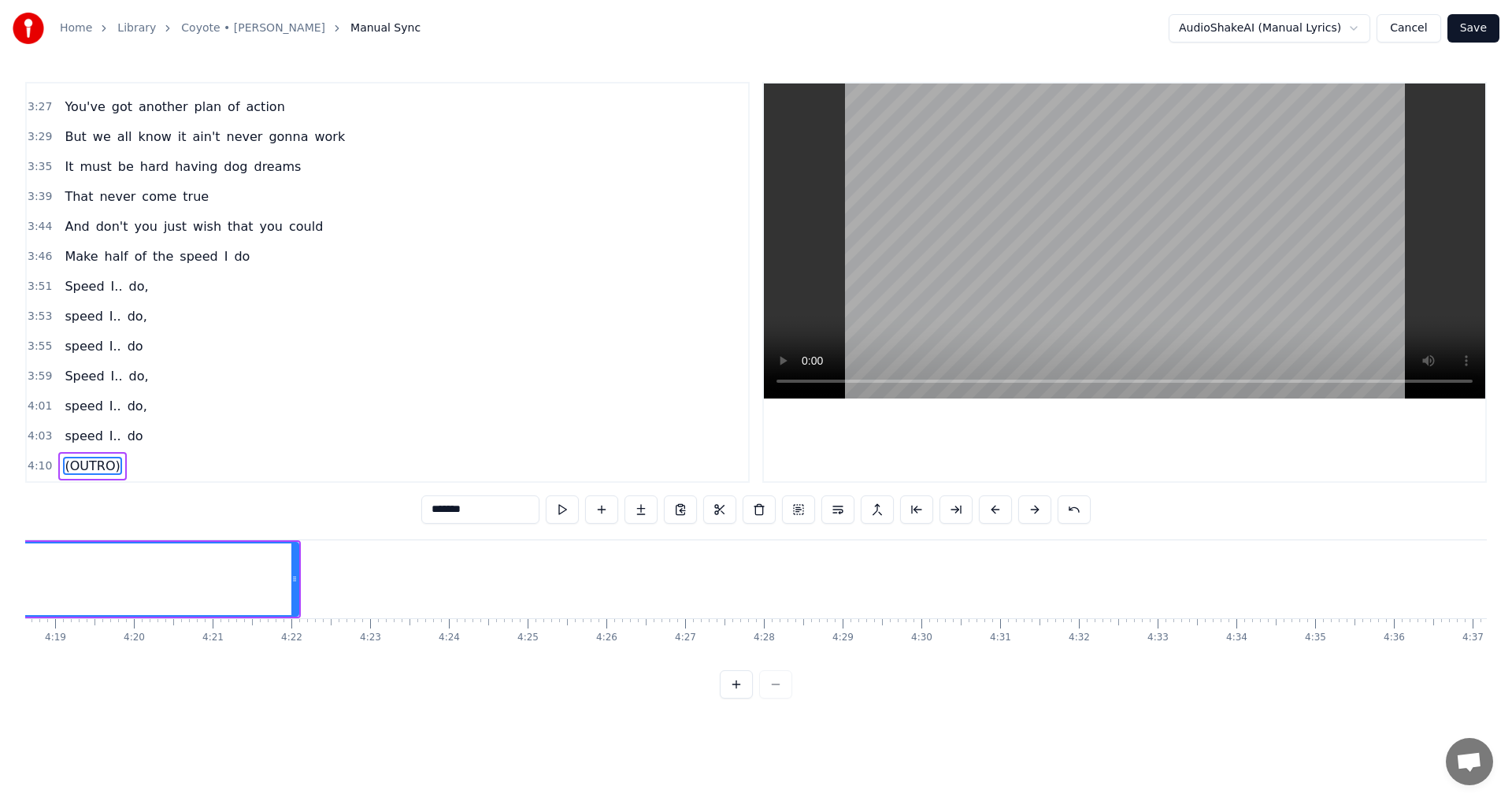
scroll to position [0, 20378]
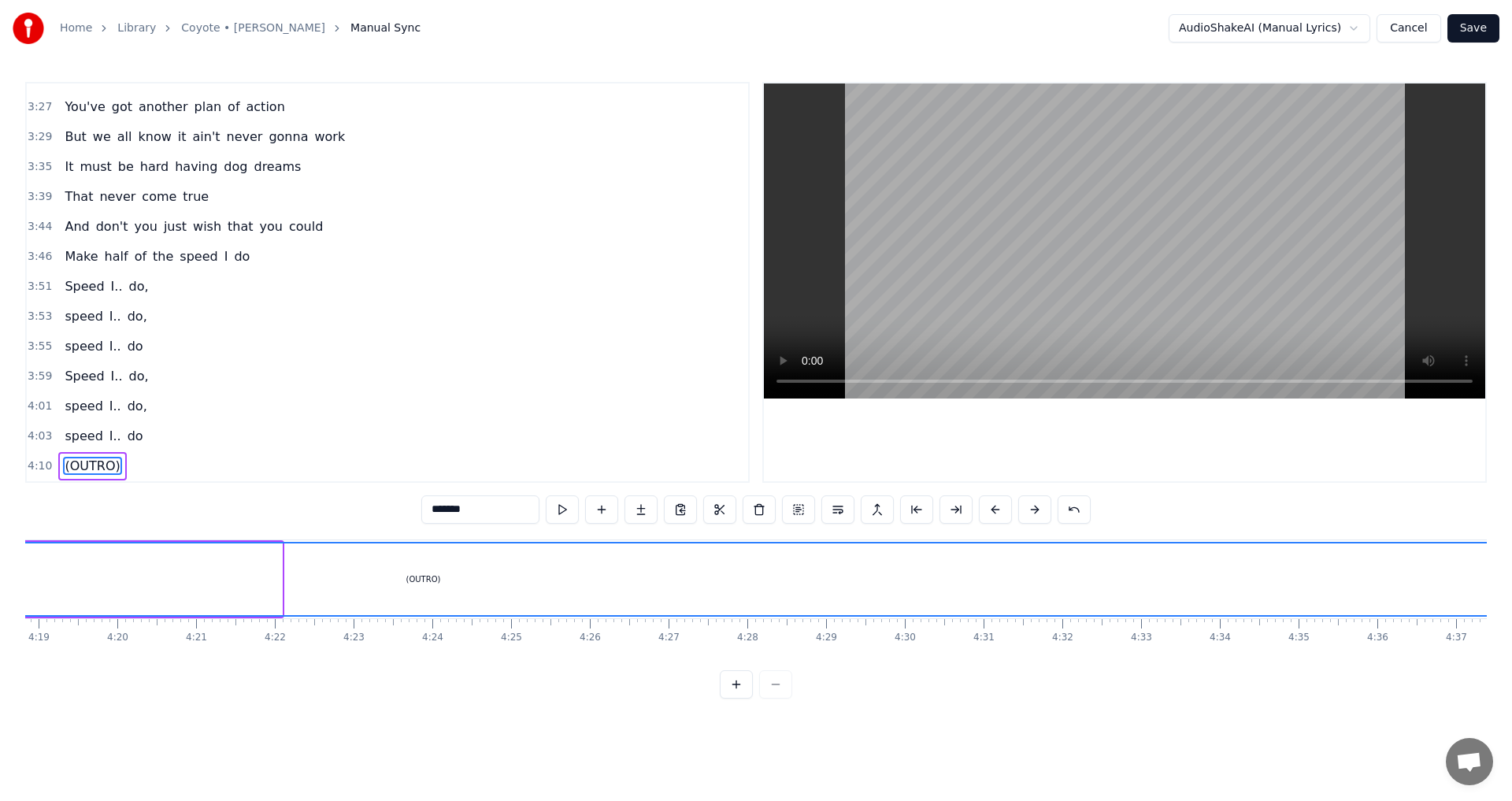
drag, startPoint x: 280, startPoint y: 581, endPoint x: 1508, endPoint y: 517, distance: 1229.7
click at [1511, 517] on div "Home Library Coyote • Mark Knopfler Manual Sync AudioShakeAI (Manual Lyrics) Ca…" at bounding box center [756, 349] width 1512 height 698
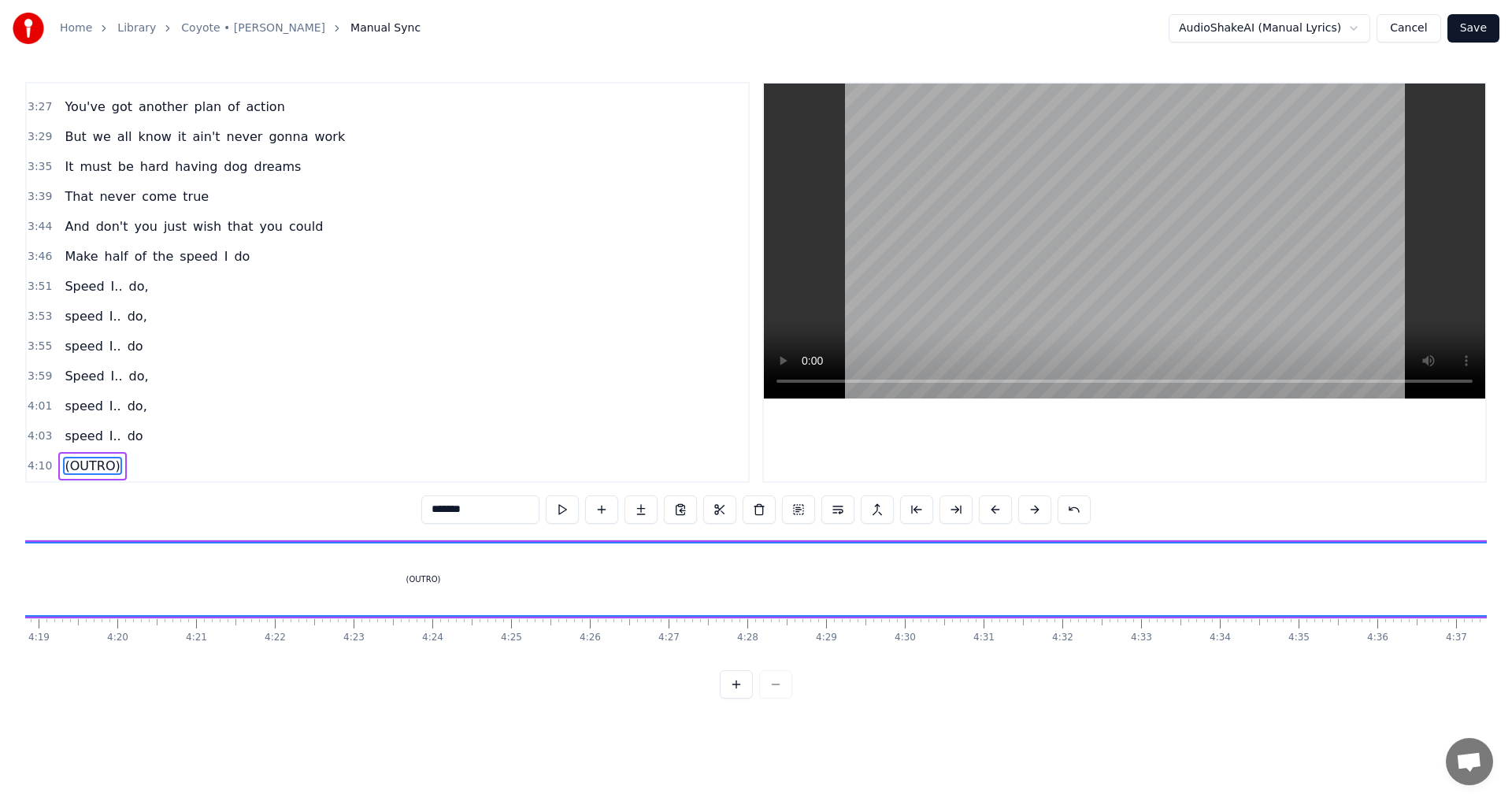
type input "*******"
drag, startPoint x: 1112, startPoint y: 671, endPoint x: 1162, endPoint y: 661, distance: 51.0
click at [1162, 661] on div "1:13 Look at me coyote 1:15 Don't let a little road dust put you off 1:21 You c…" at bounding box center [756, 390] width 1461 height 617
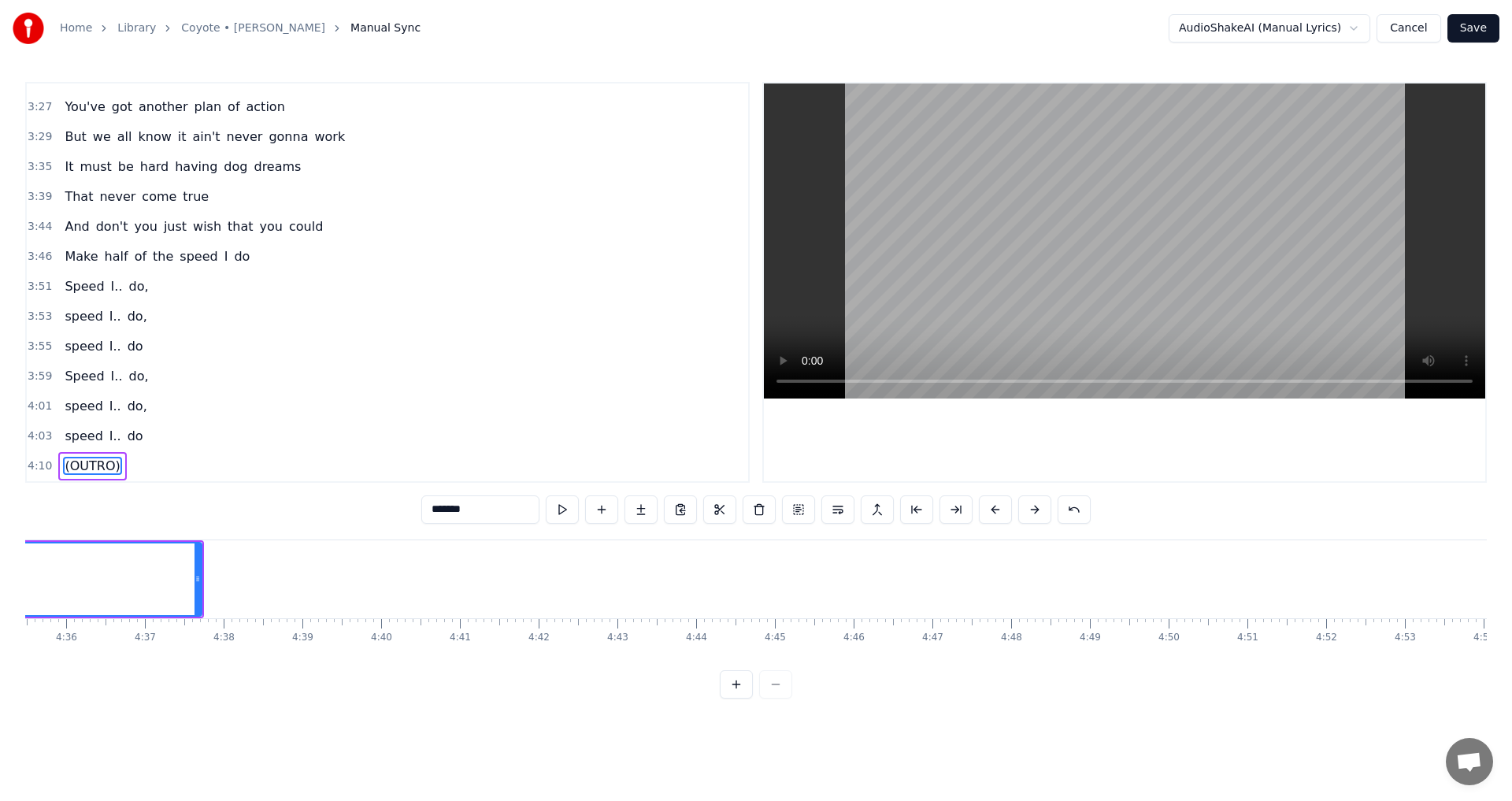
scroll to position [0, 21516]
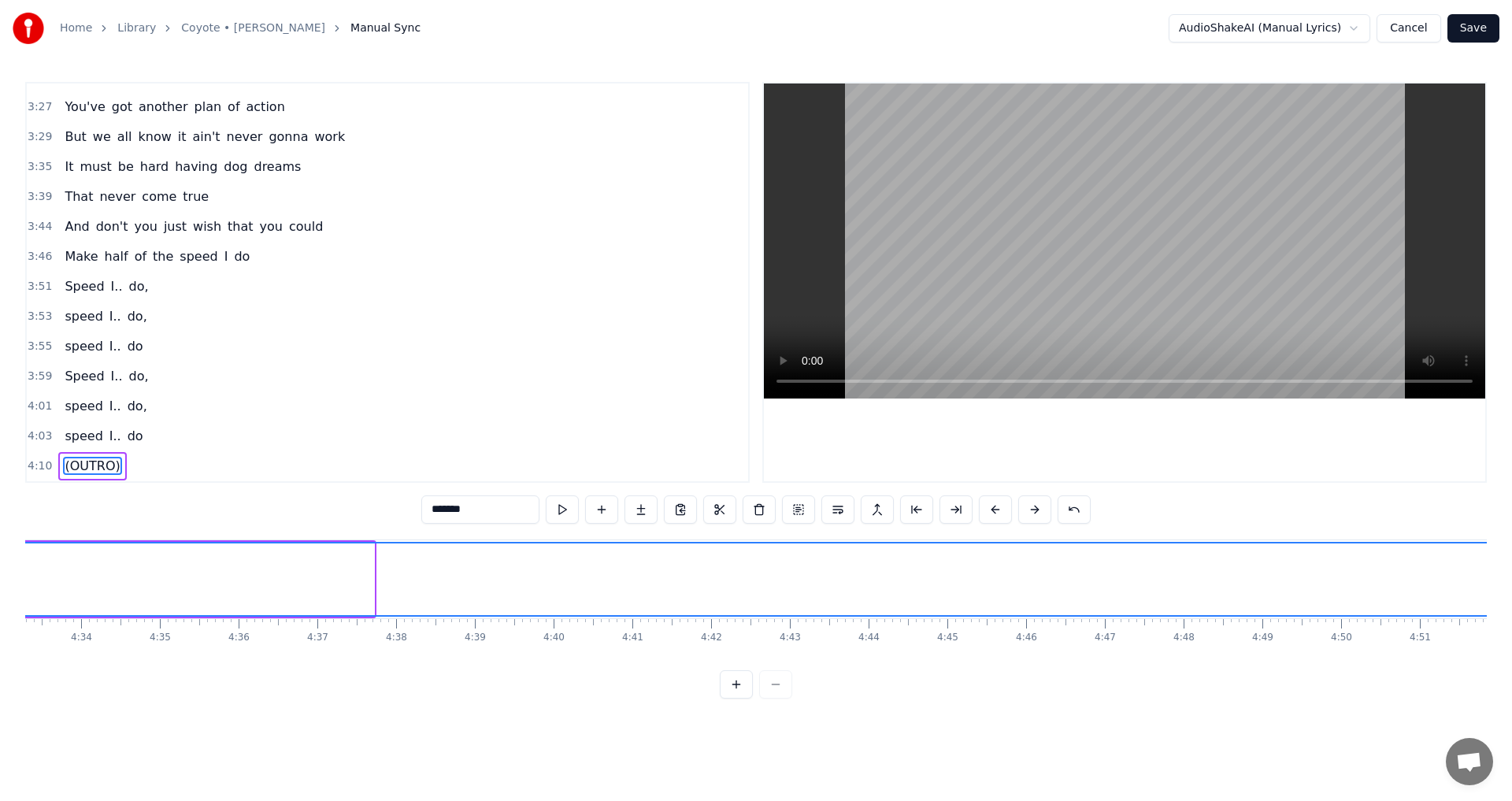
drag, startPoint x: 370, startPoint y: 576, endPoint x: 1511, endPoint y: 595, distance: 1141.2
click at [1511, 595] on div "Home Library Coyote • Mark Knopfler Manual Sync AudioShakeAI (Manual Lyrics) Ca…" at bounding box center [756, 349] width 1512 height 698
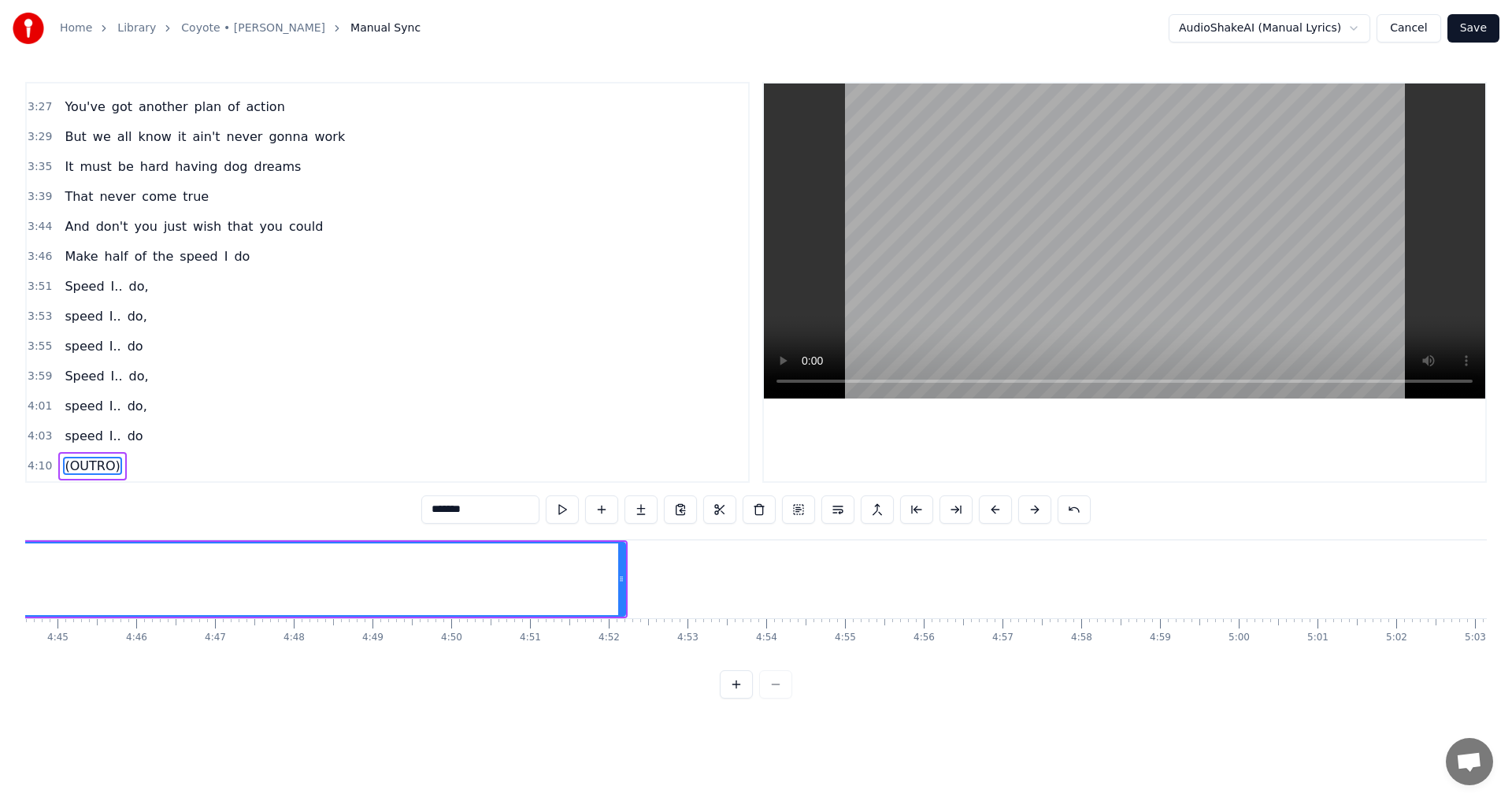
scroll to position [0, 22421]
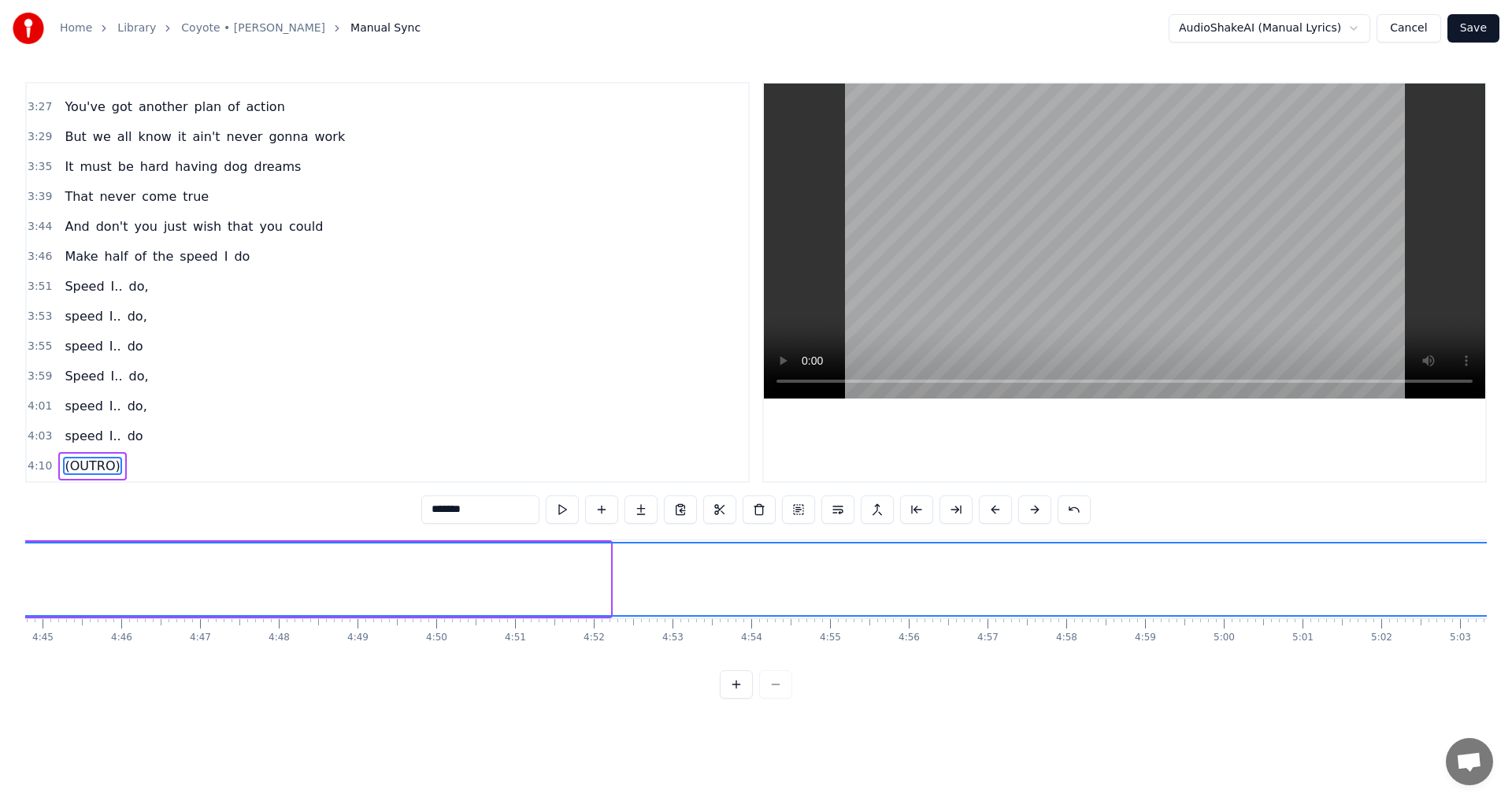
drag, startPoint x: 606, startPoint y: 576, endPoint x: 1511, endPoint y: 634, distance: 906.9
click at [1511, 634] on div "Home Library Coyote • Mark Knopfler Manual Sync AudioShakeAI (Manual Lyrics) Ca…" at bounding box center [756, 349] width 1512 height 698
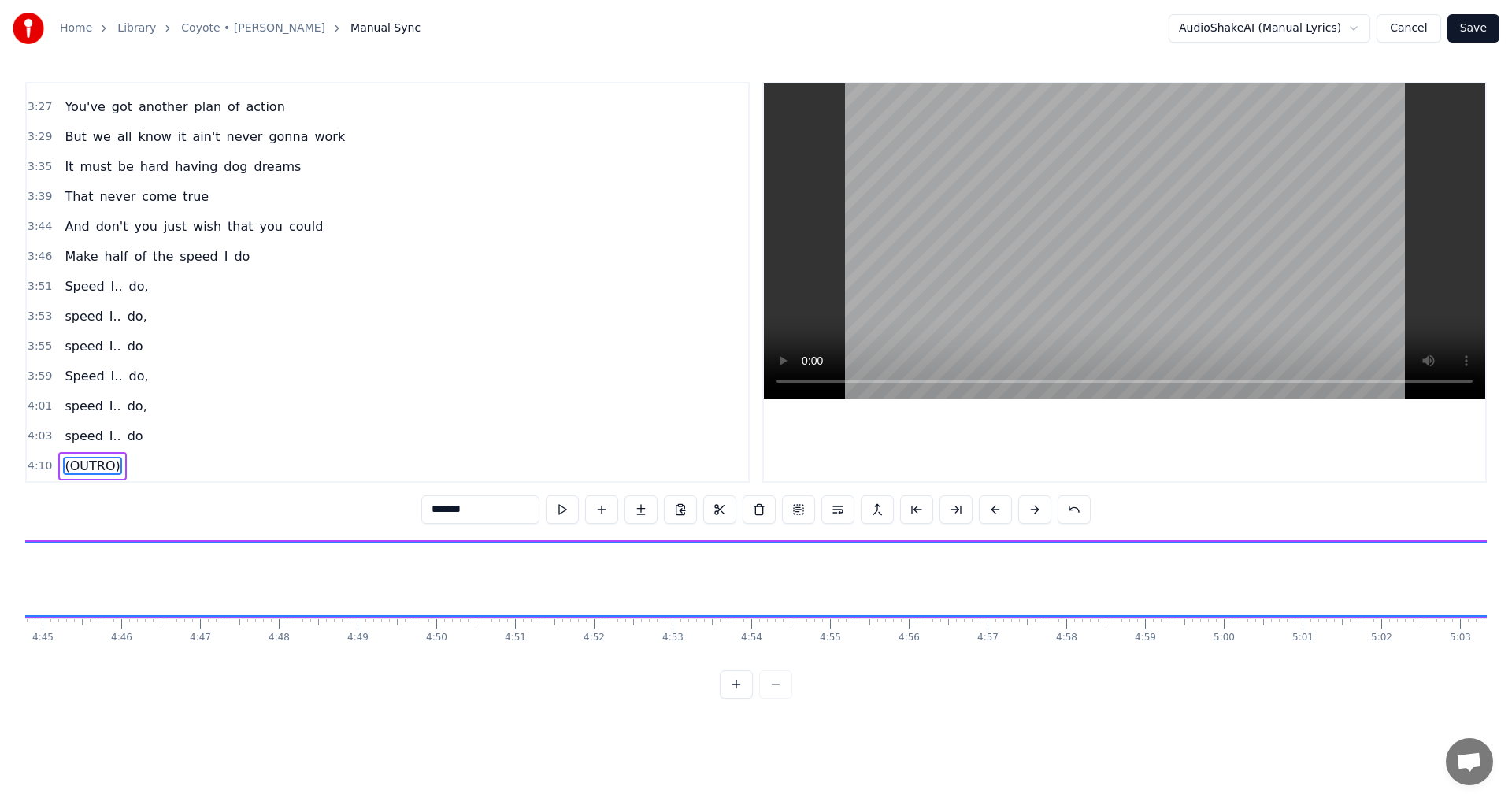
scroll to position [0, 23747]
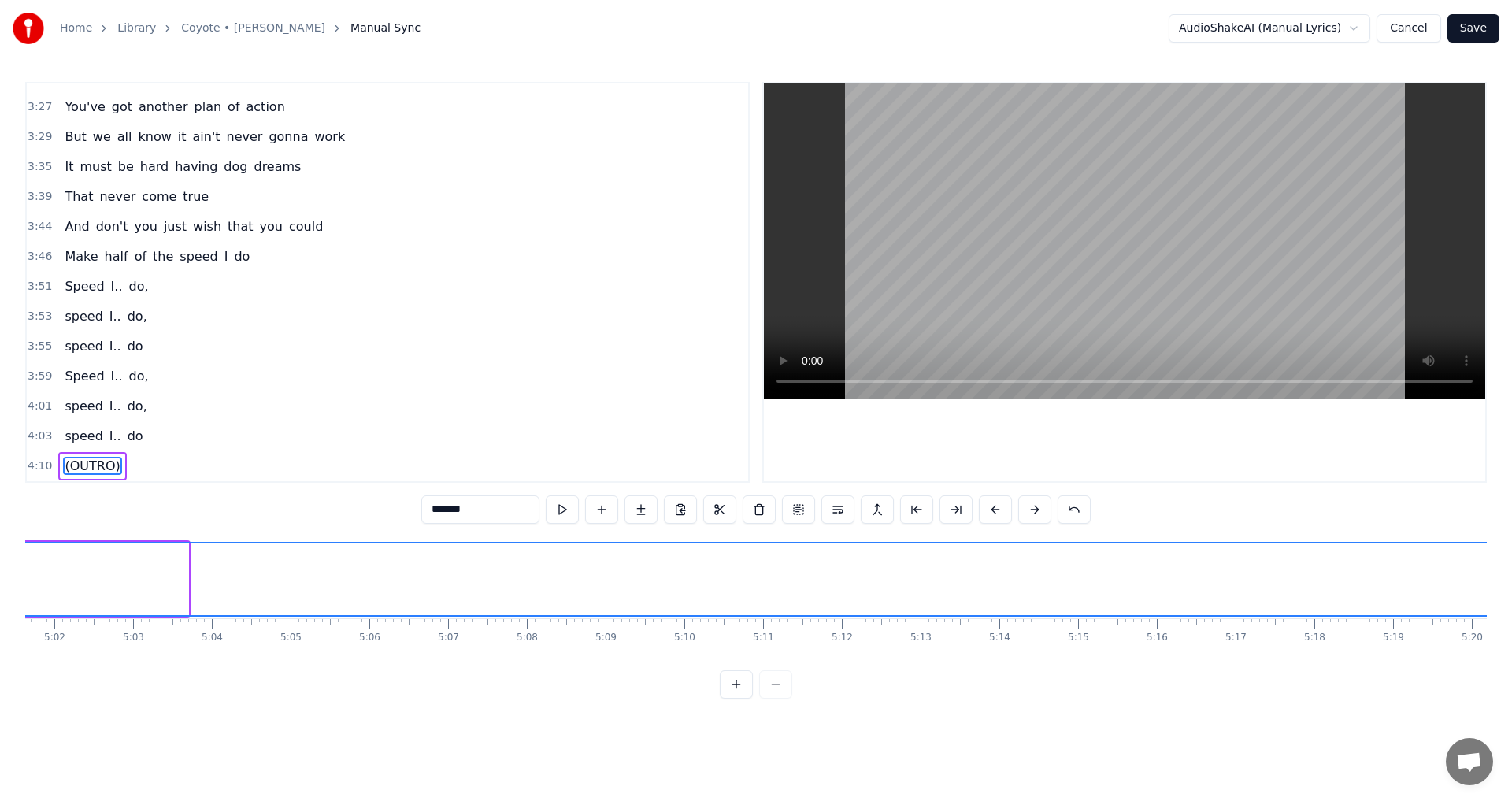
drag, startPoint x: 185, startPoint y: 581, endPoint x: 1511, endPoint y: 487, distance: 1329.3
click at [1511, 487] on div "Home Library Coyote • Mark Knopfler Manual Sync AudioShakeAI (Manual Lyrics) Ca…" at bounding box center [756, 349] width 1512 height 698
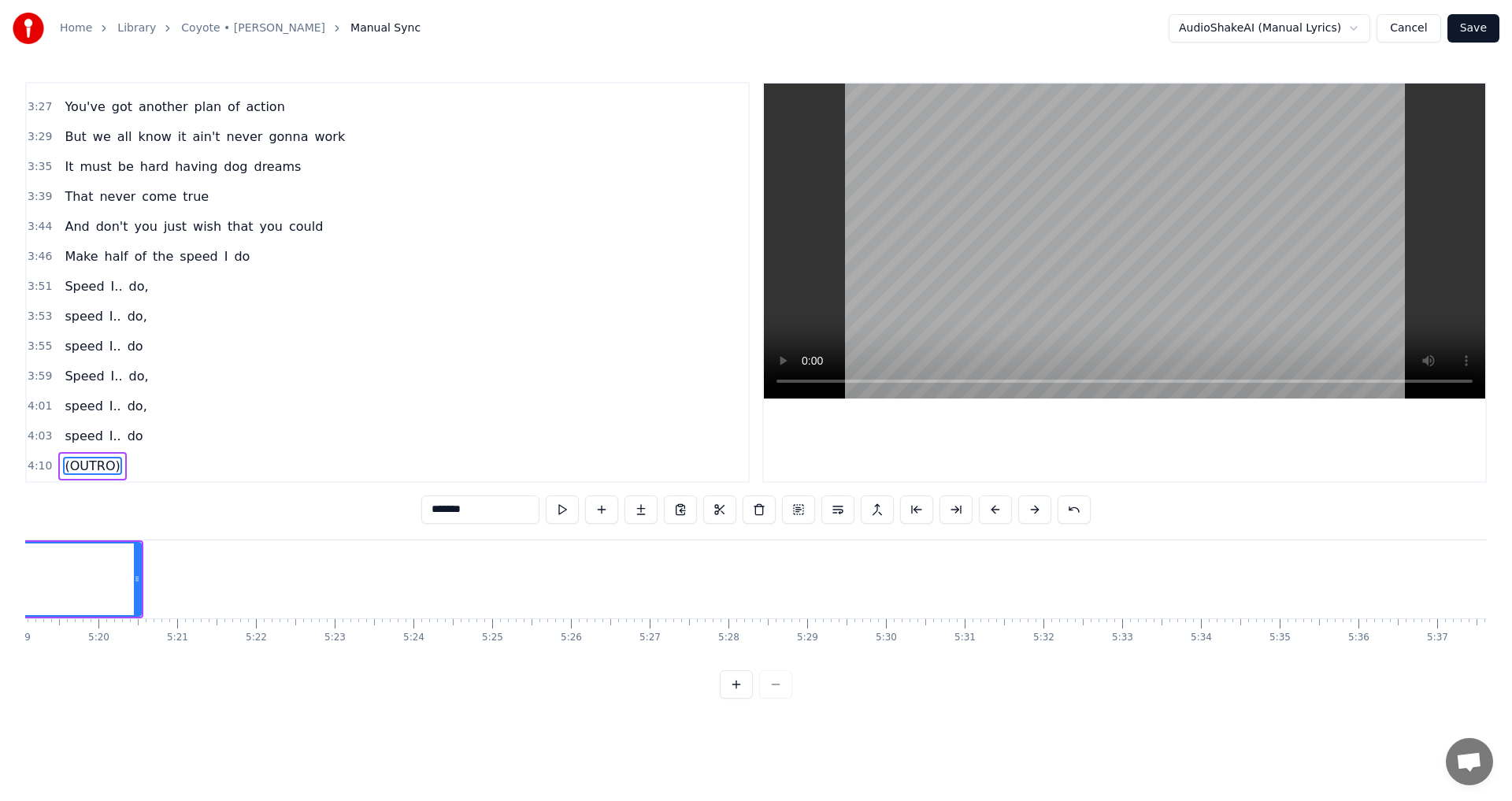
scroll to position [0, 25043]
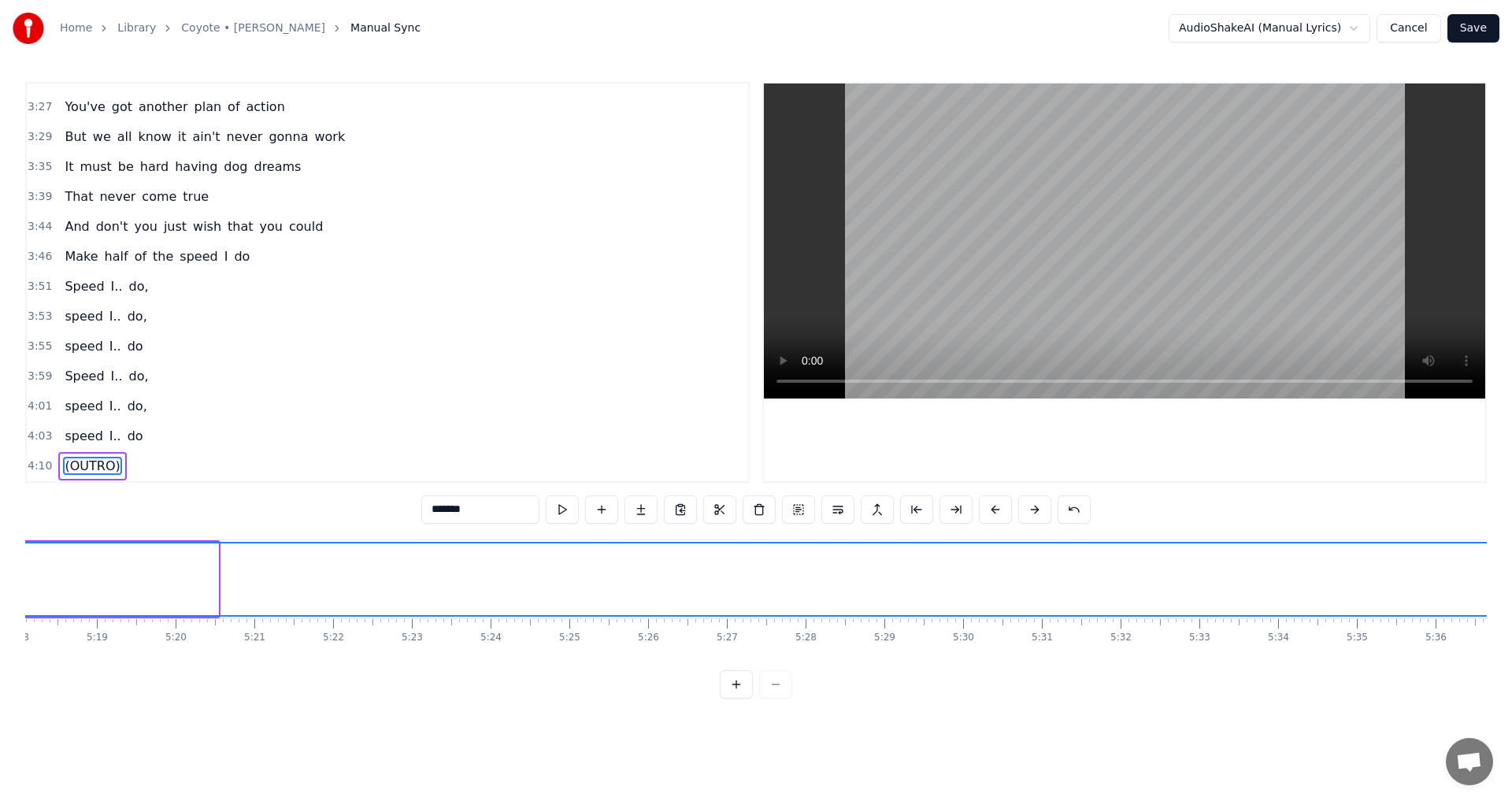
drag, startPoint x: 216, startPoint y: 574, endPoint x: 1511, endPoint y: 624, distance: 1296.0
click at [1511, 624] on div "Home Library Coyote • Mark Knopfler Manual Sync AudioShakeAI (Manual Lyrics) Ca…" at bounding box center [756, 349] width 1512 height 698
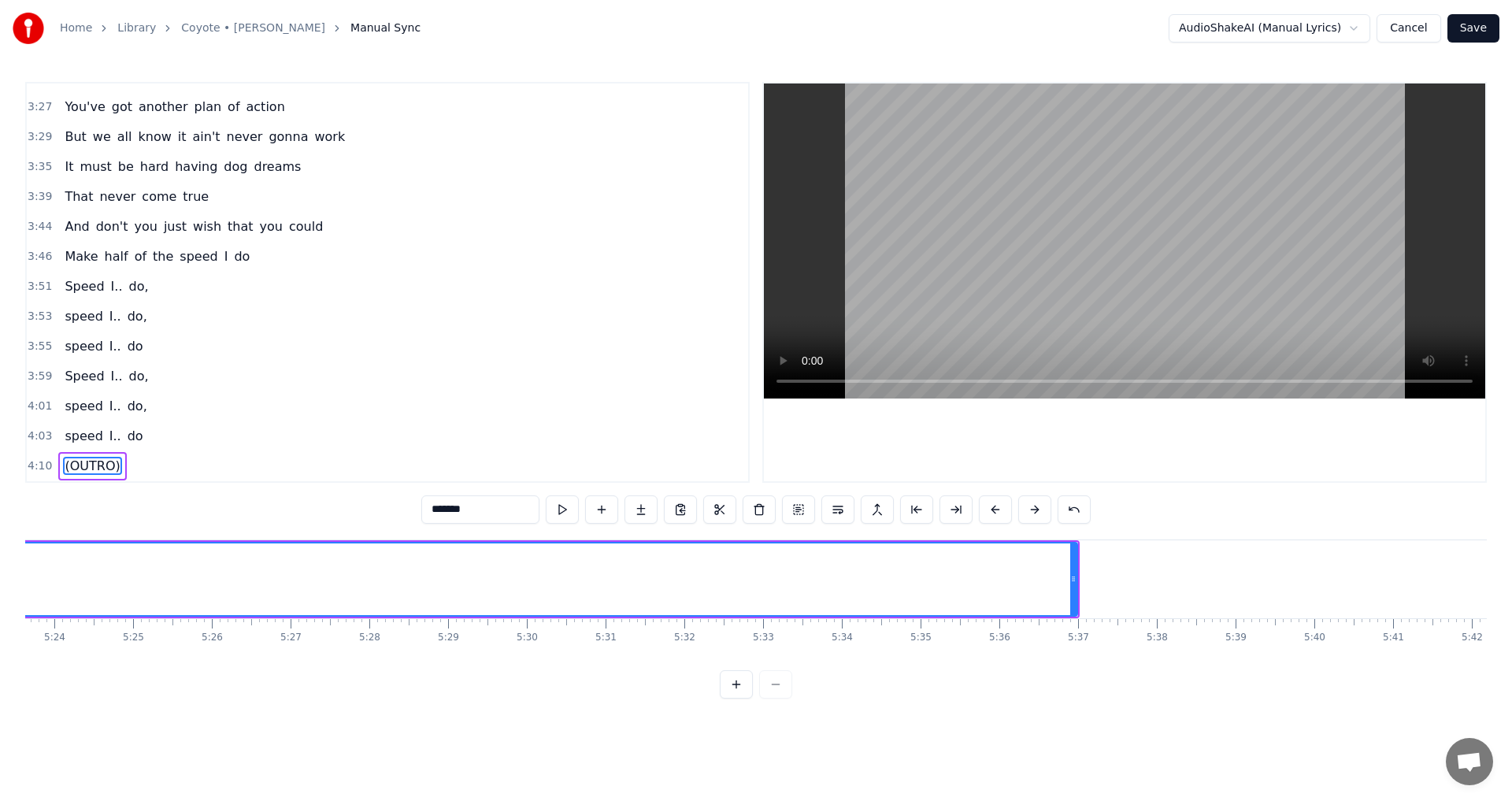
scroll to position [0, 26447]
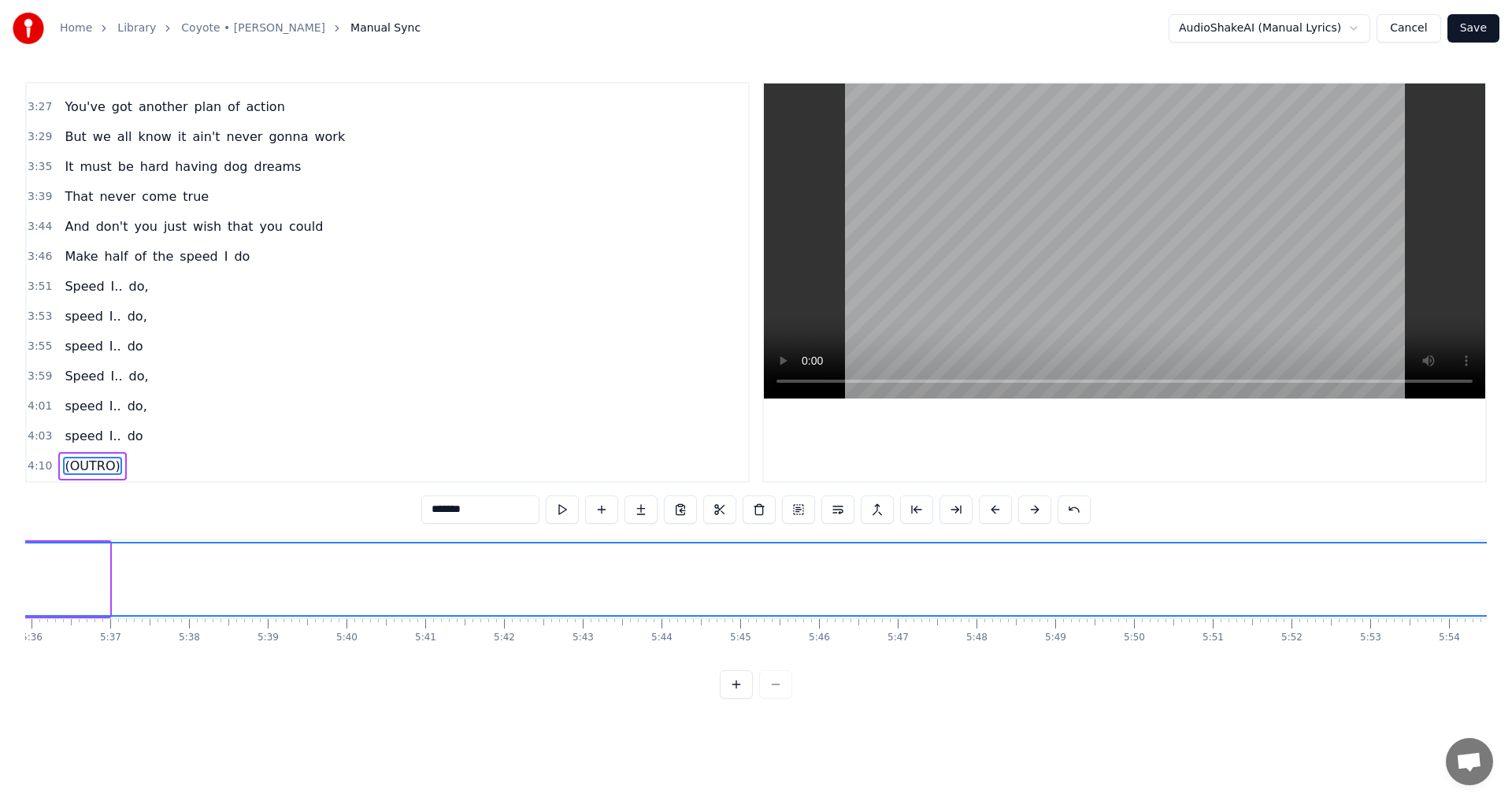
drag, startPoint x: 107, startPoint y: 573, endPoint x: 1511, endPoint y: 593, distance: 1404.1
click at [1511, 593] on div "Home Library Coyote • Mark Knopfler Manual Sync AudioShakeAI (Manual Lyrics) Ca…" at bounding box center [756, 349] width 1512 height 698
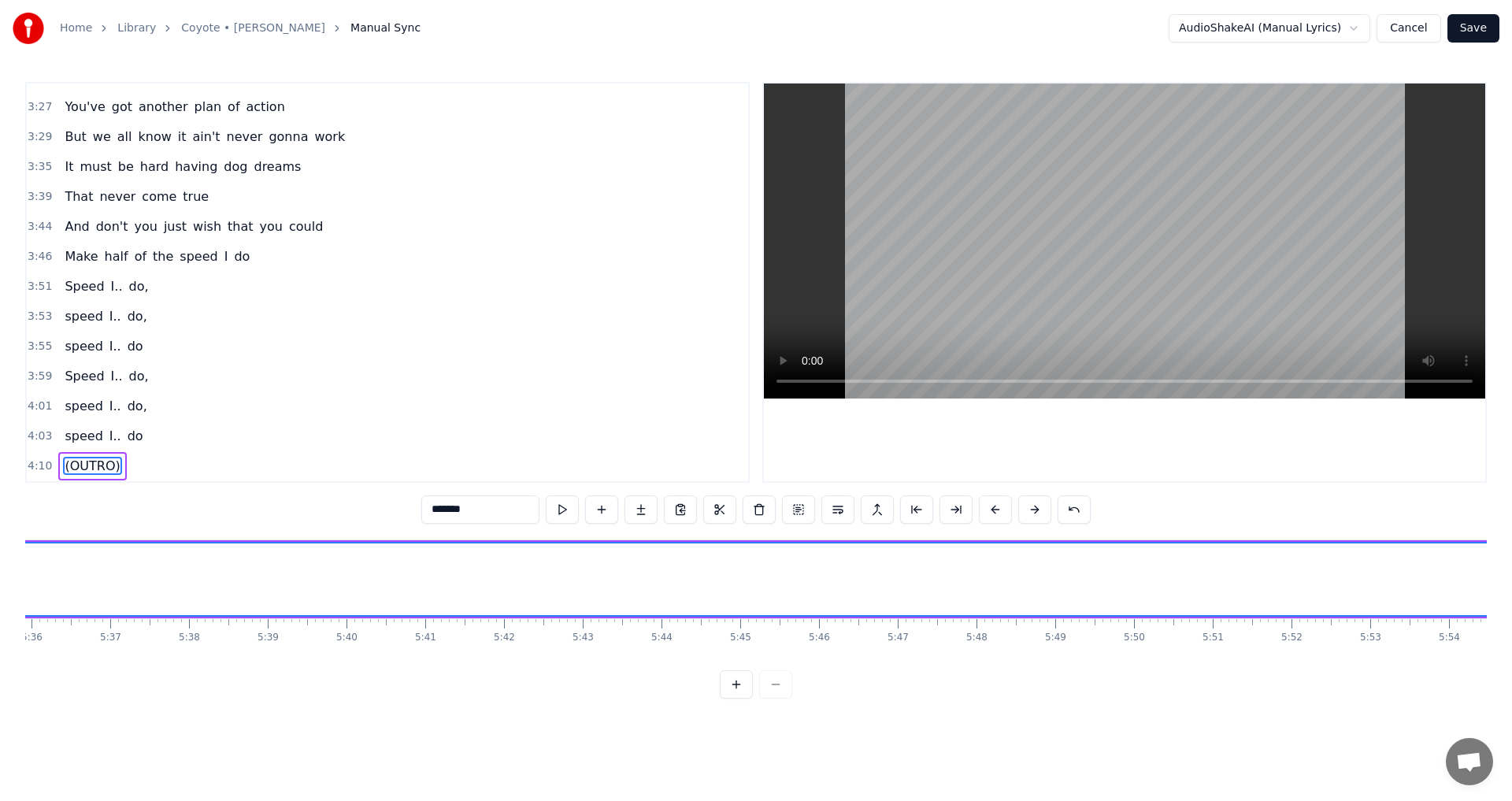
scroll to position [0, 26962]
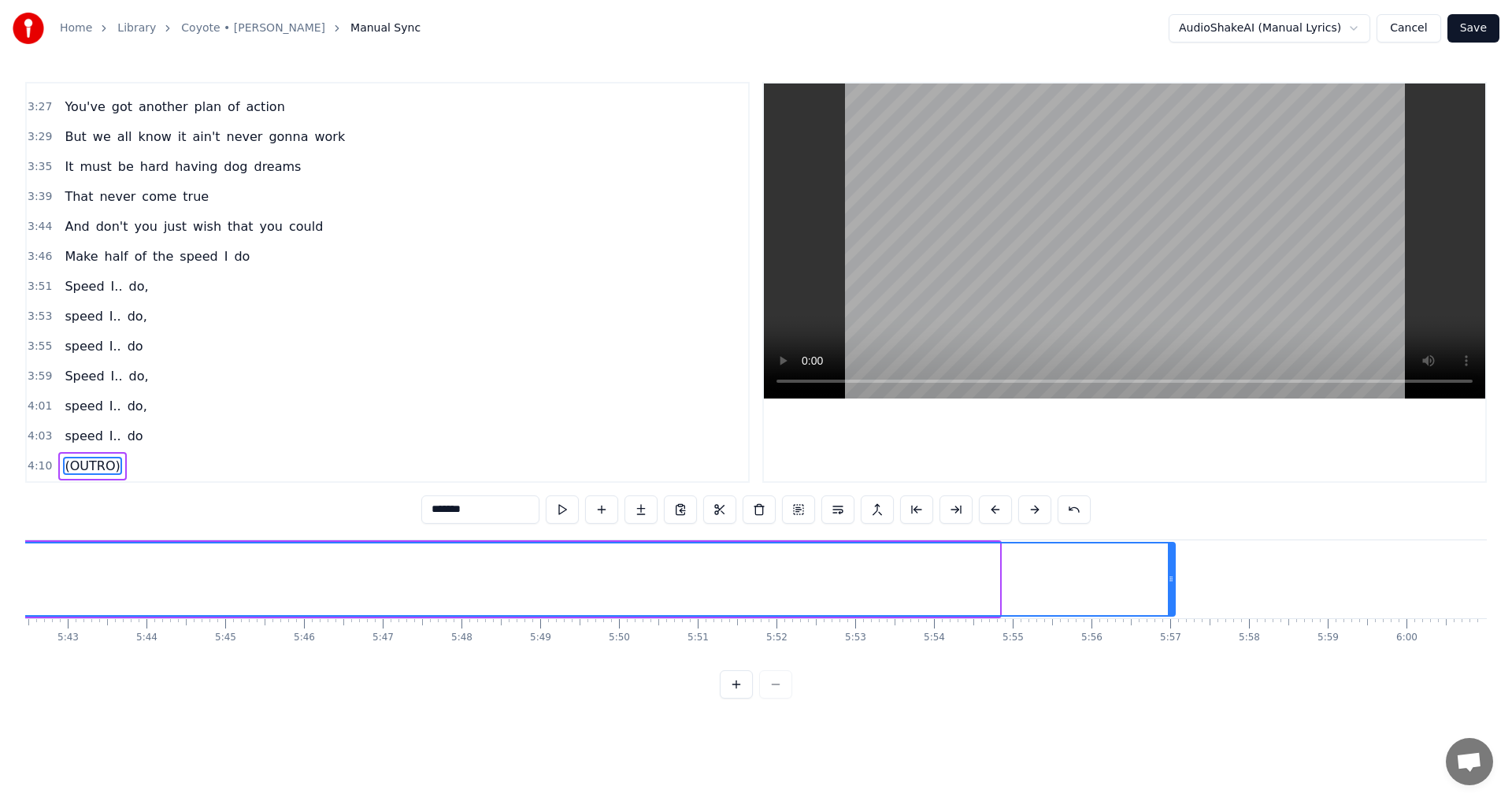
drag, startPoint x: 994, startPoint y: 575, endPoint x: 1170, endPoint y: 576, distance: 176.0
click at [1170, 576] on icon at bounding box center [1171, 579] width 6 height 13
drag, startPoint x: 1171, startPoint y: 579, endPoint x: 1087, endPoint y: 586, distance: 84.3
click at [1087, 586] on div at bounding box center [1087, 579] width 6 height 72
drag, startPoint x: 1087, startPoint y: 586, endPoint x: 1108, endPoint y: 586, distance: 21.0
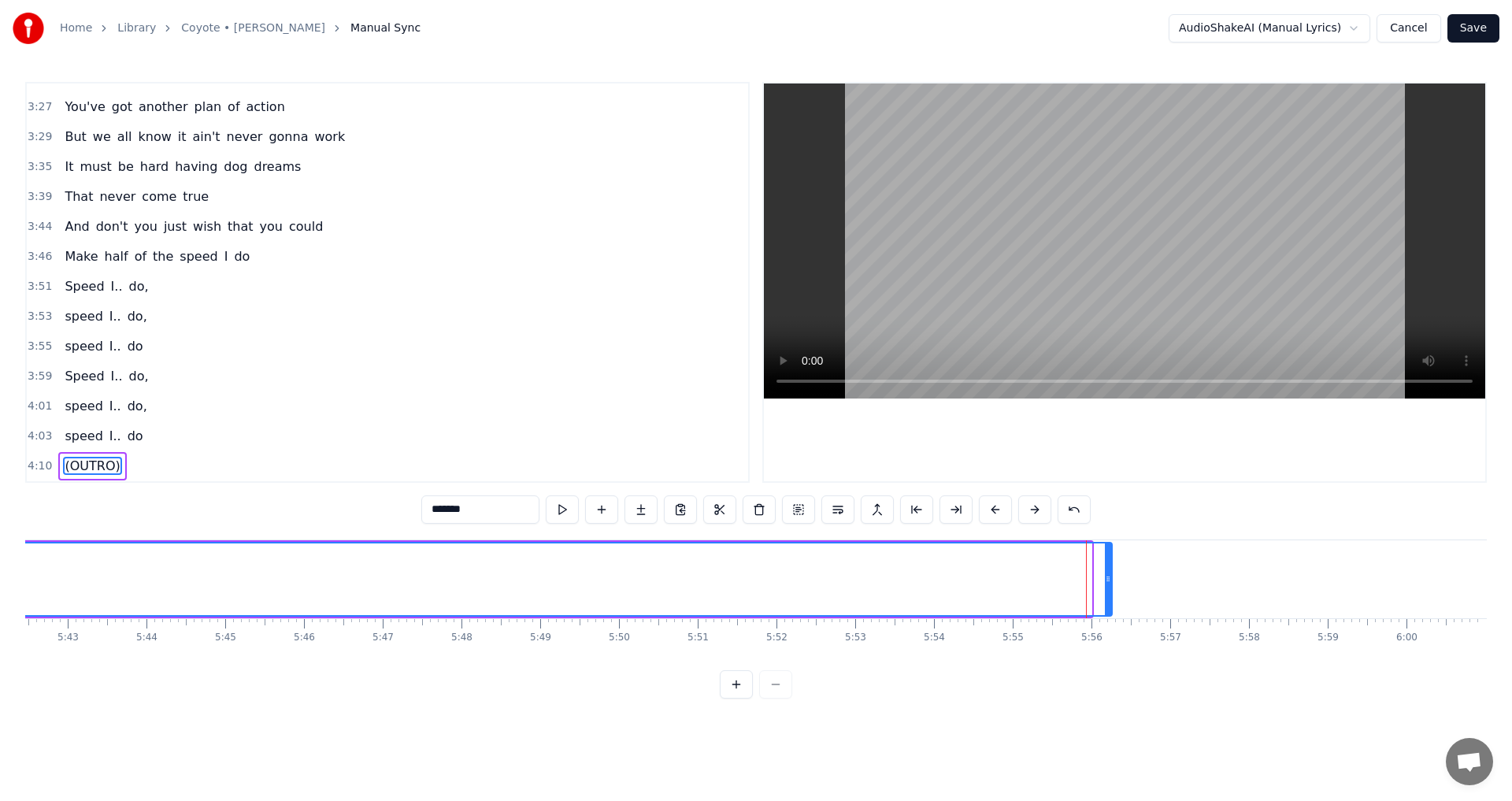
click at [1108, 586] on div at bounding box center [1108, 579] width 6 height 72
drag, startPoint x: 1108, startPoint y: 586, endPoint x: 1168, endPoint y: 585, distance: 60.0
click at [1168, 585] on div at bounding box center [1168, 579] width 6 height 72
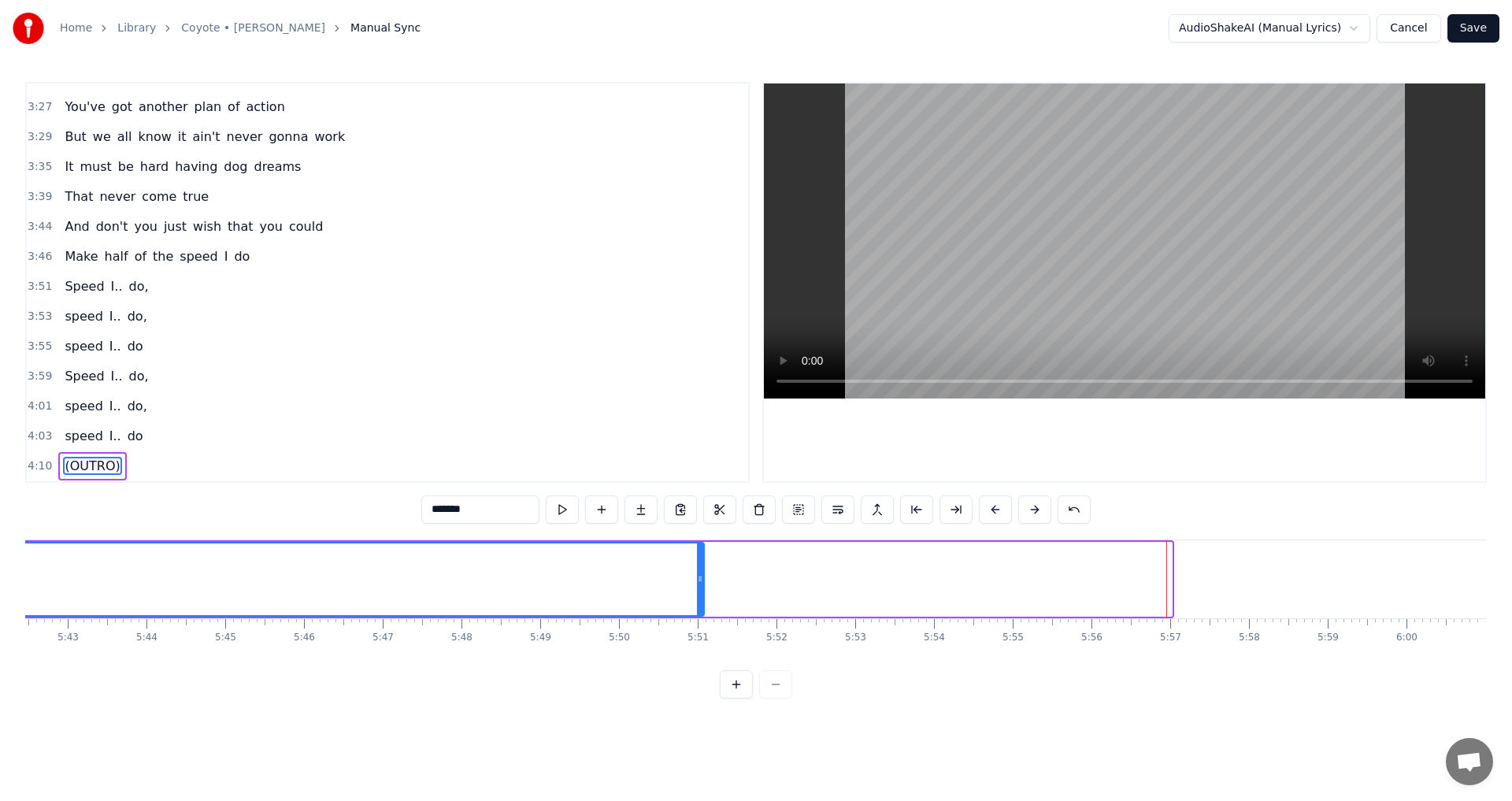
drag, startPoint x: 1169, startPoint y: 580, endPoint x: 701, endPoint y: 609, distance: 468.9
click at [701, 609] on div at bounding box center [700, 579] width 6 height 72
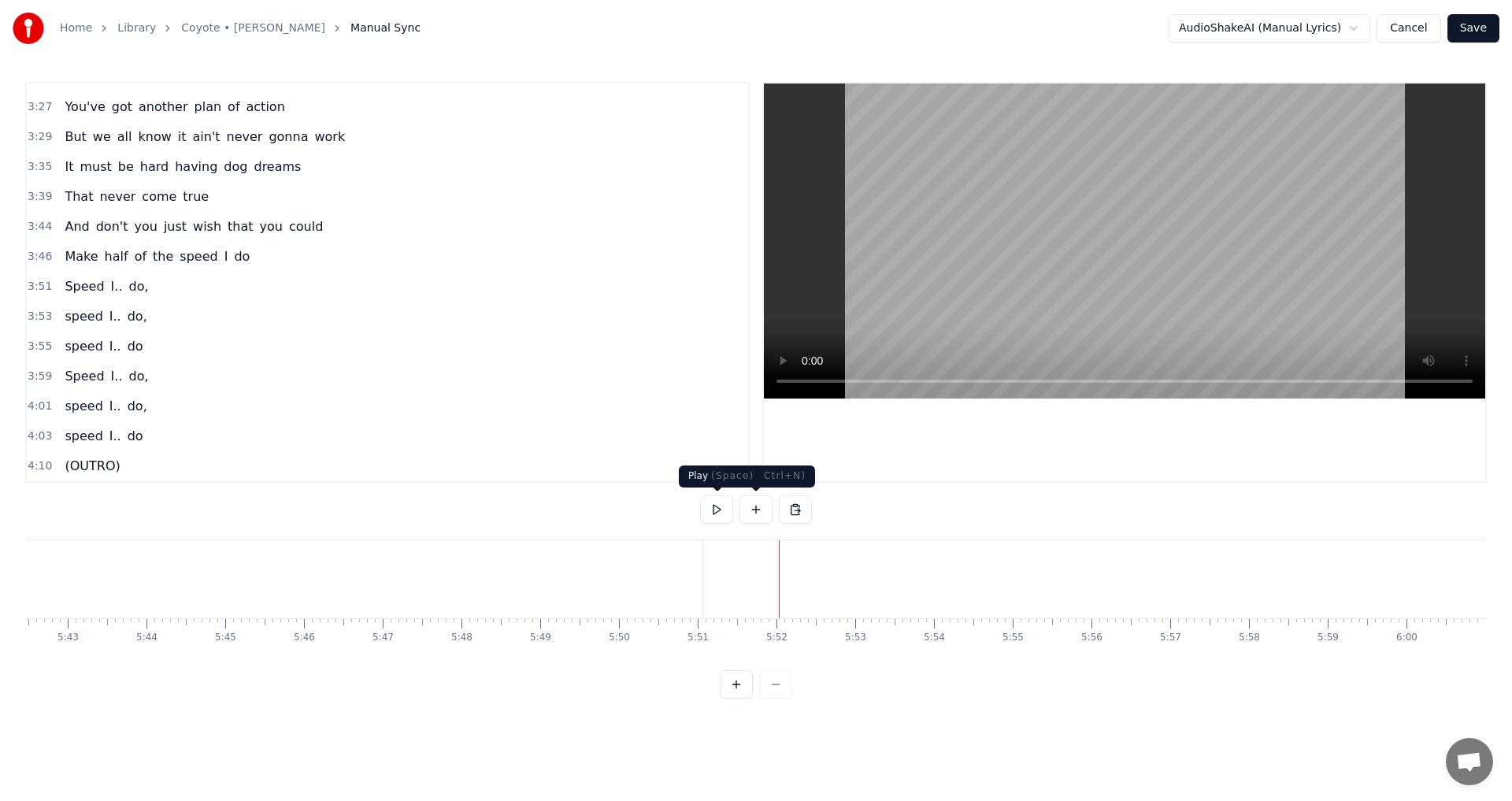
click at [727, 514] on button at bounding box center [716, 510] width 33 height 28
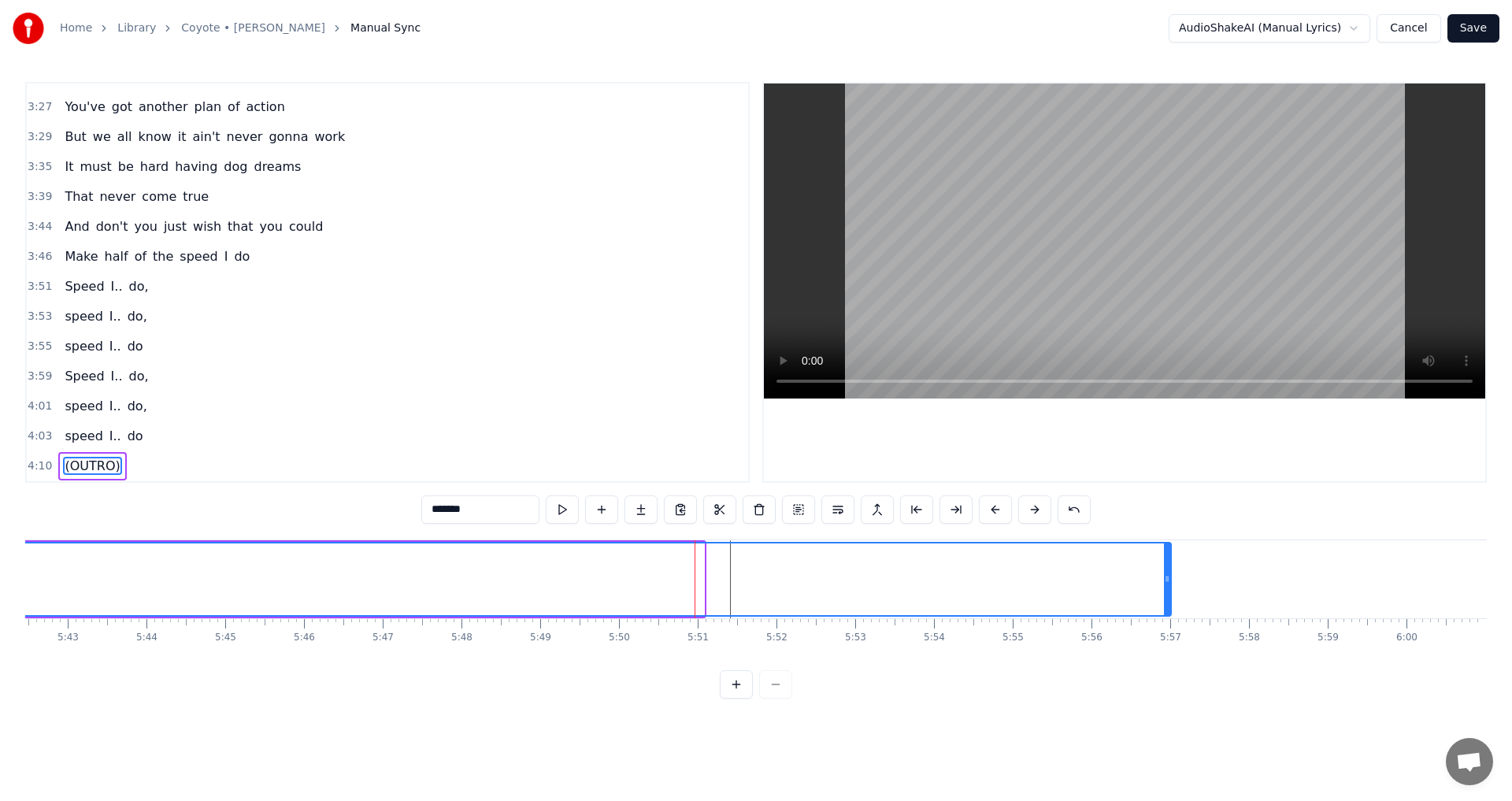
drag, startPoint x: 700, startPoint y: 576, endPoint x: 1168, endPoint y: 576, distance: 468.0
click at [1168, 576] on icon at bounding box center [1167, 579] width 6 height 13
click at [1469, 31] on button "Save" at bounding box center [1473, 28] width 52 height 28
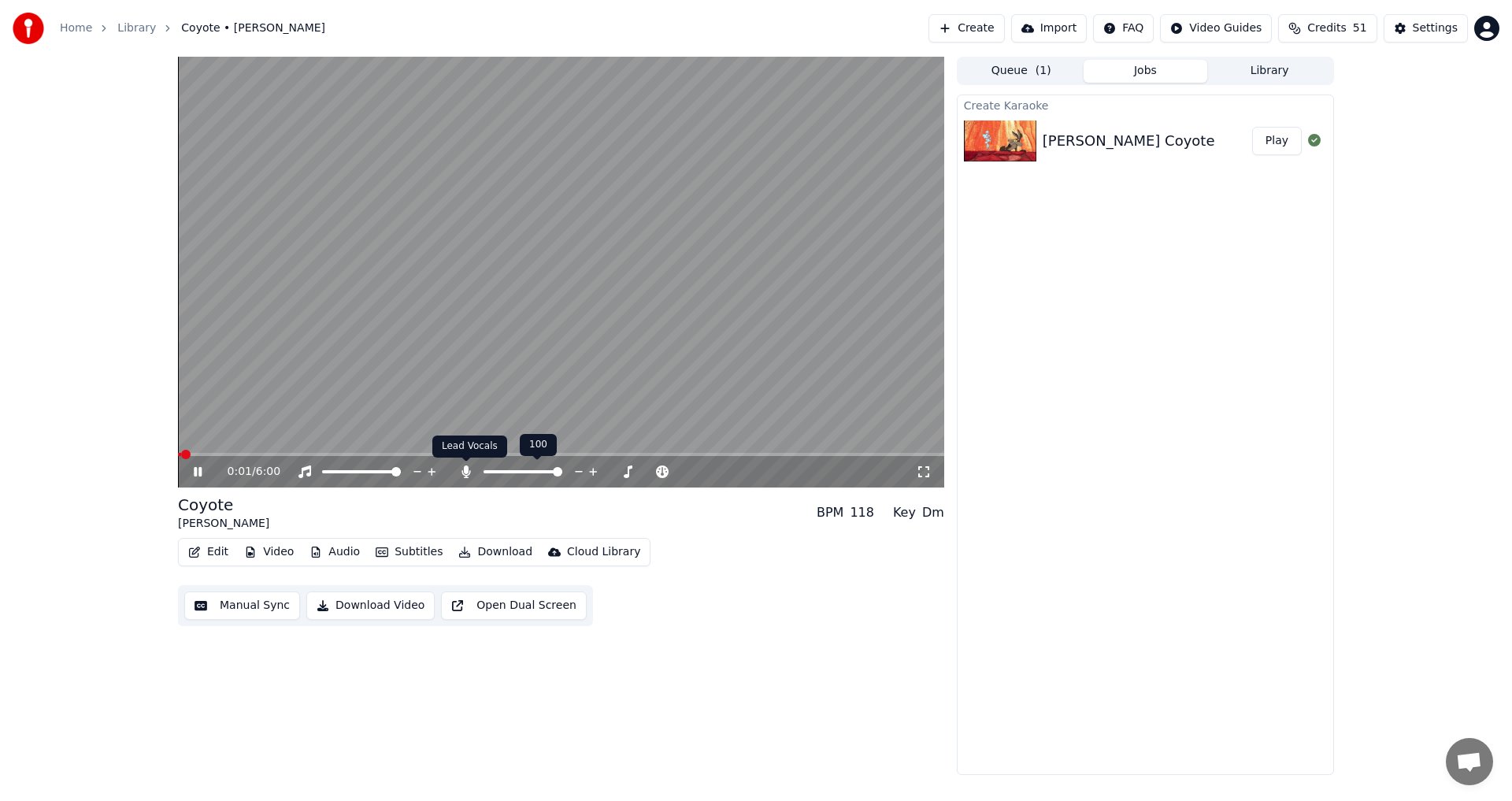
click at [460, 470] on icon at bounding box center [466, 472] width 16 height 13
drag, startPoint x: 189, startPoint y: 468, endPoint x: 195, endPoint y: 476, distance: 10.0
click at [189, 468] on div "0:02 / 6:00" at bounding box center [561, 472] width 753 height 16
click at [195, 476] on icon at bounding box center [197, 472] width 8 height 9
click at [284, 555] on button "Video" at bounding box center [268, 552] width 62 height 22
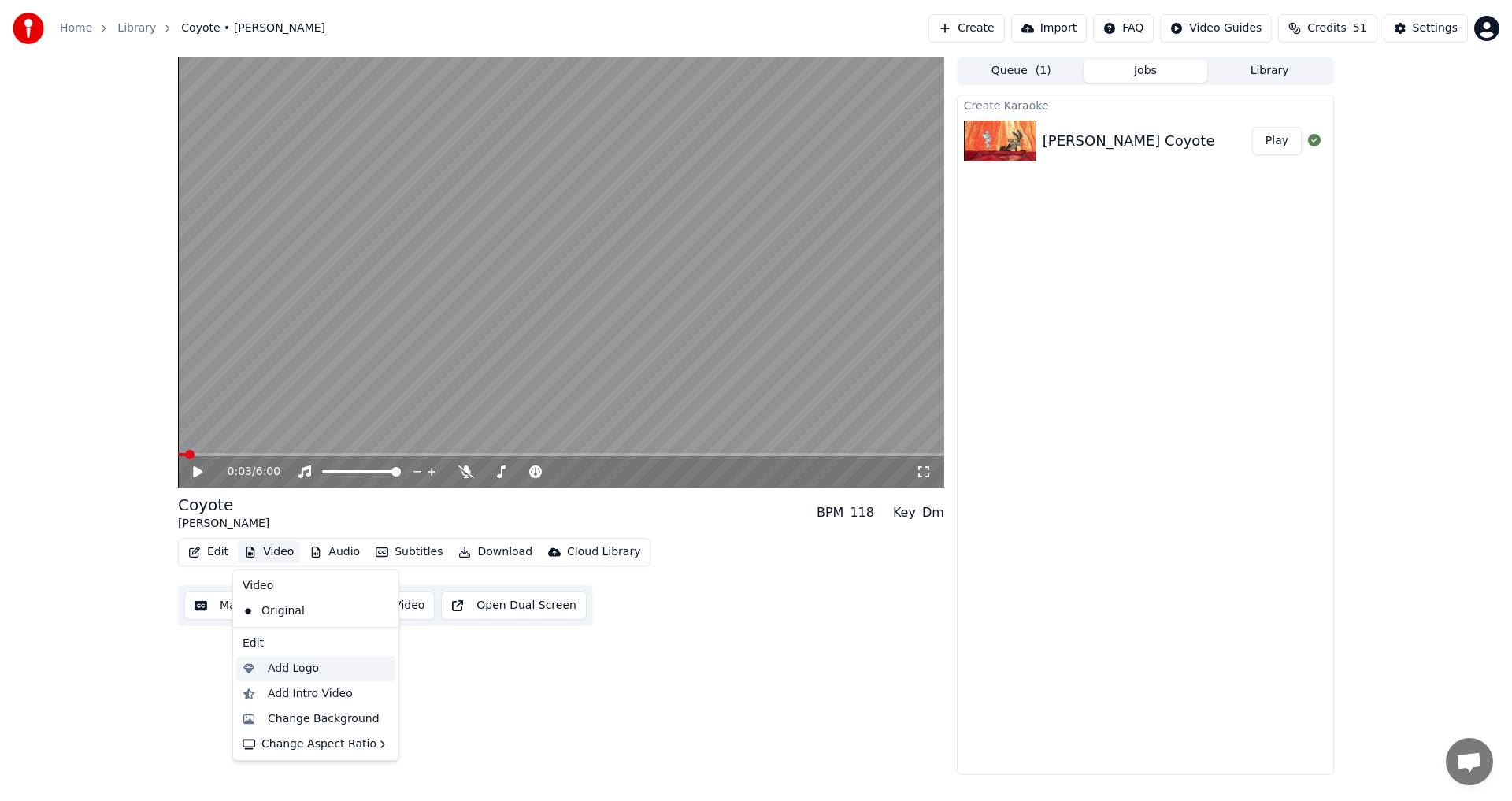
click at [298, 676] on div "Add Logo" at bounding box center [293, 669] width 51 height 16
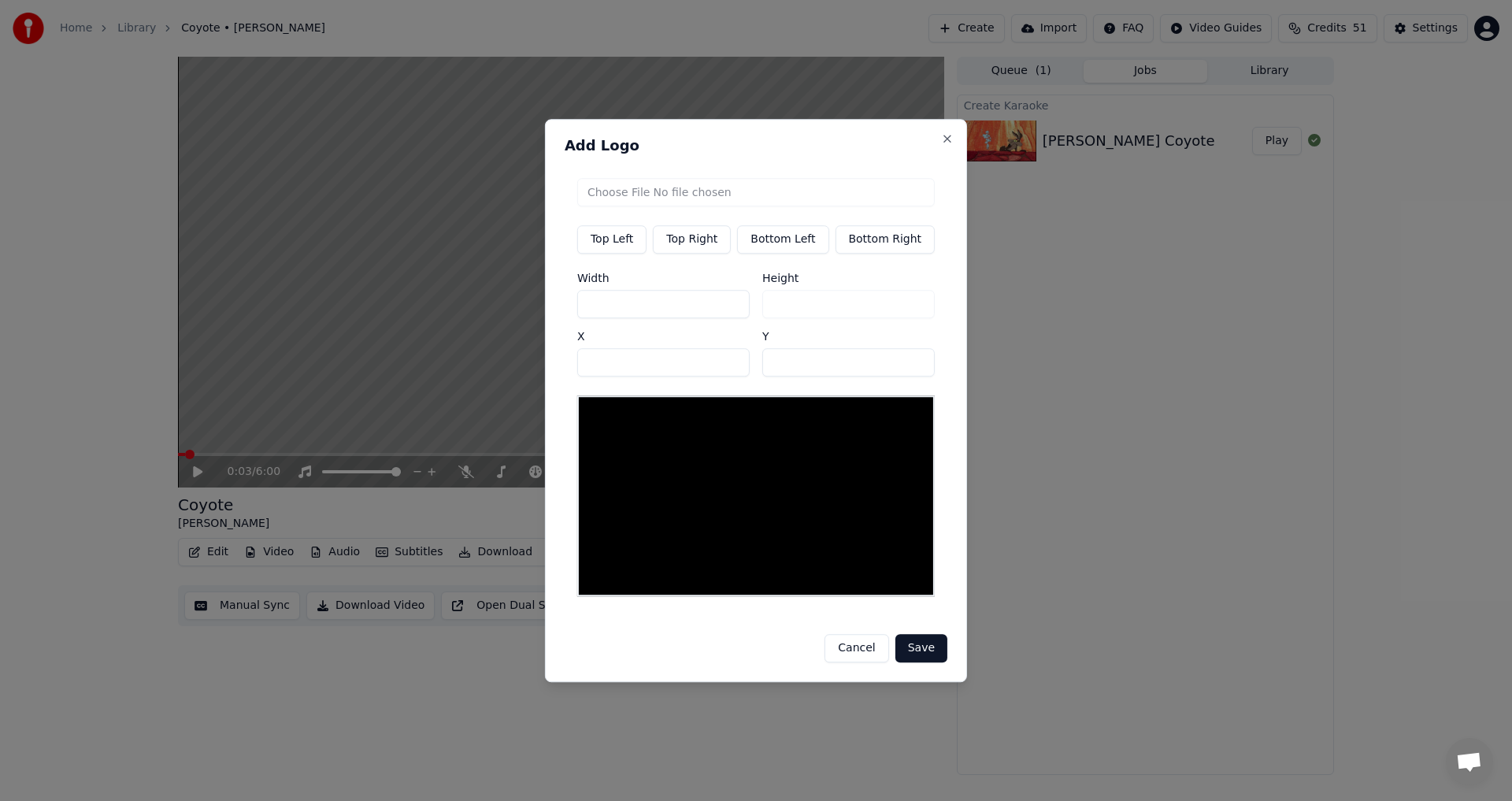
click at [685, 243] on button "Top Right" at bounding box center [692, 239] width 78 height 28
type input "****"
click at [690, 197] on input "file" at bounding box center [756, 192] width 358 height 28
type input "**********"
type input "***"
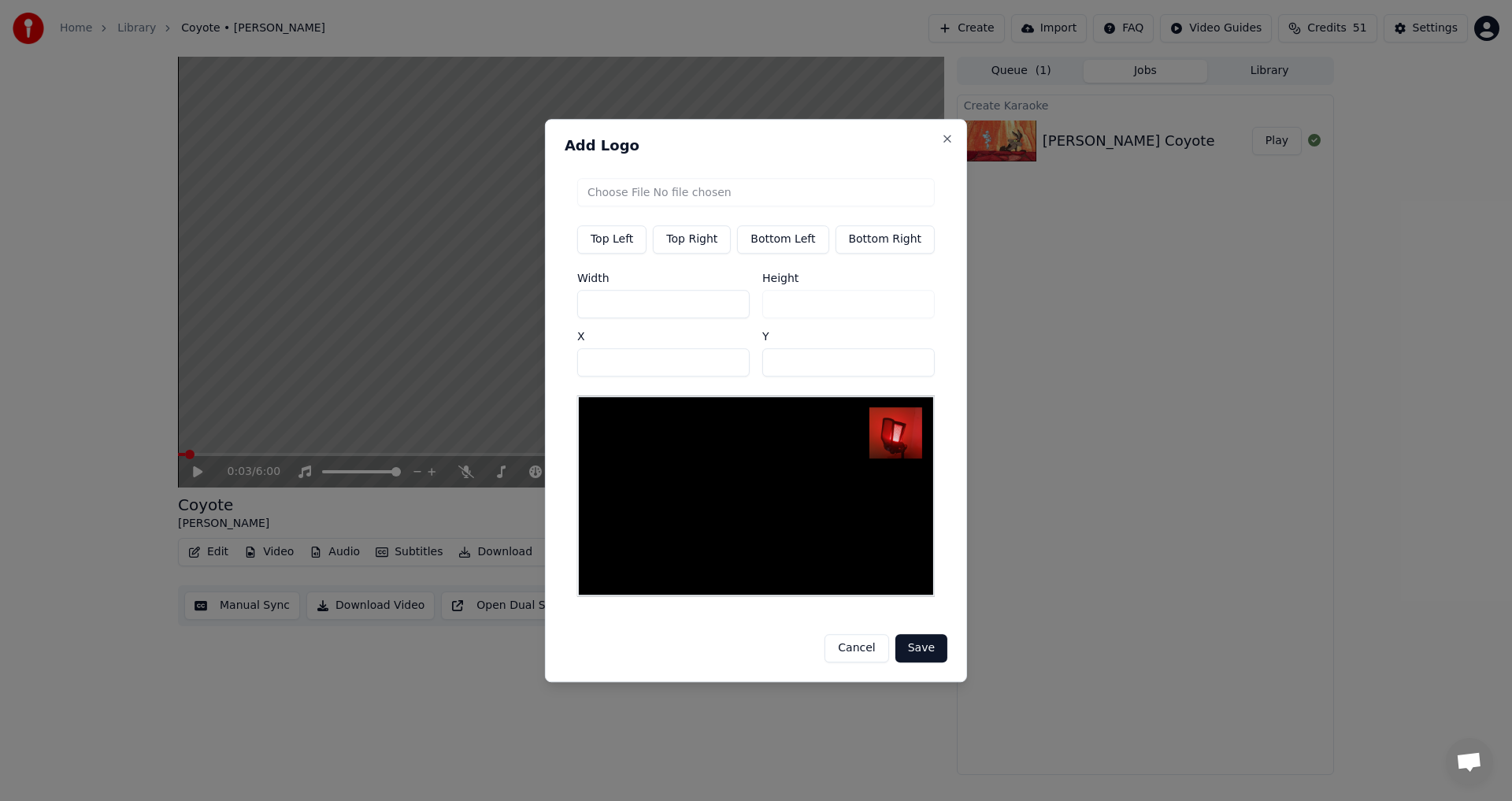
drag, startPoint x: 631, startPoint y: 363, endPoint x: 218, endPoint y: 339, distance: 413.7
click at [227, 339] on body "Home Library Coyote • Mark Knopfler Create Import FAQ Video Guides Credits 51 S…" at bounding box center [756, 400] width 1512 height 801
type input "***"
drag, startPoint x: 793, startPoint y: 369, endPoint x: 707, endPoint y: 374, distance: 86.1
click at [707, 374] on div "Width *** Height *** X *** Y **" at bounding box center [756, 325] width 358 height 104
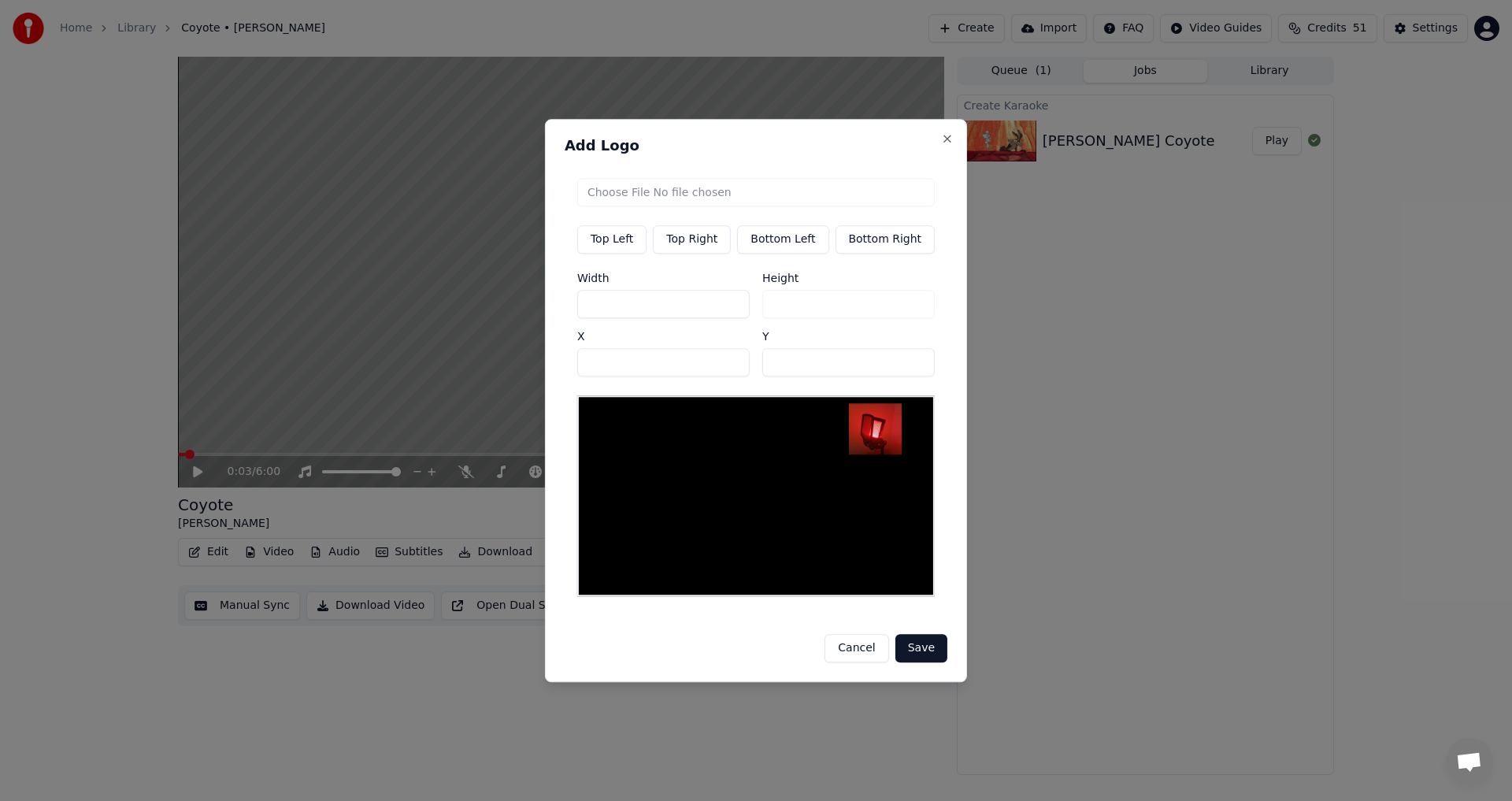
type input "**"
drag, startPoint x: 633, startPoint y: 310, endPoint x: 335, endPoint y: 286, distance: 299.0
click at [335, 286] on body "Home Library Coyote • Mark Knopfler Create Import FAQ Video Guides Credits 51 S…" at bounding box center [756, 400] width 1512 height 801
type input "*"
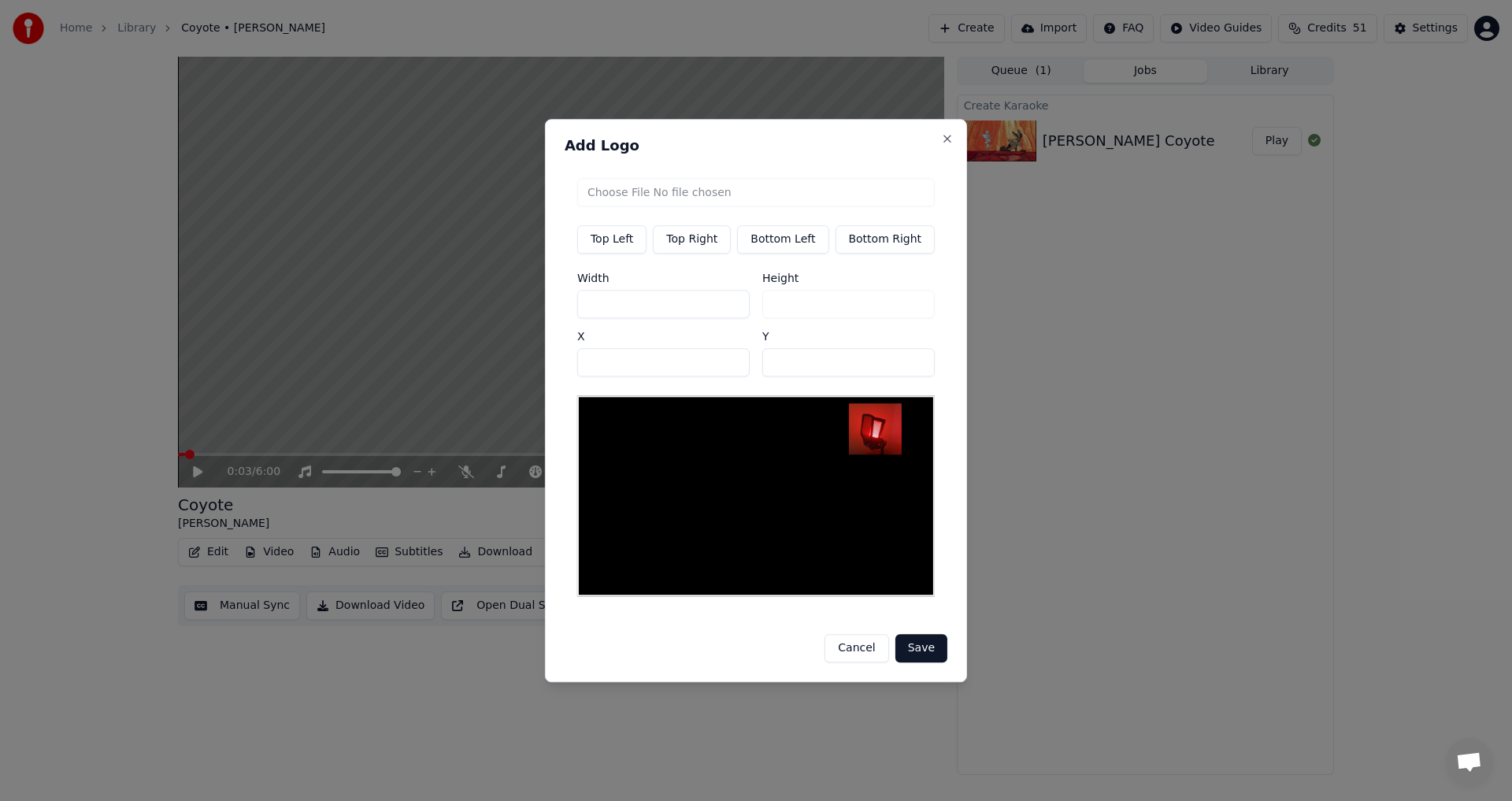
type input "**"
type input "***"
drag, startPoint x: 629, startPoint y: 372, endPoint x: 414, endPoint y: 360, distance: 215.3
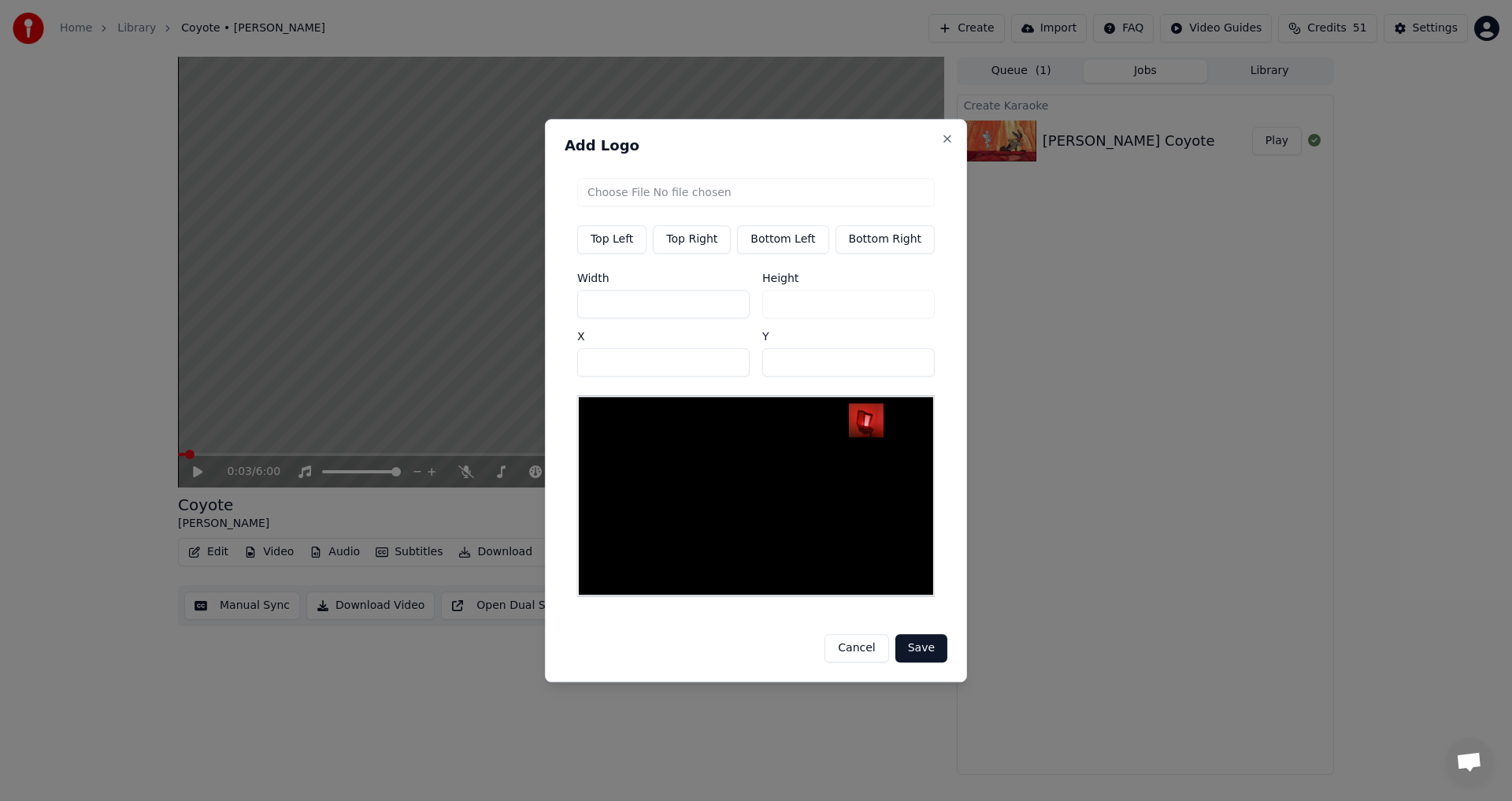
click at [414, 360] on body "Home Library Coyote • Mark Knopfler Create Import FAQ Video Guides Credits 51 S…" at bounding box center [756, 400] width 1512 height 801
drag, startPoint x: 635, startPoint y: 308, endPoint x: 586, endPoint y: 311, distance: 49.1
click at [586, 311] on input "***" at bounding box center [663, 304] width 172 height 28
type input "*"
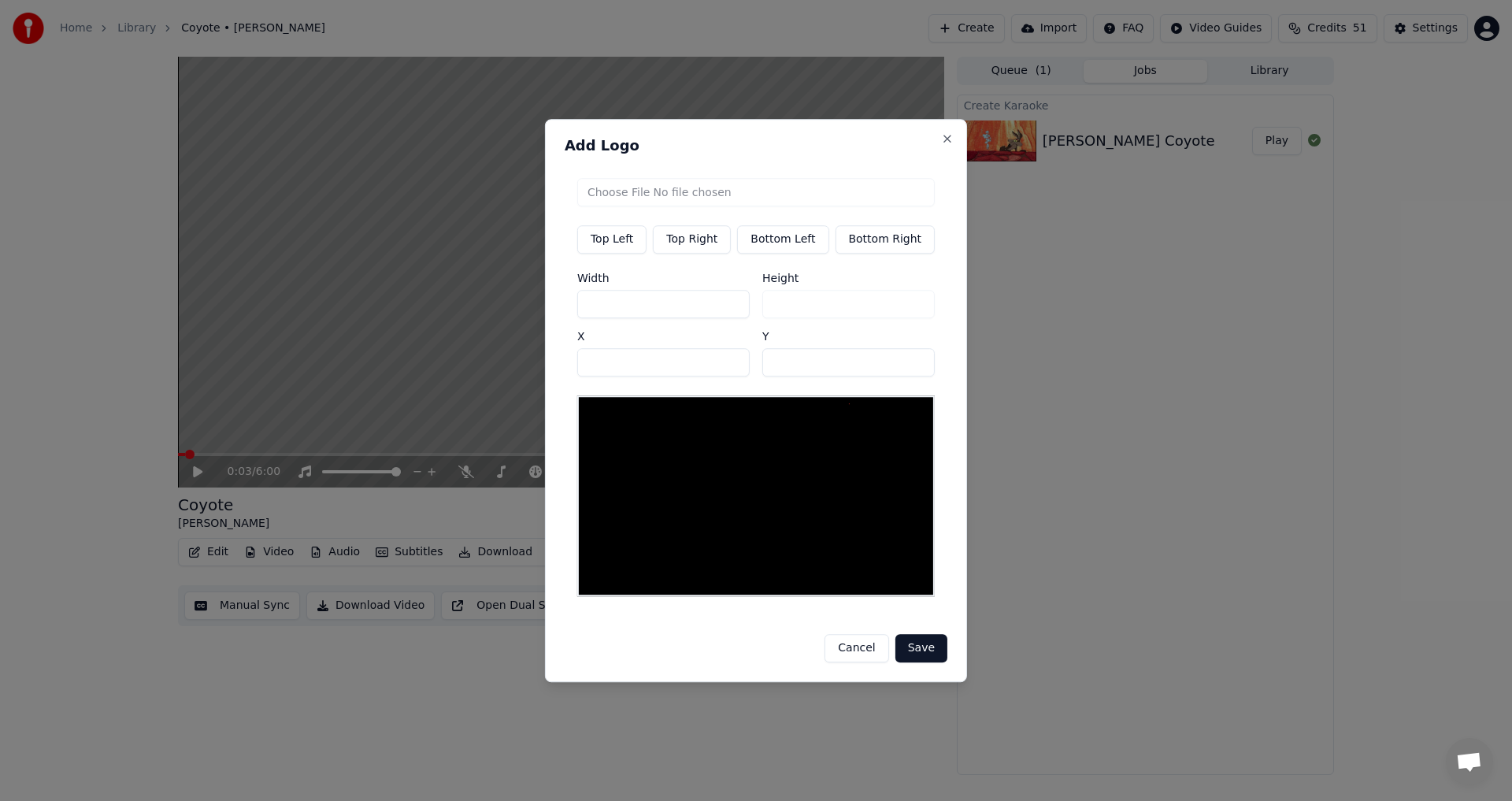
type input "**"
type input "***"
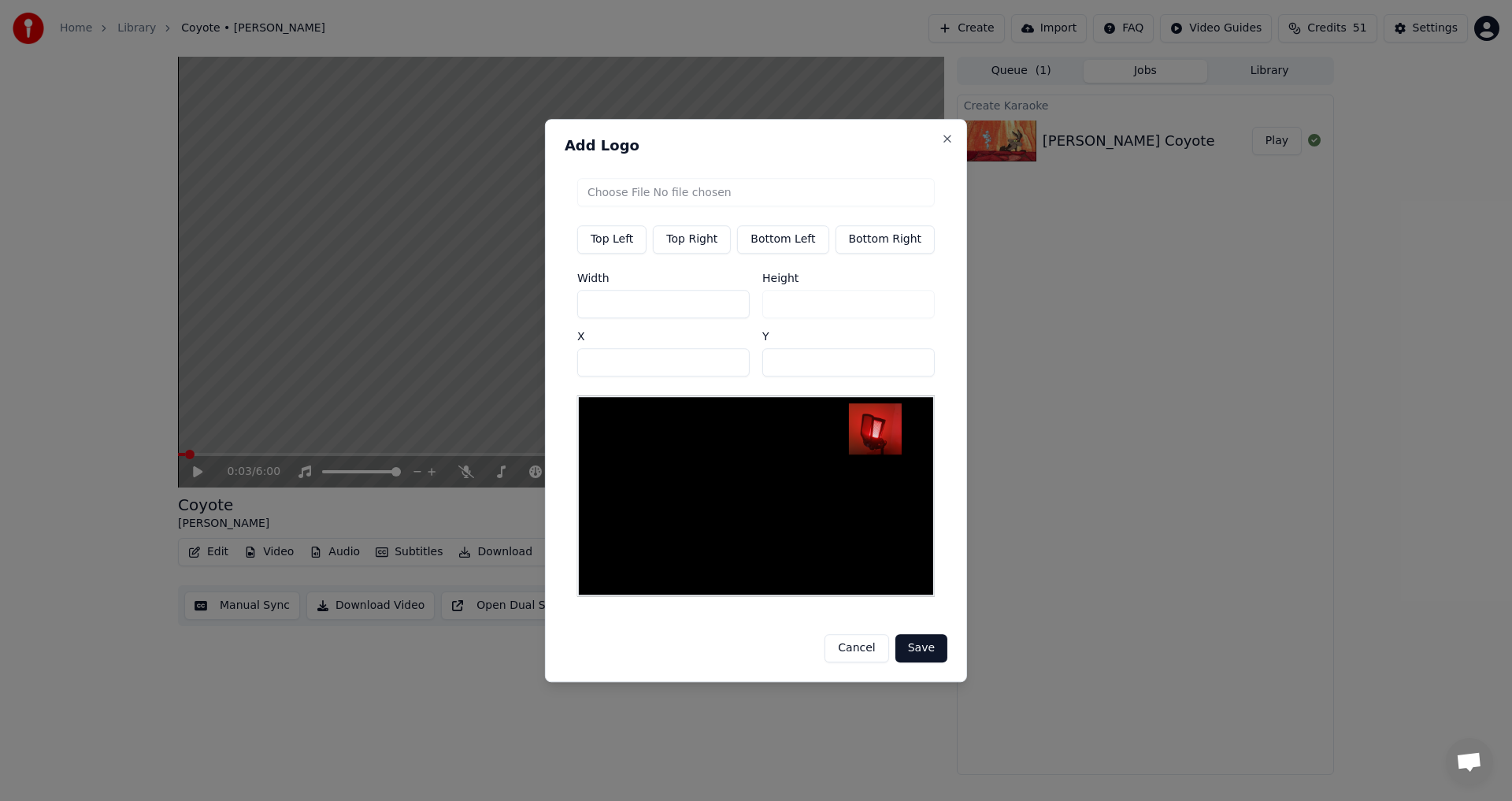
click at [929, 647] on button "Save" at bounding box center [921, 649] width 52 height 28
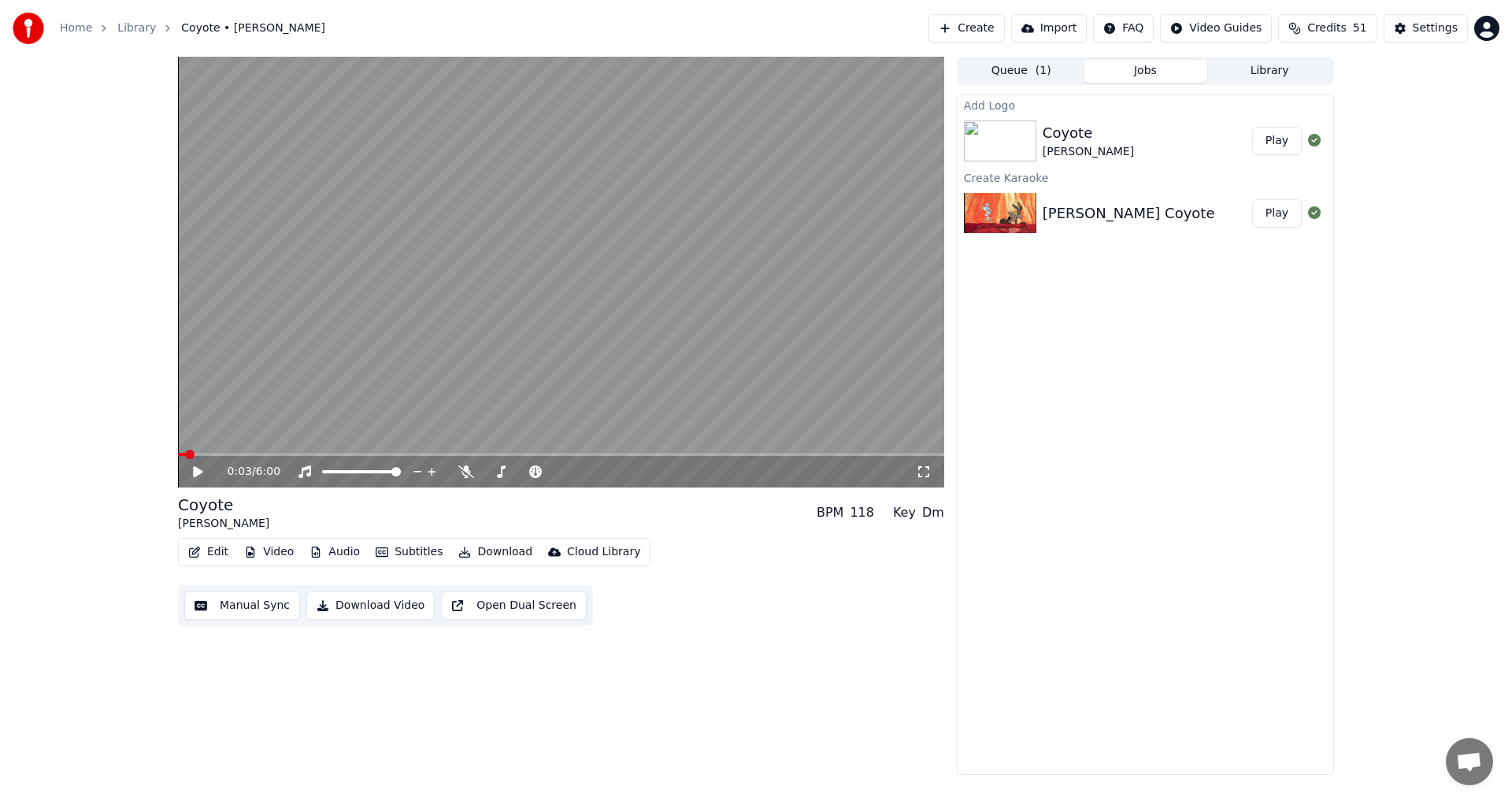
click at [1263, 150] on button "Play" at bounding box center [1276, 141] width 50 height 28
click at [200, 469] on icon at bounding box center [197, 472] width 8 height 9
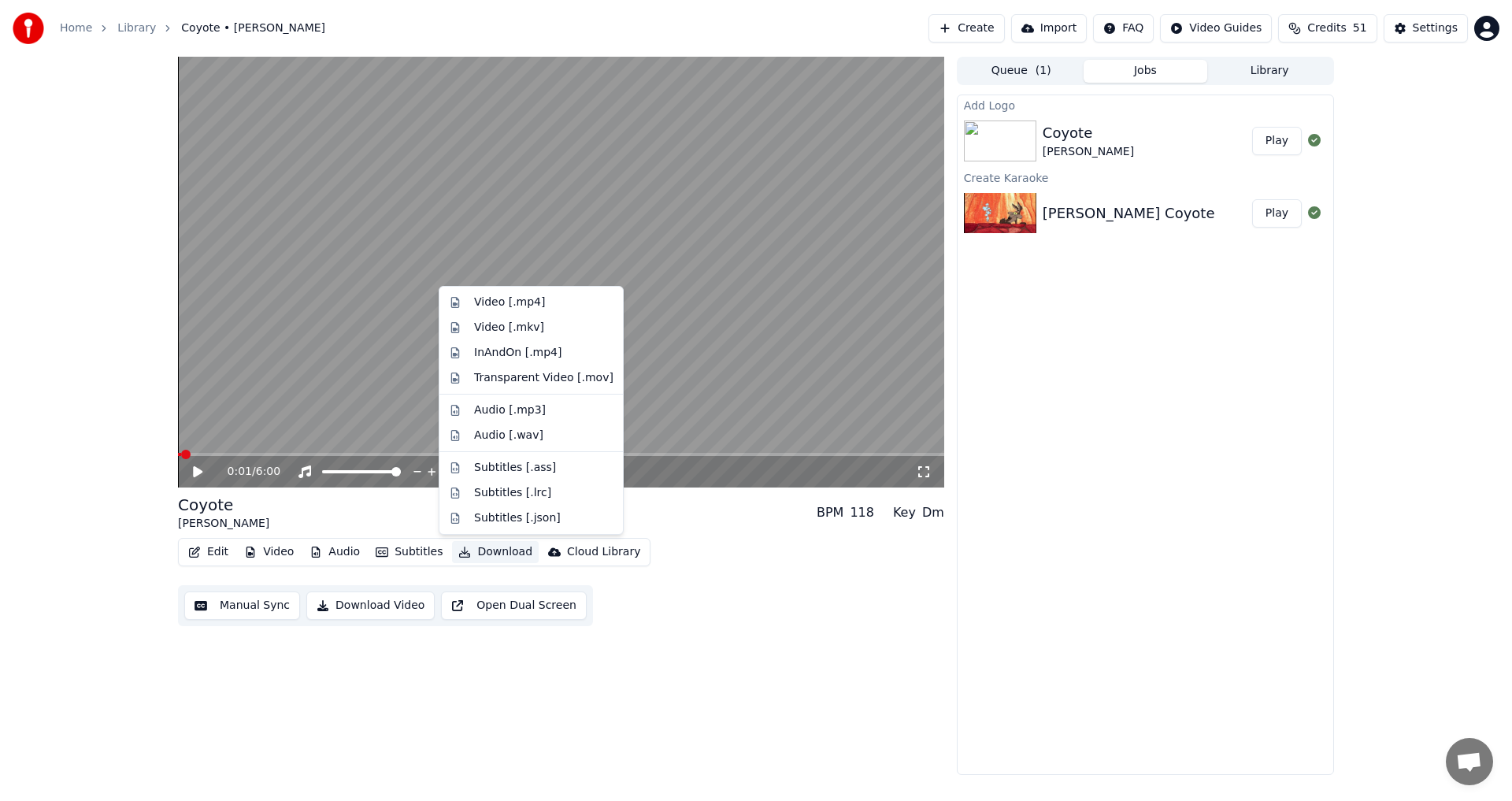
click at [478, 552] on button "Download" at bounding box center [495, 552] width 87 height 22
click at [737, 564] on div "Edit Video Audio Subtitles Download Cloud Library Manual Sync Download Video Op…" at bounding box center [561, 582] width 766 height 88
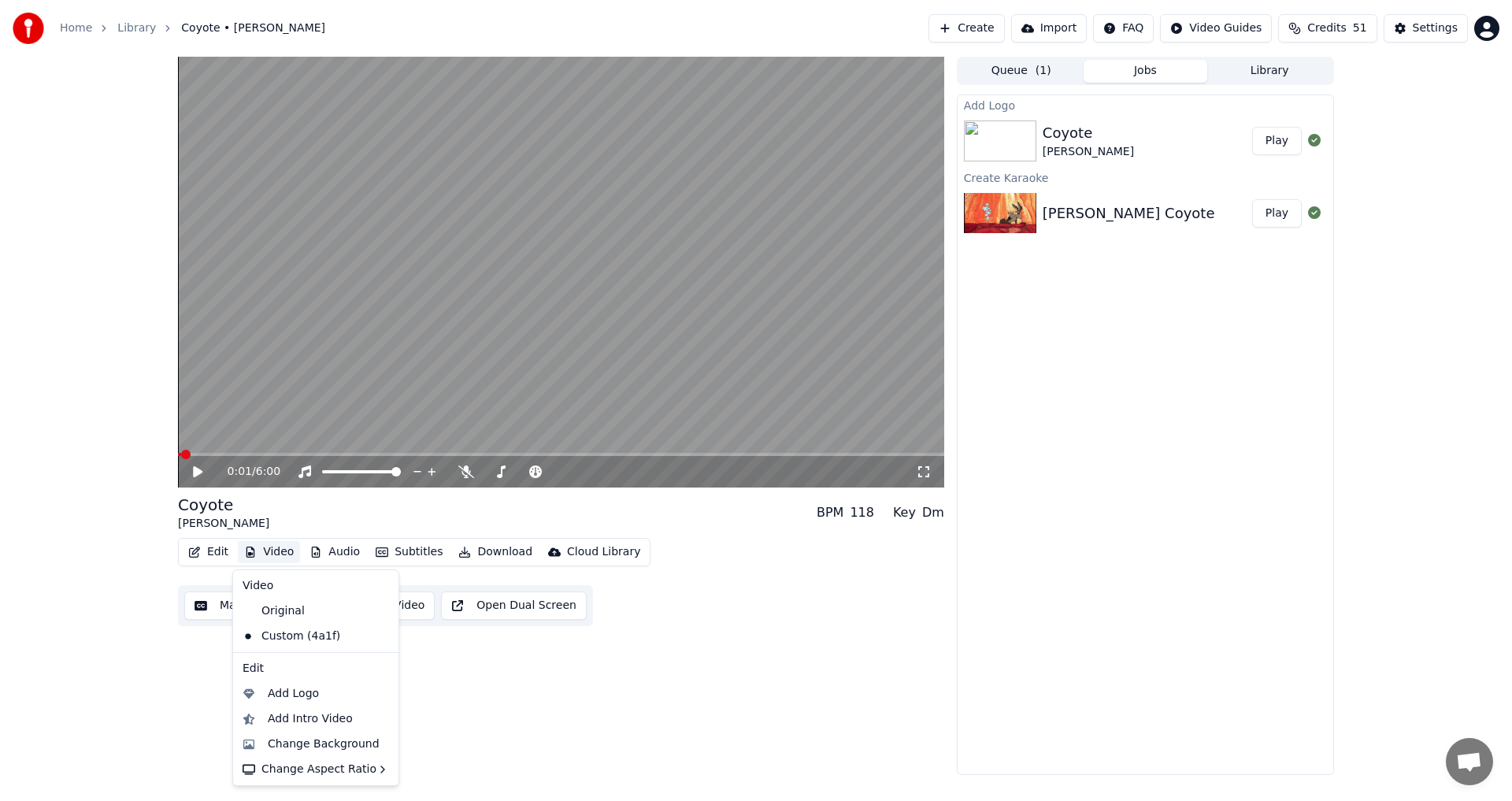
click at [285, 552] on button "Video" at bounding box center [268, 552] width 62 height 22
click at [285, 613] on div "Original" at bounding box center [304, 611] width 136 height 25
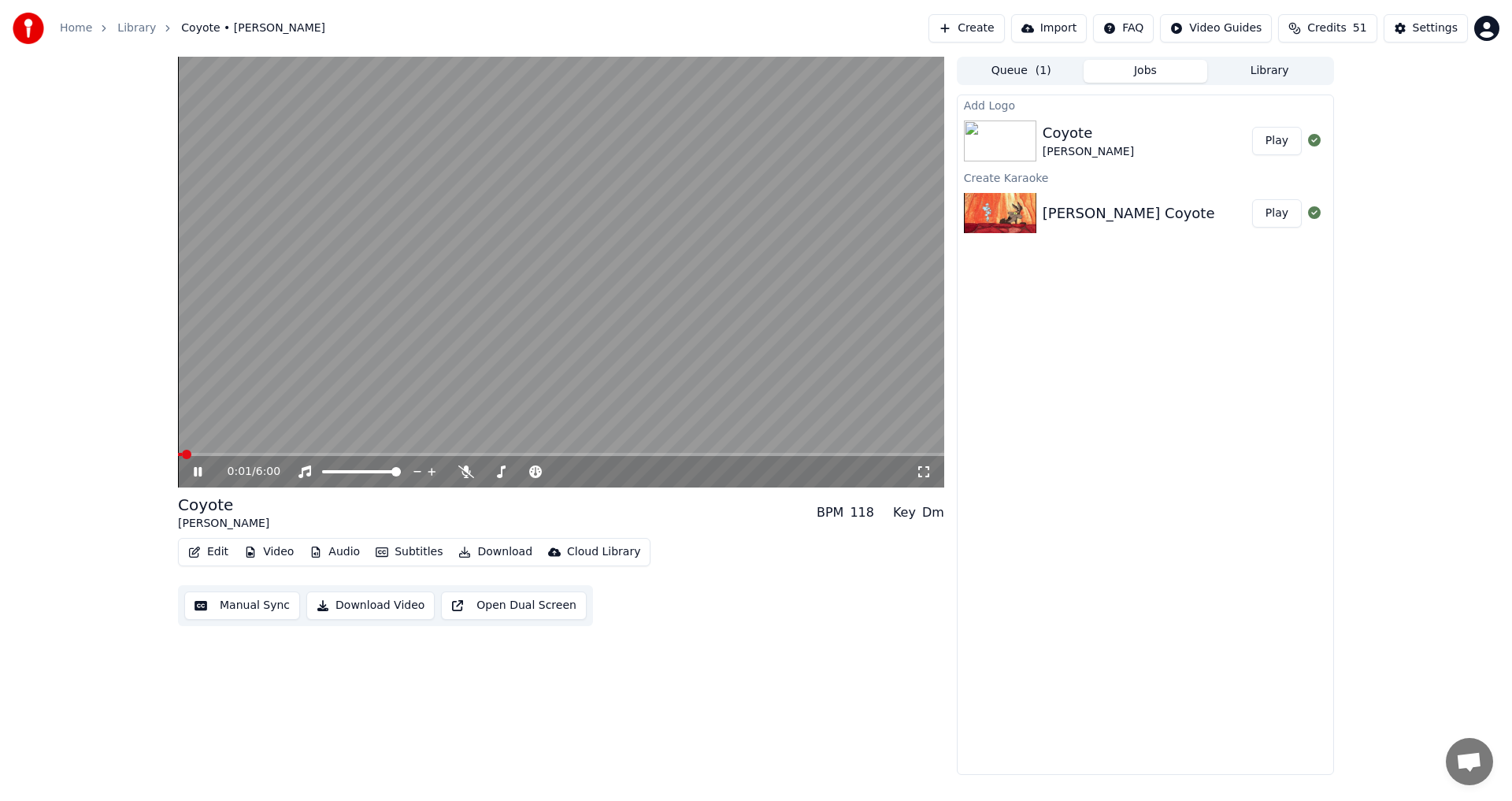
click at [195, 471] on icon at bounding box center [197, 472] width 8 height 9
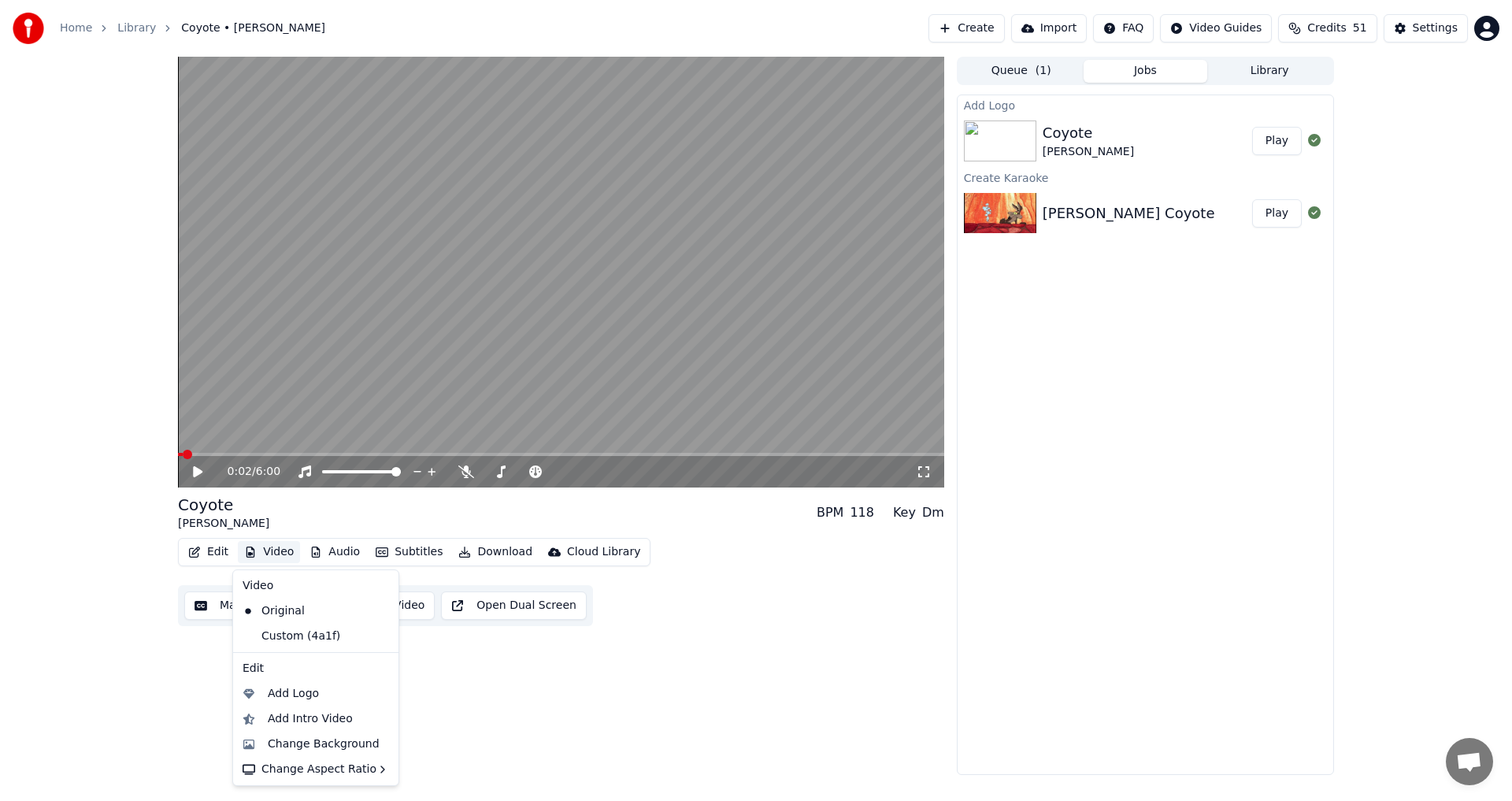
click at [258, 551] on button "Video" at bounding box center [268, 552] width 62 height 22
click at [307, 702] on div "Add Logo" at bounding box center [315, 694] width 159 height 25
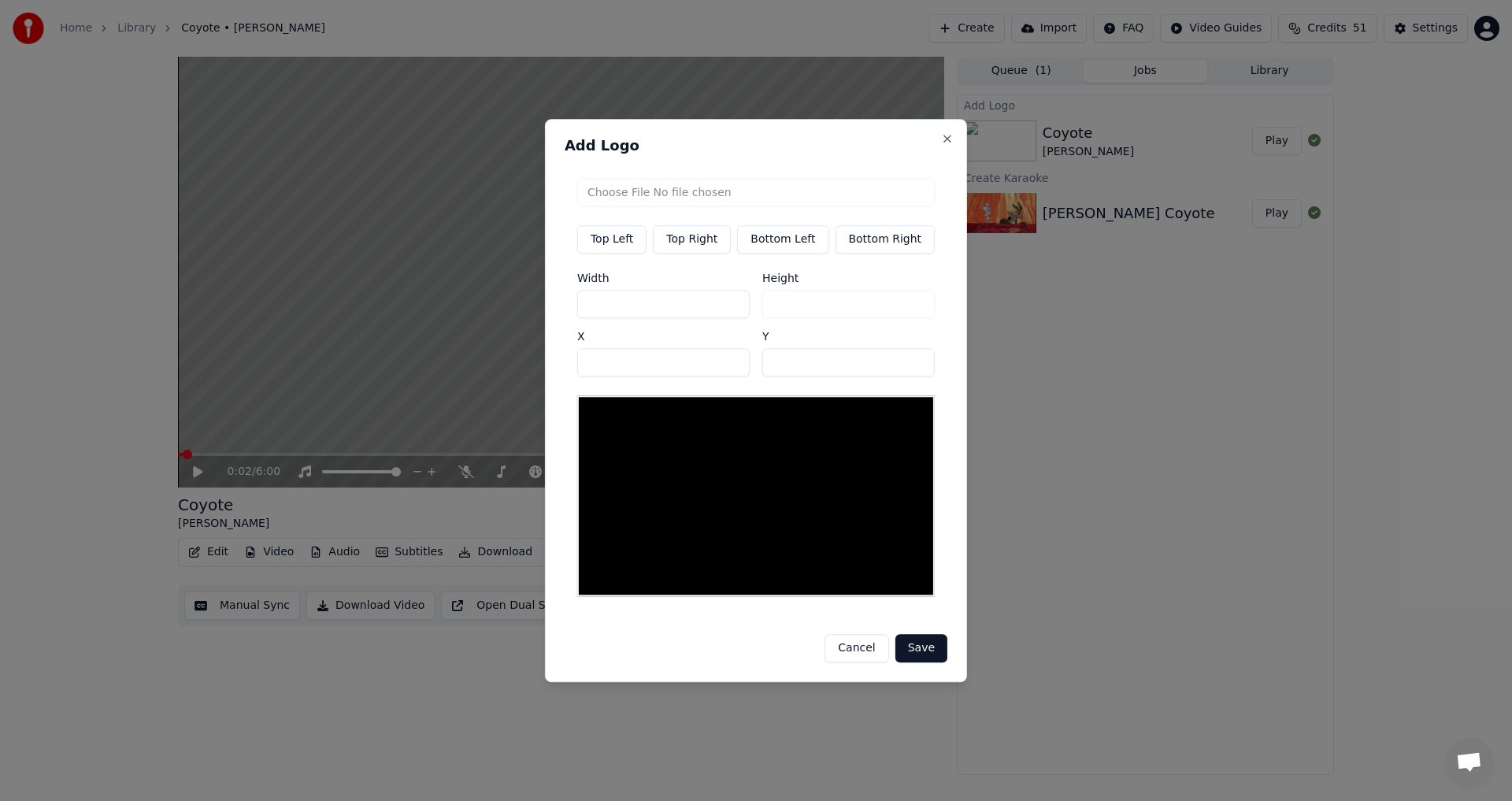
click at [718, 241] on button "Top Right" at bounding box center [692, 239] width 78 height 28
type input "****"
click at [720, 196] on input "file" at bounding box center [756, 192] width 358 height 28
type input "**********"
type input "***"
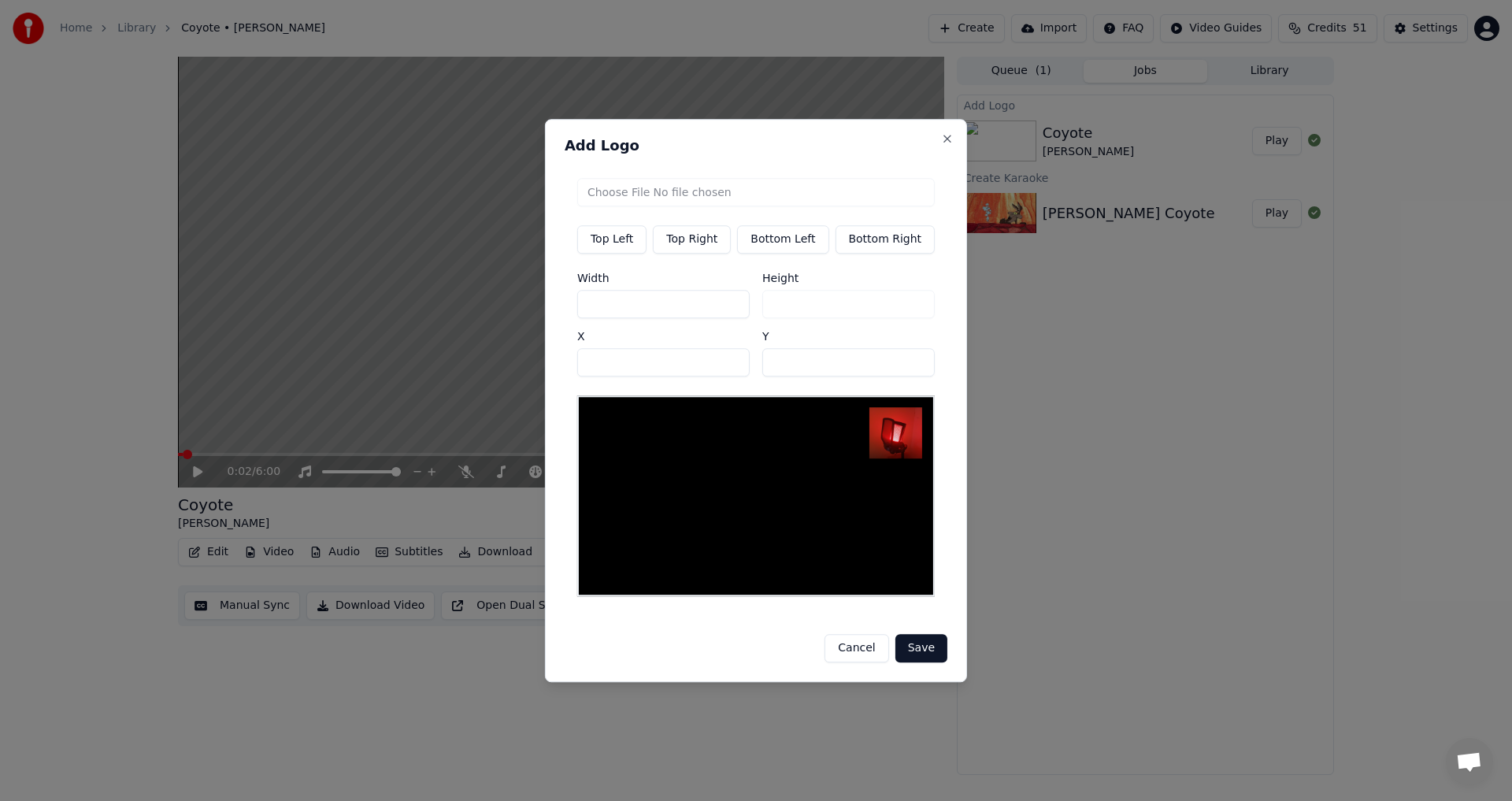
drag, startPoint x: 651, startPoint y: 317, endPoint x: 457, endPoint y: 310, distance: 194.1
click at [457, 310] on body "Home Library Coyote • Mark Knopfler Create Import FAQ Video Guides Credits 51 S…" at bounding box center [756, 400] width 1512 height 801
type input "*"
type input "**"
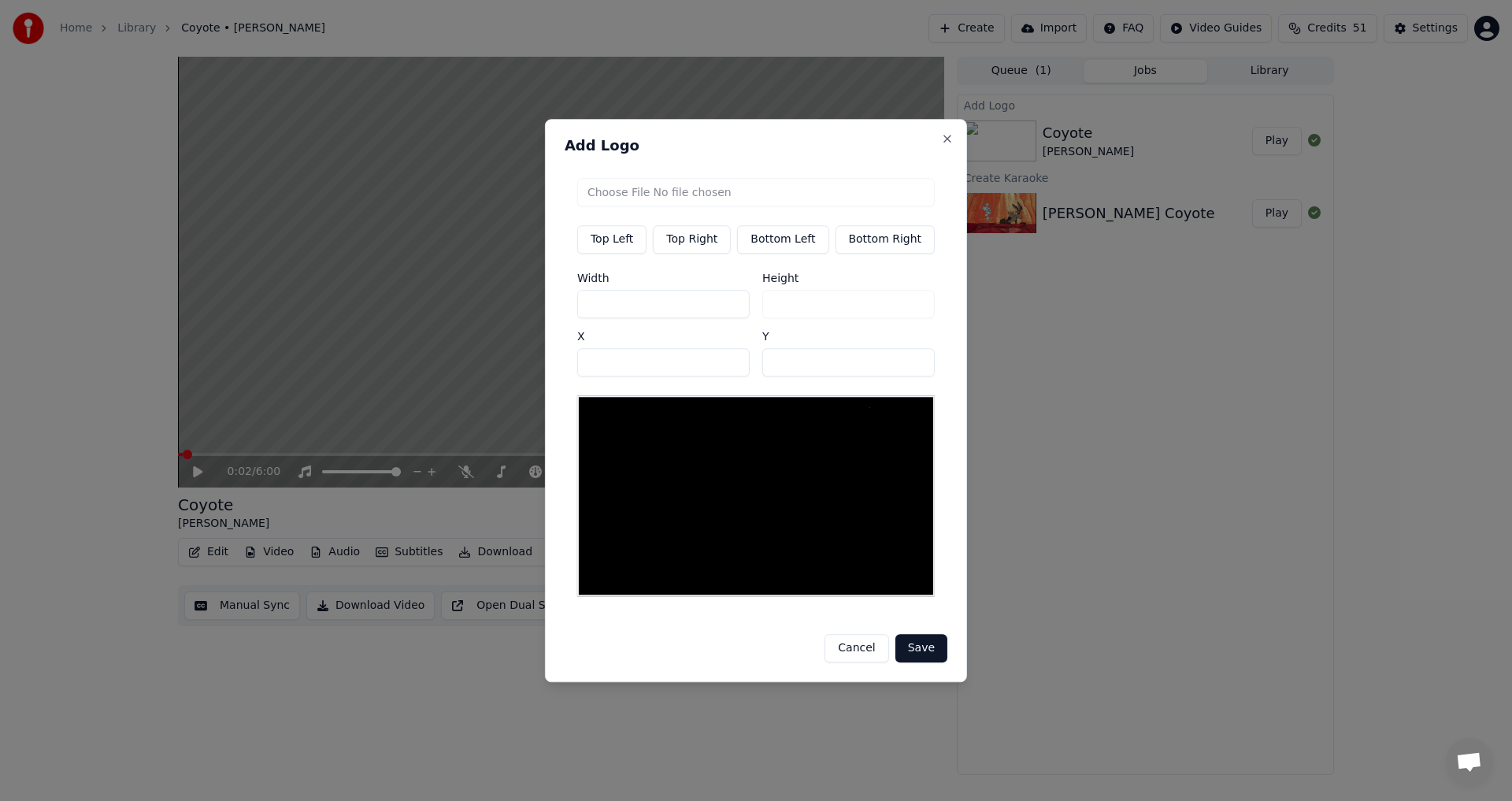
type input "**"
type input "***"
drag, startPoint x: 793, startPoint y: 371, endPoint x: 681, endPoint y: 367, distance: 112.1
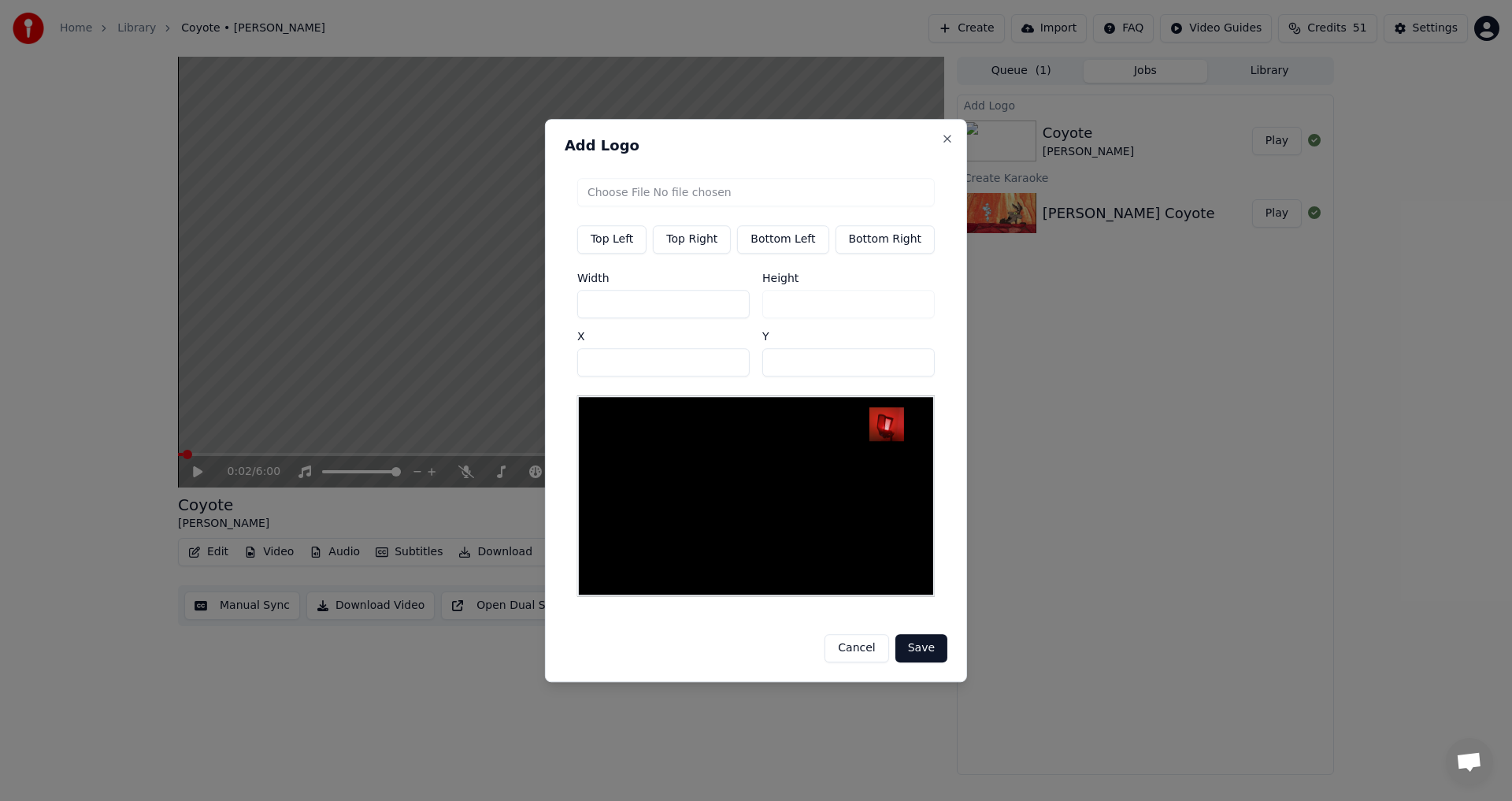
click at [772, 373] on input "**" at bounding box center [848, 363] width 172 height 28
type input "**"
drag, startPoint x: 642, startPoint y: 368, endPoint x: 451, endPoint y: 405, distance: 194.6
click at [451, 405] on body "Home Library Coyote • Mark Knopfler Create Import FAQ Video Guides Credits 51 S…" at bounding box center [756, 400] width 1512 height 801
type input "***"
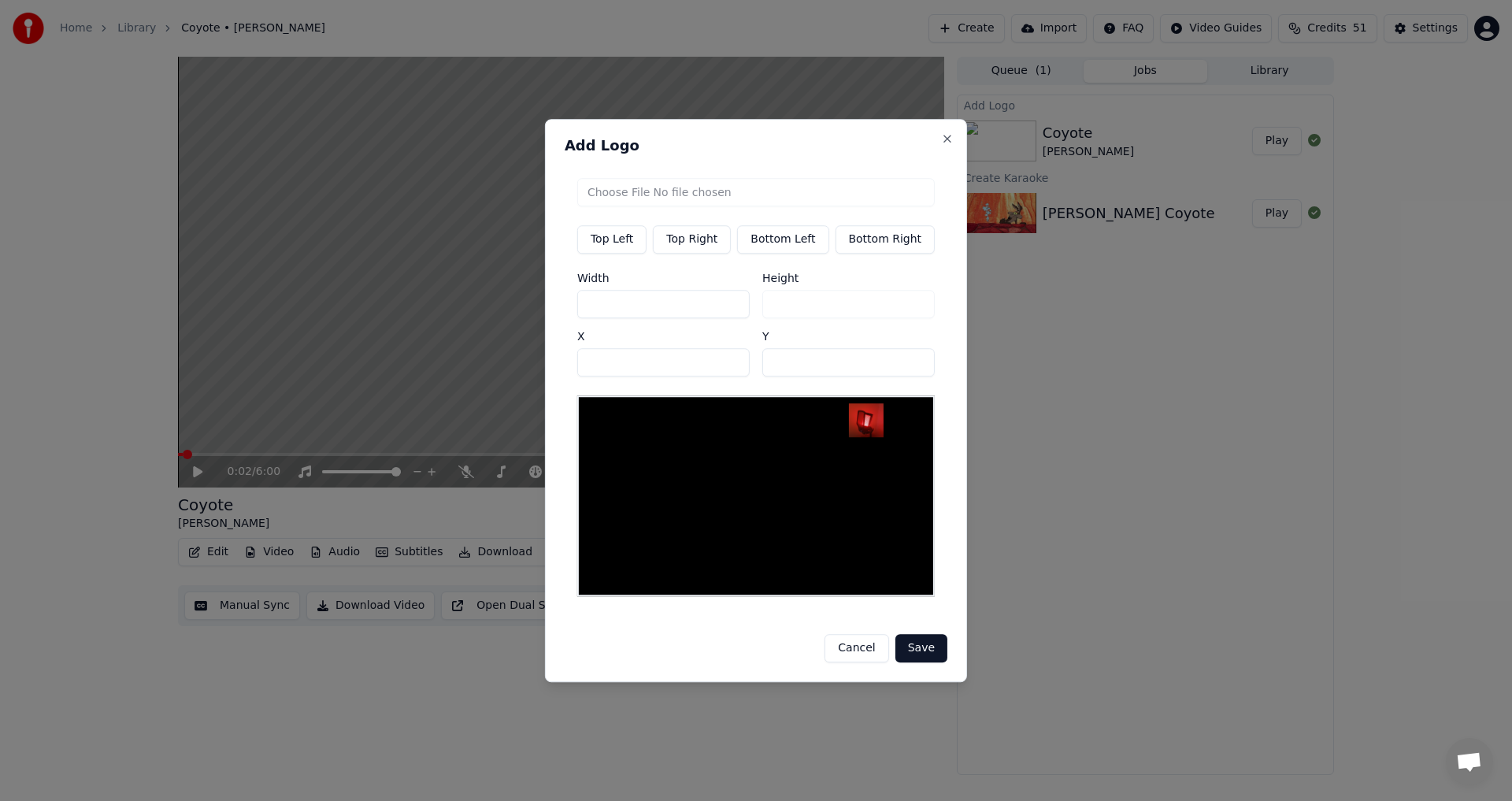
click at [912, 636] on button "Save" at bounding box center [921, 649] width 52 height 28
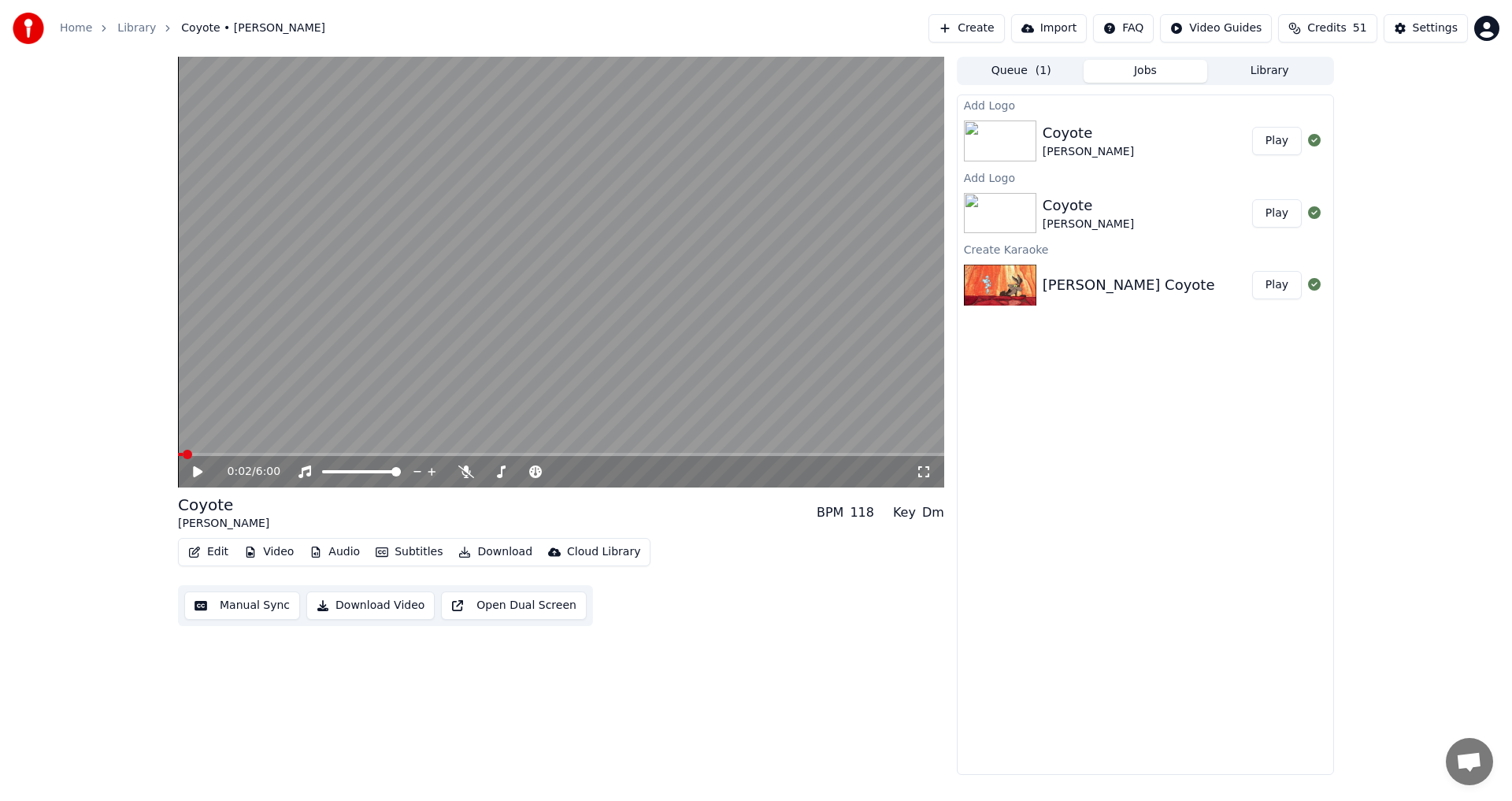
click at [1279, 138] on button "Play" at bounding box center [1276, 141] width 50 height 28
click at [190, 466] on icon at bounding box center [208, 472] width 37 height 13
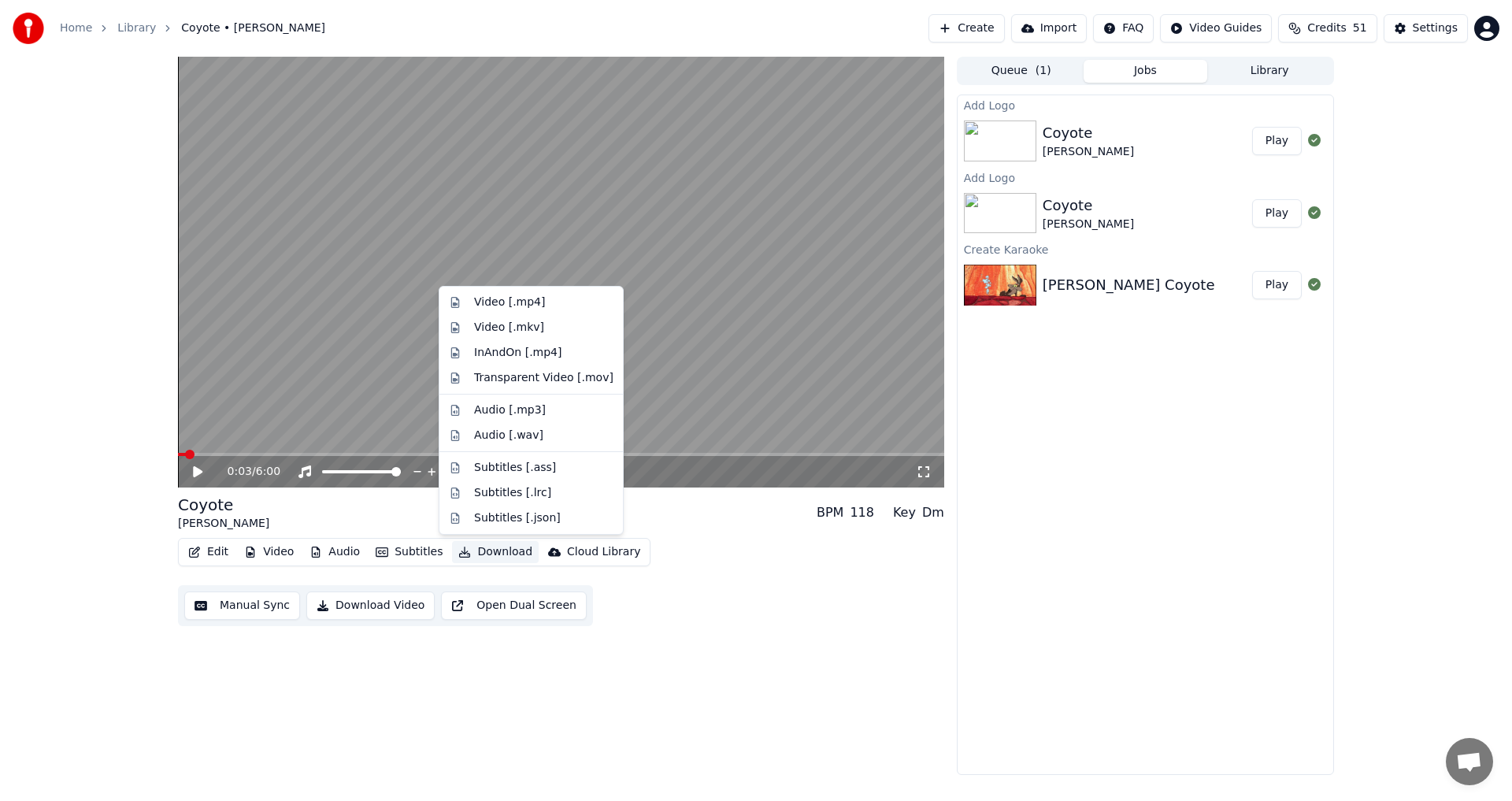
click at [497, 556] on button "Download" at bounding box center [495, 552] width 87 height 22
click at [511, 310] on div "Video [.mp4]" at bounding box center [509, 303] width 71 height 16
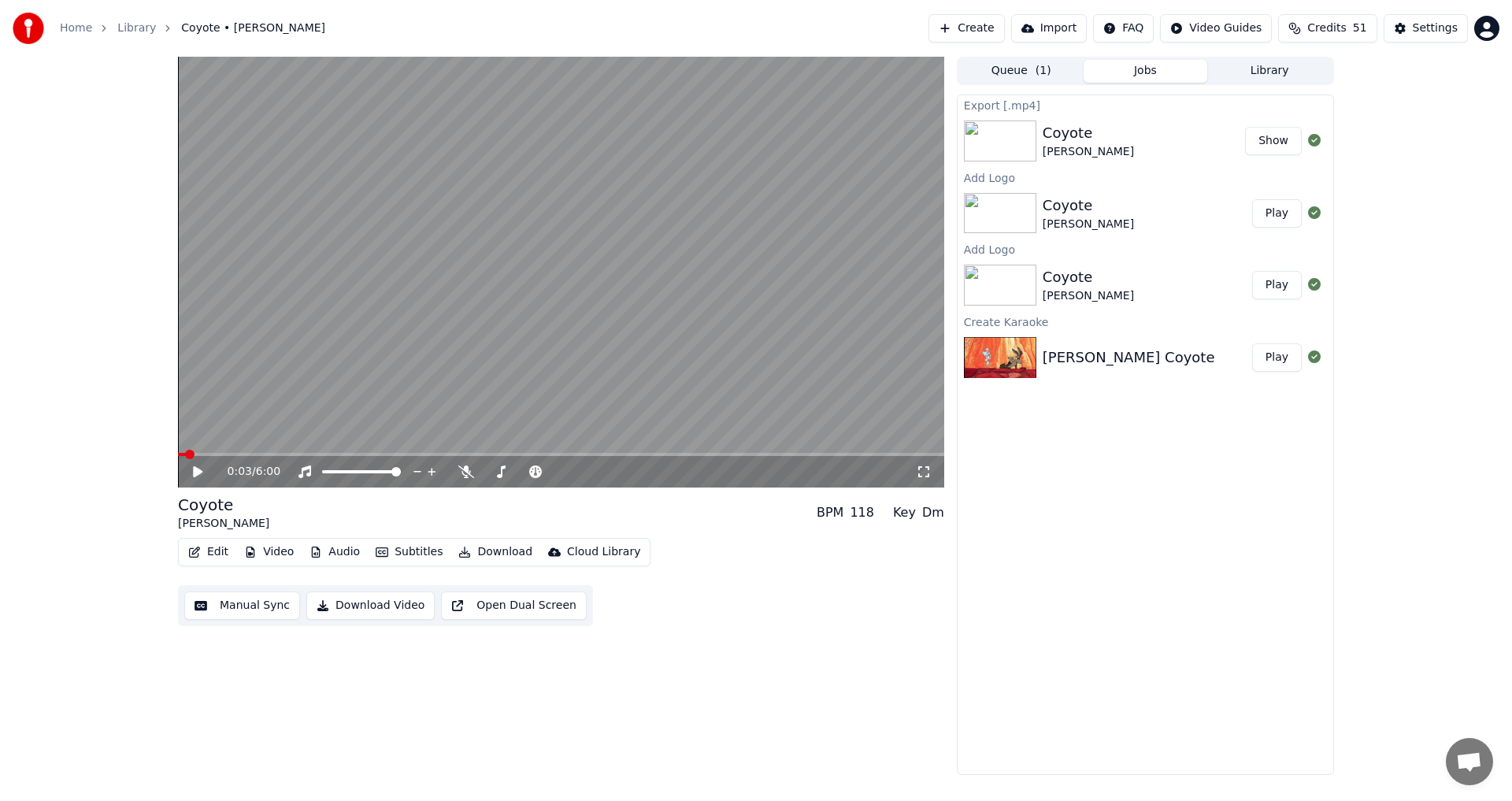
click at [1277, 143] on button "Show" at bounding box center [1273, 141] width 57 height 28
